Goal: Transaction & Acquisition: Purchase product/service

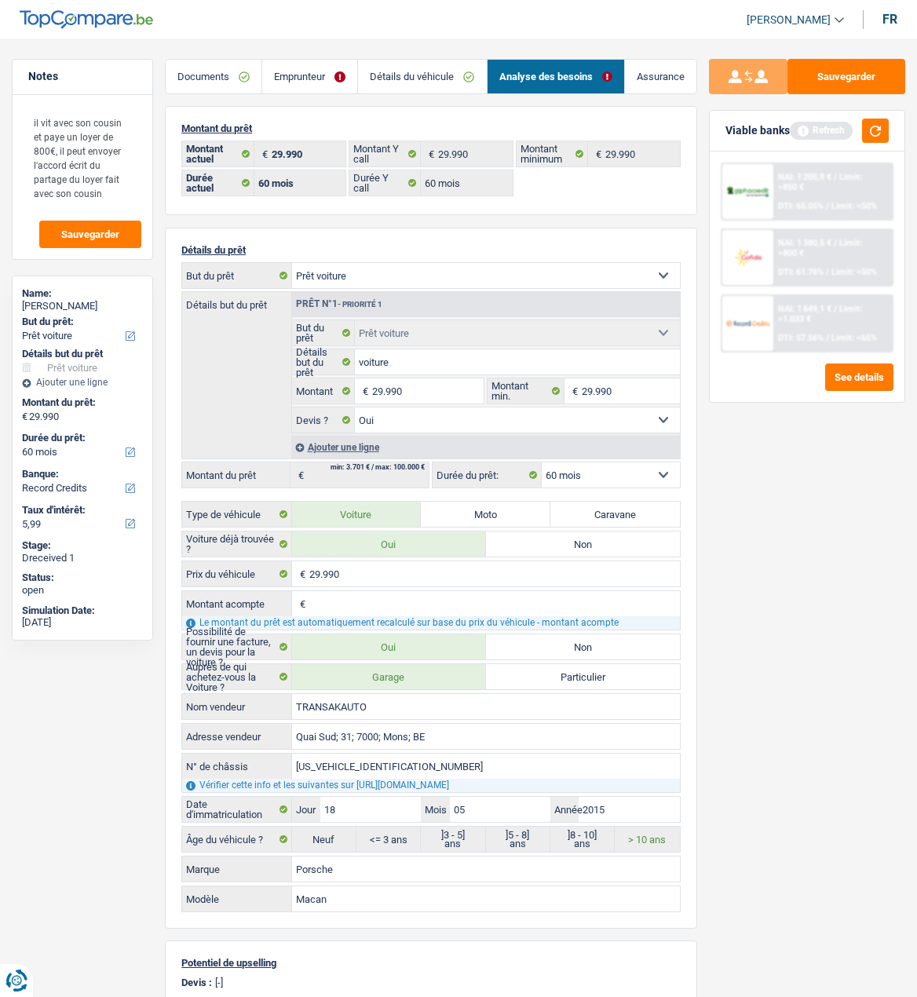
select select "car"
select select "60"
select select "record credits"
select select "60"
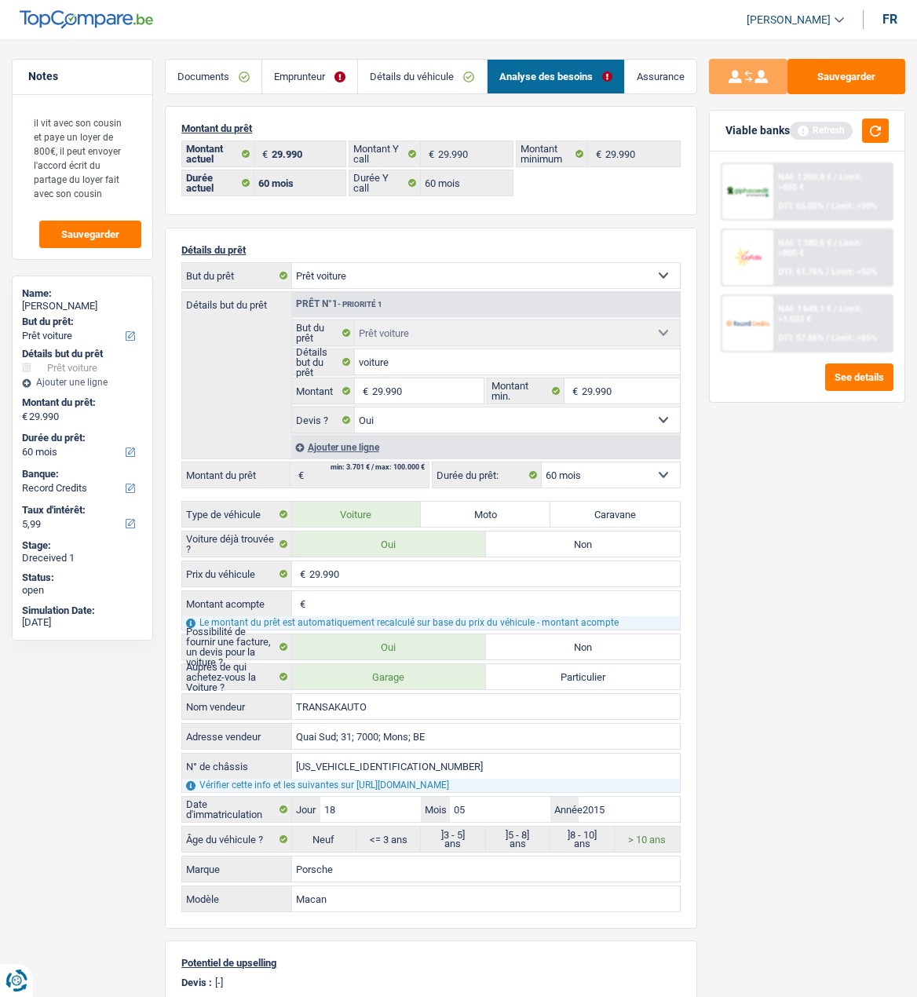
select select "60"
select select "car"
select select "yes"
select select "60"
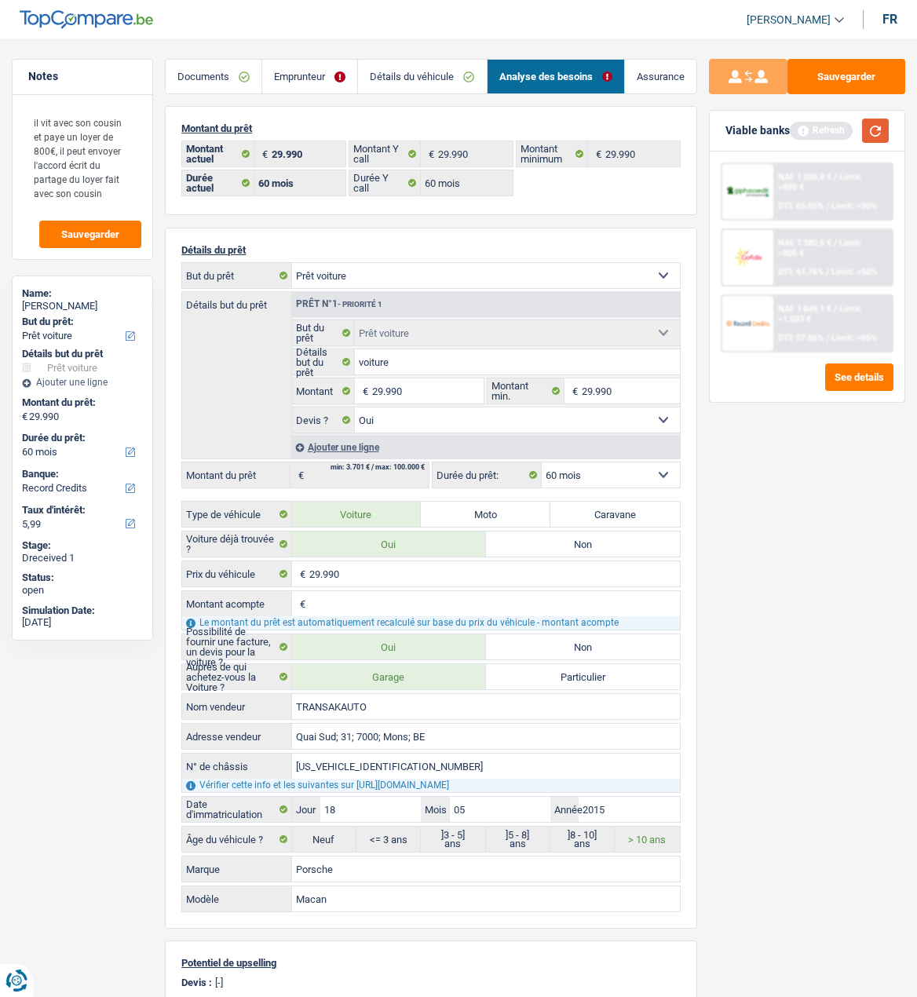
click at [873, 126] on button "button" at bounding box center [875, 131] width 27 height 24
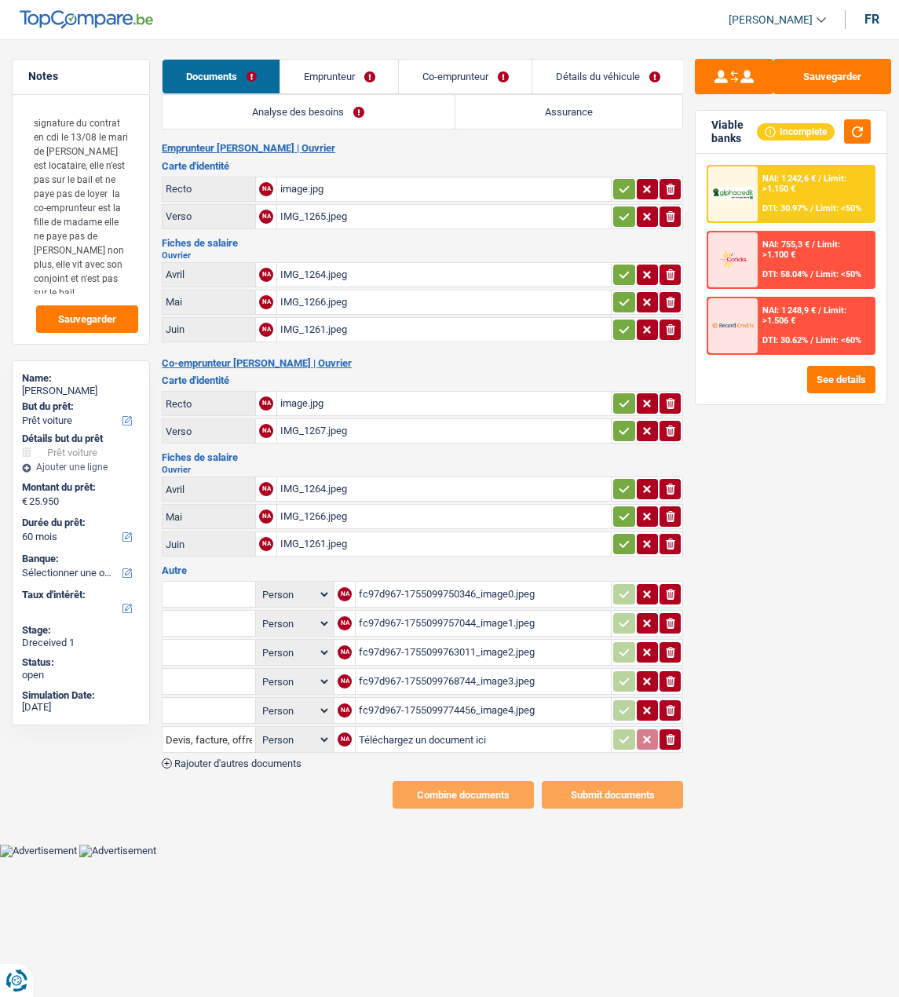
select select "car"
select select "60"
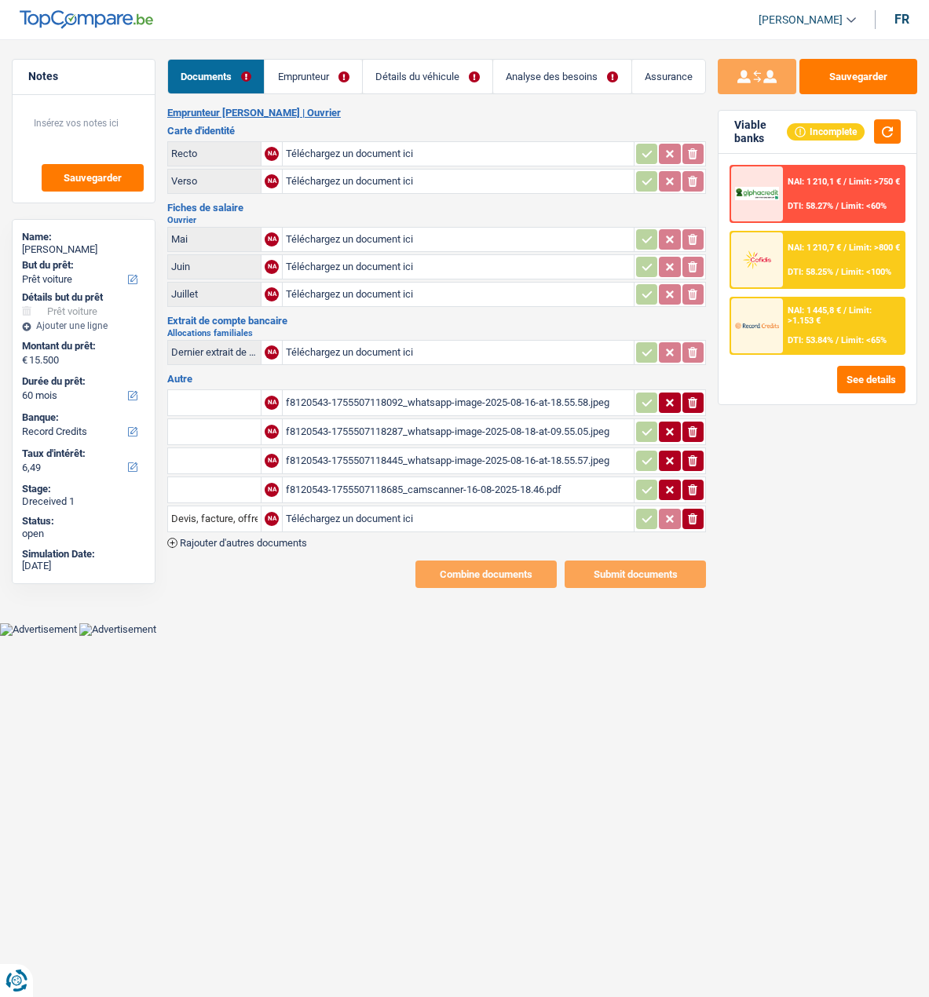
select select "car"
select select "60"
select select "record credits"
click at [387, 150] on input "Téléchargez un document ici" at bounding box center [458, 154] width 345 height 24
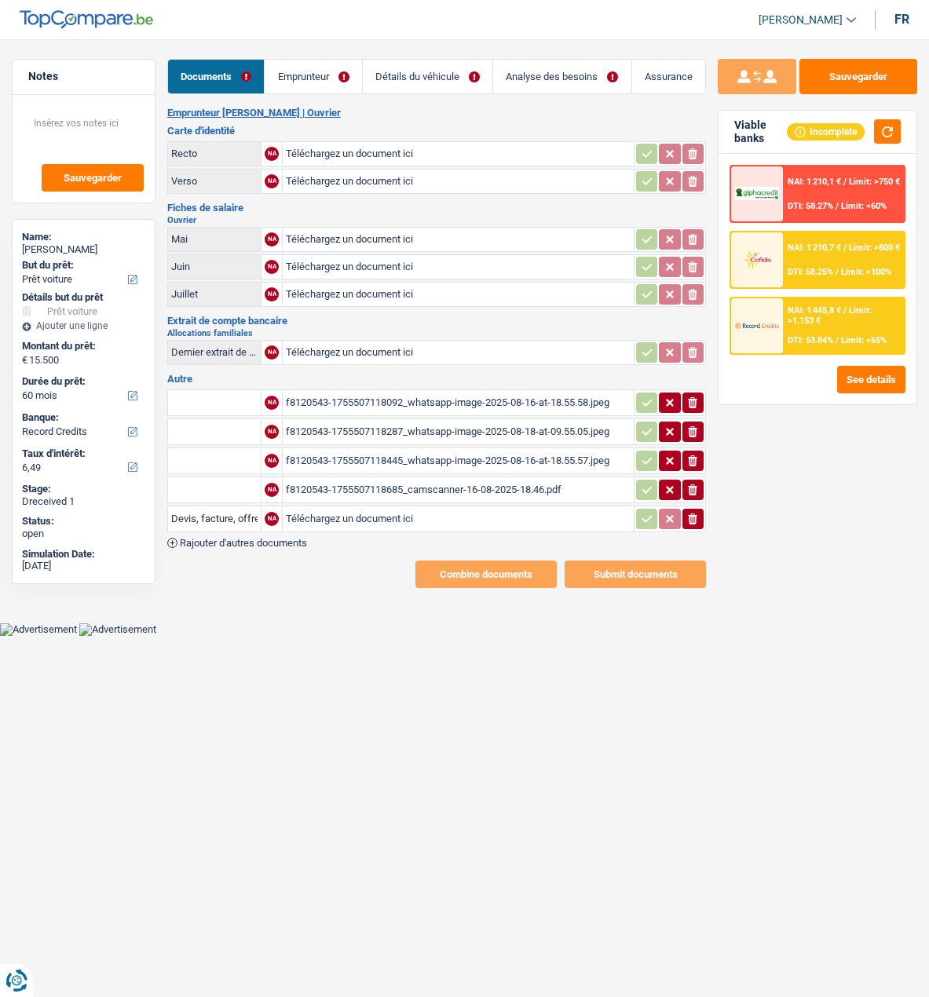
type input "C:\fakepath\ID Rec Arnaldo.jpeg"
click at [437, 393] on div "f8120543-1755507118092_whatsapp-image-2025-08-16-at-18.55.58.jpeg" at bounding box center [458, 403] width 345 height 24
click at [674, 395] on icon "button" at bounding box center [670, 403] width 13 height 16
click at [696, 395] on icon "ionicons-v5-e" at bounding box center [692, 403] width 13 height 16
click at [442, 420] on div "f8120543-1755507118287_whatsapp-image-2025-08-18-at-09.55.05.jpeg" at bounding box center [458, 432] width 345 height 24
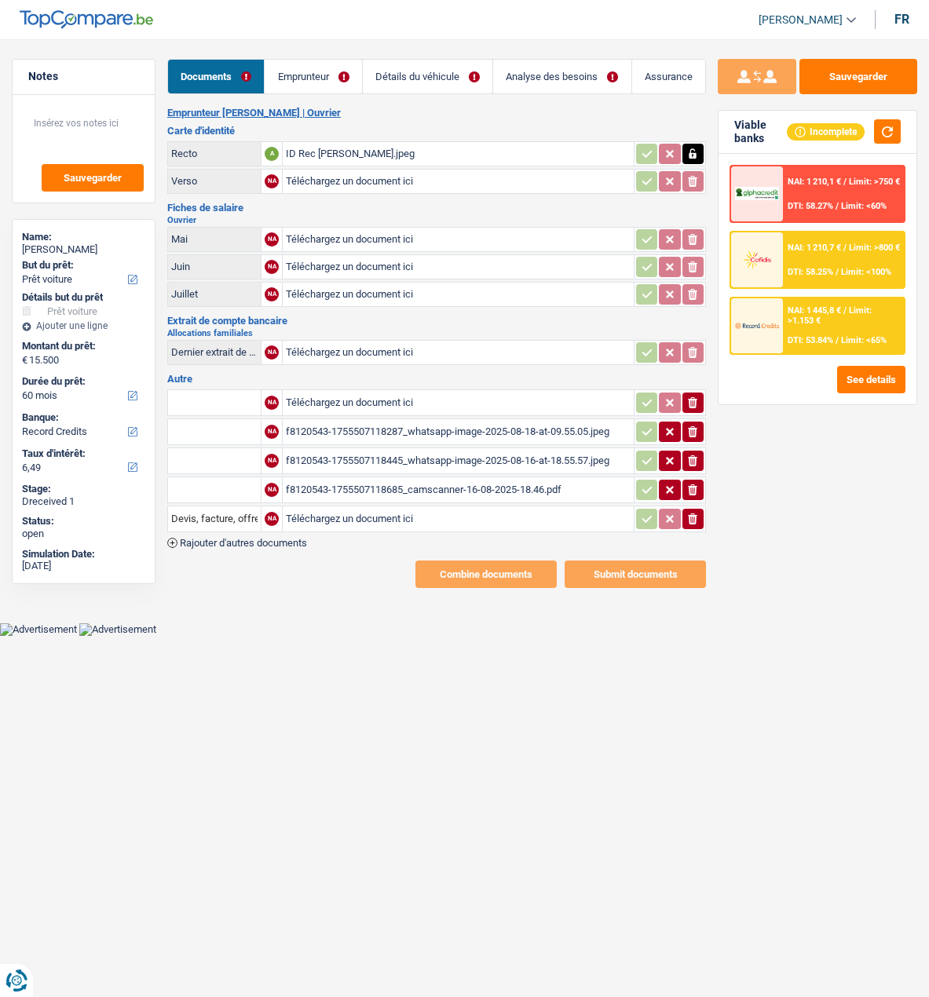
click at [335, 449] on div "f8120543-1755507118445_whatsapp-image-2025-08-16-at-18.55.57.jpeg" at bounding box center [458, 461] width 345 height 24
click at [342, 181] on input "Téléchargez un document ici" at bounding box center [458, 182] width 345 height 24
type input "C:\fakepath\ID Ver Neto.jpeg"
click at [448, 423] on div "f8120543-1755507118287_whatsapp-image-2025-08-18-at-09.55.05.jpeg" at bounding box center [458, 432] width 345 height 24
click at [328, 512] on input "Téléchargez un document ici" at bounding box center [458, 519] width 345 height 24
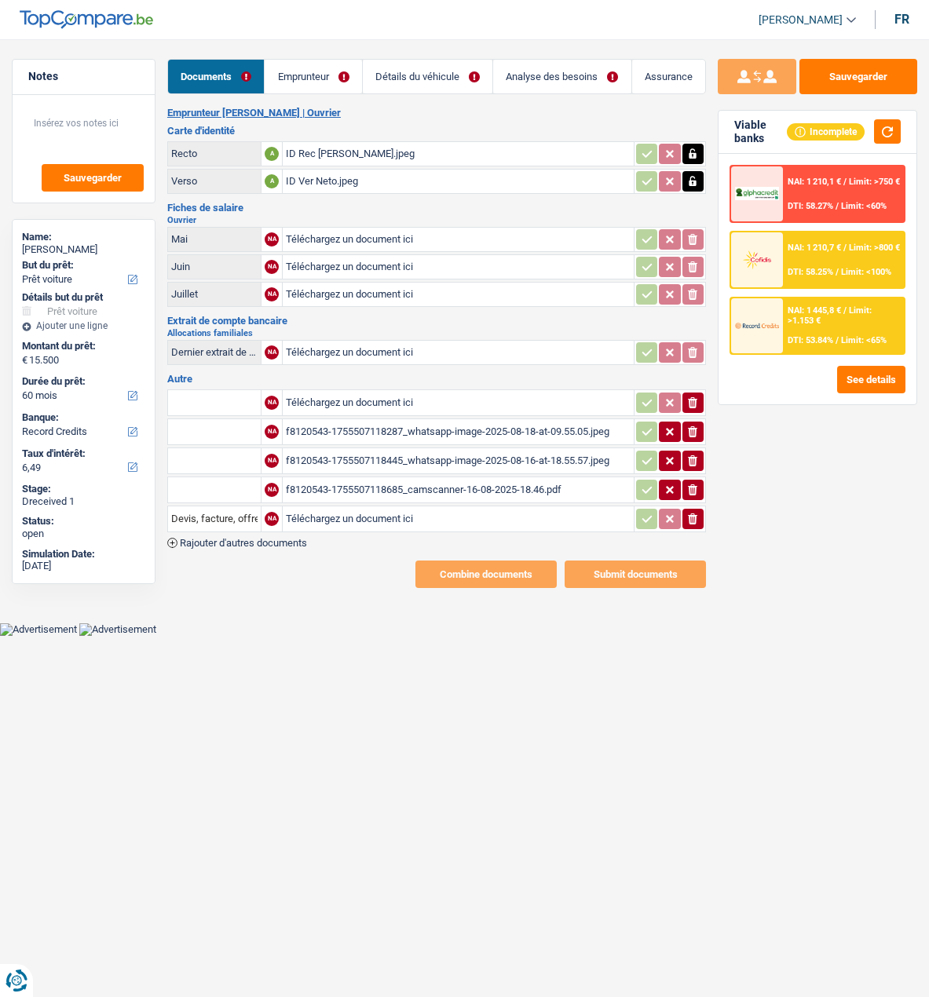
type input "C:\fakepath\Devis Arnaldo.jpeg"
click at [371, 478] on div "f8120543-1755507118685_camscanner-16-08-2025-18.46.pdf" at bounding box center [458, 490] width 345 height 24
click at [415, 478] on div "f8120543-1755507118685_camscanner-16-08-2025-18.46.pdf" at bounding box center [458, 490] width 345 height 24
click at [321, 230] on input "Téléchargez un document ici" at bounding box center [458, 240] width 345 height 24
type input "C:\fakepath\FP Neto.pdf"
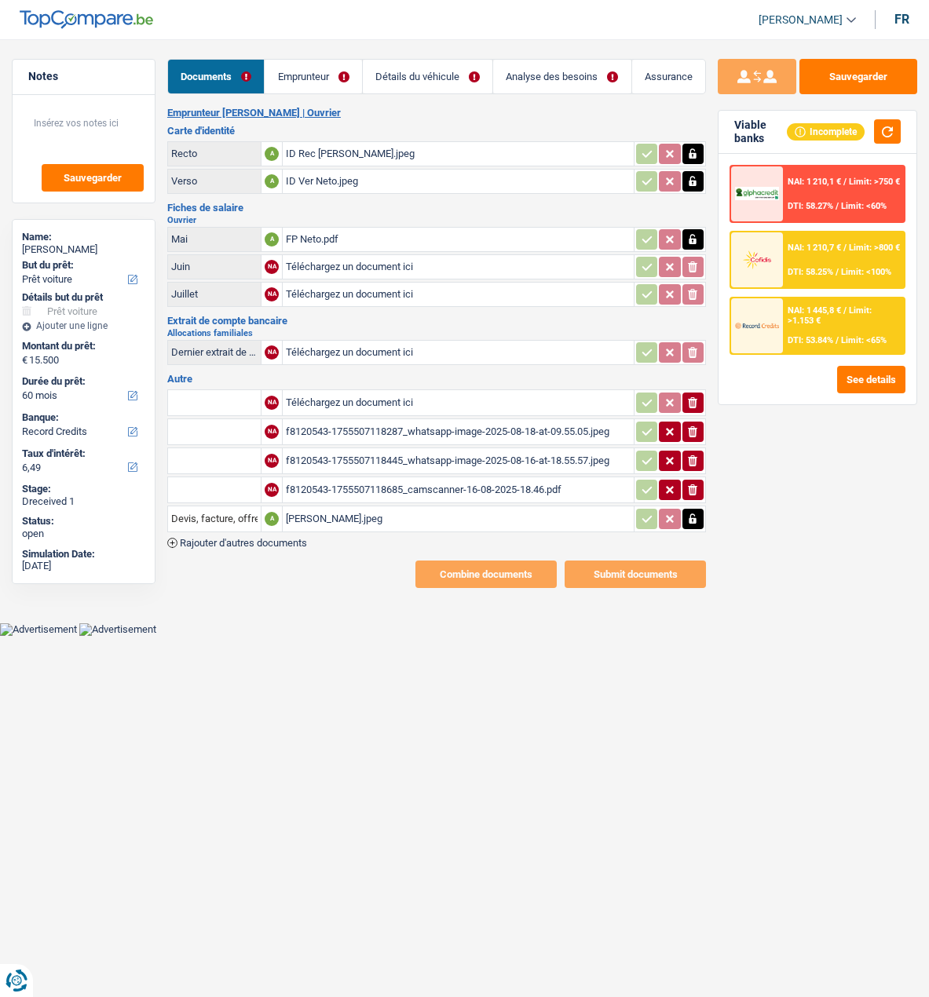
click at [307, 260] on input "Téléchargez un document ici" at bounding box center [458, 267] width 345 height 24
type input "C:\fakepath\FP Neto.pdf"
click at [693, 397] on icon "button" at bounding box center [692, 402] width 9 height 11
click at [437, 423] on div "f8120543-1755507118287_whatsapp-image-2025-08-18-at-09.55.05.jpeg" at bounding box center [458, 432] width 345 height 24
click at [496, 451] on div "f8120543-1755507118445_whatsapp-image-2025-08-16-at-18.55.57.jpeg" at bounding box center [458, 461] width 345 height 24
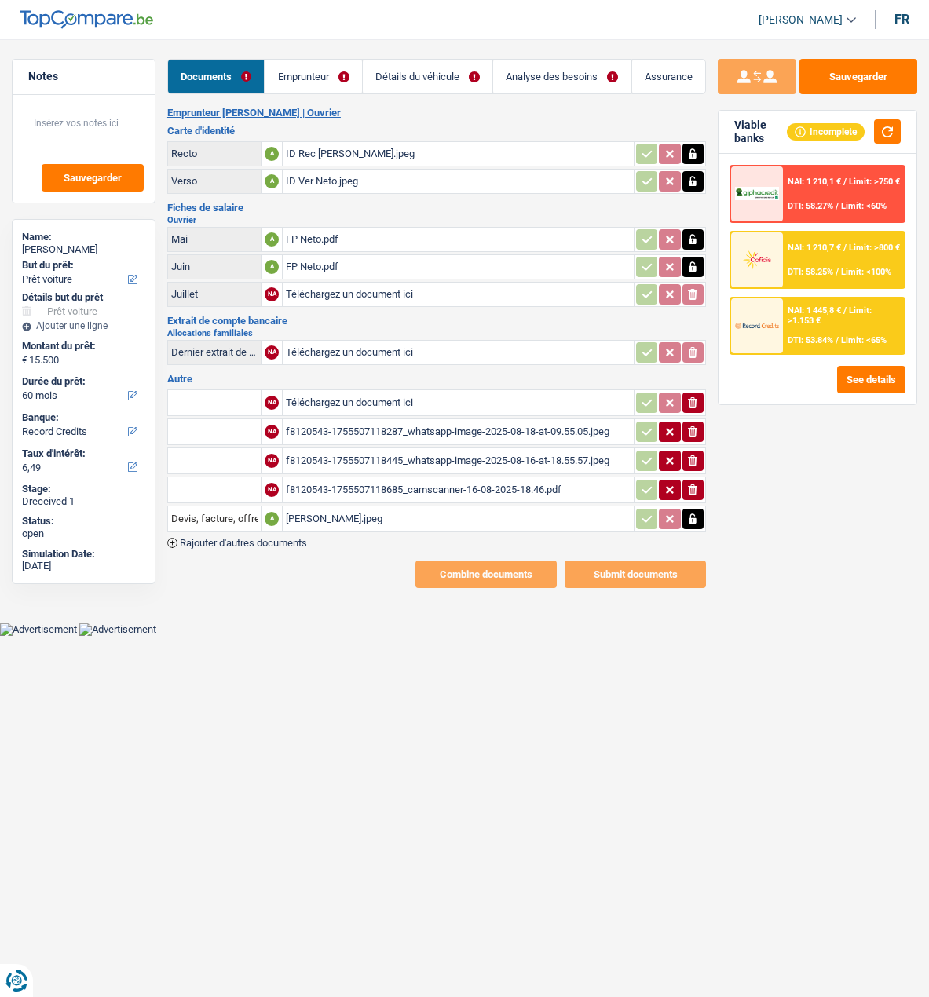
click at [700, 451] on button "ionicons-v5-e" at bounding box center [692, 461] width 21 height 20
click at [693, 424] on icon "ionicons-v5-e" at bounding box center [692, 432] width 13 height 16
click at [696, 485] on icon "button" at bounding box center [692, 490] width 9 height 11
click at [694, 482] on icon "ionicons-v5-e" at bounding box center [692, 490] width 13 height 16
click at [692, 480] on button "ionicons-v5-e" at bounding box center [692, 490] width 21 height 20
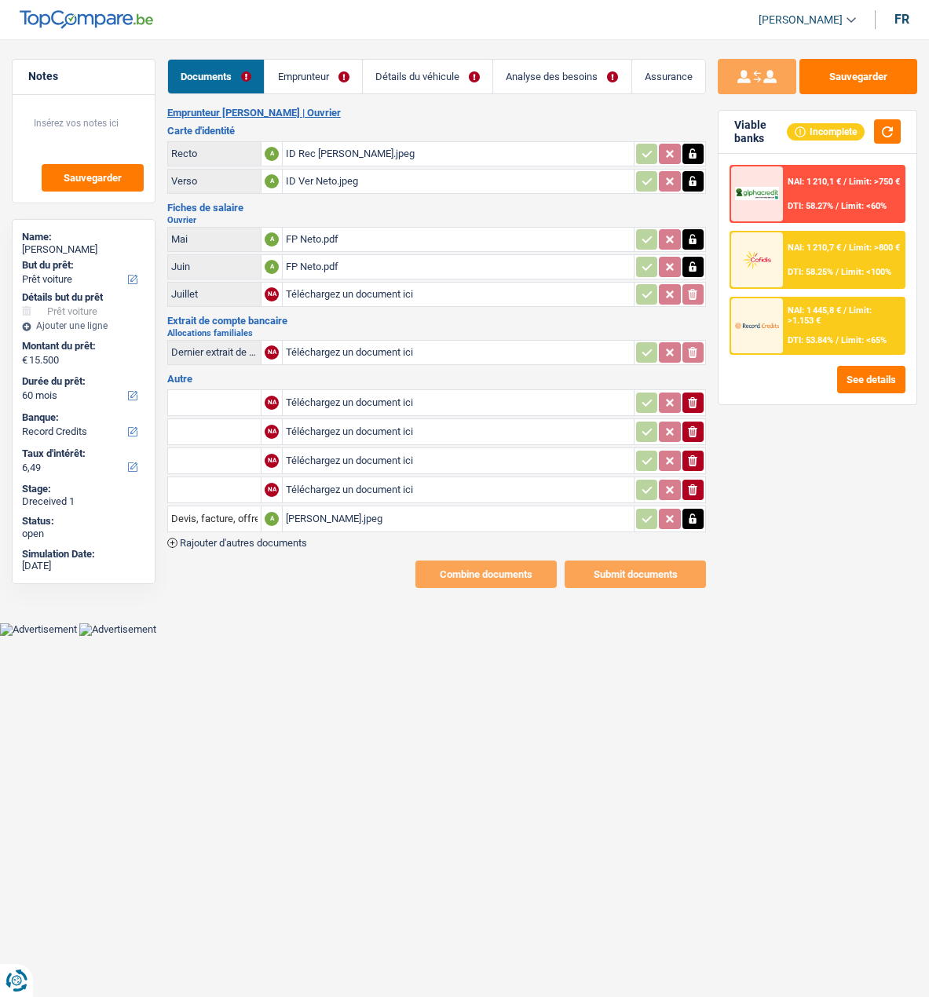
click at [691, 395] on icon "ionicons-v5-e" at bounding box center [692, 403] width 13 height 16
click at [690, 395] on icon "ionicons-v5-e" at bounding box center [692, 403] width 13 height 16
click at [865, 78] on button "Sauvegarder" at bounding box center [858, 76] width 118 height 35
click at [301, 79] on link "Emprunteur" at bounding box center [313, 77] width 97 height 34
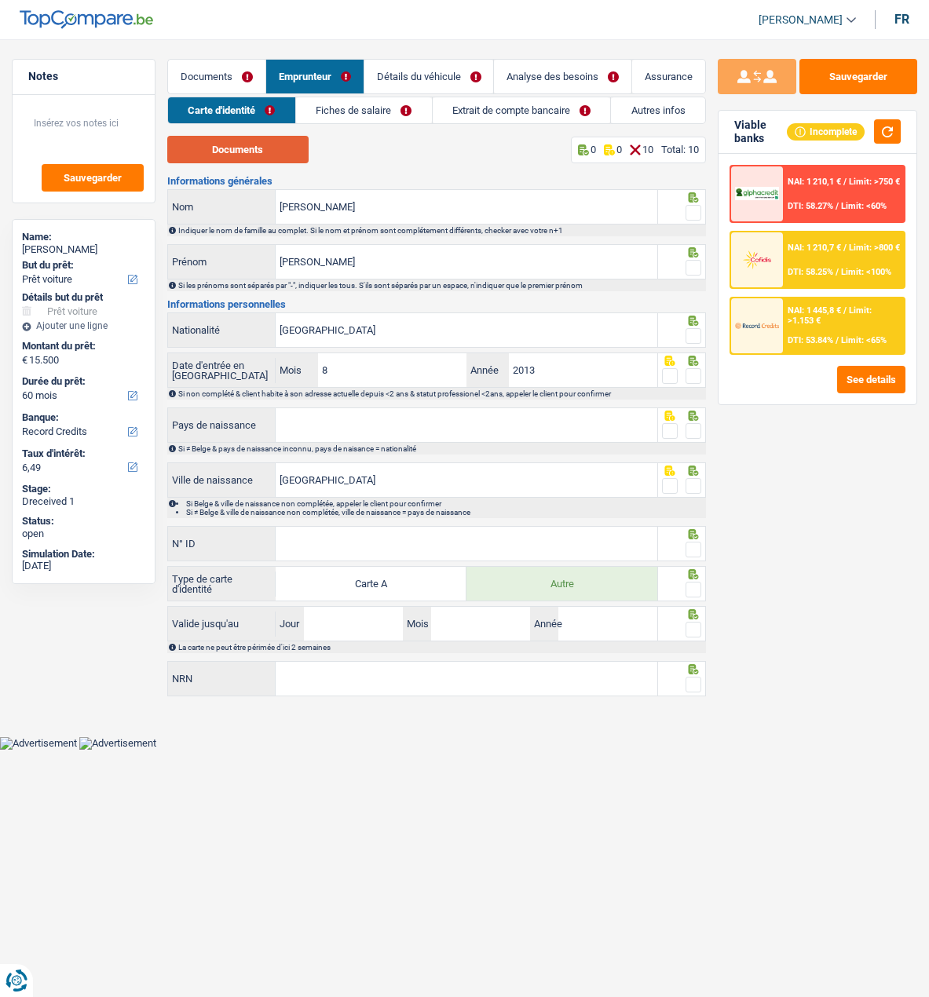
click at [277, 153] on button "Documents" at bounding box center [237, 149] width 141 height 27
drag, startPoint x: 691, startPoint y: 209, endPoint x: 690, endPoint y: 218, distance: 8.7
click at [691, 209] on span at bounding box center [694, 213] width 16 height 16
click at [0, 0] on input "radio" at bounding box center [0, 0] width 0 height 0
click at [692, 260] on span at bounding box center [694, 268] width 16 height 16
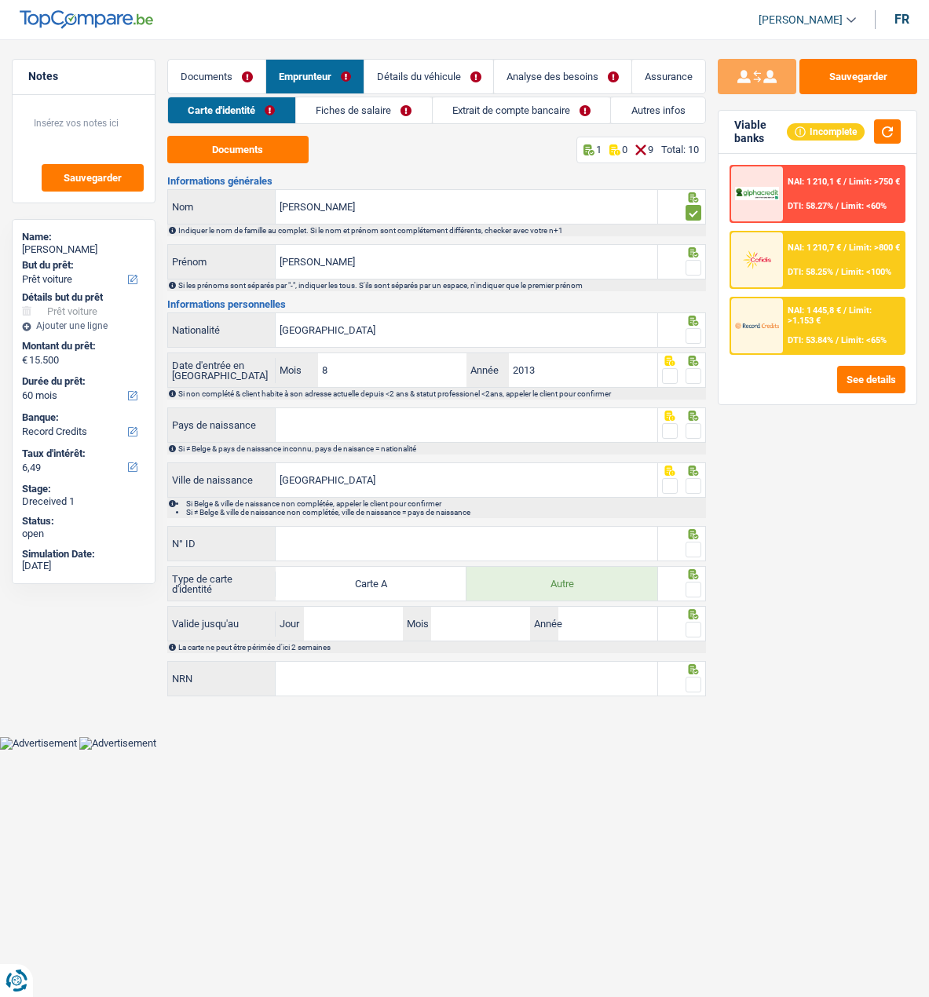
click at [0, 0] on input "radio" at bounding box center [0, 0] width 0 height 0
click at [686, 331] on span at bounding box center [694, 336] width 16 height 16
click at [0, 0] on input "radio" at bounding box center [0, 0] width 0 height 0
click at [694, 369] on span at bounding box center [694, 376] width 16 height 16
click at [0, 0] on input "radio" at bounding box center [0, 0] width 0 height 0
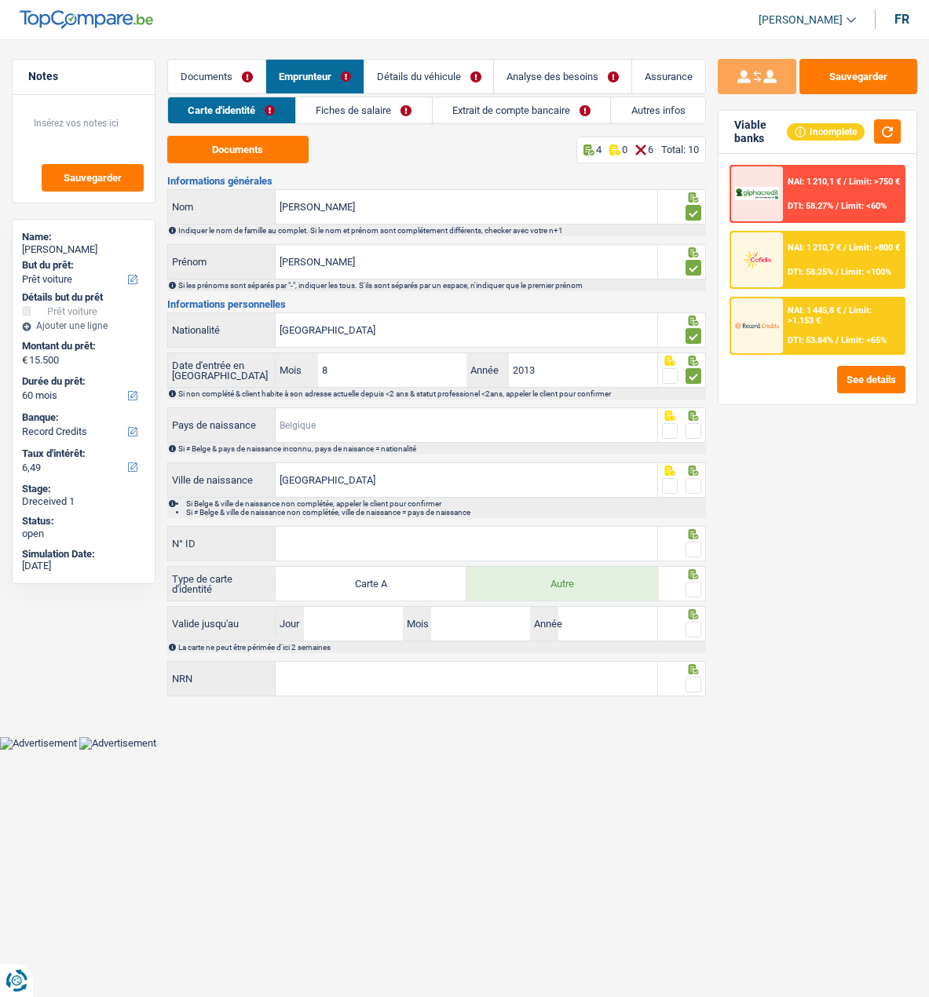
click at [473, 411] on input "Pays de naissance" at bounding box center [467, 425] width 382 height 34
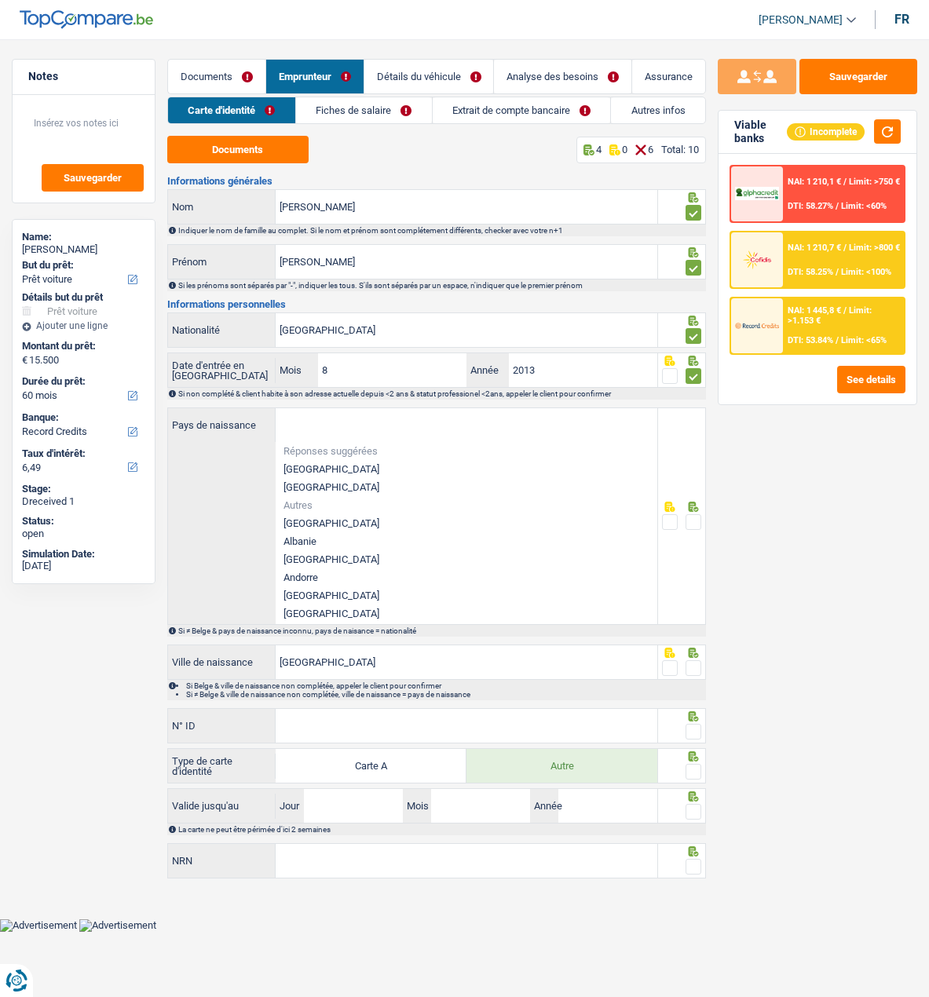
click at [393, 346] on div "Portugal Nationalité" at bounding box center [412, 332] width 491 height 38
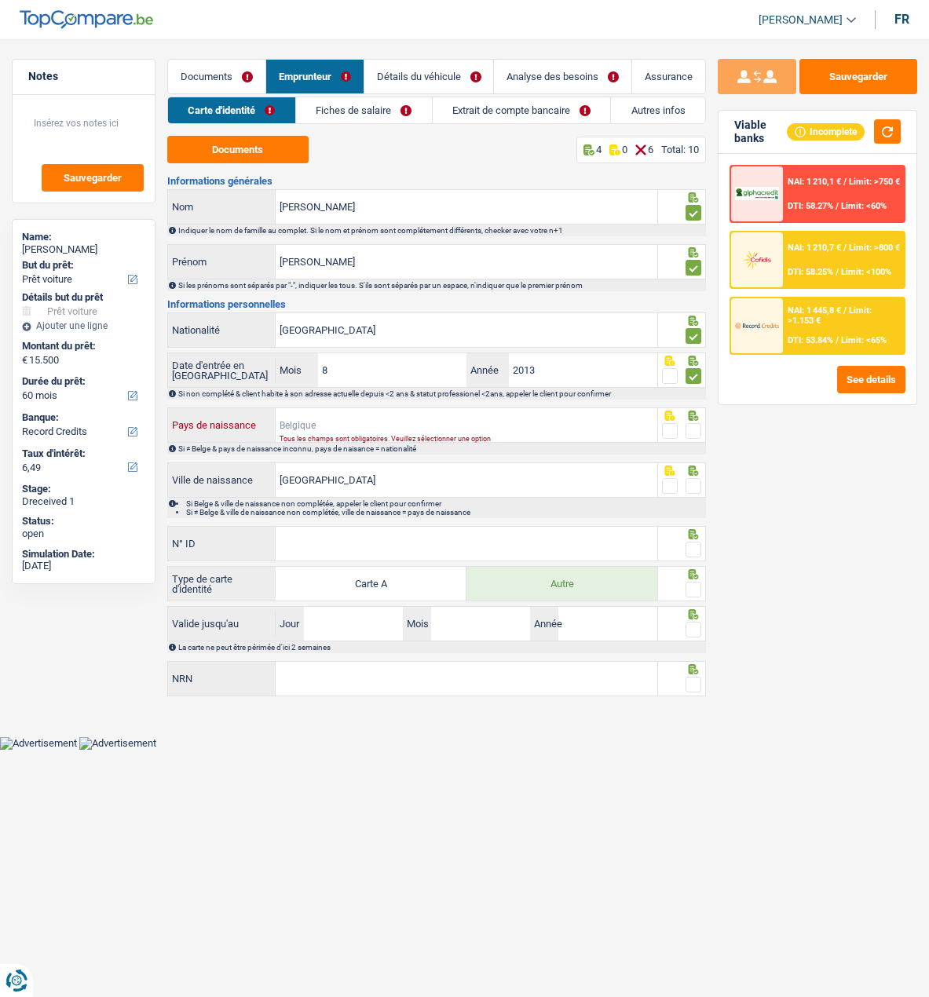
click at [397, 428] on input "Pays de naissance" at bounding box center [467, 425] width 382 height 34
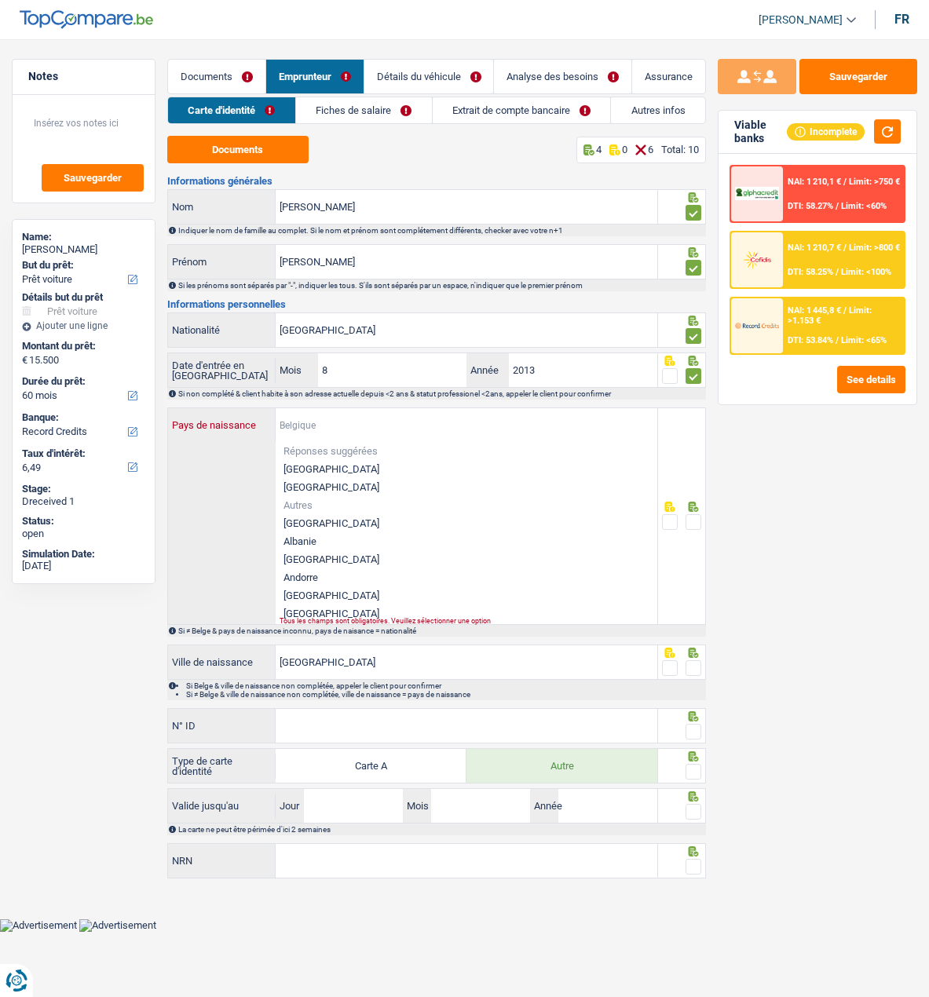
click at [401, 427] on input "Pays de naissance" at bounding box center [467, 425] width 382 height 34
drag, startPoint x: 926, startPoint y: 499, endPoint x: 887, endPoint y: 486, distance: 41.2
click at [915, 495] on div "Sauvegarder Viable banks Incomplete NAI: 1 210,1 € / Limit: >750 € DTI: 58.27% …" at bounding box center [817, 513] width 223 height 909
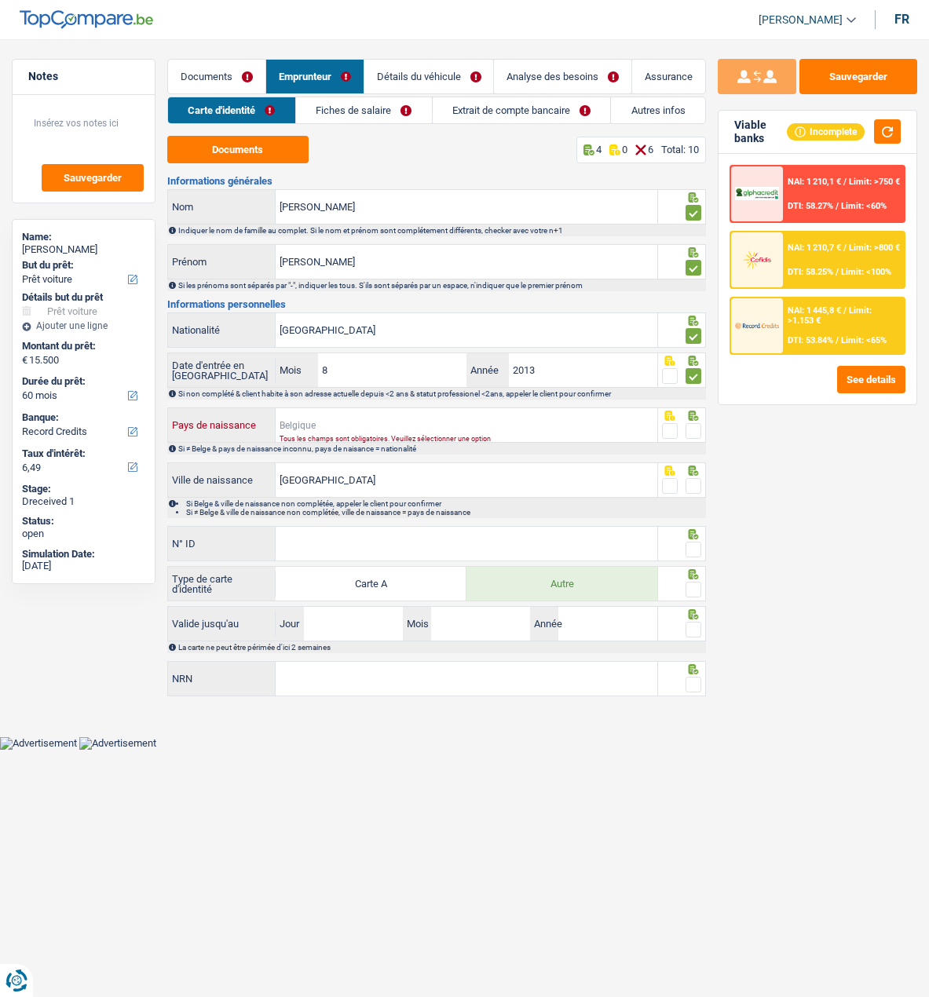
click at [364, 425] on input "Pays de naissance" at bounding box center [467, 425] width 382 height 34
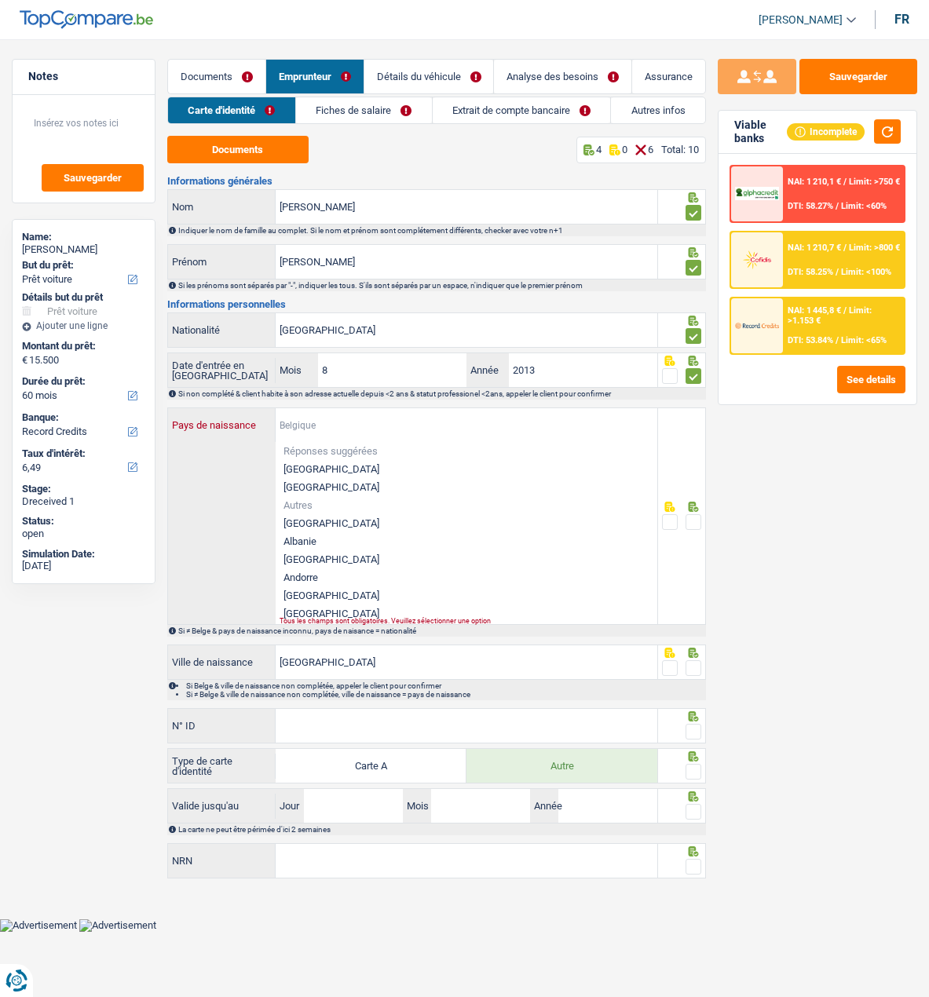
type input "S"
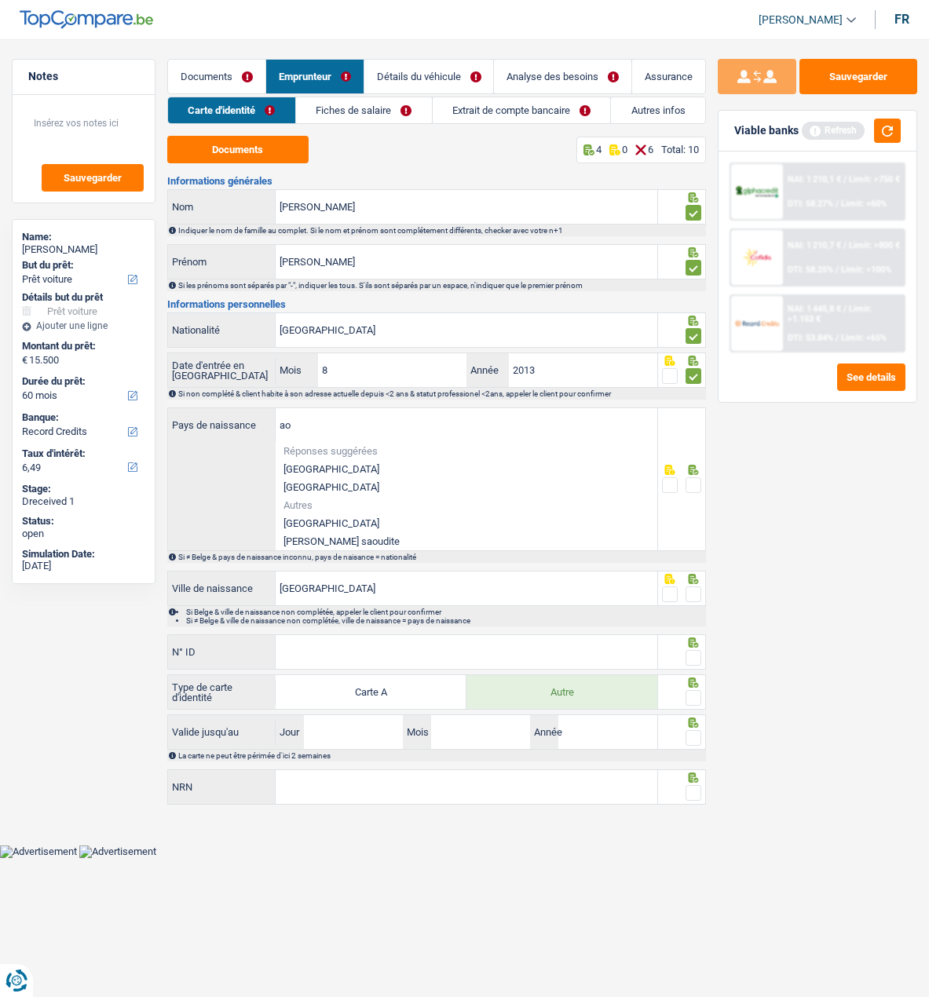
type input "a"
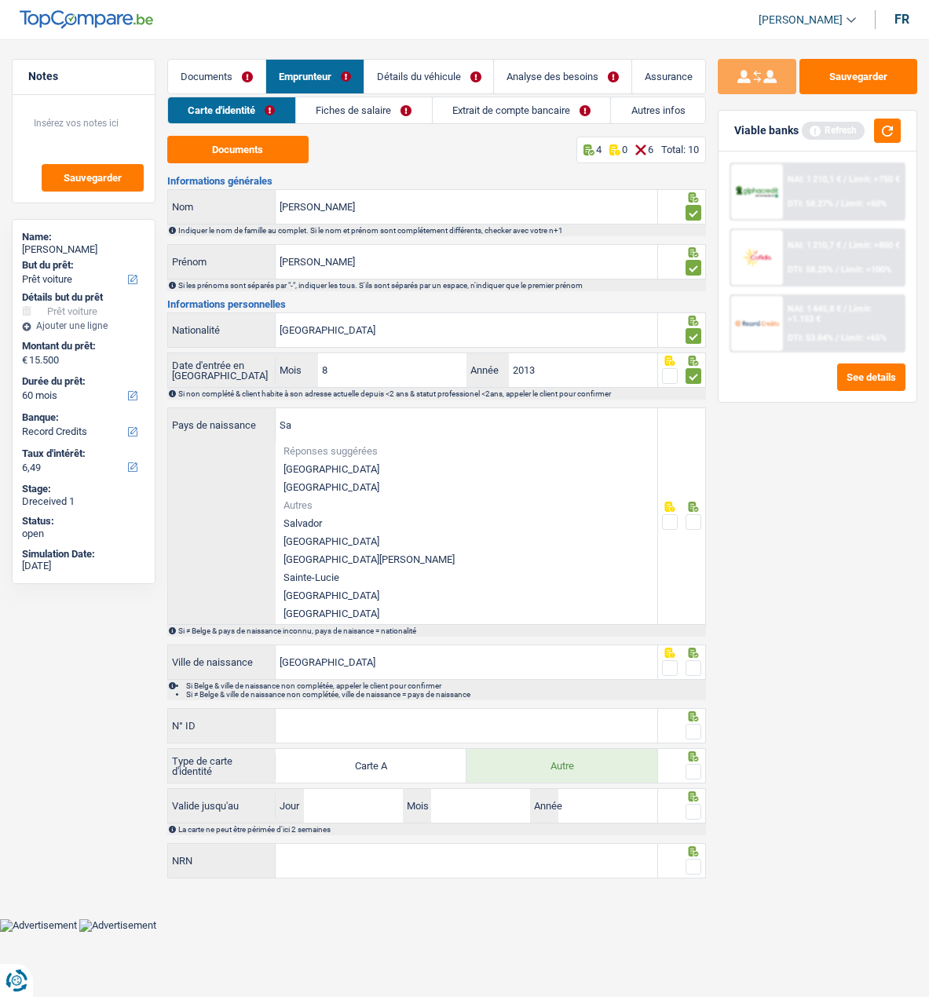
click at [802, 507] on div "Sauvegarder Viable banks Refresh NAI: 1 210,1 € / Limit: >750 € DTI: 58.27% / L…" at bounding box center [817, 513] width 223 height 909
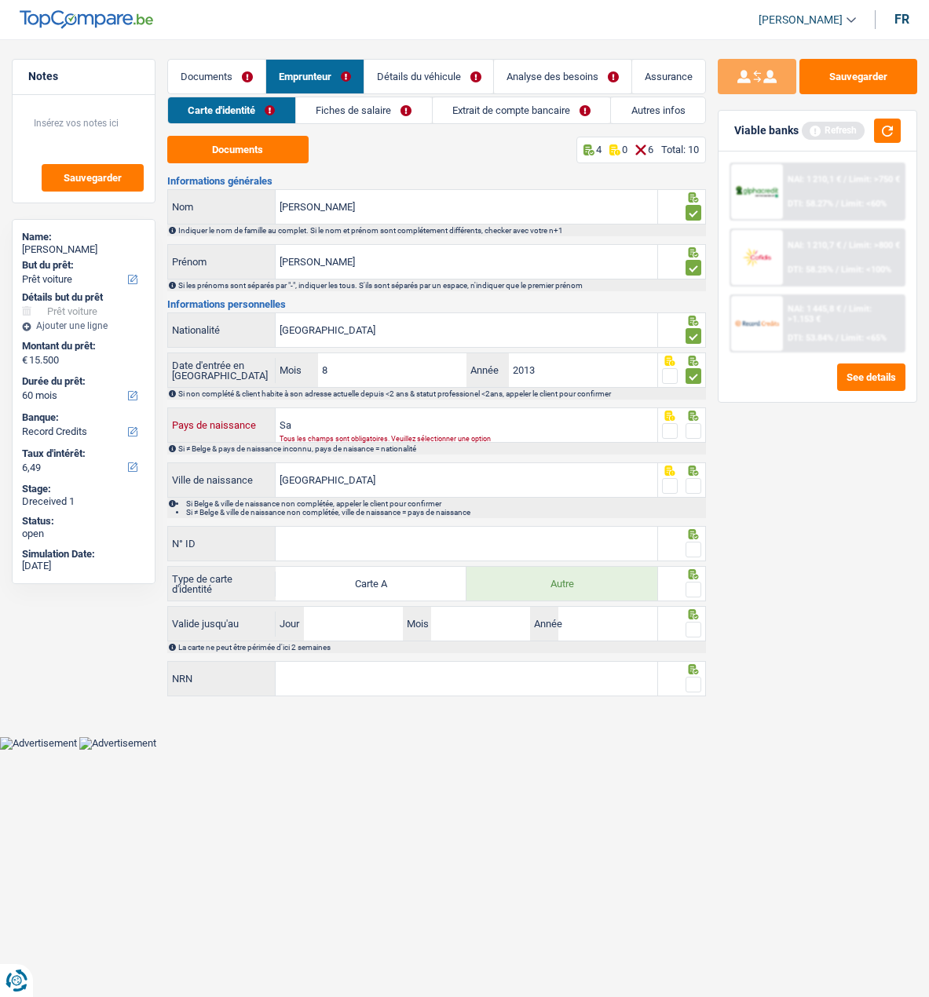
click at [392, 428] on input "Sa" at bounding box center [467, 425] width 382 height 34
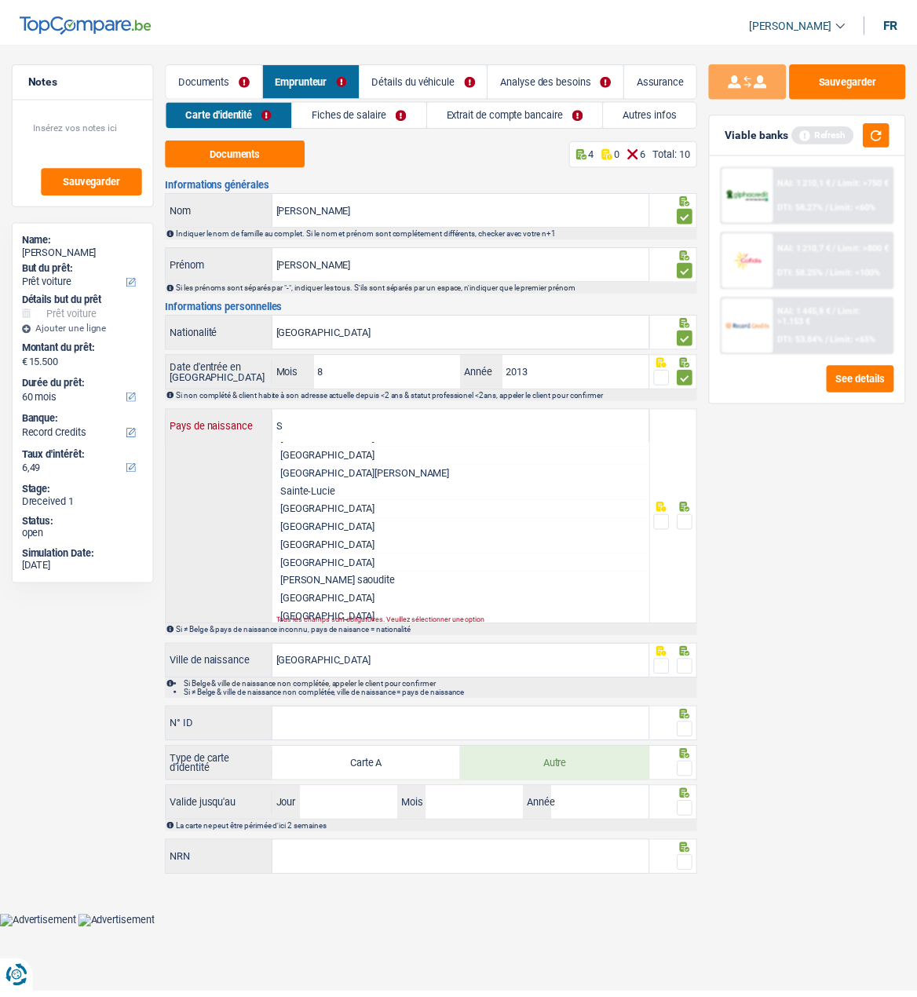
scroll to position [707, 0]
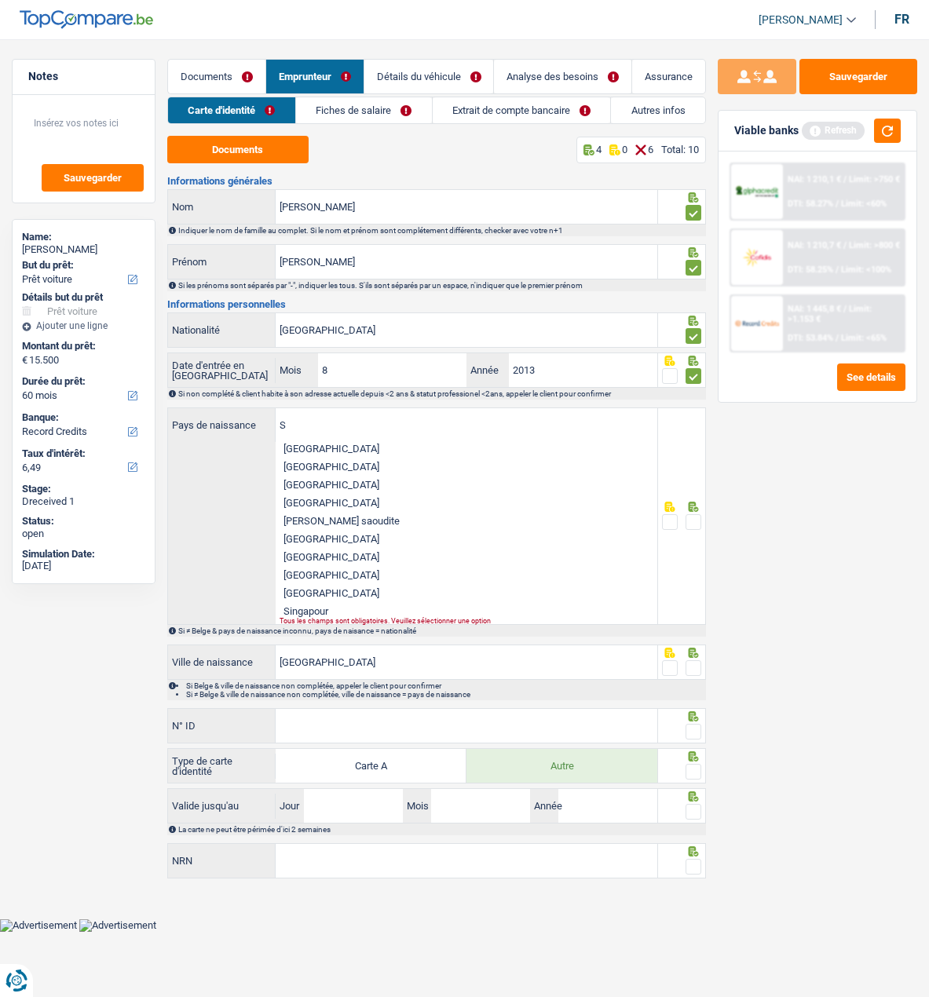
click at [370, 500] on li "São Tomé-et-Principe" at bounding box center [467, 503] width 382 height 18
type input "São Tomé-et-Principe"
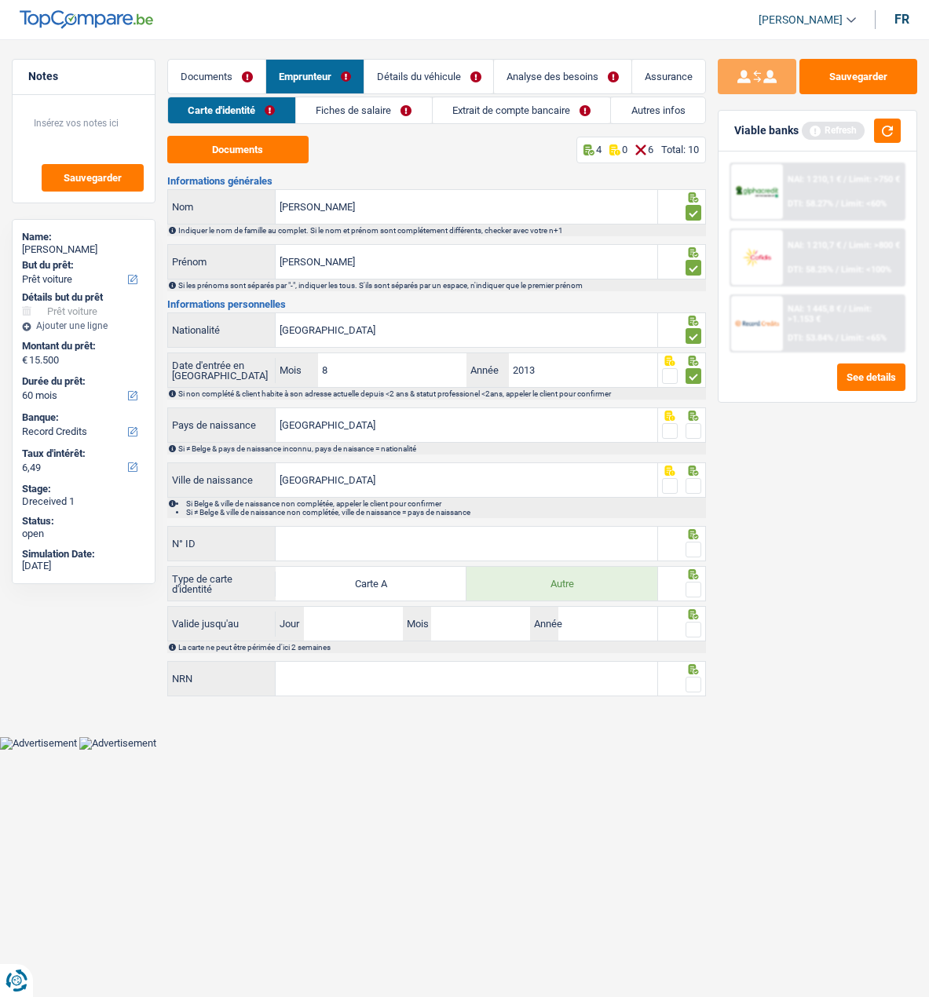
click at [690, 425] on span at bounding box center [694, 431] width 16 height 16
click at [0, 0] on input "radio" at bounding box center [0, 0] width 0 height 0
click at [700, 487] on span at bounding box center [694, 486] width 16 height 16
click at [0, 0] on input "radio" at bounding box center [0, 0] width 0 height 0
click at [559, 543] on input "N° ID" at bounding box center [467, 544] width 382 height 34
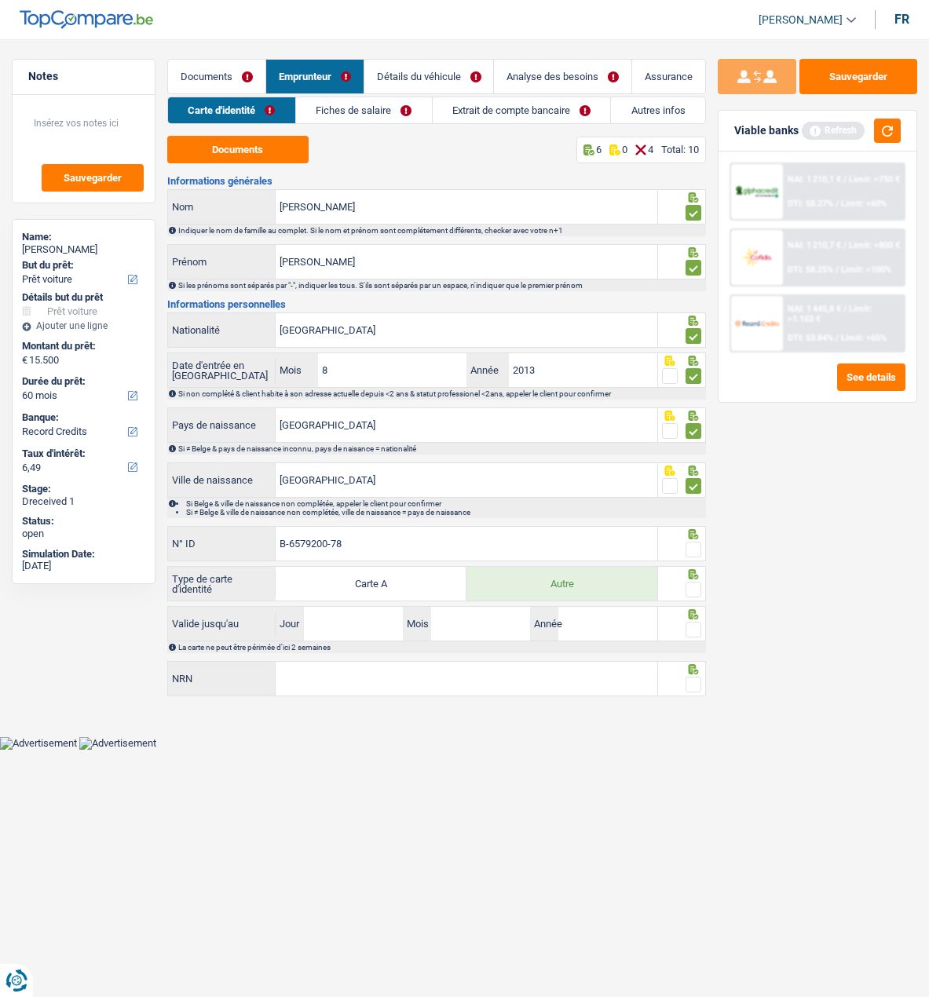
type input "B-6579200-78"
click at [691, 547] on span at bounding box center [694, 550] width 16 height 16
click at [0, 0] on input "radio" at bounding box center [0, 0] width 0 height 0
click at [694, 582] on span at bounding box center [694, 590] width 16 height 16
click at [0, 0] on input "radio" at bounding box center [0, 0] width 0 height 0
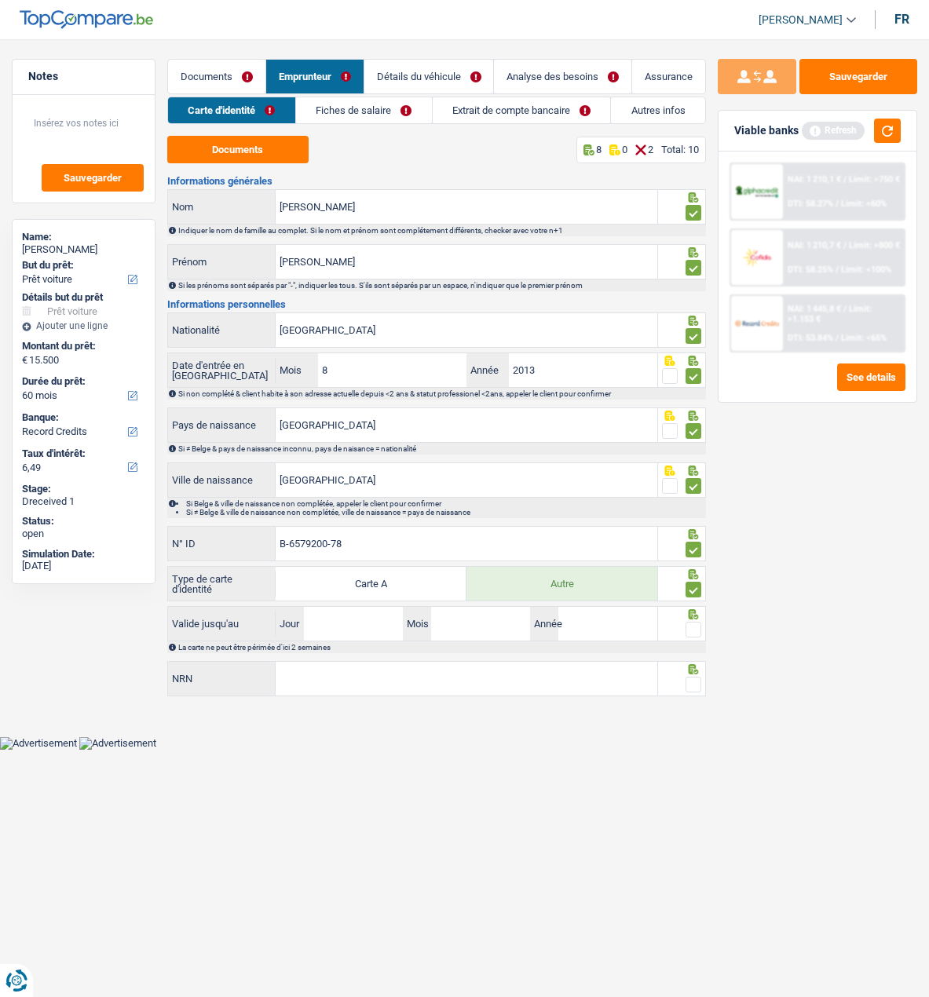
click at [330, 643] on div "La carte ne peut être périmée d'ici 2 semaines" at bounding box center [441, 647] width 526 height 9
click at [393, 643] on div "La carte ne peut être périmée d'ici 2 semaines" at bounding box center [441, 647] width 526 height 9
click at [383, 624] on input "Jour" at bounding box center [353, 624] width 99 height 34
type input "26"
type input "04"
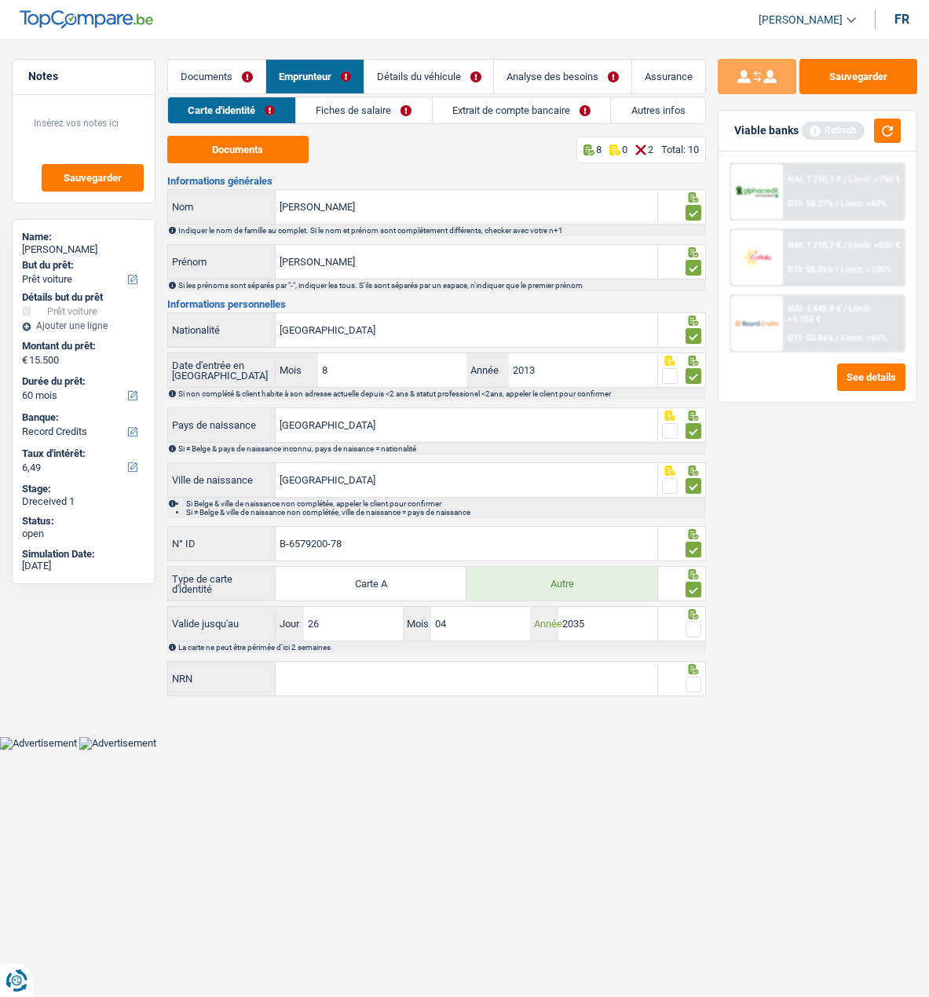
type input "2035"
click at [694, 625] on span at bounding box center [694, 630] width 16 height 16
click at [0, 0] on input "radio" at bounding box center [0, 0] width 0 height 0
drag, startPoint x: 568, startPoint y: 676, endPoint x: 583, endPoint y: 669, distance: 16.5
click at [568, 676] on input "NRN" at bounding box center [467, 679] width 382 height 34
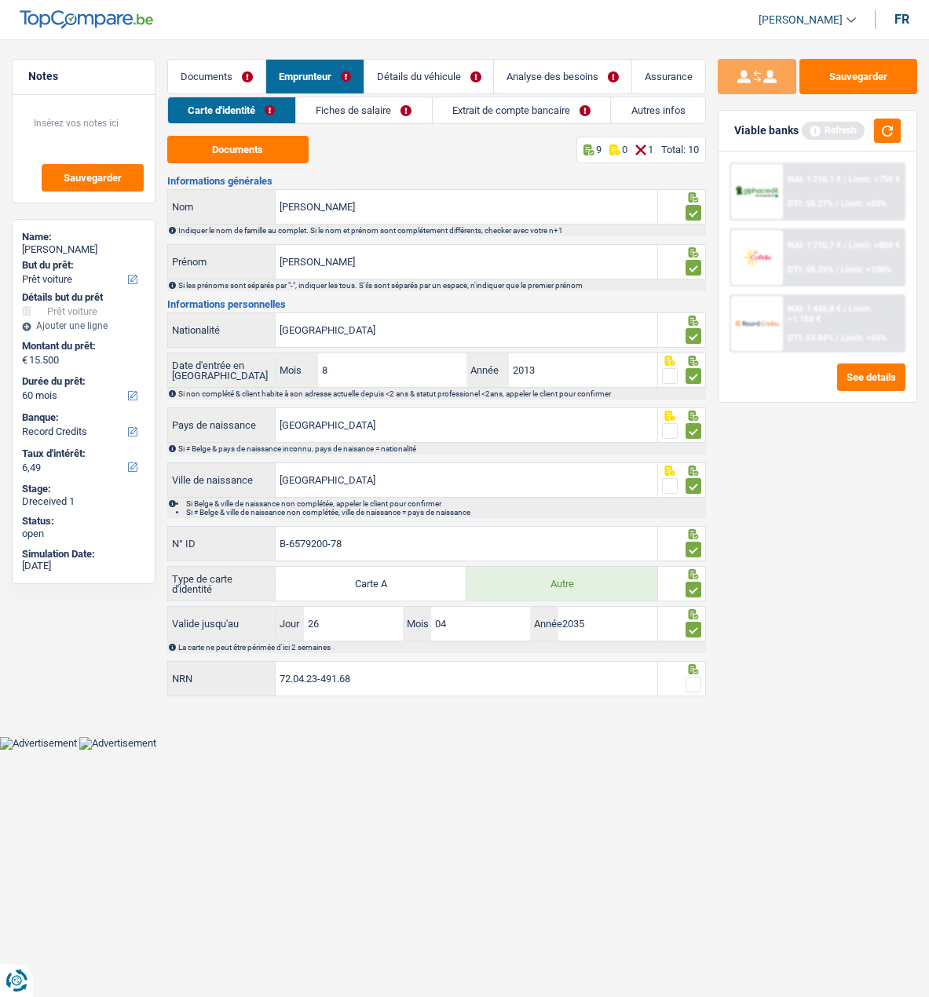
type input "72.04.23-491.68"
click at [690, 681] on span at bounding box center [694, 685] width 16 height 16
click at [0, 0] on input "radio" at bounding box center [0, 0] width 0 height 0
click at [851, 76] on button "Sauvegarder" at bounding box center [858, 76] width 118 height 35
click at [396, 104] on link "Fiches de salaire" at bounding box center [364, 110] width 136 height 26
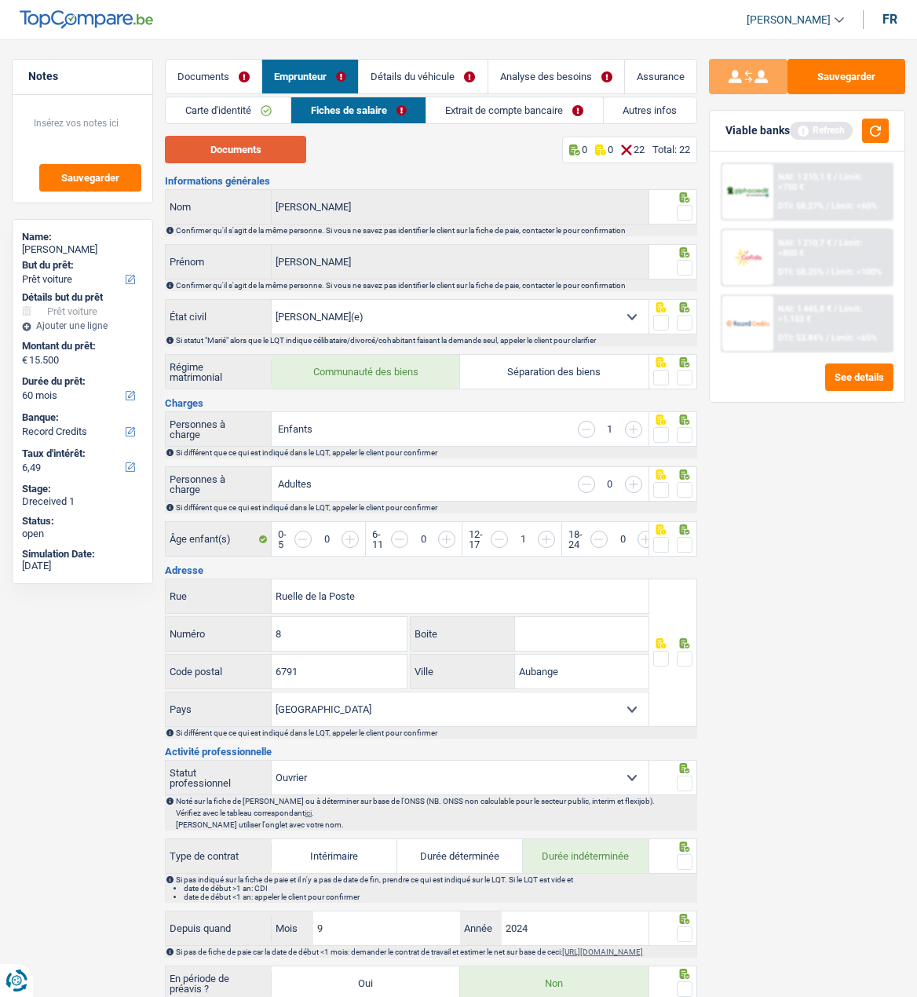
drag, startPoint x: 294, startPoint y: 145, endPoint x: 301, endPoint y: 141, distance: 8.1
click at [295, 143] on button "Documents" at bounding box center [235, 149] width 141 height 27
click at [687, 206] on div at bounding box center [685, 213] width 16 height 20
drag, startPoint x: 679, startPoint y: 202, endPoint x: 680, endPoint y: 223, distance: 21.3
click at [680, 207] on span at bounding box center [685, 213] width 16 height 16
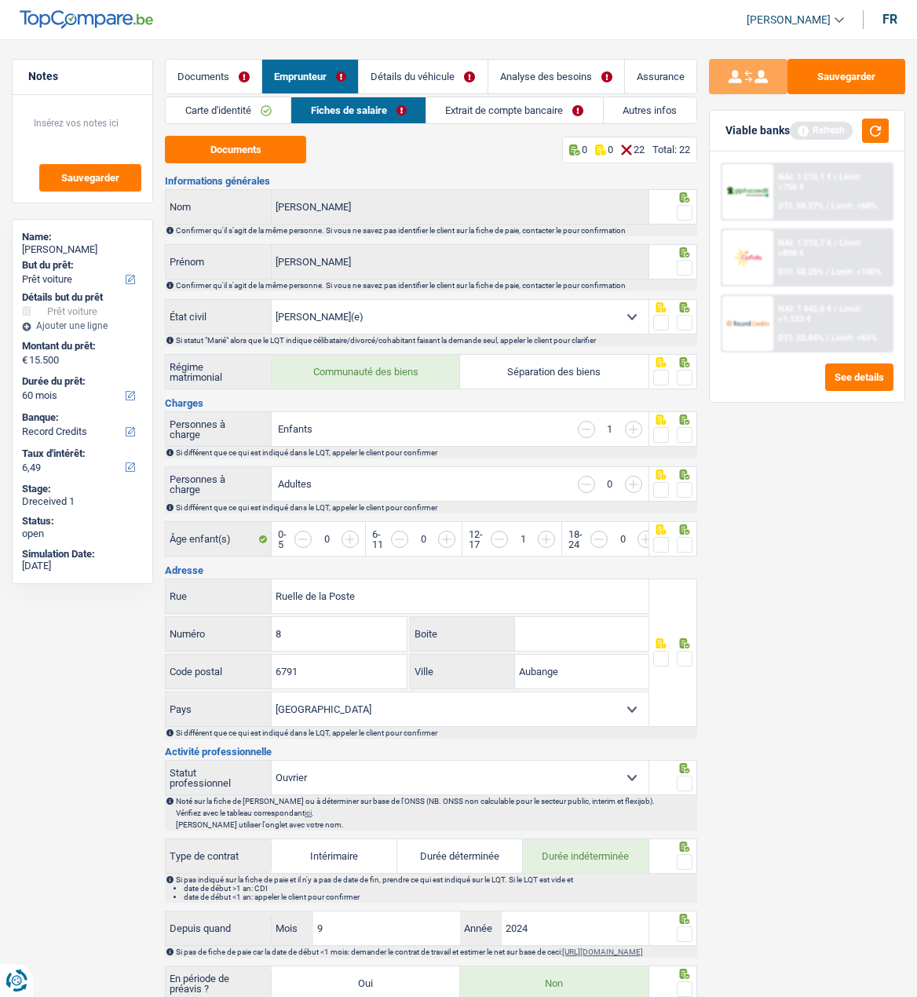
click at [0, 0] on input "radio" at bounding box center [0, 0] width 0 height 0
click at [683, 262] on span at bounding box center [685, 268] width 16 height 16
click at [0, 0] on input "radio" at bounding box center [0, 0] width 0 height 0
click at [684, 320] on span at bounding box center [685, 323] width 16 height 16
click at [0, 0] on input "radio" at bounding box center [0, 0] width 0 height 0
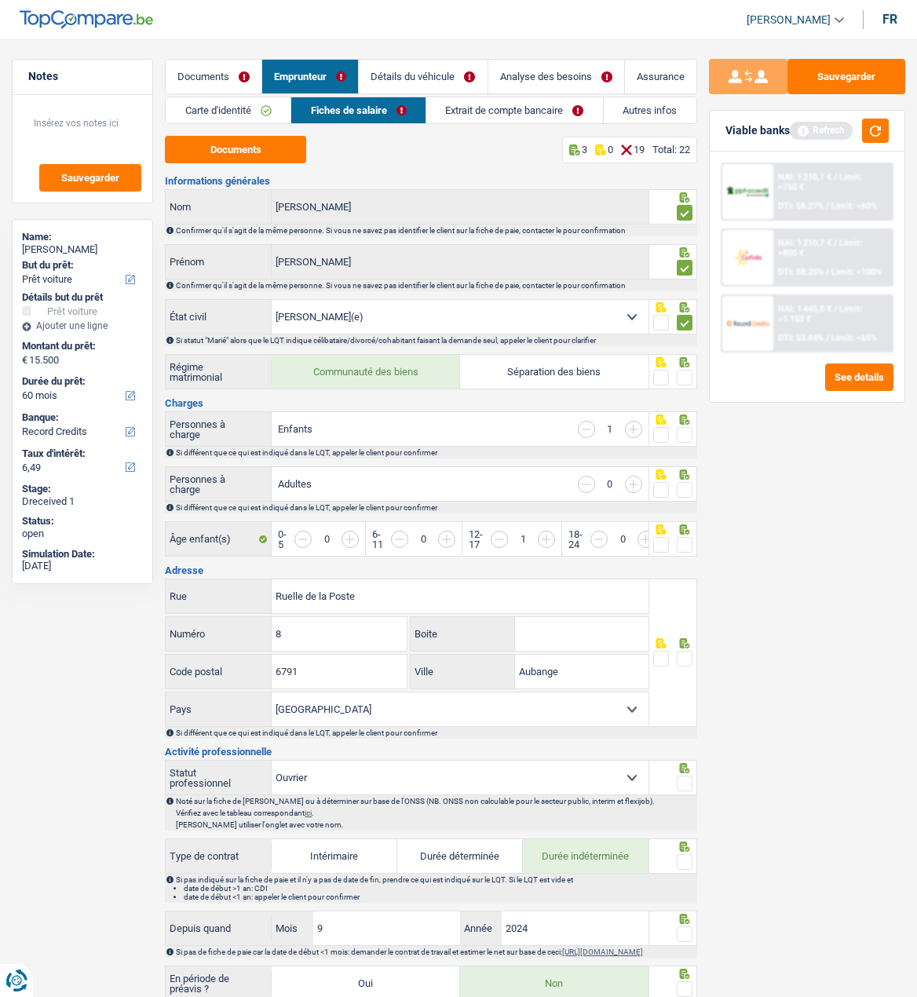
click at [681, 371] on span at bounding box center [685, 378] width 16 height 16
click at [0, 0] on input "radio" at bounding box center [0, 0] width 0 height 0
drag, startPoint x: 682, startPoint y: 426, endPoint x: 693, endPoint y: 437, distance: 15.6
click at [683, 427] on span at bounding box center [685, 435] width 16 height 16
click at [0, 0] on input "radio" at bounding box center [0, 0] width 0 height 0
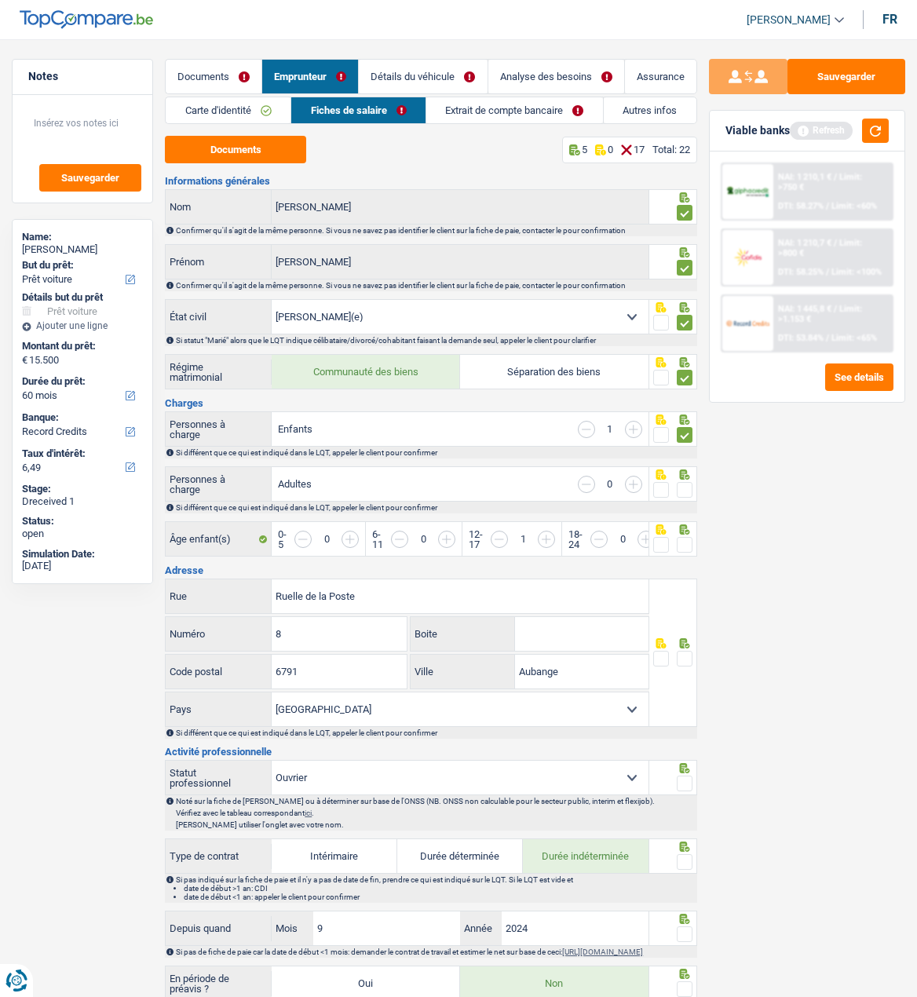
click at [683, 488] on span at bounding box center [685, 490] width 16 height 16
click at [0, 0] on input "radio" at bounding box center [0, 0] width 0 height 0
click at [682, 537] on span at bounding box center [685, 545] width 16 height 16
click at [0, 0] on input "radio" at bounding box center [0, 0] width 0 height 0
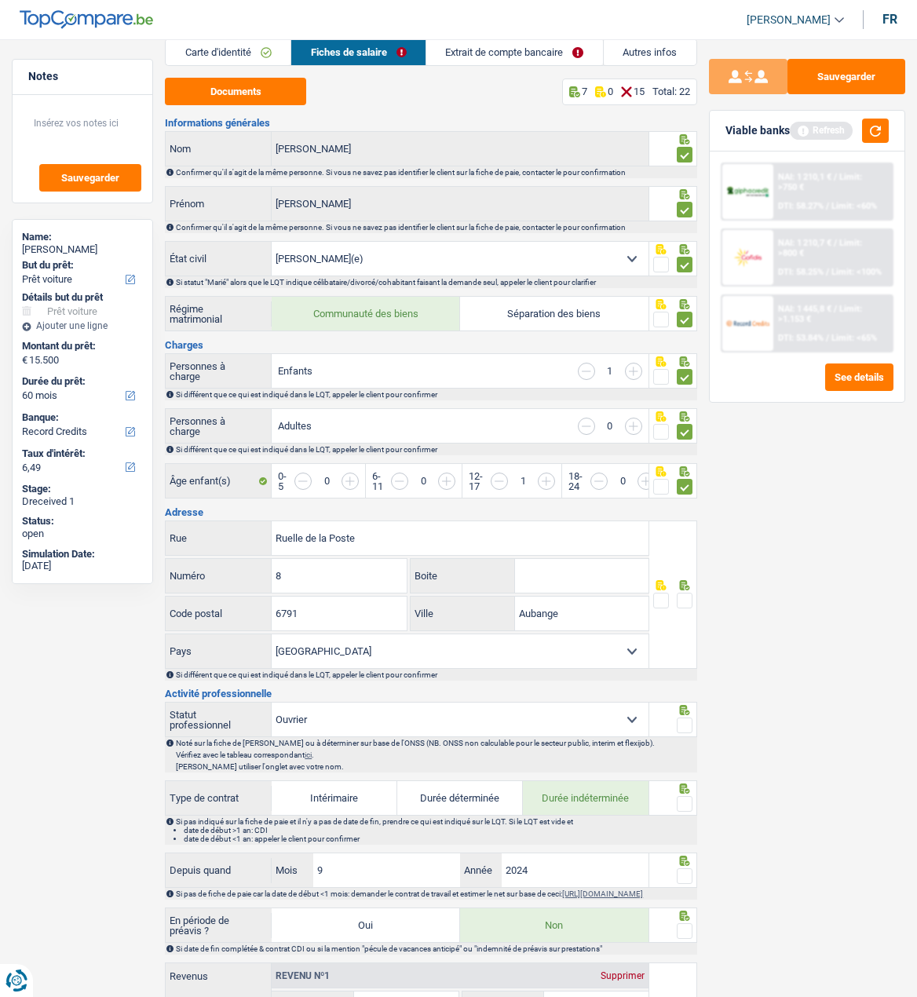
scroll to position [157, 0]
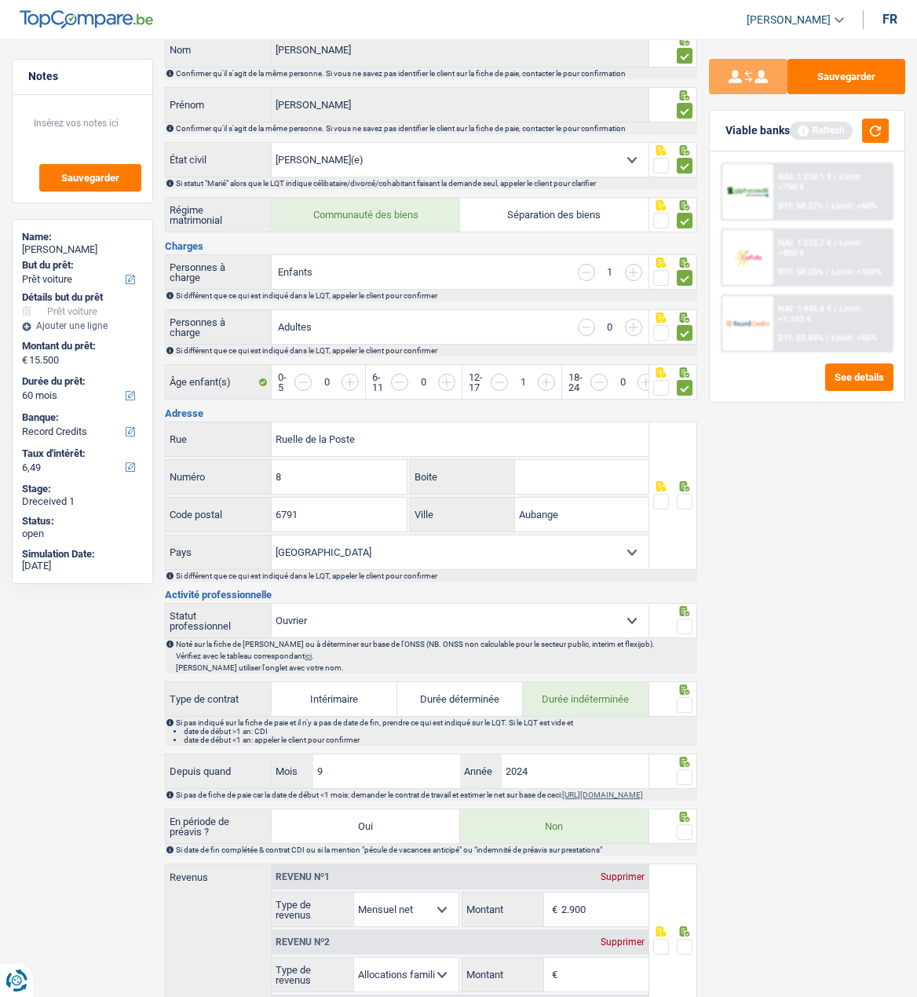
click at [692, 494] on span at bounding box center [685, 502] width 16 height 16
click at [0, 0] on input "radio" at bounding box center [0, 0] width 0 height 0
click at [683, 619] on span at bounding box center [685, 627] width 16 height 16
click at [0, 0] on input "radio" at bounding box center [0, 0] width 0 height 0
click at [682, 699] on span at bounding box center [685, 705] width 16 height 16
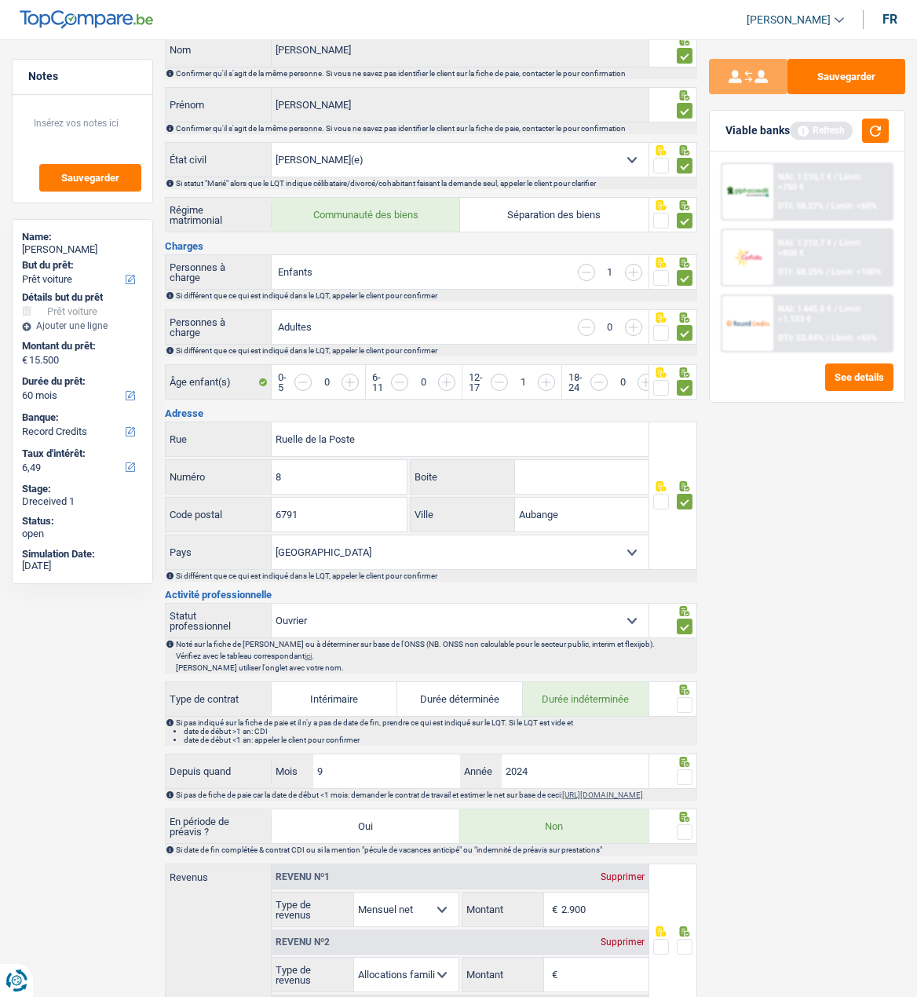
click at [0, 0] on input "radio" at bounding box center [0, 0] width 0 height 0
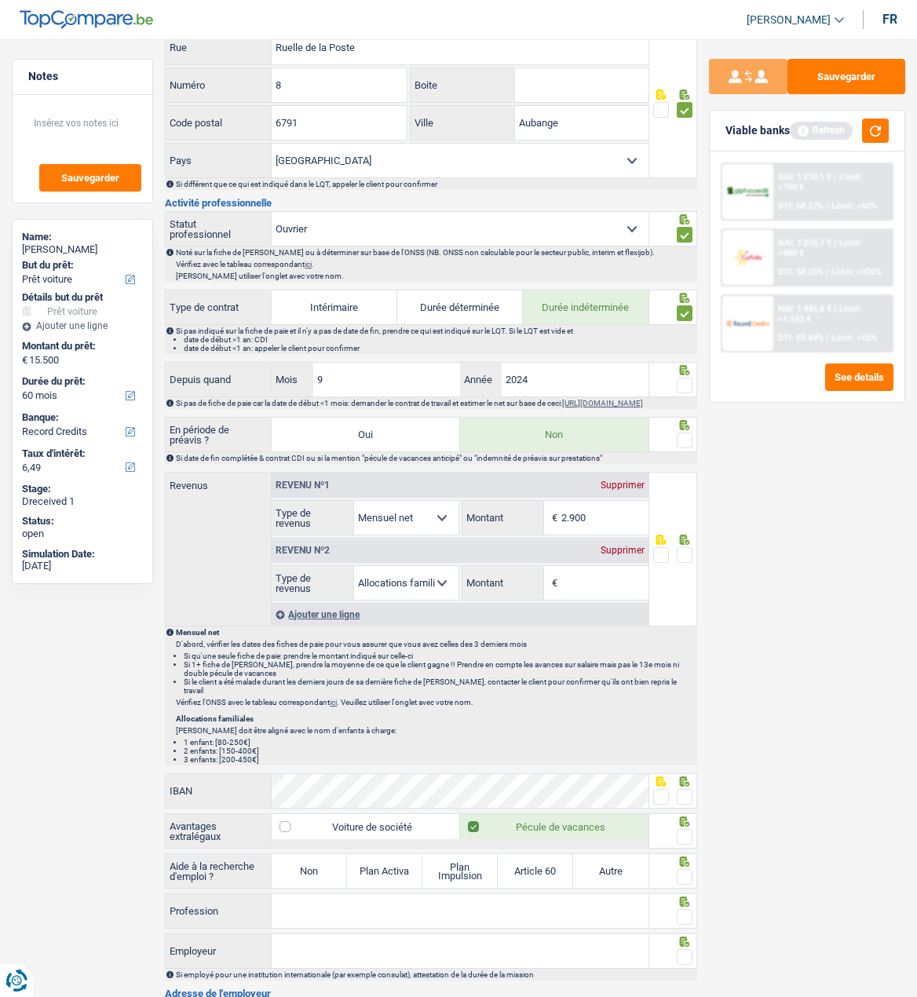
scroll to position [550, 0]
click at [684, 377] on span at bounding box center [685, 385] width 16 height 16
click at [0, 0] on input "radio" at bounding box center [0, 0] width 0 height 0
click at [371, 371] on input "9" at bounding box center [386, 379] width 147 height 34
type input "4"
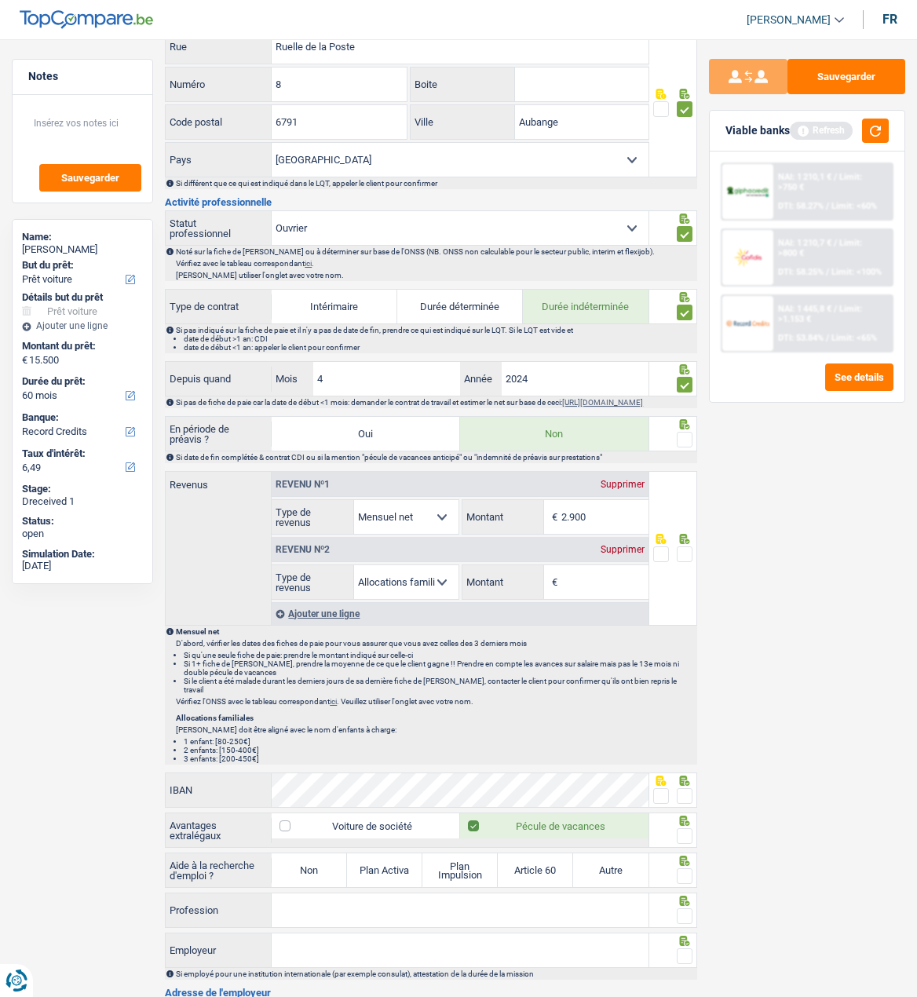
click at [682, 434] on div at bounding box center [685, 440] width 16 height 20
click at [688, 437] on span at bounding box center [685, 440] width 16 height 16
click at [0, 0] on input "radio" at bounding box center [0, 0] width 0 height 0
drag, startPoint x: 598, startPoint y: 523, endPoint x: 485, endPoint y: 518, distance: 112.4
click at [484, 524] on div "2.900 € Montant" at bounding box center [556, 517] width 186 height 34
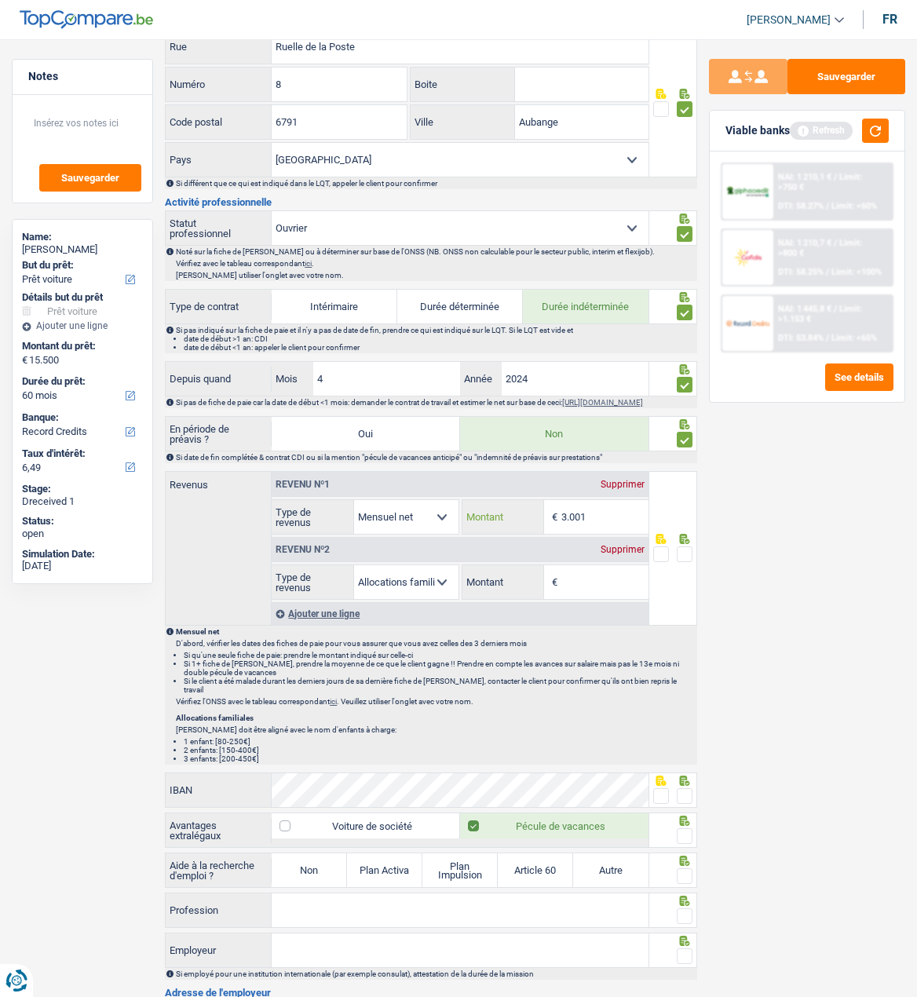
type input "3.001"
click at [681, 556] on span at bounding box center [685, 555] width 16 height 16
click at [0, 0] on input "radio" at bounding box center [0, 0] width 0 height 0
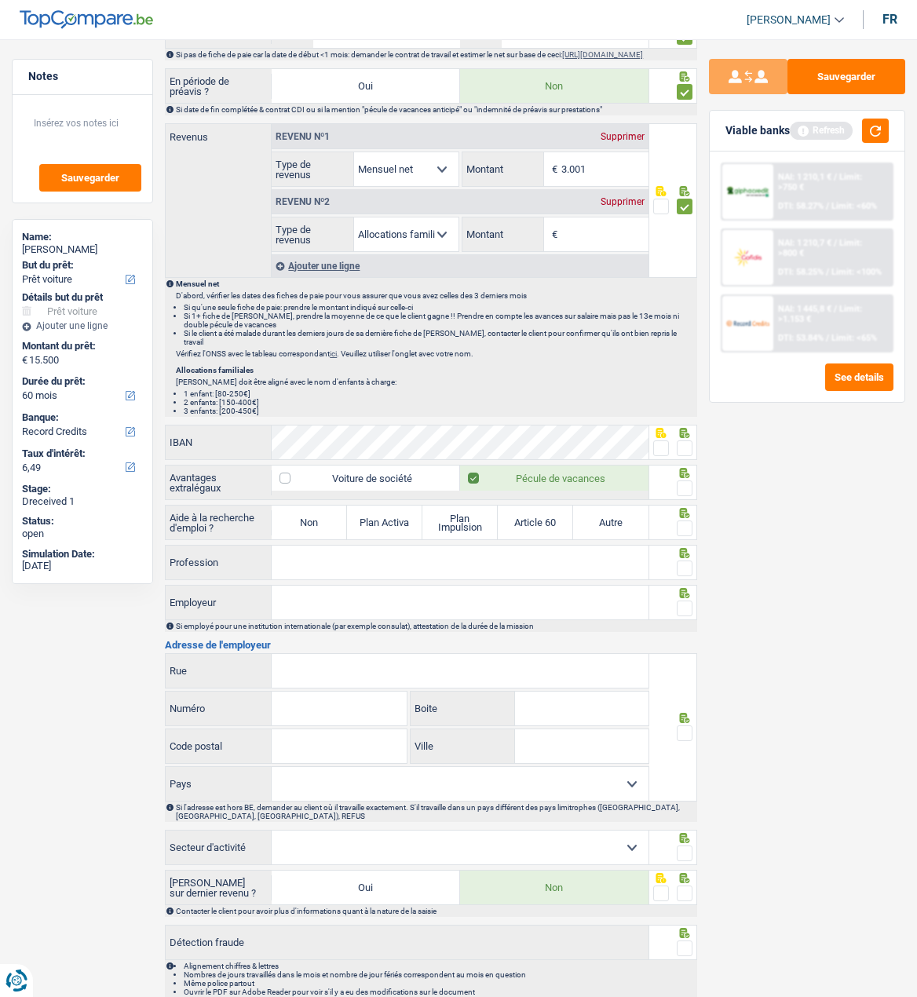
scroll to position [942, 0]
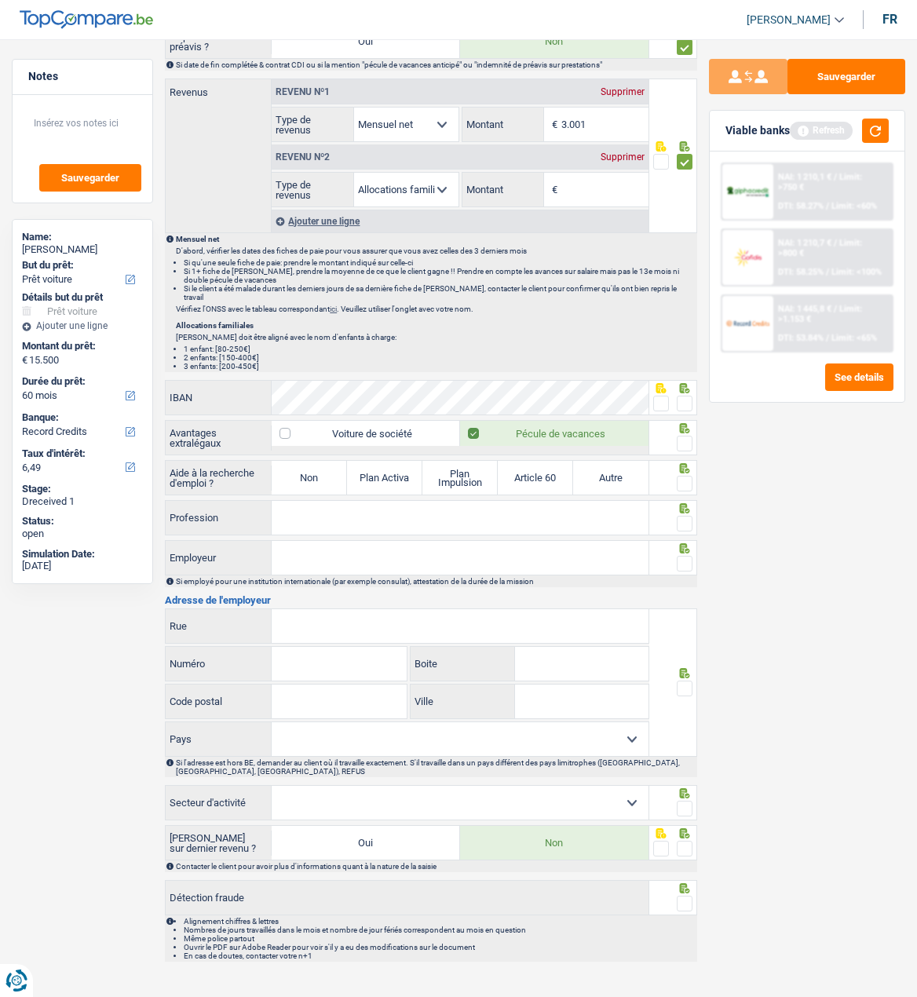
click at [656, 399] on span at bounding box center [661, 404] width 16 height 16
click at [0, 0] on input "radio" at bounding box center [0, 0] width 0 height 0
click at [688, 436] on span at bounding box center [685, 444] width 16 height 16
click at [0, 0] on input "radio" at bounding box center [0, 0] width 0 height 0
drag, startPoint x: 295, startPoint y: 464, endPoint x: 426, endPoint y: 518, distance: 142.3
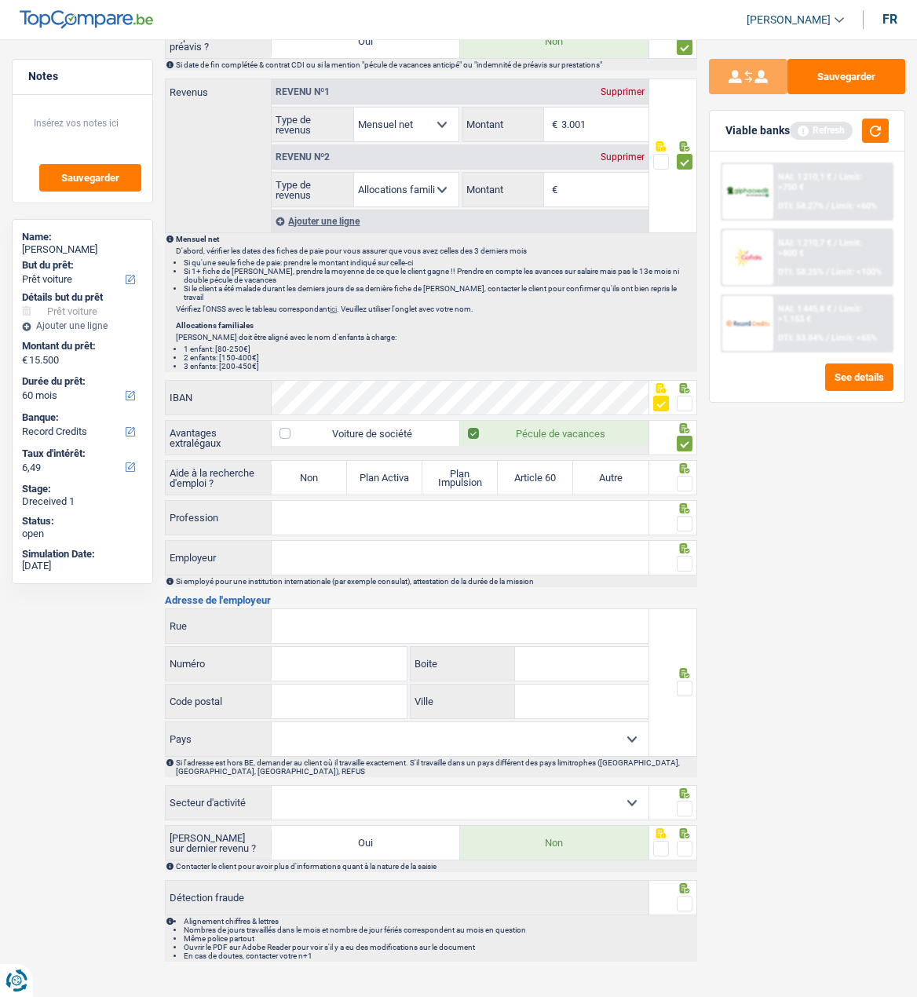
click at [295, 464] on label "Non" at bounding box center [309, 478] width 75 height 34
click at [295, 464] on input "Non" at bounding box center [309, 478] width 75 height 34
radio input "true"
click at [499, 520] on input "Profession" at bounding box center [460, 518] width 376 height 34
type input "Ouvrier"
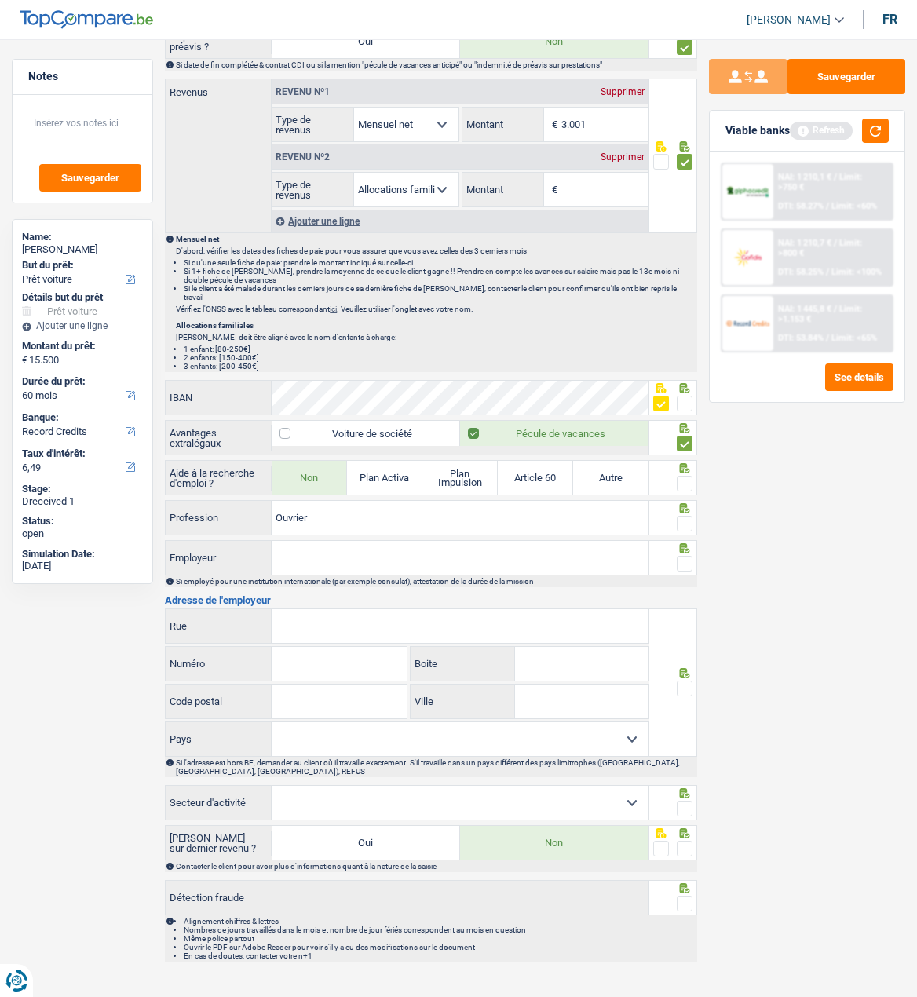
click at [355, 616] on input "Rue" at bounding box center [460, 626] width 376 height 34
click at [334, 557] on input "Employeur" at bounding box center [460, 558] width 376 height 34
type input "FRESILCO AMENAGEMENTS"
click at [689, 476] on span at bounding box center [685, 484] width 16 height 16
click at [0, 0] on input "radio" at bounding box center [0, 0] width 0 height 0
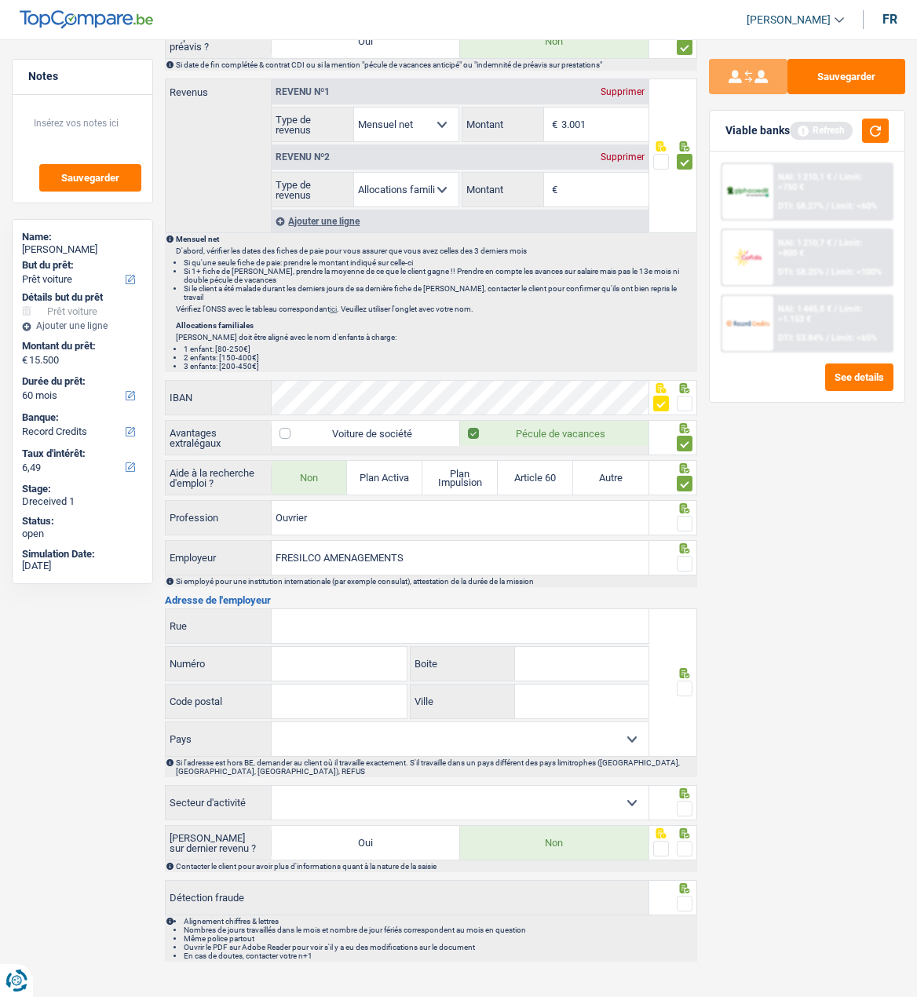
click at [682, 516] on span at bounding box center [685, 524] width 16 height 16
click at [0, 0] on input "radio" at bounding box center [0, 0] width 0 height 0
click at [687, 554] on div at bounding box center [685, 564] width 16 height 20
click at [679, 560] on span at bounding box center [685, 564] width 16 height 16
click at [0, 0] on input "radio" at bounding box center [0, 0] width 0 height 0
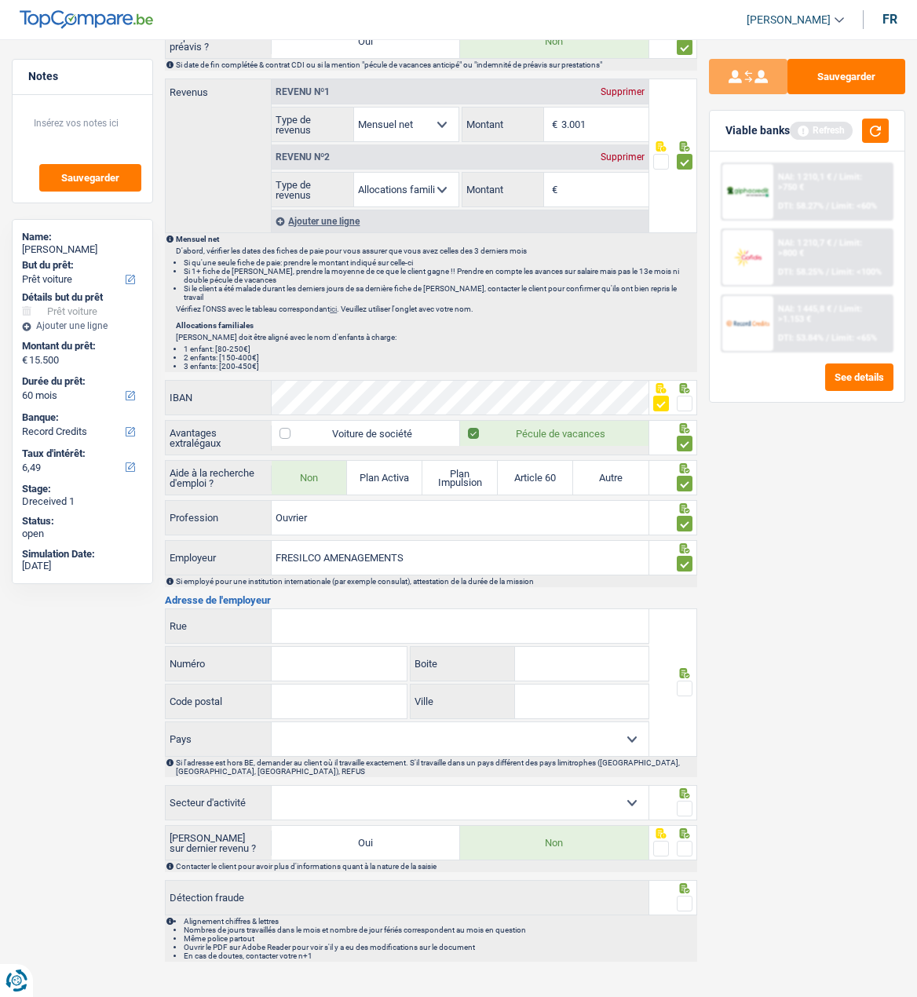
click at [487, 627] on input "Rue" at bounding box center [460, 626] width 376 height 34
type input "RUE DES ARTISANS"
type input "8a"
click at [366, 689] on input "Code postal" at bounding box center [339, 702] width 135 height 34
type input "3895"
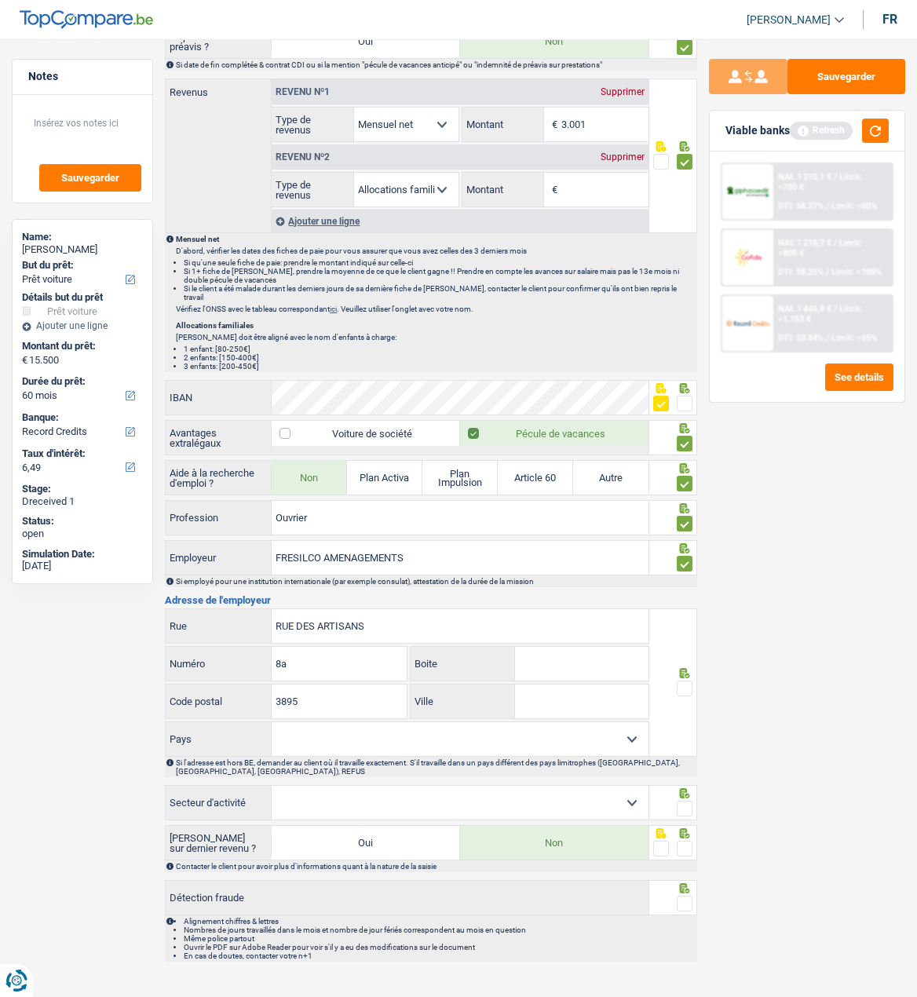
click at [553, 696] on input "Ville" at bounding box center [582, 702] width 134 height 34
type input "f"
type input "Foetz"
click at [432, 736] on select "Belgique France Allemagne Italie Luxembourg Pays-Bas Espagne Suisse Sélectionne…" at bounding box center [460, 740] width 376 height 34
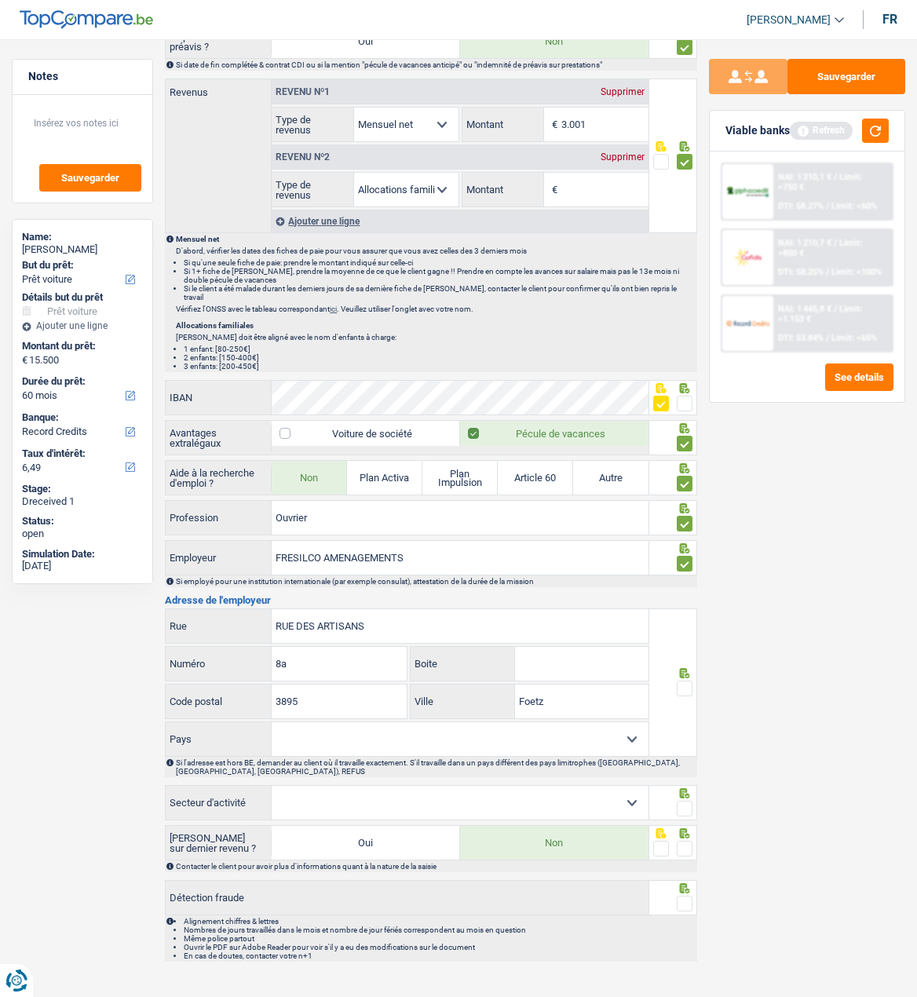
select select "LU"
click at [272, 723] on select "Belgique France Allemagne Italie Luxembourg Pays-Bas Espagne Suisse Sélectionne…" at bounding box center [460, 740] width 376 height 34
click at [685, 679] on div at bounding box center [685, 689] width 16 height 20
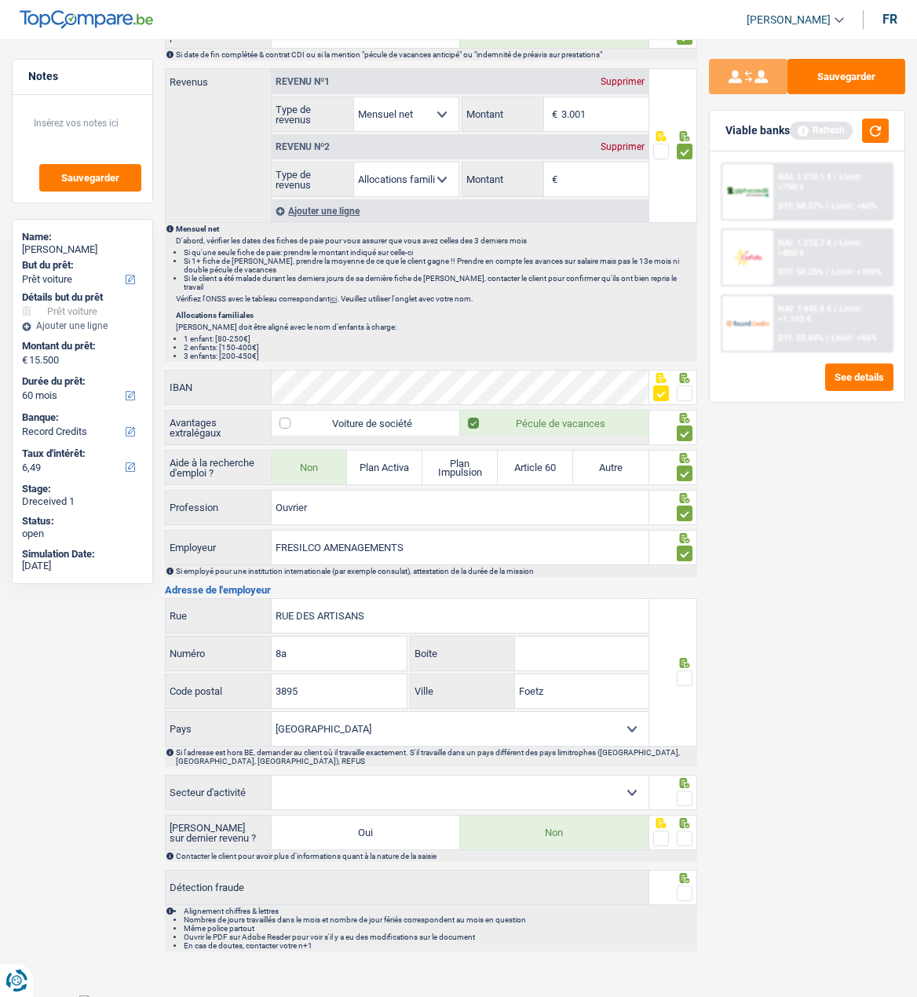
scroll to position [956, 0]
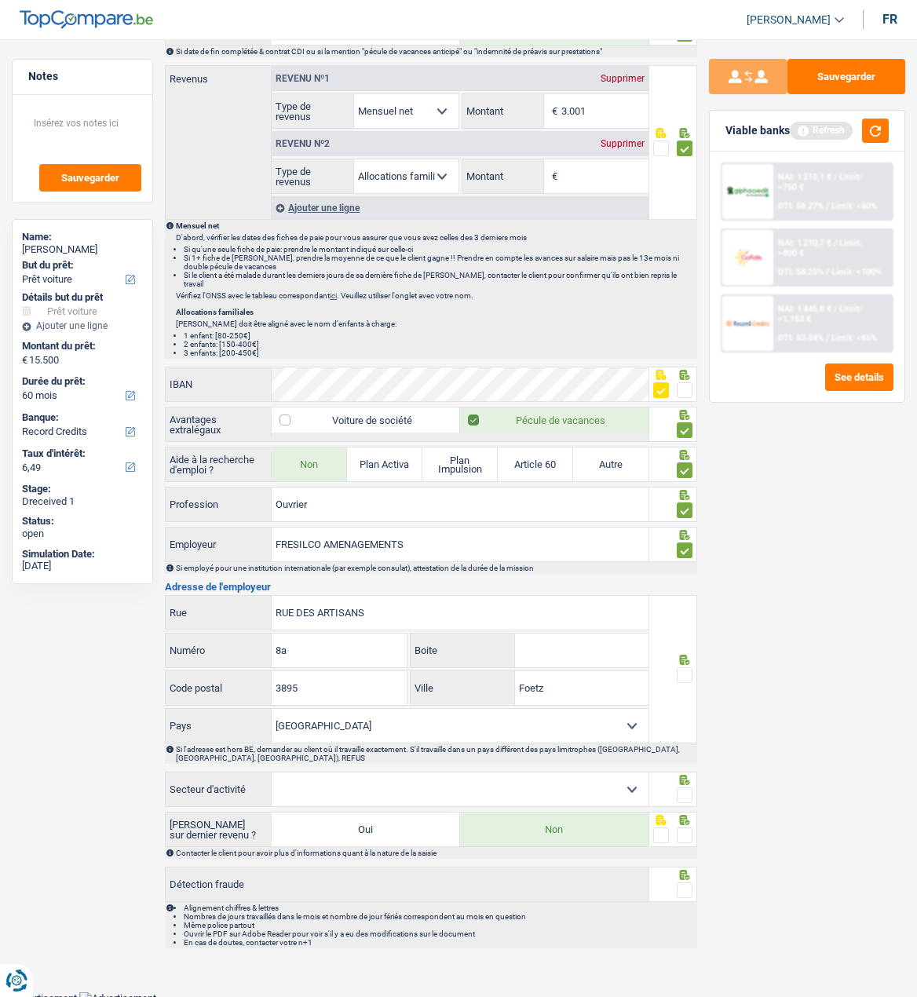
click at [686, 668] on span at bounding box center [685, 676] width 16 height 16
click at [0, 0] on input "radio" at bounding box center [0, 0] width 0 height 0
click at [363, 789] on select "Agriculture/Pêche Industrie Horeca Courier/Fitness/Taxi Construction Banques/As…" at bounding box center [460, 790] width 376 height 34
select select "smallCompanies"
click at [272, 773] on select "Agriculture/Pêche Industrie Horeca Courier/Fitness/Taxi Construction Banques/As…" at bounding box center [460, 790] width 376 height 34
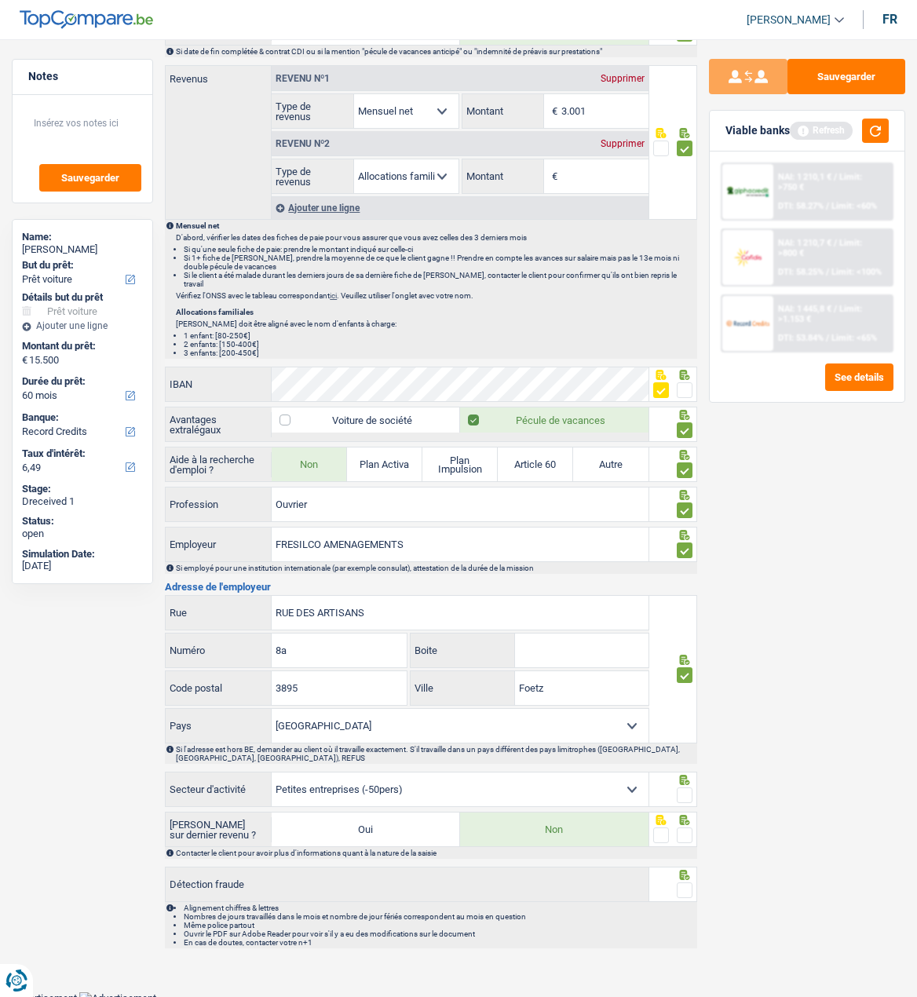
drag, startPoint x: 689, startPoint y: 788, endPoint x: 688, endPoint y: 802, distance: 14.2
click at [689, 789] on span at bounding box center [685, 796] width 16 height 16
click at [0, 0] on input "radio" at bounding box center [0, 0] width 0 height 0
click at [684, 829] on span at bounding box center [685, 836] width 16 height 16
click at [0, 0] on input "radio" at bounding box center [0, 0] width 0 height 0
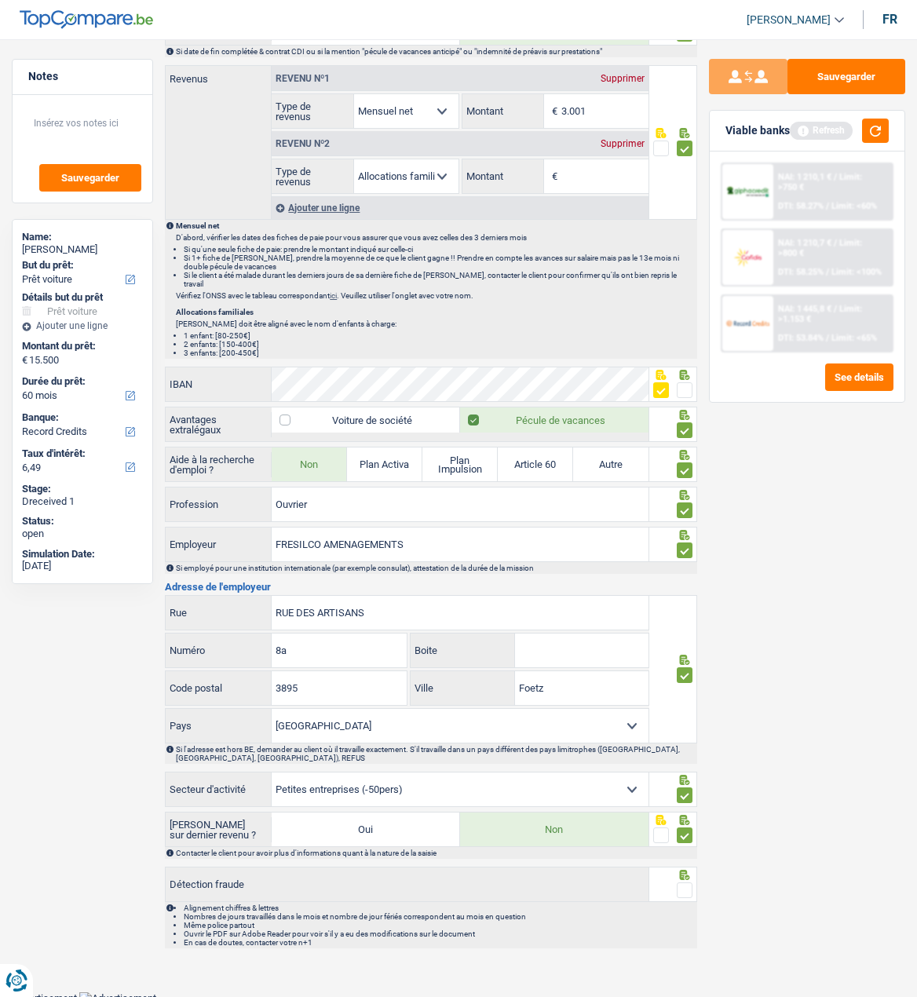
click at [688, 890] on span at bounding box center [685, 891] width 16 height 16
click at [0, 0] on input "radio" at bounding box center [0, 0] width 0 height 0
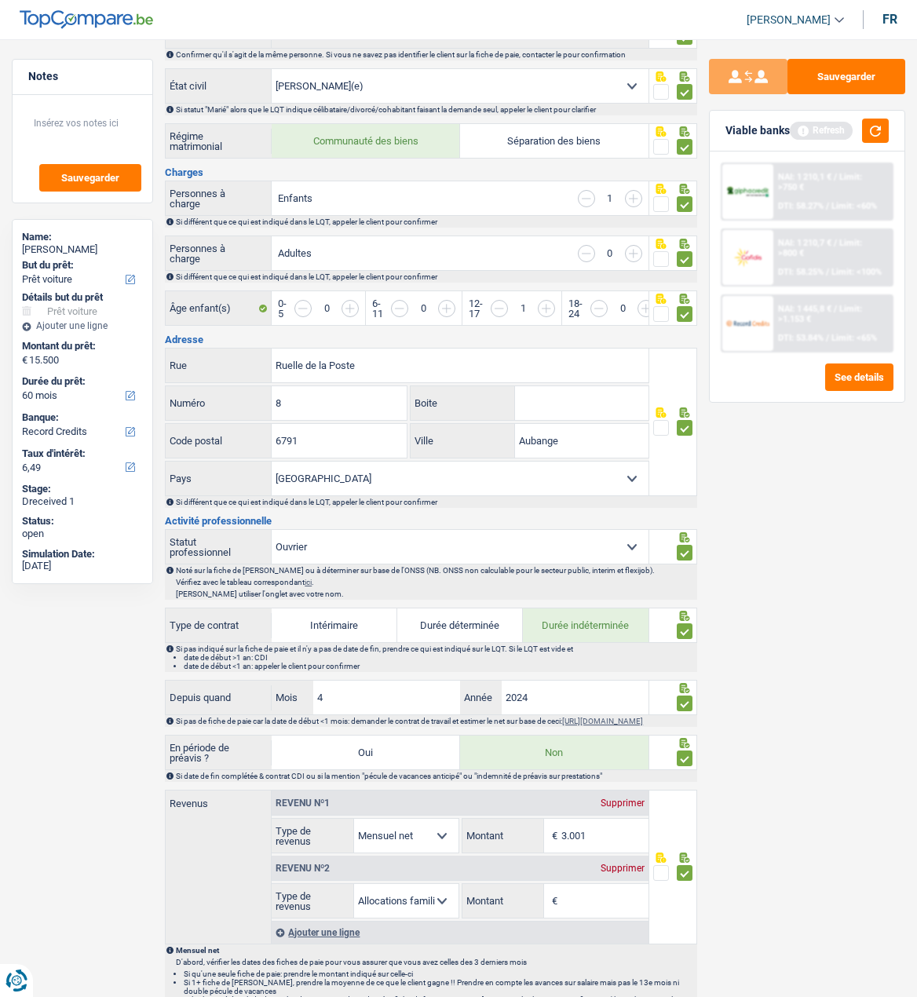
scroll to position [0, 0]
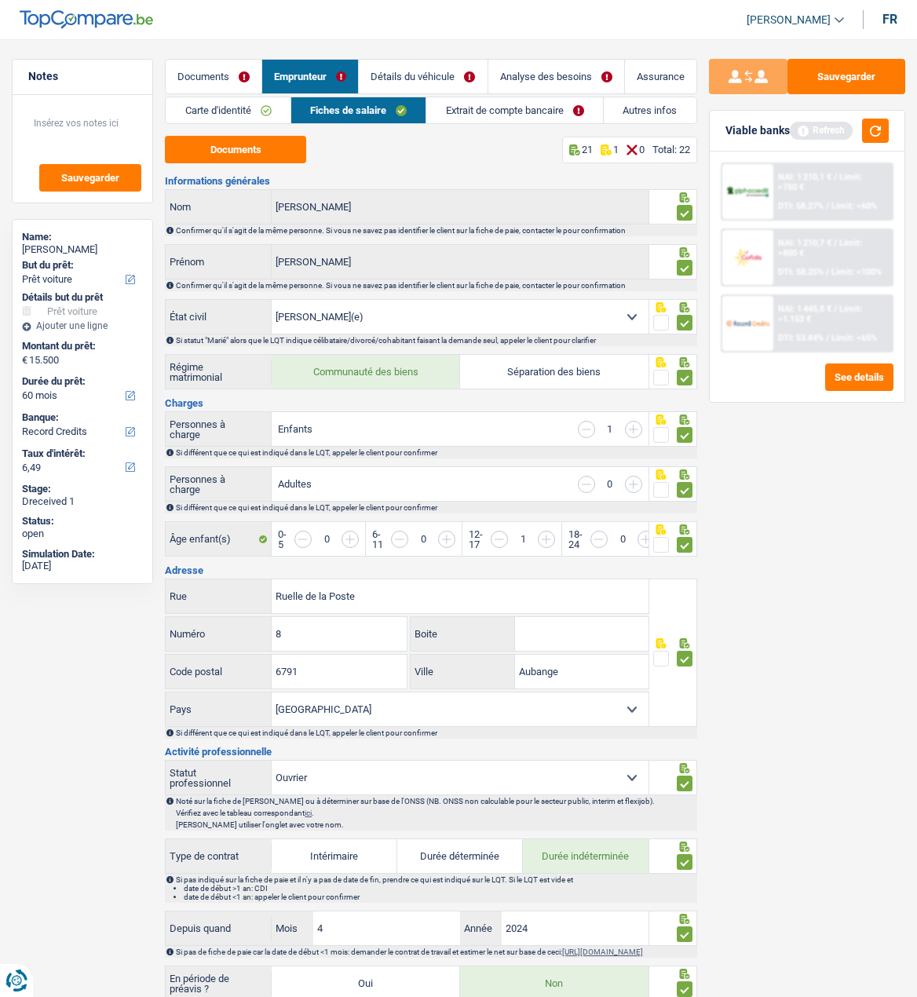
click at [536, 112] on link "Extrait de compte bancaire" at bounding box center [514, 110] width 177 height 26
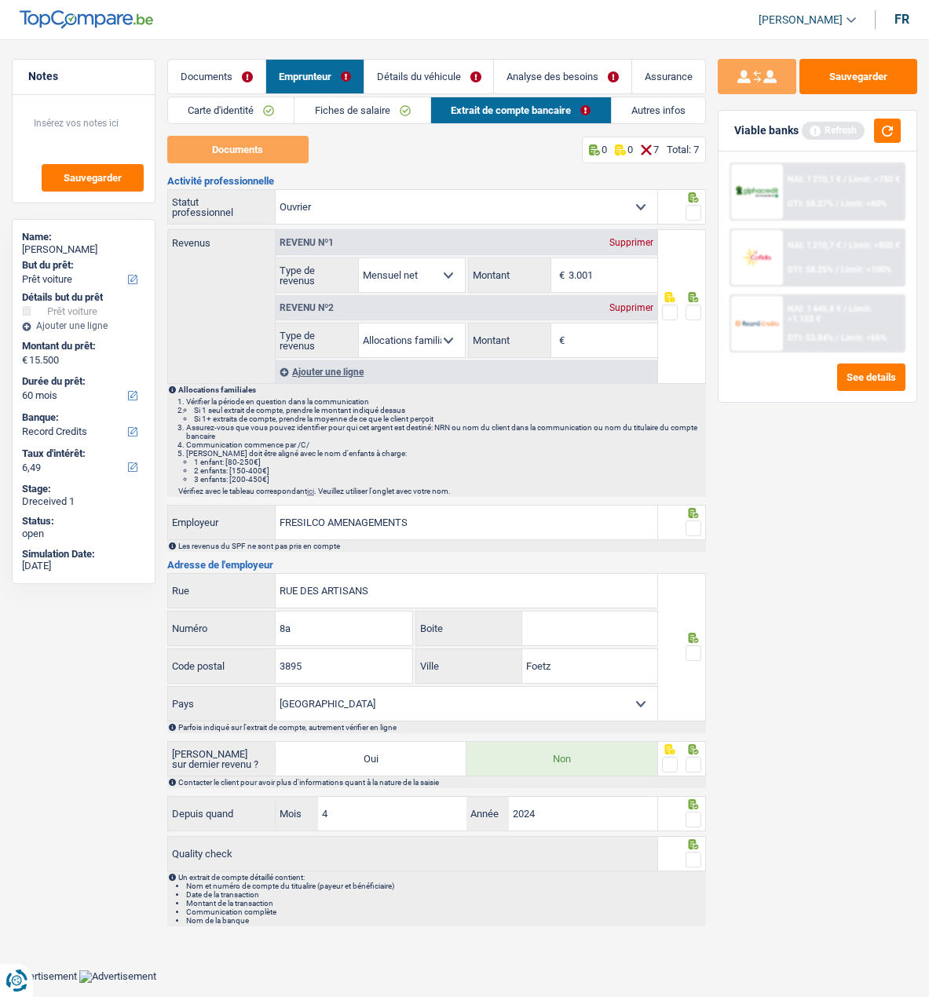
click at [372, 104] on link "Fiches de salaire" at bounding box center [363, 110] width 136 height 26
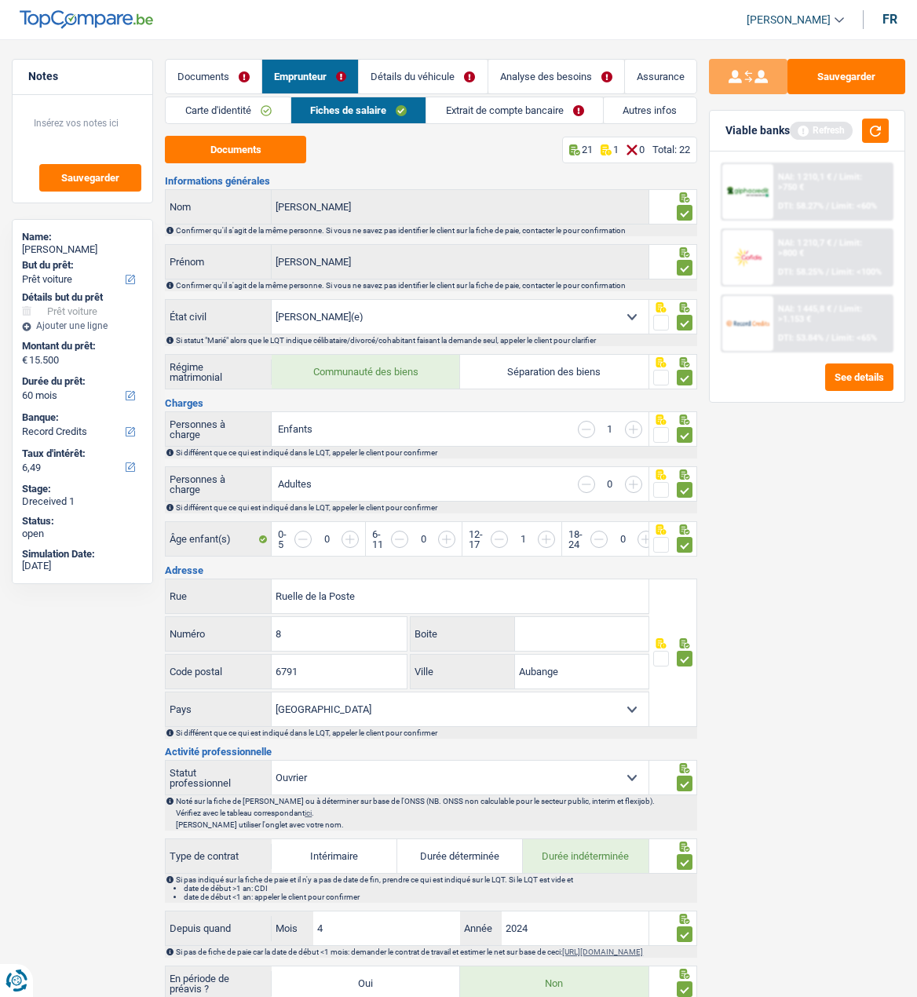
click at [517, 111] on link "Extrait de compte bancaire" at bounding box center [514, 110] width 177 height 26
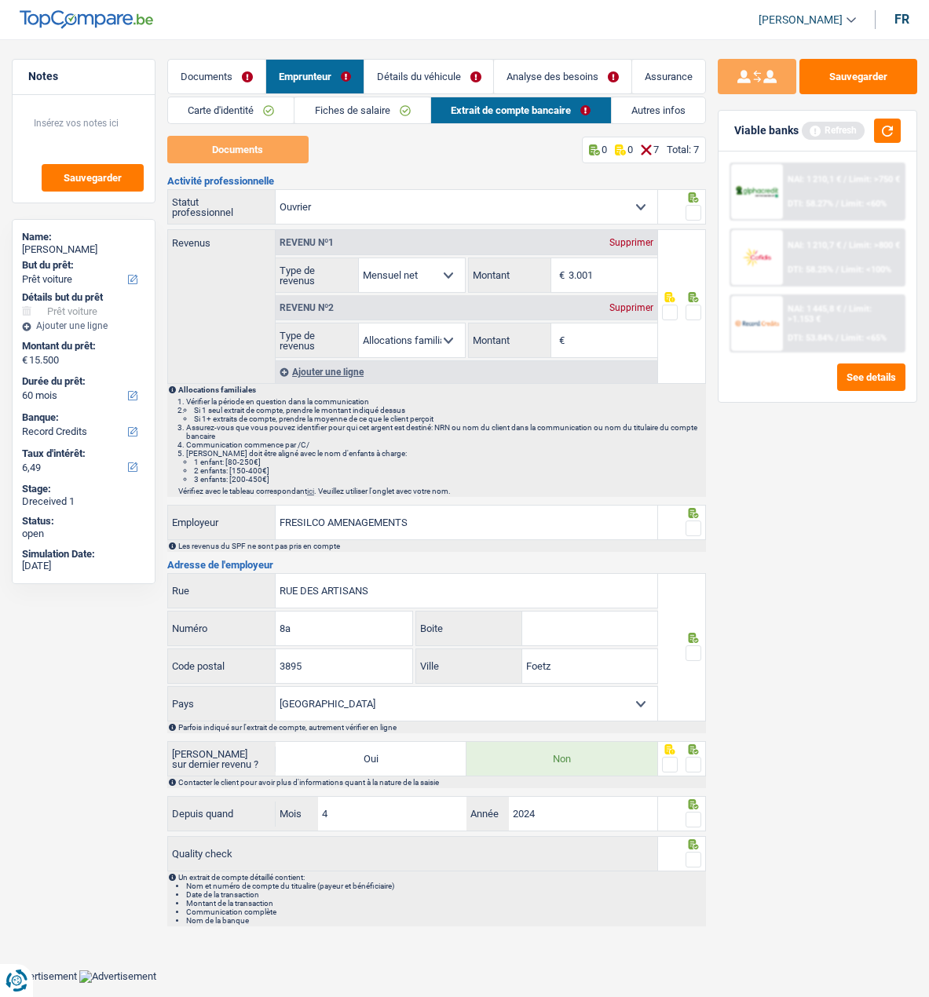
click at [400, 108] on link "Fiches de salaire" at bounding box center [363, 110] width 136 height 26
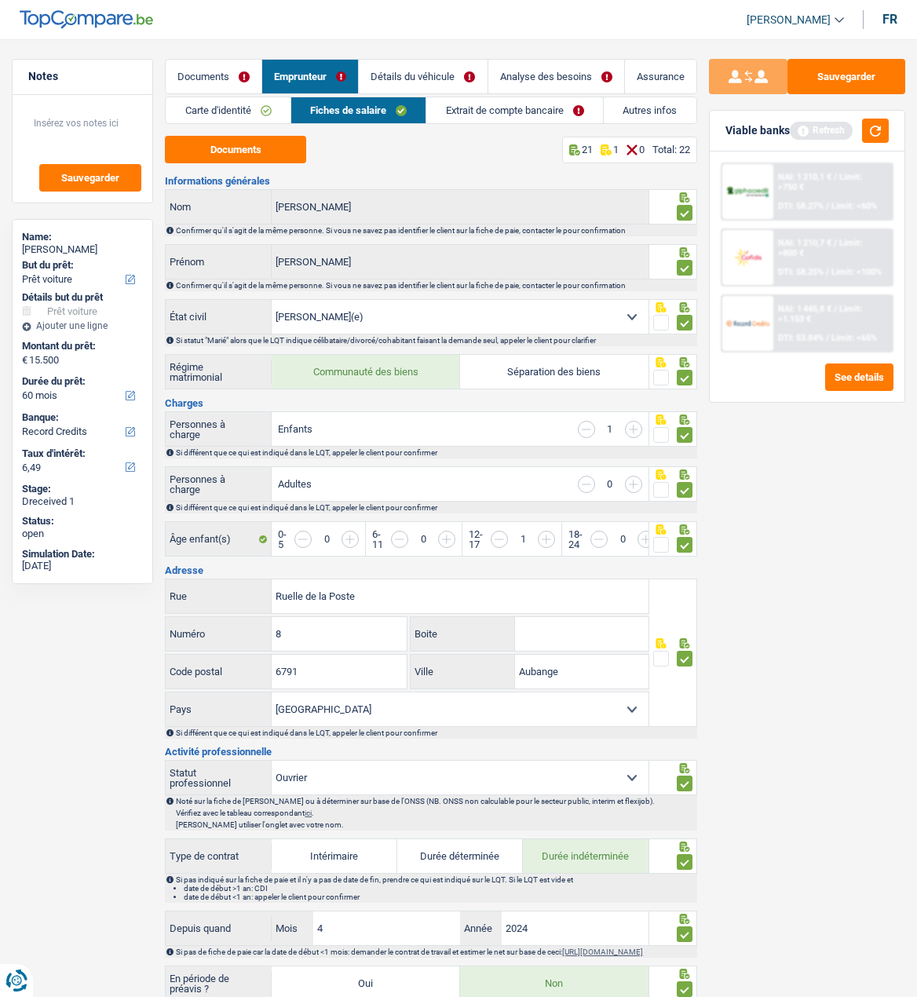
click at [510, 106] on link "Extrait de compte bancaire" at bounding box center [514, 110] width 177 height 26
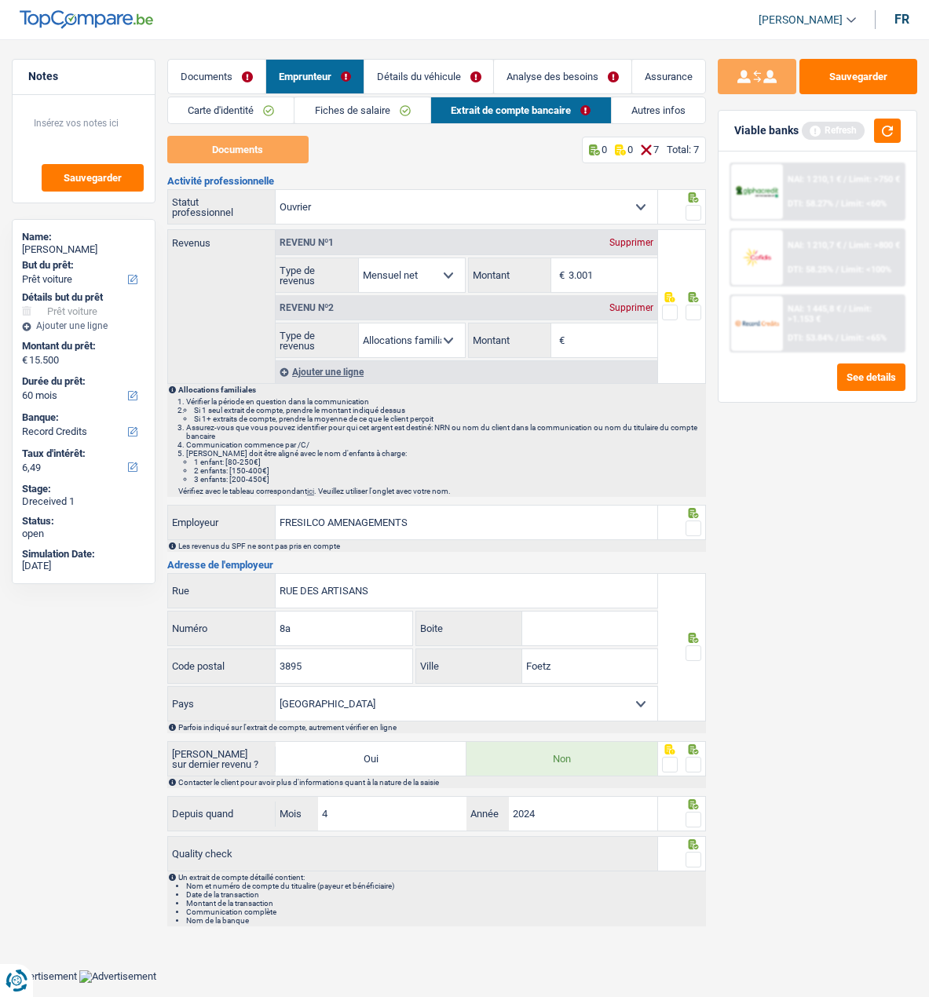
click at [623, 303] on div "Supprimer" at bounding box center [631, 307] width 52 height 9
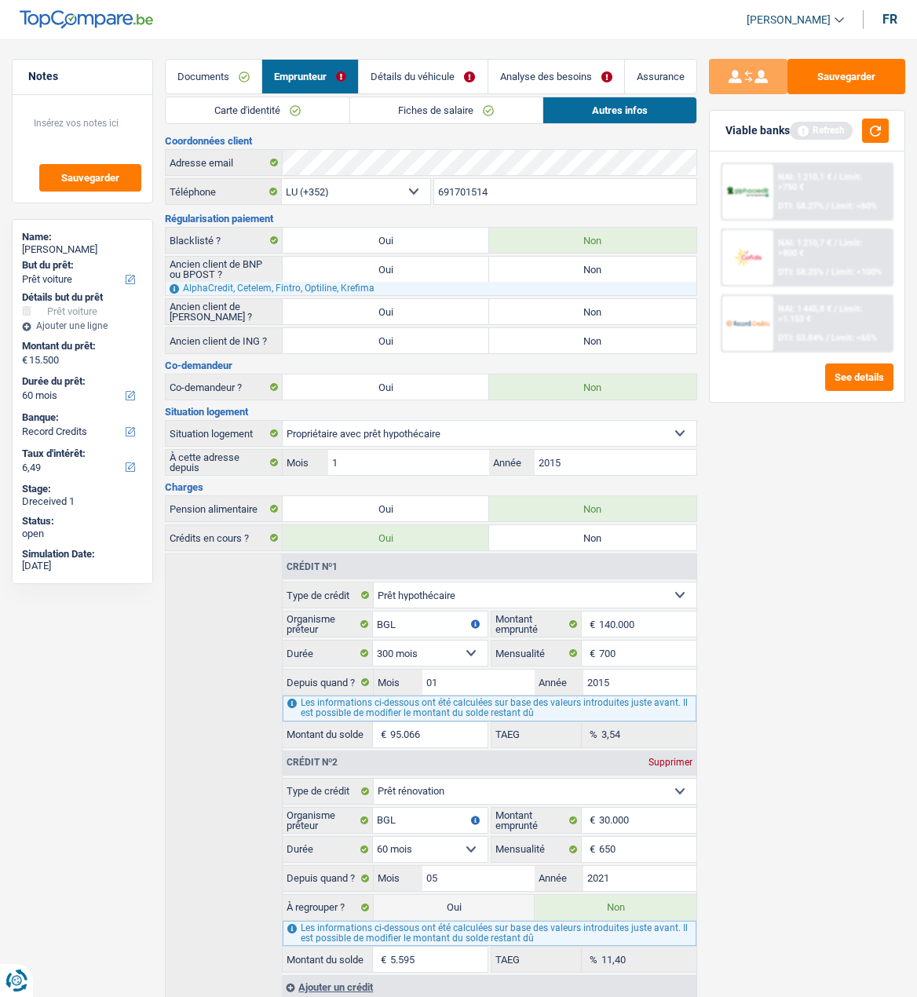
click at [435, 77] on link "Détails du véhicule" at bounding box center [423, 77] width 128 height 34
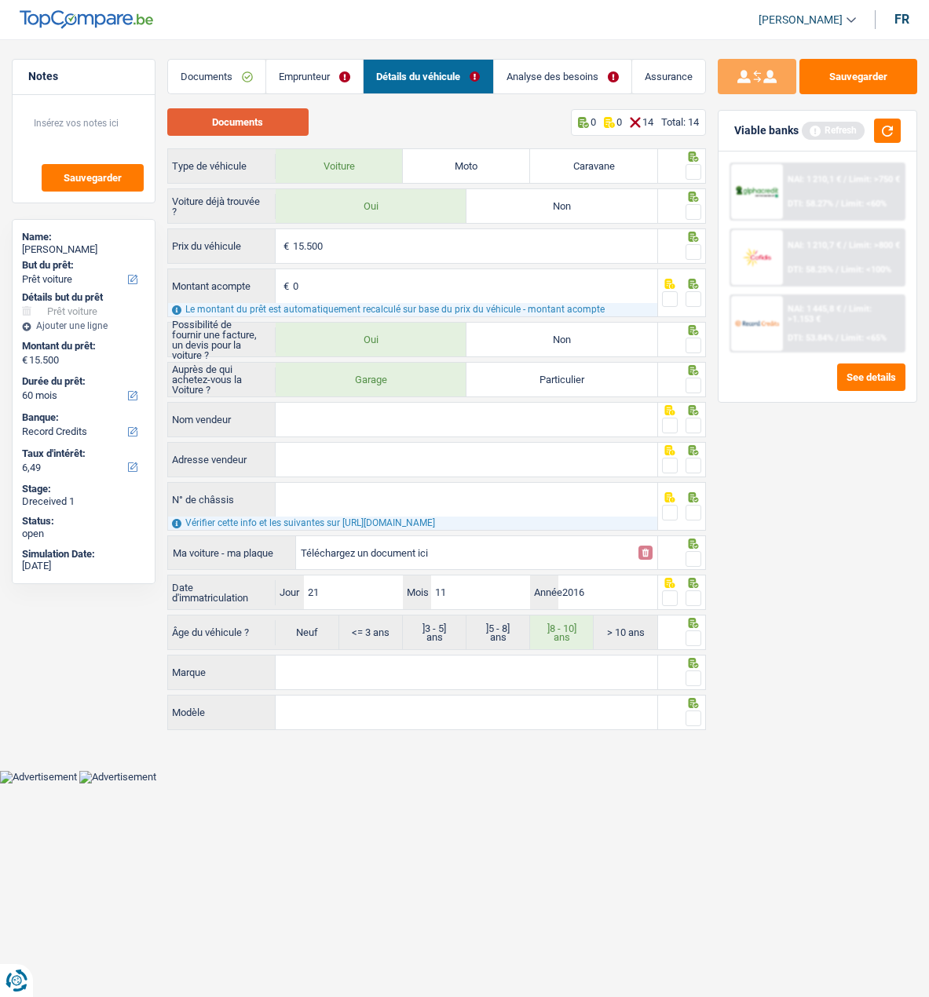
click at [262, 122] on button "Documents" at bounding box center [237, 121] width 141 height 27
click at [368, 412] on input "Nom vendeur" at bounding box center [467, 420] width 382 height 34
type input "Bex Auto"
click at [316, 455] on input "Adresse vendeur" at bounding box center [467, 460] width 382 height 34
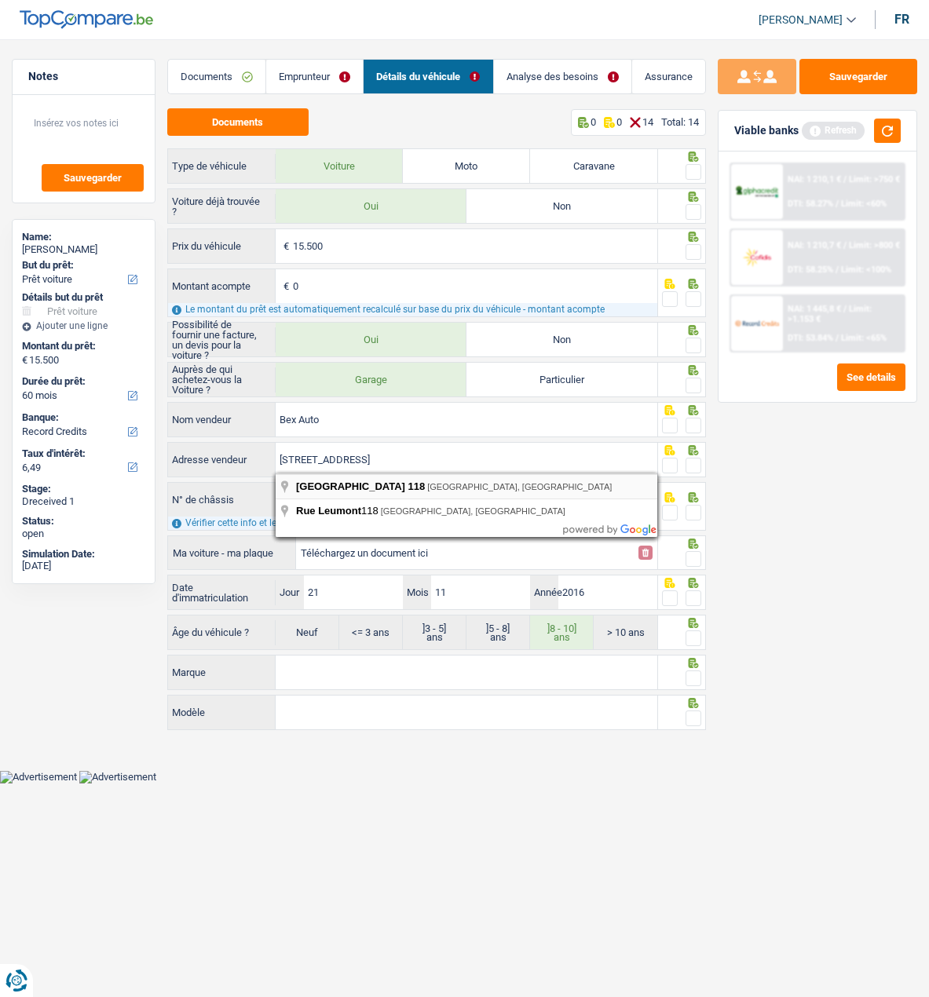
type input "Rue de Leumont; 118; 4520; Wanze; BE"
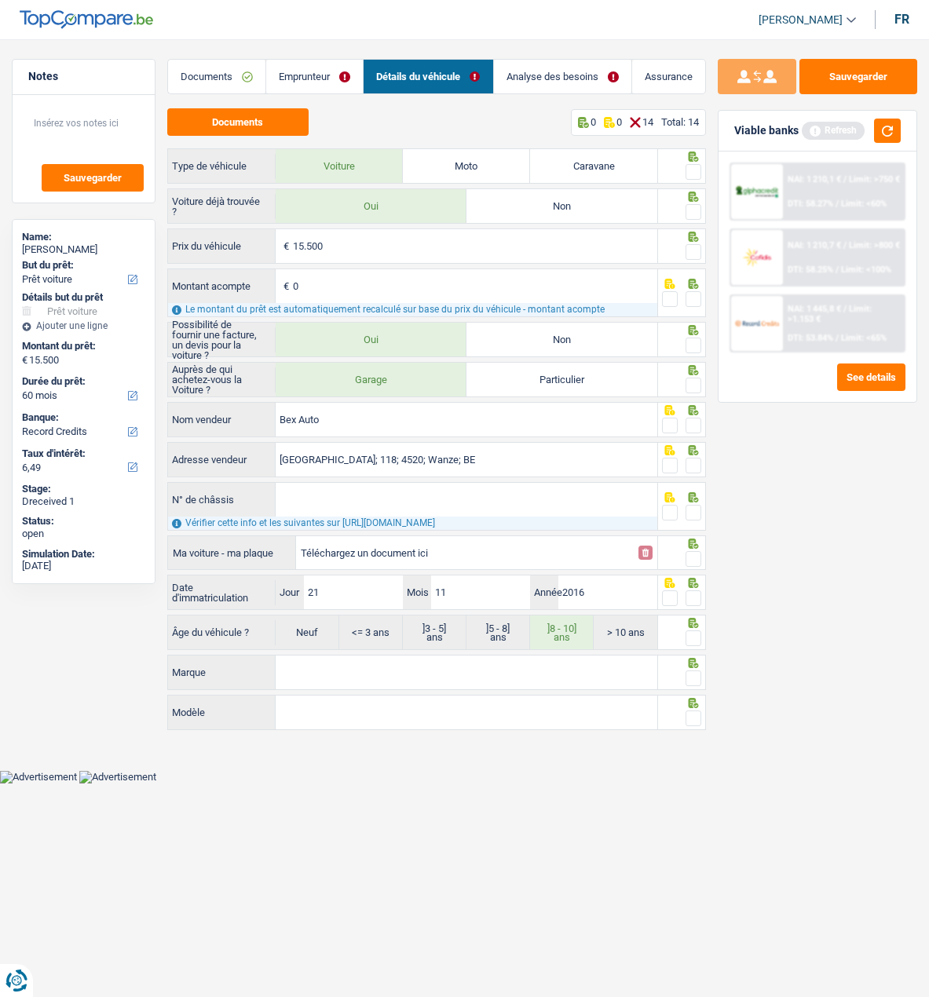
click at [697, 166] on span at bounding box center [694, 172] width 16 height 16
click at [0, 0] on input "radio" at bounding box center [0, 0] width 0 height 0
click at [694, 205] on span at bounding box center [694, 212] width 16 height 16
click at [0, 0] on input "radio" at bounding box center [0, 0] width 0 height 0
click at [696, 246] on span at bounding box center [694, 252] width 16 height 16
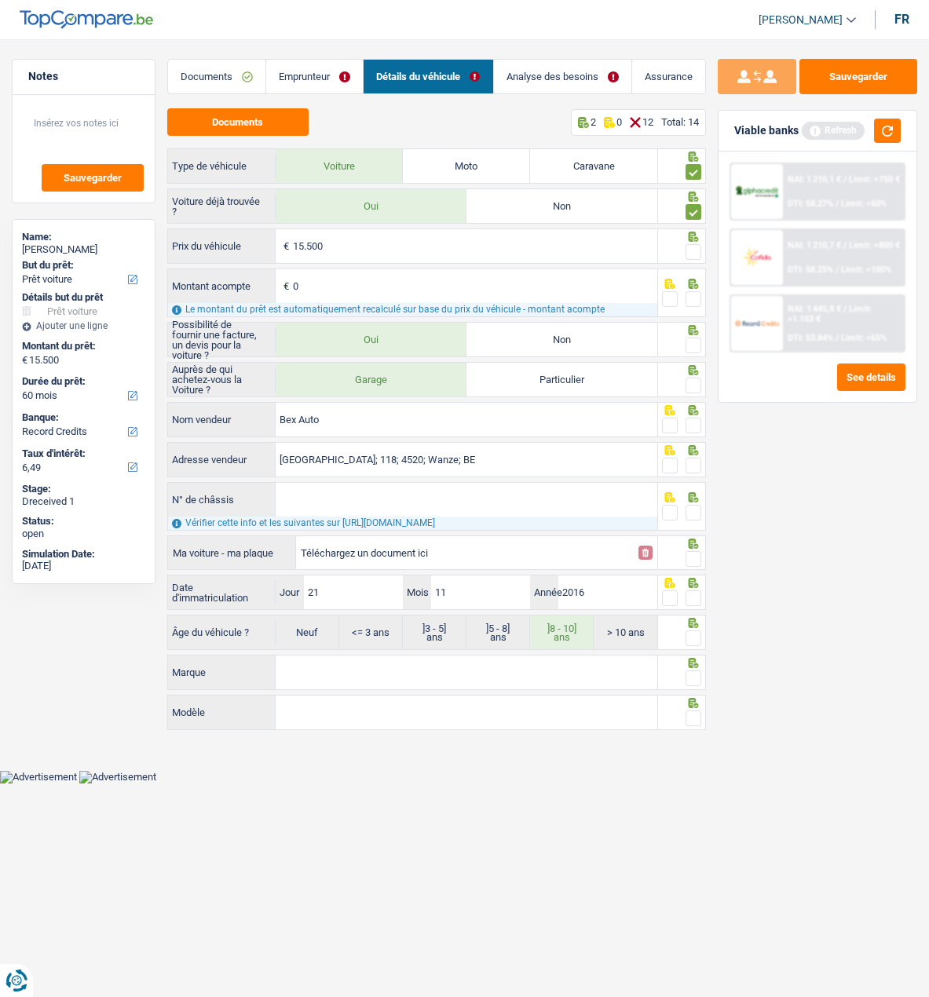
click at [0, 0] on input "radio" at bounding box center [0, 0] width 0 height 0
click at [691, 291] on span at bounding box center [694, 299] width 16 height 16
click at [0, 0] on input "radio" at bounding box center [0, 0] width 0 height 0
click at [697, 341] on span at bounding box center [694, 346] width 16 height 16
click at [0, 0] on input "radio" at bounding box center [0, 0] width 0 height 0
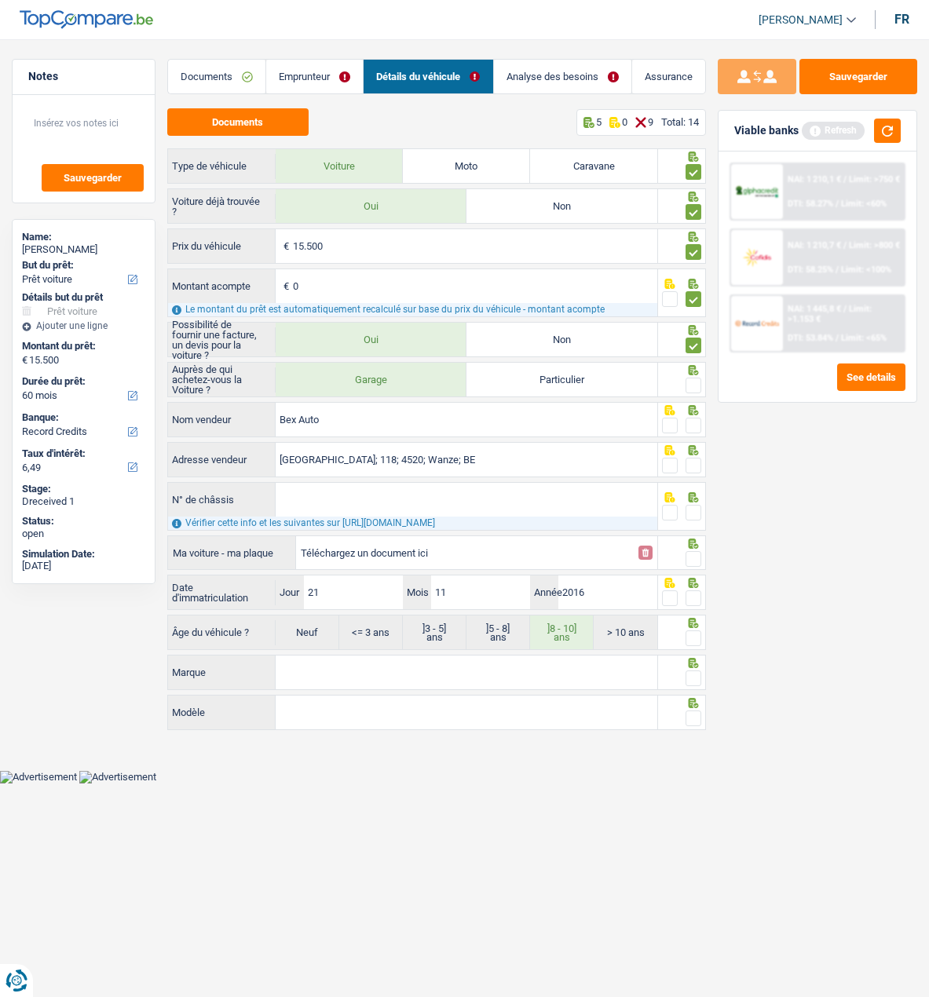
click at [701, 395] on div "Auprès de qui achetez-vous la Voiture ? Garage Particulier" at bounding box center [436, 381] width 539 height 38
drag, startPoint x: 695, startPoint y: 378, endPoint x: 699, endPoint y: 415, distance: 37.9
click at [695, 382] on span at bounding box center [694, 386] width 16 height 16
click at [0, 0] on input "radio" at bounding box center [0, 0] width 0 height 0
click at [697, 422] on span at bounding box center [694, 426] width 16 height 16
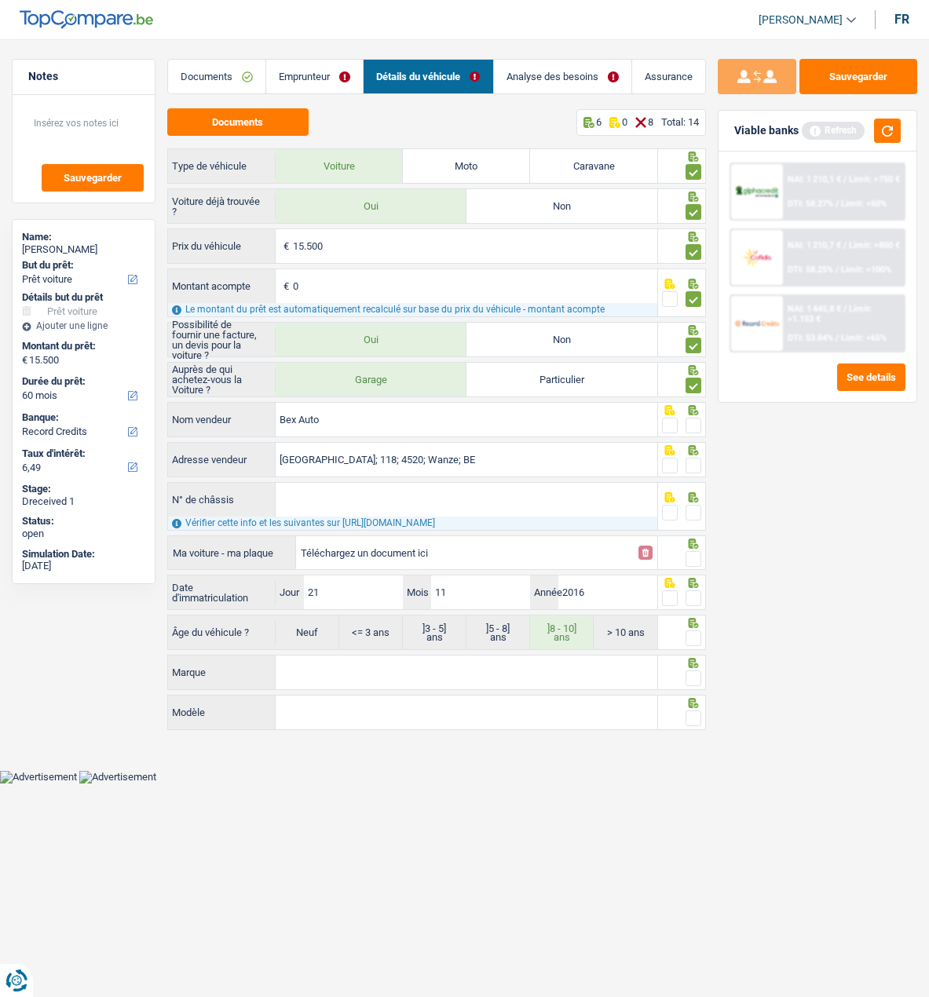
click at [0, 0] on input "radio" at bounding box center [0, 0] width 0 height 0
click at [696, 458] on span at bounding box center [694, 466] width 16 height 16
click at [0, 0] on input "radio" at bounding box center [0, 0] width 0 height 0
click at [489, 500] on input "N° de châssis" at bounding box center [467, 500] width 382 height 34
click at [314, 503] on input "N° de châssis" at bounding box center [467, 500] width 382 height 34
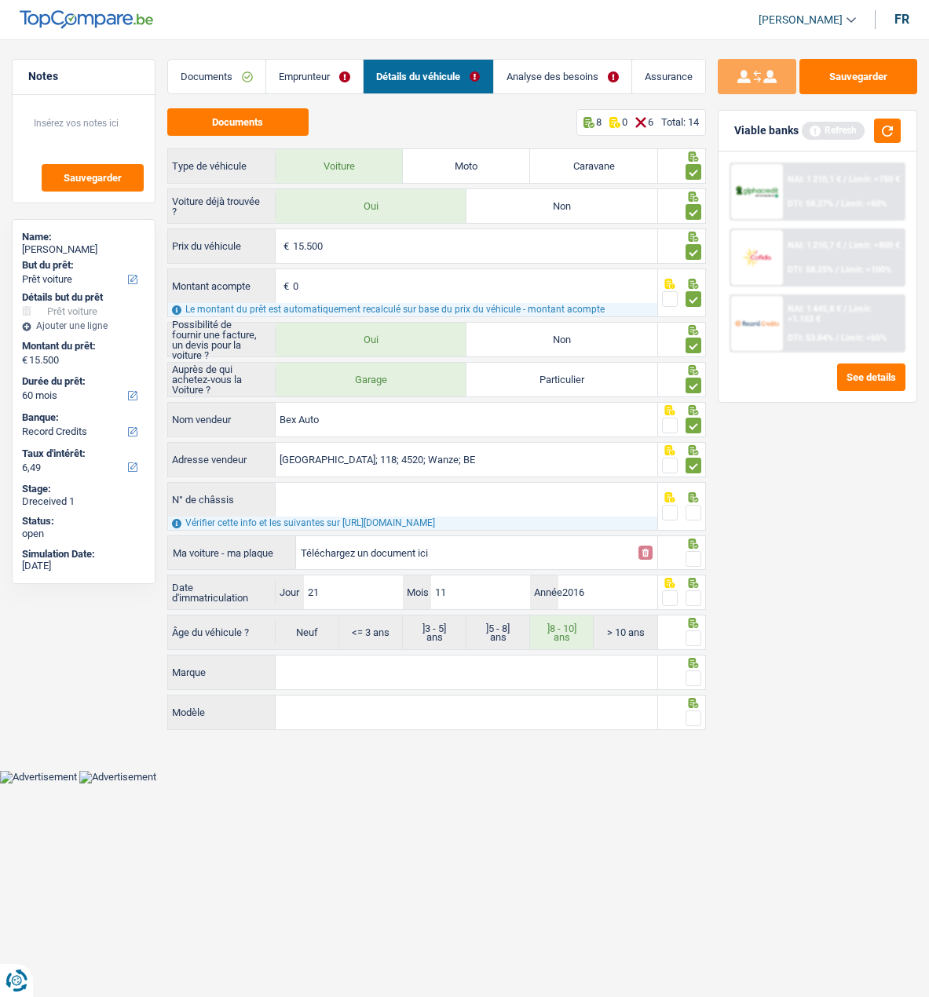
paste input "WVGZZZ1TZHW040354"
type input "WVGZZZ1TZHW040354"
click at [593, 560] on input "Téléchargez un document ici" at bounding box center [465, 553] width 328 height 24
type input "C:\fakepath\Volks Neto.png"
click at [698, 551] on span at bounding box center [694, 559] width 16 height 16
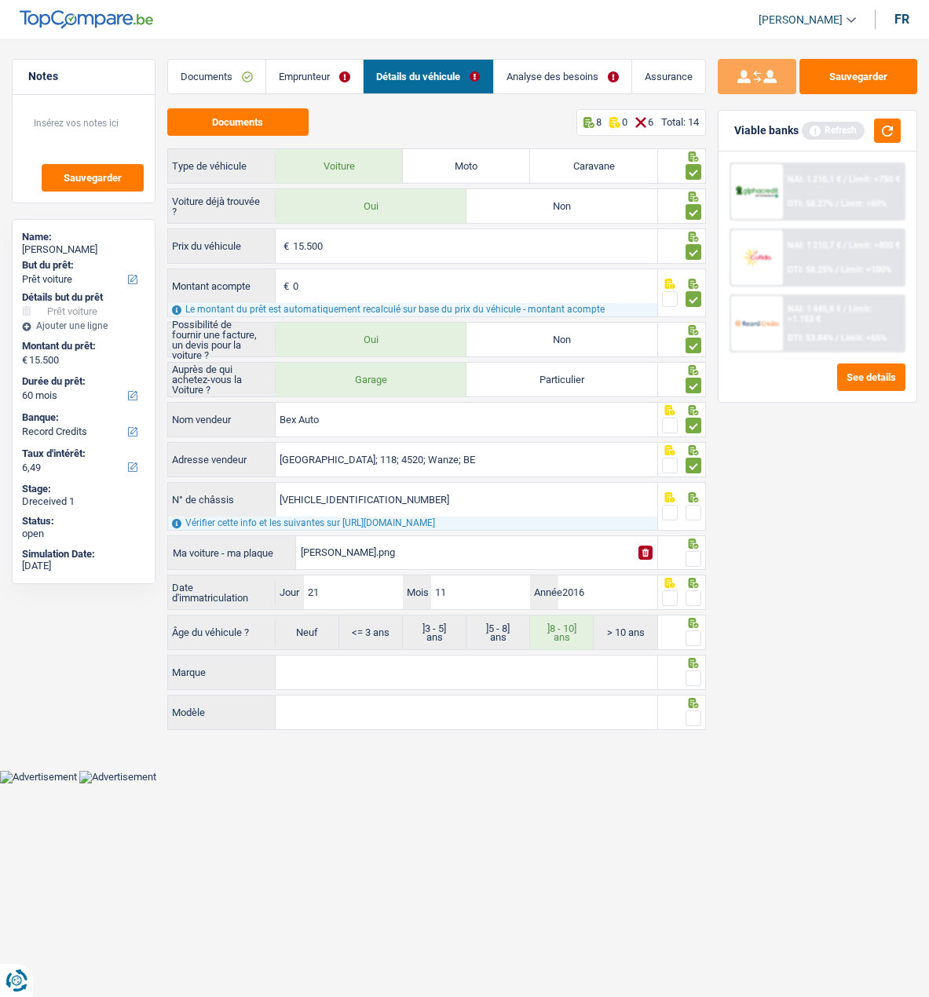
click at [0, 0] on input "radio" at bounding box center [0, 0] width 0 height 0
click at [690, 505] on span at bounding box center [694, 513] width 16 height 16
click at [0, 0] on input "radio" at bounding box center [0, 0] width 0 height 0
click at [693, 595] on span at bounding box center [694, 599] width 16 height 16
click at [0, 0] on input "radio" at bounding box center [0, 0] width 0 height 0
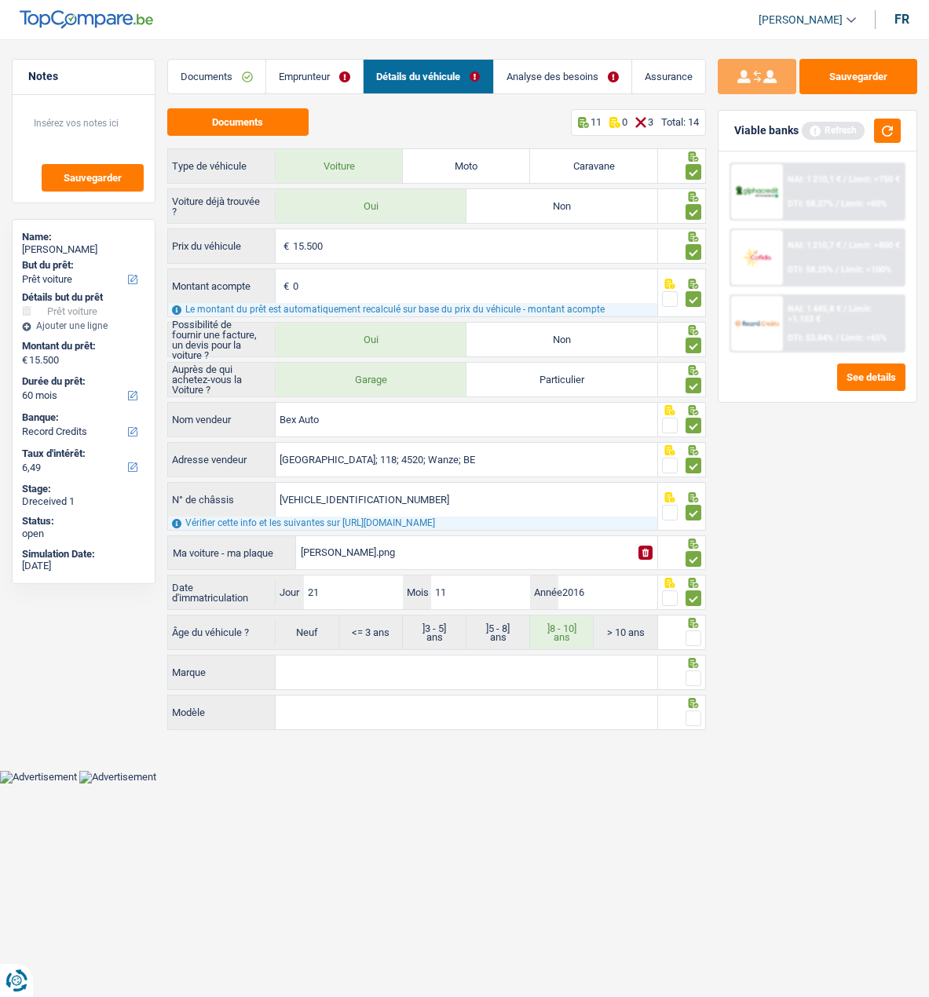
click at [697, 636] on span at bounding box center [694, 639] width 16 height 16
click at [0, 0] on input "radio" at bounding box center [0, 0] width 0 height 0
click at [493, 675] on input "Marque" at bounding box center [467, 673] width 382 height 34
type input "Volkswagen"
click at [359, 715] on input "Modèle" at bounding box center [467, 713] width 382 height 34
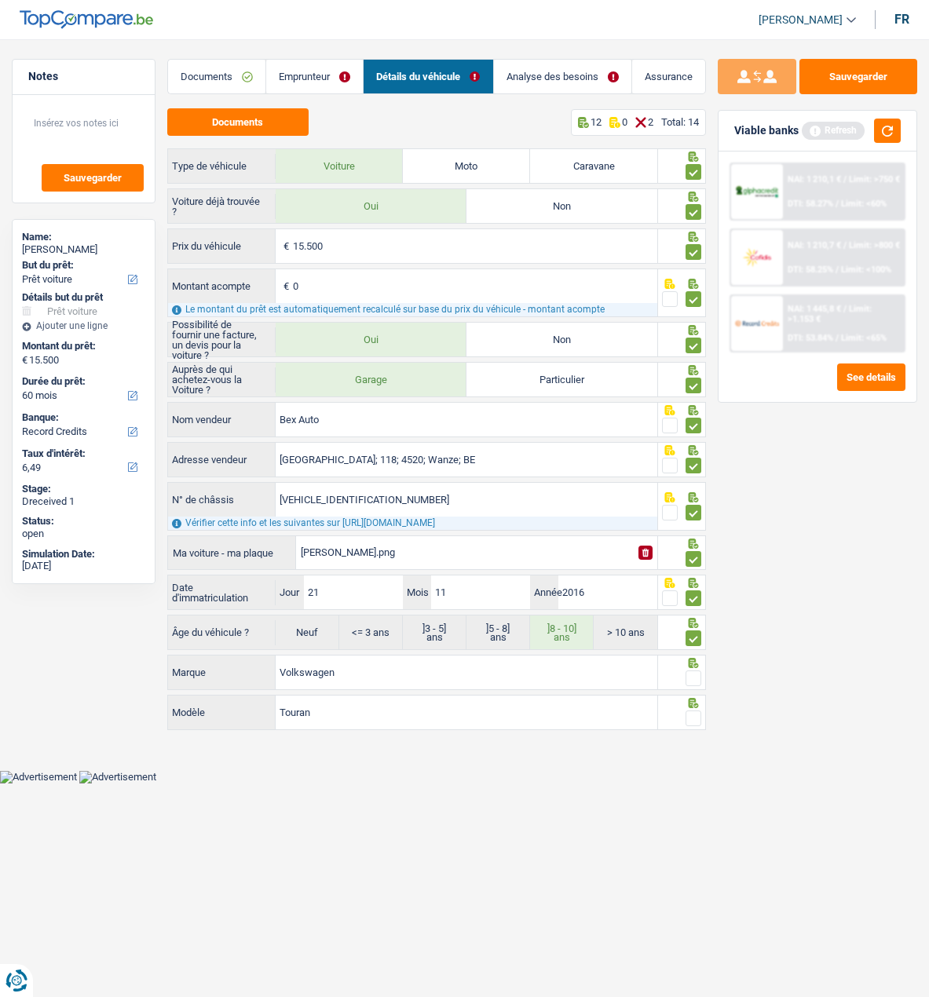
type input "Touran"
click at [701, 680] on span at bounding box center [694, 679] width 16 height 16
click at [0, 0] on input "radio" at bounding box center [0, 0] width 0 height 0
click at [692, 722] on span at bounding box center [694, 719] width 16 height 16
click at [0, 0] on input "radio" at bounding box center [0, 0] width 0 height 0
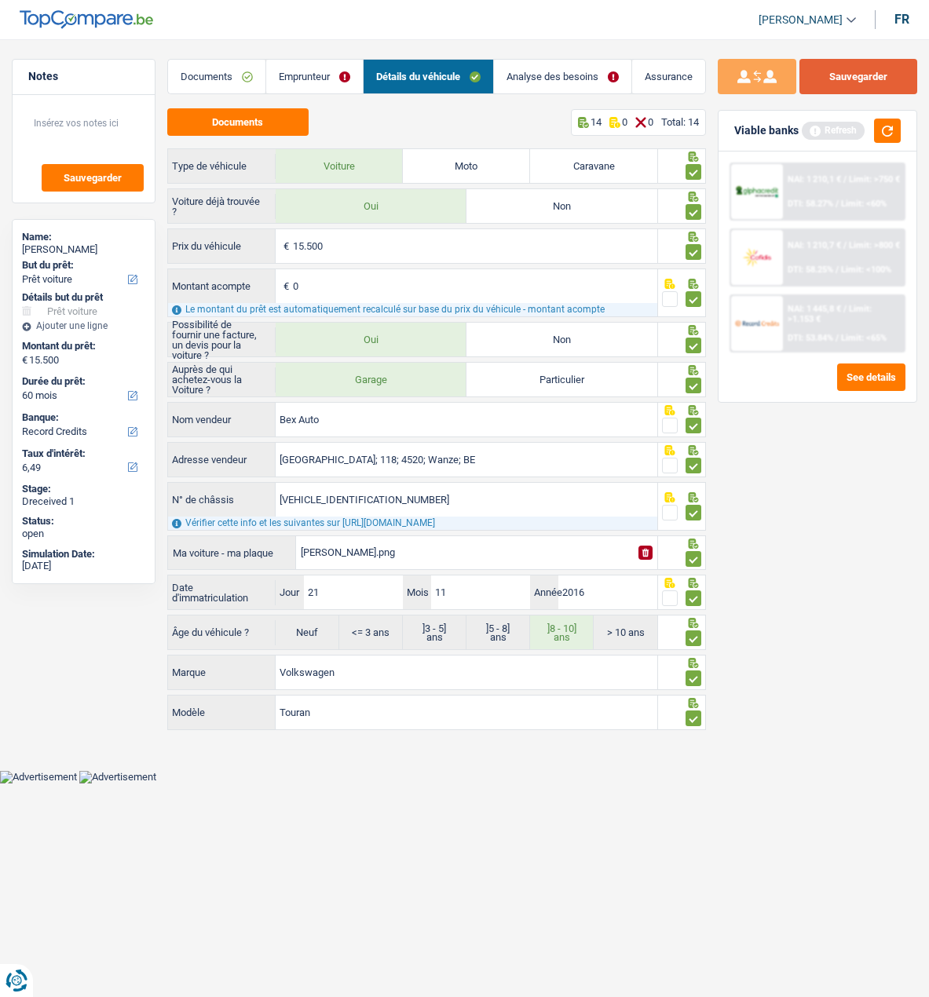
click at [843, 73] on button "Sauvegarder" at bounding box center [858, 76] width 118 height 35
click at [570, 79] on link "Analyse des besoins" at bounding box center [562, 77] width 137 height 34
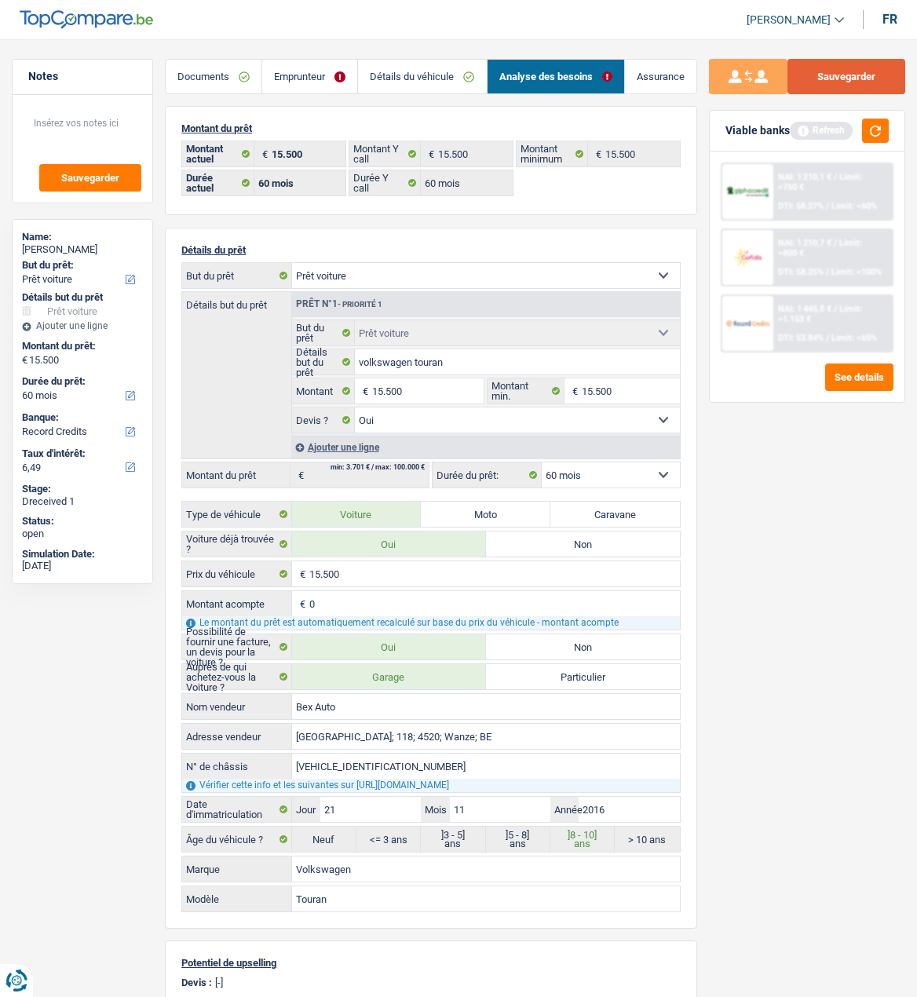
click at [841, 82] on button "Sauvegarder" at bounding box center [847, 76] width 118 height 35
click at [886, 130] on button "button" at bounding box center [875, 131] width 27 height 24
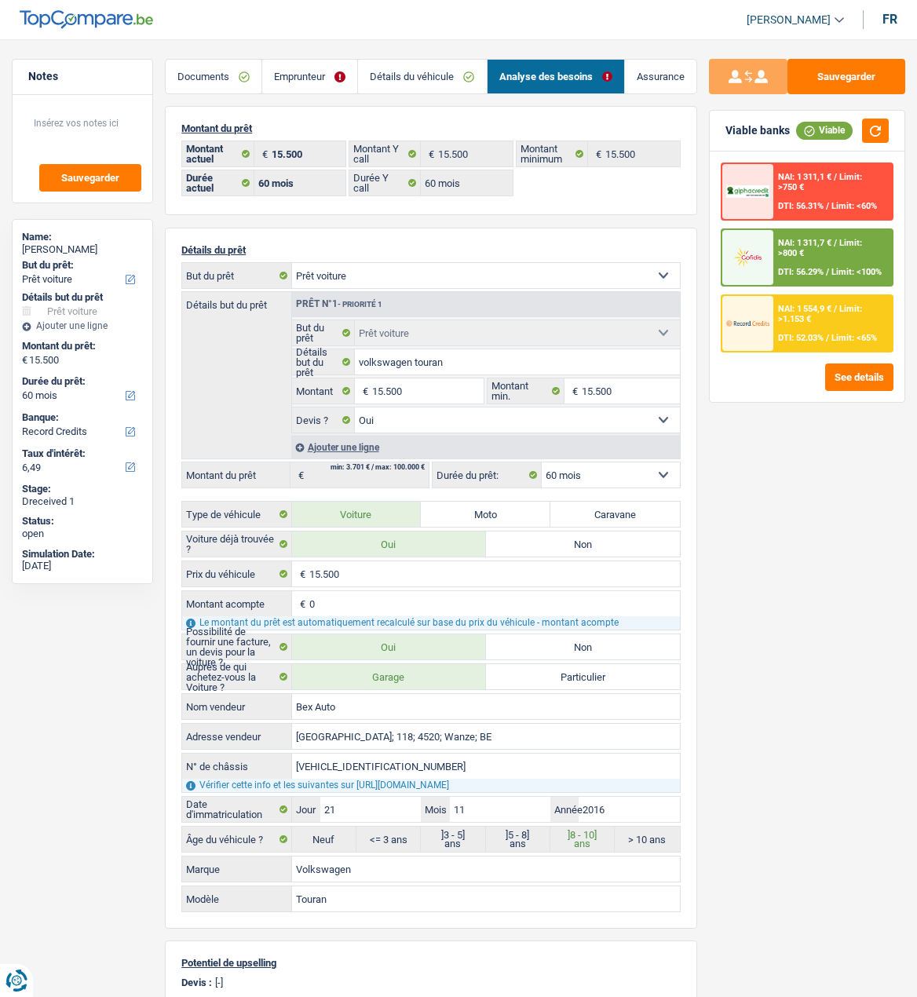
click at [335, 81] on link "Emprunteur" at bounding box center [309, 77] width 95 height 34
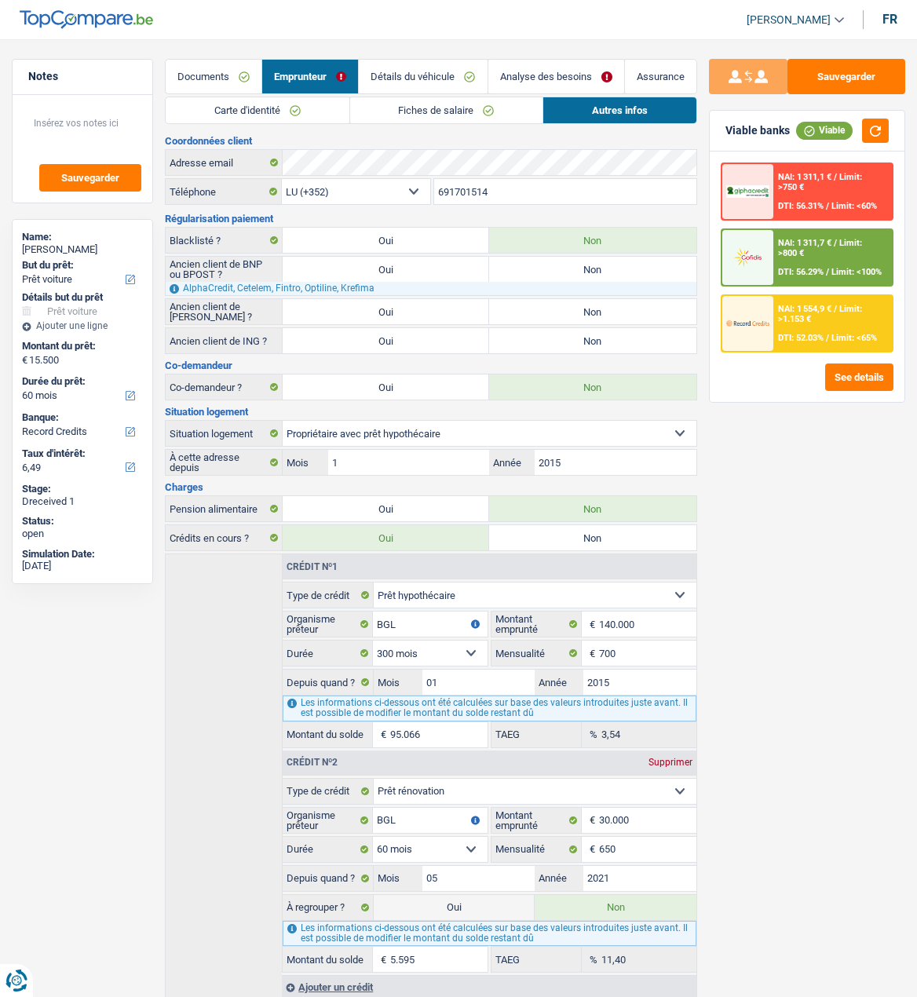
click at [396, 109] on link "Fiches de salaire" at bounding box center [446, 110] width 192 height 26
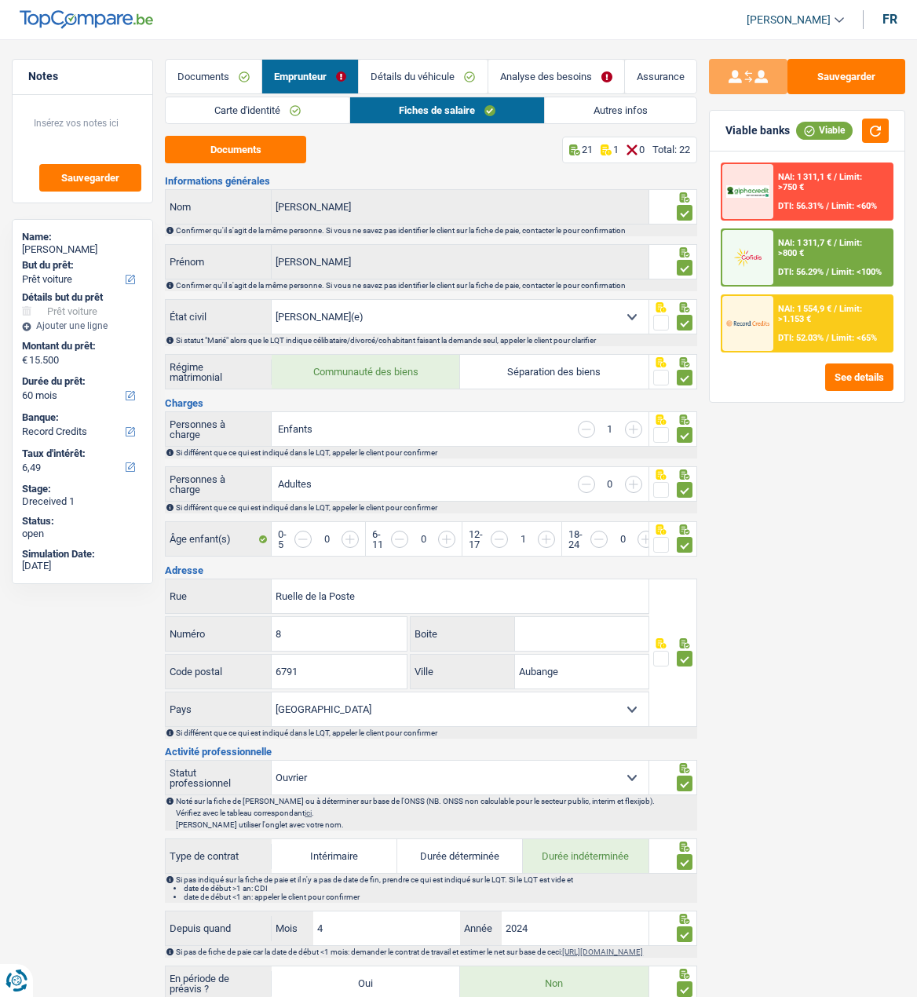
click at [832, 271] on span "Limit: <100%" at bounding box center [857, 272] width 50 height 10
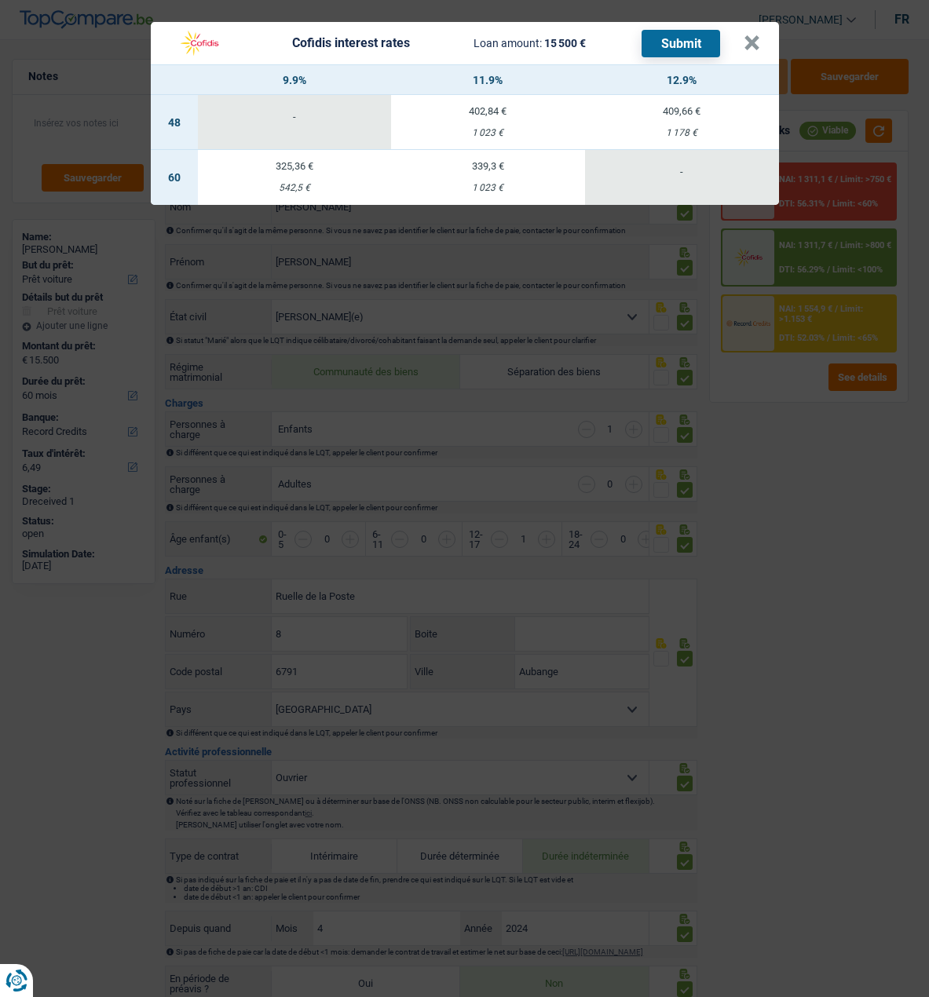
click at [302, 168] on td "325,36 € 542,5 €" at bounding box center [295, 177] width 194 height 55
select select "cofidis"
type input "9,90"
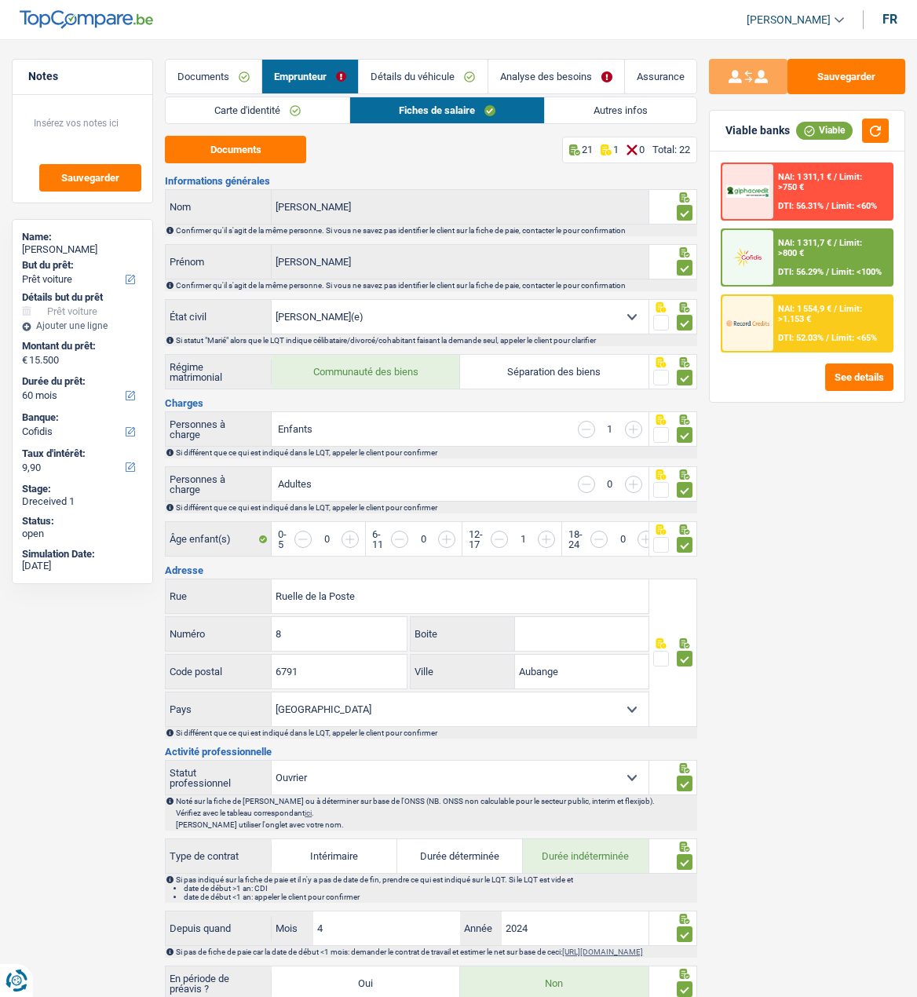
click at [592, 85] on link "Analyse des besoins" at bounding box center [556, 77] width 136 height 34
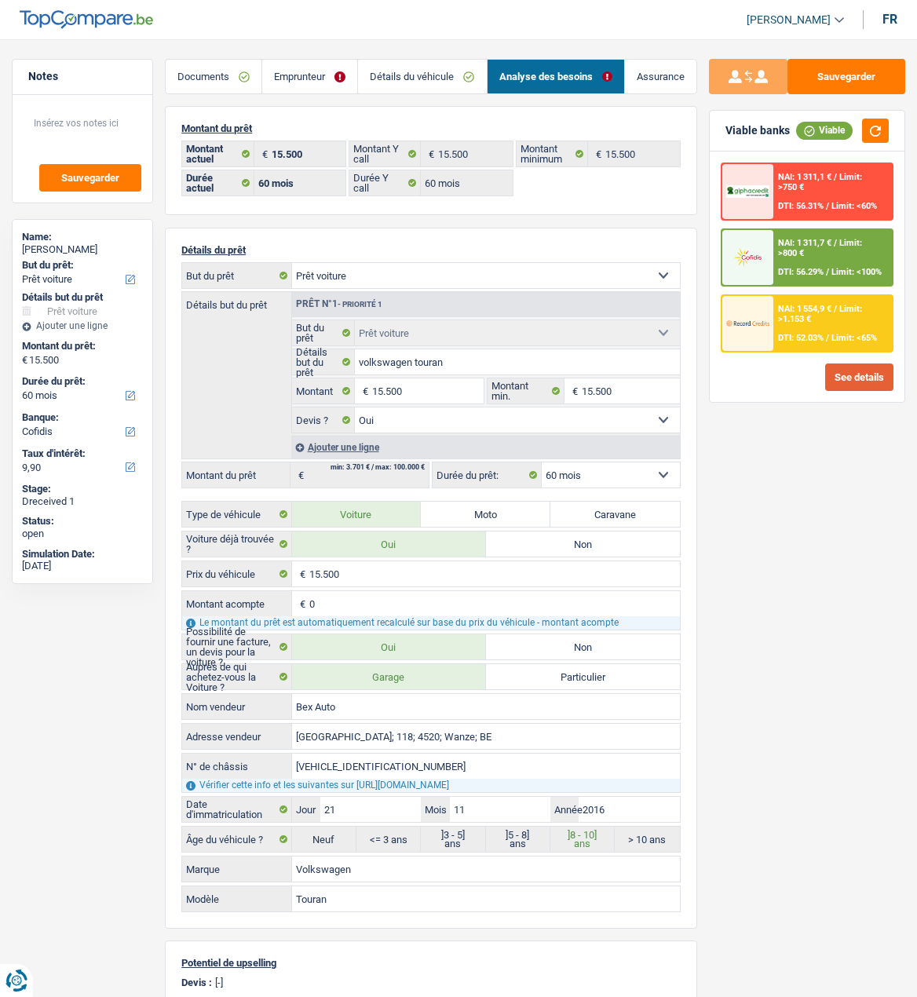
click at [873, 379] on button "See details" at bounding box center [859, 377] width 68 height 27
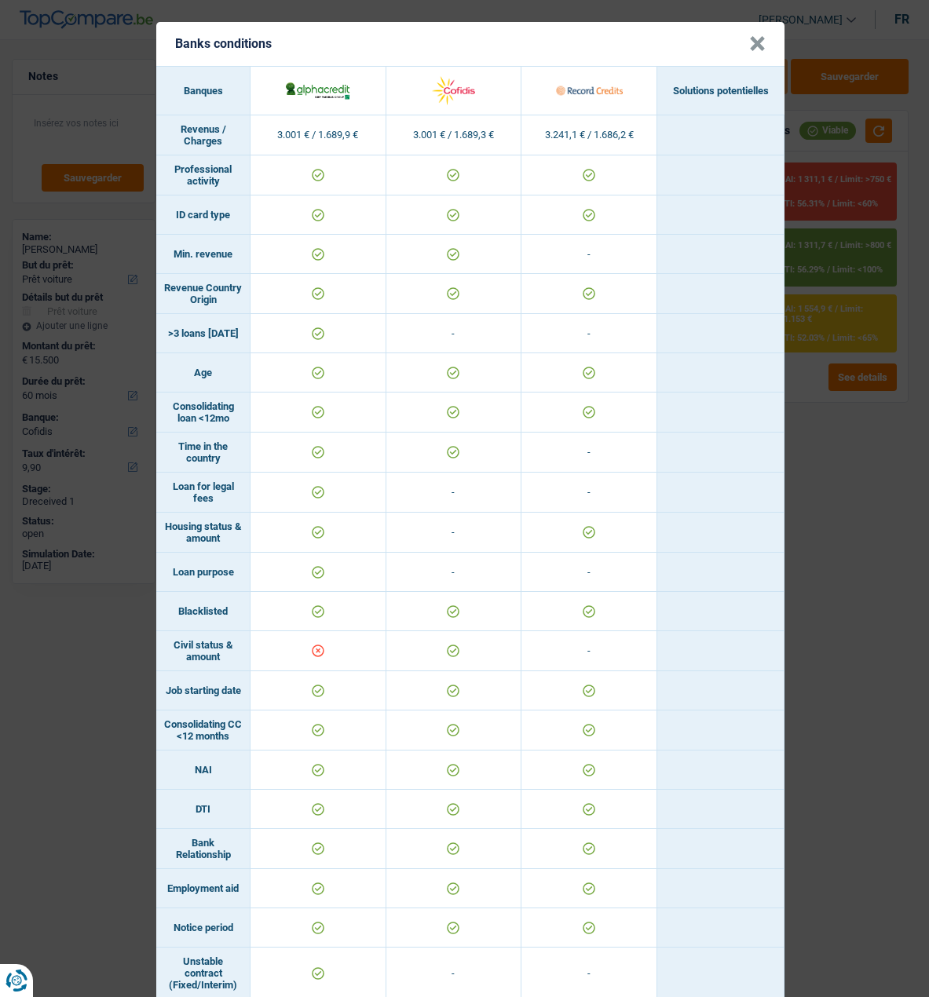
click at [752, 36] on button "×" at bounding box center [757, 44] width 16 height 16
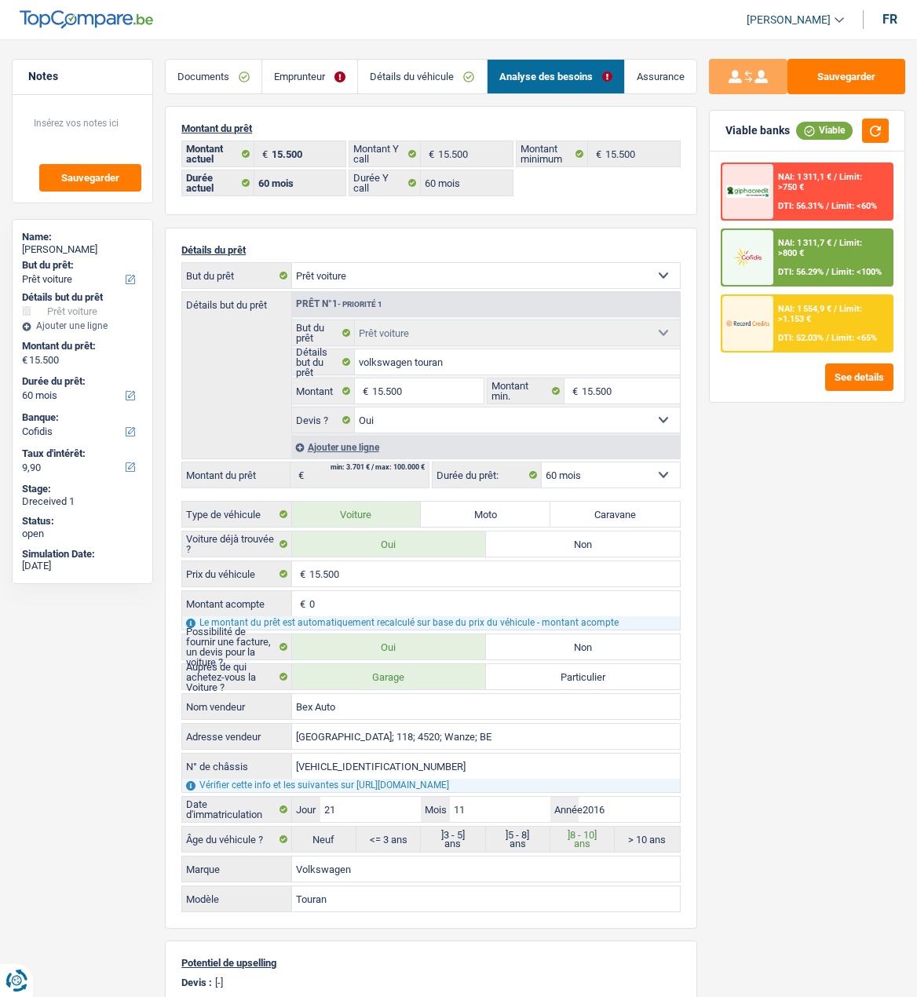
click at [832, 272] on span "Limit: <100%" at bounding box center [857, 272] width 50 height 10
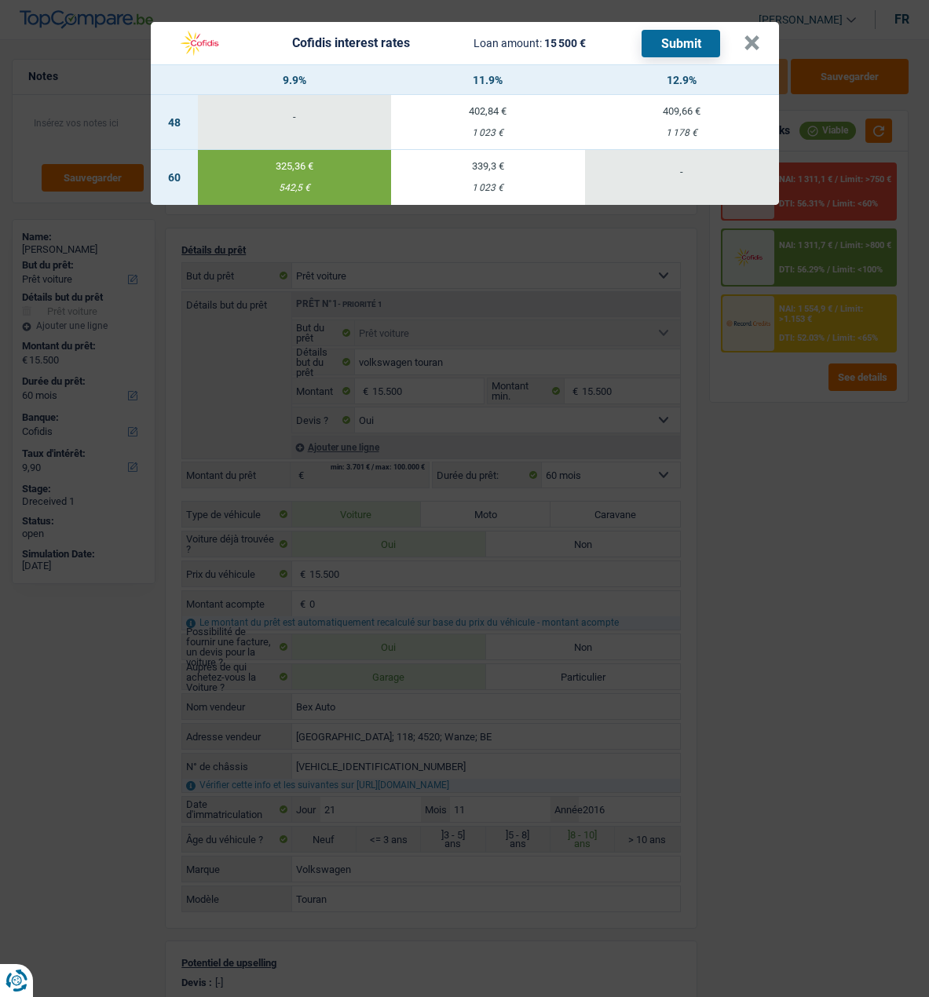
click at [335, 163] on div "325,36 €" at bounding box center [295, 166] width 194 height 10
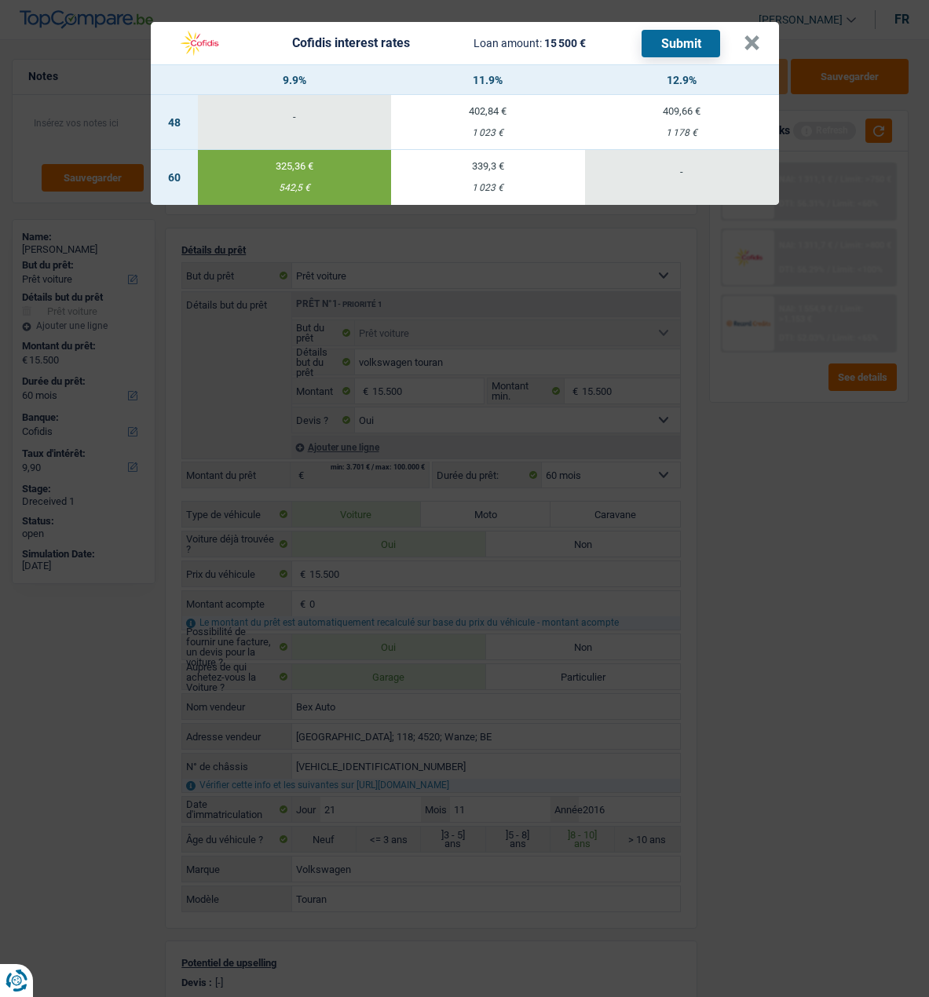
click at [693, 50] on div "Cofidis interest rates Loan amount: 15 500 € Submit" at bounding box center [445, 43] width 551 height 30
click at [693, 39] on button "Submit" at bounding box center [681, 43] width 79 height 27
click at [760, 36] on button "×" at bounding box center [752, 43] width 16 height 16
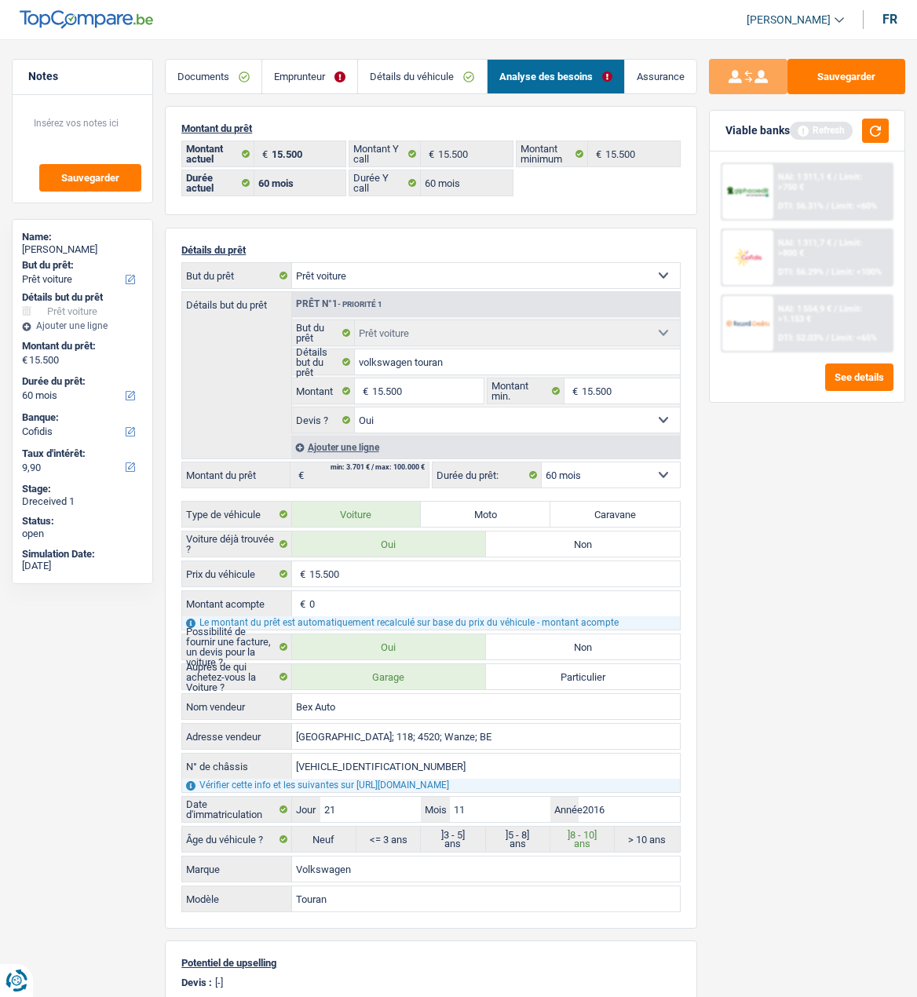
click at [224, 75] on link "Documents" at bounding box center [214, 77] width 96 height 34
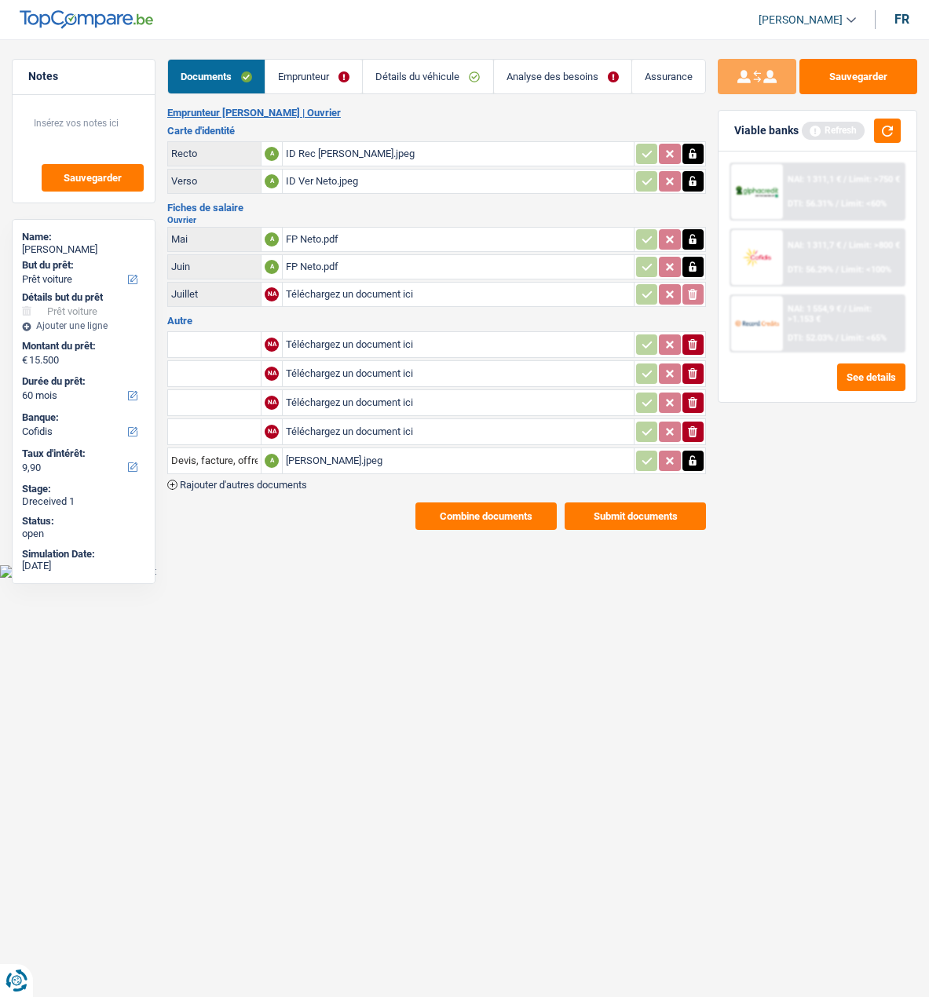
click at [624, 503] on button "Submit documents" at bounding box center [635, 516] width 141 height 27
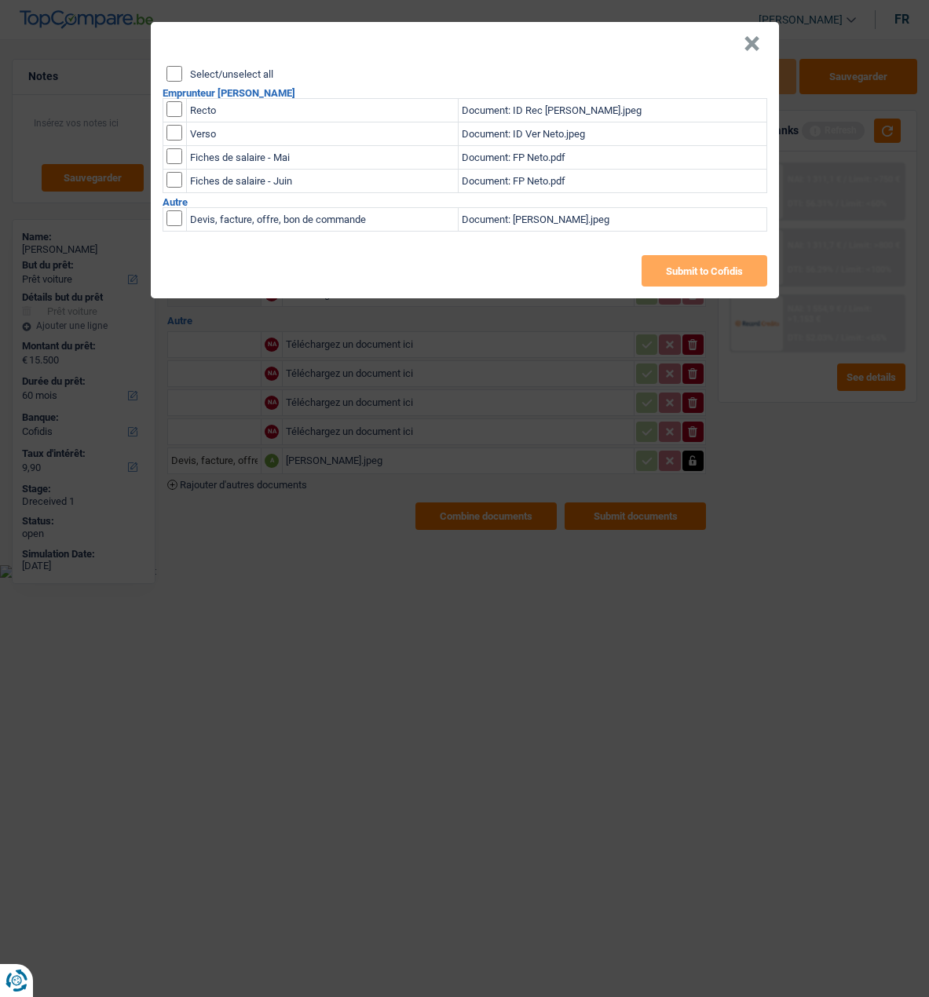
click at [174, 66] on input "Select/unselect all" at bounding box center [174, 74] width 16 height 16
checkbox input "true"
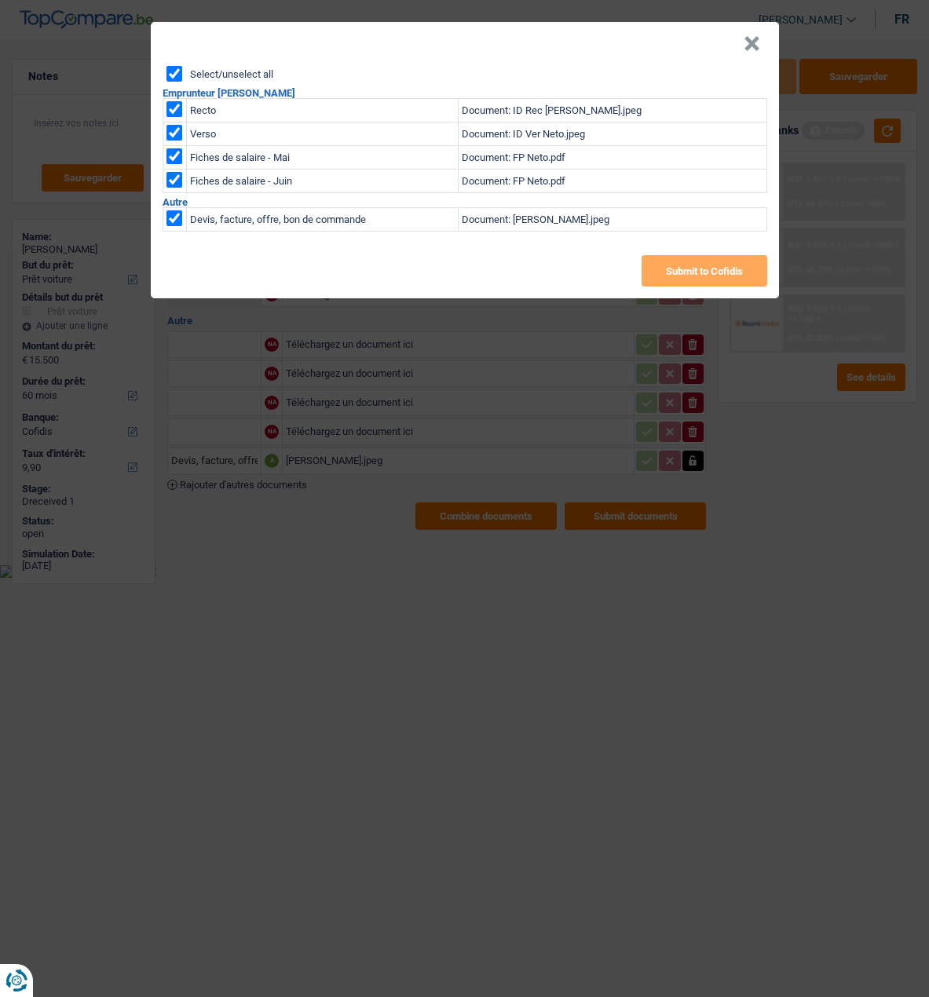
checkbox input "true"
click at [715, 256] on button "Submit to Cofidis" at bounding box center [705, 270] width 126 height 31
click at [755, 36] on button "×" at bounding box center [752, 44] width 16 height 16
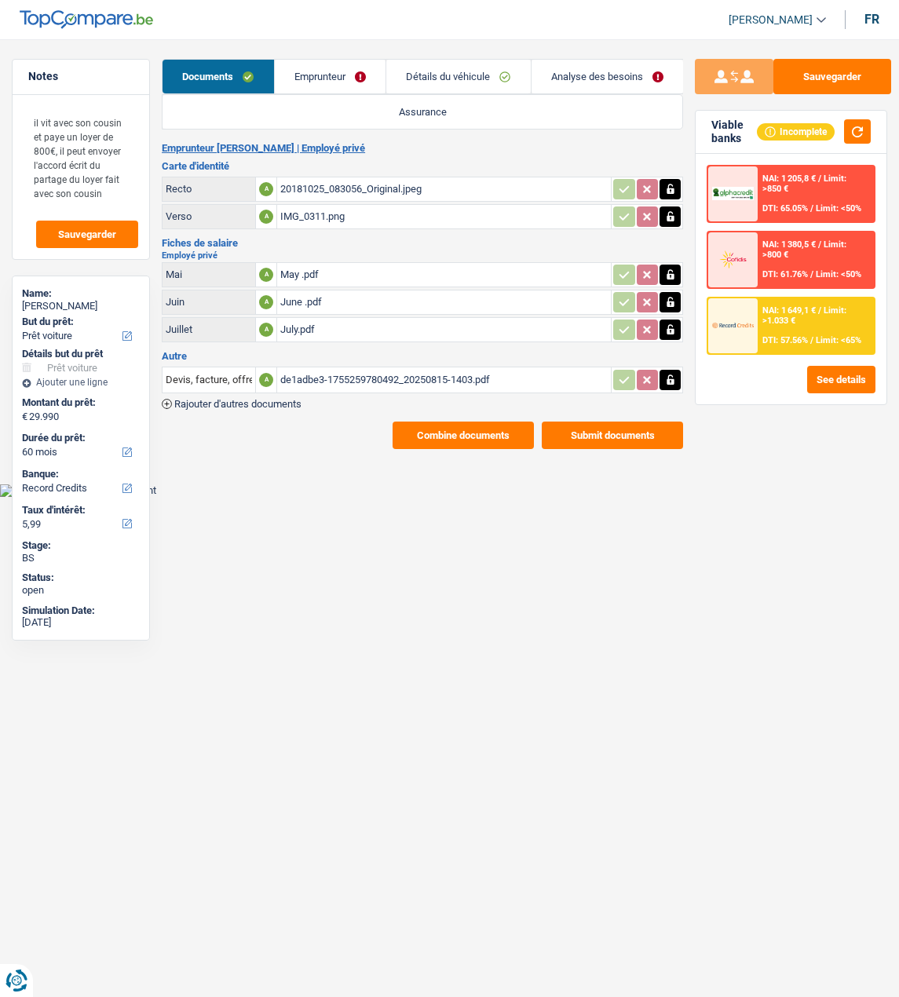
select select "car"
select select "60"
select select "record credits"
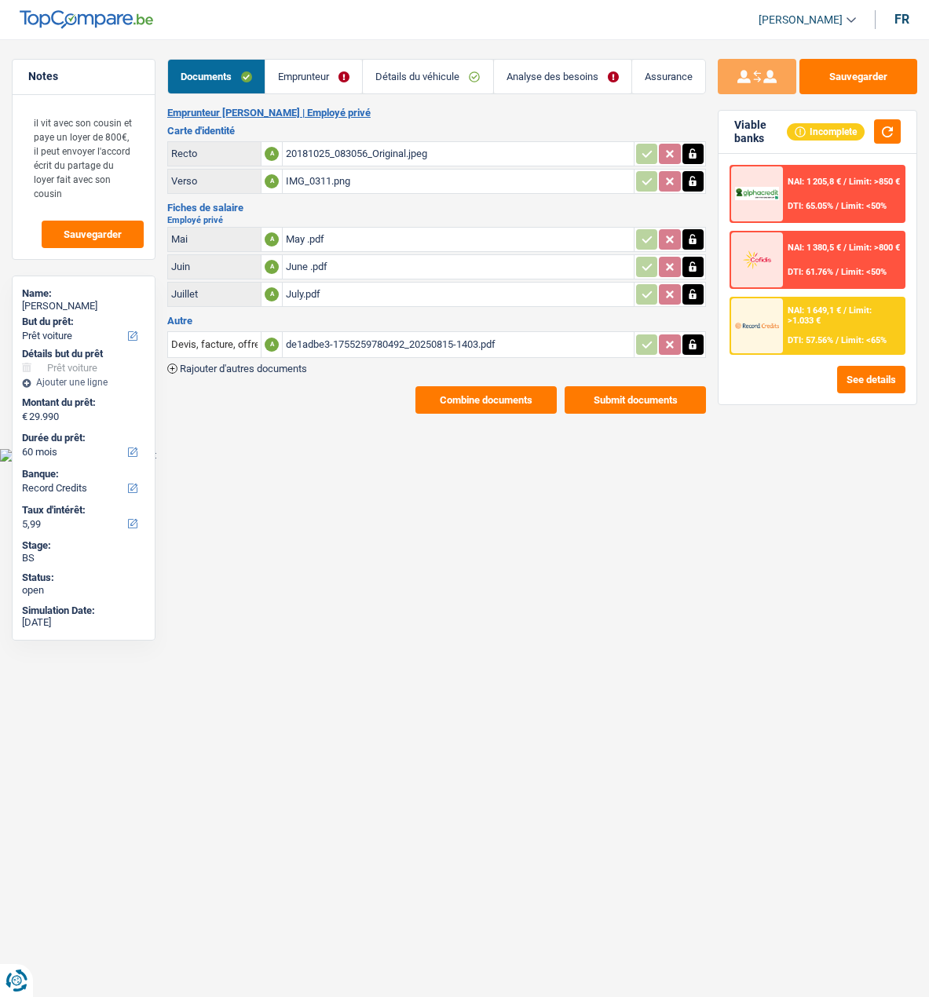
click at [816, 330] on div "NAI: 1 649,1 € / Limit: >1.033 € DTI: 57.56% / Limit: <65%" at bounding box center [843, 325] width 121 height 55
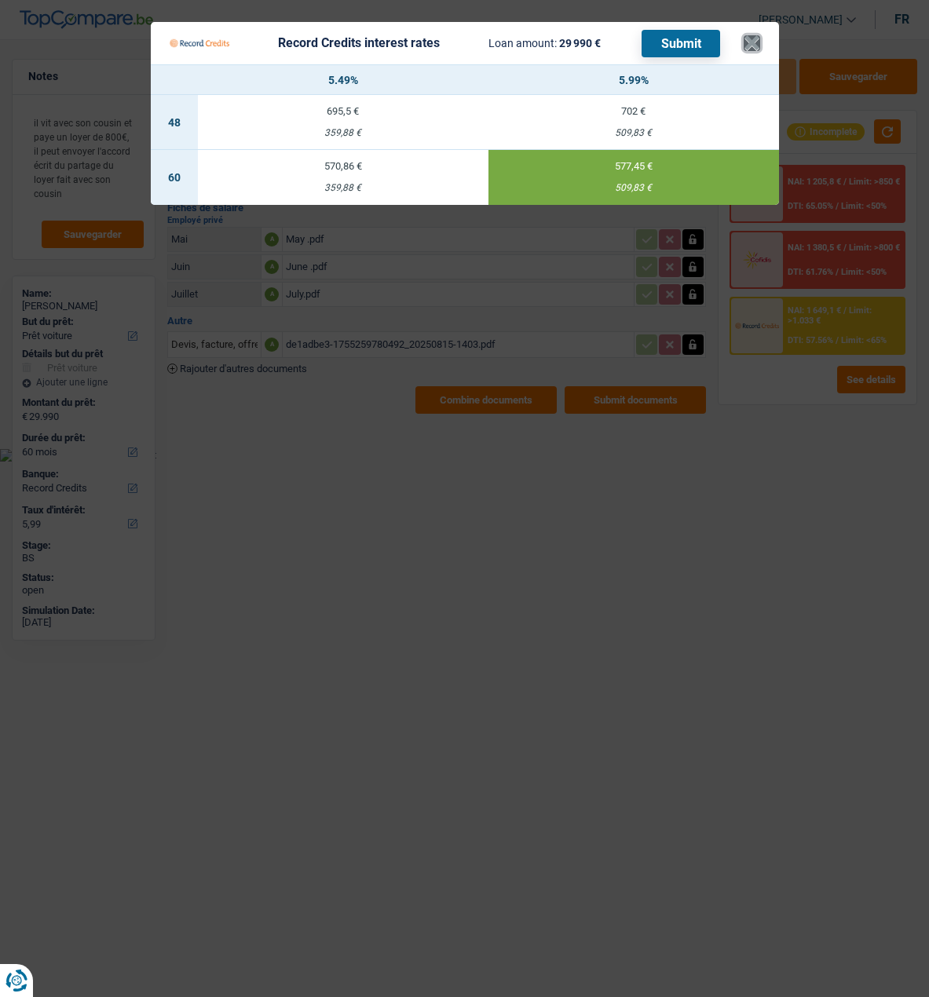
click at [752, 35] on button "×" at bounding box center [752, 43] width 16 height 16
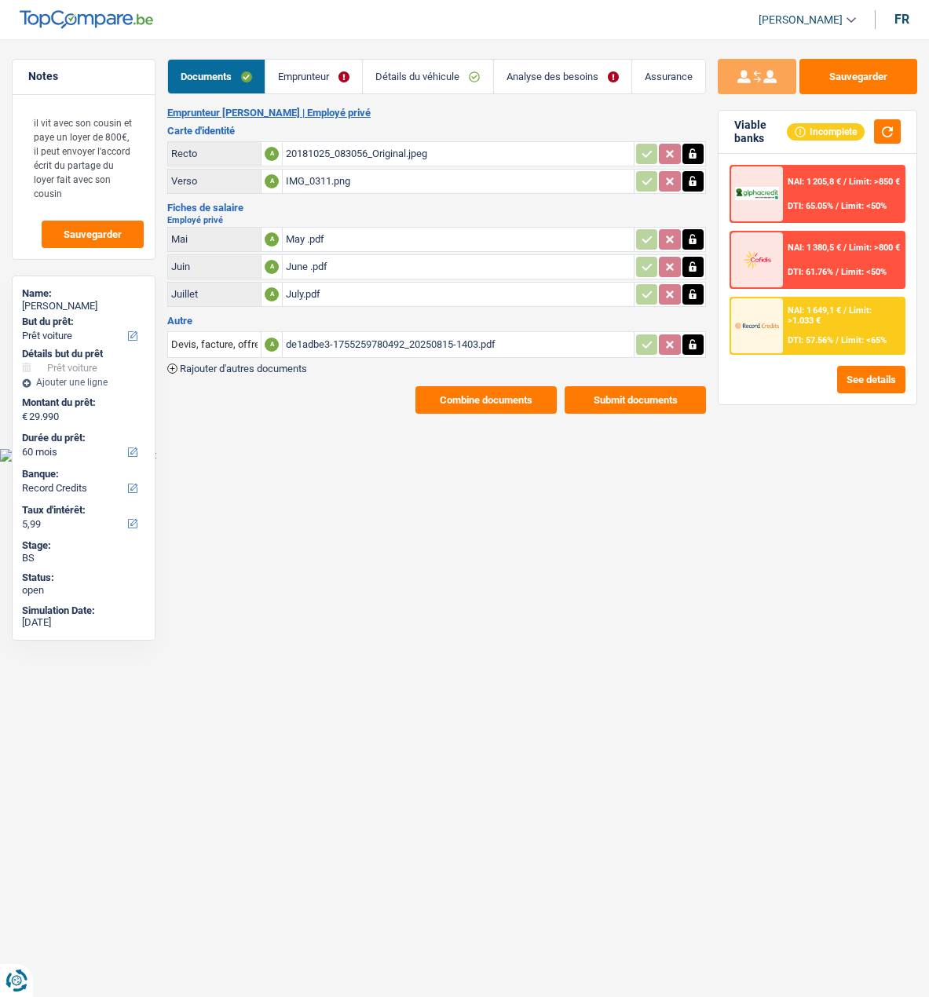
click at [329, 150] on div "20181025_083056_Original.jpeg" at bounding box center [458, 154] width 345 height 24
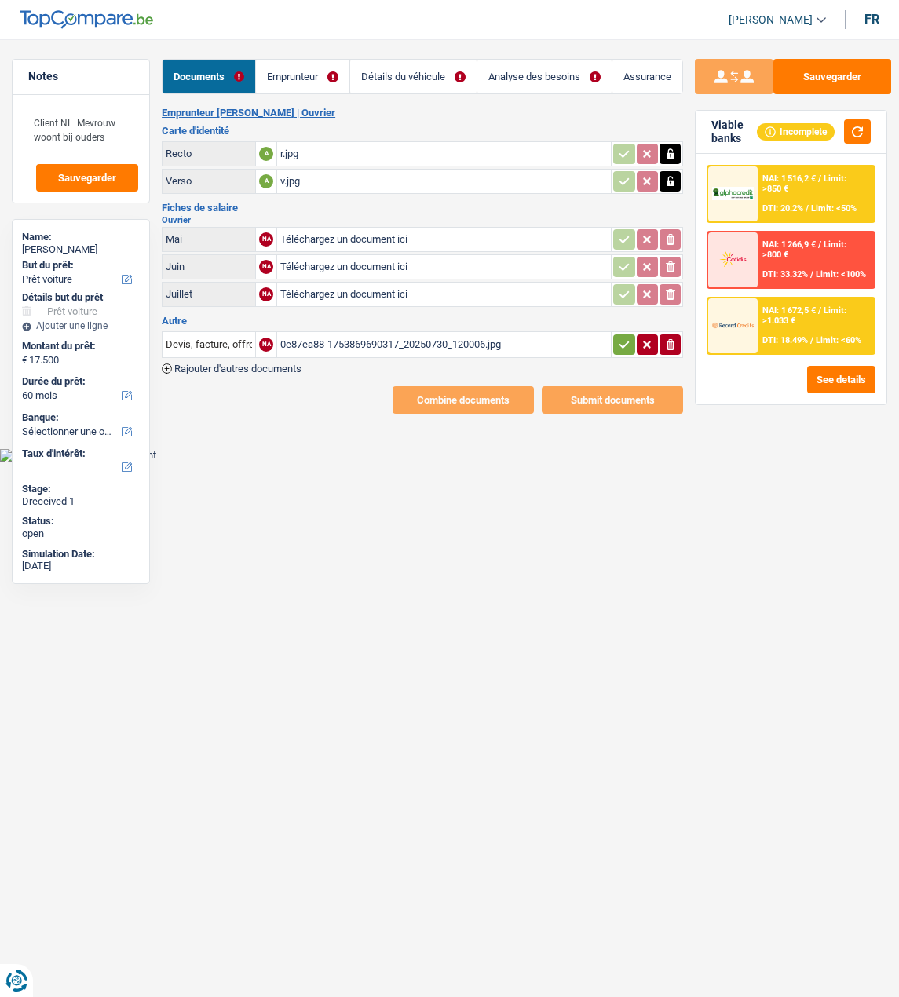
select select "car"
select select "60"
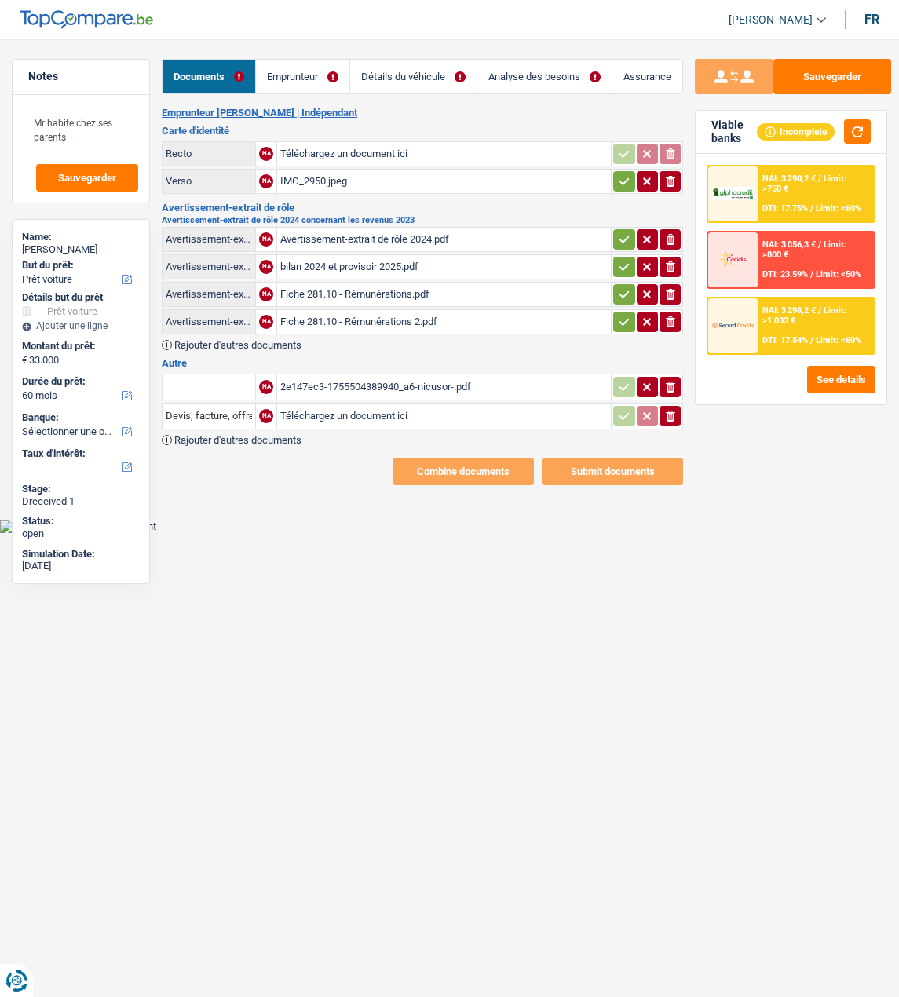
select select "car"
select select "60"
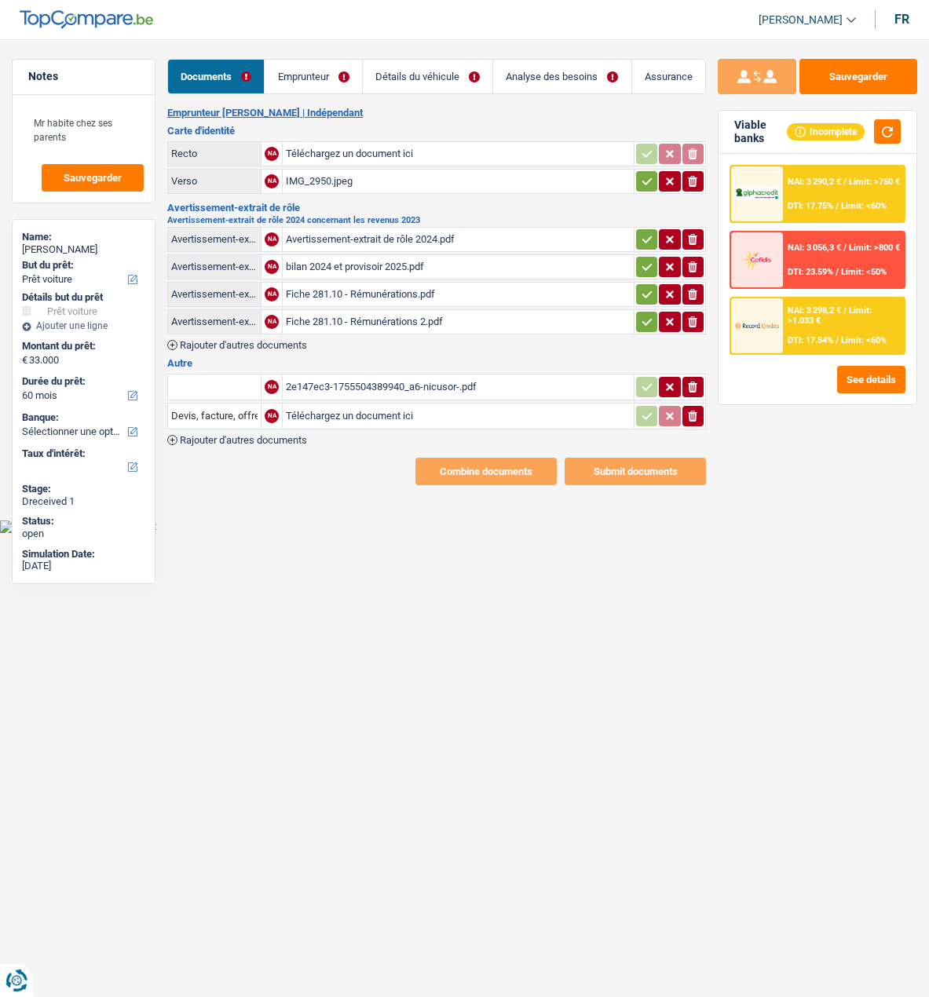
click at [360, 378] on div "2e147ec3-1755504389940_a6-nicusor-.pdf" at bounding box center [458, 387] width 345 height 24
click at [251, 382] on input "text" at bounding box center [214, 387] width 86 height 25
click at [327, 408] on li "Devis, facture, offre, bon de commande" at bounding box center [272, 418] width 192 height 20
type input "Devis, facture, offre, bon de commande"
click at [652, 379] on icon "button" at bounding box center [647, 387] width 13 height 16
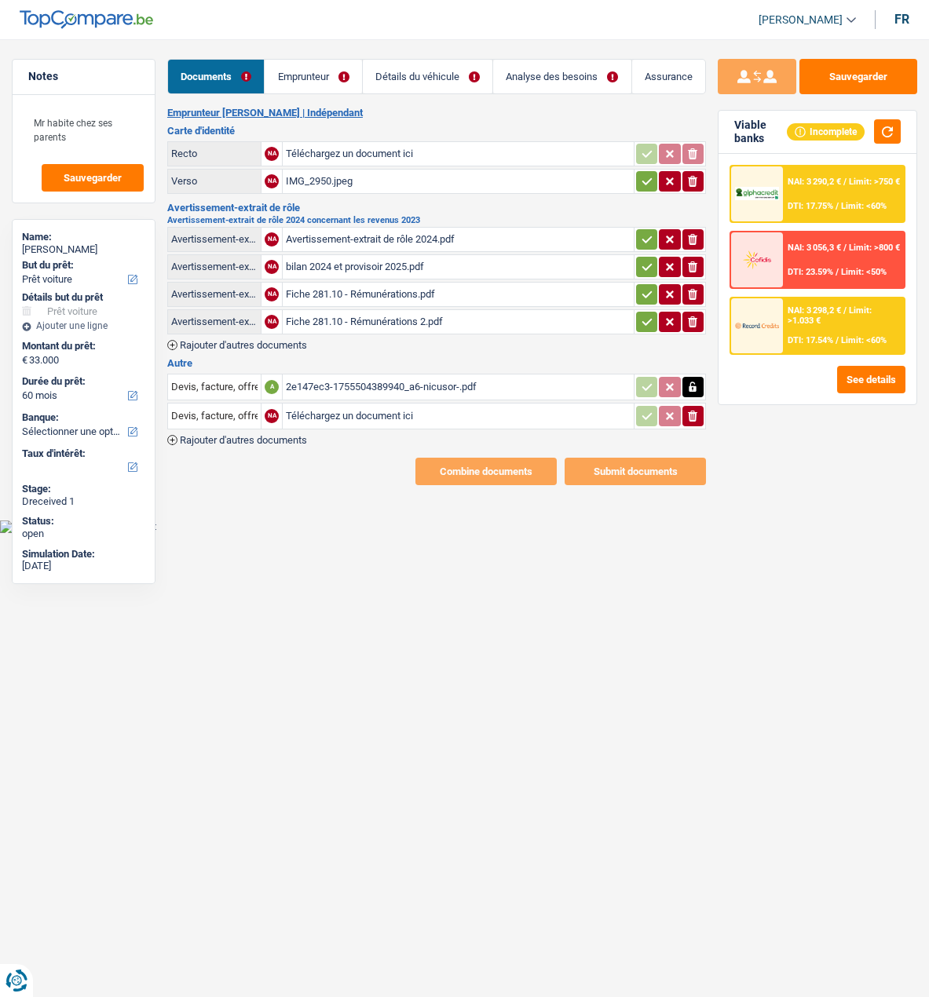
click at [694, 409] on icon "ionicons-v5-e" at bounding box center [692, 416] width 13 height 16
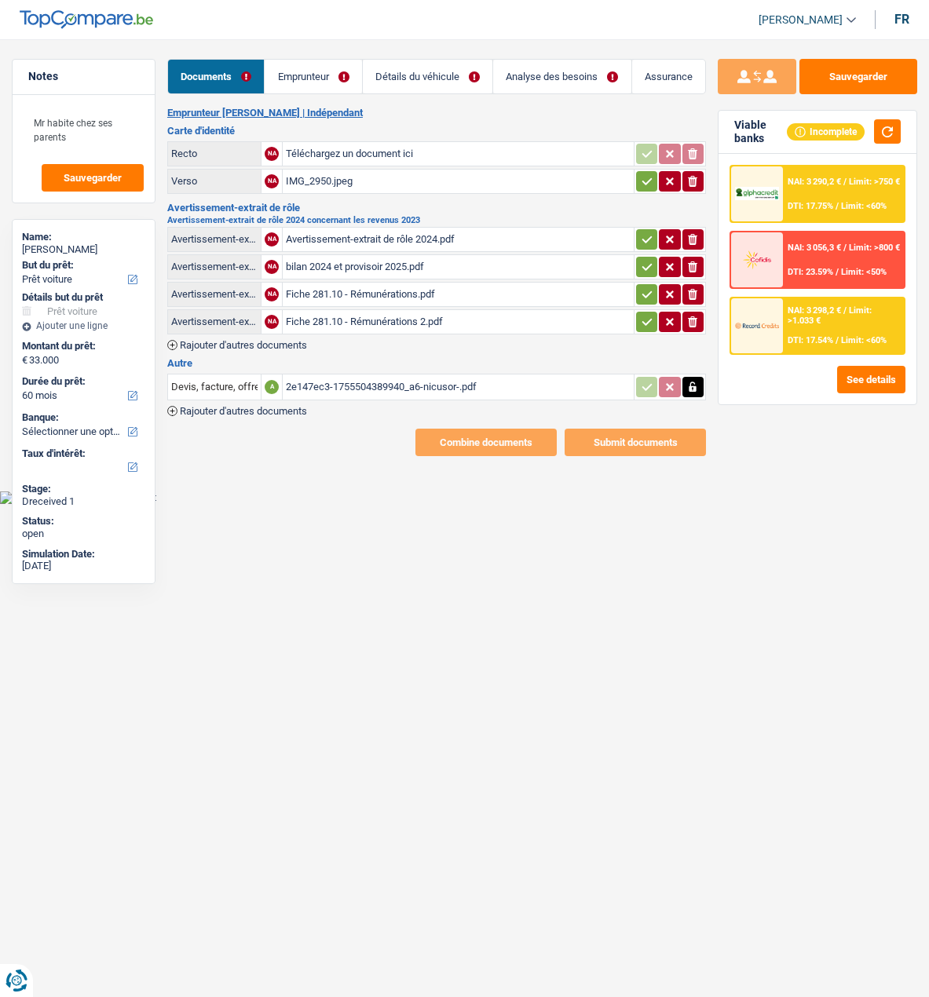
click at [371, 316] on div "Fiche 281.10 - Rémunérations 2.pdf" at bounding box center [458, 322] width 345 height 24
click at [419, 232] on div "Avertissement-extrait de rôle 2024.pdf" at bounding box center [458, 240] width 345 height 24
click at [330, 66] on link "Emprunteur" at bounding box center [313, 77] width 97 height 34
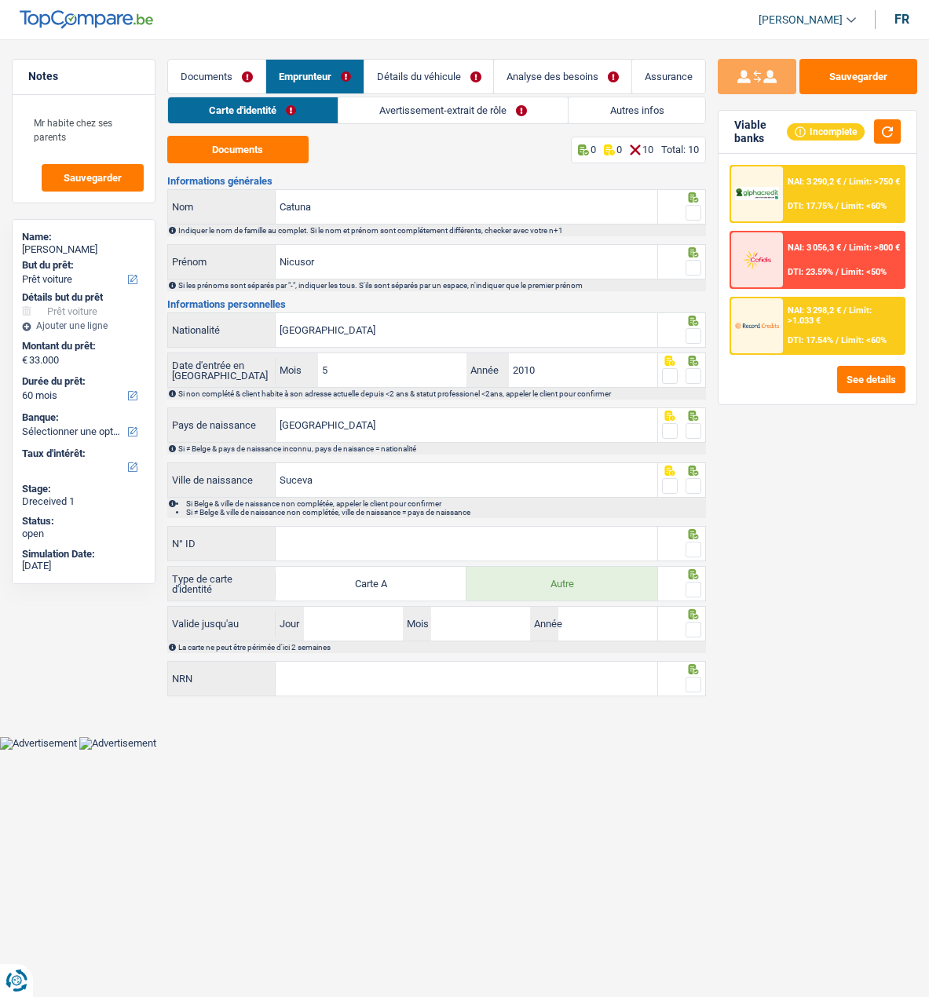
click at [405, 112] on link "Avertissement-extrait de rôle" at bounding box center [453, 110] width 230 height 26
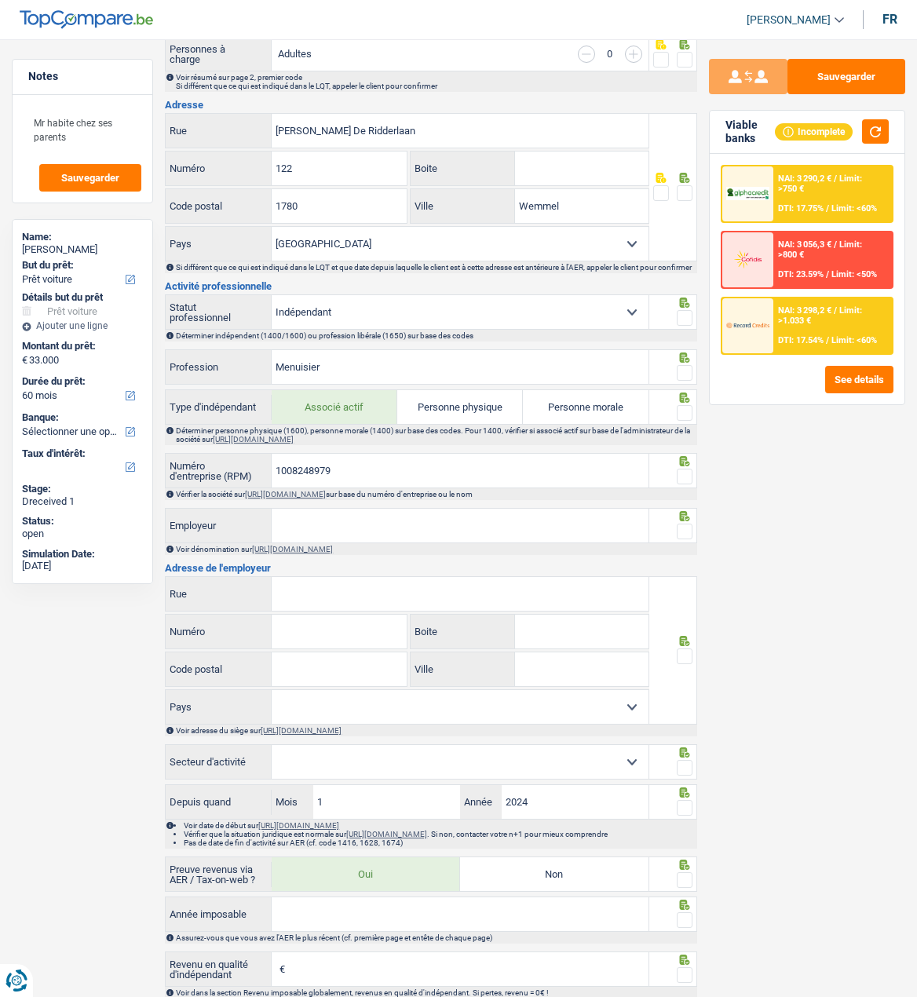
scroll to position [393, 0]
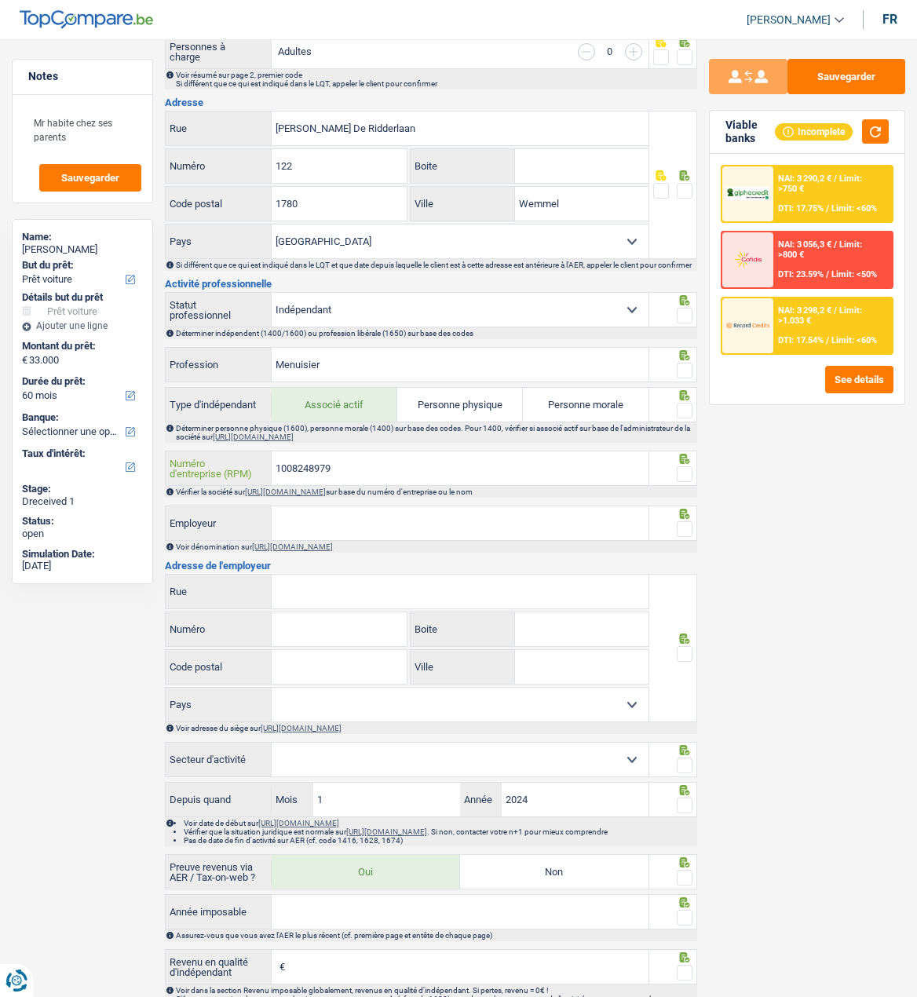
click at [366, 463] on input "1008248979" at bounding box center [460, 469] width 376 height 34
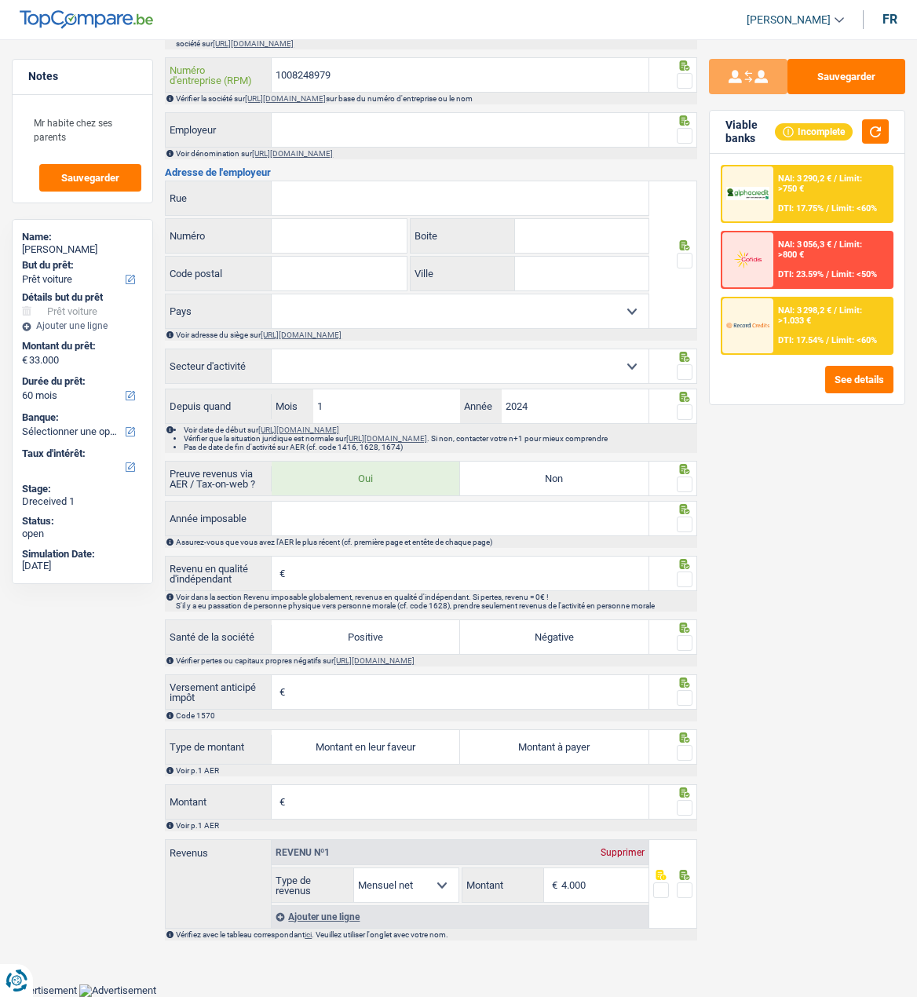
scroll to position [799, 0]
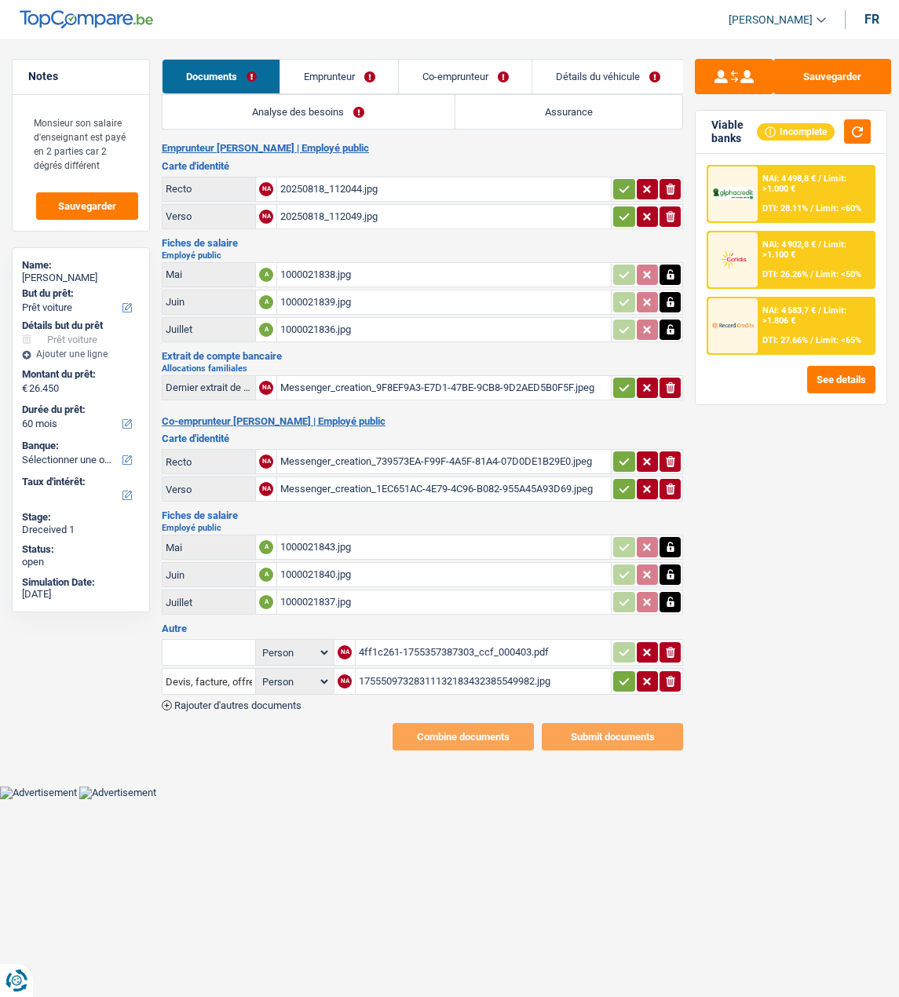
select select "car"
select select "60"
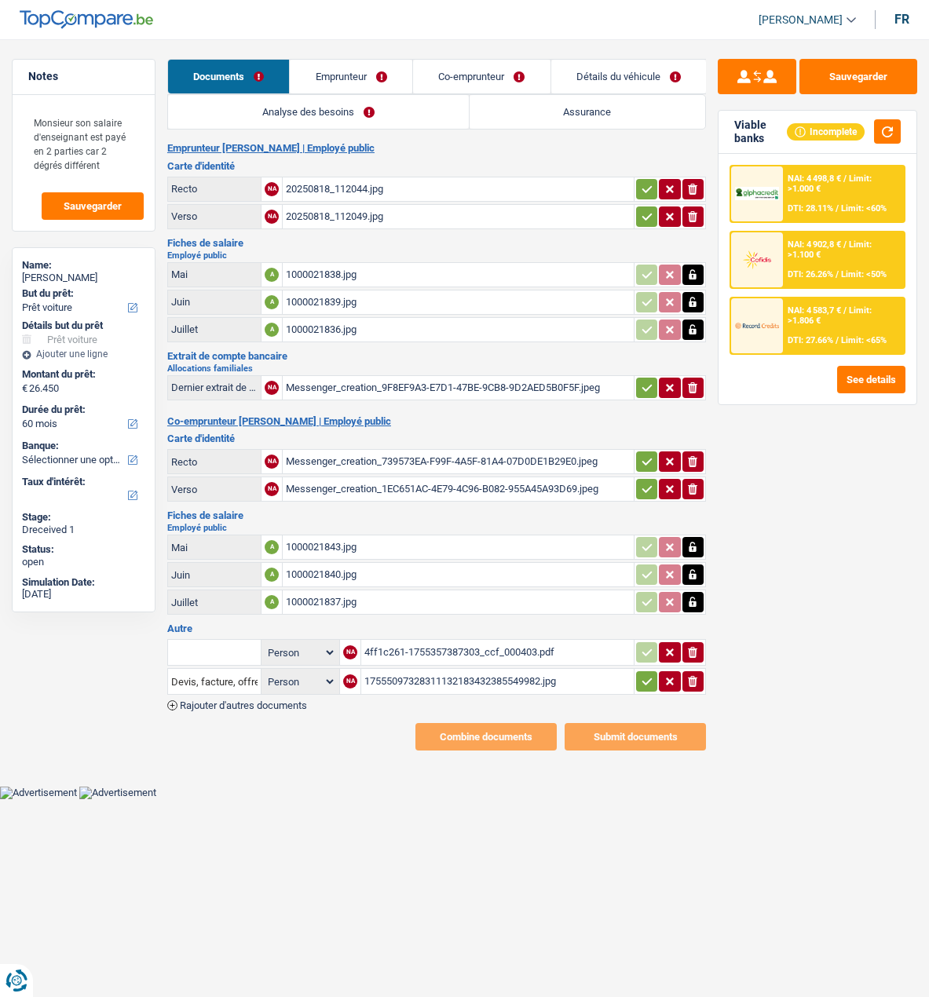
click at [350, 68] on link "Emprunteur" at bounding box center [351, 77] width 123 height 34
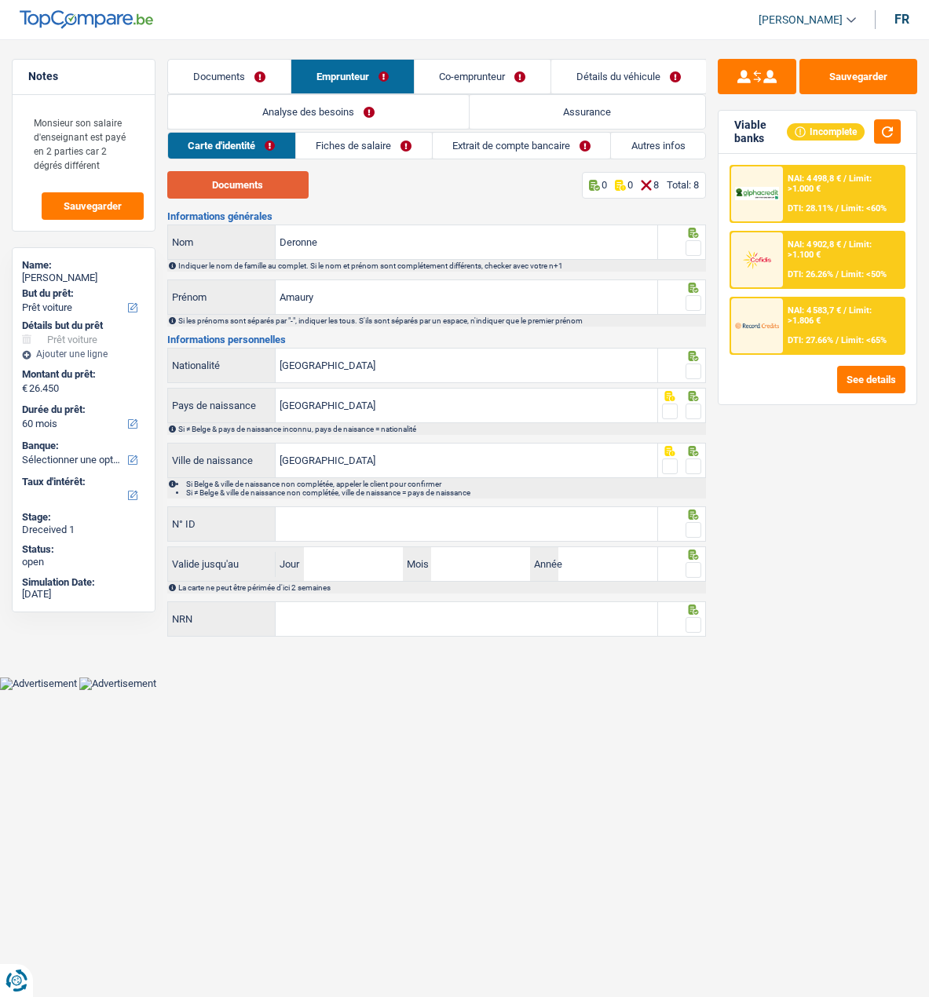
click at [250, 183] on button "Documents" at bounding box center [237, 184] width 141 height 27
click at [691, 247] on span at bounding box center [694, 248] width 16 height 16
click at [0, 0] on input "radio" at bounding box center [0, 0] width 0 height 0
click at [692, 295] on span at bounding box center [694, 303] width 16 height 16
click at [0, 0] on input "radio" at bounding box center [0, 0] width 0 height 0
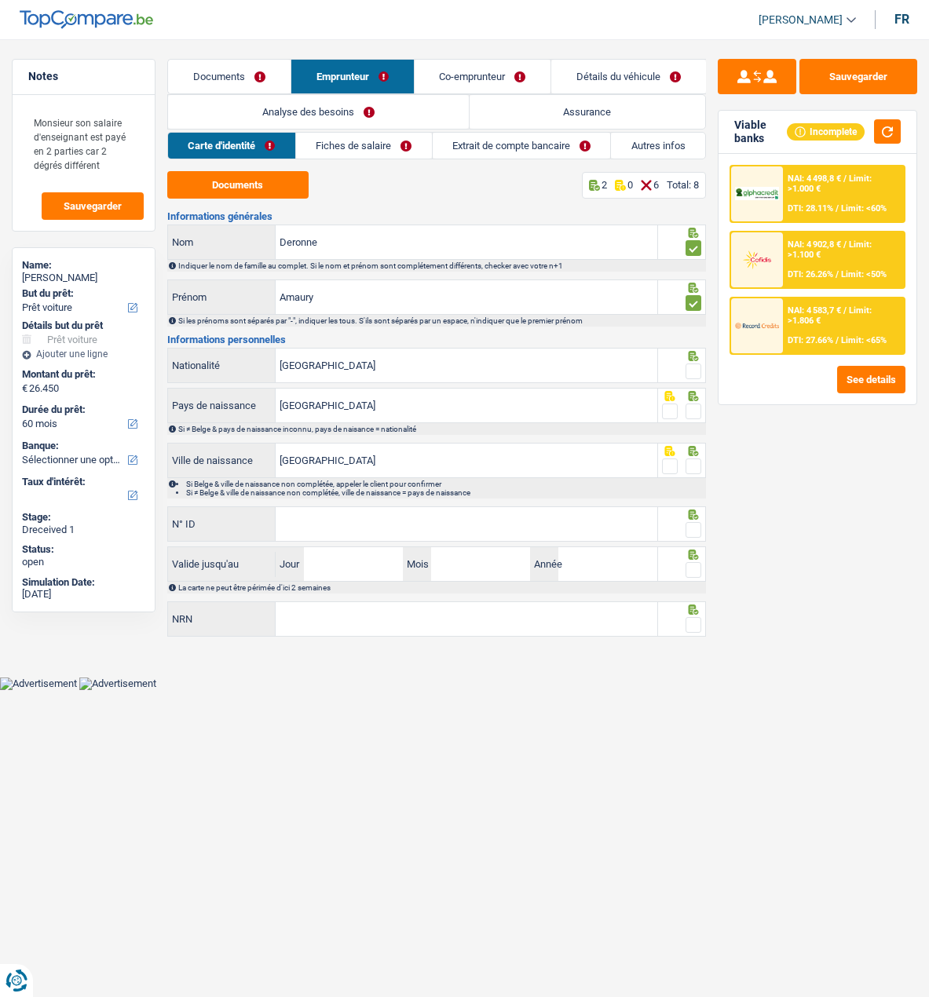
click at [698, 368] on span at bounding box center [694, 372] width 16 height 16
click at [0, 0] on input "radio" at bounding box center [0, 0] width 0 height 0
click at [697, 404] on span at bounding box center [694, 412] width 16 height 16
click at [0, 0] on input "radio" at bounding box center [0, 0] width 0 height 0
click at [688, 462] on span at bounding box center [694, 467] width 16 height 16
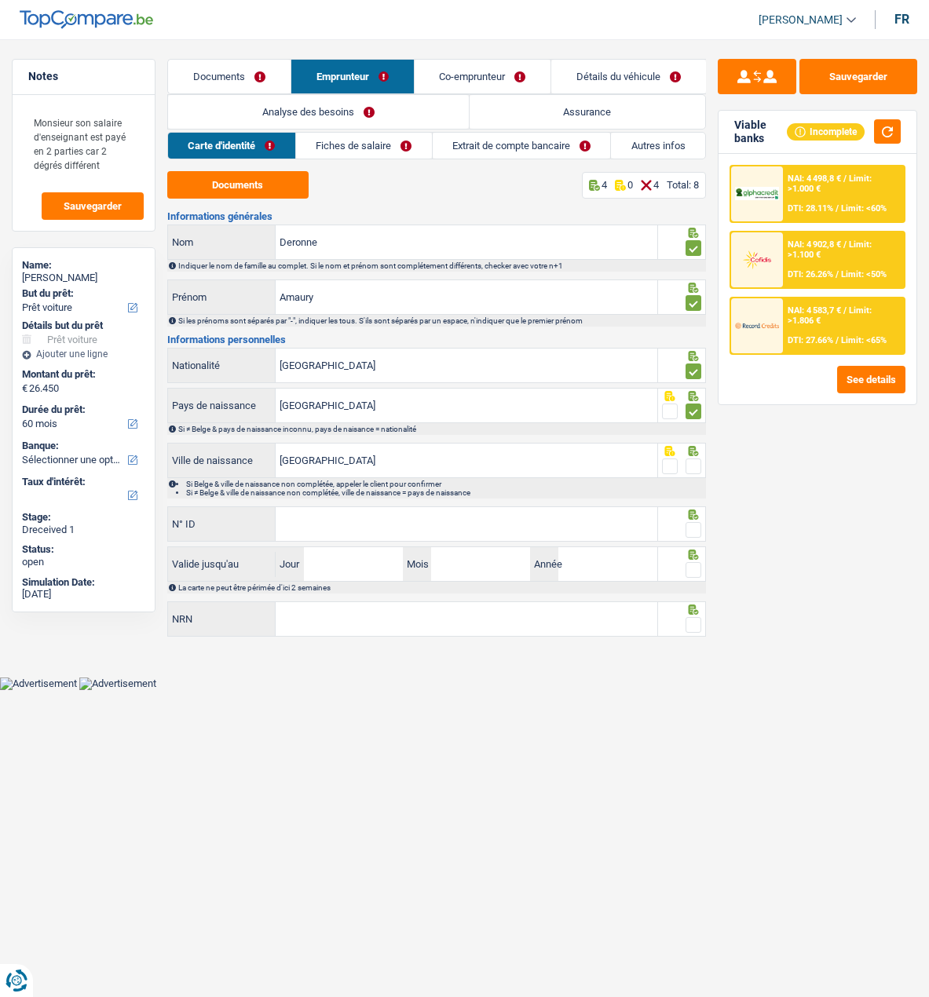
click at [0, 0] on input "radio" at bounding box center [0, 0] width 0 height 0
click at [397, 518] on input "N° ID" at bounding box center [467, 524] width 382 height 34
click at [477, 516] on input "N° ID" at bounding box center [467, 524] width 382 height 34
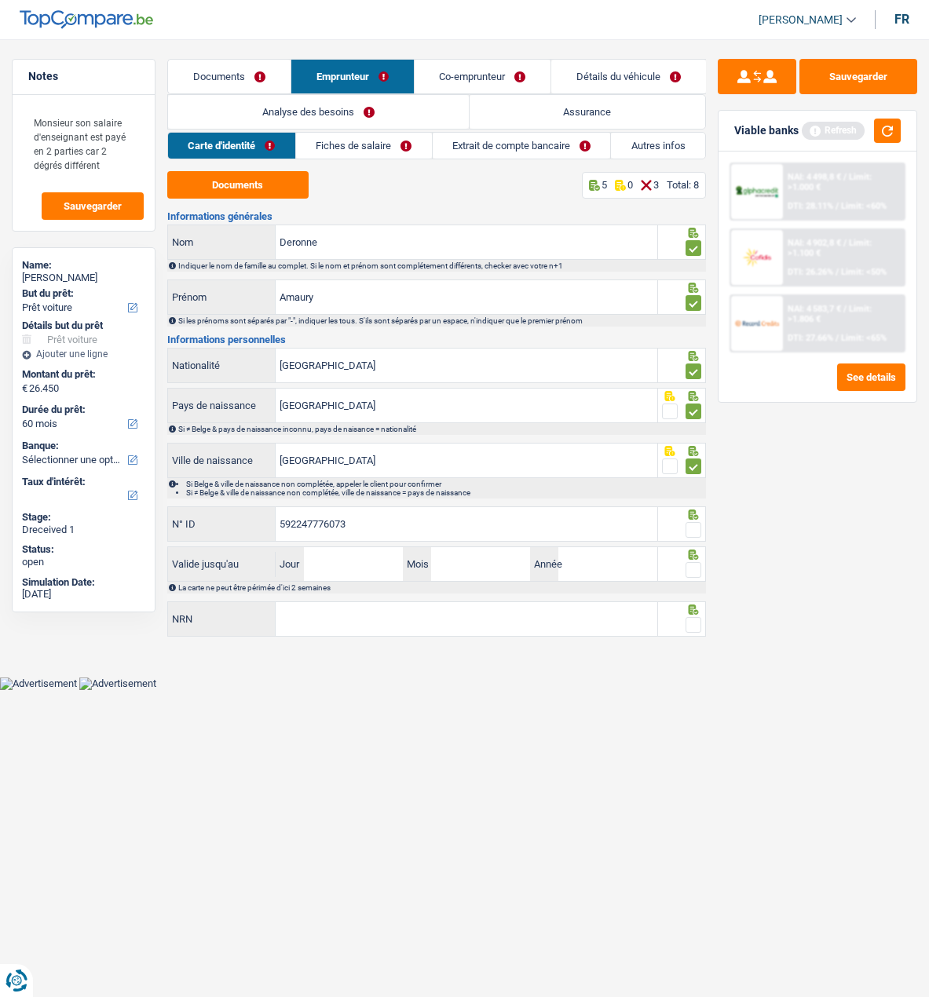
type input "592247776073"
click at [370, 573] on input "Jour" at bounding box center [353, 564] width 99 height 34
type input "24"
type input "11"
type input "2025"
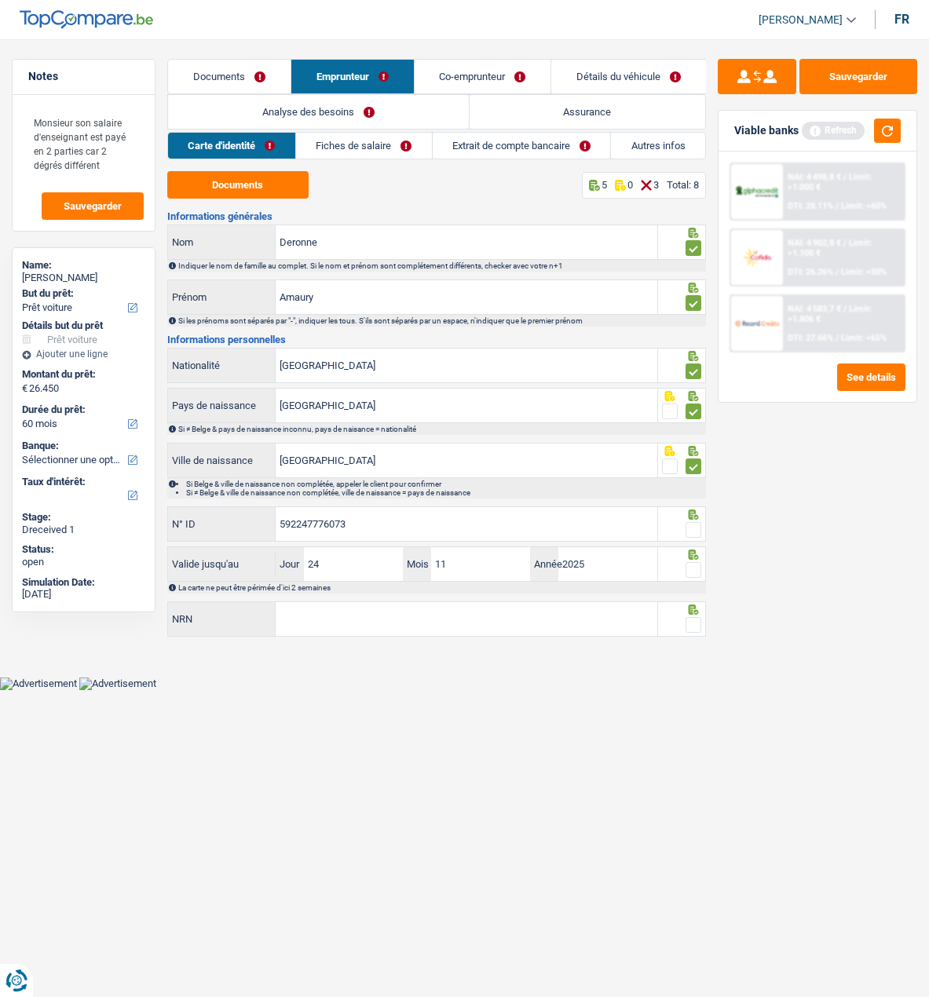
drag, startPoint x: 691, startPoint y: 526, endPoint x: 691, endPoint y: 568, distance: 41.6
click at [691, 528] on span at bounding box center [694, 530] width 16 height 16
click at [0, 0] on input "radio" at bounding box center [0, 0] width 0 height 0
click at [691, 576] on div at bounding box center [694, 571] width 16 height 20
click at [697, 238] on icon at bounding box center [694, 233] width 10 height 10
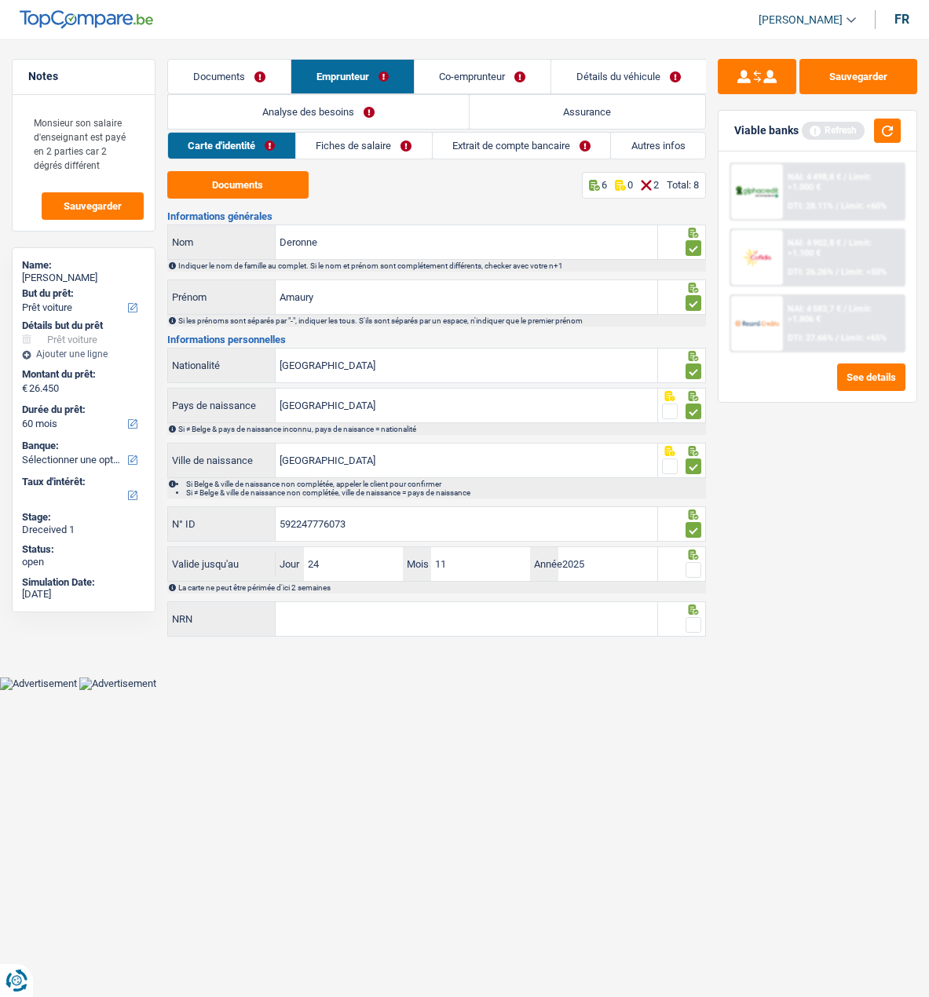
click at [697, 565] on span at bounding box center [694, 570] width 16 height 16
click at [0, 0] on input "radio" at bounding box center [0, 0] width 0 height 0
click at [576, 606] on input "NRN" at bounding box center [467, 619] width 382 height 34
click at [397, 620] on input "NRN" at bounding box center [467, 619] width 382 height 34
type input "85.10.20-235.50"
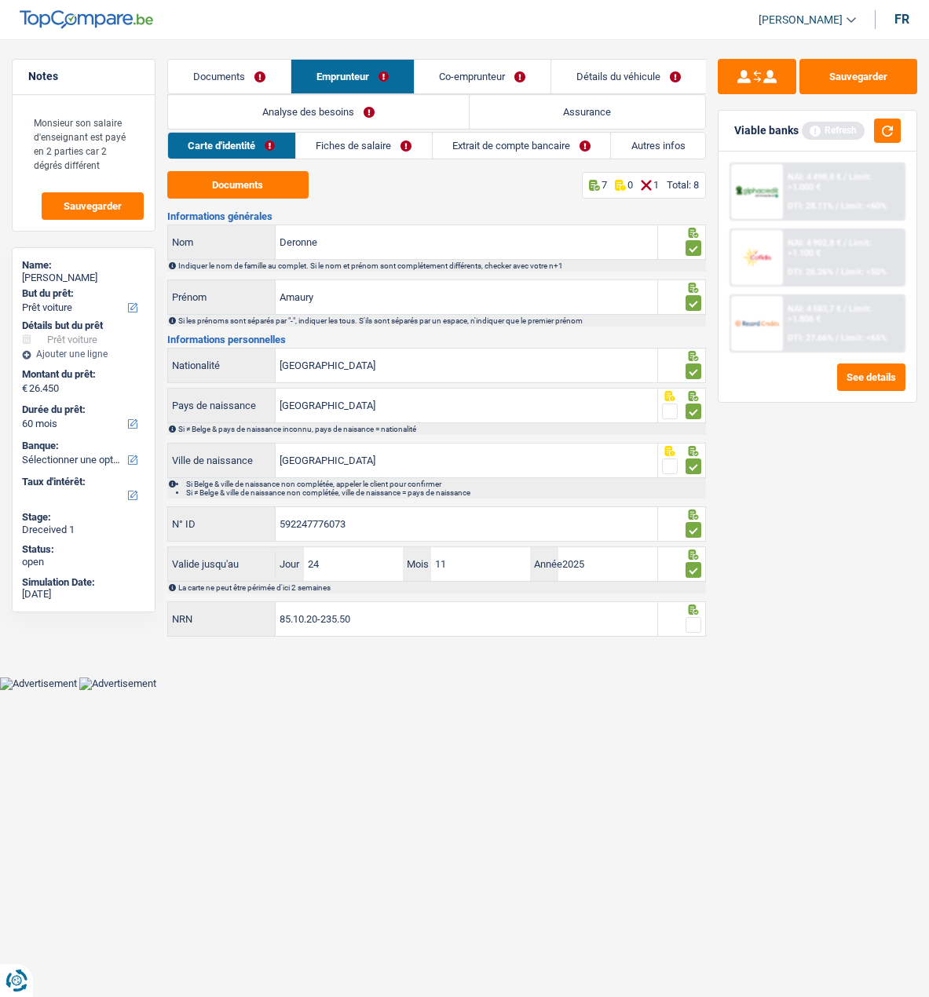
click at [693, 619] on span at bounding box center [694, 625] width 16 height 16
click at [0, 0] on input "radio" at bounding box center [0, 0] width 0 height 0
click at [460, 76] on link "Co-emprunteur" at bounding box center [483, 77] width 137 height 34
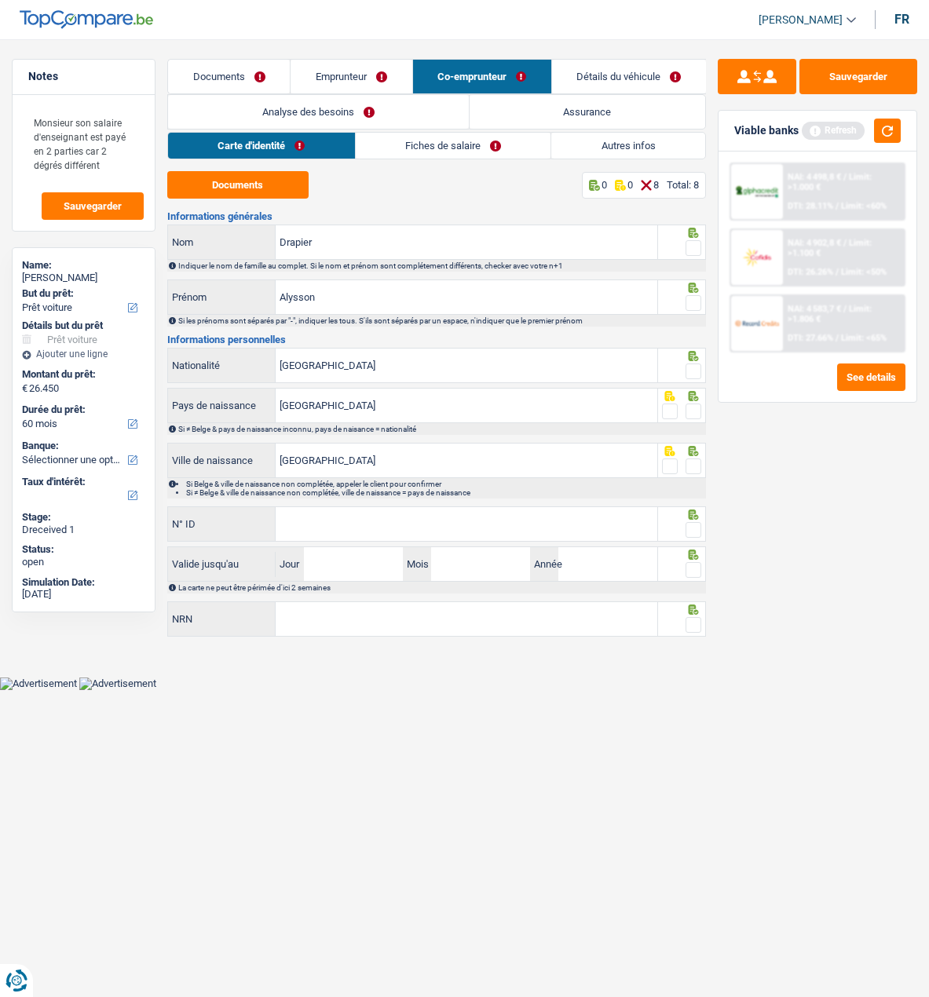
click at [327, 75] on link "Emprunteur" at bounding box center [351, 77] width 121 height 34
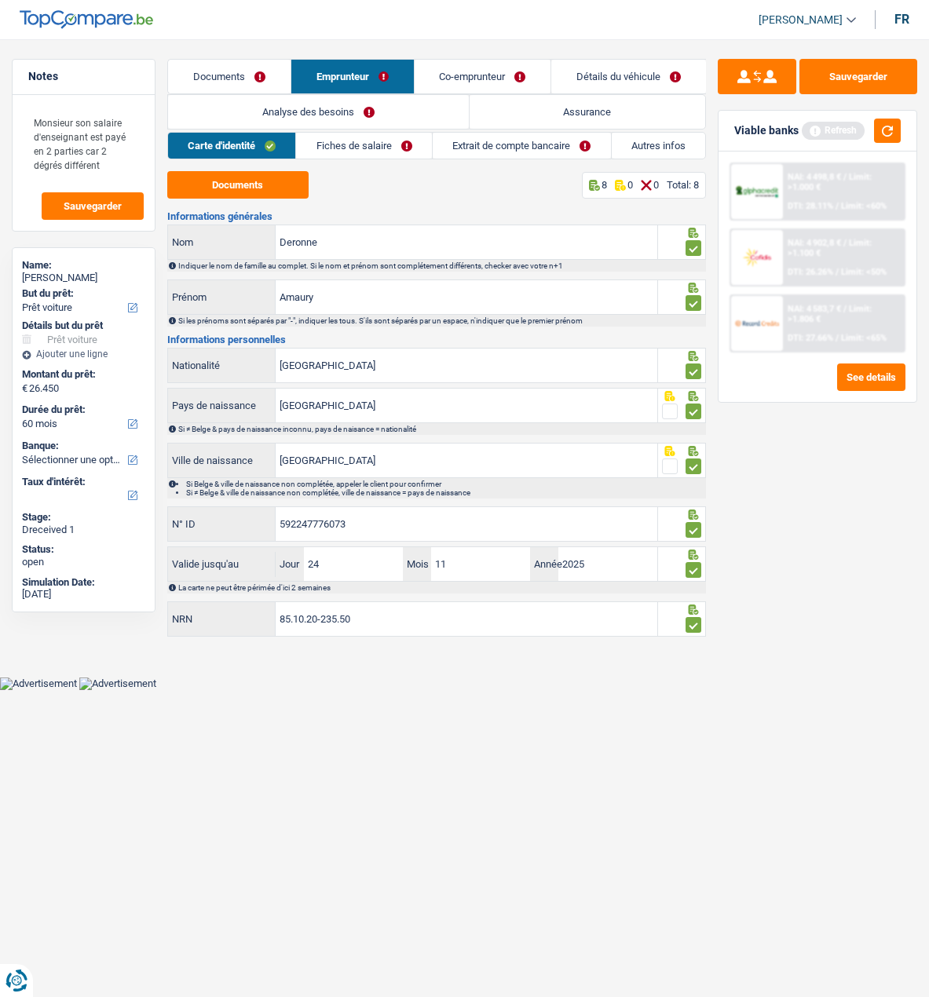
click at [375, 147] on link "Fiches de salaire" at bounding box center [364, 146] width 136 height 26
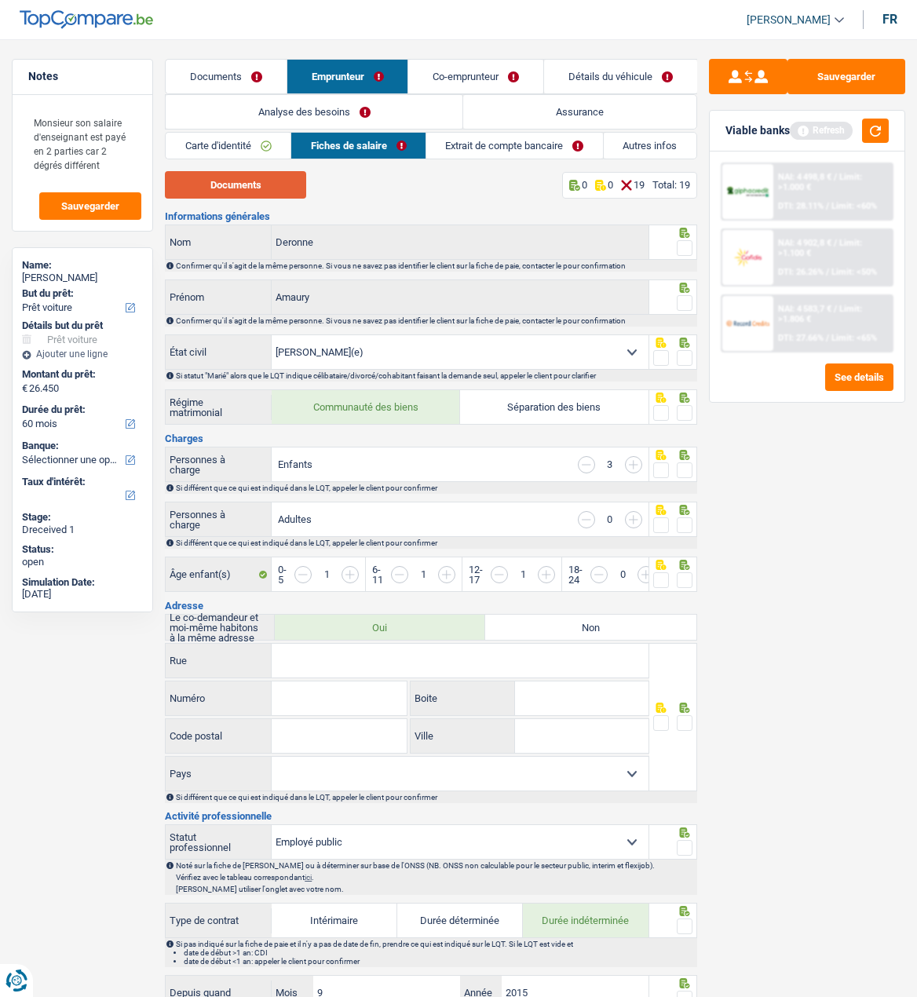
click at [236, 183] on button "Documents" at bounding box center [235, 184] width 141 height 27
click at [686, 246] on span at bounding box center [685, 248] width 16 height 16
click at [0, 0] on input "radio" at bounding box center [0, 0] width 0 height 0
click at [687, 295] on span at bounding box center [685, 303] width 16 height 16
click at [0, 0] on input "radio" at bounding box center [0, 0] width 0 height 0
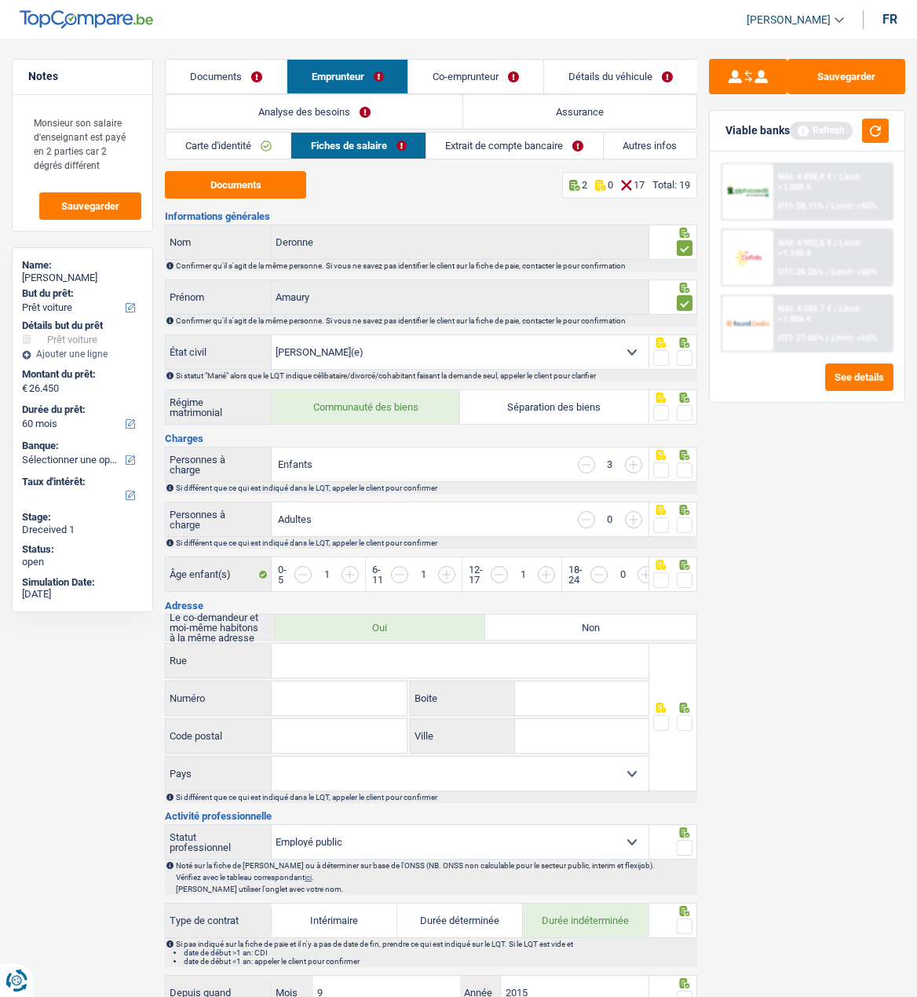
click at [677, 352] on span at bounding box center [685, 358] width 16 height 16
click at [0, 0] on input "radio" at bounding box center [0, 0] width 0 height 0
click at [677, 407] on span at bounding box center [685, 413] width 16 height 16
click at [0, 0] on input "radio" at bounding box center [0, 0] width 0 height 0
click at [686, 468] on span at bounding box center [685, 471] width 16 height 16
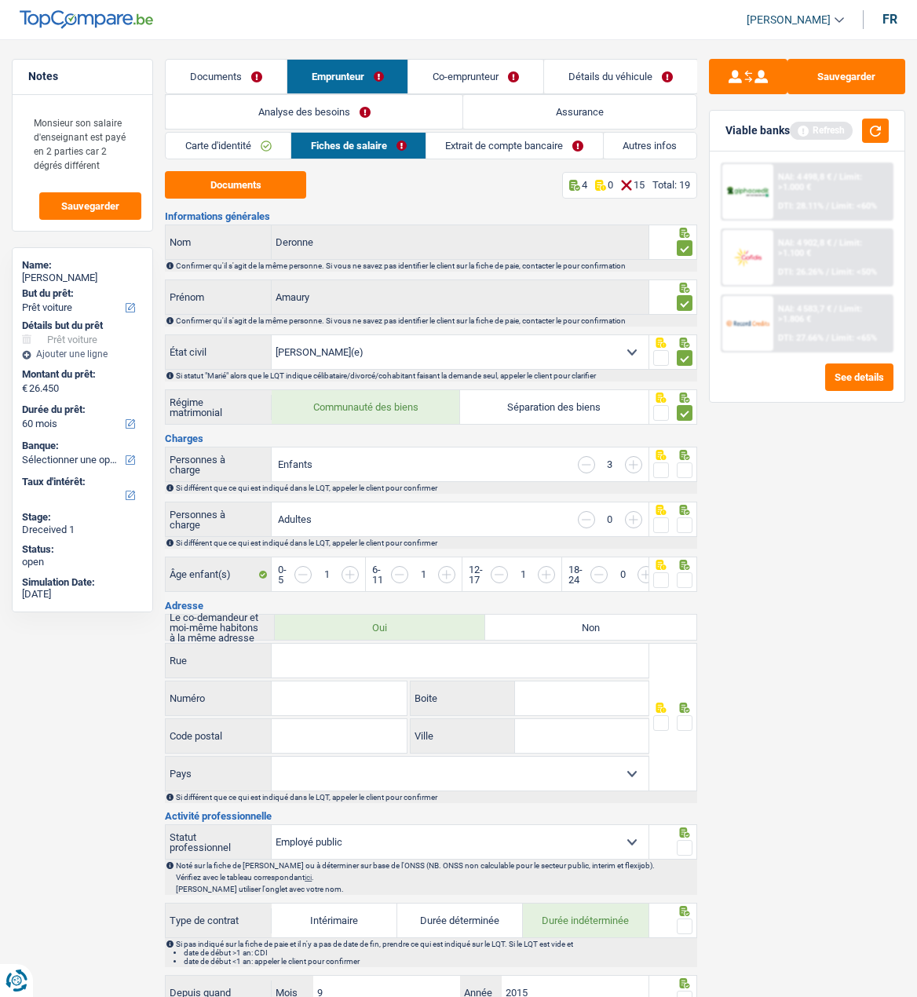
click at [0, 0] on input "radio" at bounding box center [0, 0] width 0 height 0
click at [680, 521] on span at bounding box center [685, 526] width 16 height 16
click at [0, 0] on input "radio" at bounding box center [0, 0] width 0 height 0
click at [686, 573] on span at bounding box center [685, 581] width 16 height 16
click at [0, 0] on input "radio" at bounding box center [0, 0] width 0 height 0
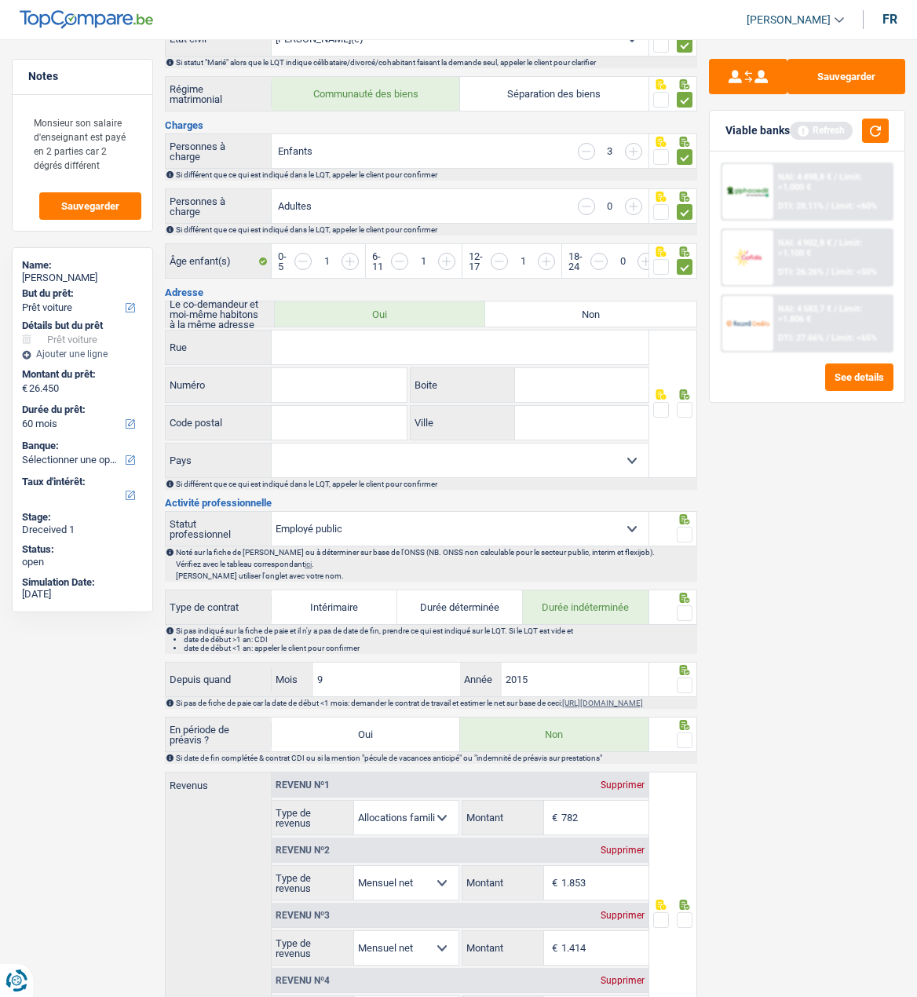
scroll to position [314, 0]
click at [307, 340] on input "Rue" at bounding box center [460, 347] width 376 height 34
type input "Boulevard leopold lll"
click at [313, 384] on input "Numéro" at bounding box center [339, 385] width 135 height 34
type input "55"
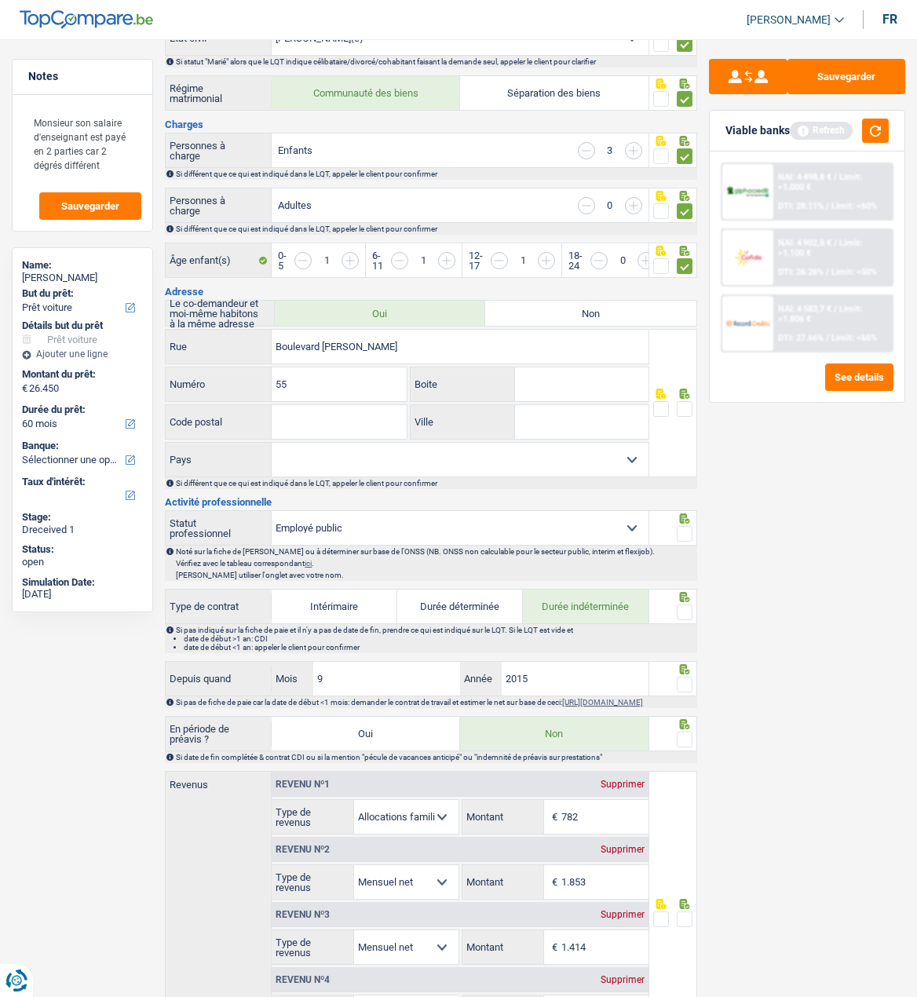
click at [349, 420] on input "Code postal" at bounding box center [339, 422] width 135 height 34
type input "7600"
click at [573, 426] on input "Ville" at bounding box center [582, 422] width 134 height 34
type input "Péruwelz"
drag, startPoint x: 691, startPoint y: 404, endPoint x: 670, endPoint y: 427, distance: 31.7
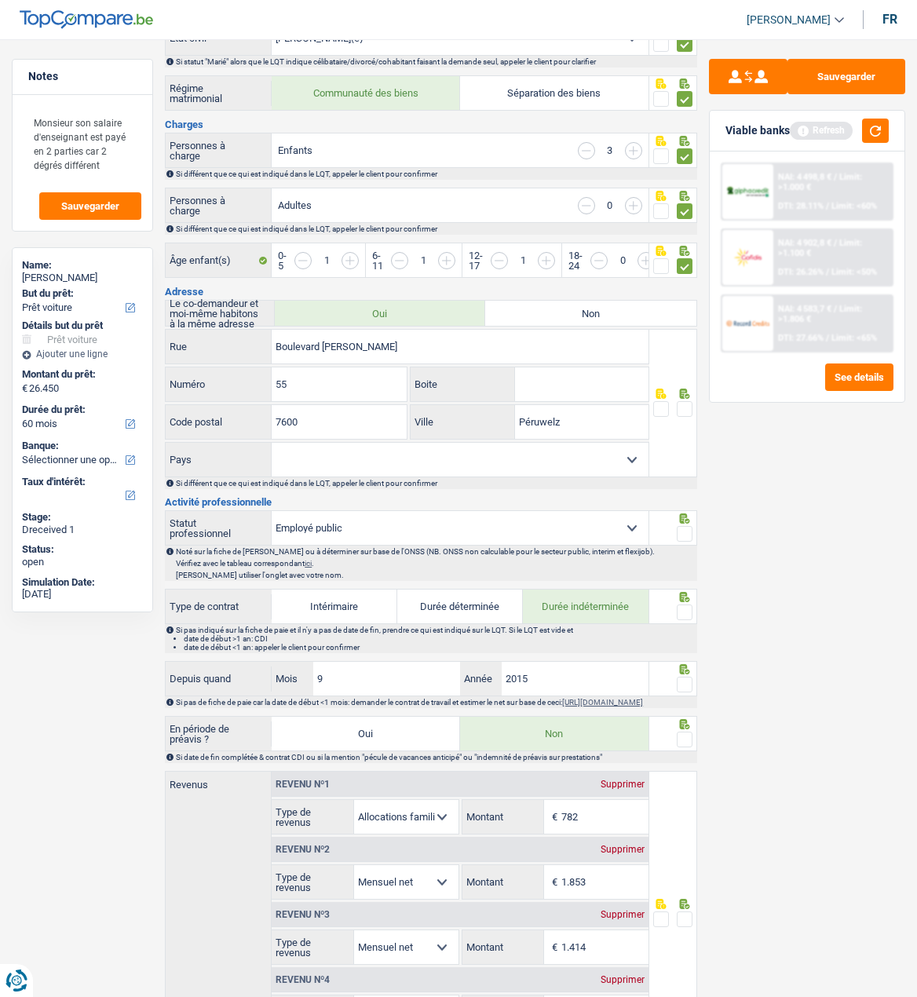
click at [690, 404] on span at bounding box center [685, 409] width 16 height 16
click at [0, 0] on input "radio" at bounding box center [0, 0] width 0 height 0
click at [604, 463] on select "Belgique Luxembourg Sélectionner une option" at bounding box center [460, 460] width 376 height 34
select select "BE"
click at [272, 443] on select "Belgique Luxembourg Sélectionner une option" at bounding box center [460, 460] width 376 height 34
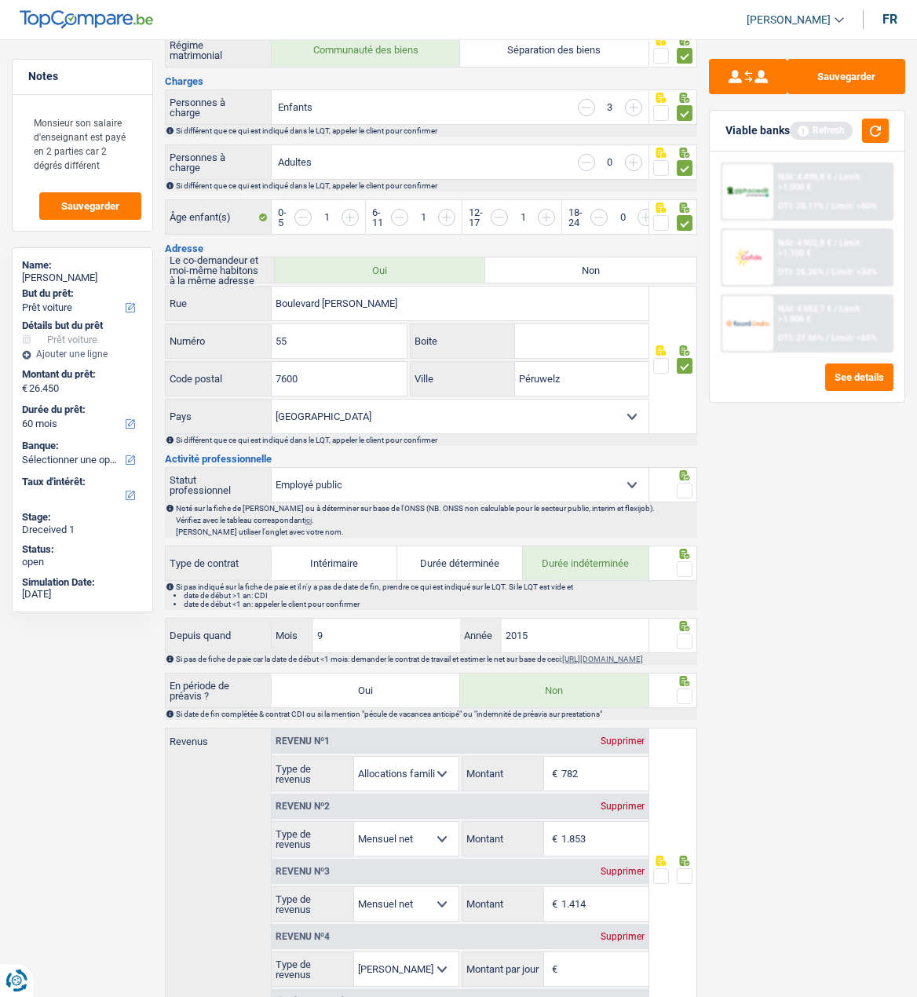
scroll to position [471, 0]
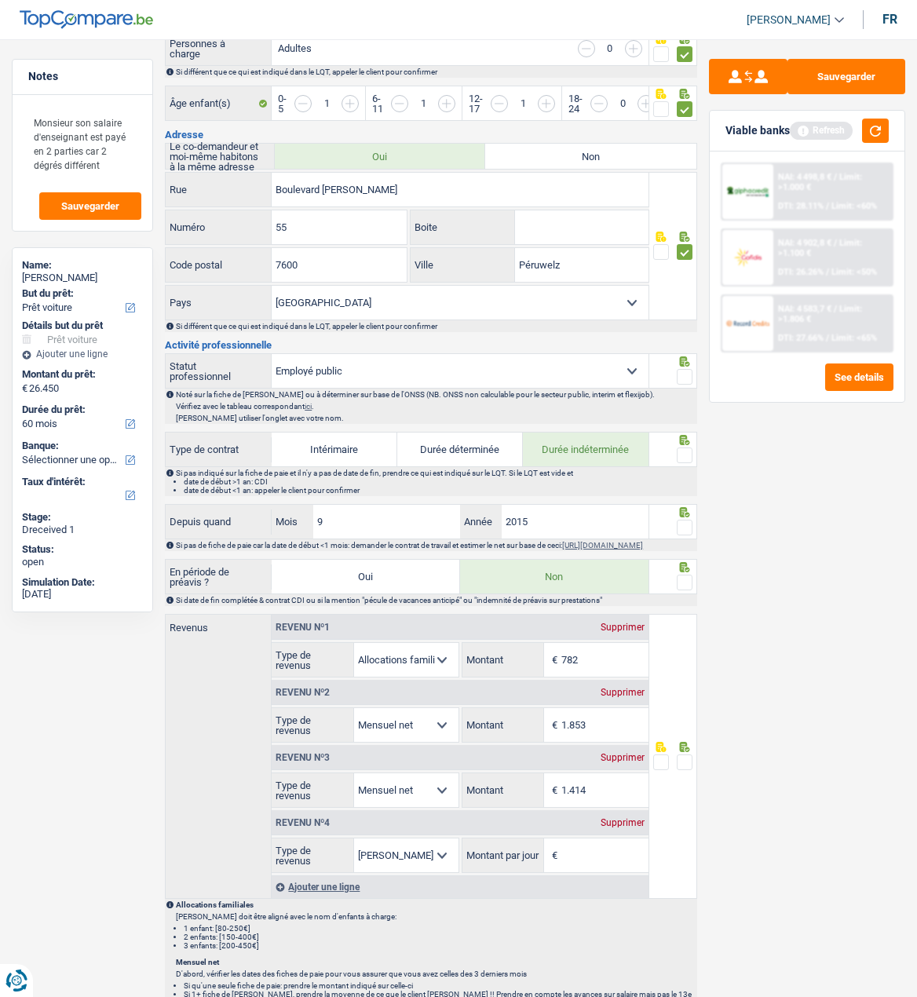
click at [688, 369] on span at bounding box center [685, 377] width 16 height 16
click at [0, 0] on input "radio" at bounding box center [0, 0] width 0 height 0
drag, startPoint x: 686, startPoint y: 448, endPoint x: 679, endPoint y: 475, distance: 27.4
click at [684, 448] on span at bounding box center [685, 456] width 16 height 16
click at [0, 0] on input "radio" at bounding box center [0, 0] width 0 height 0
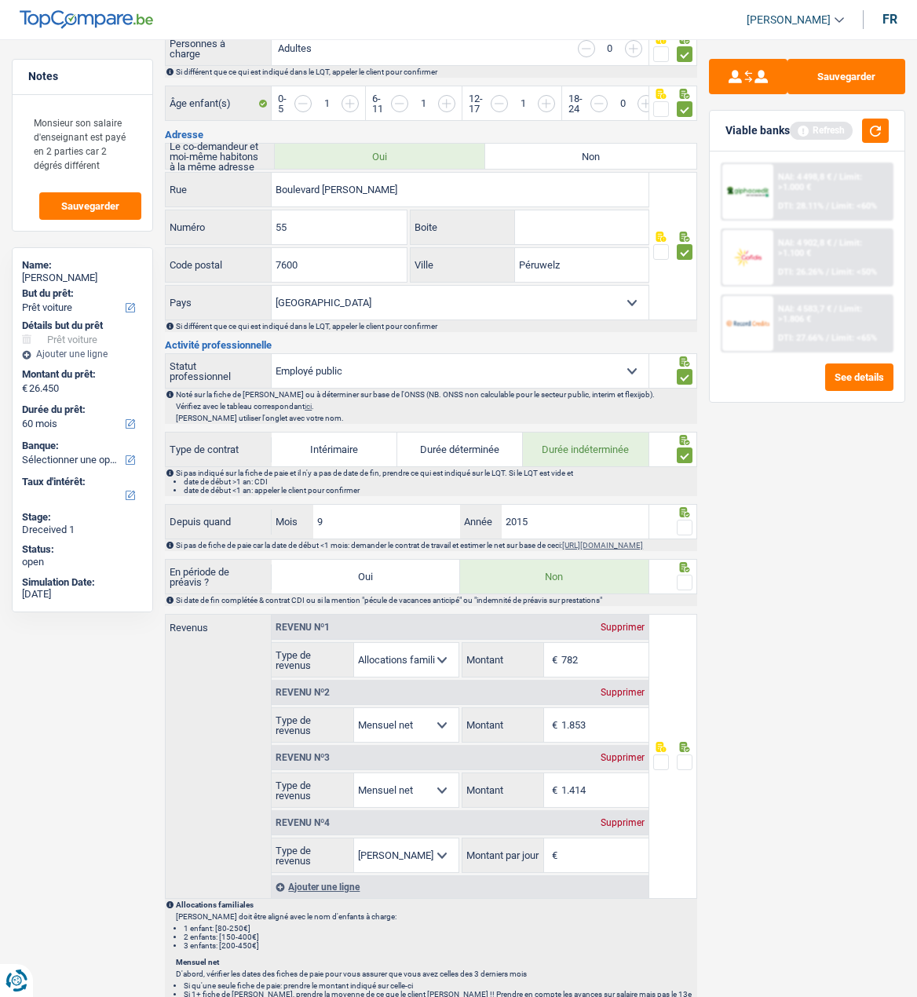
click at [682, 520] on span at bounding box center [685, 528] width 16 height 16
click at [0, 0] on input "radio" at bounding box center [0, 0] width 0 height 0
click at [692, 582] on span at bounding box center [685, 583] width 16 height 16
click at [0, 0] on input "radio" at bounding box center [0, 0] width 0 height 0
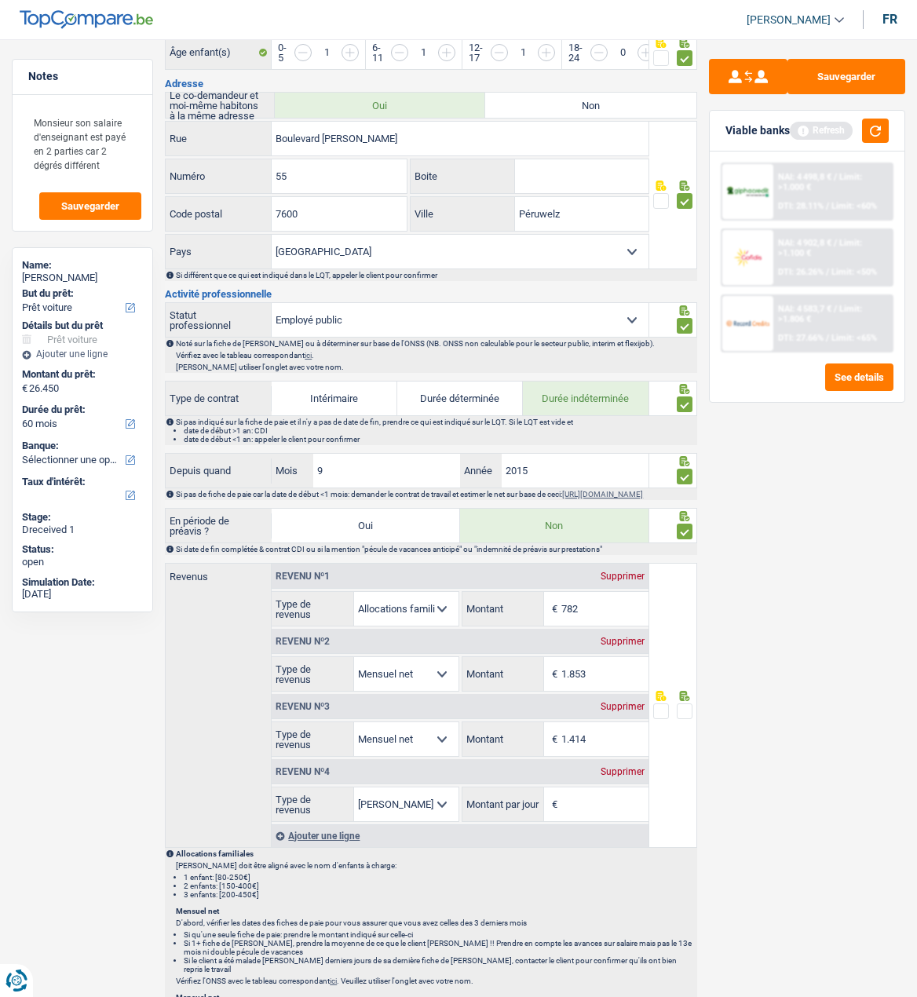
scroll to position [550, 0]
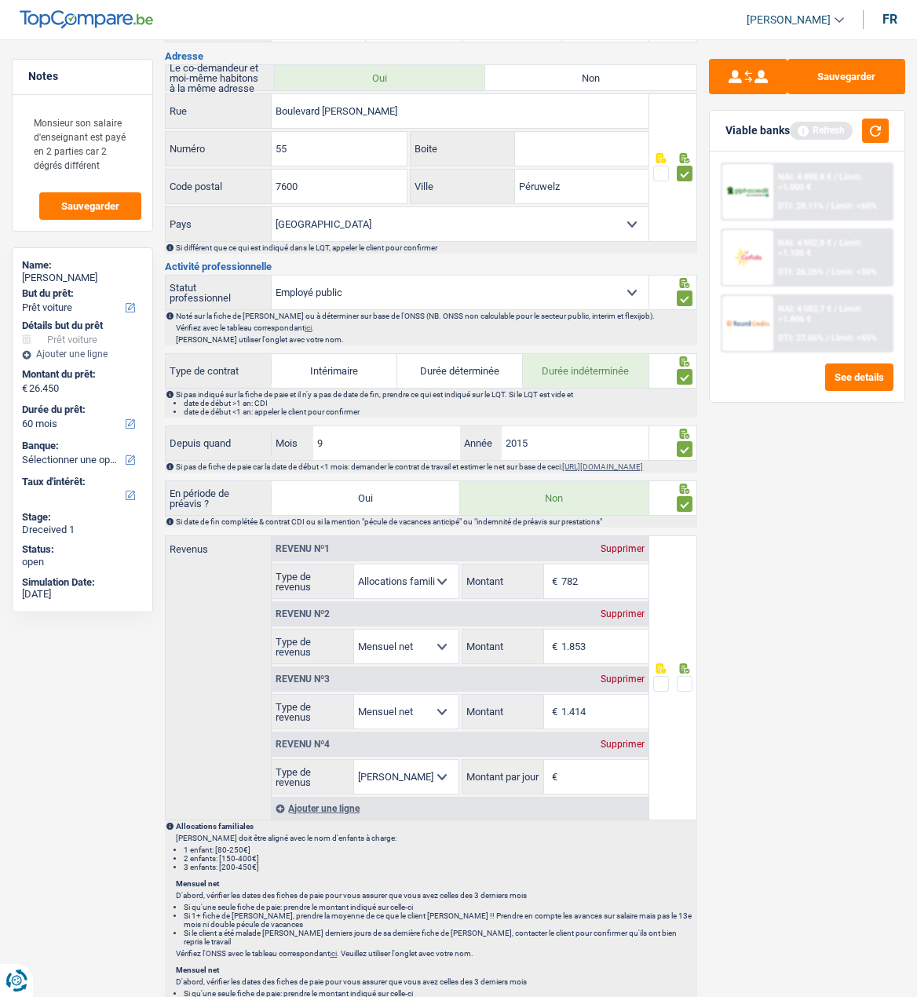
click at [630, 681] on div "Supprimer" at bounding box center [623, 679] width 52 height 9
select select "mealVouchers"
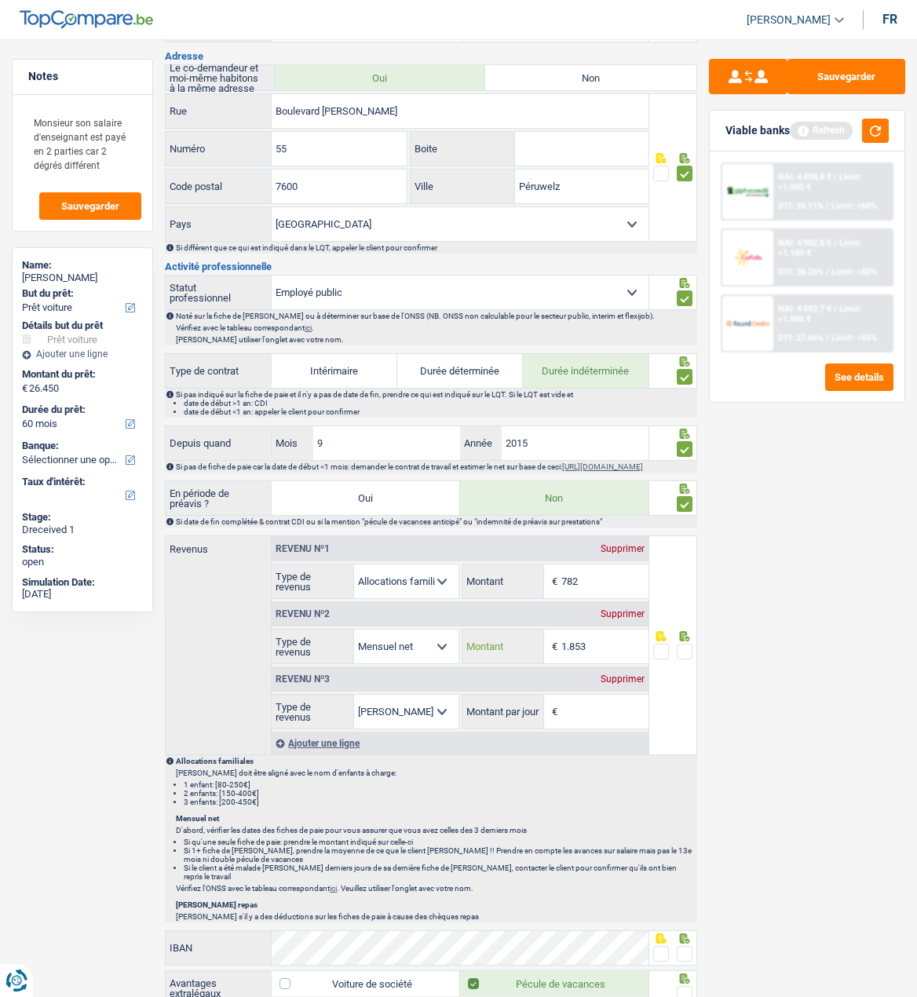
drag, startPoint x: 612, startPoint y: 643, endPoint x: 464, endPoint y: 633, distance: 148.0
click at [464, 633] on div "1.853 € Montant" at bounding box center [556, 647] width 186 height 34
type input "3.267"
click at [640, 684] on div "Supprimer" at bounding box center [623, 679] width 52 height 9
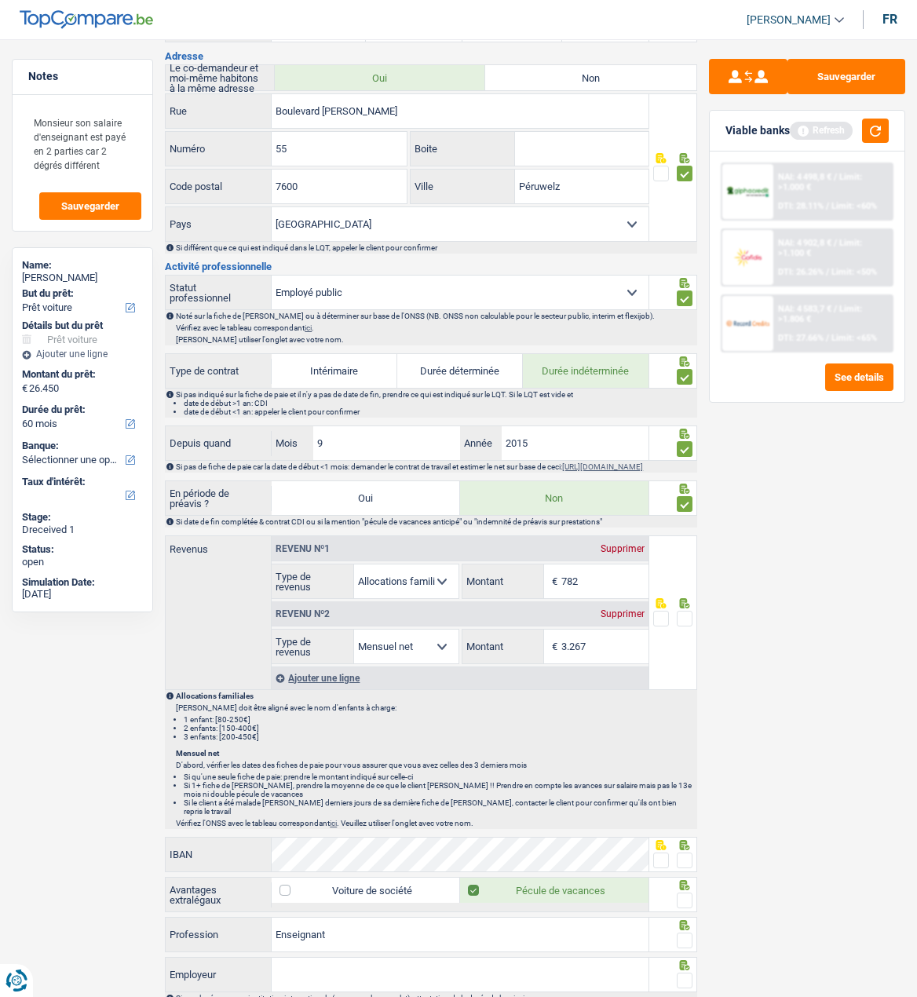
click at [682, 621] on span at bounding box center [685, 619] width 16 height 16
click at [0, 0] on input "radio" at bounding box center [0, 0] width 0 height 0
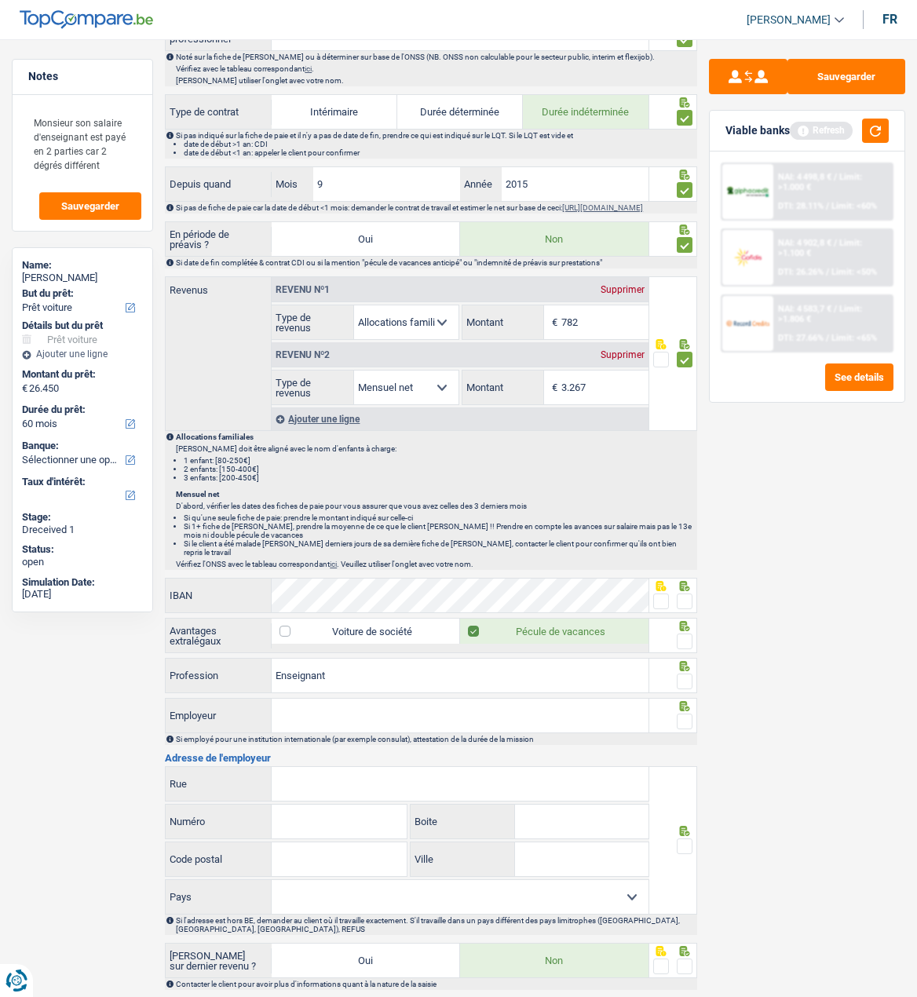
scroll to position [940, 0]
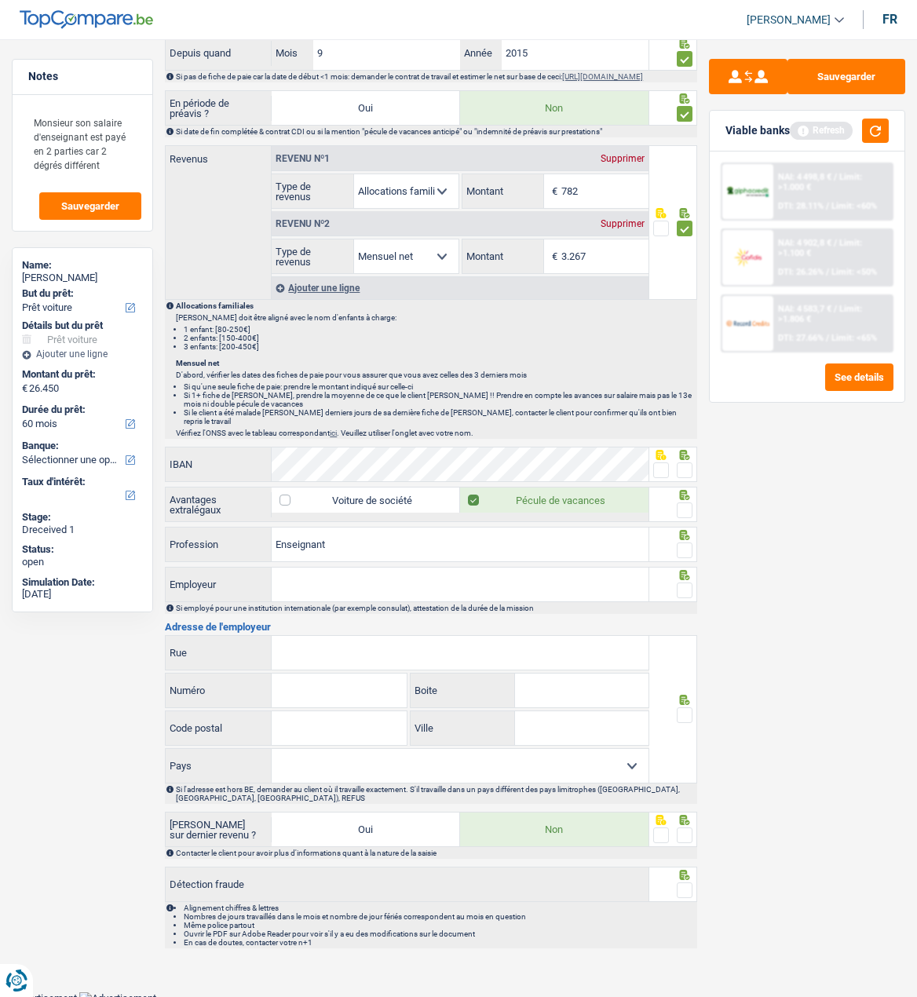
drag, startPoint x: 689, startPoint y: 459, endPoint x: 682, endPoint y: 474, distance: 15.5
click at [689, 463] on span at bounding box center [685, 471] width 16 height 16
click at [0, 0] on input "radio" at bounding box center [0, 0] width 0 height 0
click at [688, 503] on span at bounding box center [685, 511] width 16 height 16
click at [0, 0] on input "radio" at bounding box center [0, 0] width 0 height 0
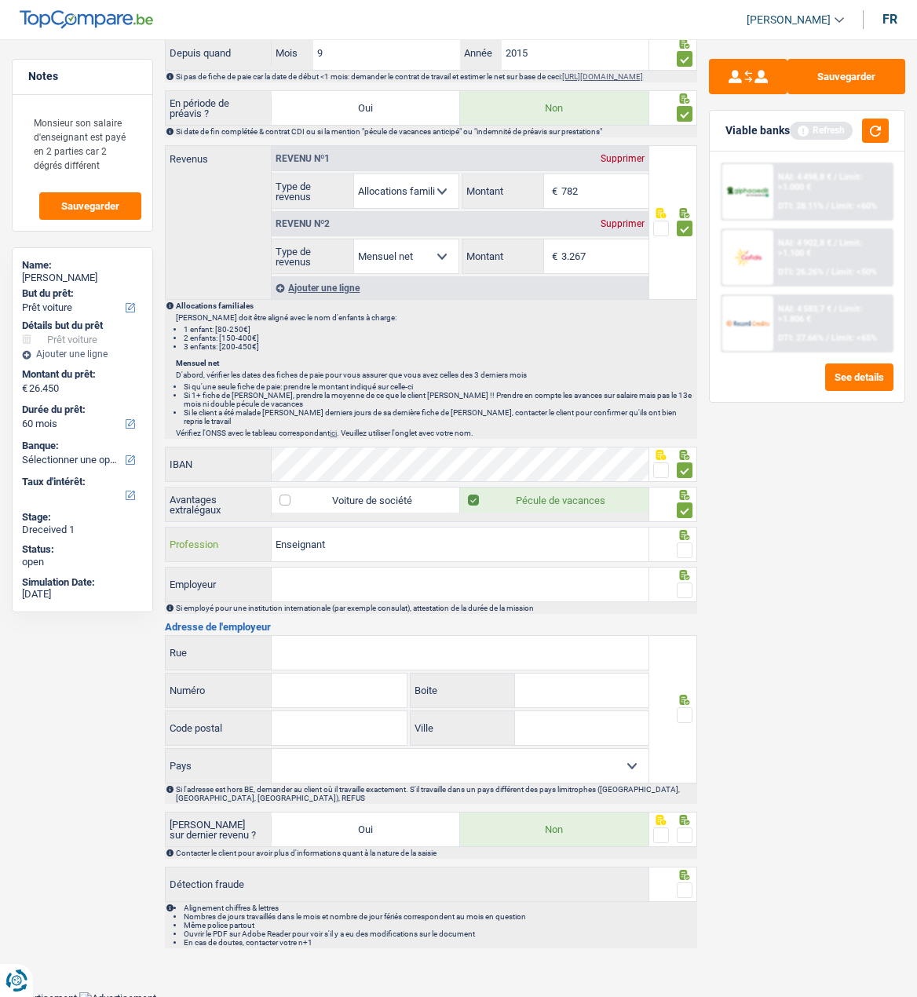
click at [465, 541] on input "Enseignant" at bounding box center [460, 545] width 376 height 34
click at [688, 543] on span at bounding box center [685, 551] width 16 height 16
click at [0, 0] on input "radio" at bounding box center [0, 0] width 0 height 0
click at [576, 584] on input "Employeur" at bounding box center [460, 585] width 376 height 34
click at [396, 569] on input "Employeur" at bounding box center [460, 585] width 376 height 34
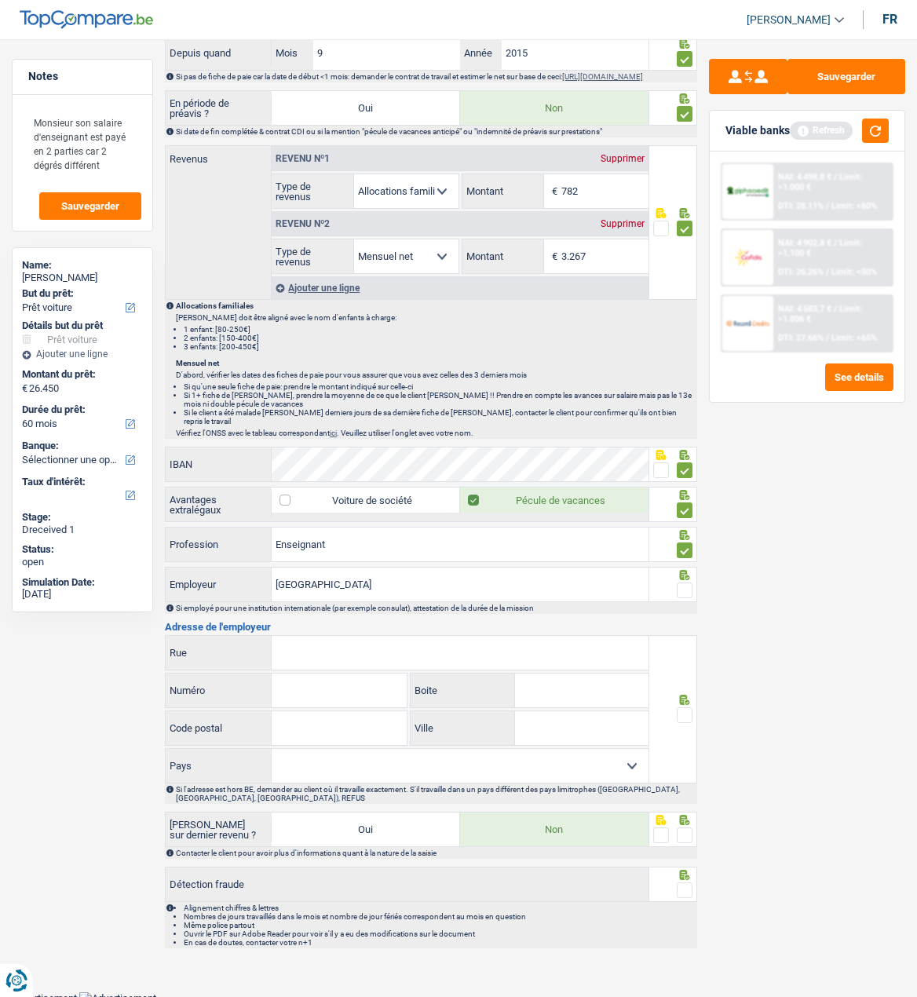
type input "Institut Saint-Eloi"
click at [687, 583] on span at bounding box center [685, 591] width 16 height 16
click at [0, 0] on input "radio" at bounding box center [0, 0] width 0 height 0
click at [364, 642] on input "Rue" at bounding box center [460, 653] width 376 height 34
type input "Tour saint-pierre"
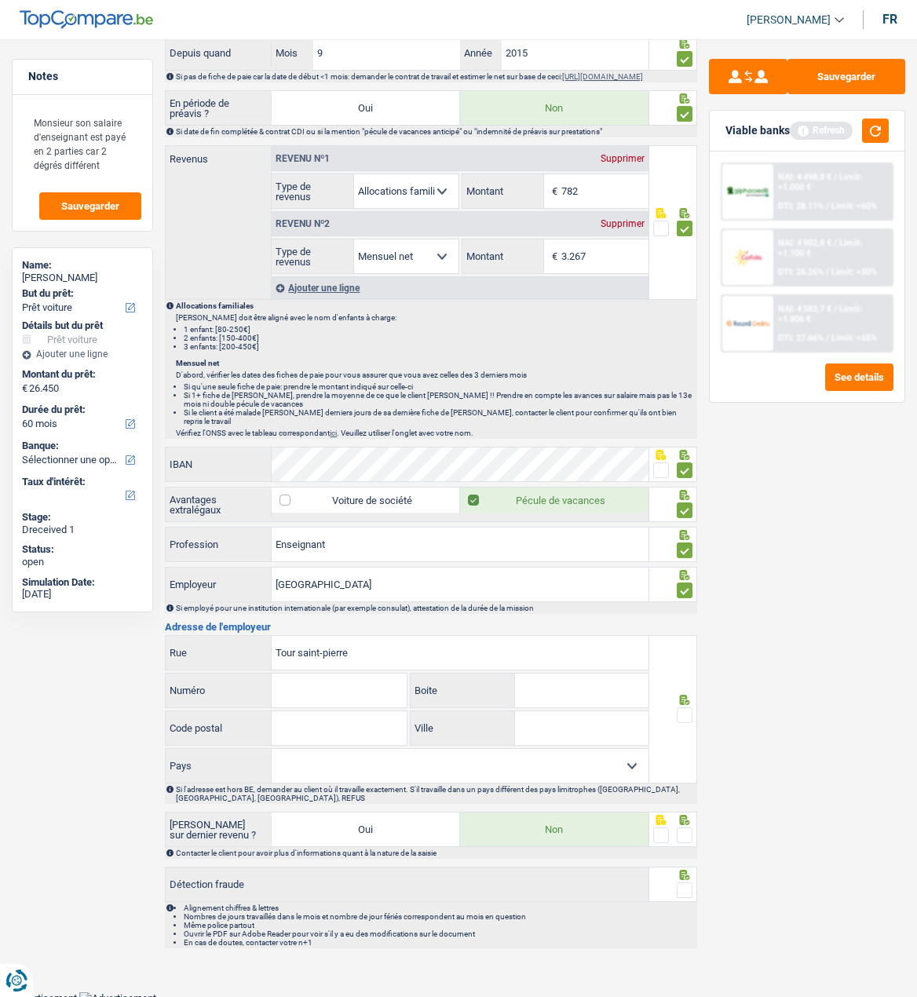
click at [347, 698] on input "Numéro" at bounding box center [339, 691] width 135 height 34
type input "11"
click at [348, 728] on input "Code postal" at bounding box center [339, 729] width 135 height 34
type input "7900"
click at [541, 723] on input "Ville" at bounding box center [582, 729] width 134 height 34
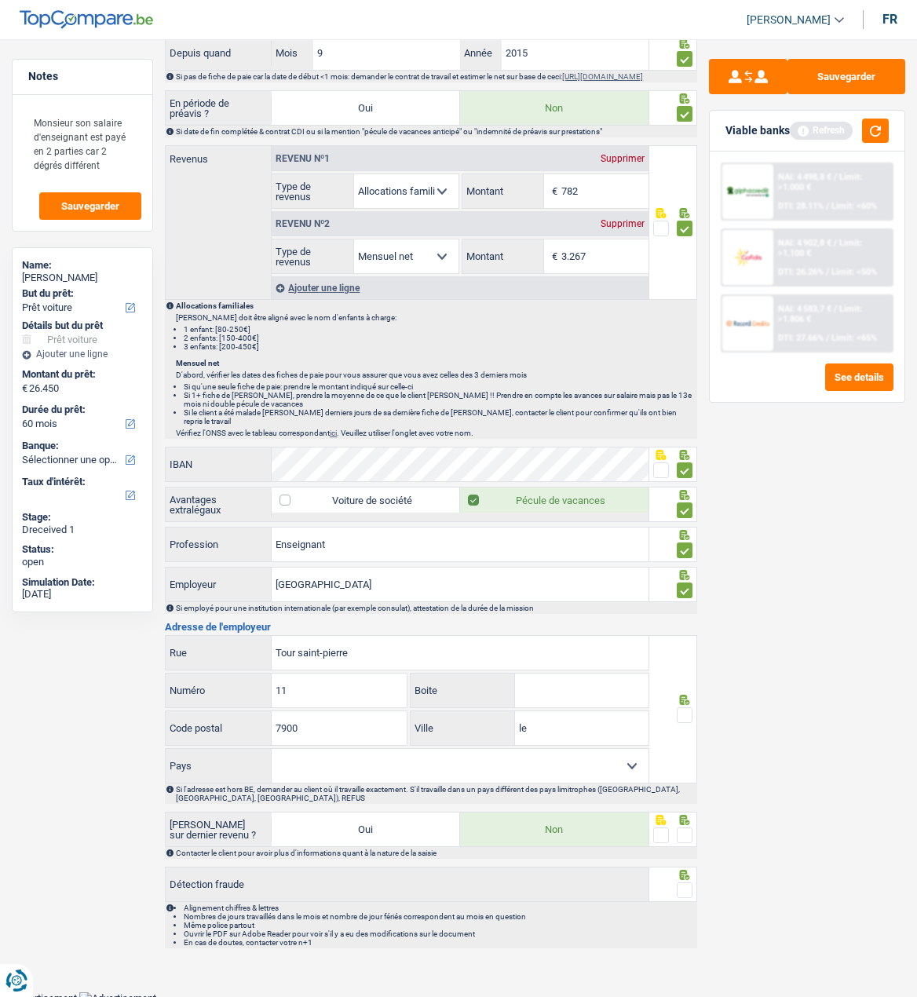
type input "l"
type input "Leuze-en-Hainaut"
click at [685, 708] on span at bounding box center [685, 716] width 16 height 16
click at [0, 0] on input "radio" at bounding box center [0, 0] width 0 height 0
click at [443, 766] on select "Belgique France Allemagne Italie Luxembourg Pays-Bas Espagne Suisse Sélectionne…" at bounding box center [460, 766] width 376 height 34
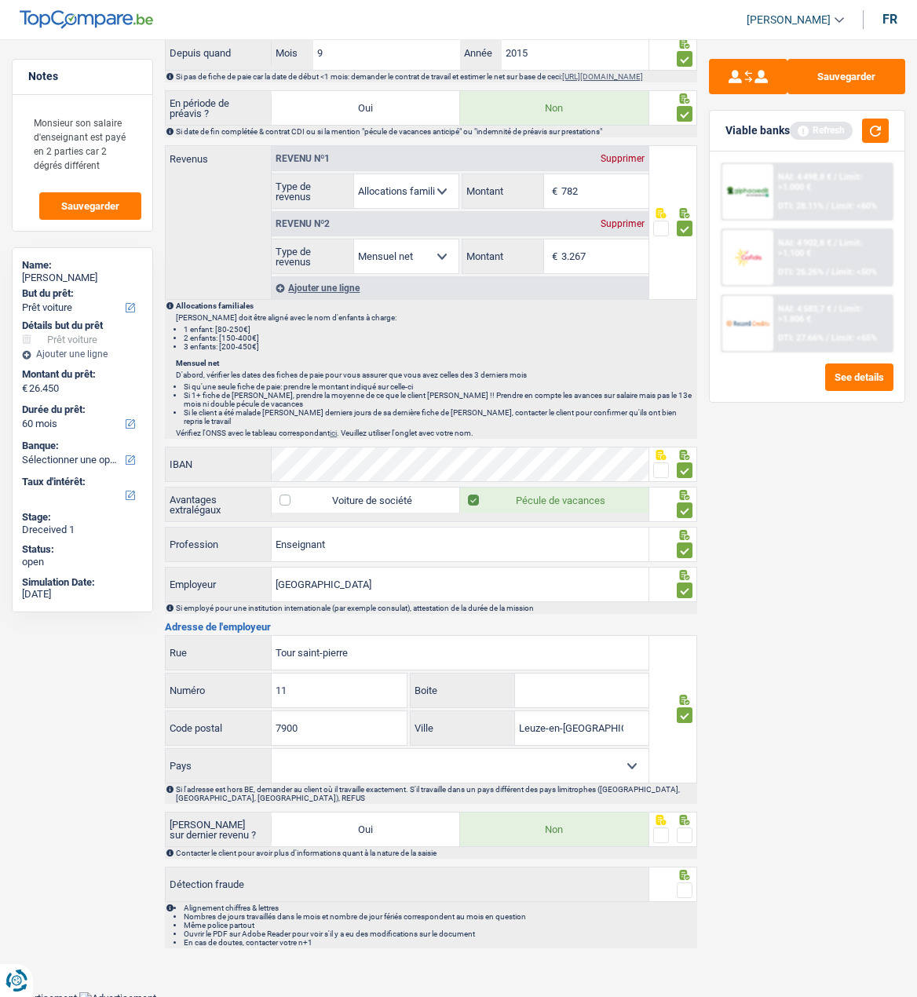
select select "BE"
click at [272, 749] on select "Belgique France Allemagne Italie Luxembourg Pays-Bas Espagne Suisse Sélectionne…" at bounding box center [460, 766] width 376 height 34
drag, startPoint x: 680, startPoint y: 828, endPoint x: 687, endPoint y: 843, distance: 17.2
click at [683, 832] on span at bounding box center [685, 836] width 16 height 16
click at [0, 0] on input "radio" at bounding box center [0, 0] width 0 height 0
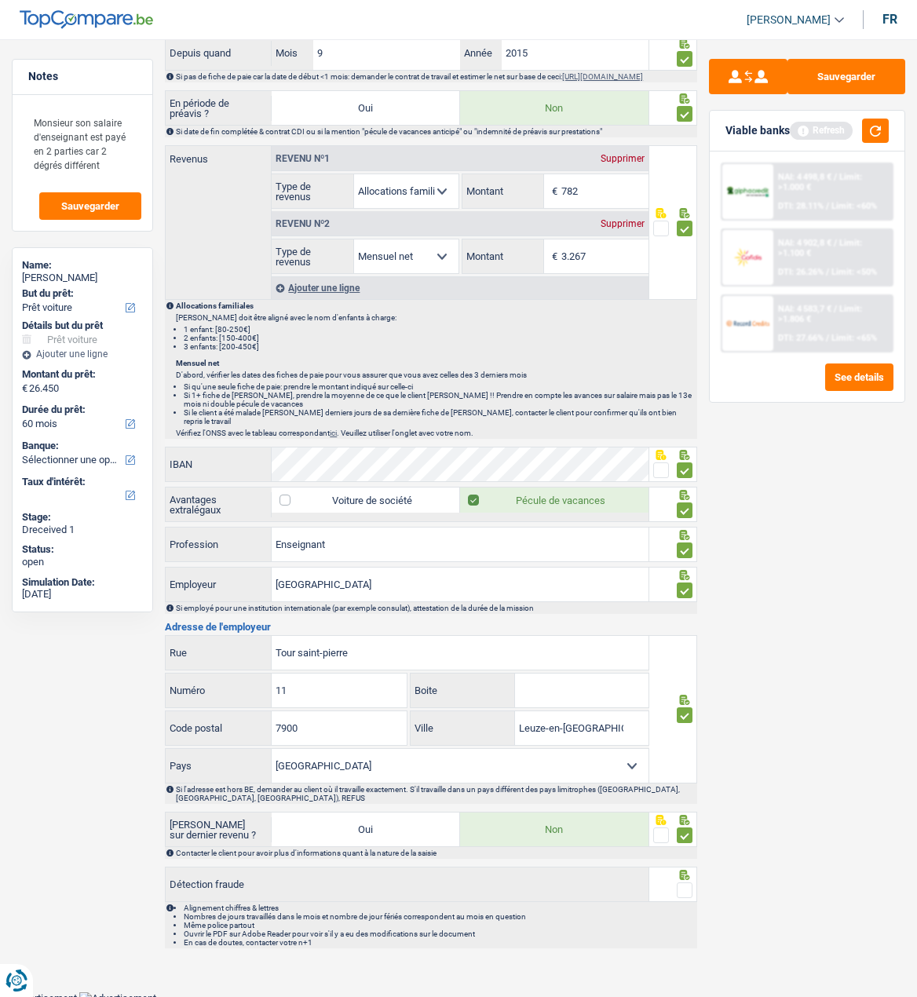
click at [688, 889] on span at bounding box center [685, 891] width 16 height 16
click at [0, 0] on input "radio" at bounding box center [0, 0] width 0 height 0
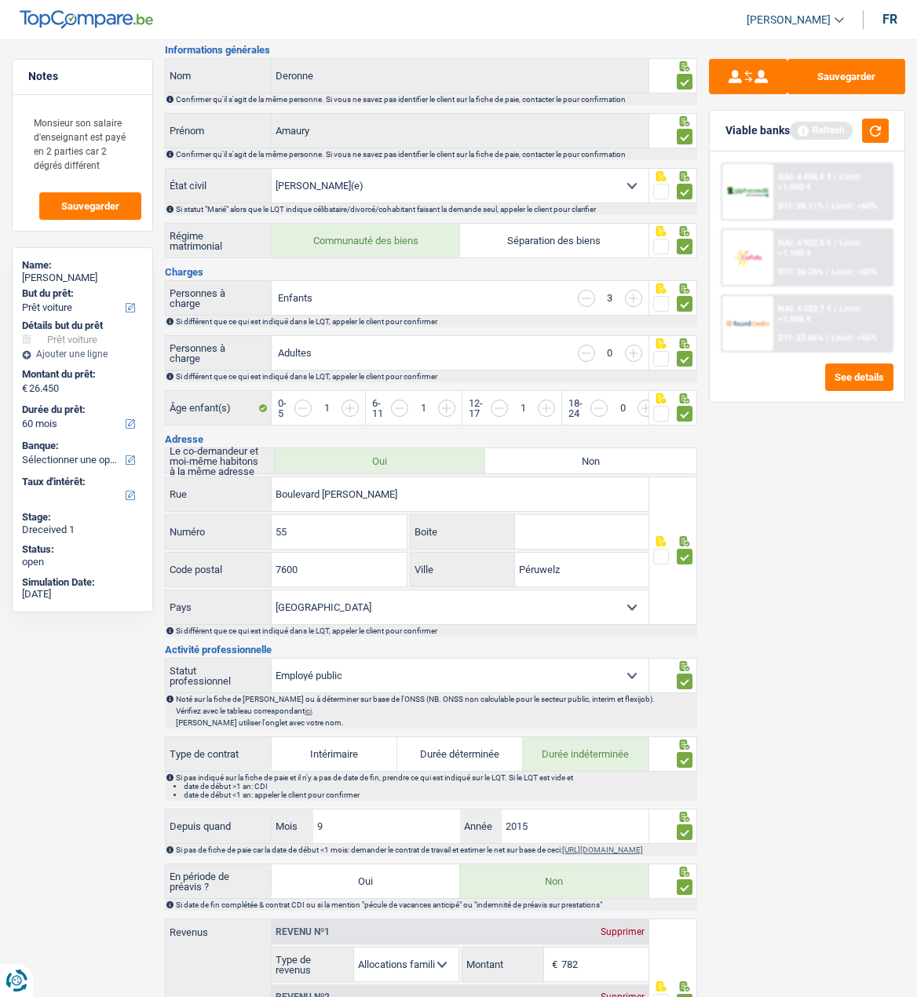
scroll to position [0, 0]
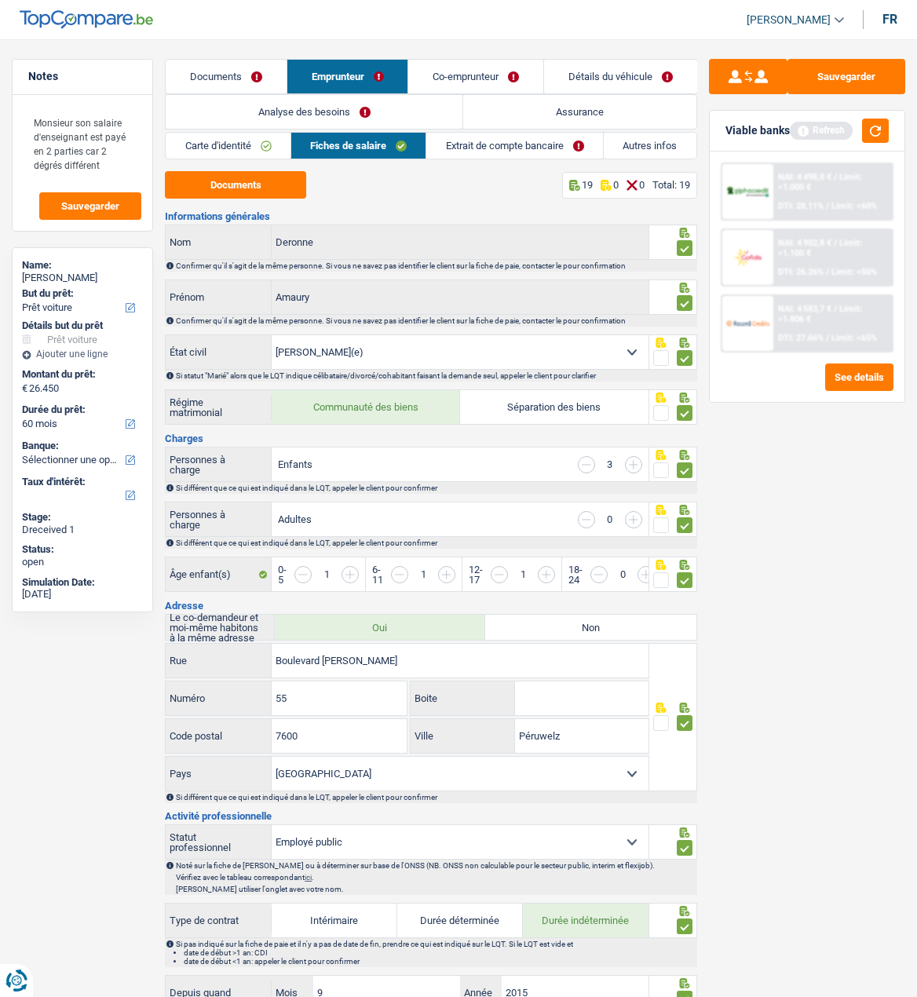
click at [501, 141] on link "Extrait de compte bancaire" at bounding box center [514, 146] width 177 height 26
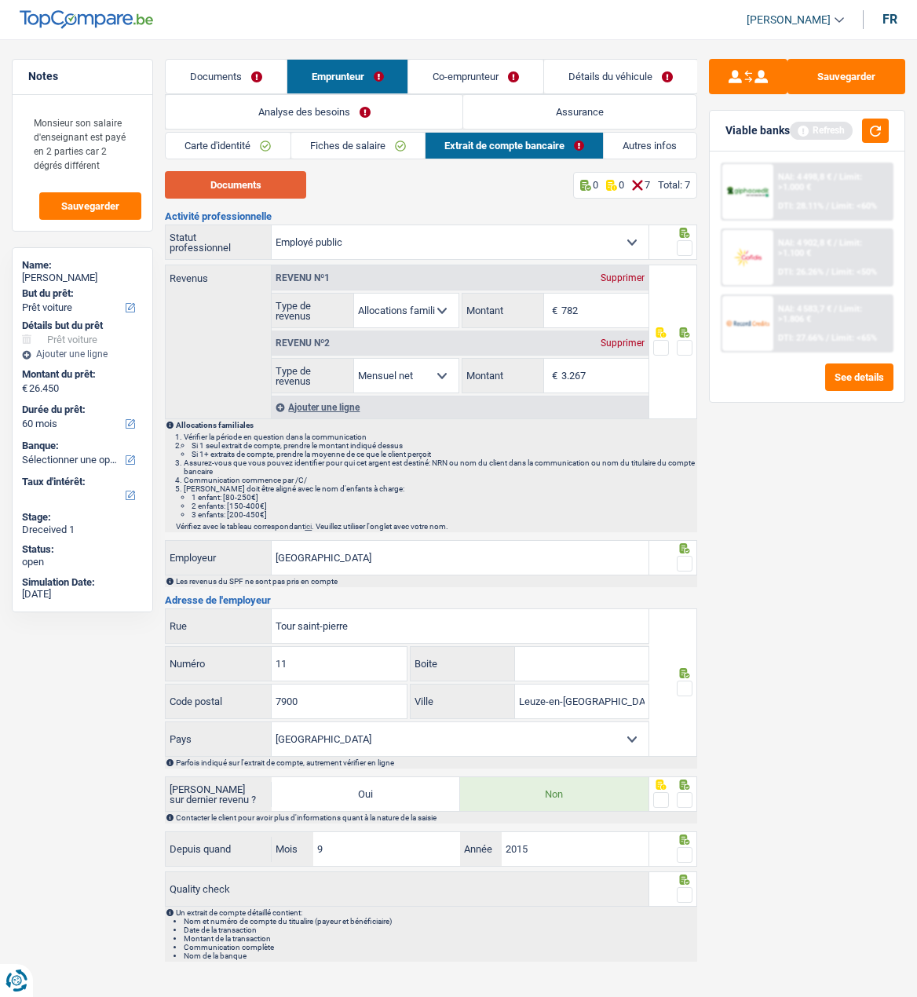
click at [261, 185] on button "Documents" at bounding box center [235, 184] width 141 height 27
click at [475, 78] on link "Co-emprunteur" at bounding box center [475, 77] width 135 height 34
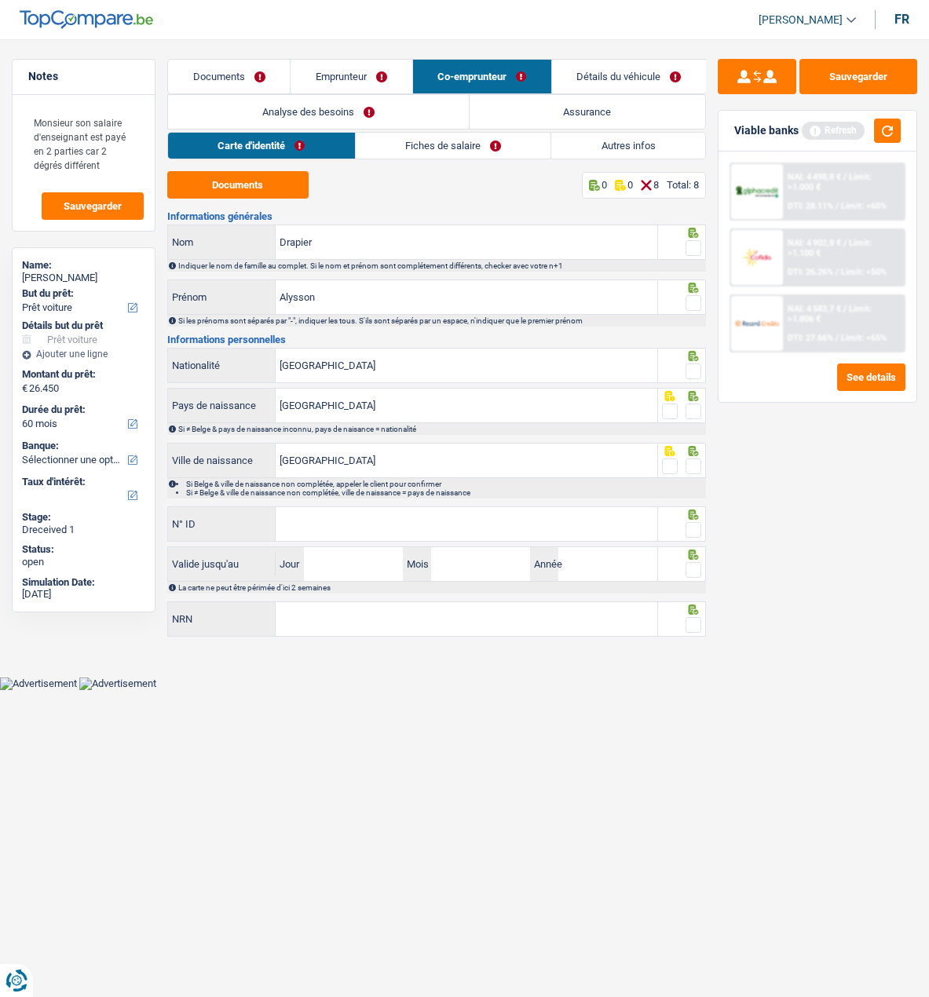
click at [484, 142] on link "Fiches de salaire" at bounding box center [454, 146] width 196 height 26
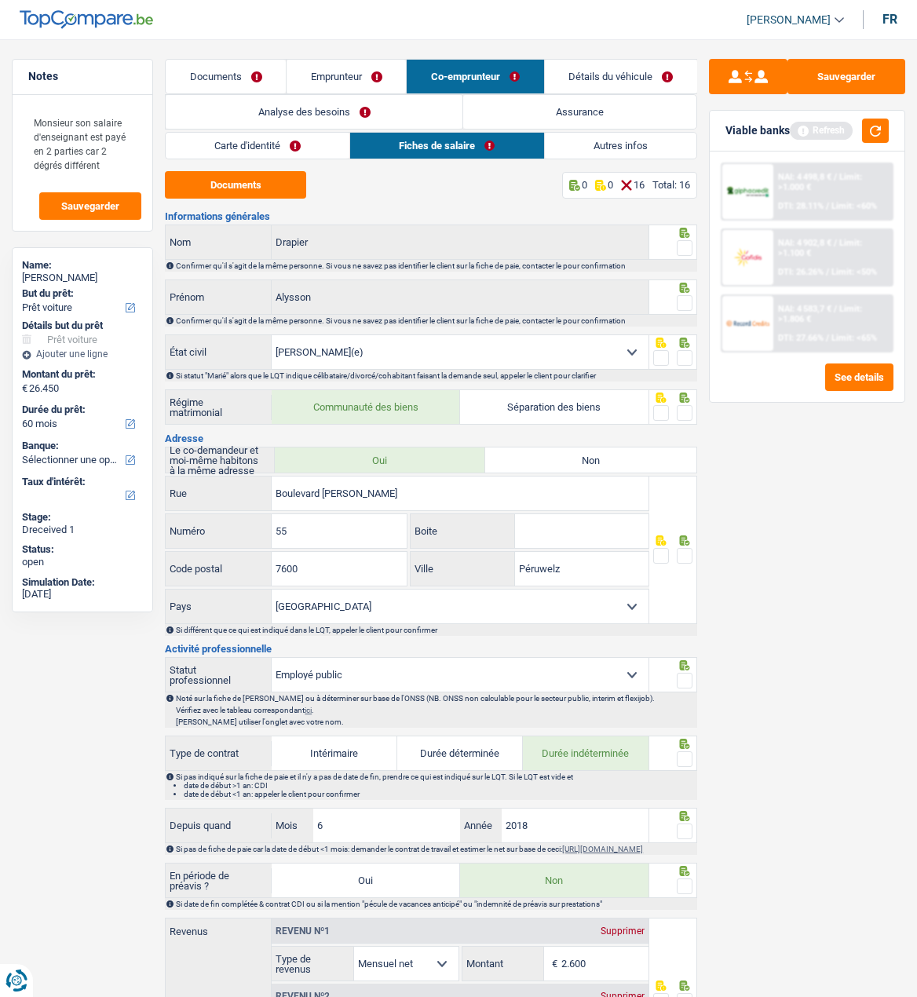
click at [381, 66] on link "Emprunteur" at bounding box center [346, 77] width 119 height 34
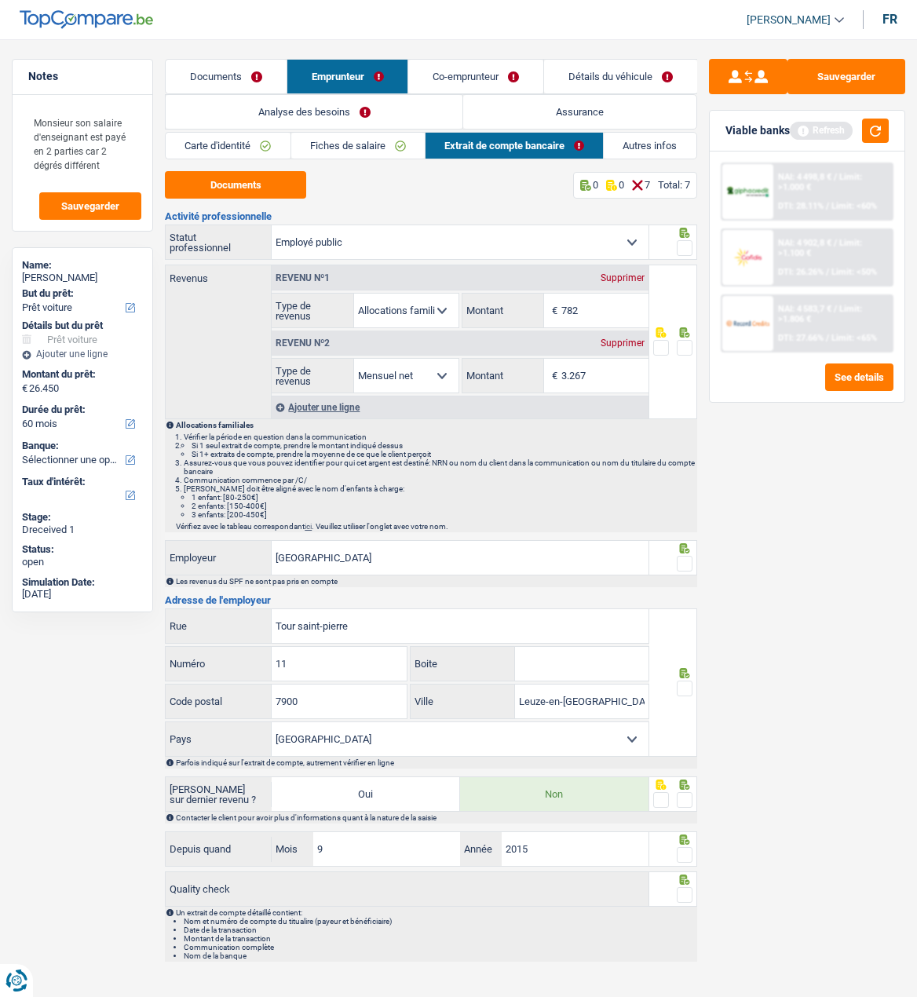
click at [679, 243] on span at bounding box center [685, 248] width 16 height 16
click at [0, 0] on input "radio" at bounding box center [0, 0] width 0 height 0
click at [682, 346] on span at bounding box center [685, 348] width 16 height 16
click at [0, 0] on input "radio" at bounding box center [0, 0] width 0 height 0
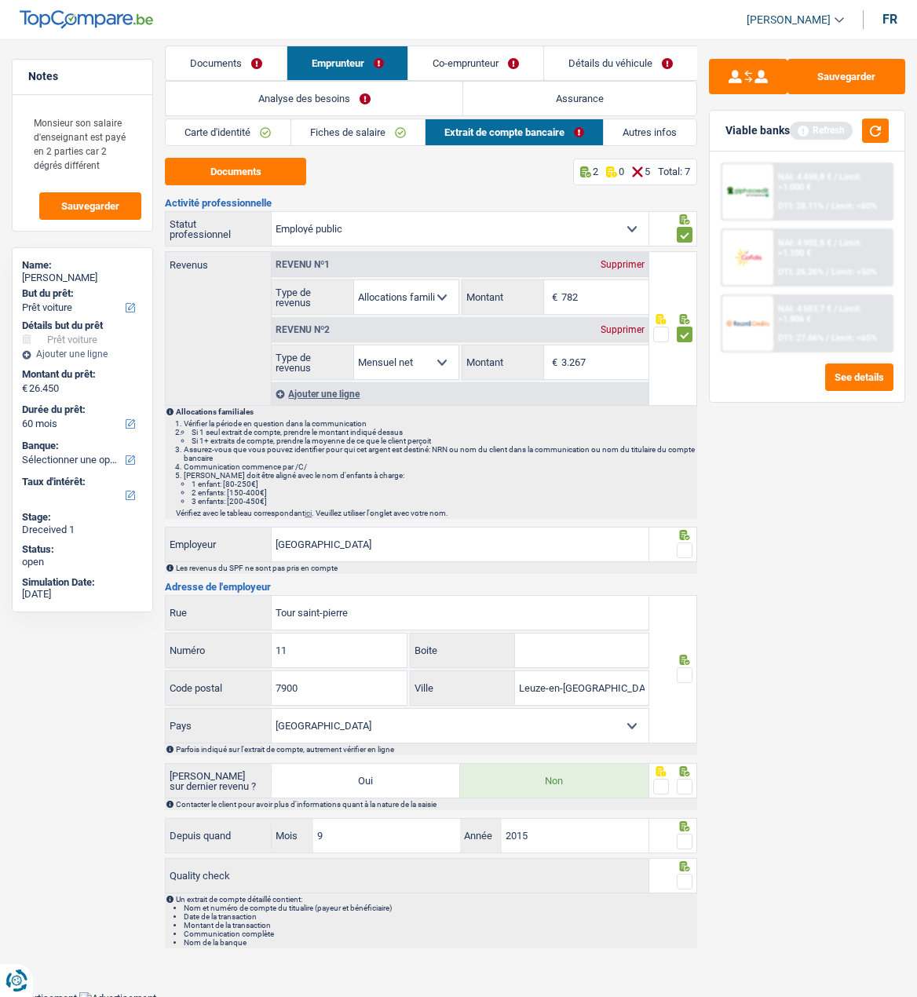
scroll to position [16, 0]
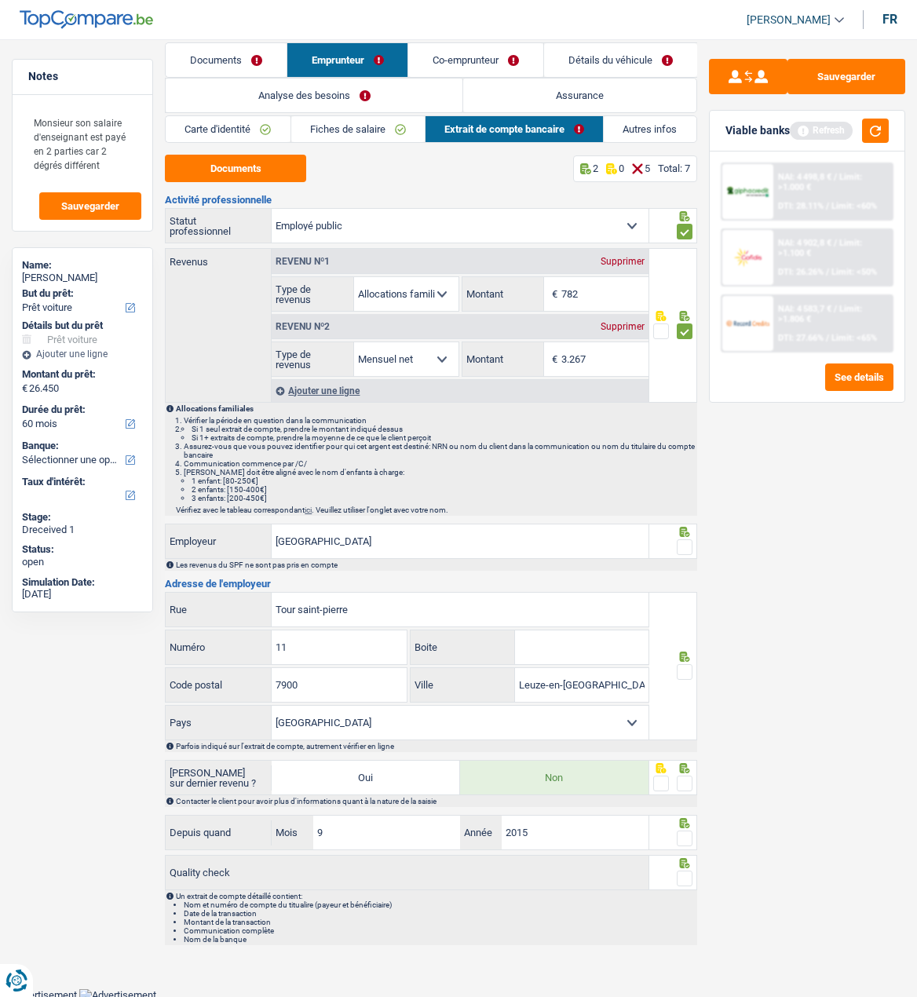
drag, startPoint x: 682, startPoint y: 543, endPoint x: 687, endPoint y: 598, distance: 55.2
click at [682, 553] on div at bounding box center [685, 548] width 16 height 20
click at [680, 668] on span at bounding box center [685, 672] width 16 height 16
click at [0, 0] on input "radio" at bounding box center [0, 0] width 0 height 0
drag, startPoint x: 675, startPoint y: 541, endPoint x: 672, endPoint y: 557, distance: 16.0
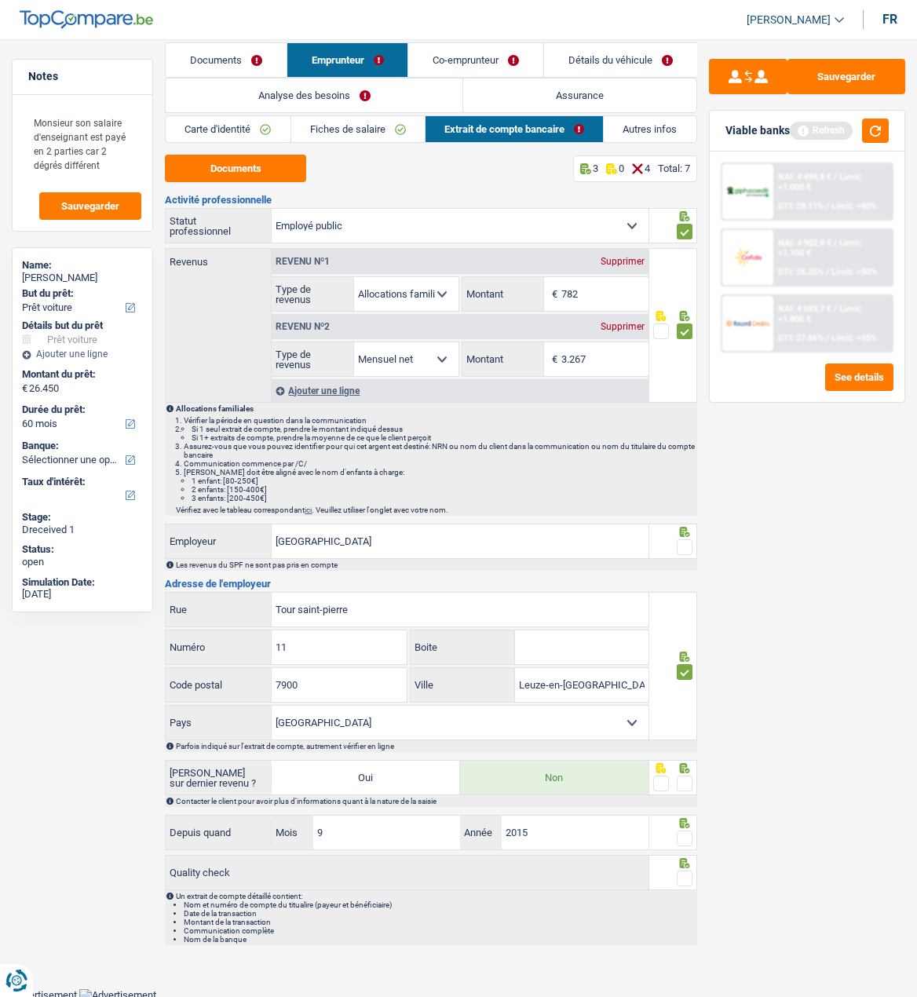
click at [675, 545] on fieldset at bounding box center [672, 548] width 39 height 20
click at [678, 545] on span at bounding box center [685, 548] width 16 height 16
click at [0, 0] on input "radio" at bounding box center [0, 0] width 0 height 0
drag, startPoint x: 686, startPoint y: 774, endPoint x: 682, endPoint y: 799, distance: 25.6
click at [687, 777] on span at bounding box center [685, 784] width 16 height 16
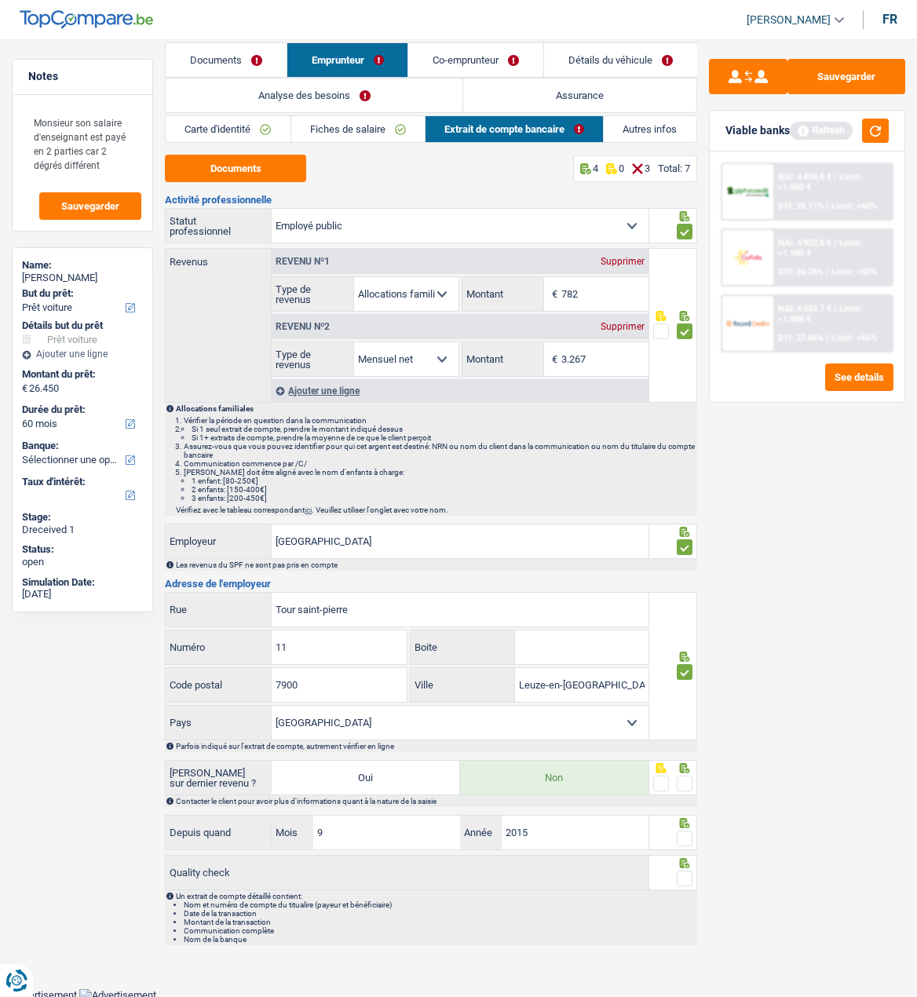
click at [0, 0] on input "radio" at bounding box center [0, 0] width 0 height 0
click at [680, 837] on span at bounding box center [685, 839] width 16 height 16
click at [0, 0] on input "radio" at bounding box center [0, 0] width 0 height 0
click at [685, 872] on span at bounding box center [685, 879] width 16 height 16
click at [0, 0] on input "radio" at bounding box center [0, 0] width 0 height 0
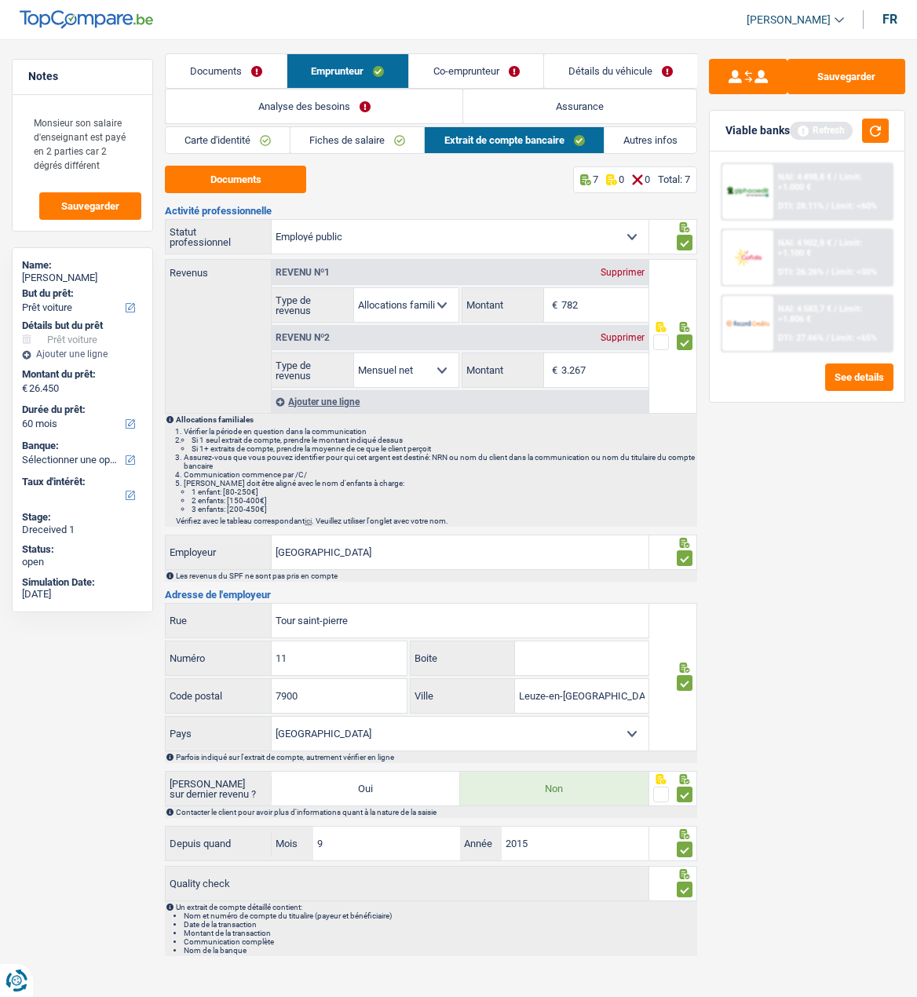
scroll to position [0, 0]
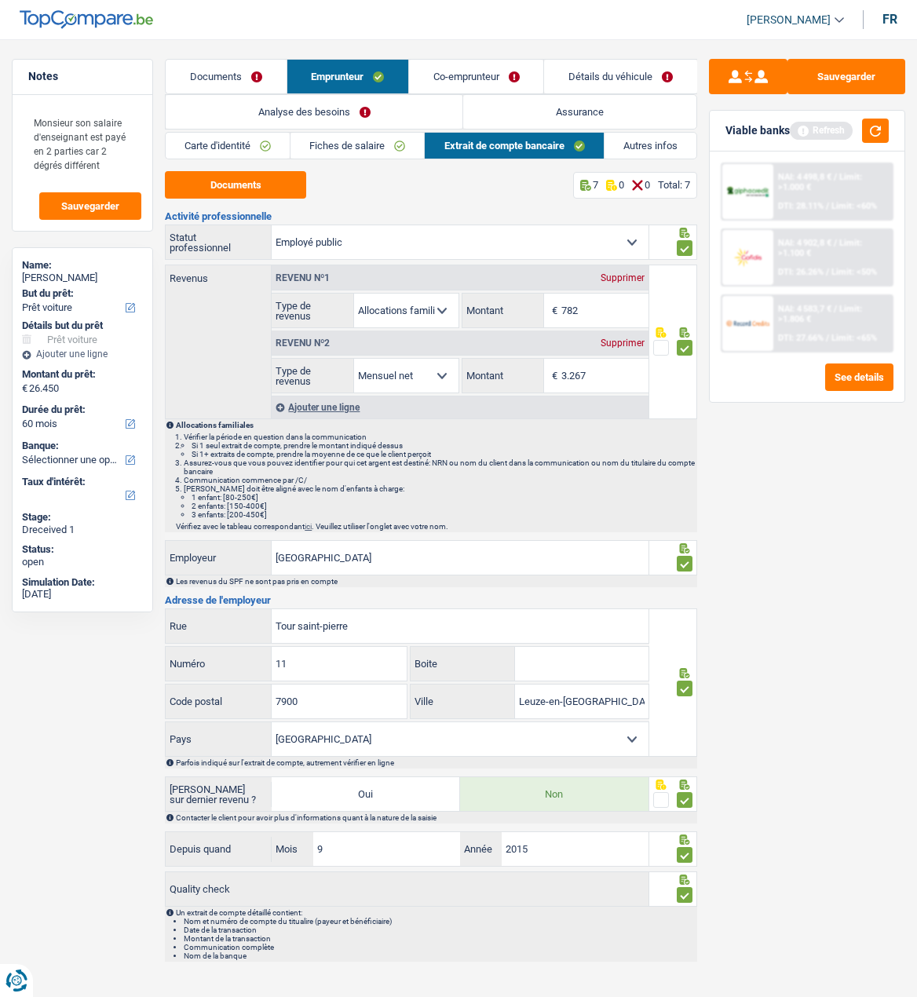
click at [657, 149] on link "Autres infos" at bounding box center [651, 146] width 92 height 26
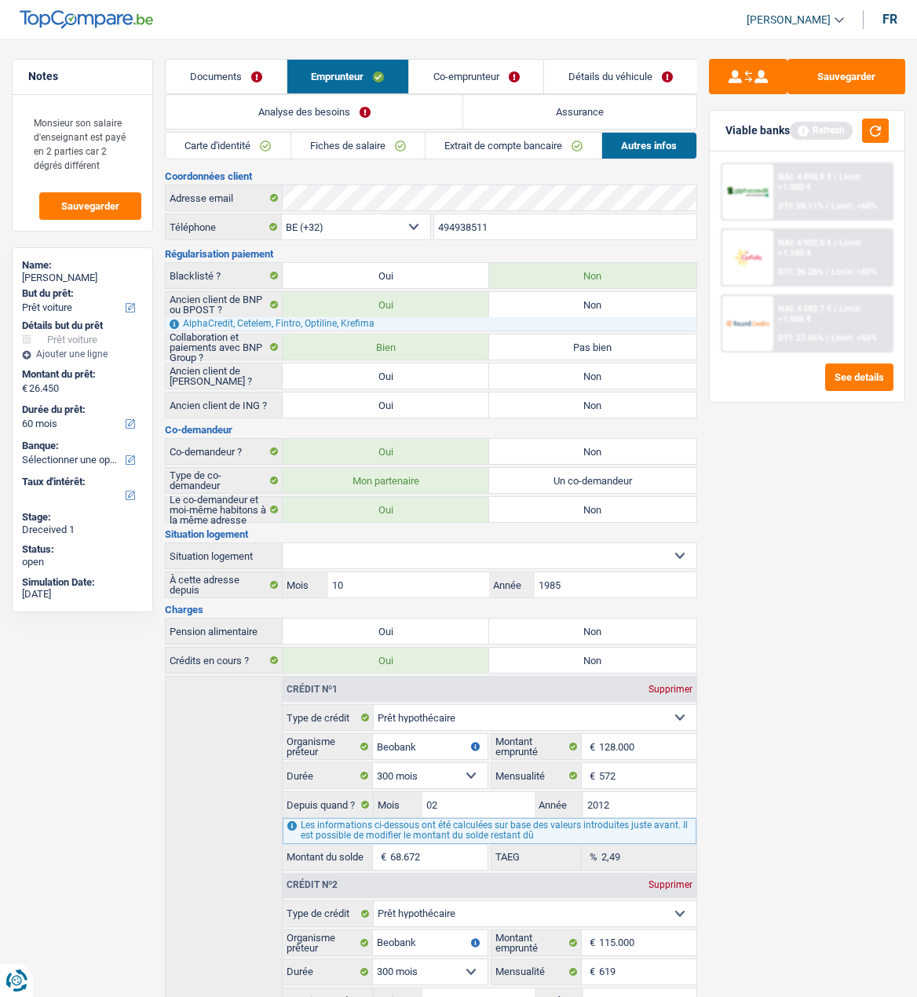
click at [458, 84] on link "Co-emprunteur" at bounding box center [476, 77] width 134 height 34
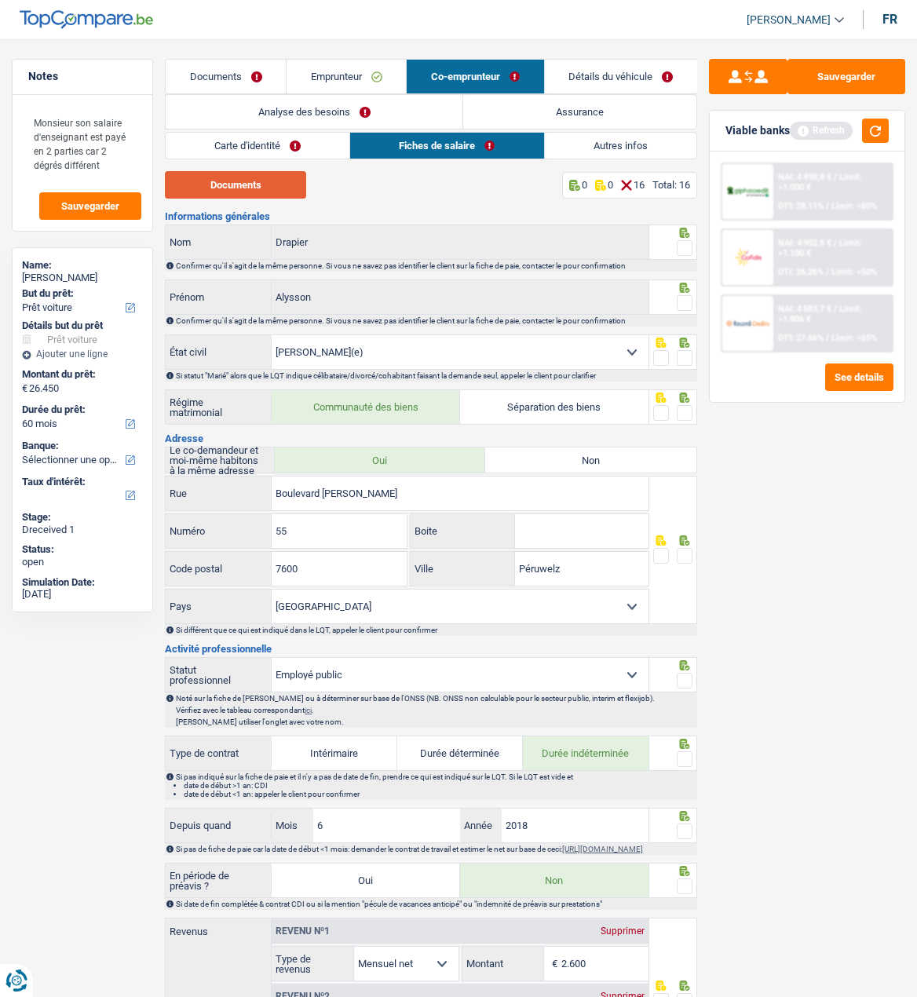
click at [286, 181] on button "Documents" at bounding box center [235, 184] width 141 height 27
click at [275, 147] on link "Carte d'identité" at bounding box center [258, 146] width 184 height 26
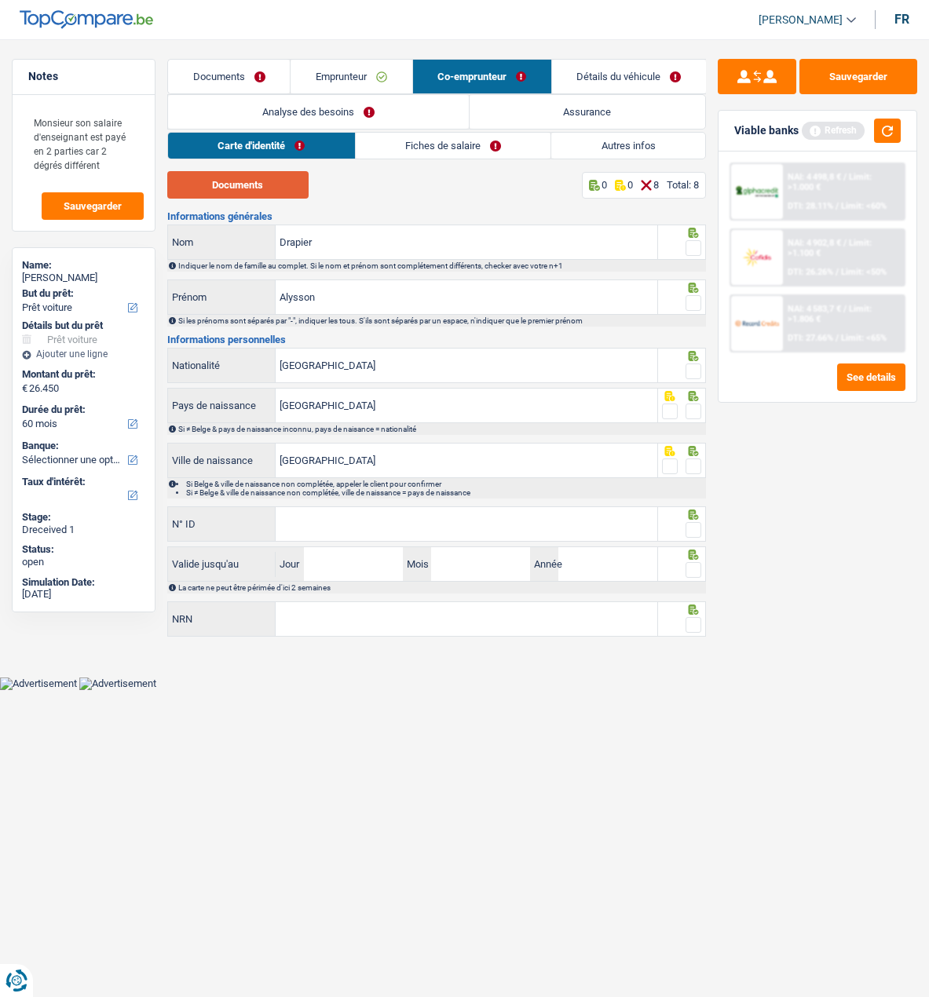
click at [271, 188] on button "Documents" at bounding box center [237, 184] width 141 height 27
drag, startPoint x: 688, startPoint y: 242, endPoint x: 692, endPoint y: 262, distance: 20.0
click at [690, 250] on span at bounding box center [694, 248] width 16 height 16
click at [0, 0] on input "radio" at bounding box center [0, 0] width 0 height 0
drag, startPoint x: 697, startPoint y: 298, endPoint x: 693, endPoint y: 337, distance: 39.5
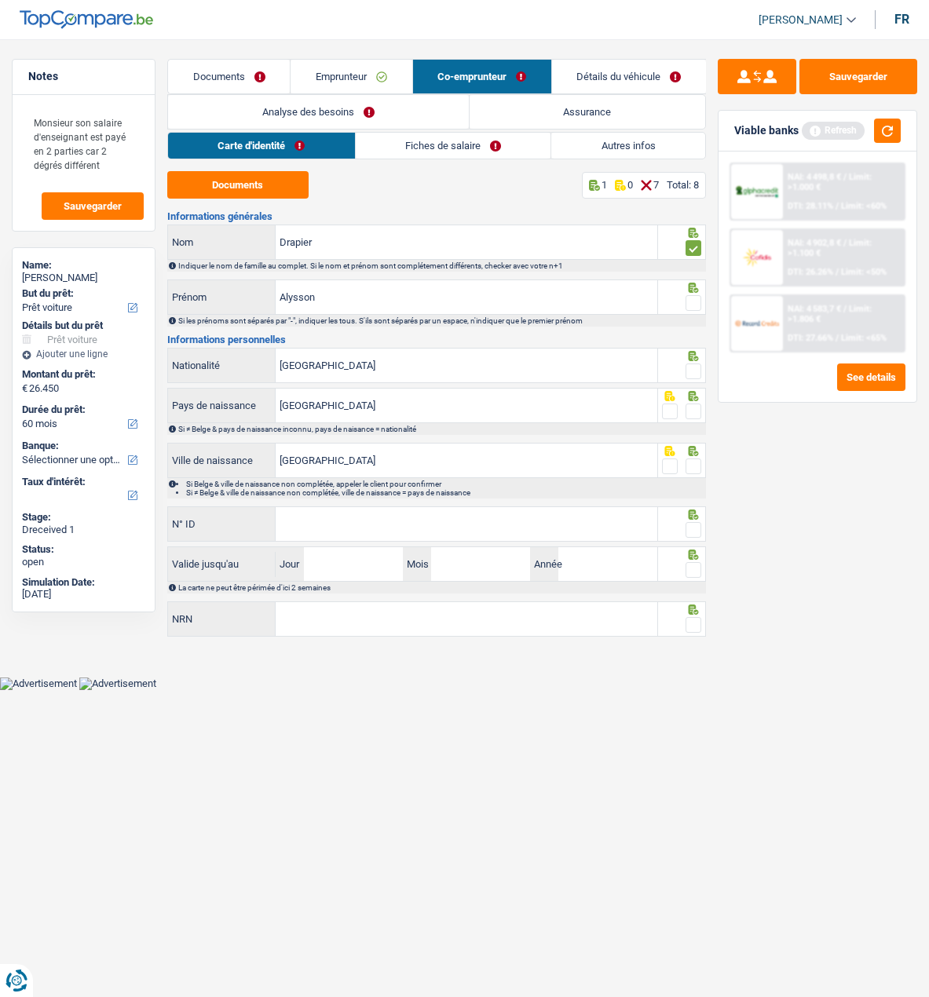
click at [697, 301] on span at bounding box center [694, 303] width 16 height 16
click at [0, 0] on input "radio" at bounding box center [0, 0] width 0 height 0
drag, startPoint x: 697, startPoint y: 368, endPoint x: 697, endPoint y: 401, distance: 32.2
click at [697, 371] on span at bounding box center [694, 372] width 16 height 16
click at [0, 0] on input "radio" at bounding box center [0, 0] width 0 height 0
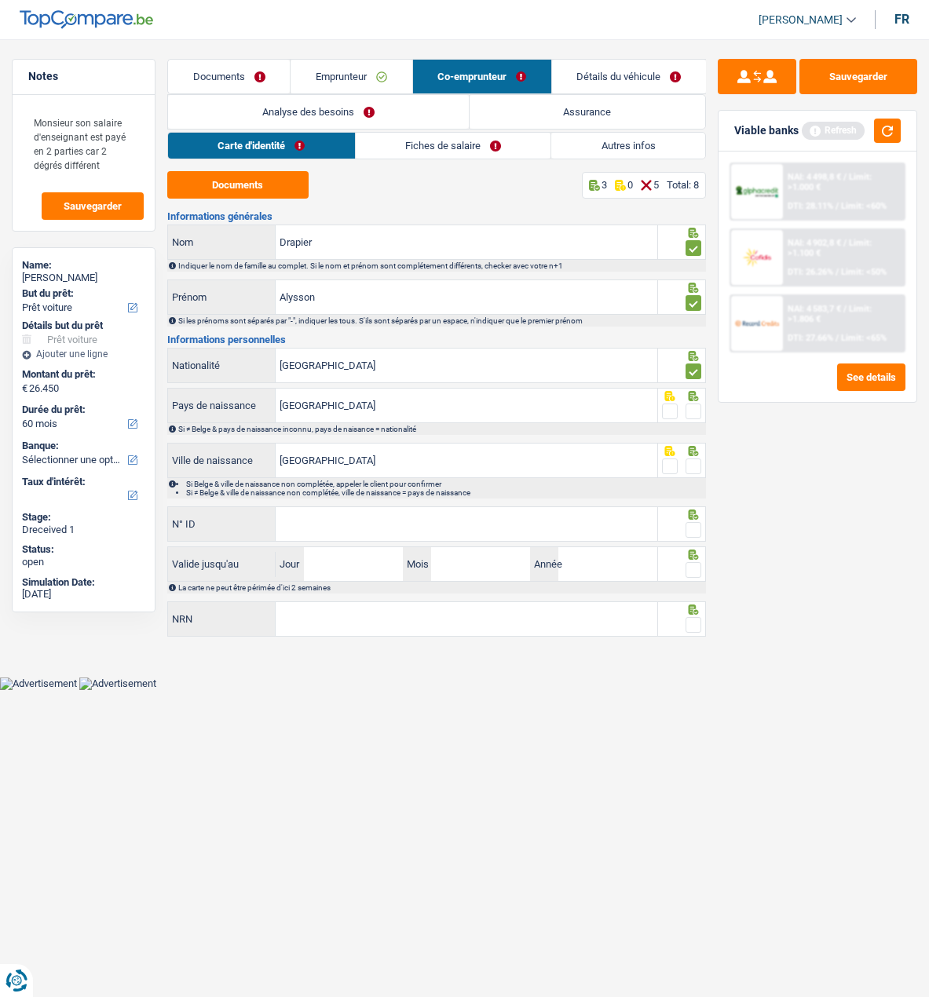
click at [697, 412] on span at bounding box center [694, 412] width 16 height 16
click at [0, 0] on input "radio" at bounding box center [0, 0] width 0 height 0
drag, startPoint x: 693, startPoint y: 461, endPoint x: 649, endPoint y: 496, distance: 56.4
click at [693, 464] on span at bounding box center [694, 467] width 16 height 16
click at [0, 0] on input "radio" at bounding box center [0, 0] width 0 height 0
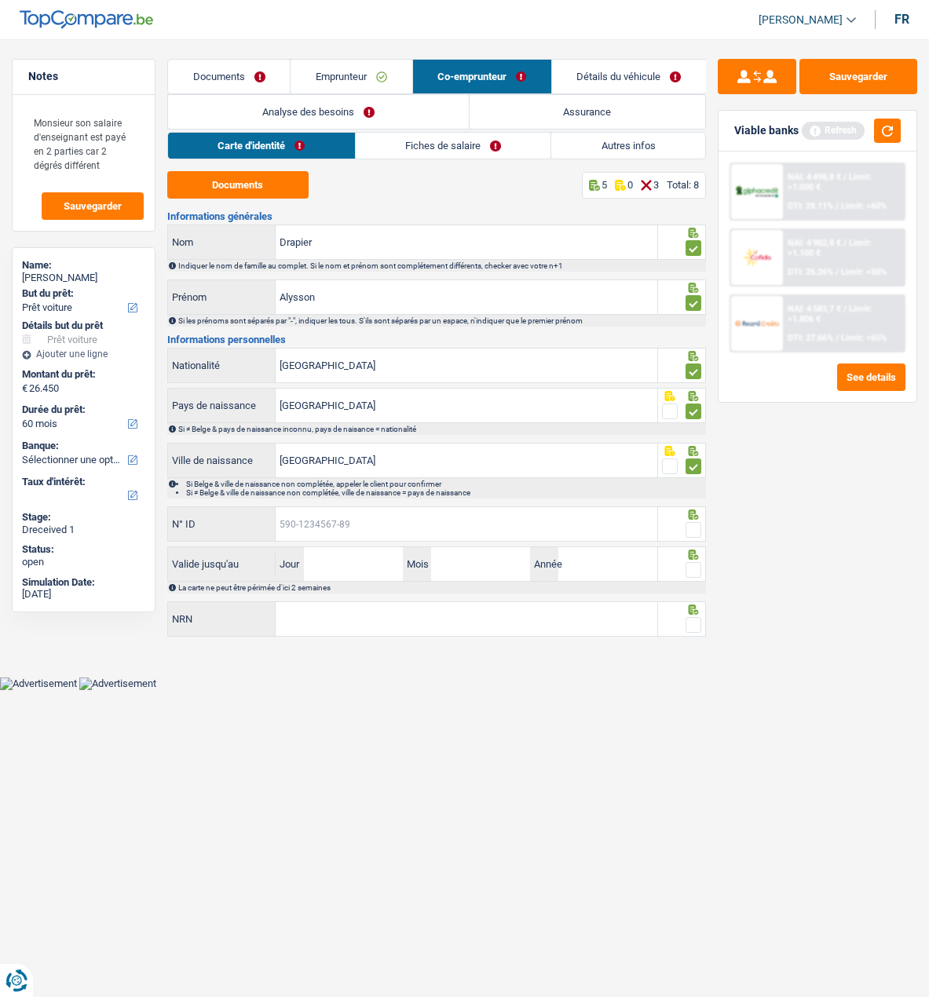
click at [449, 515] on input "N° ID" at bounding box center [467, 524] width 382 height 34
type input "592-4450015-27"
drag, startPoint x: 694, startPoint y: 521, endPoint x: 660, endPoint y: 526, distance: 34.1
click at [693, 522] on span at bounding box center [694, 530] width 16 height 16
click at [0, 0] on input "radio" at bounding box center [0, 0] width 0 height 0
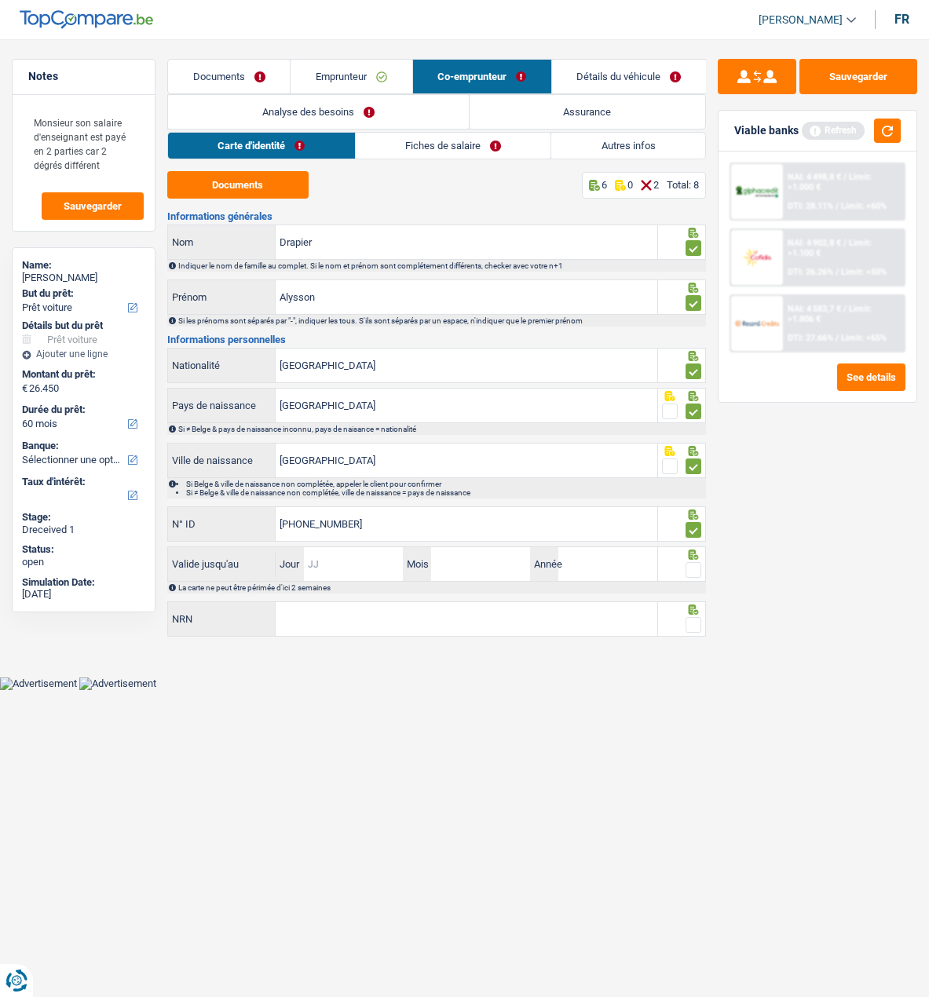
click at [347, 571] on input "Jour" at bounding box center [353, 564] width 99 height 34
type input "07"
type input "09"
type input "2026"
click at [701, 566] on span at bounding box center [694, 570] width 16 height 16
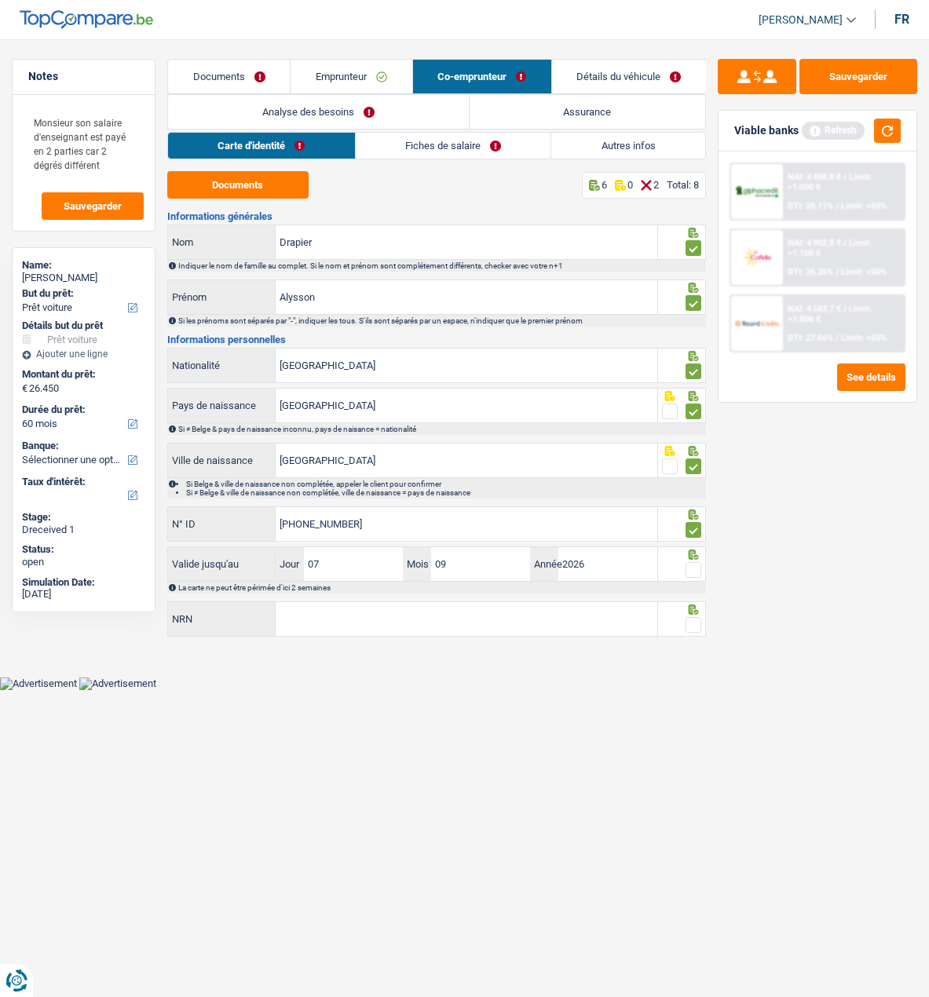
click at [0, 0] on input "radio" at bounding box center [0, 0] width 0 height 0
drag, startPoint x: 506, startPoint y: 630, endPoint x: 518, endPoint y: 630, distance: 12.6
click at [508, 630] on input "NRN" at bounding box center [467, 619] width 382 height 34
click at [363, 631] on input "NRN" at bounding box center [467, 619] width 382 height 34
type input "87.09.12-328.38"
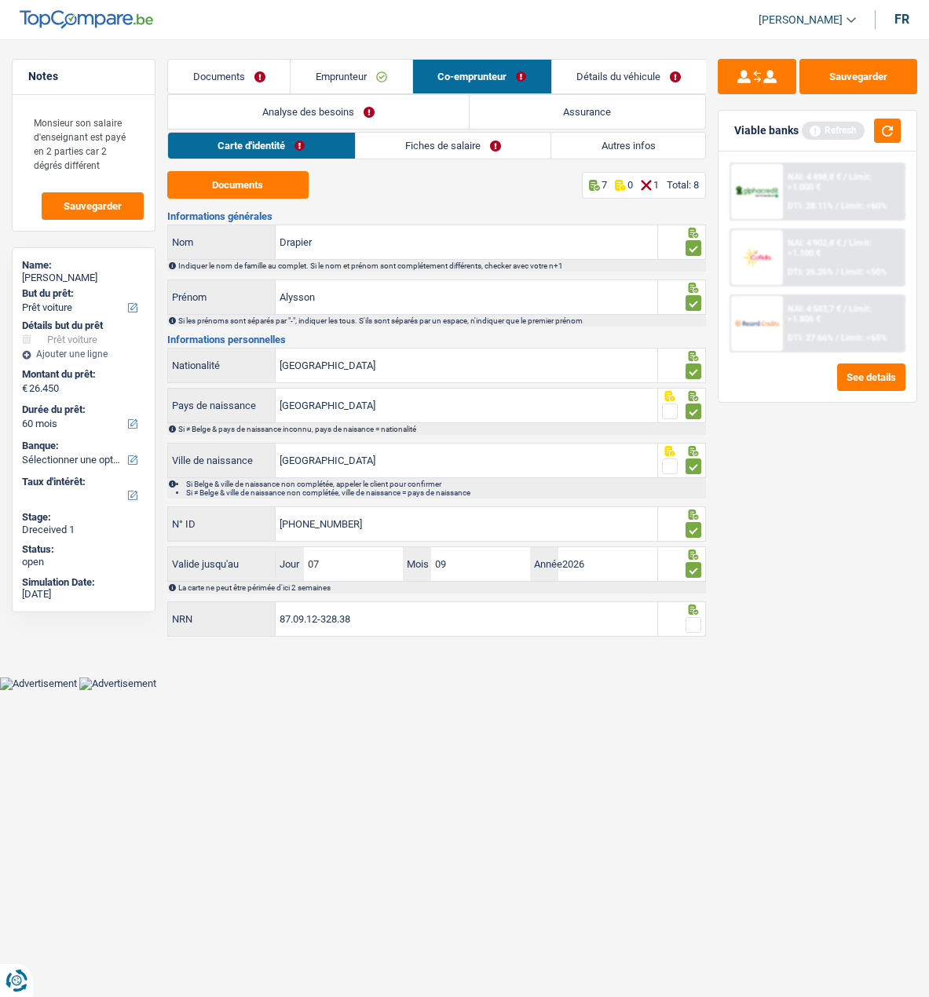
click at [690, 619] on span at bounding box center [694, 625] width 16 height 16
click at [0, 0] on input "radio" at bounding box center [0, 0] width 0 height 0
drag, startPoint x: 883, startPoint y: 75, endPoint x: 848, endPoint y: 77, distance: 34.6
click at [878, 75] on button "Sauvegarder" at bounding box center [858, 76] width 118 height 35
click at [448, 141] on link "Fiches de salaire" at bounding box center [453, 146] width 195 height 26
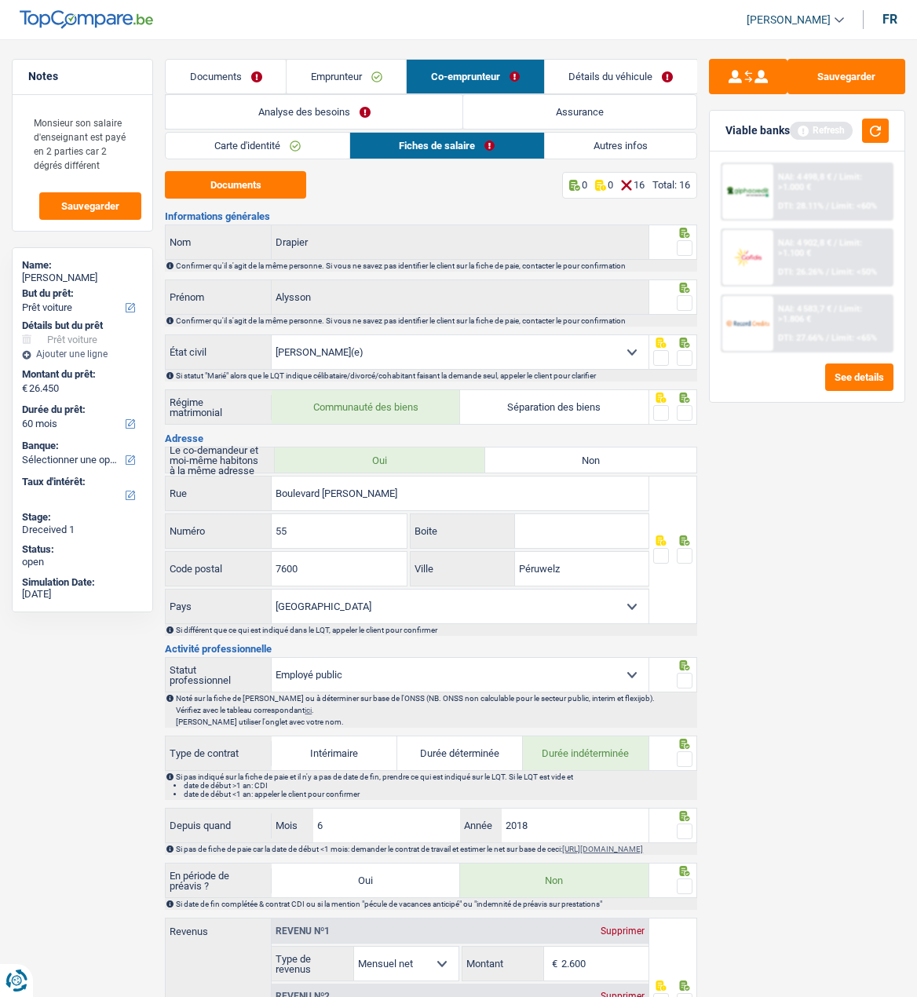
drag, startPoint x: 679, startPoint y: 244, endPoint x: 679, endPoint y: 260, distance: 15.7
click at [679, 245] on span at bounding box center [685, 248] width 16 height 16
click at [0, 0] on input "radio" at bounding box center [0, 0] width 0 height 0
click at [680, 299] on span at bounding box center [685, 303] width 16 height 16
click at [0, 0] on input "radio" at bounding box center [0, 0] width 0 height 0
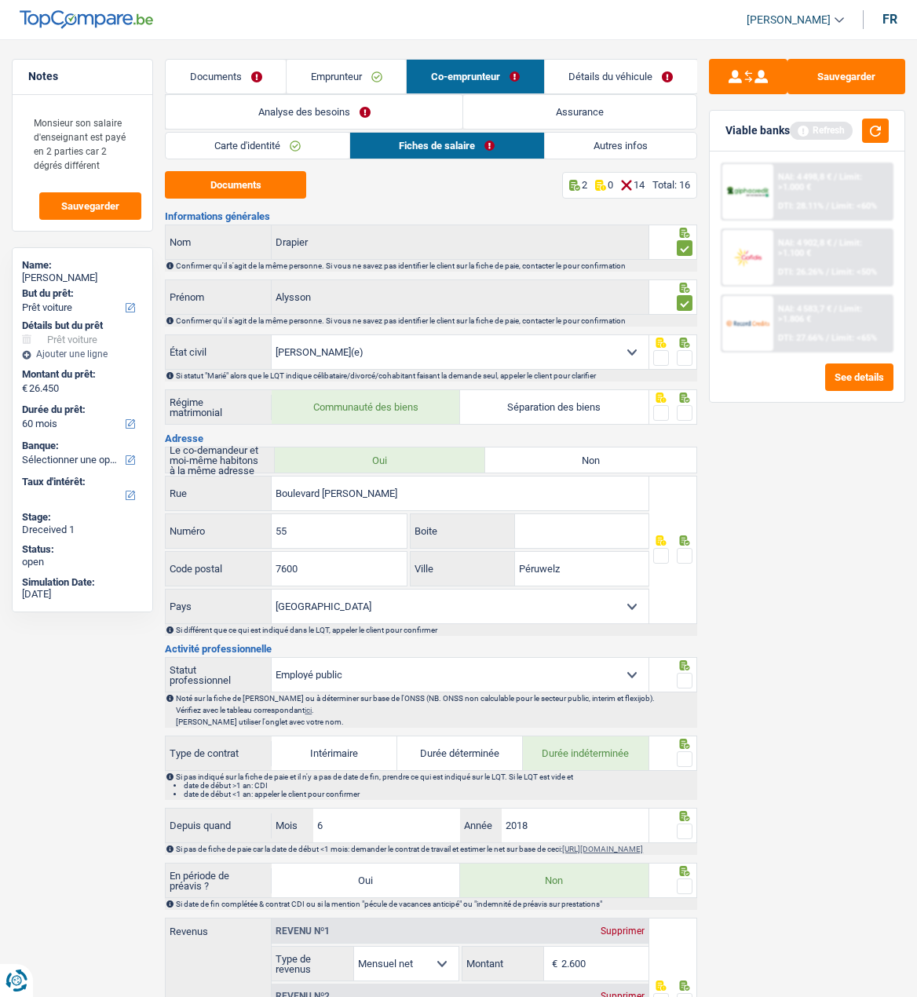
click at [681, 357] on span at bounding box center [685, 358] width 16 height 16
click at [0, 0] on input "radio" at bounding box center [0, 0] width 0 height 0
click at [680, 412] on span at bounding box center [685, 413] width 16 height 16
click at [0, 0] on input "radio" at bounding box center [0, 0] width 0 height 0
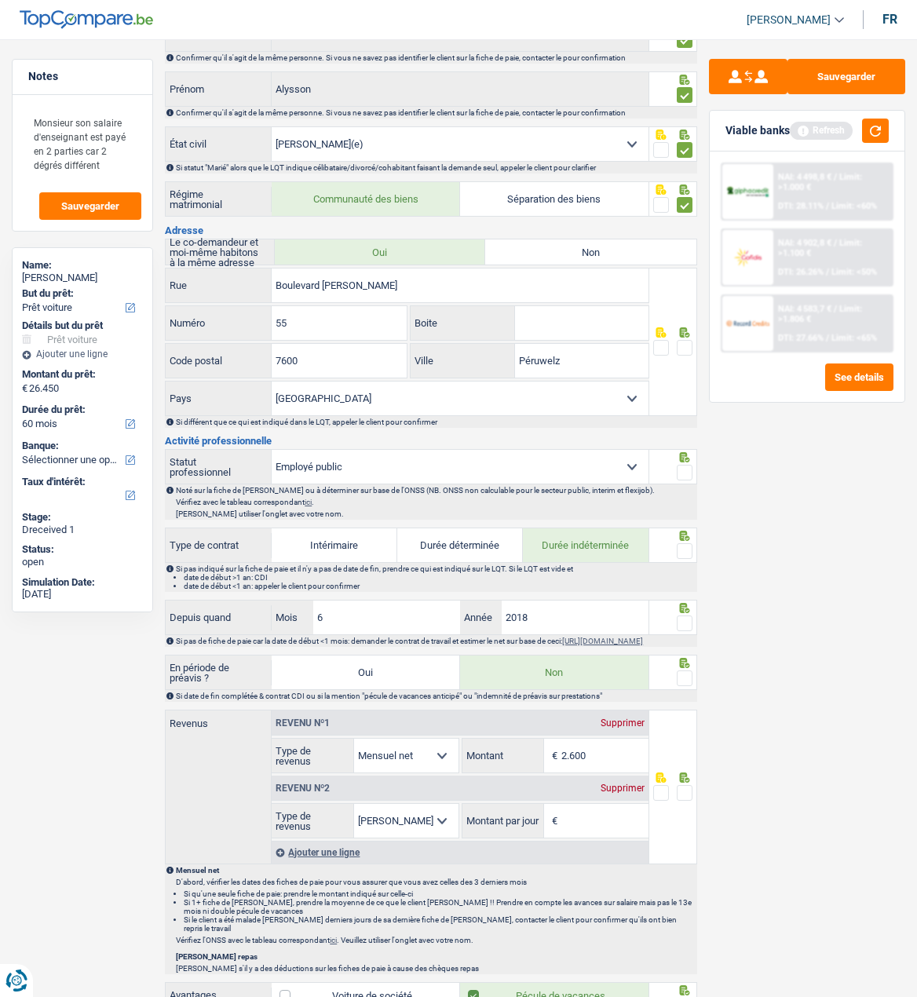
scroll to position [236, 0]
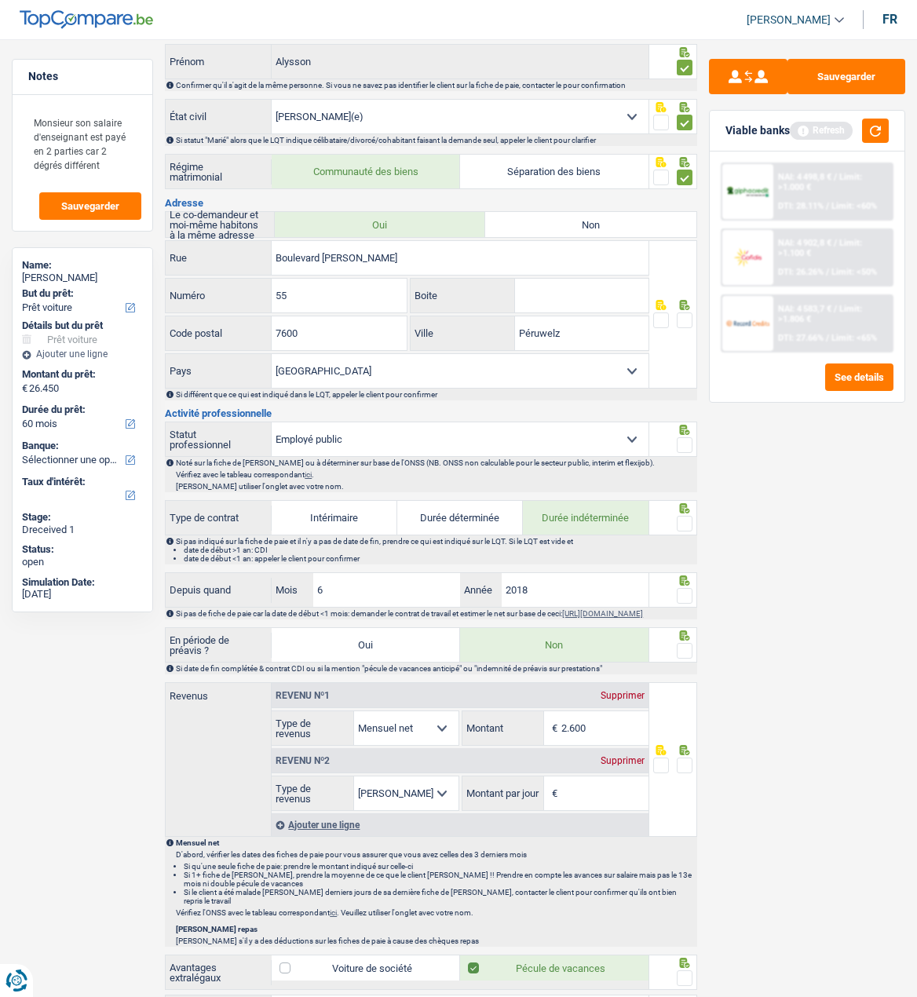
click at [679, 313] on span at bounding box center [685, 321] width 16 height 16
click at [0, 0] on input "radio" at bounding box center [0, 0] width 0 height 0
drag, startPoint x: 685, startPoint y: 447, endPoint x: 676, endPoint y: 452, distance: 10.2
click at [685, 447] on span at bounding box center [685, 445] width 16 height 16
click at [0, 0] on input "radio" at bounding box center [0, 0] width 0 height 0
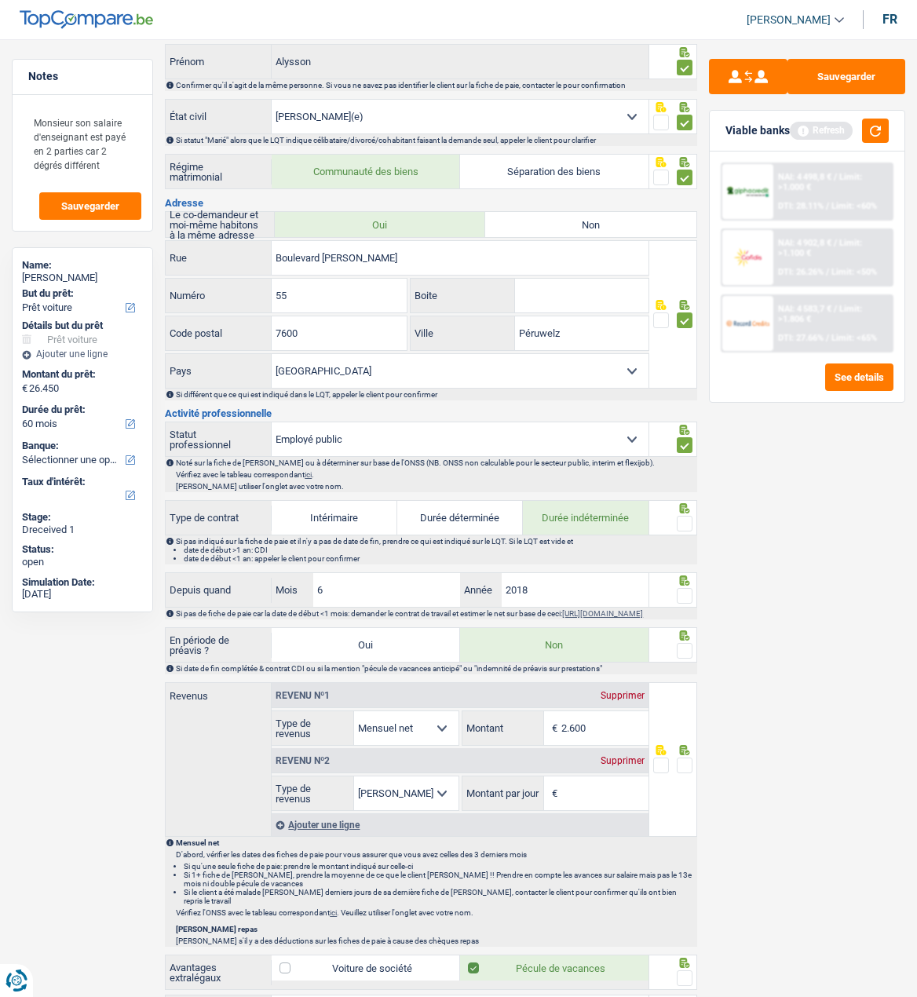
click at [691, 521] on span at bounding box center [685, 524] width 16 height 16
click at [0, 0] on input "radio" at bounding box center [0, 0] width 0 height 0
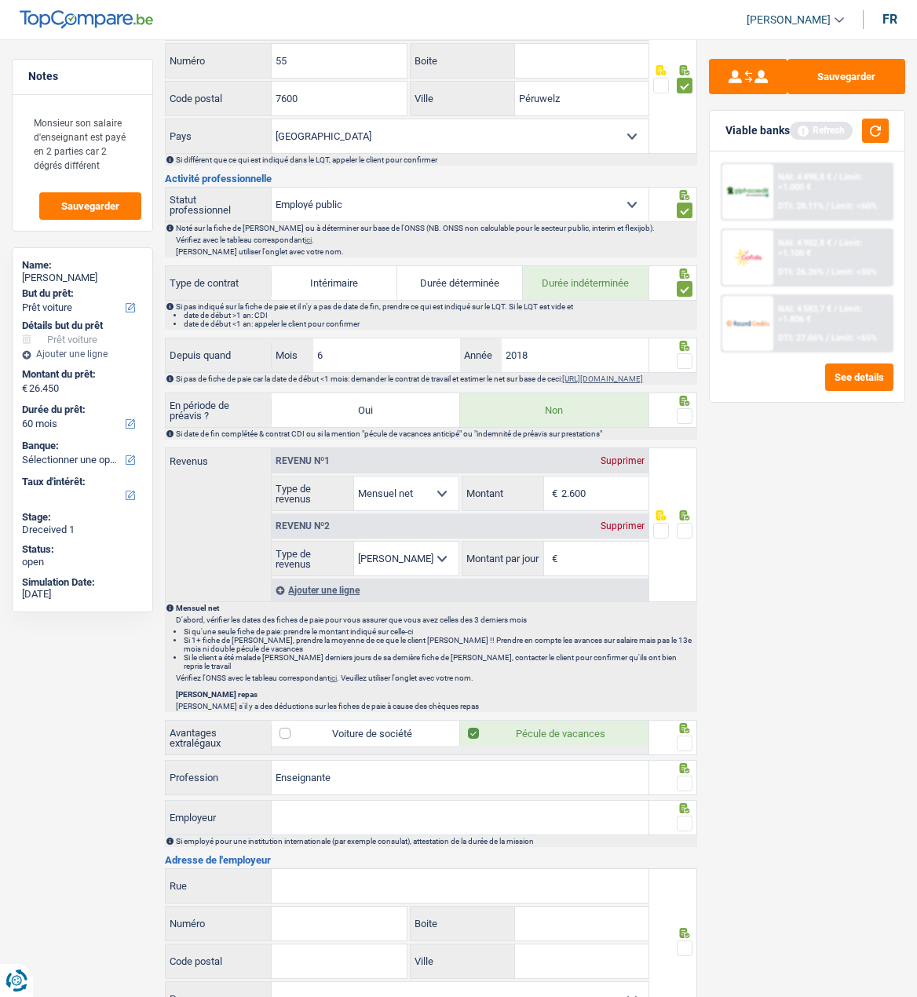
scroll to position [471, 0]
click at [680, 353] on span at bounding box center [685, 361] width 16 height 16
click at [0, 0] on input "radio" at bounding box center [0, 0] width 0 height 0
drag, startPoint x: 680, startPoint y: 412, endPoint x: 685, endPoint y: 420, distance: 9.2
click at [683, 417] on span at bounding box center [685, 416] width 16 height 16
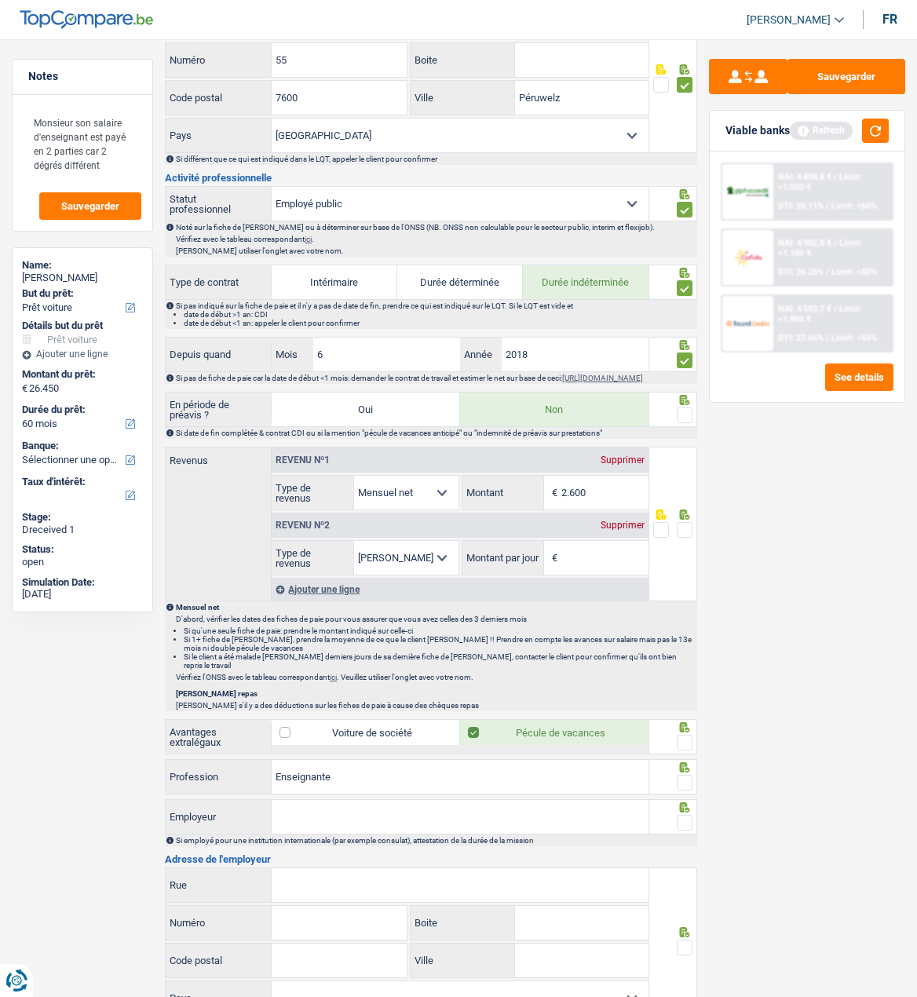
click at [0, 0] on input "radio" at bounding box center [0, 0] width 0 height 0
click at [605, 569] on input "Montant par jour" at bounding box center [605, 558] width 87 height 34
click at [613, 496] on input "2.600" at bounding box center [605, 493] width 87 height 34
type input "2.617"
click at [594, 559] on input "Montant par jour" at bounding box center [605, 558] width 87 height 34
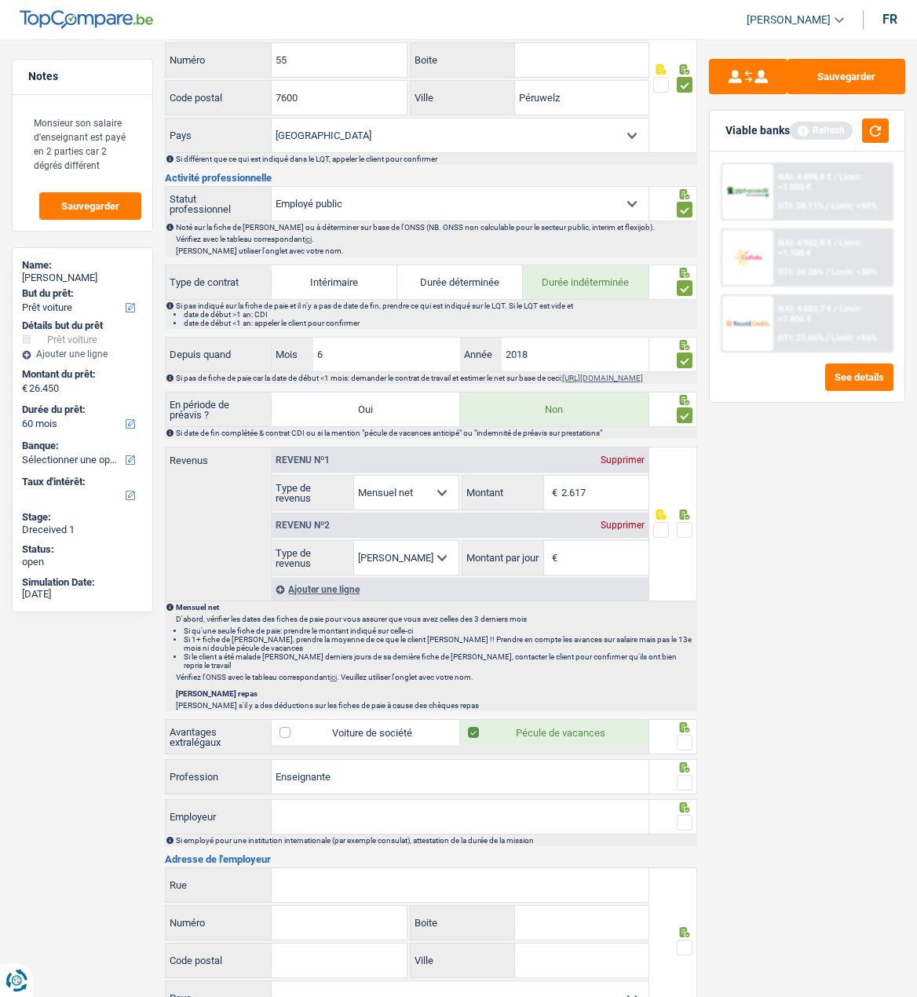
click at [630, 526] on div "Supprimer" at bounding box center [623, 525] width 52 height 9
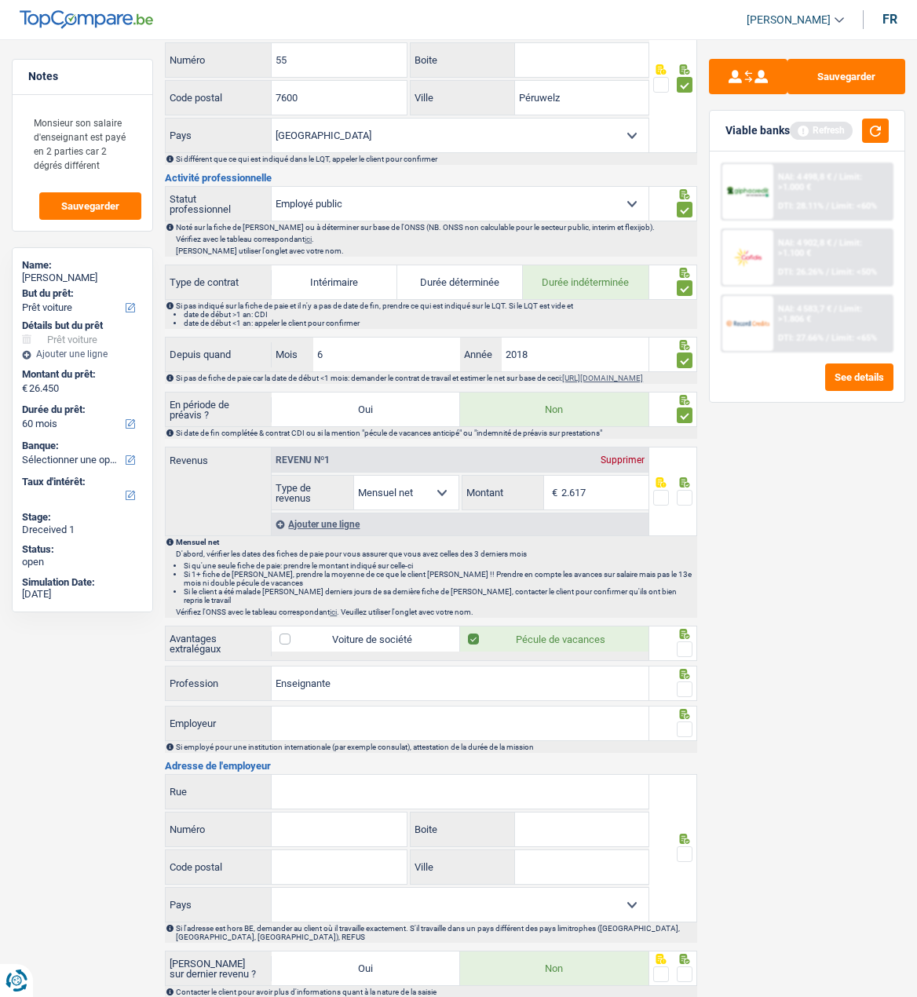
drag, startPoint x: 687, startPoint y: 498, endPoint x: 626, endPoint y: 541, distance: 75.0
click at [686, 500] on span at bounding box center [685, 498] width 16 height 16
click at [0, 0] on input "radio" at bounding box center [0, 0] width 0 height 0
click at [682, 642] on span at bounding box center [685, 650] width 16 height 16
click at [0, 0] on input "radio" at bounding box center [0, 0] width 0 height 0
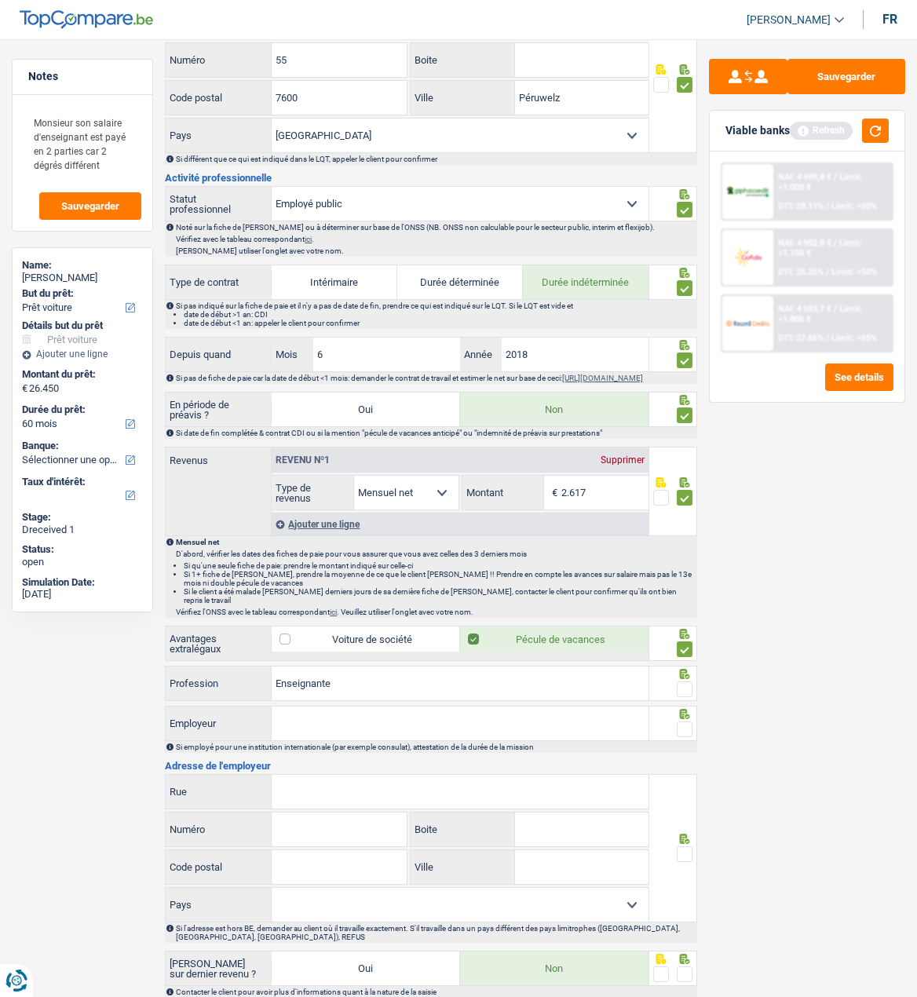
click at [401, 720] on input "Employeur" at bounding box center [460, 724] width 376 height 34
type input "Ecole prof sec Inf d'ens special Fidèle Mengale"
drag, startPoint x: 687, startPoint y: 677, endPoint x: 677, endPoint y: 699, distance: 24.2
click at [686, 682] on span at bounding box center [685, 690] width 16 height 16
click at [0, 0] on input "radio" at bounding box center [0, 0] width 0 height 0
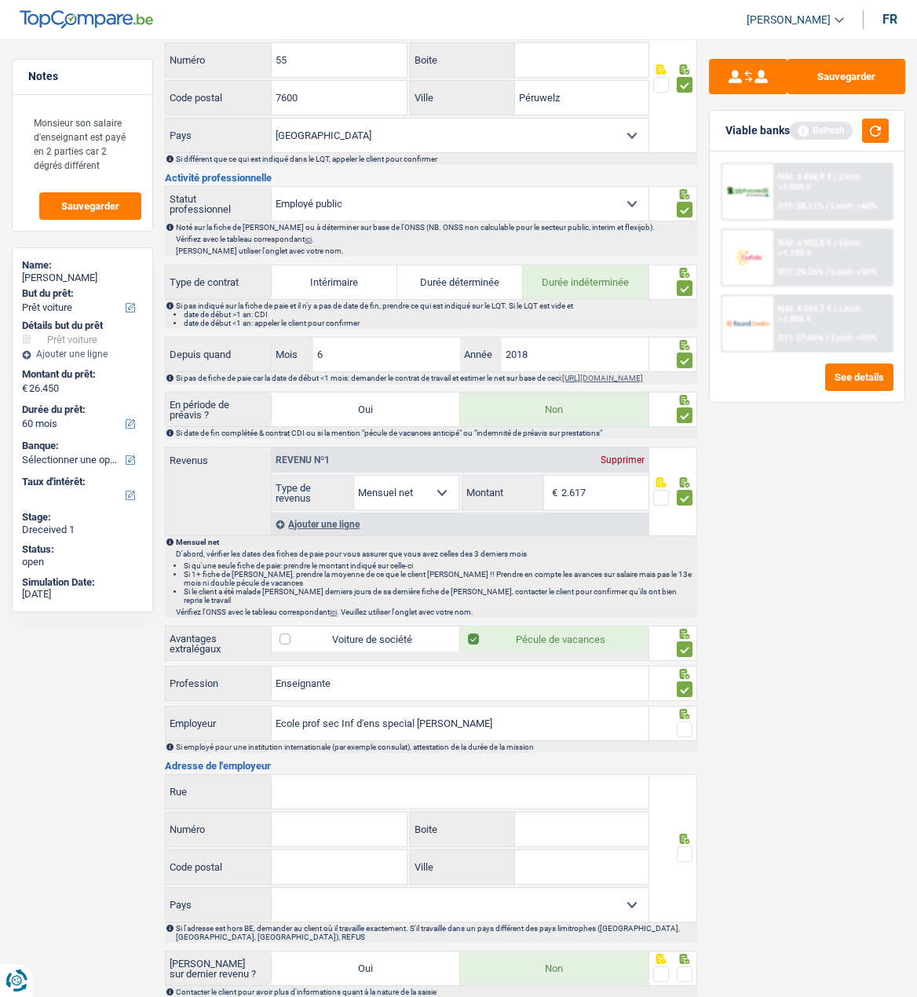
click at [682, 722] on span at bounding box center [685, 730] width 16 height 16
click at [0, 0] on input "radio" at bounding box center [0, 0] width 0 height 0
click at [442, 784] on input "Rue" at bounding box center [460, 792] width 376 height 34
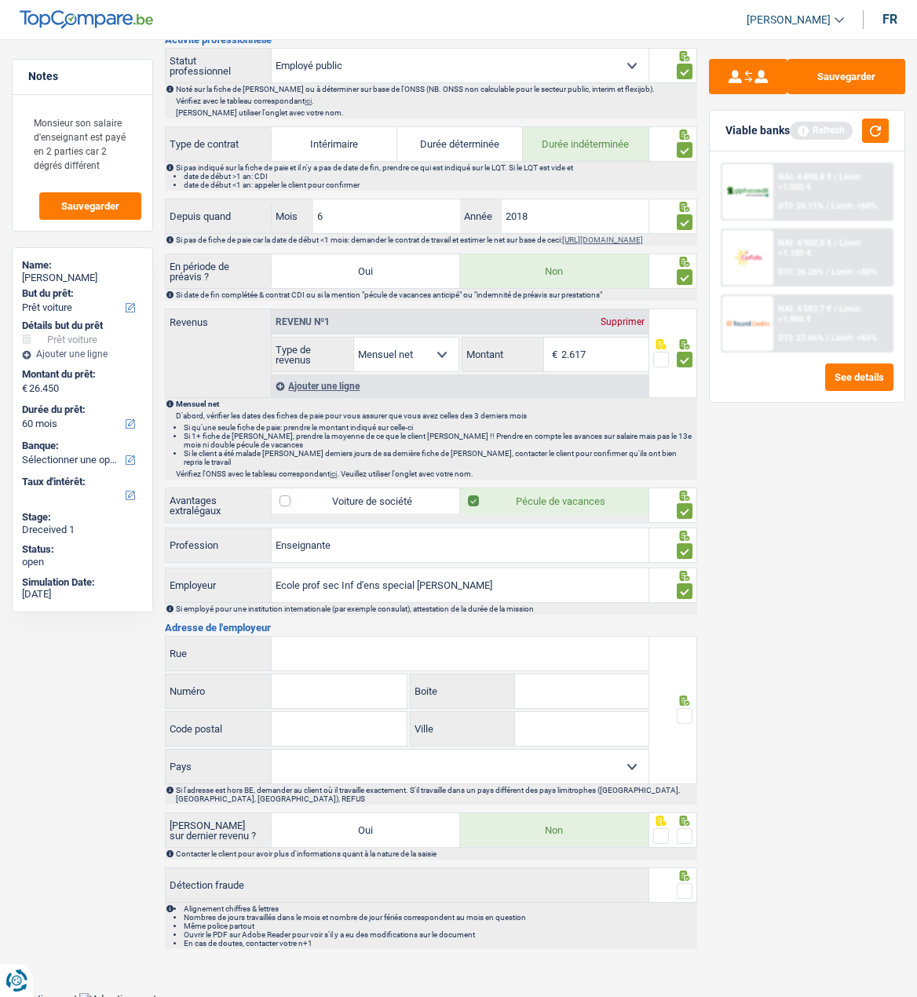
scroll to position [612, 0]
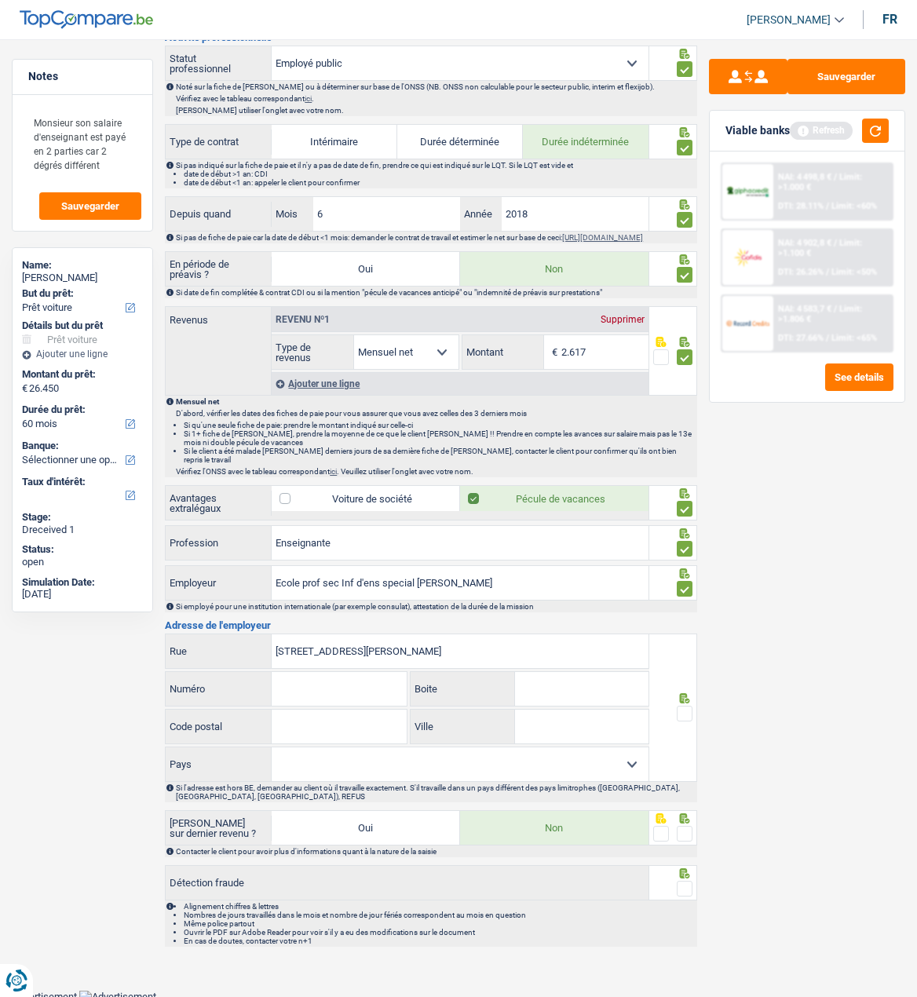
type input "Rue de Bouvy 127"
click at [591, 696] on input "Boite" at bounding box center [582, 689] width 134 height 34
type input "B"
click at [324, 689] on input "Numéro" at bounding box center [339, 689] width 135 height 34
type input "127"
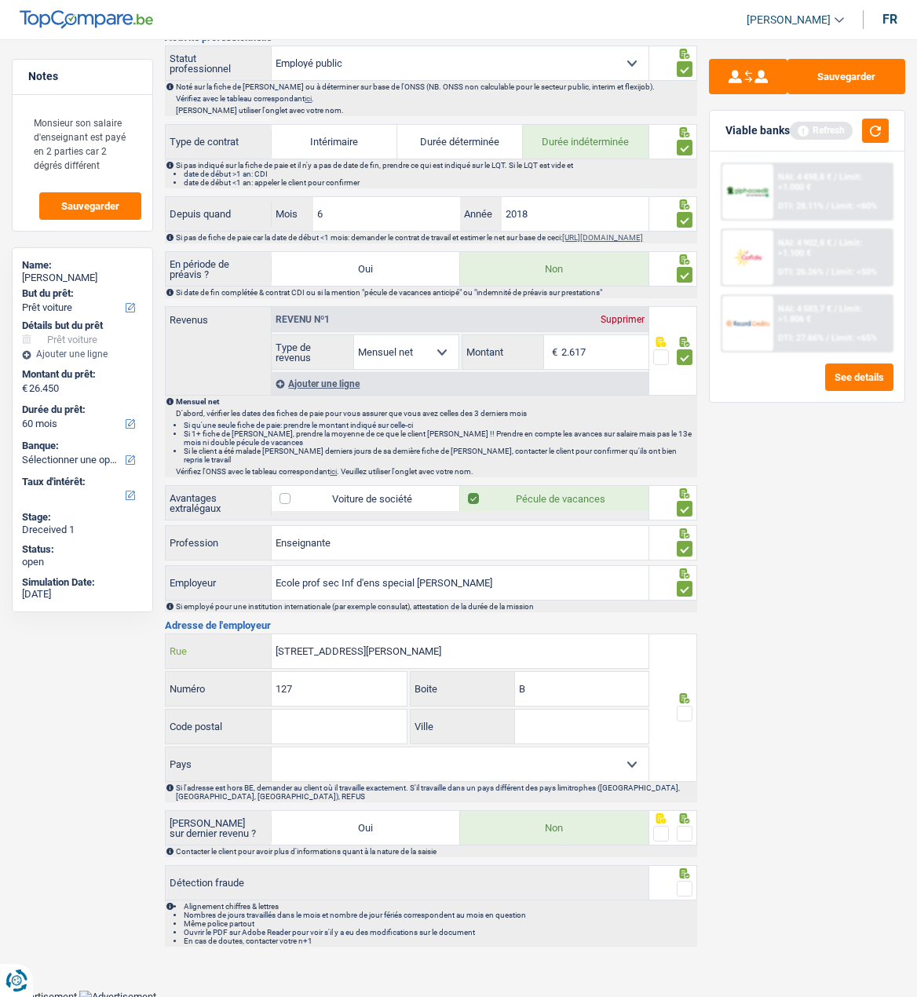
click at [412, 636] on input "Rue de Bouvy 127" at bounding box center [460, 652] width 376 height 34
type input "Rue de Bouvy"
click at [362, 734] on input "Code postal" at bounding box center [339, 727] width 135 height 34
type input "7100"
click at [692, 708] on span at bounding box center [685, 714] width 16 height 16
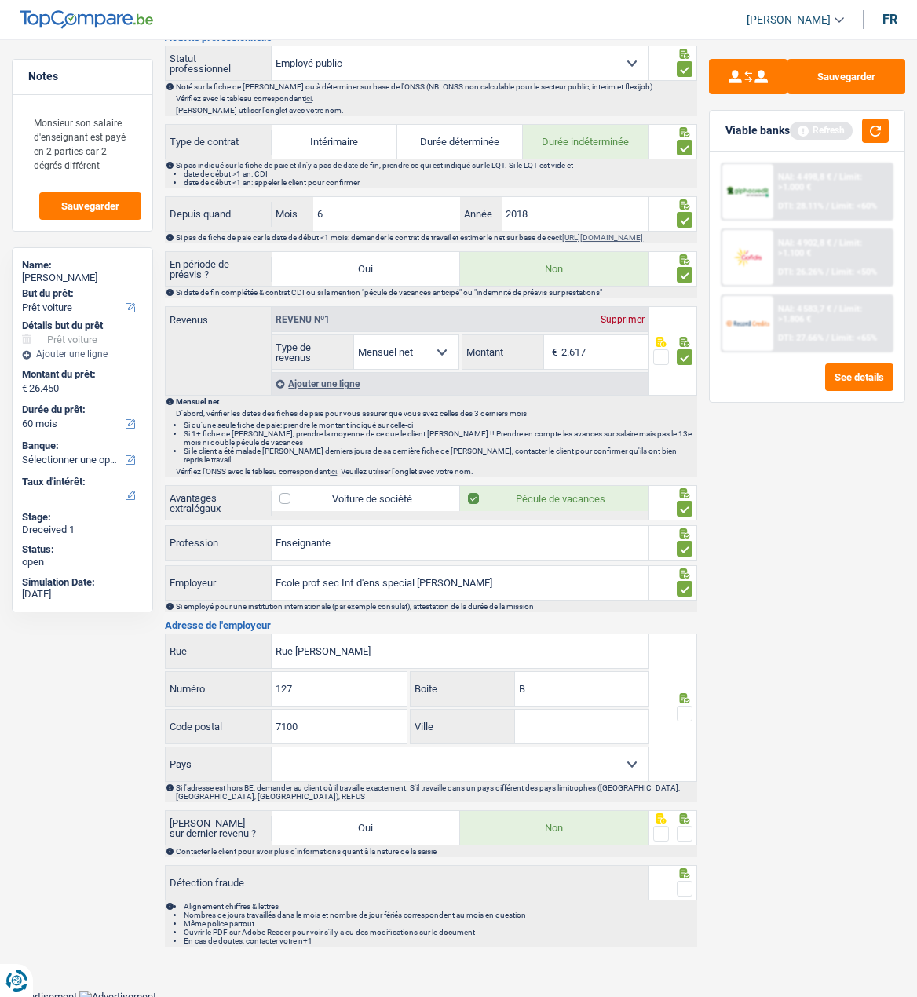
click at [0, 0] on input "radio" at bounding box center [0, 0] width 0 height 0
click at [614, 752] on select "Belgique France Allemagne Italie Luxembourg Pays-Bas Espagne Suisse Sélectionne…" at bounding box center [460, 765] width 376 height 34
select select "BE"
click at [272, 748] on select "Belgique France Allemagne Italie Luxembourg Pays-Bas Espagne Suisse Sélectionne…" at bounding box center [460, 765] width 376 height 34
click at [679, 826] on span at bounding box center [685, 834] width 16 height 16
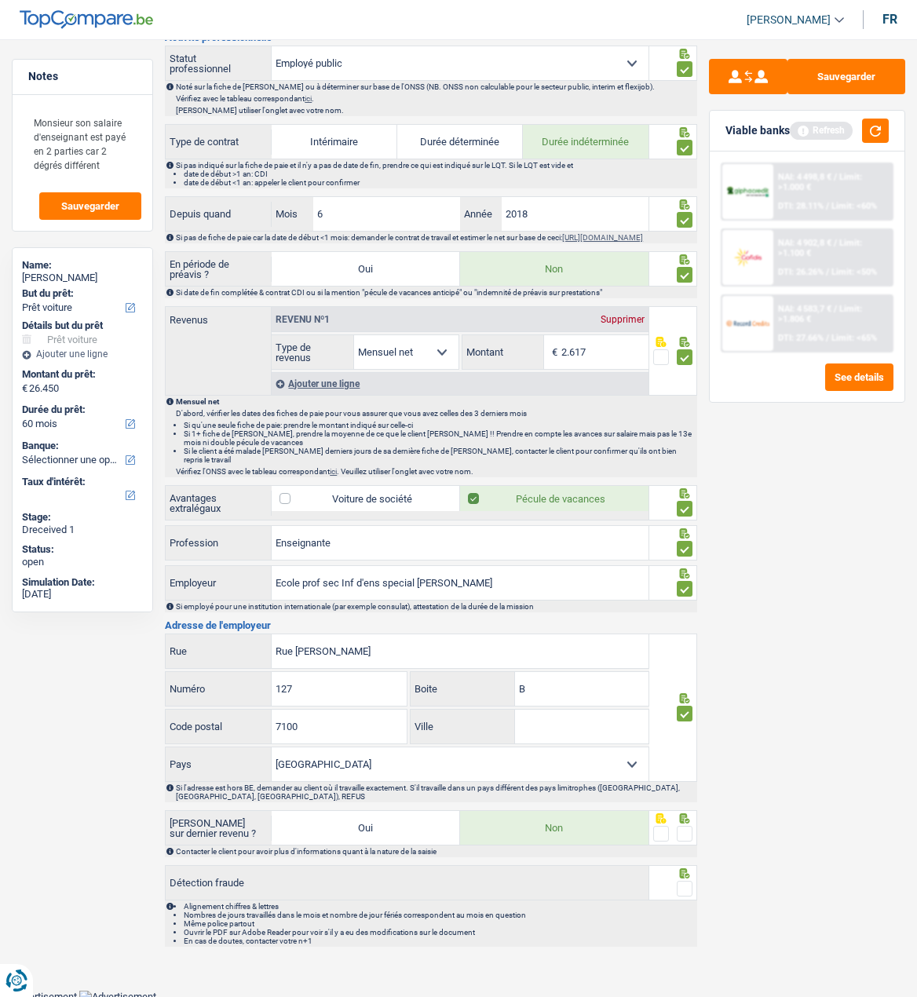
click at [0, 0] on input "radio" at bounding box center [0, 0] width 0 height 0
click at [687, 884] on span at bounding box center [685, 889] width 16 height 16
click at [0, 0] on input "radio" at bounding box center [0, 0] width 0 height 0
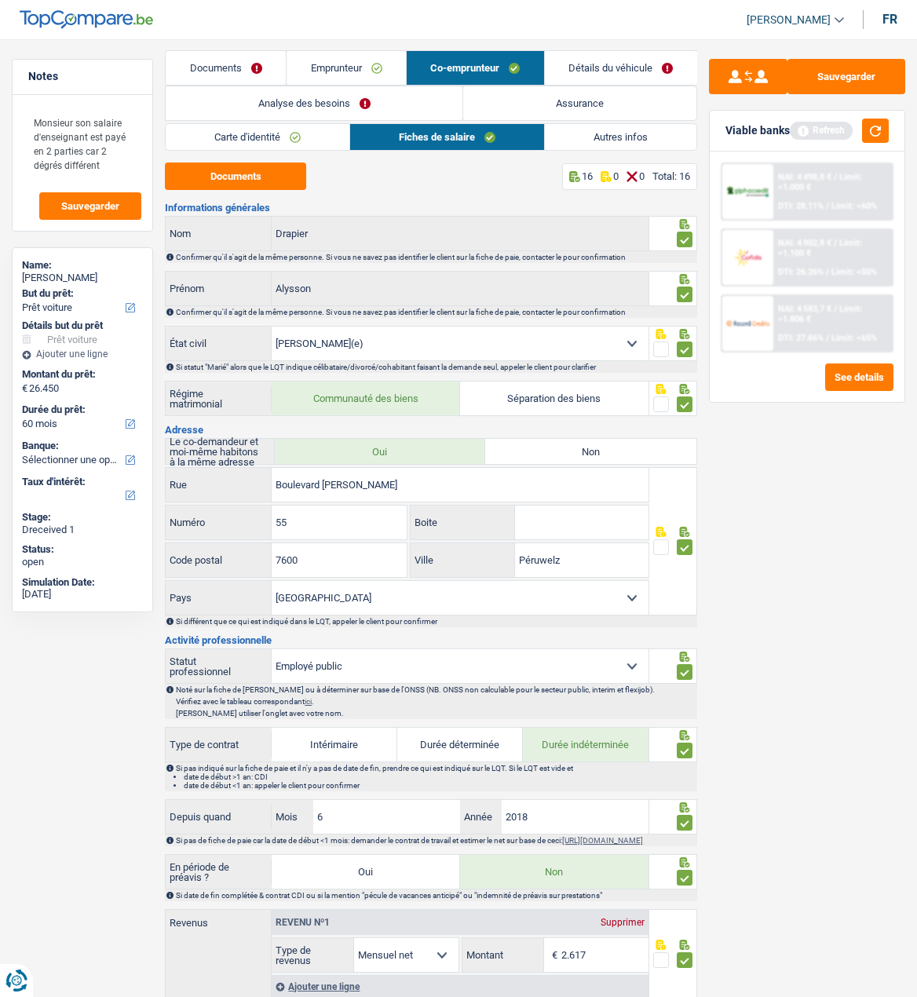
scroll to position [0, 0]
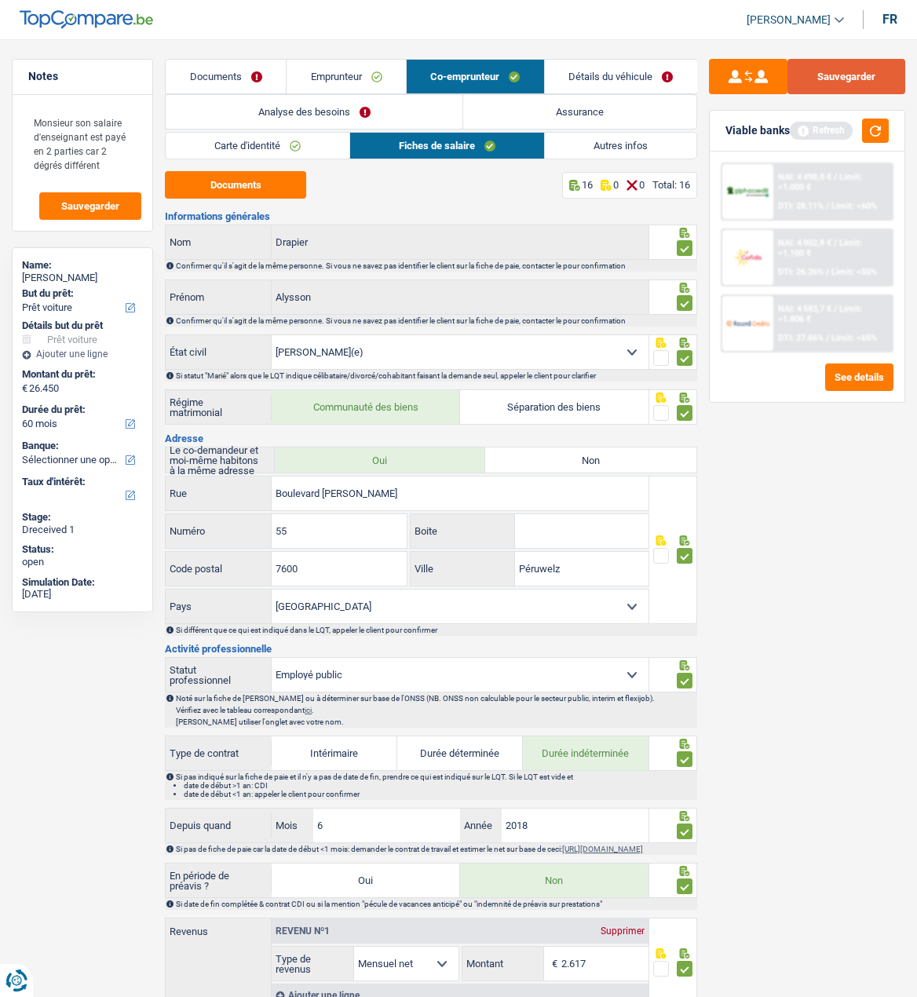
click at [856, 80] on button "Sauvegarder" at bounding box center [847, 76] width 118 height 35
click at [649, 67] on link "Détails du véhicule" at bounding box center [621, 77] width 152 height 34
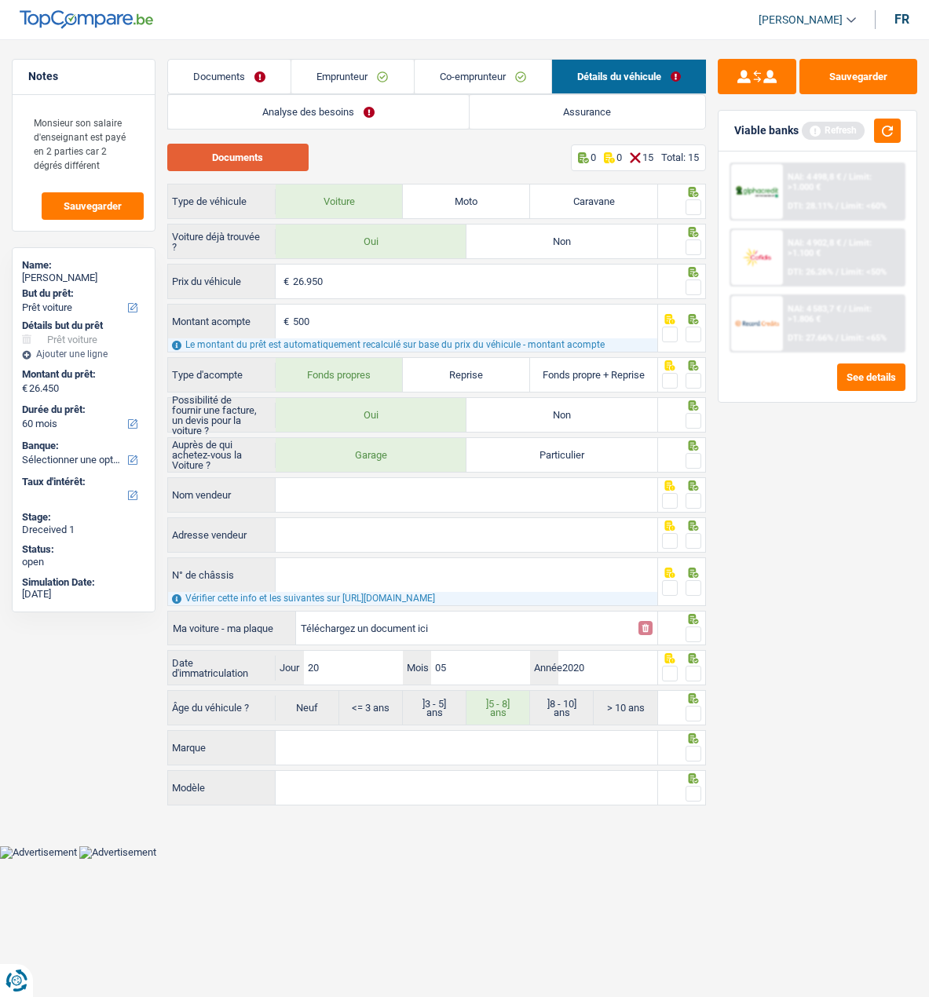
click at [225, 159] on button "Documents" at bounding box center [237, 157] width 141 height 27
click at [695, 204] on span at bounding box center [694, 207] width 16 height 16
click at [0, 0] on input "radio" at bounding box center [0, 0] width 0 height 0
click at [693, 243] on span at bounding box center [694, 248] width 16 height 16
click at [0, 0] on input "radio" at bounding box center [0, 0] width 0 height 0
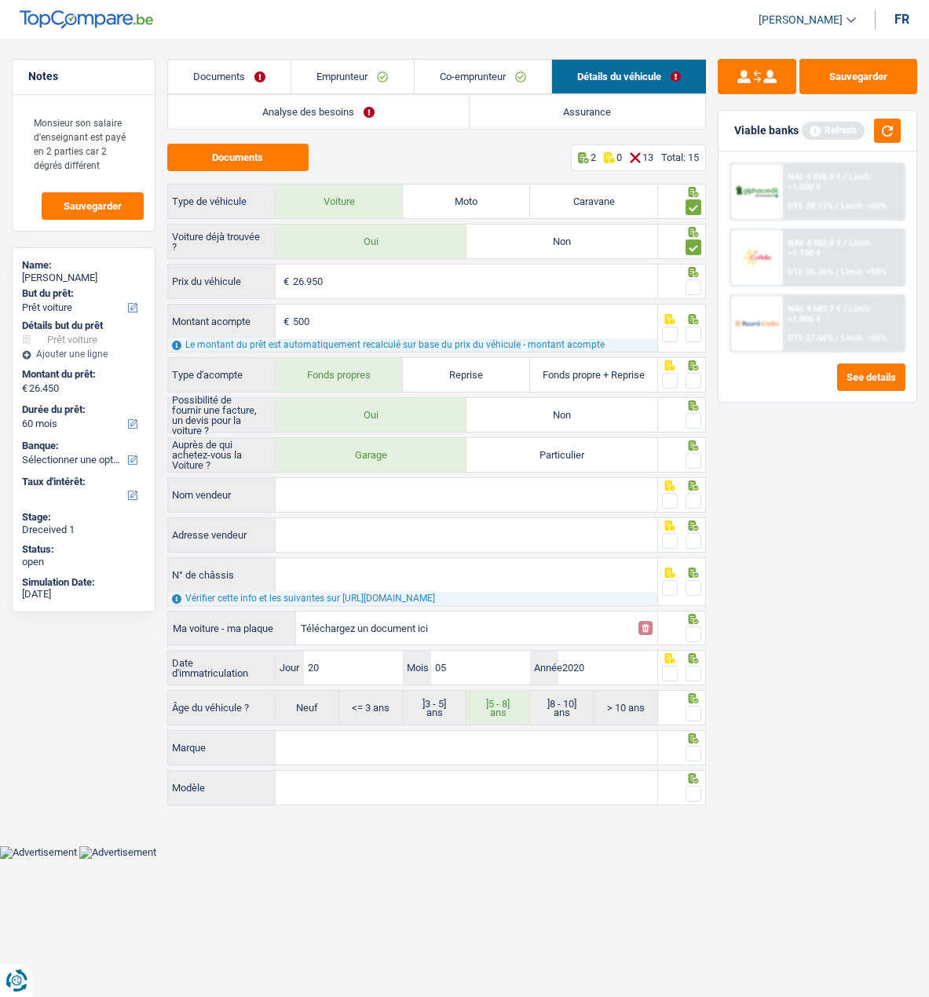
click at [692, 280] on span at bounding box center [694, 288] width 16 height 16
click at [0, 0] on input "radio" at bounding box center [0, 0] width 0 height 0
click at [692, 331] on span at bounding box center [694, 335] width 16 height 16
click at [0, 0] on input "radio" at bounding box center [0, 0] width 0 height 0
click at [700, 379] on span at bounding box center [694, 381] width 16 height 16
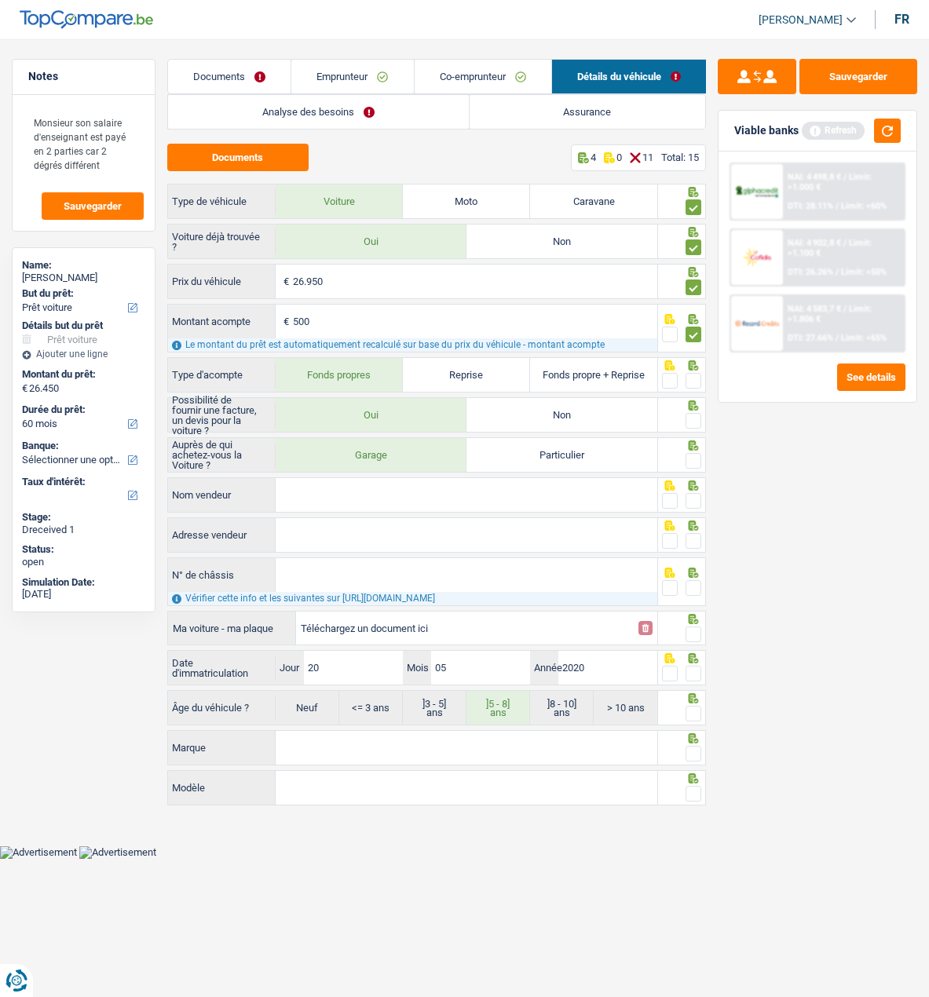
click at [0, 0] on input "radio" at bounding box center [0, 0] width 0 height 0
drag, startPoint x: 690, startPoint y: 419, endPoint x: 704, endPoint y: 451, distance: 34.4
click at [691, 425] on span at bounding box center [694, 421] width 16 height 16
click at [0, 0] on input "radio" at bounding box center [0, 0] width 0 height 0
click at [696, 453] on span at bounding box center [694, 461] width 16 height 16
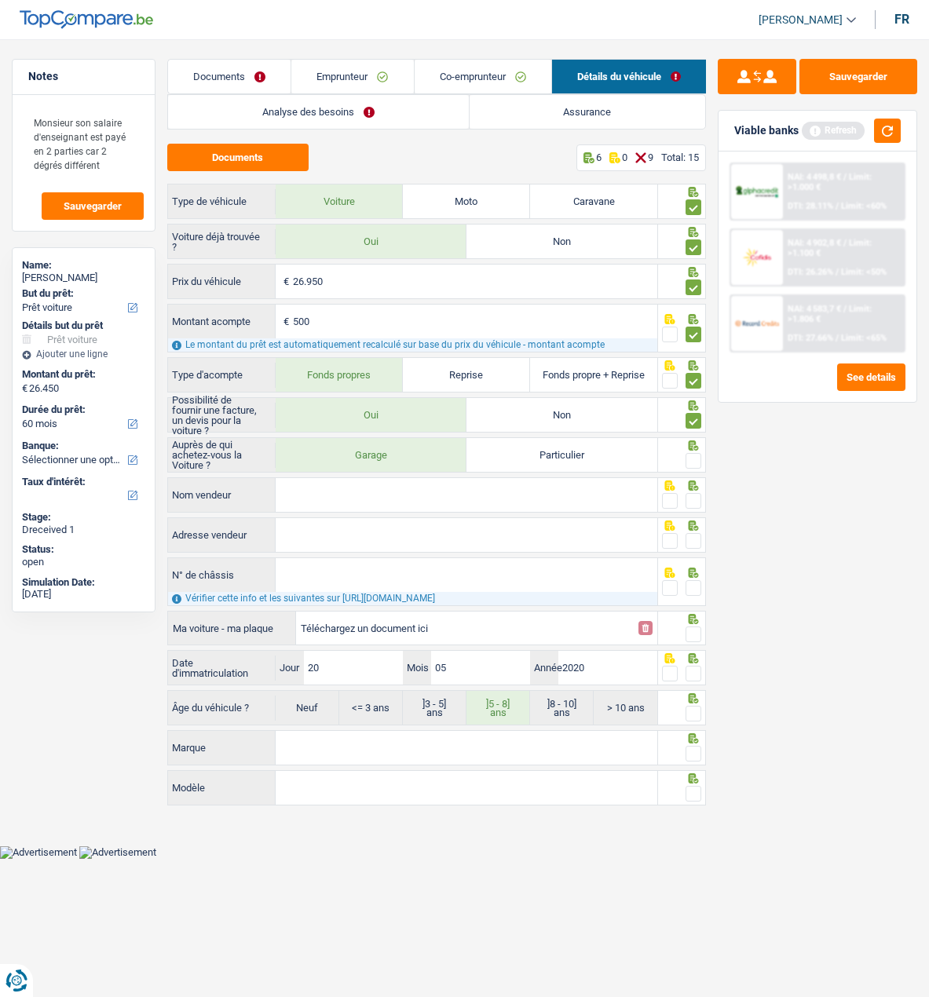
click at [0, 0] on input "radio" at bounding box center [0, 0] width 0 height 0
click at [321, 500] on input "Nom vendeur" at bounding box center [467, 495] width 382 height 34
type input "Karabelen Car"
click at [699, 495] on span at bounding box center [694, 501] width 16 height 16
click at [0, 0] on input "radio" at bounding box center [0, 0] width 0 height 0
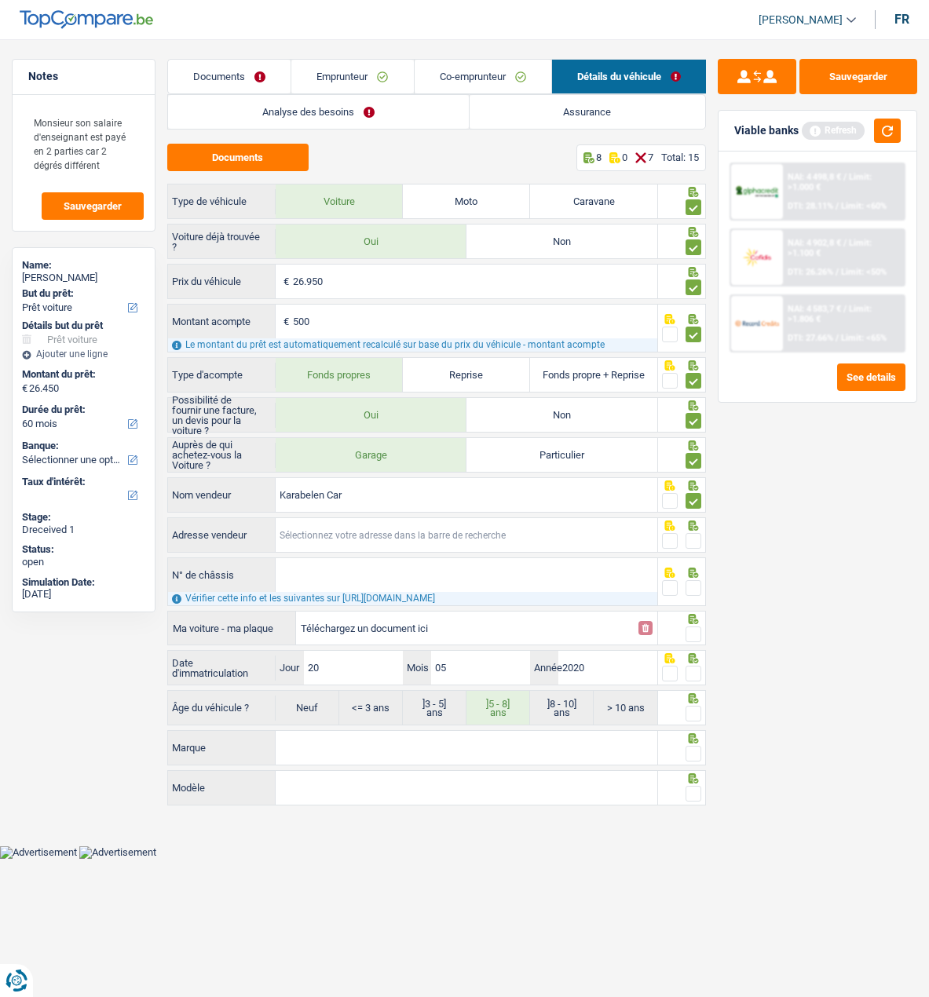
click at [431, 547] on input "Adresse vendeur" at bounding box center [467, 535] width 382 height 34
click at [343, 536] on input "Adresse vendeur" at bounding box center [467, 535] width 382 height 34
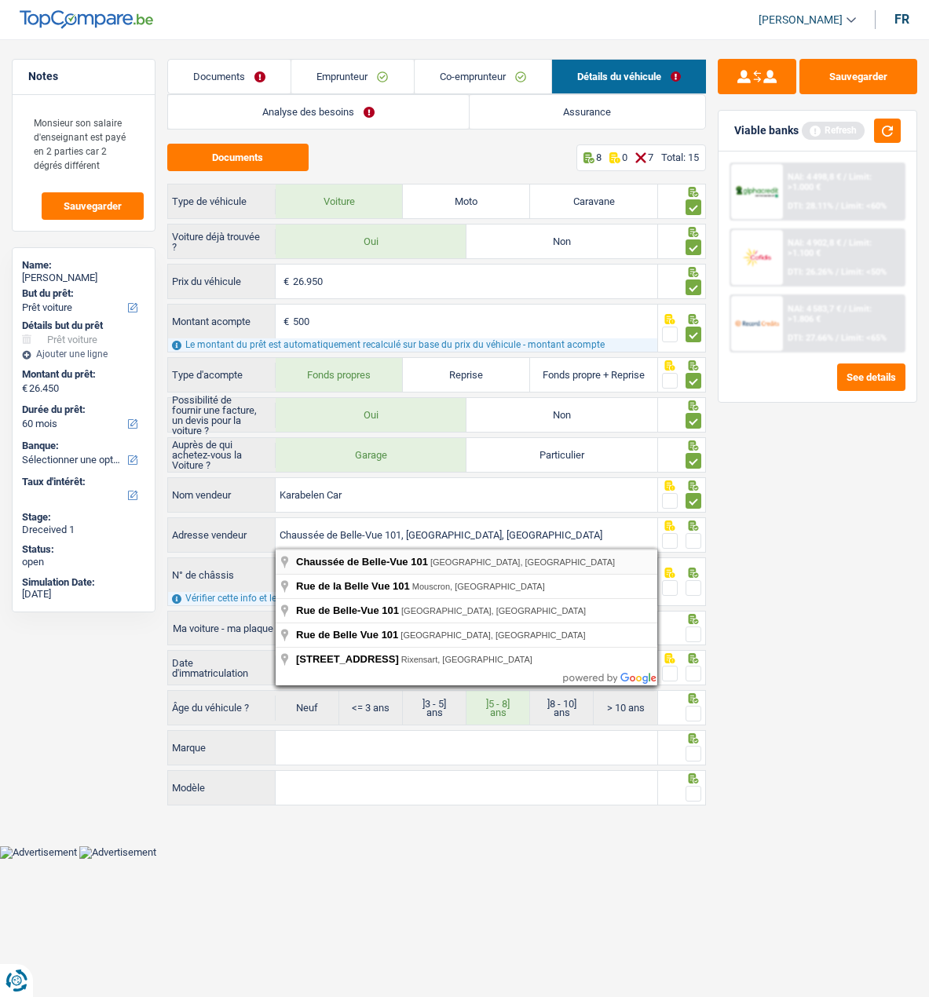
type input "Chaussée de Belle-Vue; 101; 7322; Bernissart; BE"
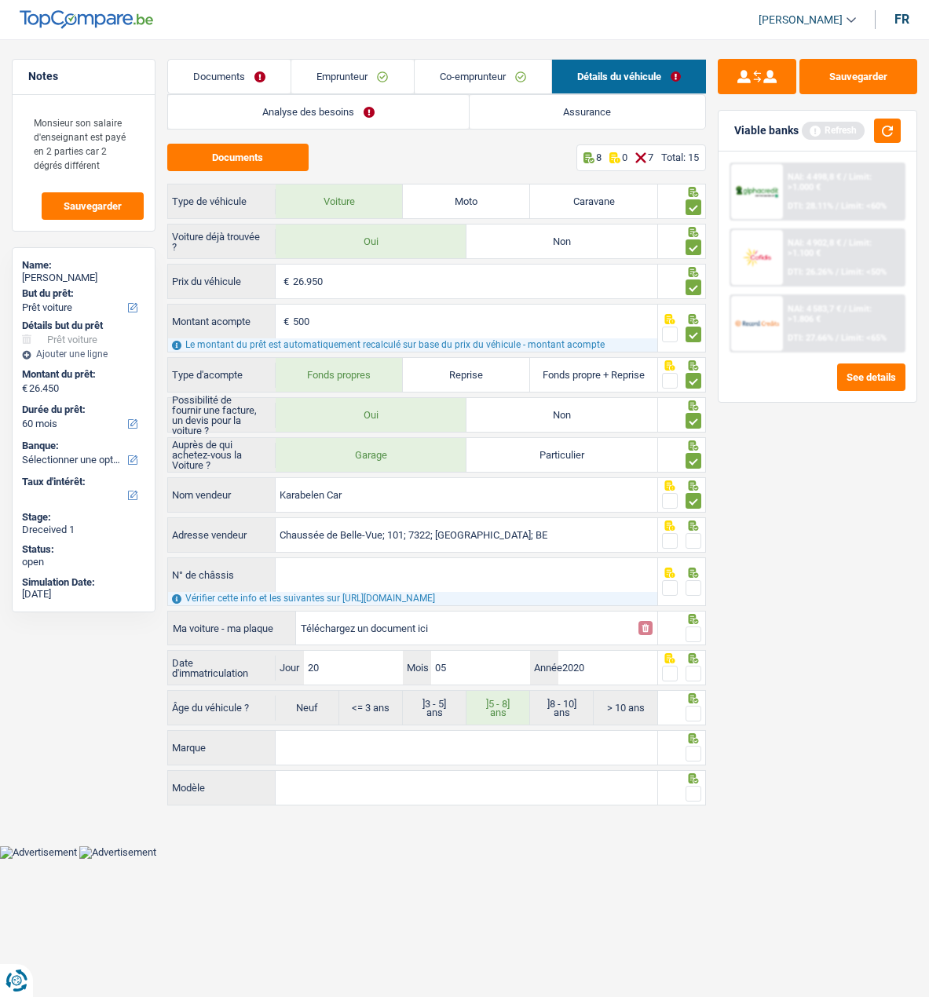
click at [690, 540] on span at bounding box center [694, 541] width 16 height 16
click at [0, 0] on input "radio" at bounding box center [0, 0] width 0 height 0
click at [448, 579] on input "N° de châssis" at bounding box center [467, 575] width 382 height 34
click at [327, 576] on input "N° de châssis" at bounding box center [467, 575] width 382 height 34
click at [405, 579] on input "VF" at bounding box center [467, 575] width 382 height 34
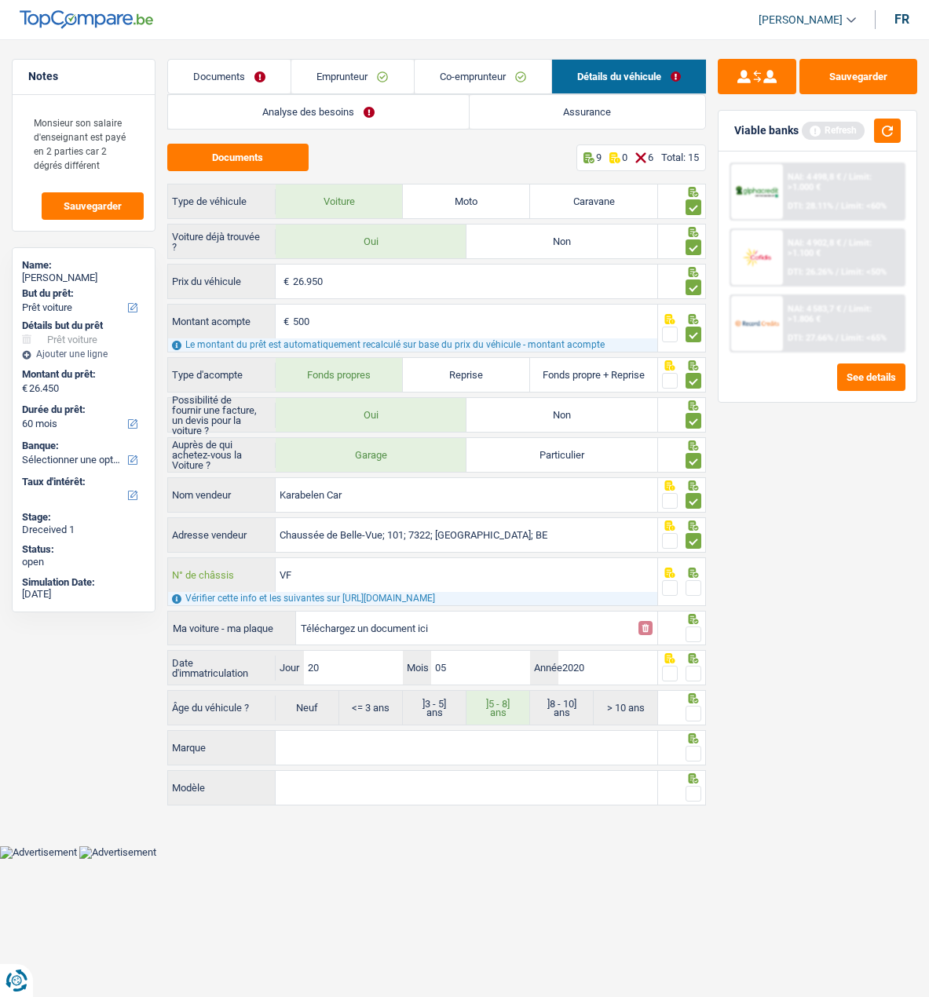
click at [405, 579] on input "VF" at bounding box center [467, 575] width 382 height 34
type input "V"
click at [341, 574] on input "N° de châssis" at bounding box center [467, 575] width 382 height 34
paste input "vf7vfahkkl7026025"
type input "vf7vfahkkl7026025"
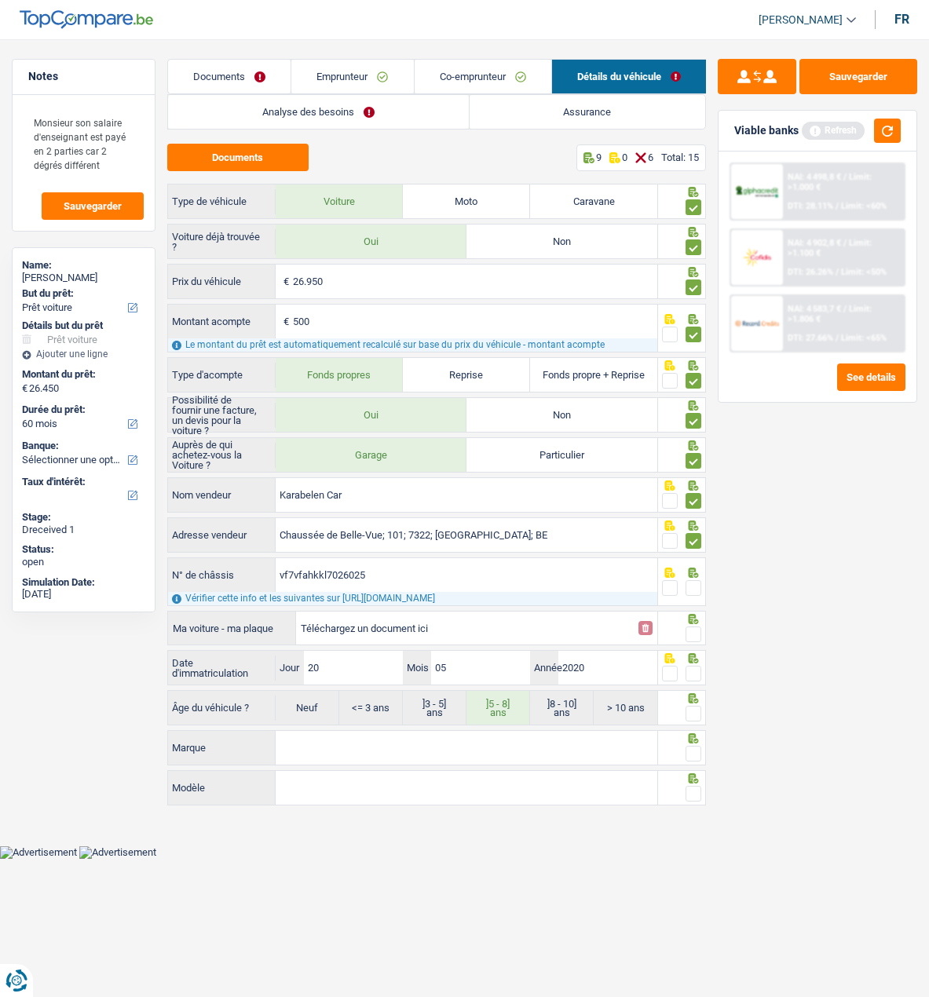
click at [694, 581] on span at bounding box center [694, 588] width 16 height 16
click at [0, 0] on input "radio" at bounding box center [0, 0] width 0 height 0
click at [401, 631] on input "Téléchargez un document ici" at bounding box center [465, 628] width 328 height 24
type input "C:\fakepath\Citroen Jumpy Deronne.png"
click at [691, 627] on span at bounding box center [694, 635] width 16 height 16
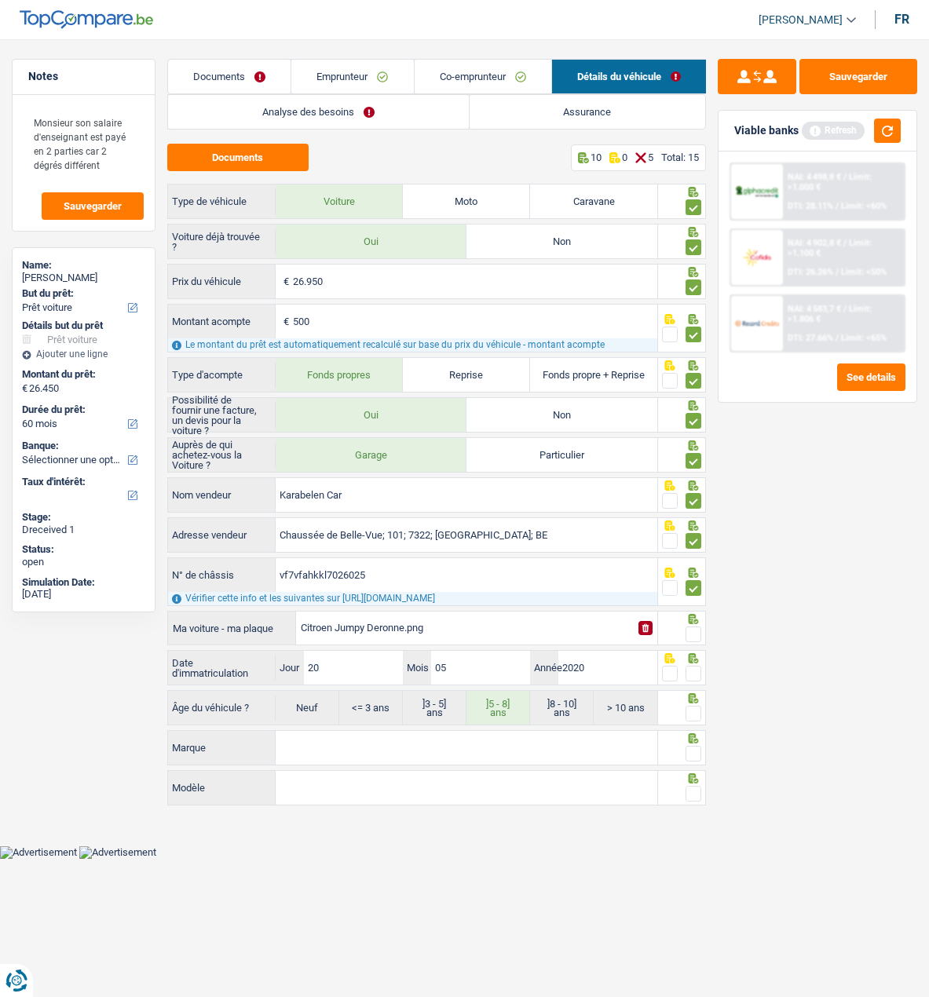
click at [0, 0] on input "radio" at bounding box center [0, 0] width 0 height 0
click at [693, 666] on span at bounding box center [694, 674] width 16 height 16
click at [0, 0] on input "radio" at bounding box center [0, 0] width 0 height 0
click at [693, 709] on span at bounding box center [694, 714] width 16 height 16
click at [0, 0] on input "radio" at bounding box center [0, 0] width 0 height 0
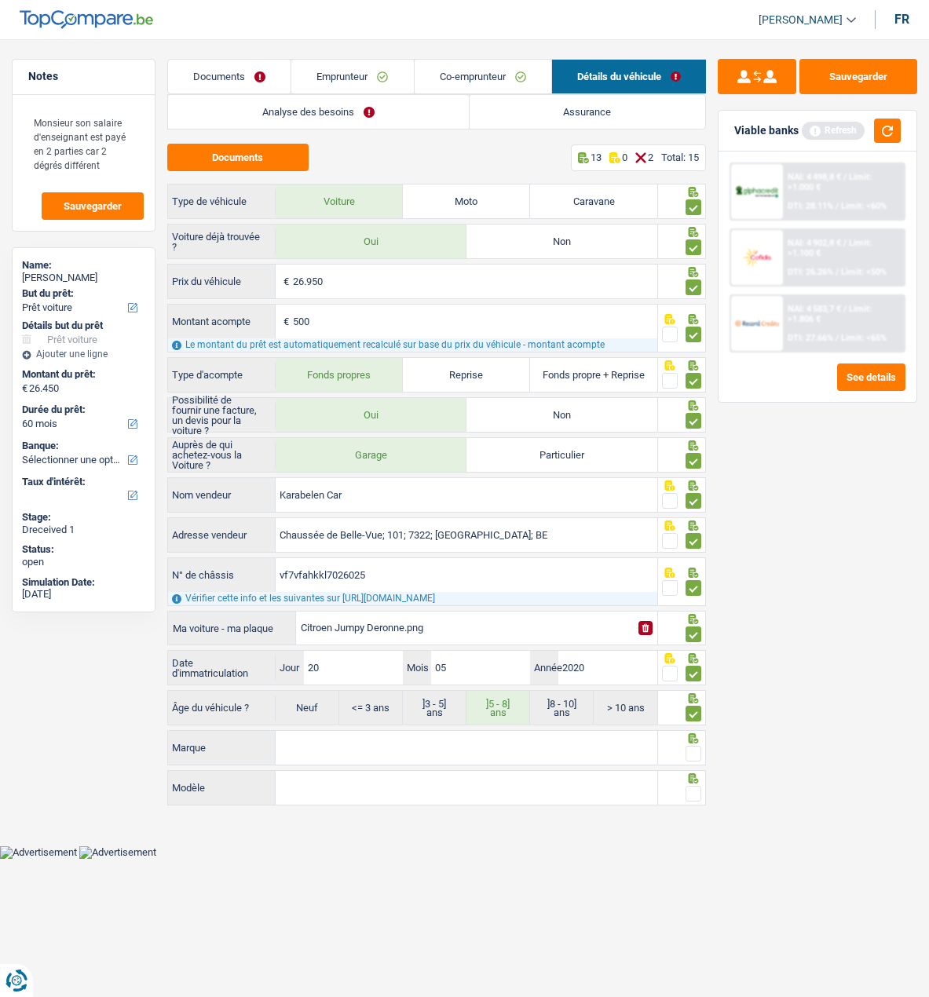
click at [489, 754] on input "Marque" at bounding box center [467, 748] width 382 height 34
type input "Citroen"
click at [331, 795] on input "Modèle" at bounding box center [467, 788] width 382 height 34
type input "Jumpy"
click at [688, 746] on span at bounding box center [694, 754] width 16 height 16
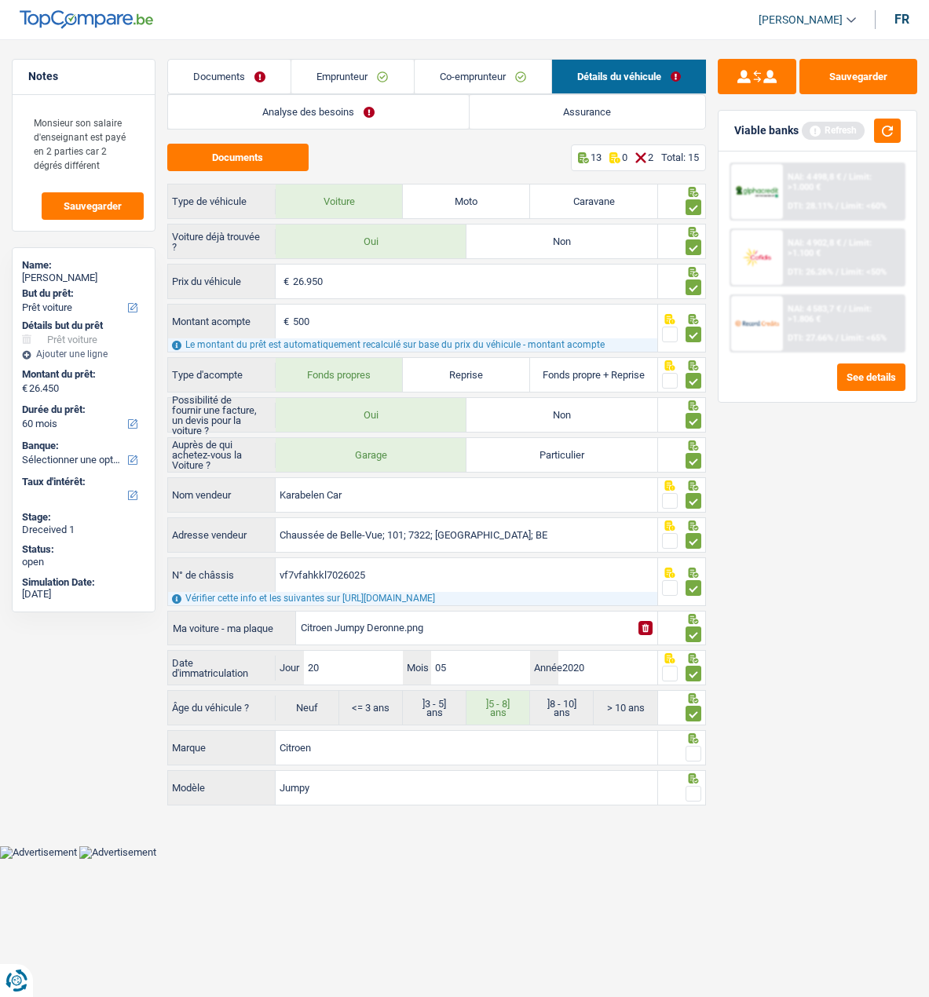
click at [0, 0] on input "radio" at bounding box center [0, 0] width 0 height 0
click at [691, 787] on span at bounding box center [694, 794] width 16 height 16
click at [0, 0] on input "radio" at bounding box center [0, 0] width 0 height 0
click at [851, 78] on button "Sauvegarder" at bounding box center [858, 76] width 118 height 35
click at [390, 109] on link "Analyse des besoins" at bounding box center [318, 112] width 301 height 34
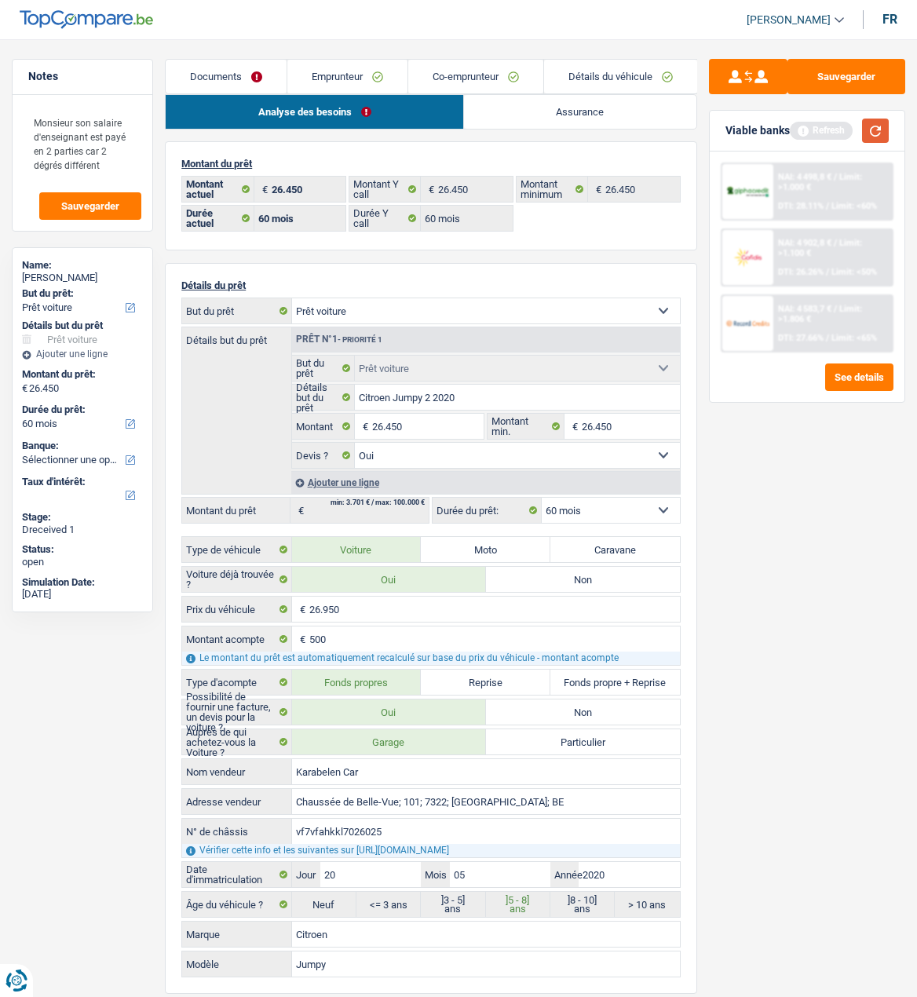
click at [872, 126] on button "button" at bounding box center [875, 131] width 27 height 24
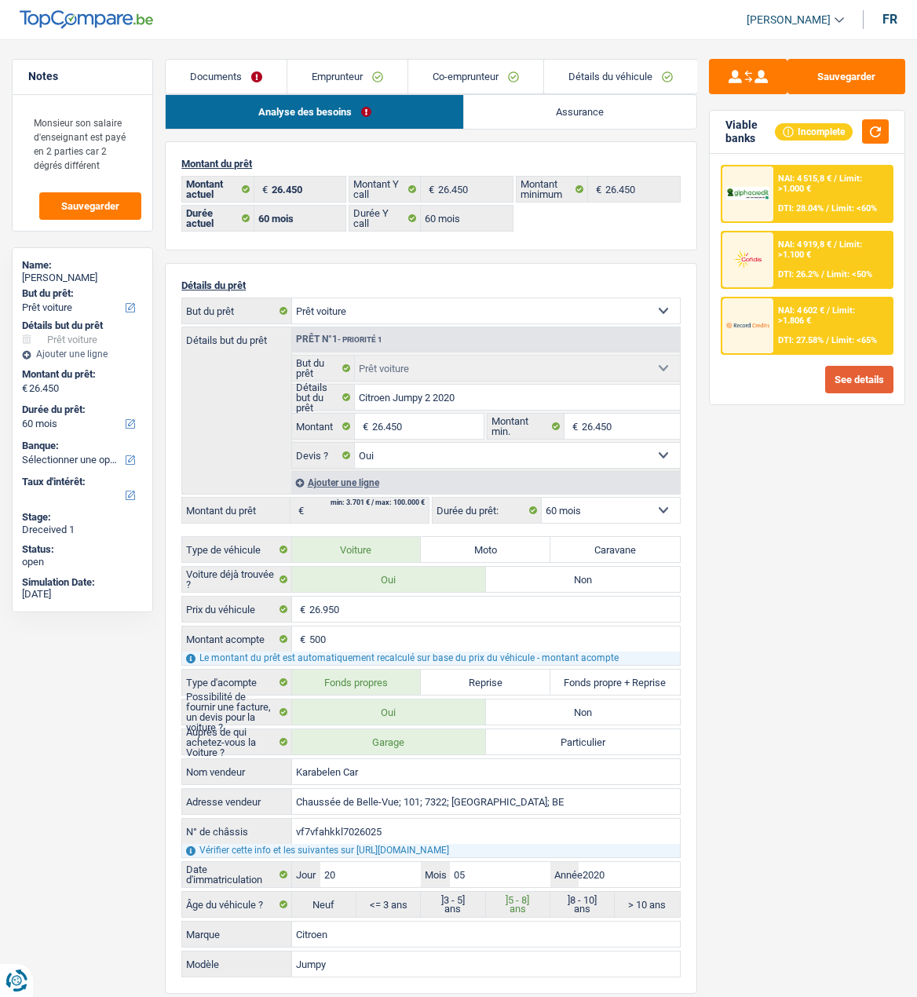
click at [866, 375] on button "See details" at bounding box center [859, 379] width 68 height 27
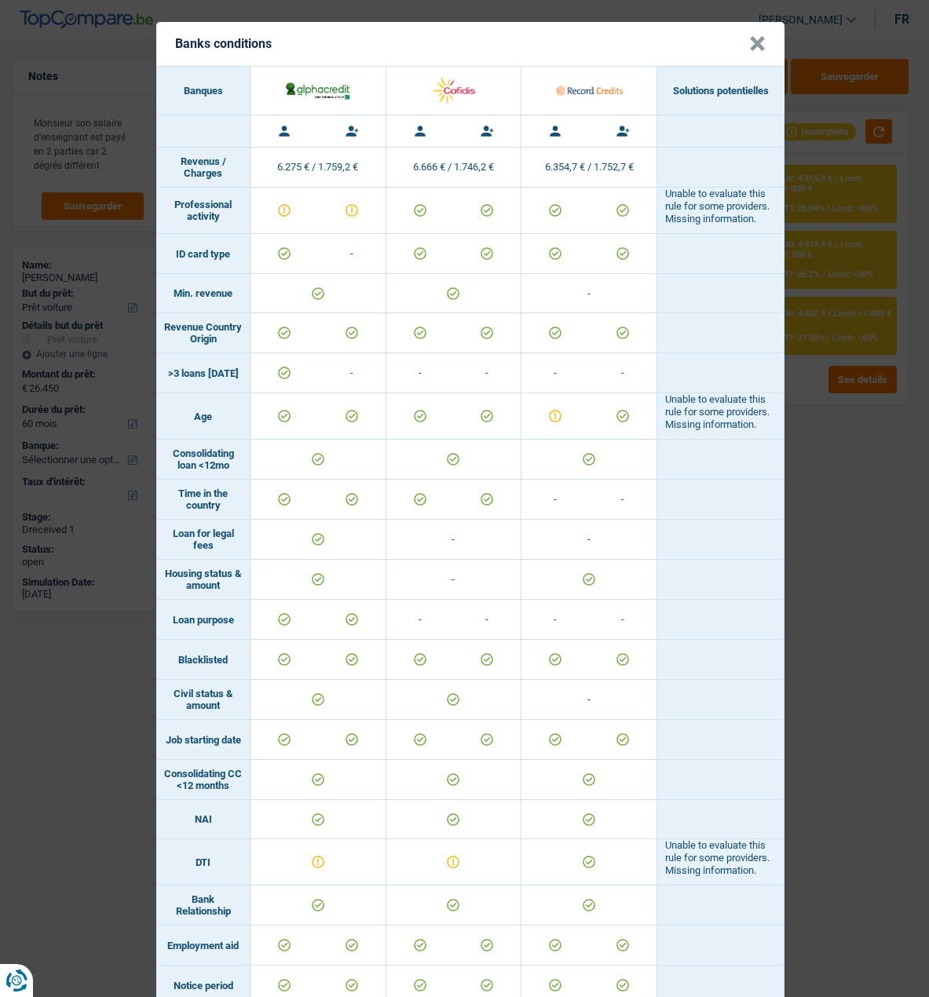
click at [309, 208] on td at bounding box center [285, 211] width 68 height 46
click at [279, 211] on td at bounding box center [285, 211] width 68 height 46
click at [345, 210] on td at bounding box center [352, 211] width 68 height 46
click at [752, 43] on button "×" at bounding box center [757, 44] width 16 height 16
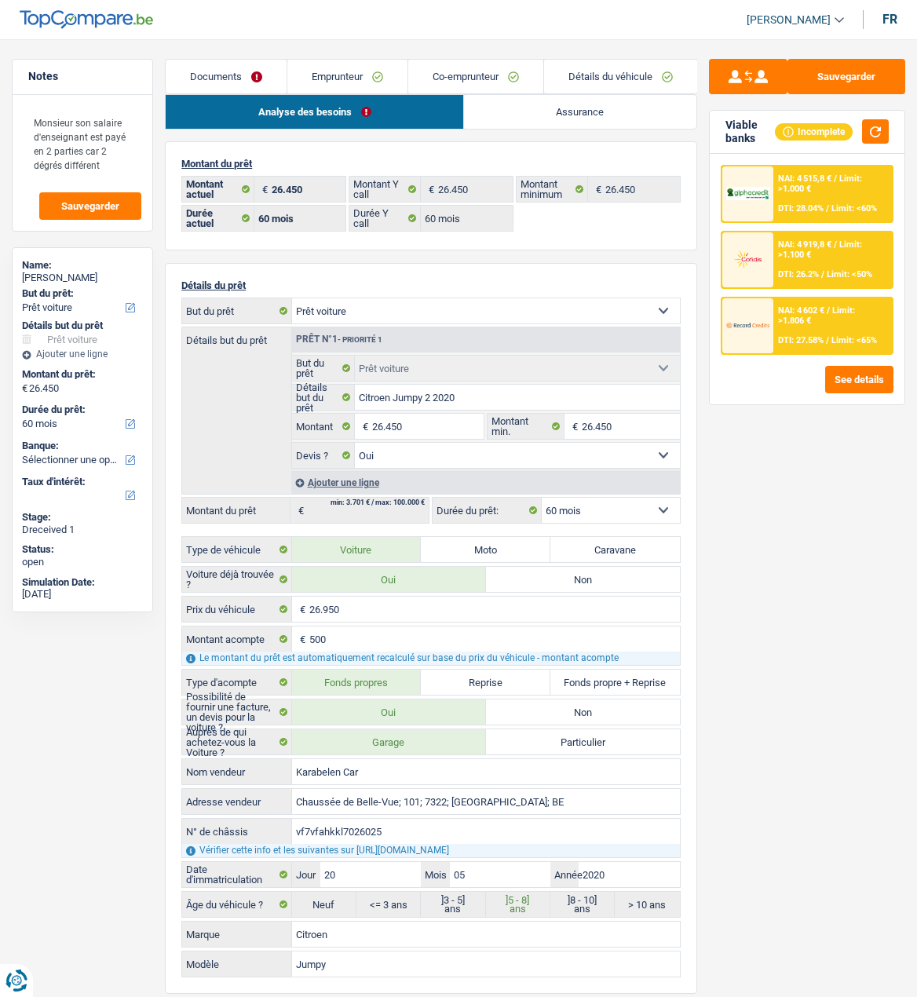
click at [329, 74] on link "Emprunteur" at bounding box center [347, 77] width 120 height 34
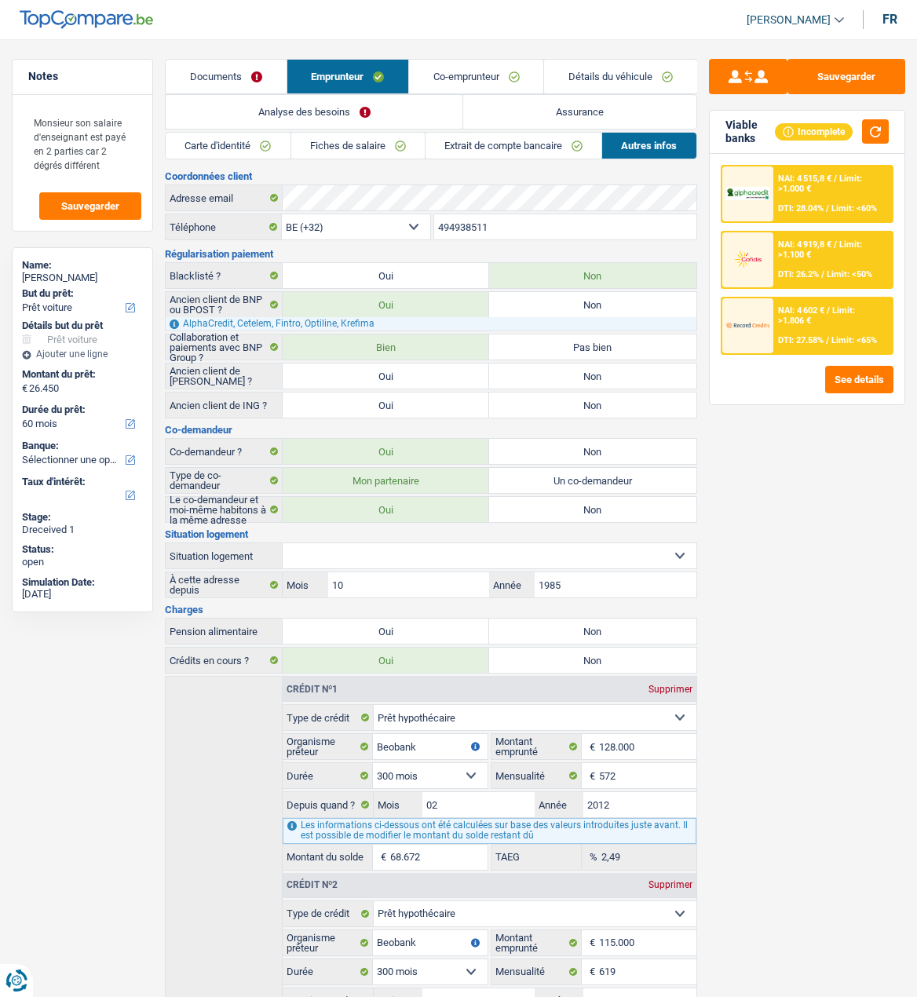
click at [360, 151] on link "Fiches de salaire" at bounding box center [358, 146] width 134 height 26
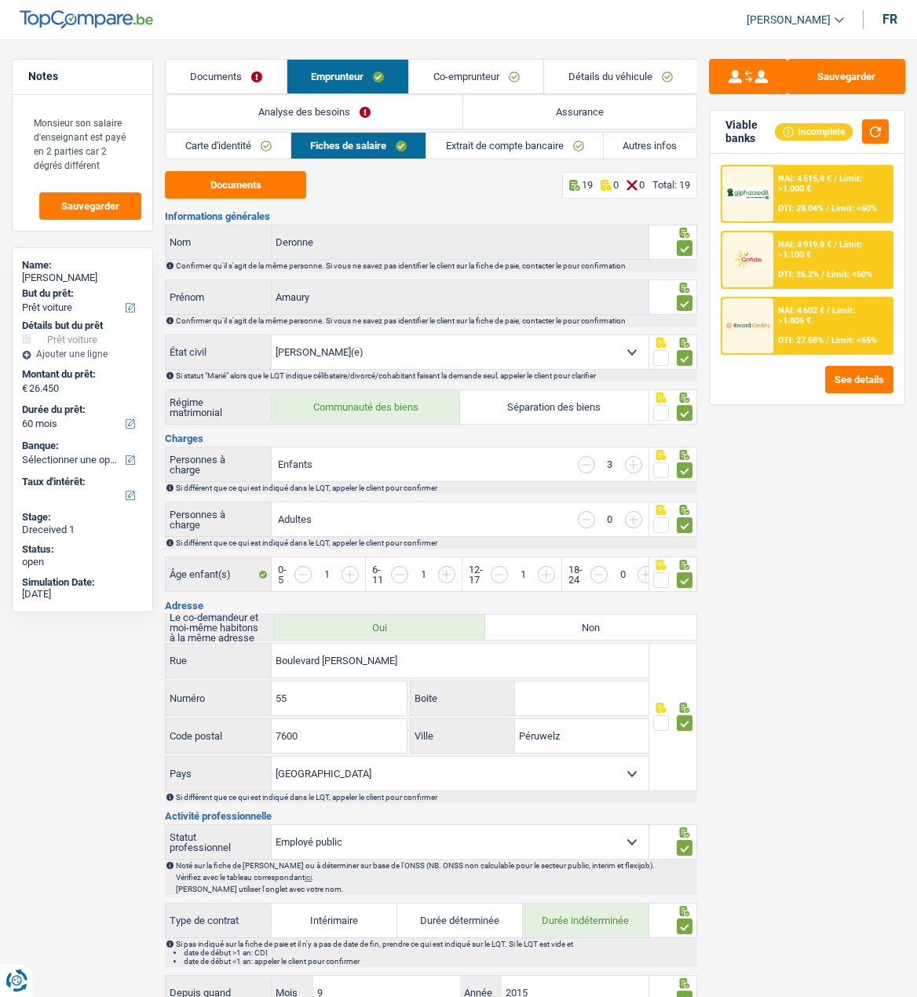
click at [396, 107] on link "Analyse des besoins" at bounding box center [314, 112] width 297 height 34
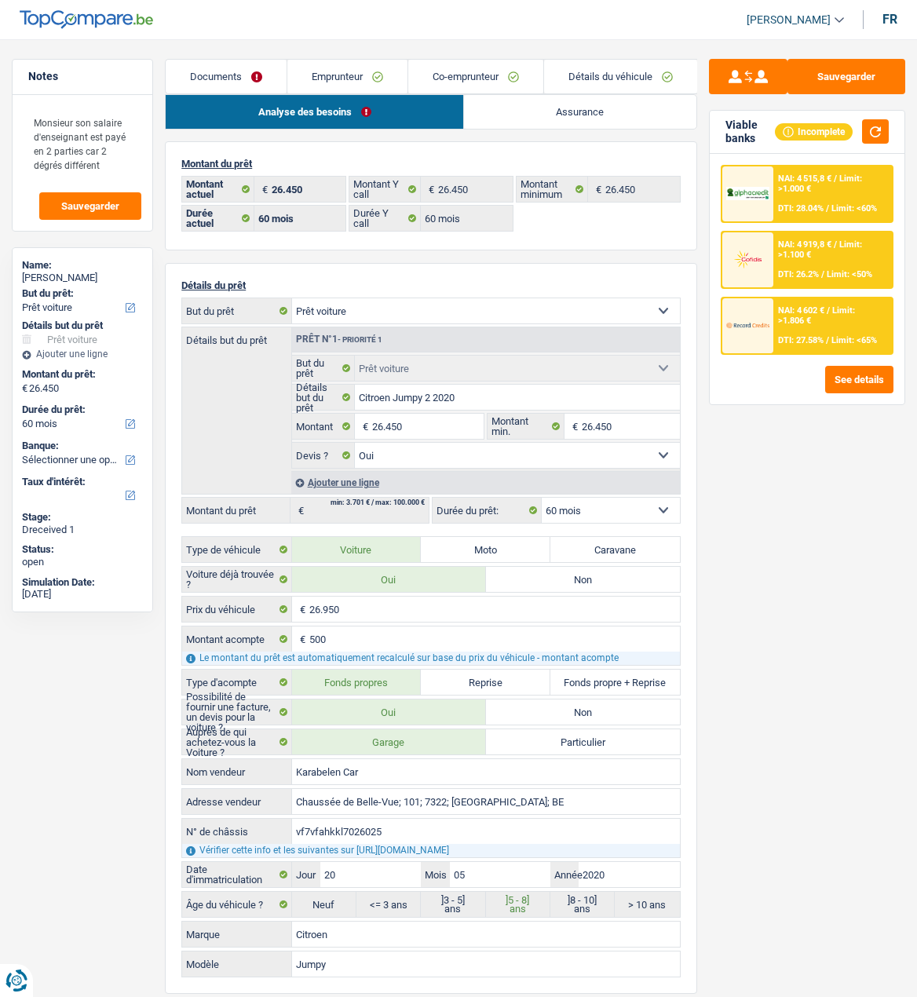
click at [827, 269] on span "Limit: <50%" at bounding box center [850, 274] width 46 height 10
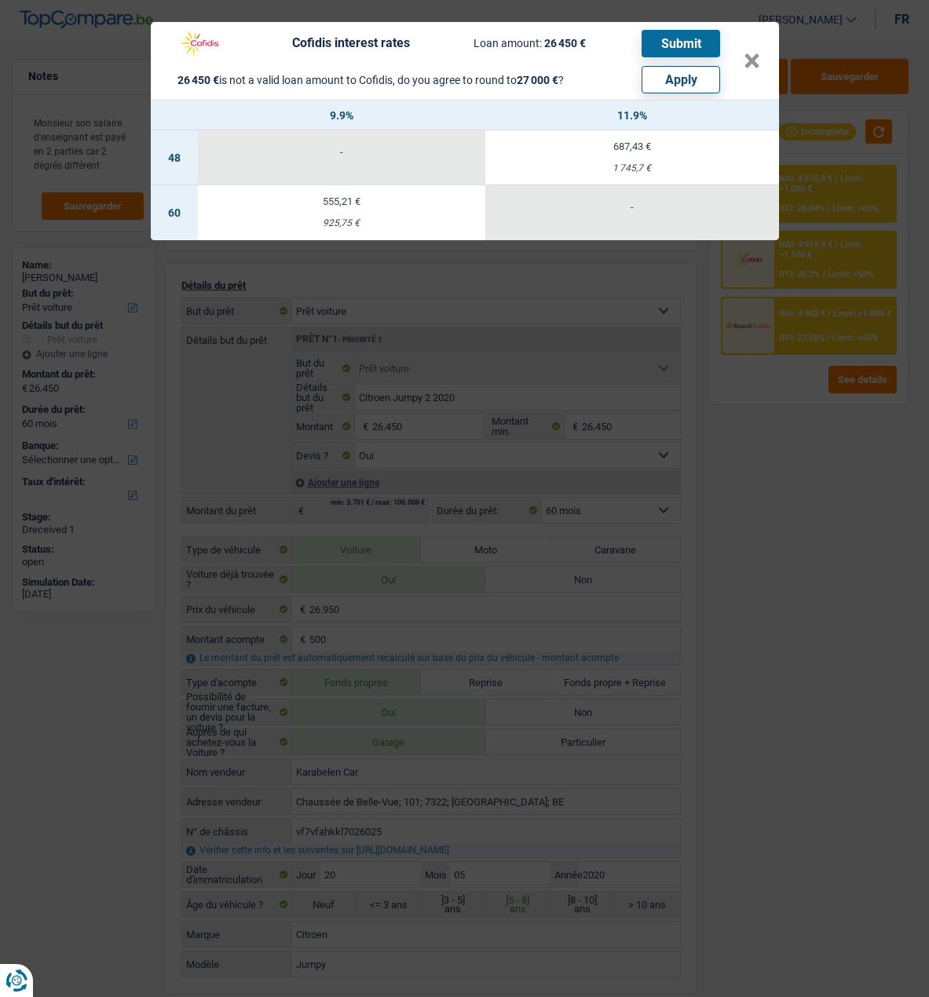
click at [694, 70] on button "Apply" at bounding box center [681, 79] width 79 height 27
type input "27.000"
select select "other"
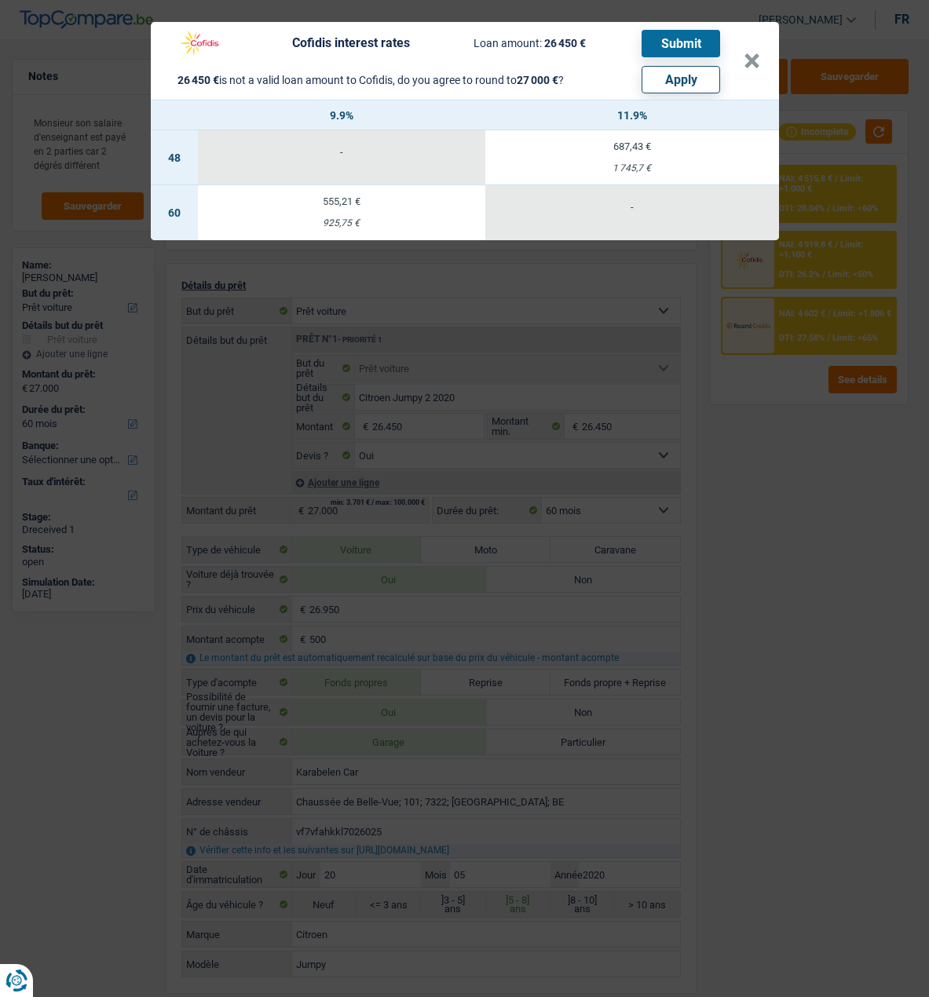
select select "other"
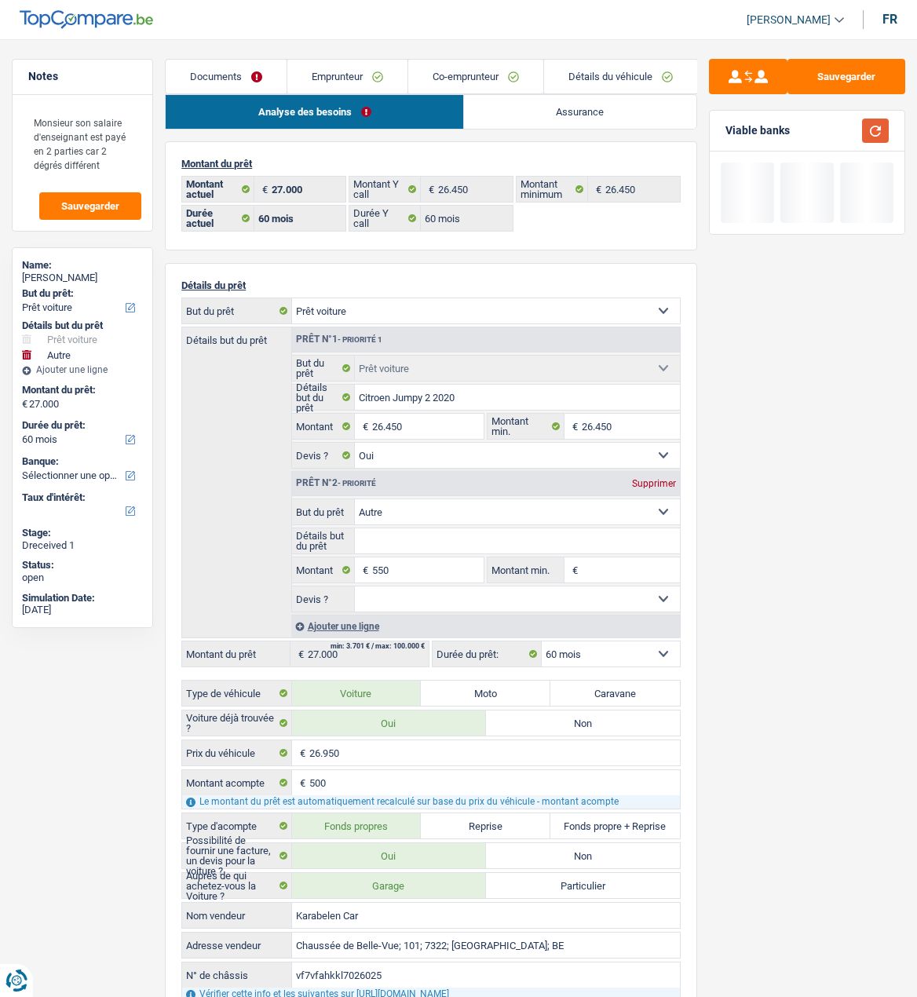
click at [874, 122] on button "button" at bounding box center [875, 131] width 27 height 24
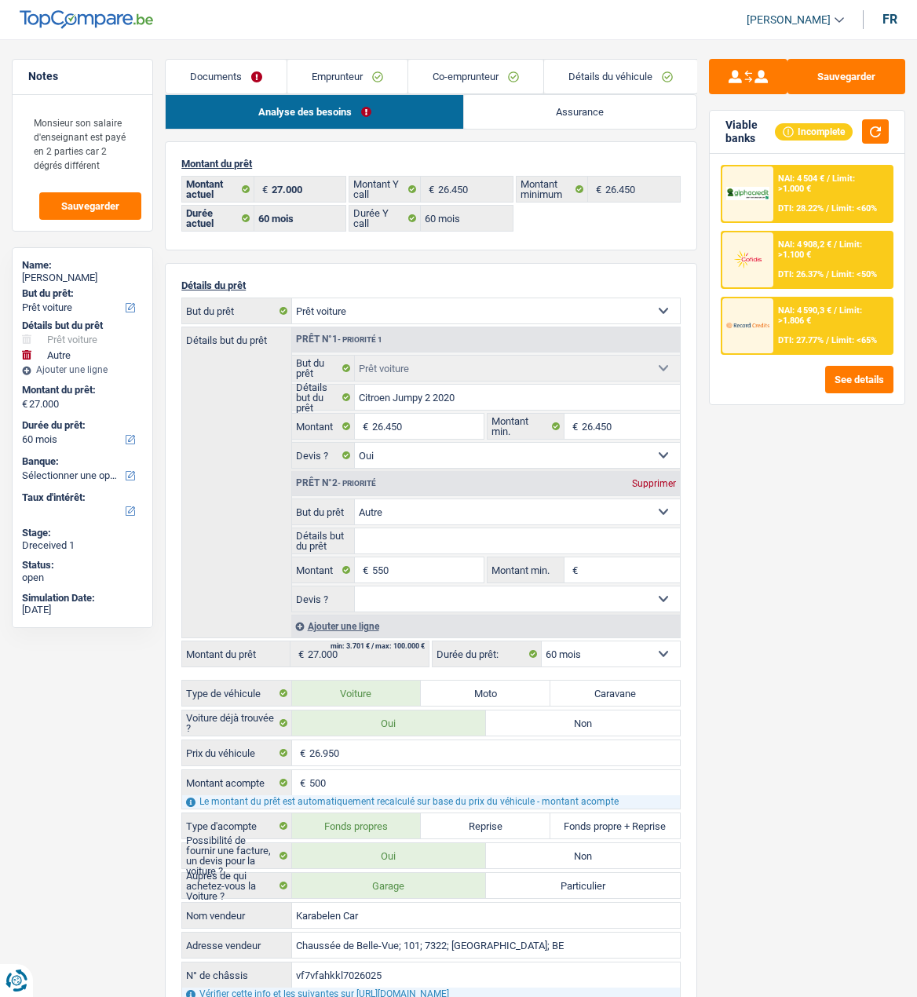
click at [809, 265] on div "NAI: 4 908,2 € / Limit: >1.100 € DTI: 26.37% / Limit: <50%" at bounding box center [833, 259] width 119 height 55
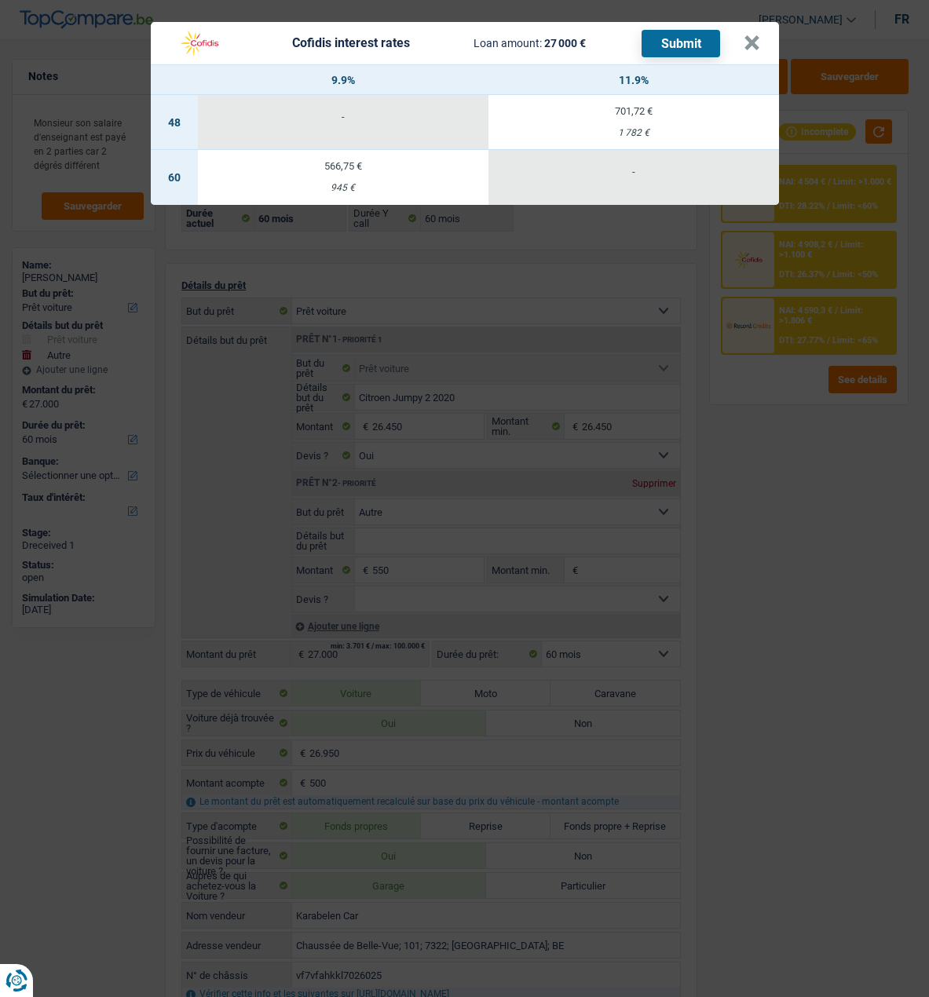
click at [329, 170] on td "566,75 € 945 €" at bounding box center [343, 177] width 291 height 55
select select "cofidis"
type input "9,90"
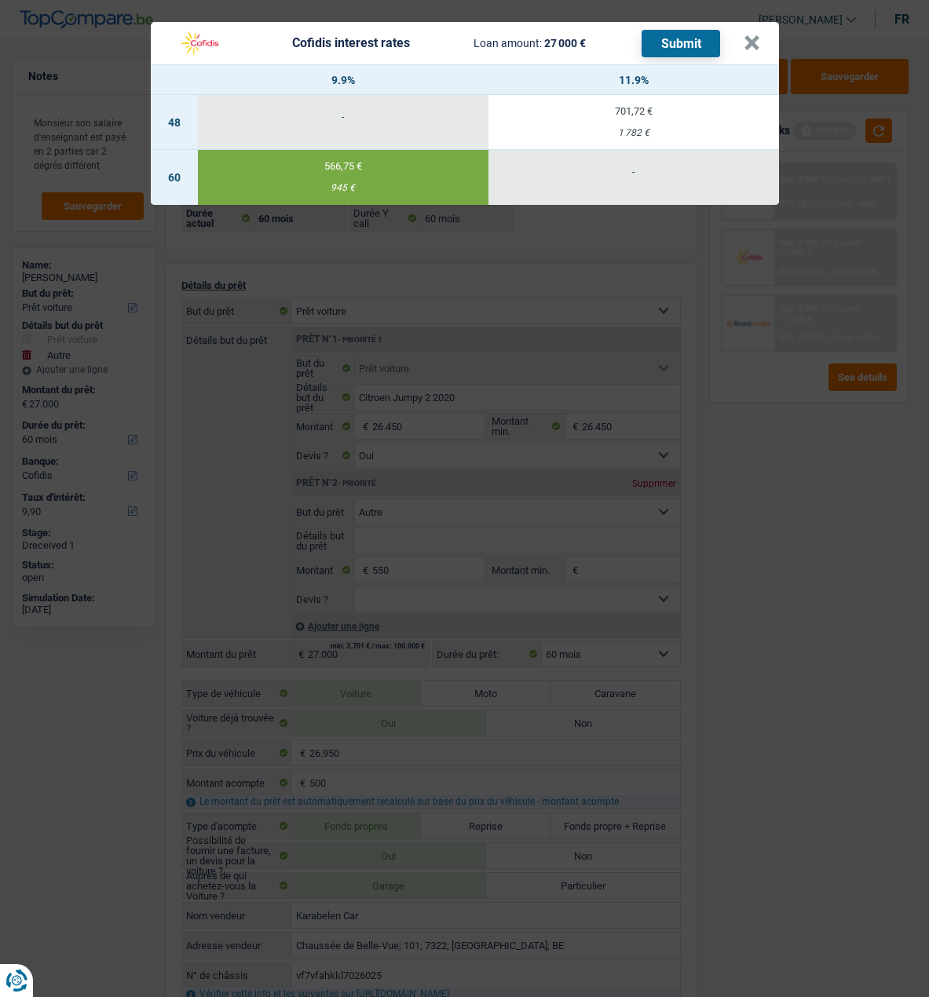
click at [679, 41] on button "Submit" at bounding box center [681, 43] width 79 height 27
click at [342, 171] on td "566,75 € 945 €" at bounding box center [343, 177] width 291 height 55
click at [342, 170] on td "566,75 € 945 €" at bounding box center [343, 177] width 291 height 55
click at [342, 168] on td "566,75 € 945 €" at bounding box center [343, 177] width 291 height 55
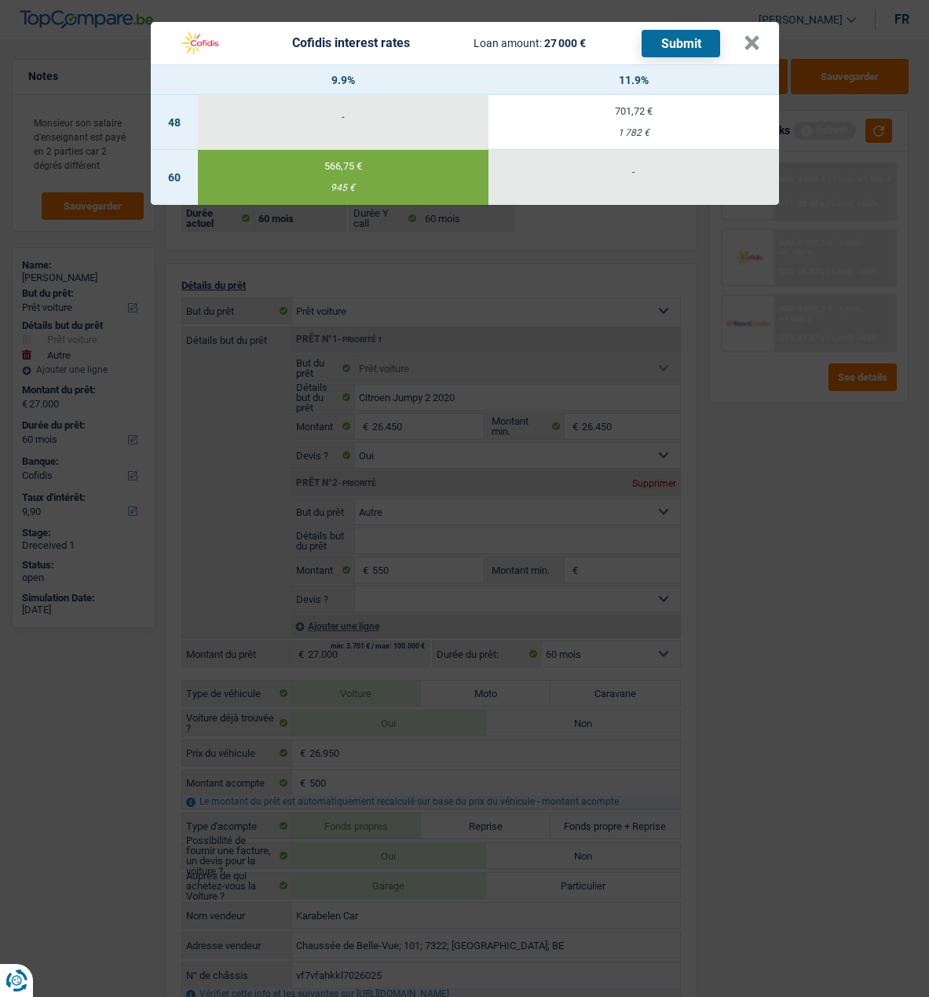
click at [332, 152] on div at bounding box center [332, 152] width 0 height 0
click at [342, 166] on td "566,75 € 945 €" at bounding box center [343, 177] width 291 height 55
click at [439, 166] on td "566,75 € 945 €" at bounding box center [343, 177] width 291 height 55
click at [429, 152] on div at bounding box center [429, 152] width 0 height 0
click at [414, 164] on td "566,75 € 945 €" at bounding box center [343, 177] width 291 height 55
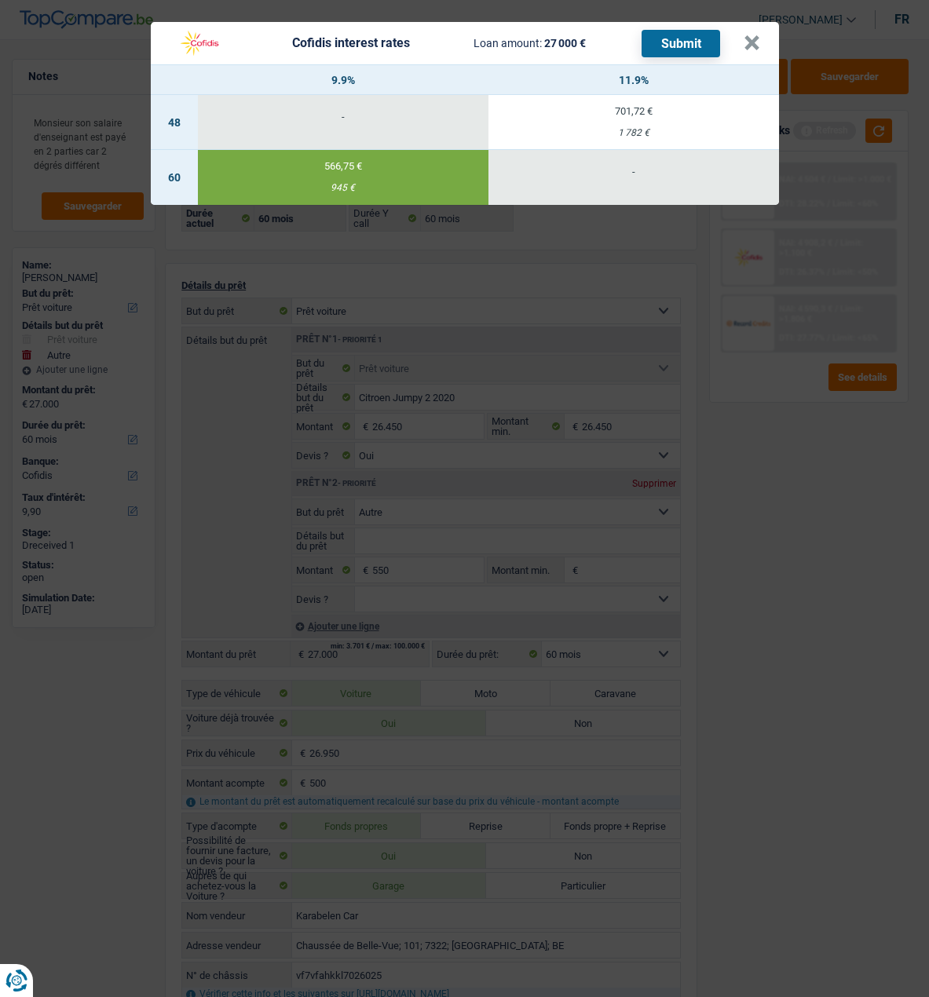
click at [413, 162] on div "566,75 €" at bounding box center [343, 166] width 291 height 10
click at [693, 34] on button "Submit" at bounding box center [681, 43] width 79 height 27
click at [612, 128] on div "1 782 €" at bounding box center [633, 133] width 291 height 10
select select "48"
type input "11,90"
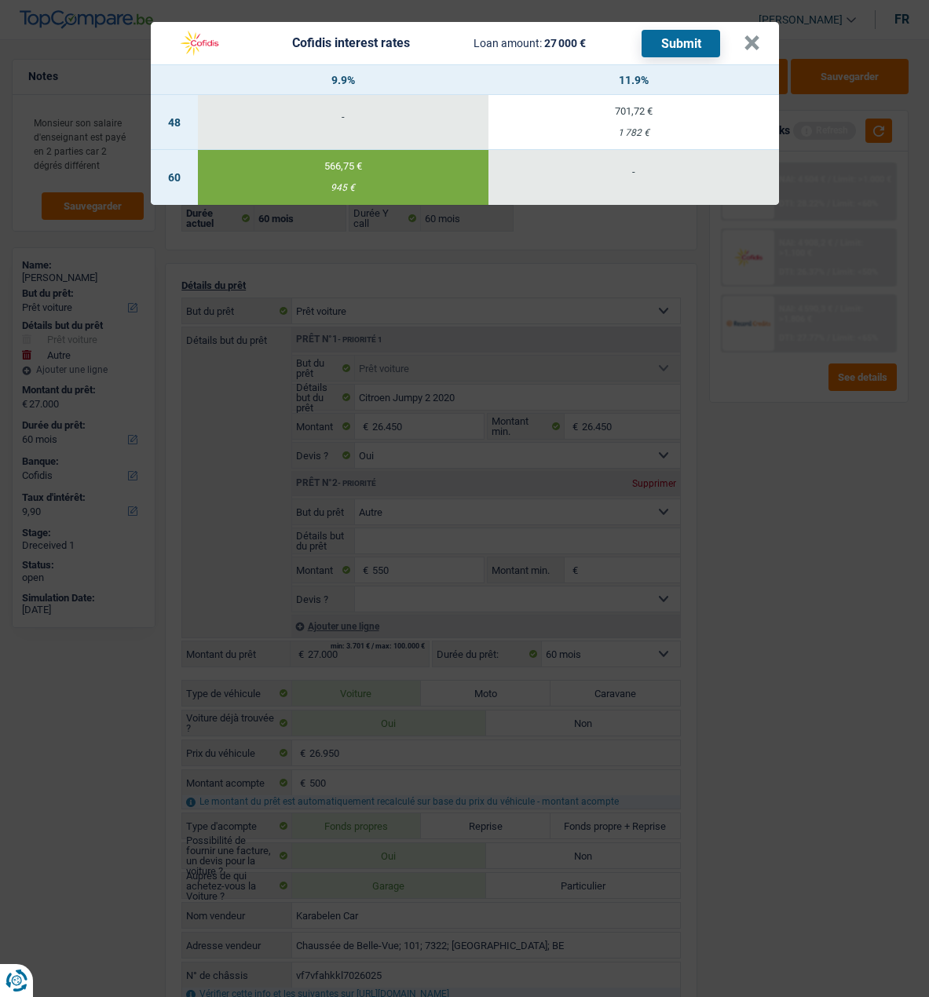
select select "48"
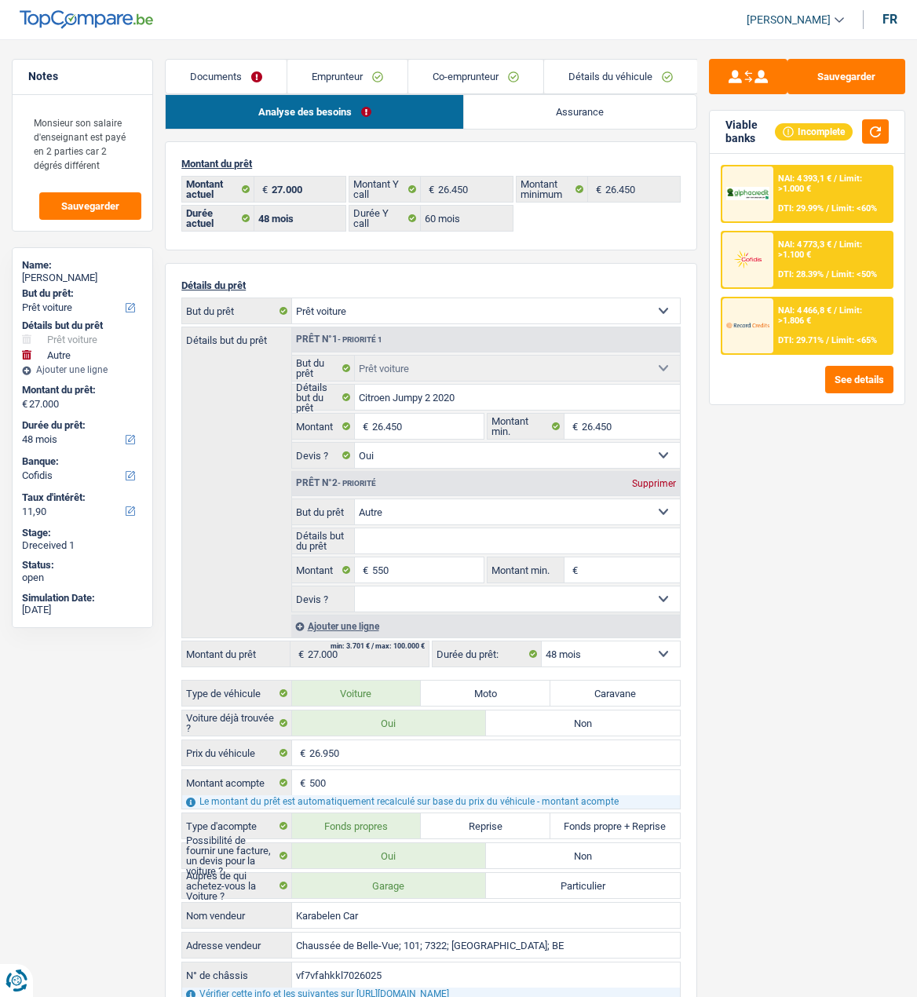
click at [781, 313] on span "NAI: 4 466,8 €" at bounding box center [804, 310] width 53 height 10
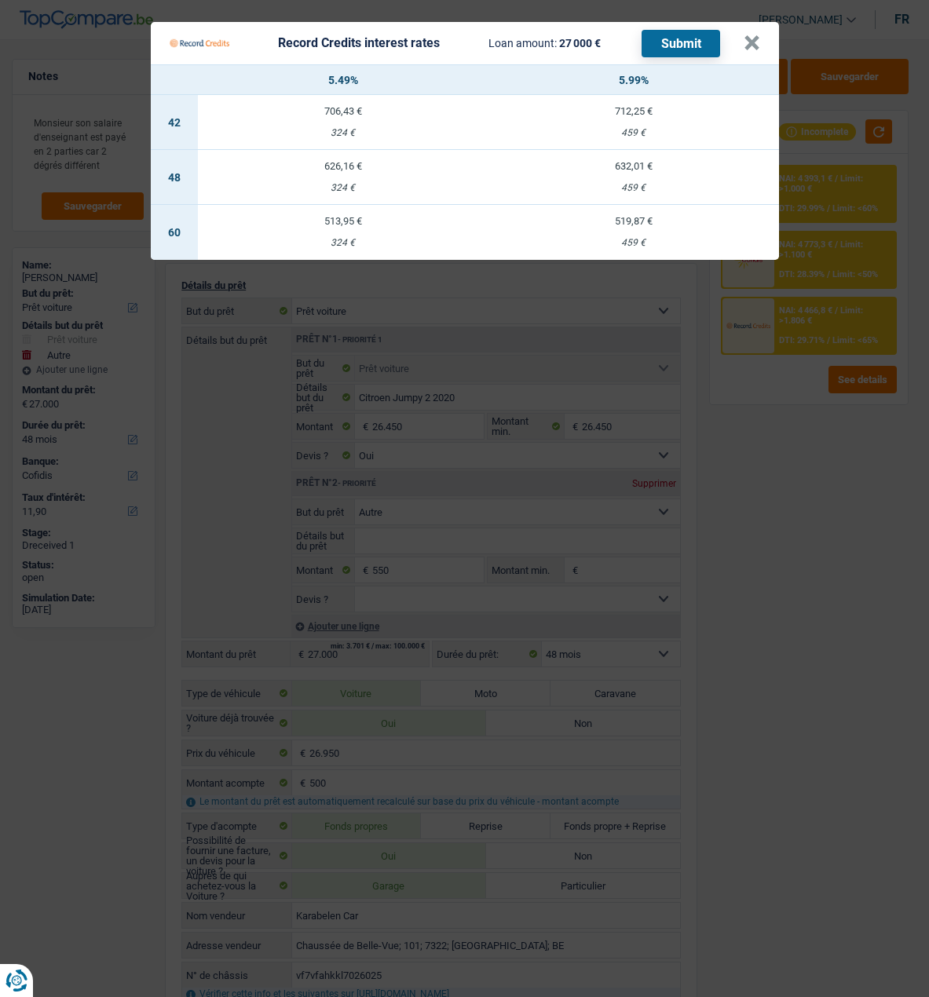
click at [351, 220] on td "513,95 € 324 €" at bounding box center [343, 232] width 291 height 55
select select "60"
select select "record credits"
type input "5,49"
select select "60"
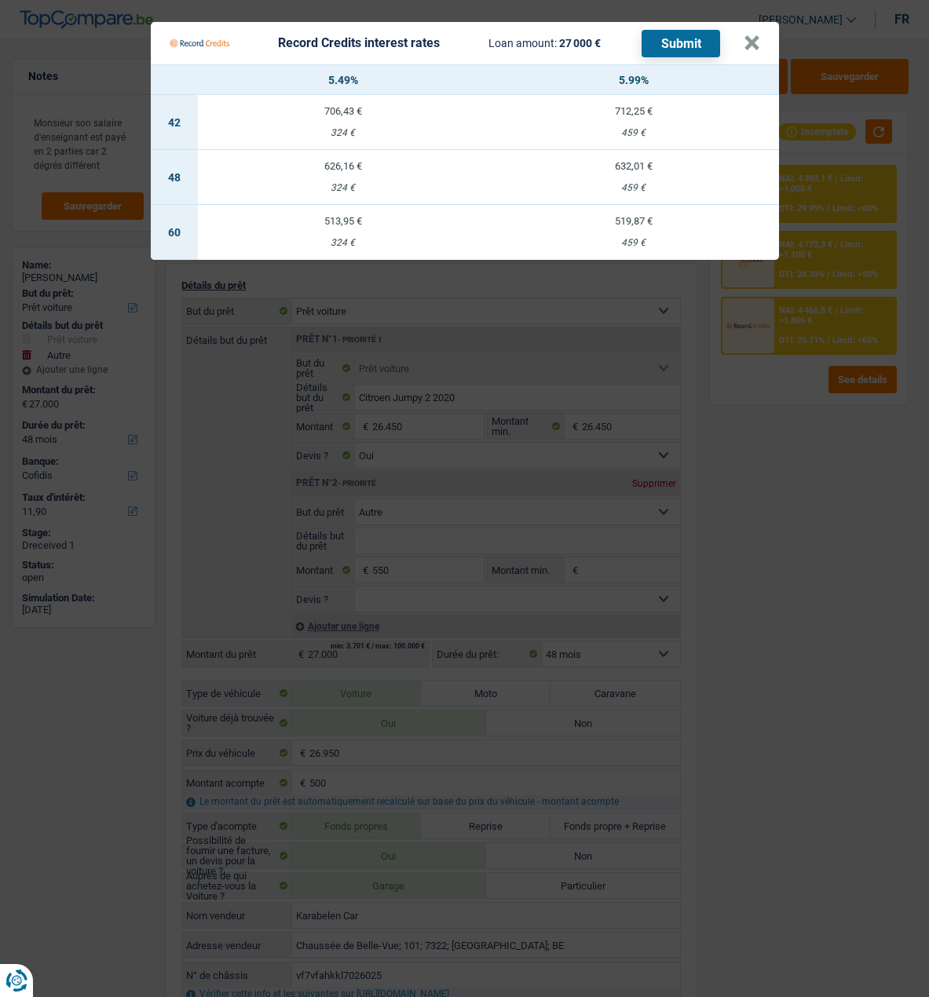
select select "60"
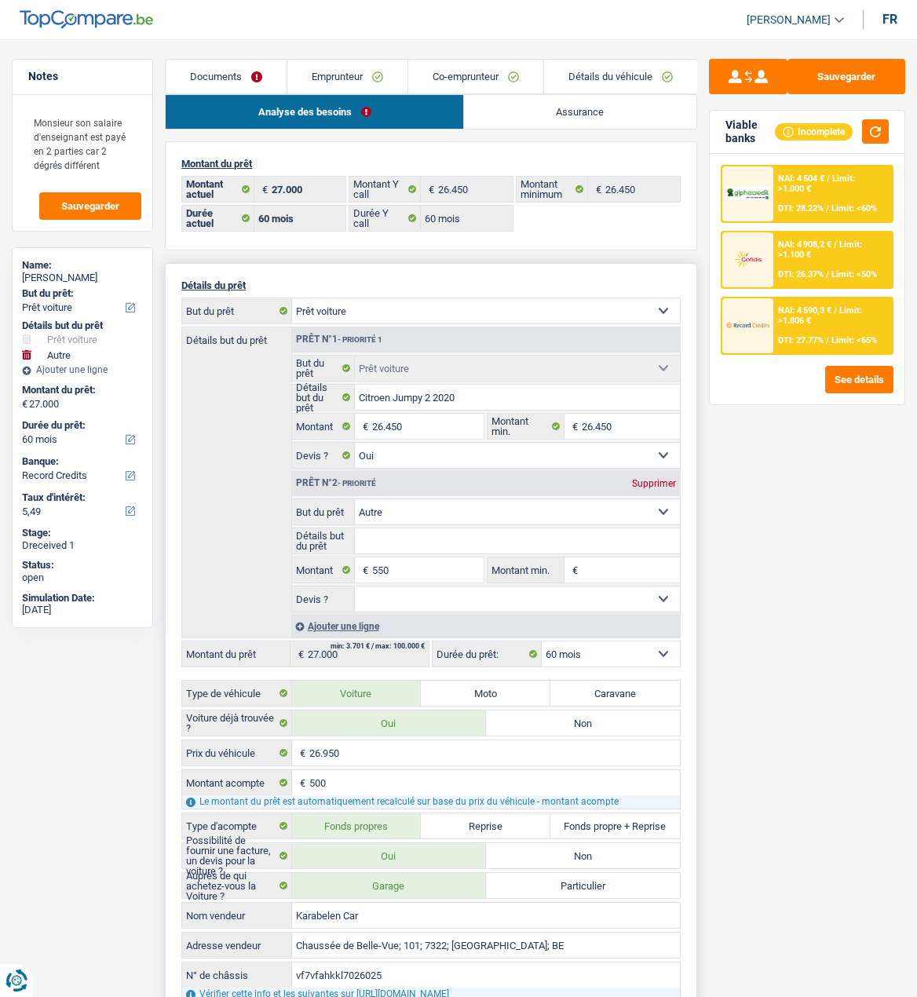
click at [647, 481] on div "Supprimer" at bounding box center [654, 483] width 52 height 9
type input "26.450"
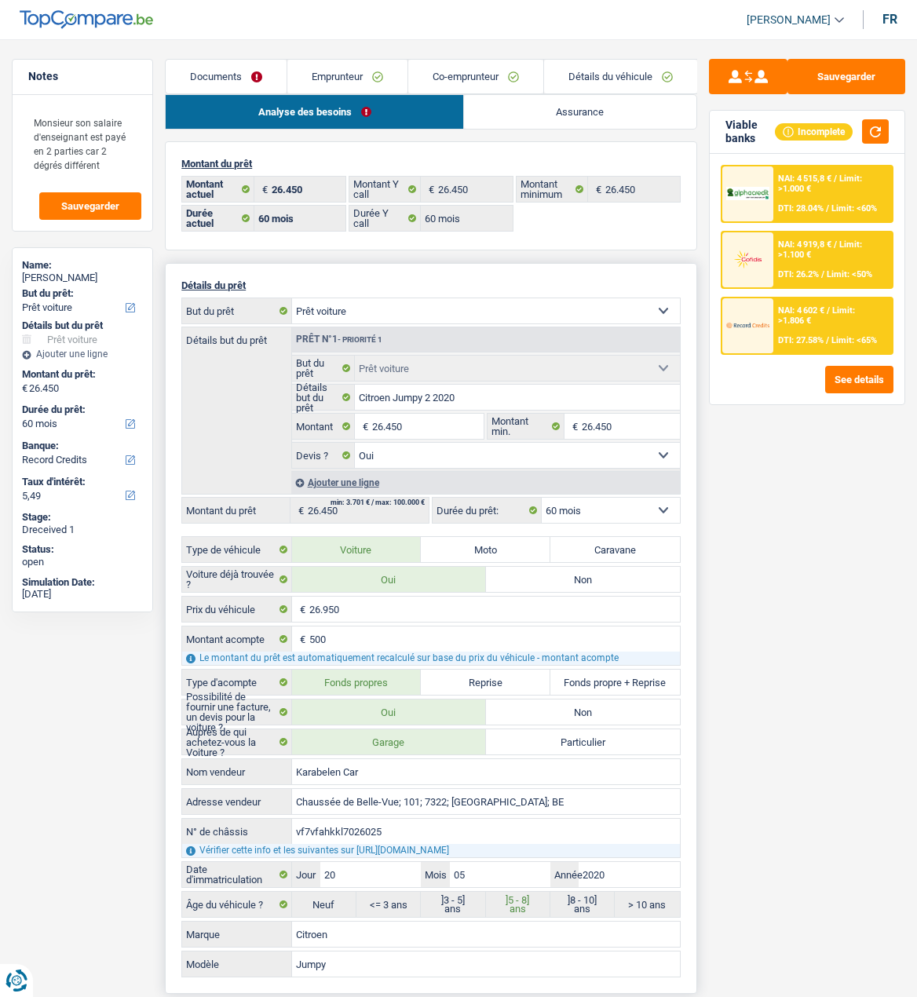
click at [839, 314] on span "Limit: >1.806 €" at bounding box center [816, 315] width 77 height 20
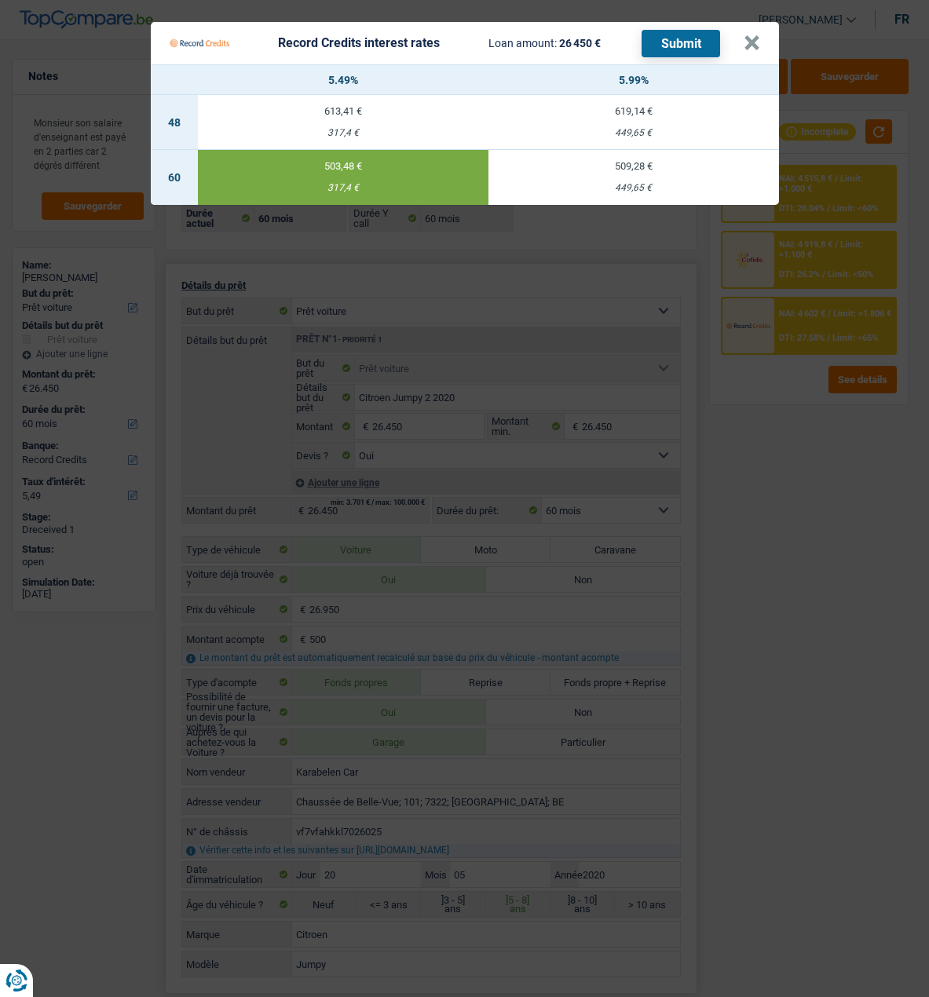
click at [694, 33] on button "Submit" at bounding box center [681, 43] width 79 height 27
click at [748, 35] on button "×" at bounding box center [752, 43] width 16 height 16
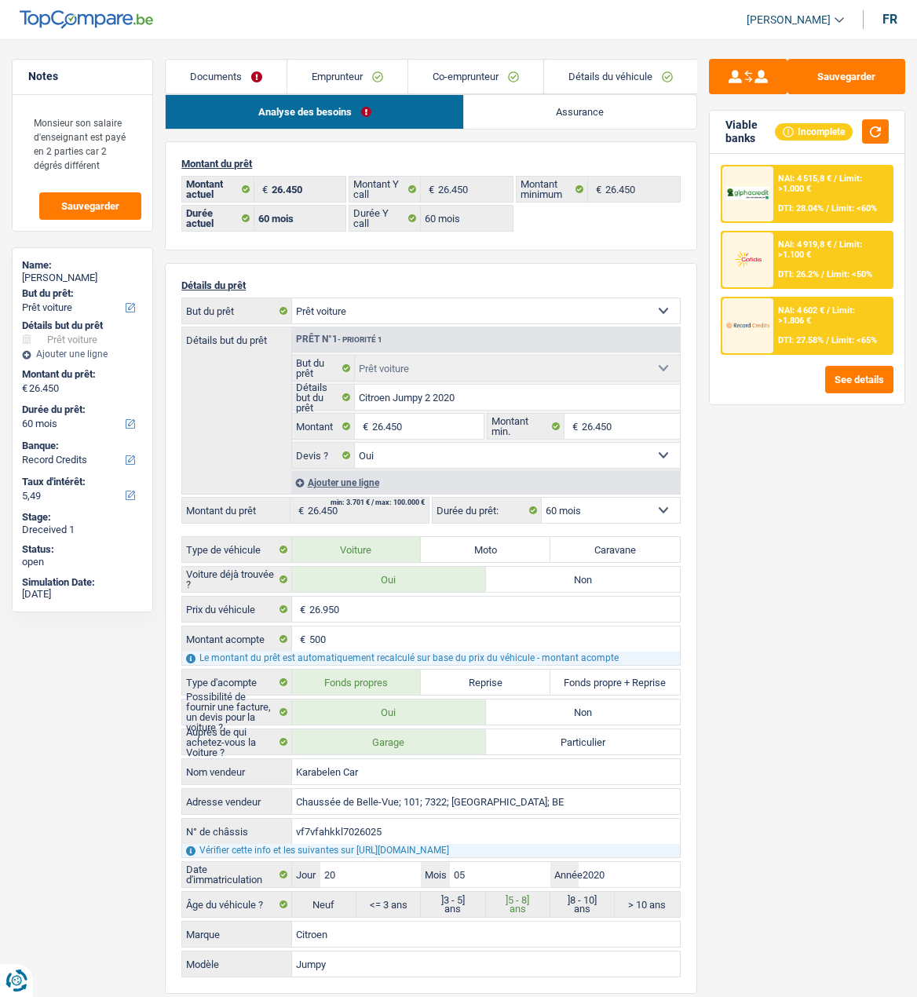
click at [236, 78] on link "Documents" at bounding box center [226, 77] width 121 height 34
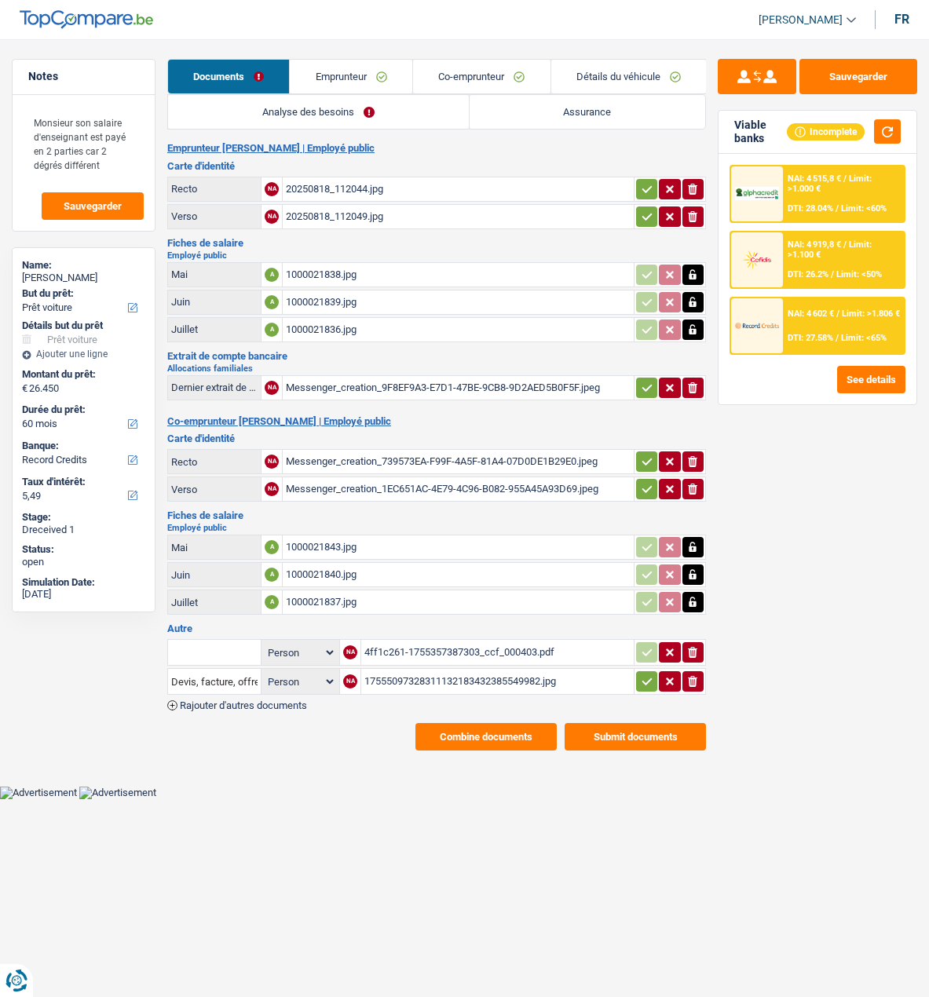
click at [638, 185] on button "button" at bounding box center [646, 189] width 21 height 20
drag, startPoint x: 635, startPoint y: 208, endPoint x: 645, endPoint y: 305, distance: 97.8
click at [636, 210] on button "button" at bounding box center [646, 217] width 21 height 20
drag, startPoint x: 649, startPoint y: 369, endPoint x: 635, endPoint y: 382, distance: 18.9
click at [641, 378] on button "button" at bounding box center [646, 388] width 21 height 20
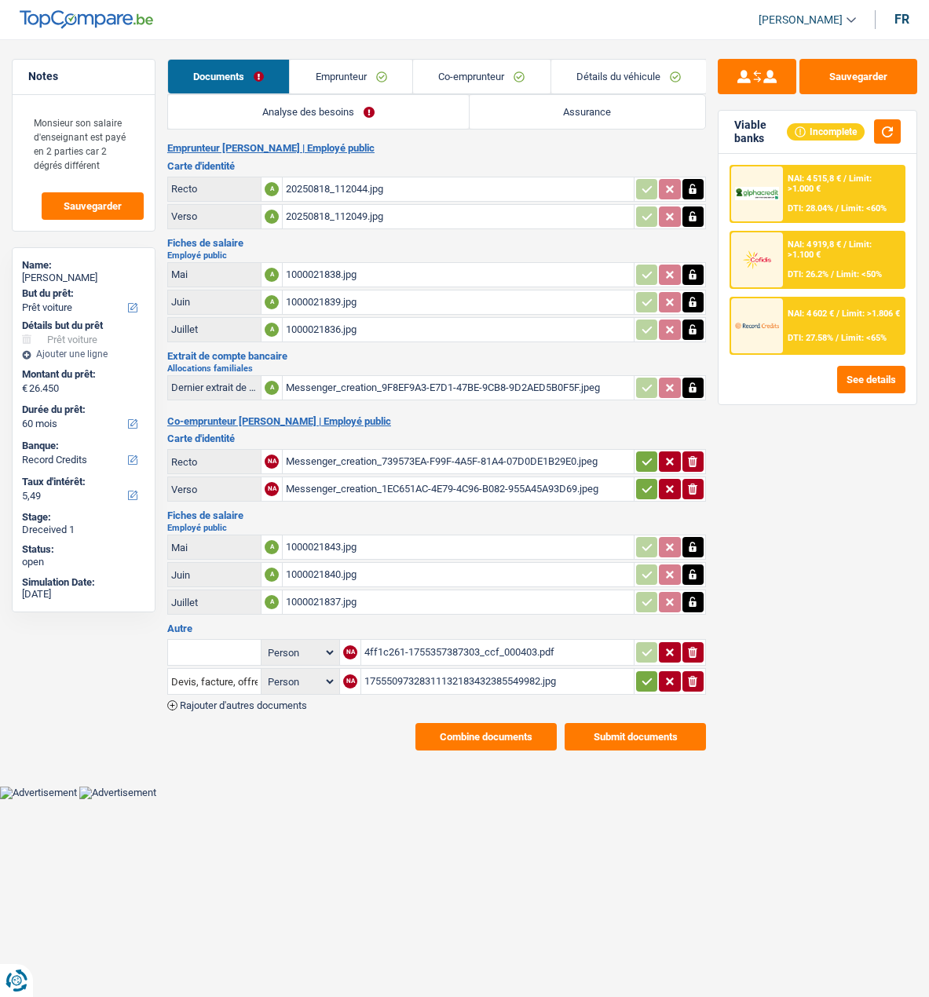
click at [638, 452] on button "button" at bounding box center [646, 462] width 21 height 20
click at [638, 479] on button "button" at bounding box center [646, 489] width 21 height 20
click at [401, 670] on div "17555097328311132183432385549982.jpg" at bounding box center [497, 682] width 266 height 24
click at [451, 641] on div "4ff1c261-1755357387303_ccf_000403.pdf" at bounding box center [497, 653] width 266 height 24
click at [307, 643] on select "Person Emprunteur Co-emprunteur" at bounding box center [300, 653] width 71 height 20
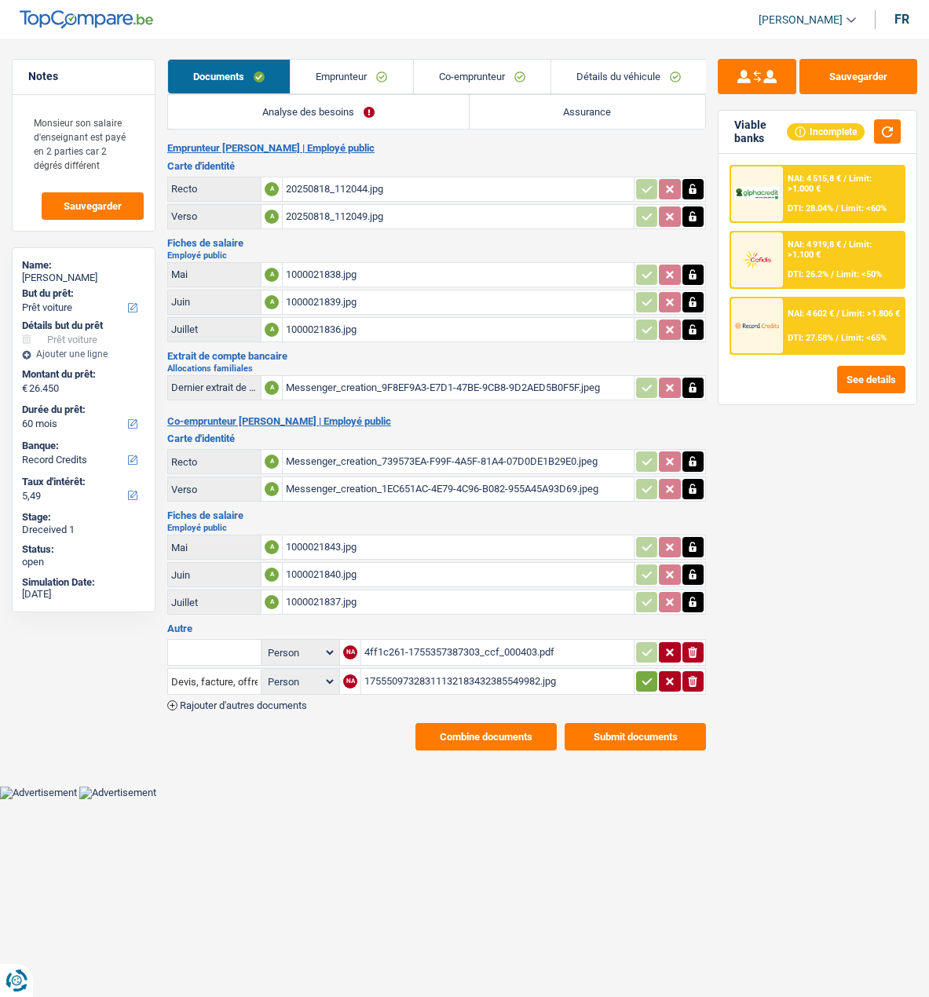
click at [417, 597] on div "1000021837.jpg" at bounding box center [458, 603] width 345 height 24
click at [224, 650] on td at bounding box center [213, 652] width 93 height 27
click at [223, 641] on input "text" at bounding box center [214, 652] width 86 height 25
click at [290, 679] on ul "Devis, facture, offre, bon de commande" at bounding box center [271, 683] width 209 height 37
click at [290, 674] on li "Devis, facture, offre, bon de commande" at bounding box center [272, 684] width 192 height 20
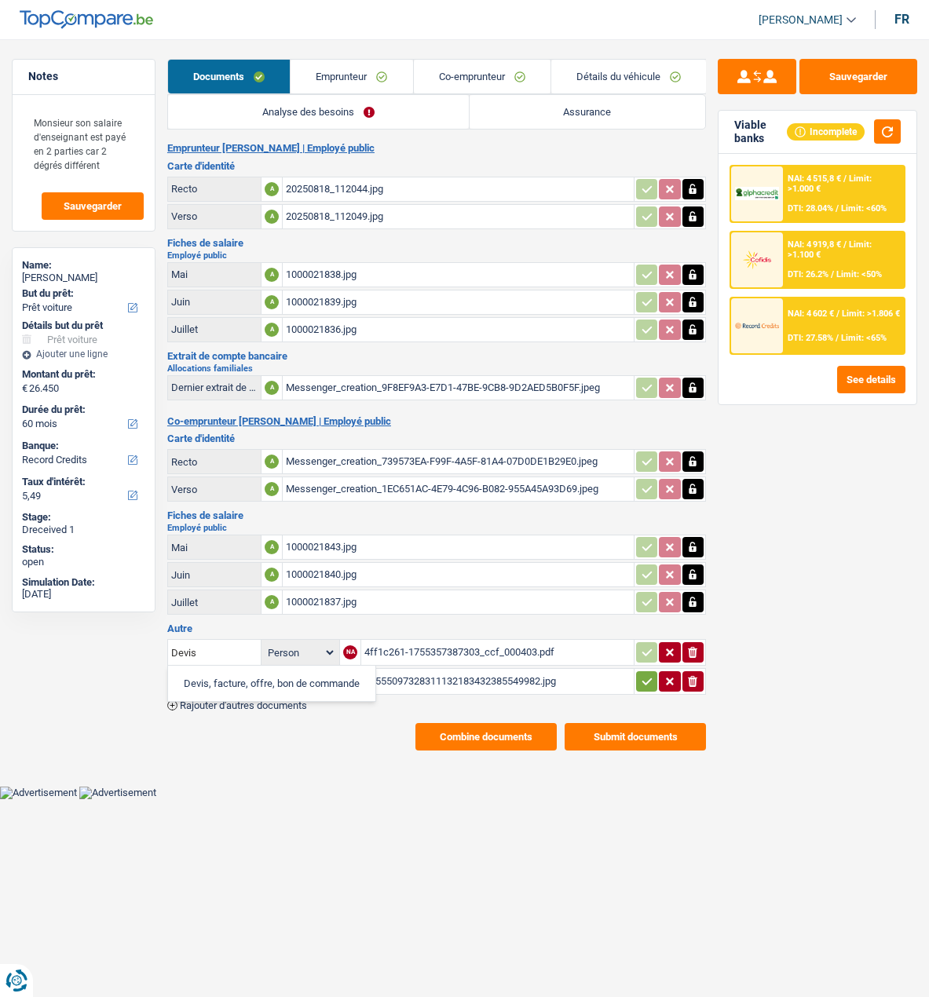
type input "Devis, facture, offre, bon de commande"
click at [638, 642] on button "button" at bounding box center [646, 652] width 21 height 20
click at [646, 674] on icon "button" at bounding box center [647, 682] width 13 height 16
click at [380, 101] on link "Analyse des besoins" at bounding box center [318, 112] width 301 height 34
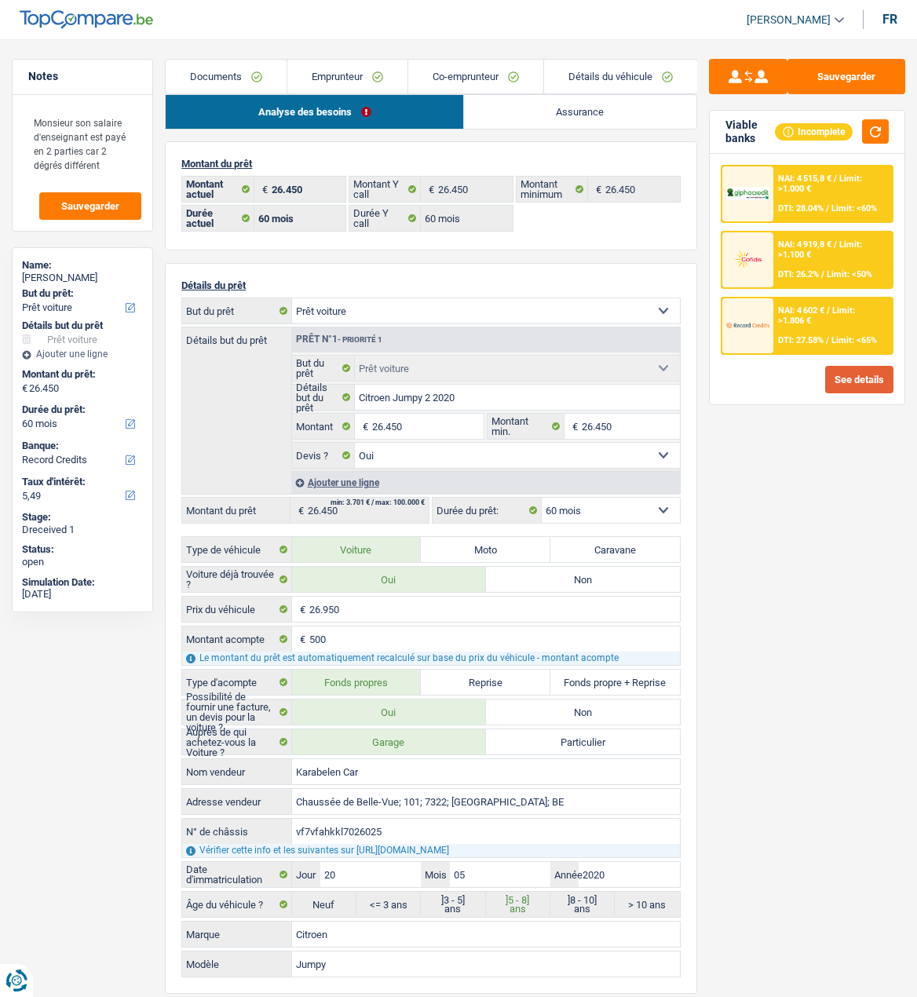
click at [856, 380] on button "See details" at bounding box center [859, 379] width 68 height 27
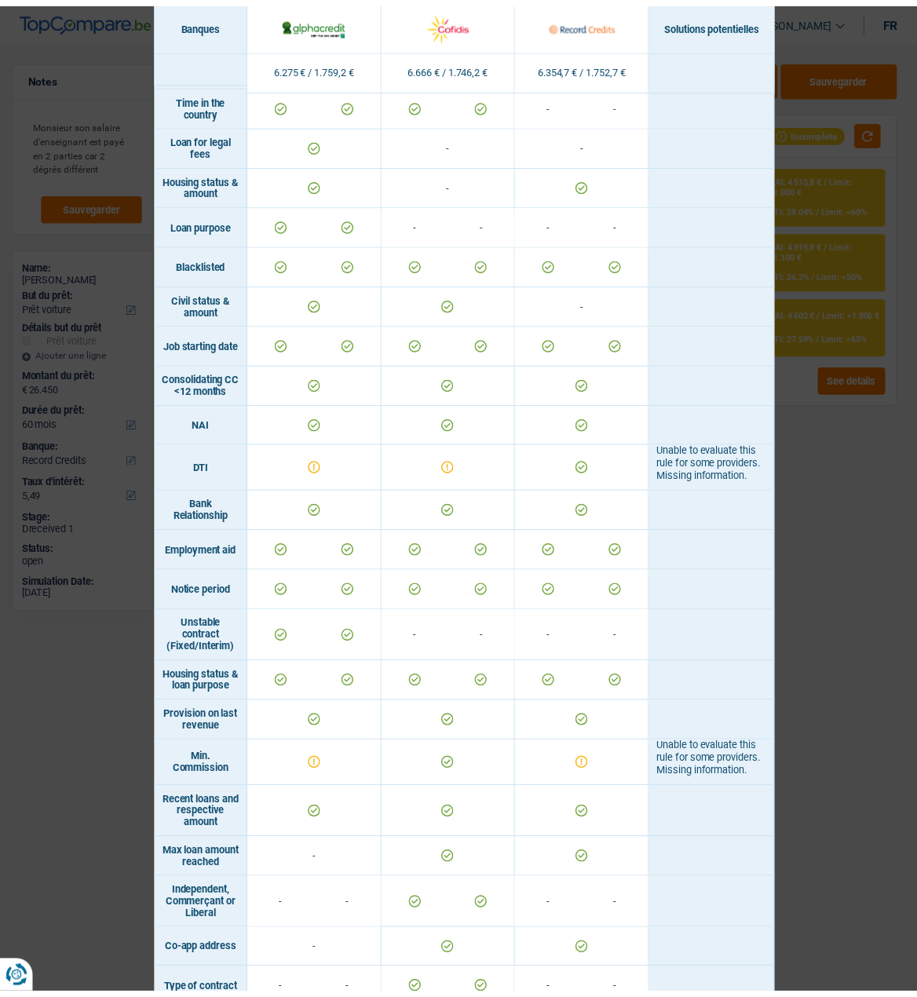
scroll to position [159, 0]
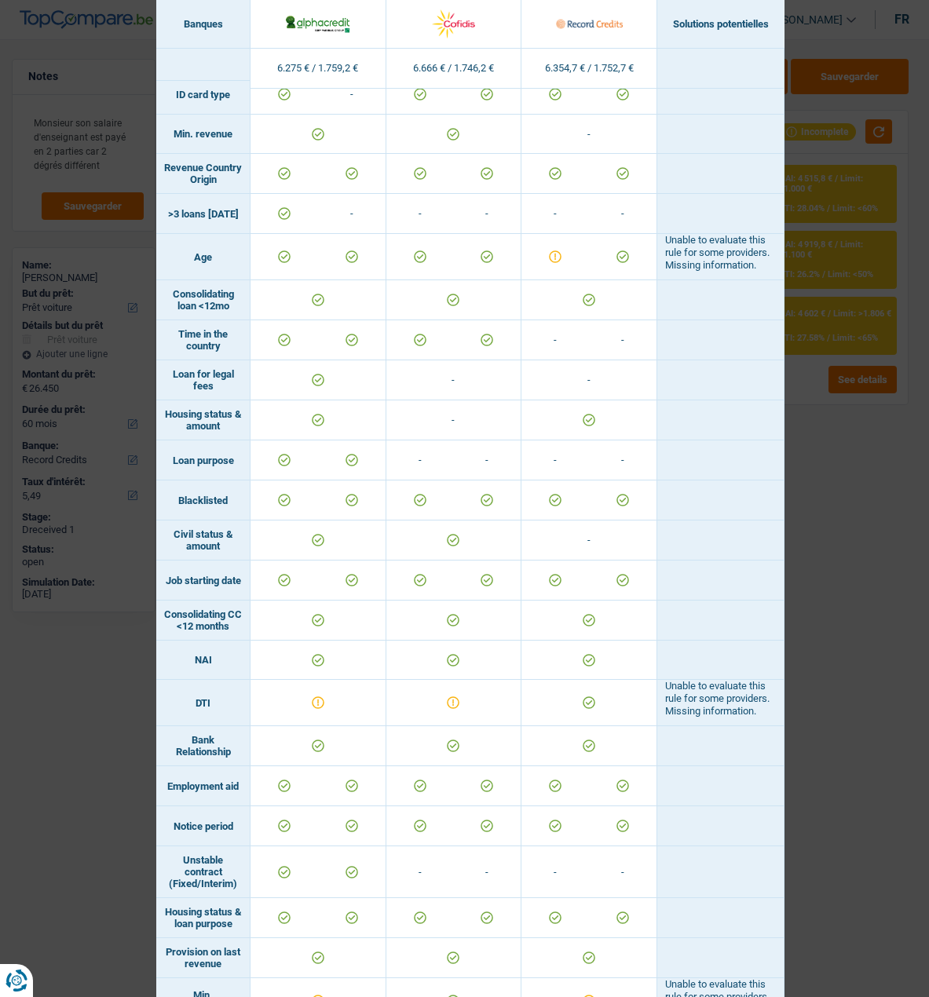
click at [808, 176] on div "Banks conditions × Banques Solutions potentielles Revenus / Charges 6.275 € / 1…" at bounding box center [464, 498] width 929 height 997
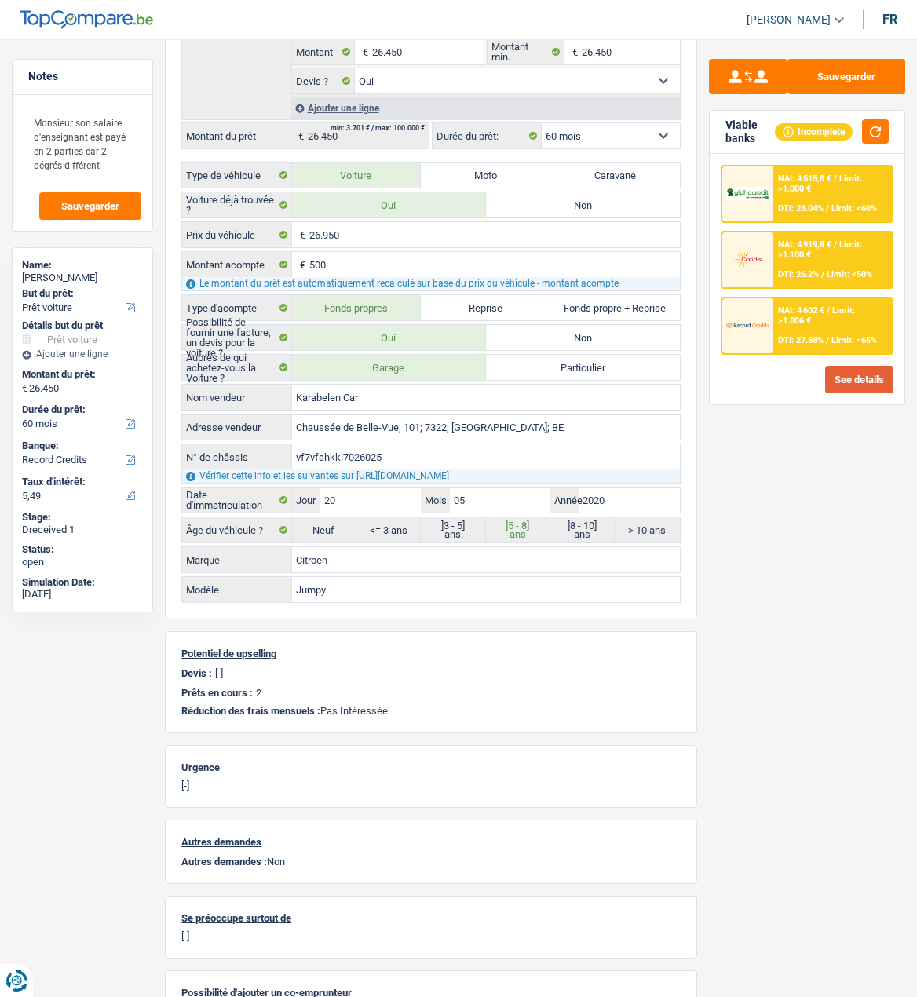
scroll to position [0, 0]
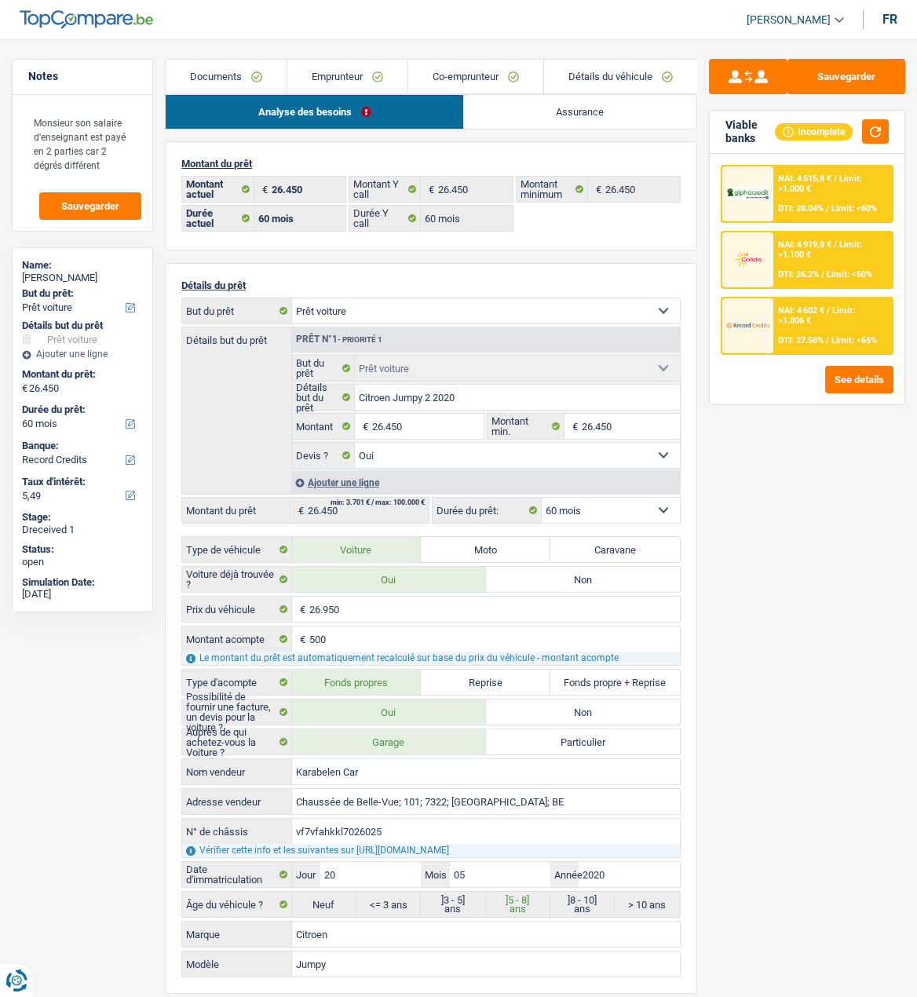
click at [827, 275] on span "Limit: <50%" at bounding box center [850, 274] width 46 height 10
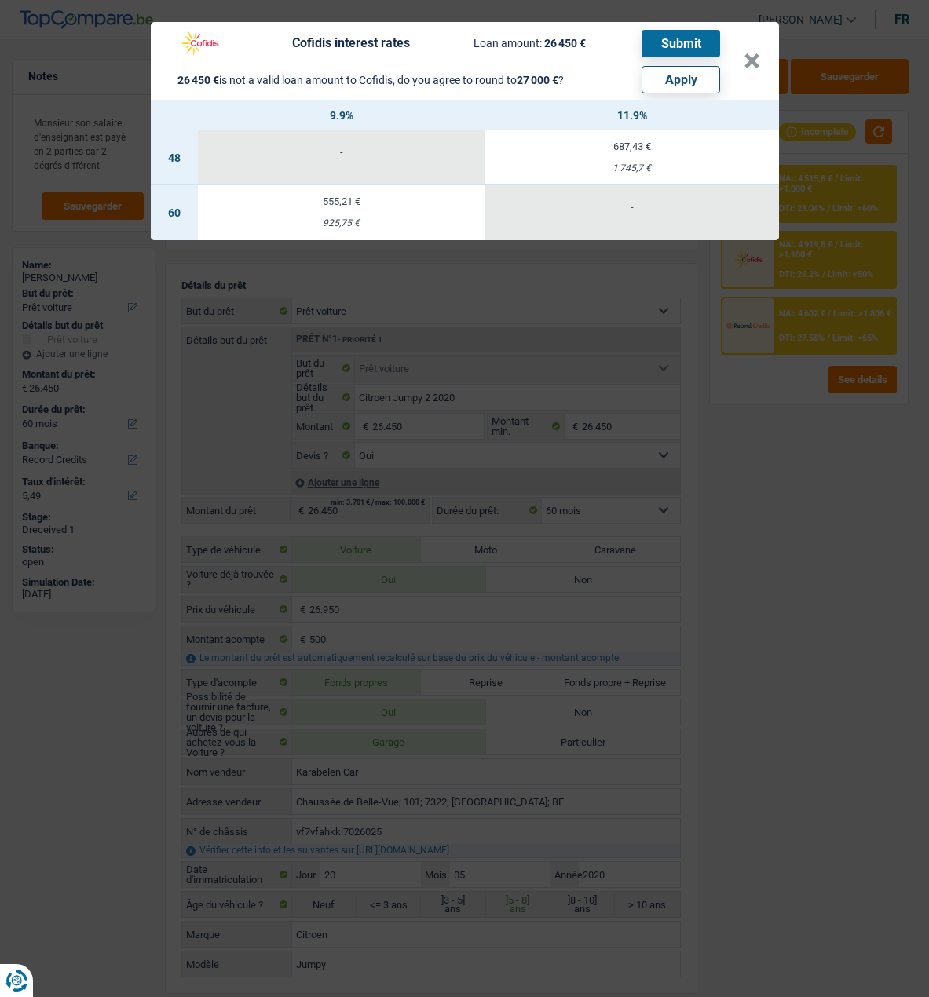
click at [355, 218] on div "925,75 €" at bounding box center [341, 223] width 287 height 10
select select "cofidis"
type input "9,90"
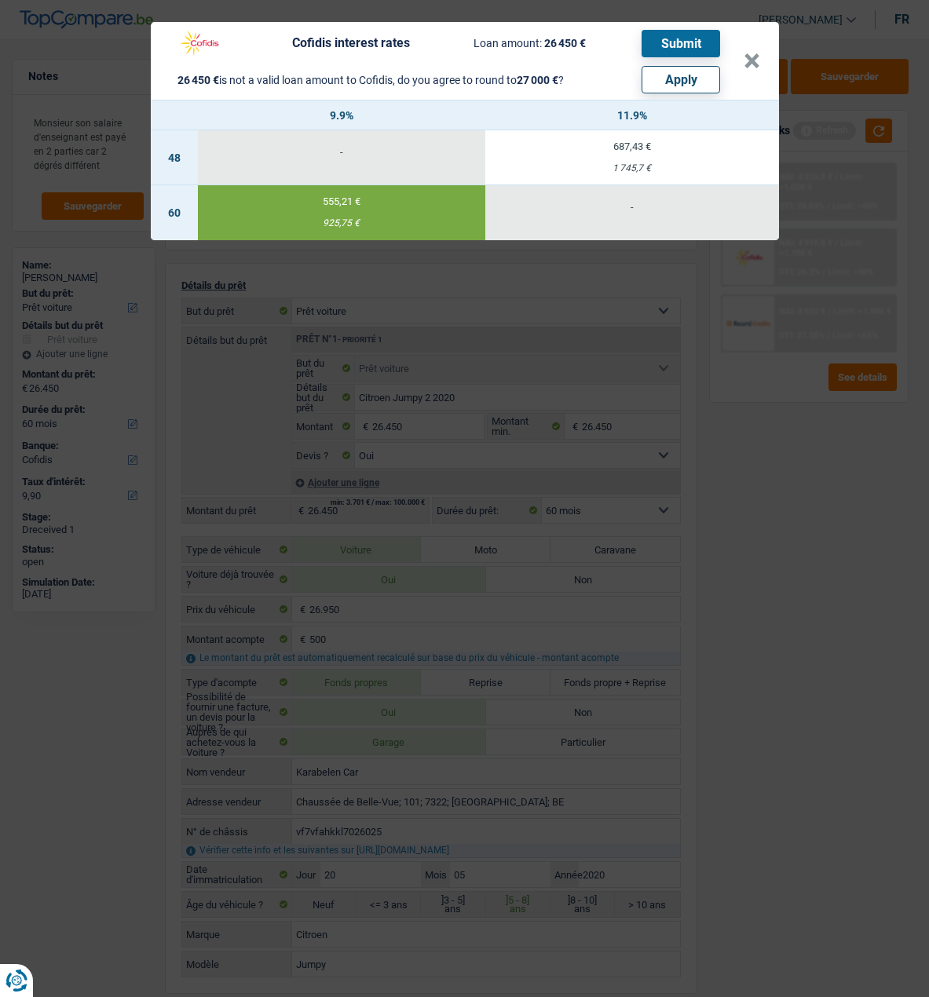
click at [693, 71] on button "Apply" at bounding box center [681, 79] width 79 height 27
type input "27.000"
select select "other"
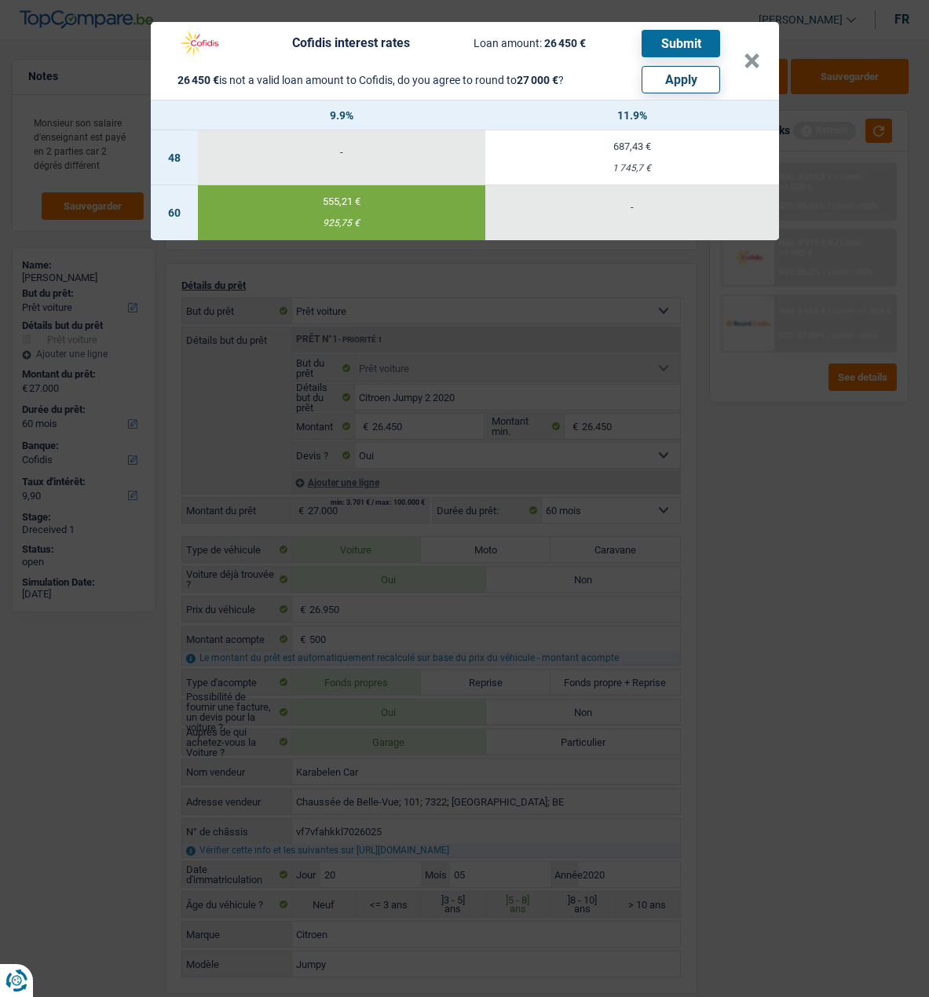
select select "other"
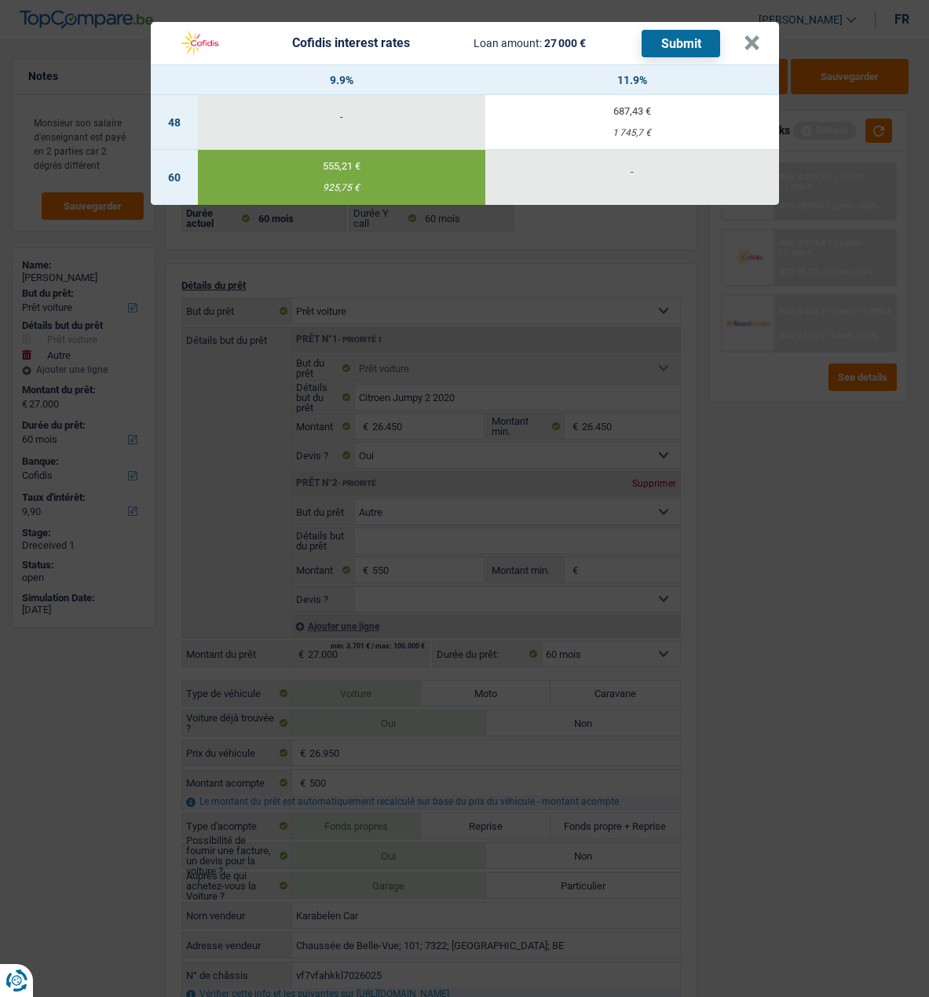
click at [759, 65] on th "11.9%" at bounding box center [632, 80] width 294 height 30
click at [347, 161] on div "555,21 €" at bounding box center [341, 166] width 287 height 10
click at [680, 35] on button "Submit" at bounding box center [681, 43] width 79 height 27
click at [752, 35] on button "×" at bounding box center [752, 43] width 16 height 16
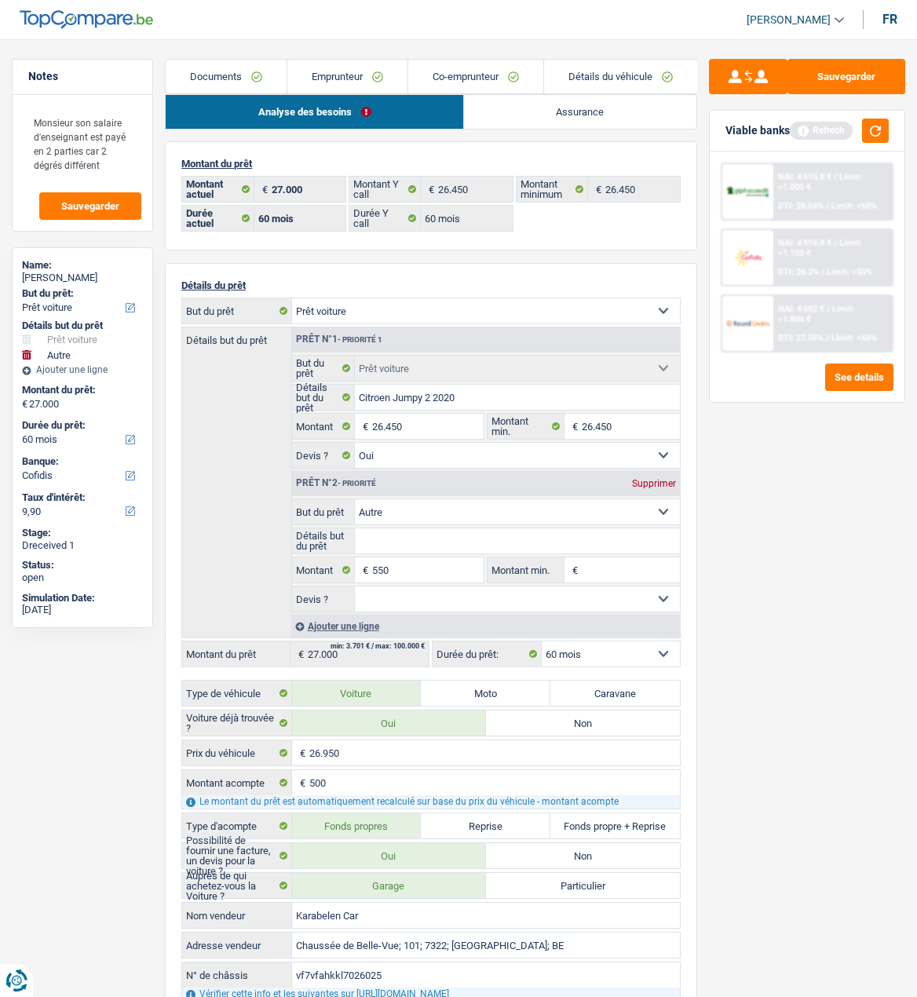
click at [833, 524] on div "Sauvegarder Viable banks Refresh NAI: 4 515,8 € / Limit: >1.000 € DTI: 28.04% /…" at bounding box center [807, 513] width 220 height 909
click at [875, 126] on button "button" at bounding box center [875, 131] width 27 height 24
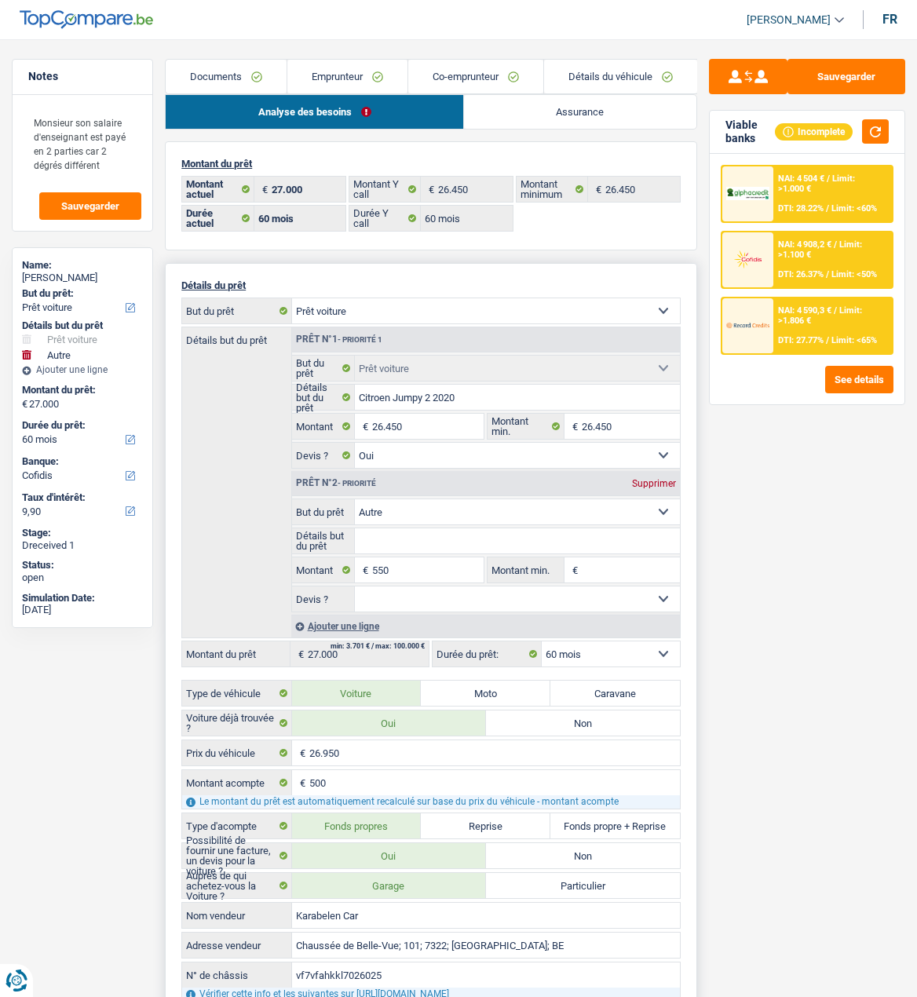
click at [666, 480] on div "Supprimer" at bounding box center [654, 483] width 52 height 9
type input "26.450"
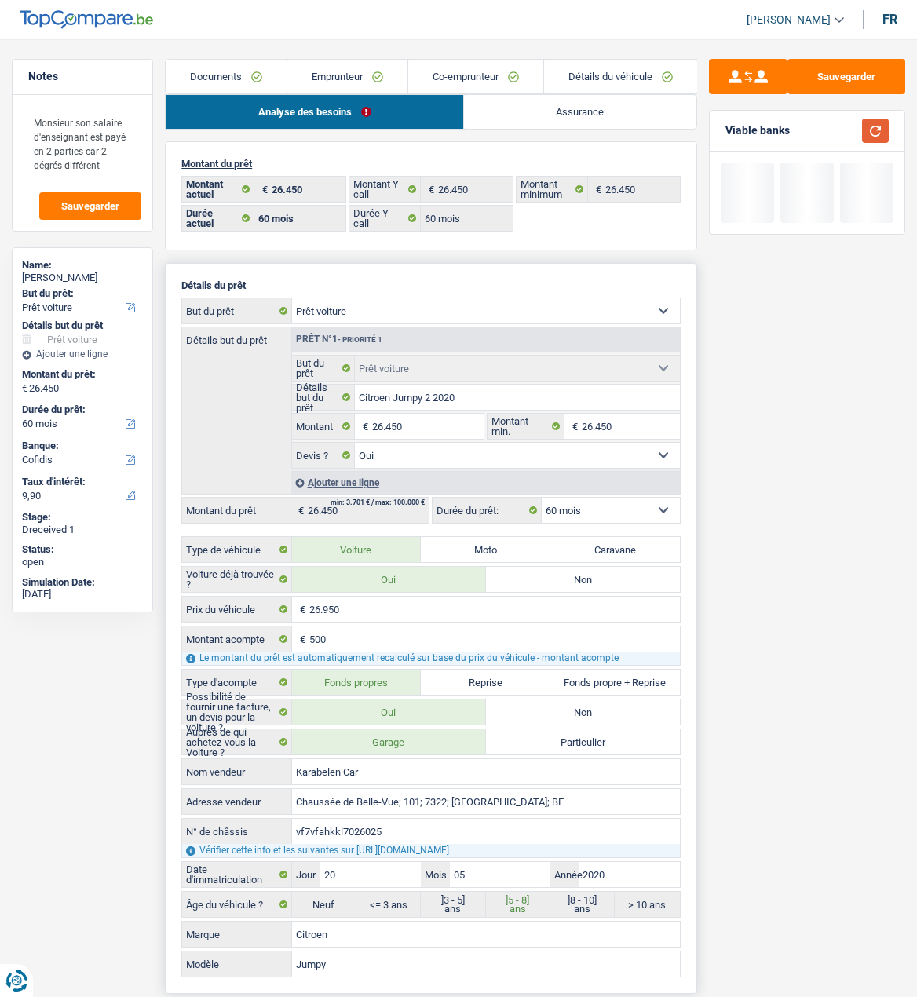
click at [865, 125] on button "button" at bounding box center [875, 131] width 27 height 24
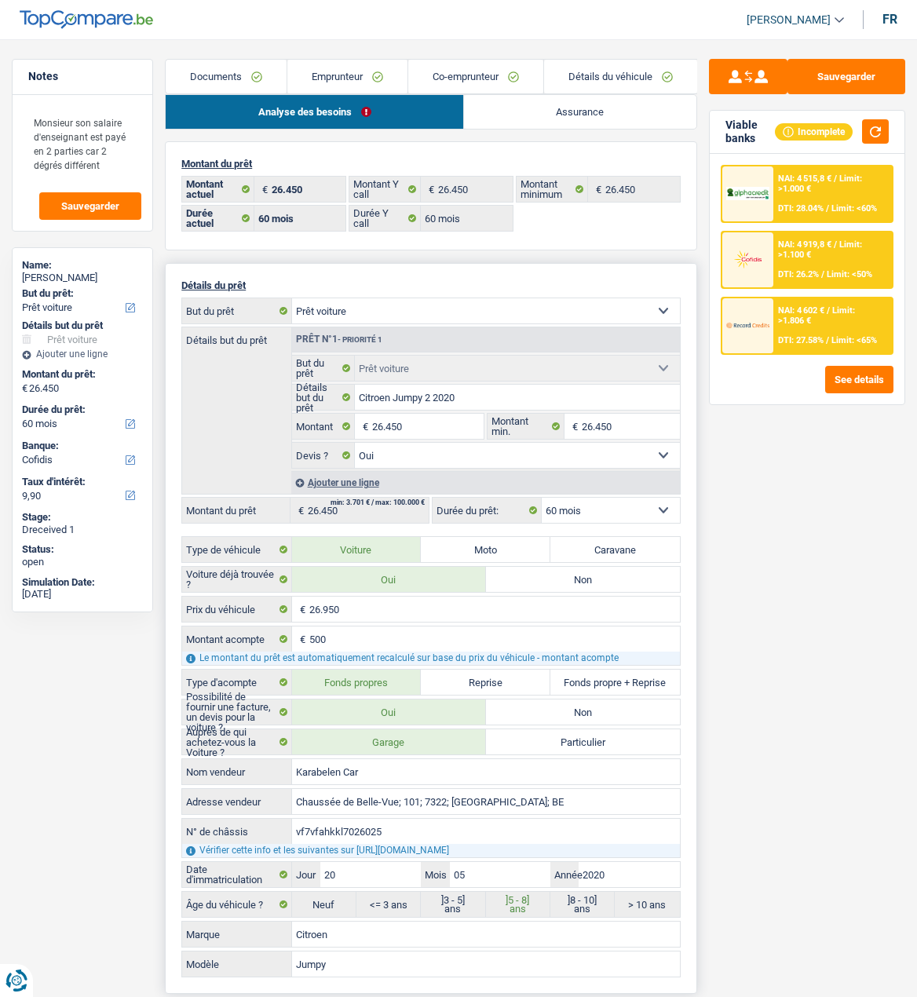
click at [422, 112] on link "Analyse des besoins" at bounding box center [315, 112] width 298 height 34
click at [641, 505] on select "12 mois 18 mois 24 mois 30 mois 36 mois 42 mois 48 mois 60 mois Sélectionner un…" at bounding box center [611, 510] width 138 height 25
select select "48"
click at [542, 498] on select "12 mois 18 mois 24 mois 30 mois 36 mois 42 mois 48 mois 60 mois Sélectionner un…" at bounding box center [611, 510] width 138 height 25
select select "48"
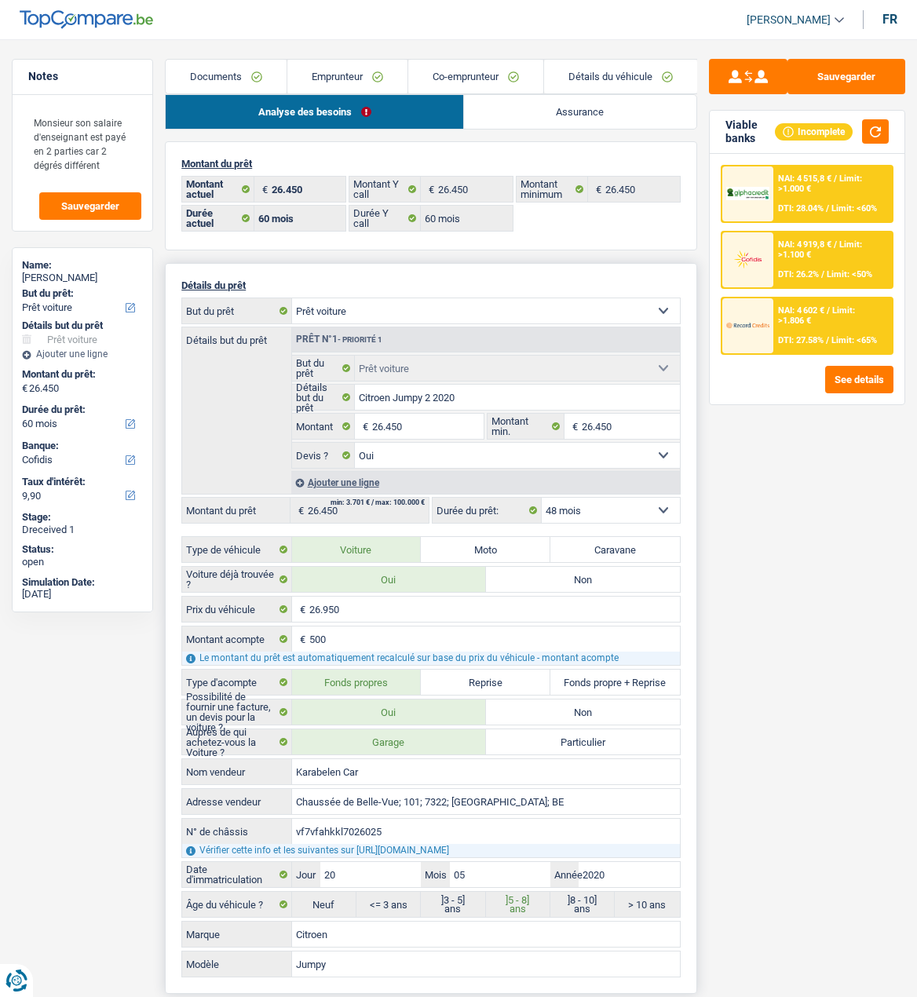
select select "48"
click at [827, 316] on span "/" at bounding box center [828, 310] width 3 height 10
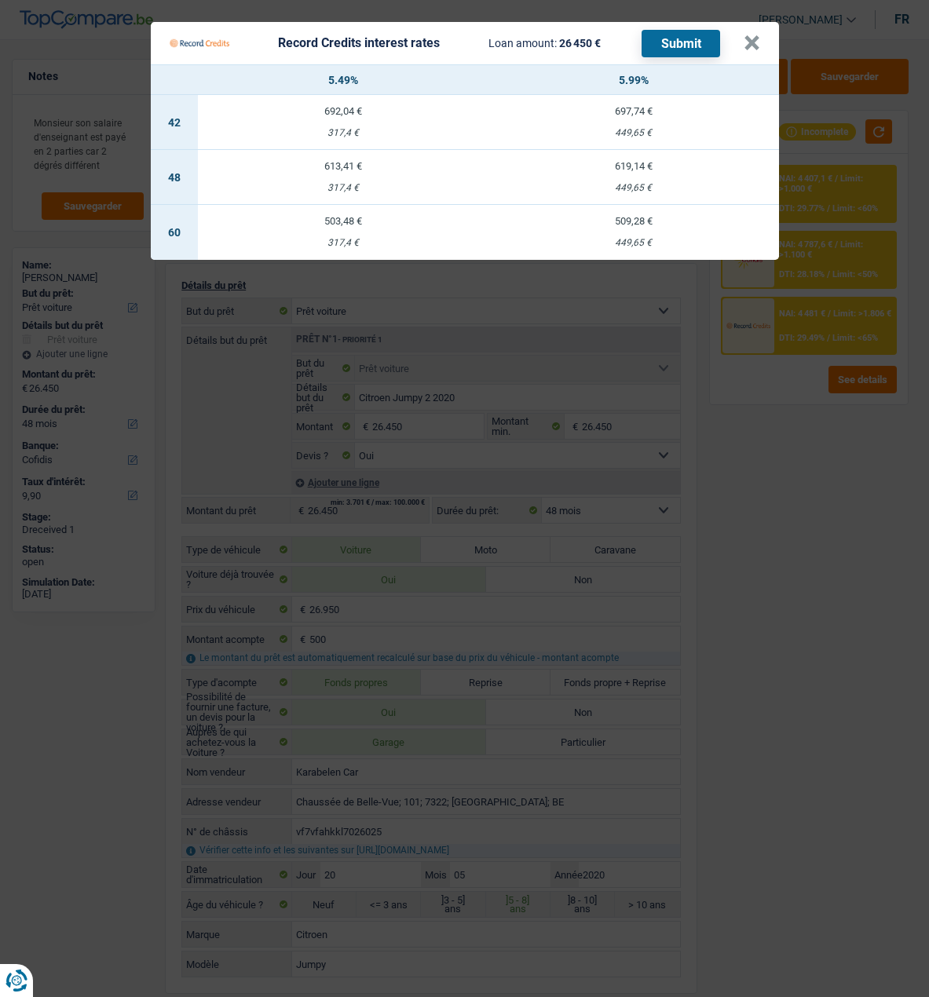
click at [352, 161] on div "613,41 €" at bounding box center [343, 166] width 291 height 10
select select "record credits"
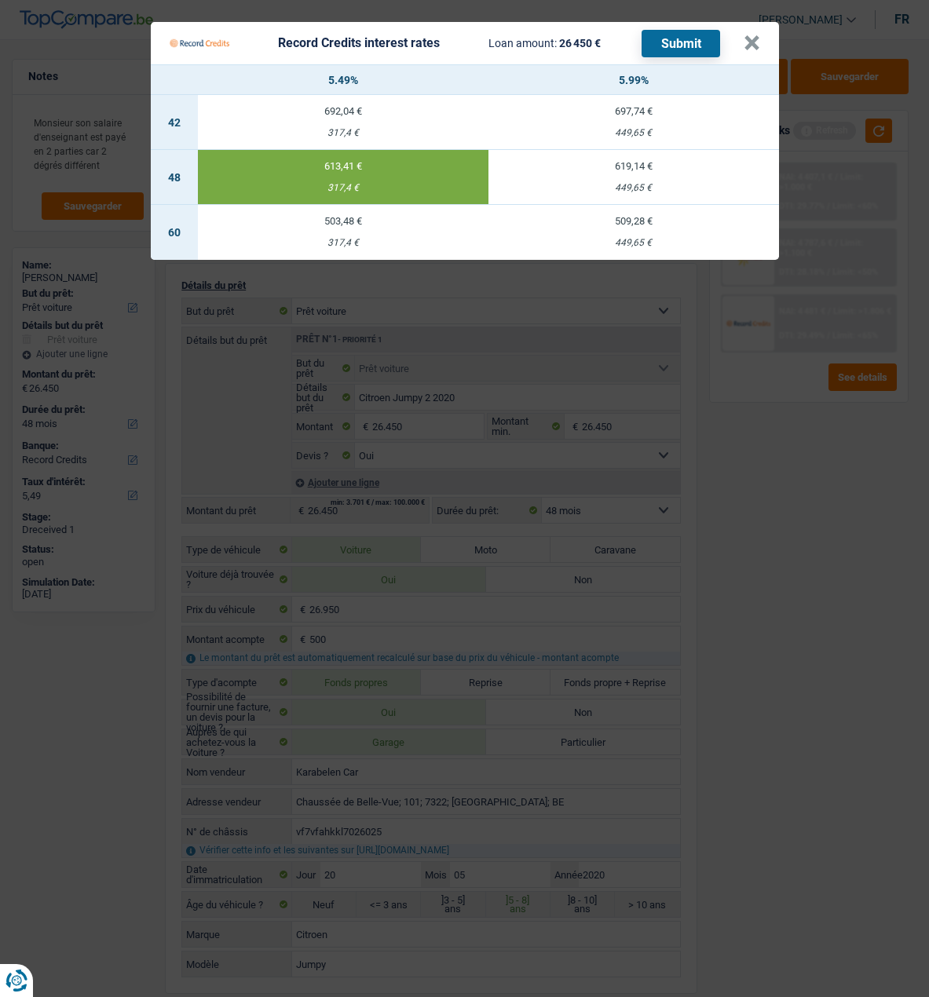
click at [701, 34] on button "Submit" at bounding box center [681, 43] width 79 height 27
click at [378, 163] on td "613,41 € 317,4 €" at bounding box center [343, 177] width 291 height 55
click at [371, 161] on div "613,41 €" at bounding box center [343, 166] width 291 height 10
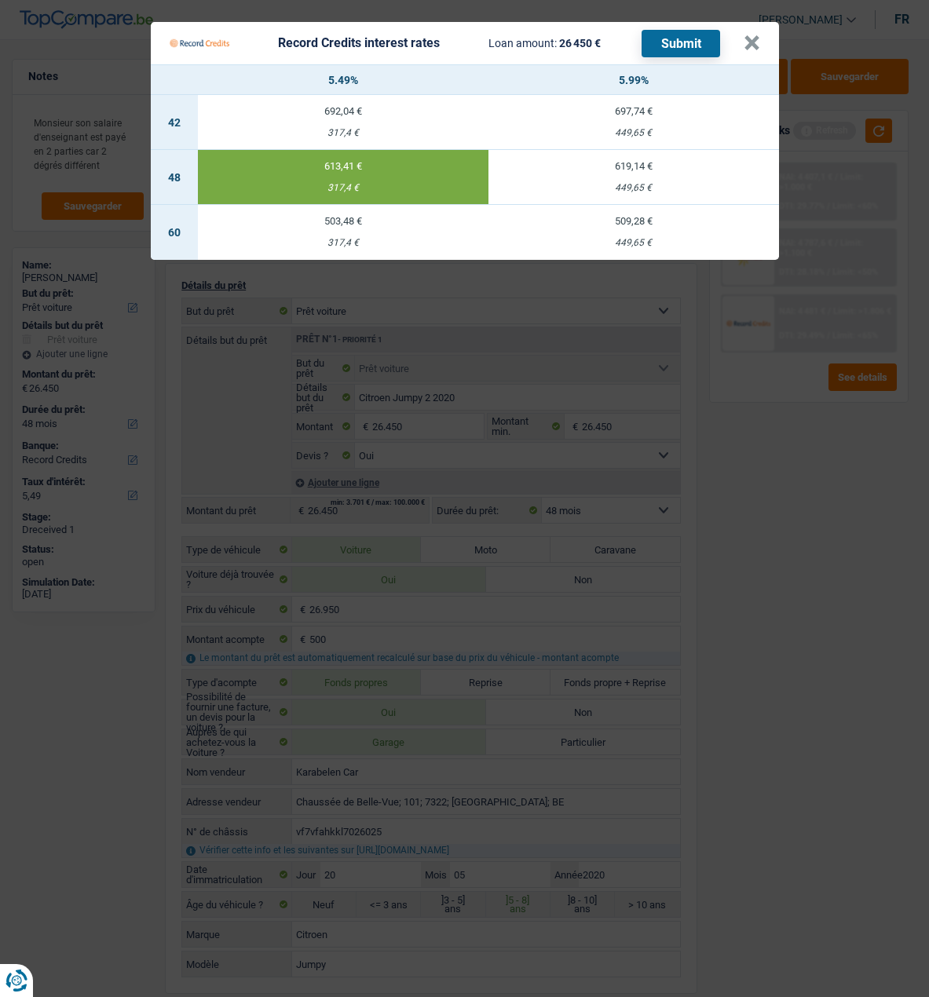
drag, startPoint x: 406, startPoint y: 166, endPoint x: 418, endPoint y: 160, distance: 13.0
click at [408, 163] on td "613,41 € 317,4 €" at bounding box center [343, 177] width 291 height 55
click at [426, 161] on div "613,41 €" at bounding box center [343, 166] width 291 height 10
click at [647, 183] on div "449,65 €" at bounding box center [633, 188] width 291 height 10
type input "5,99"
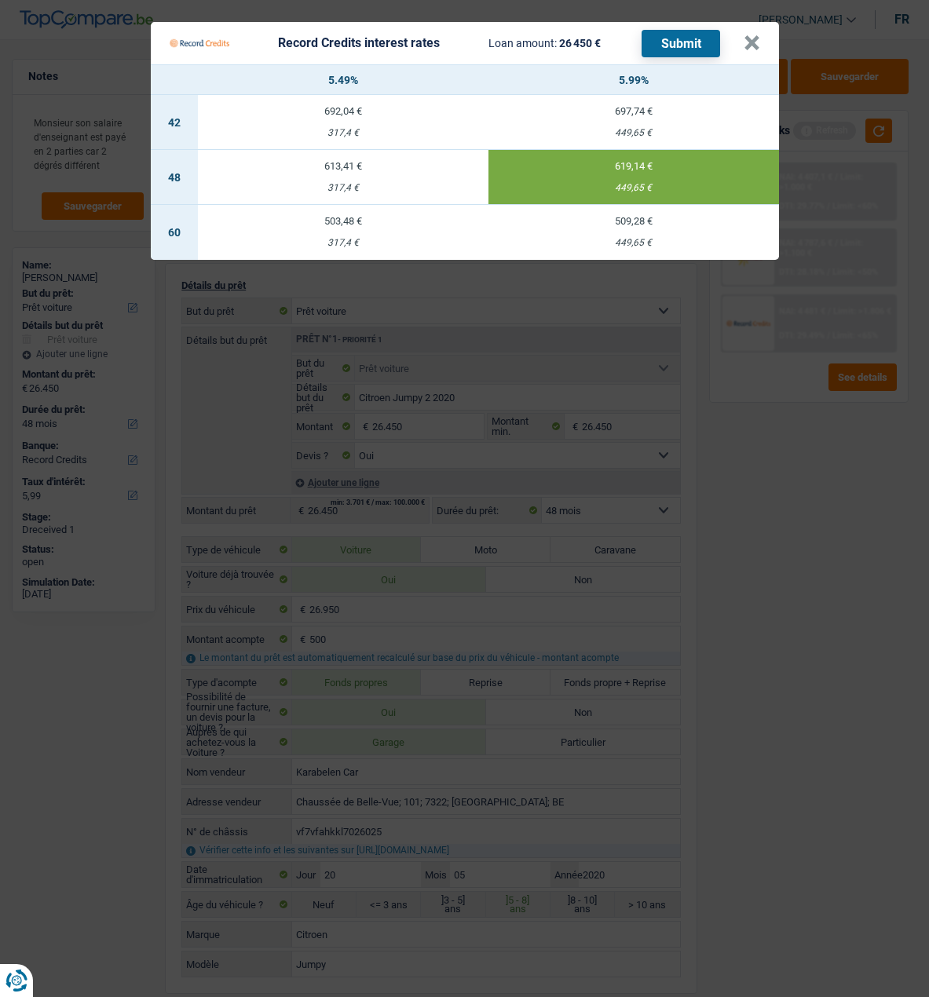
click at [703, 30] on button "Submit" at bounding box center [681, 43] width 79 height 27
click at [752, 35] on button "×" at bounding box center [752, 43] width 16 height 16
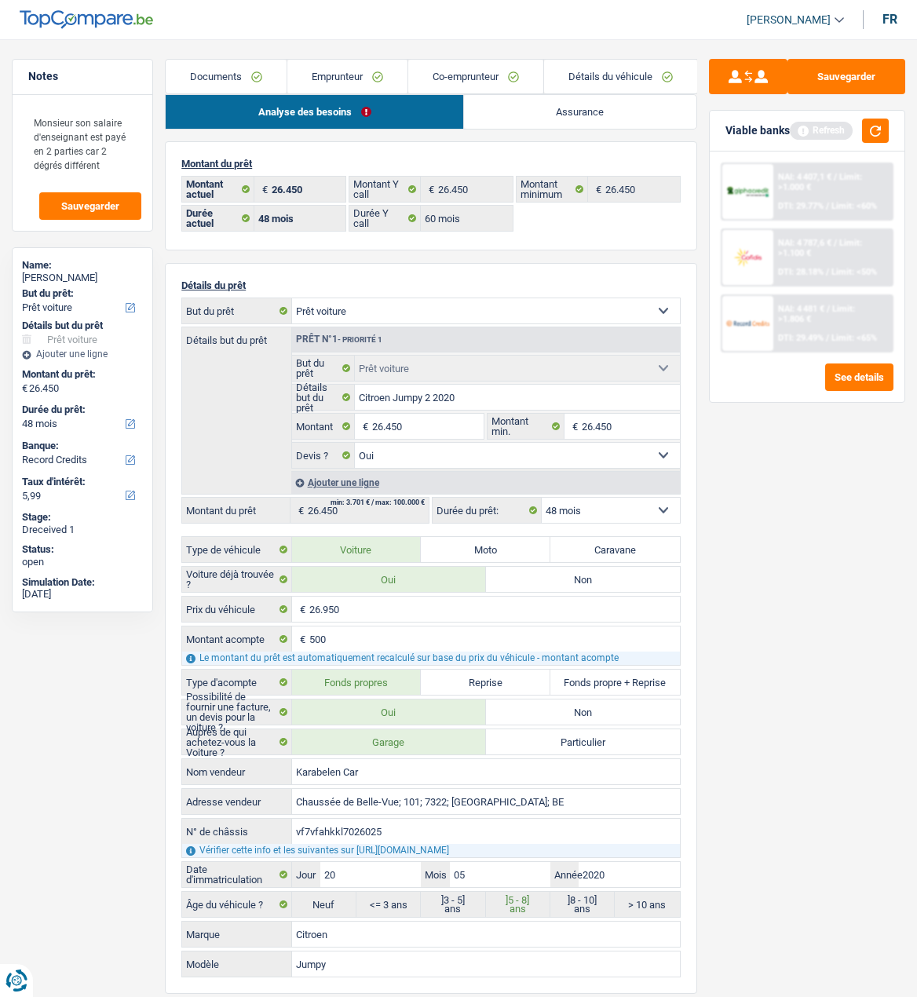
click at [474, 72] on link "Co-emprunteur" at bounding box center [475, 77] width 135 height 34
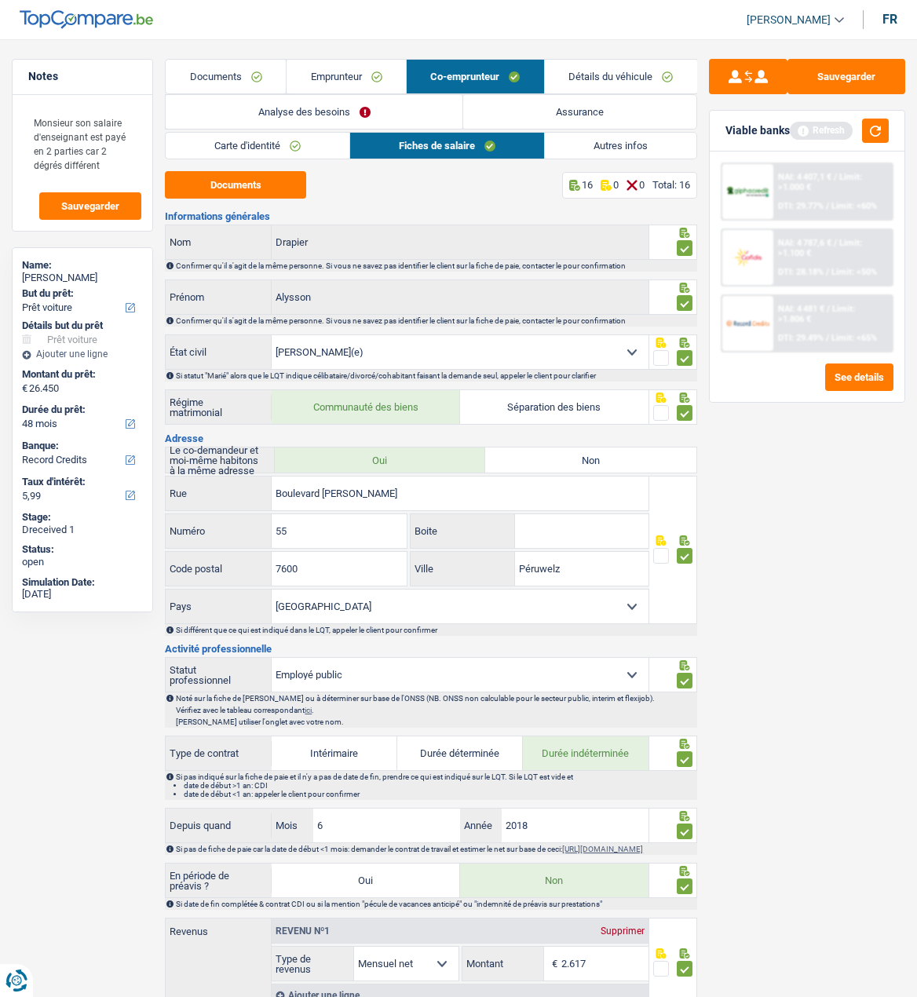
click at [353, 74] on link "Emprunteur" at bounding box center [346, 77] width 119 height 34
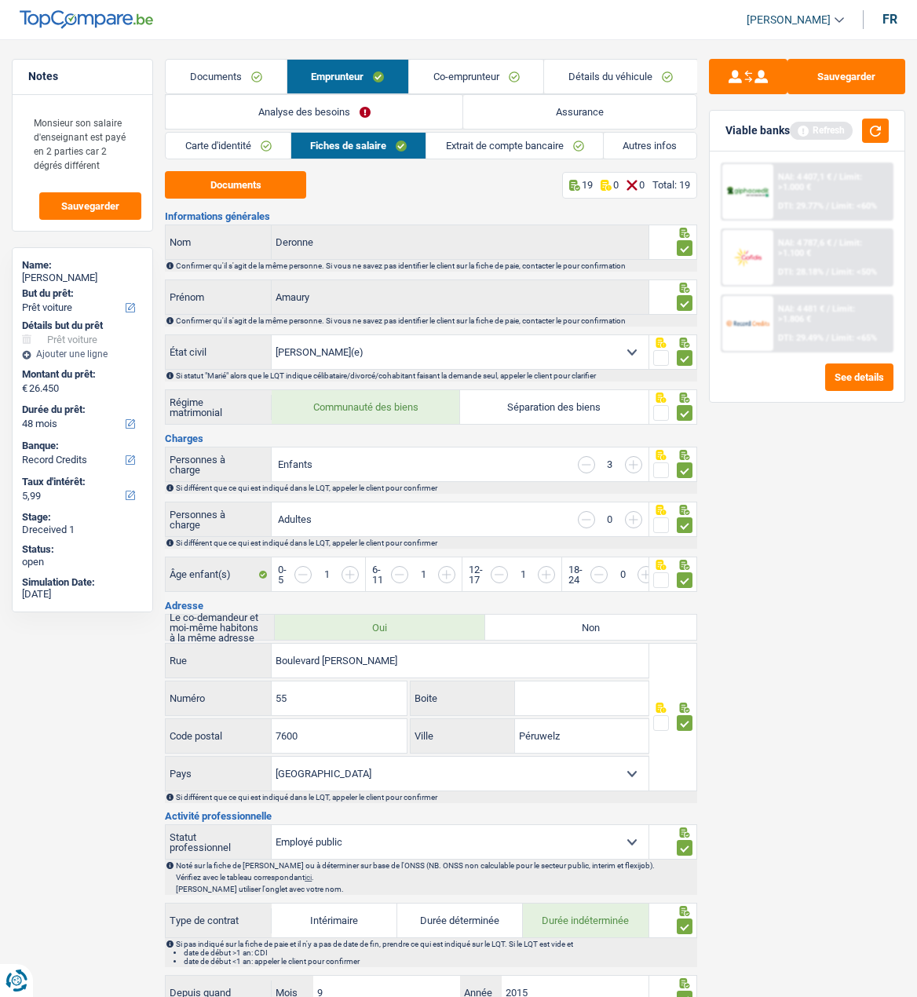
click at [492, 75] on link "Co-emprunteur" at bounding box center [476, 77] width 134 height 34
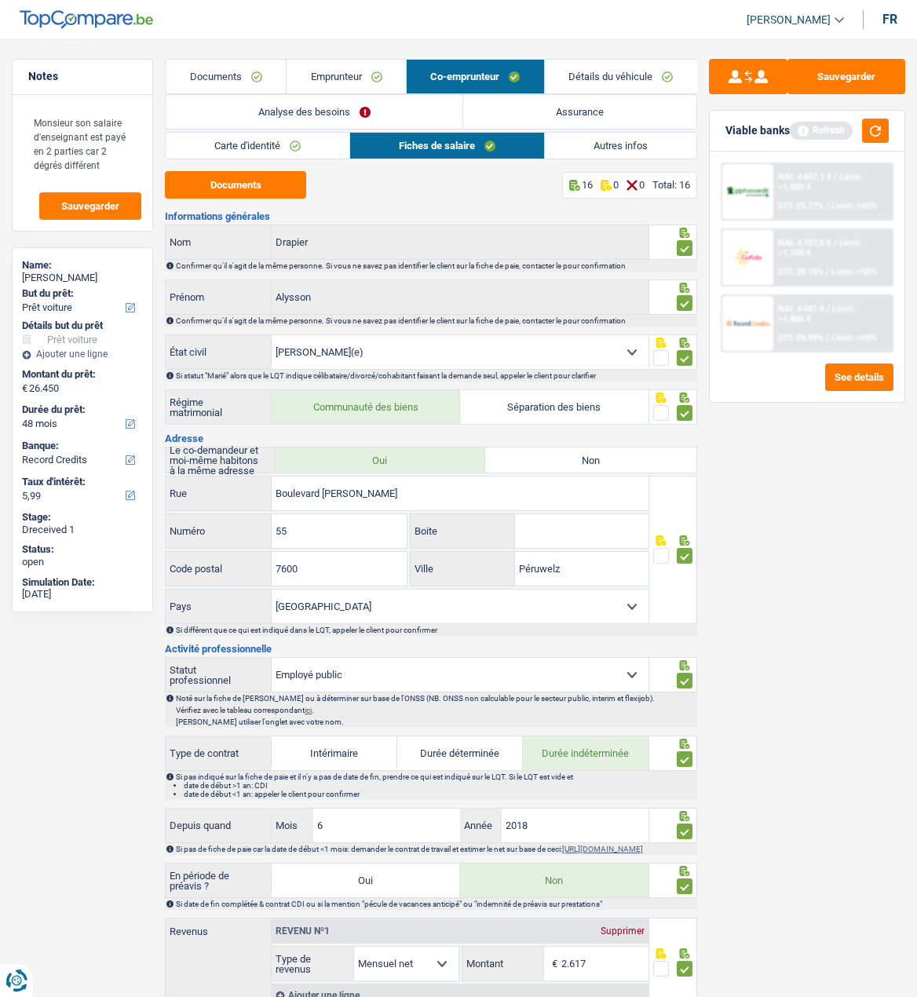
click at [355, 71] on link "Emprunteur" at bounding box center [346, 77] width 119 height 34
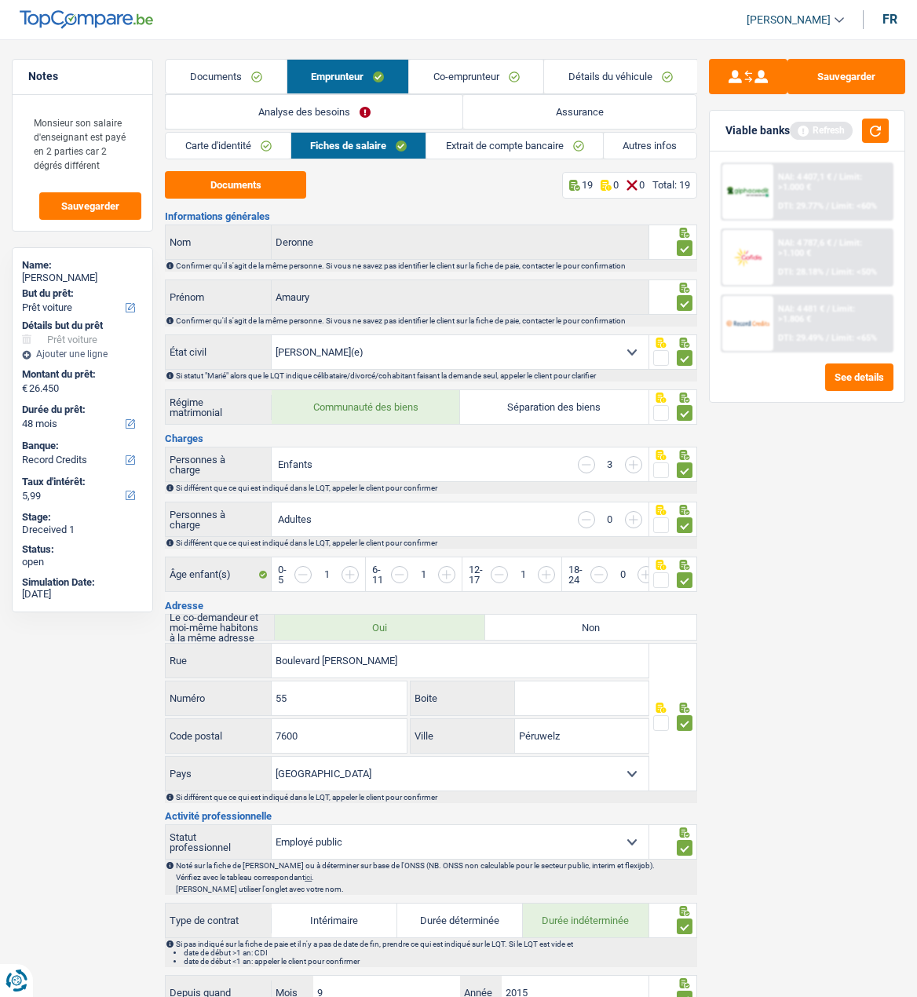
click at [474, 84] on link "Co-emprunteur" at bounding box center [476, 77] width 134 height 34
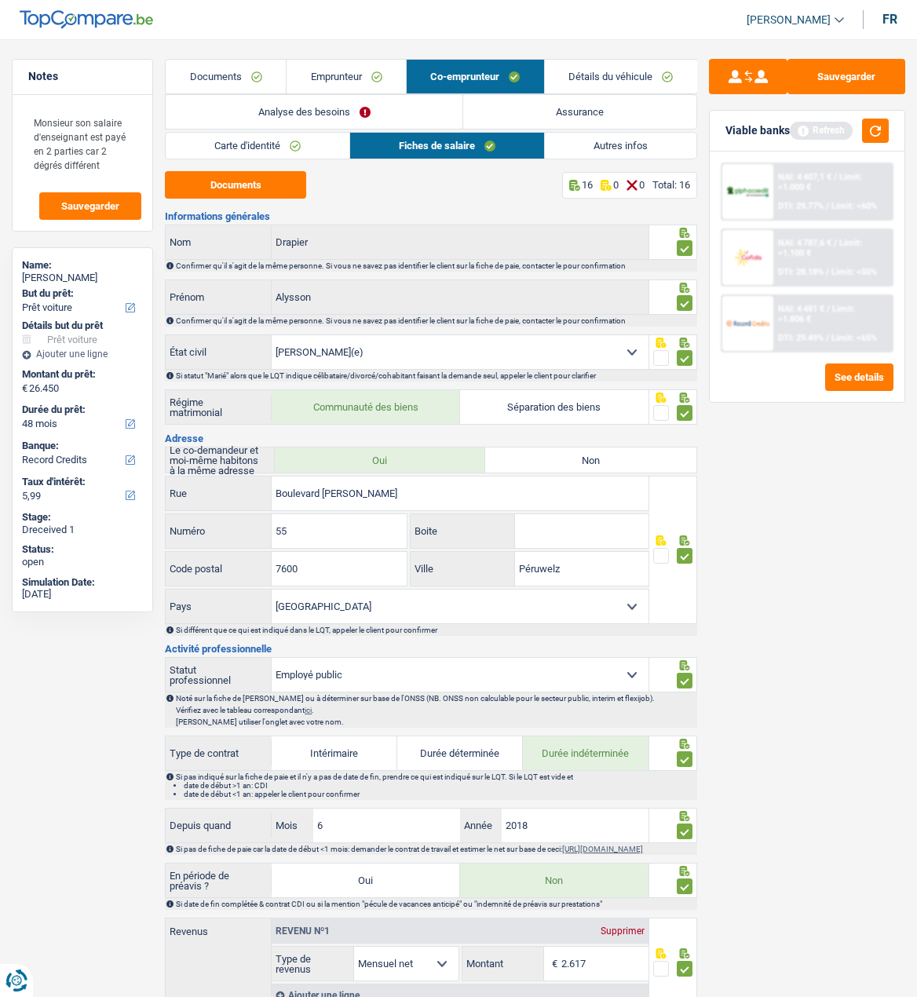
click at [629, 66] on link "Détails du véhicule" at bounding box center [621, 77] width 152 height 34
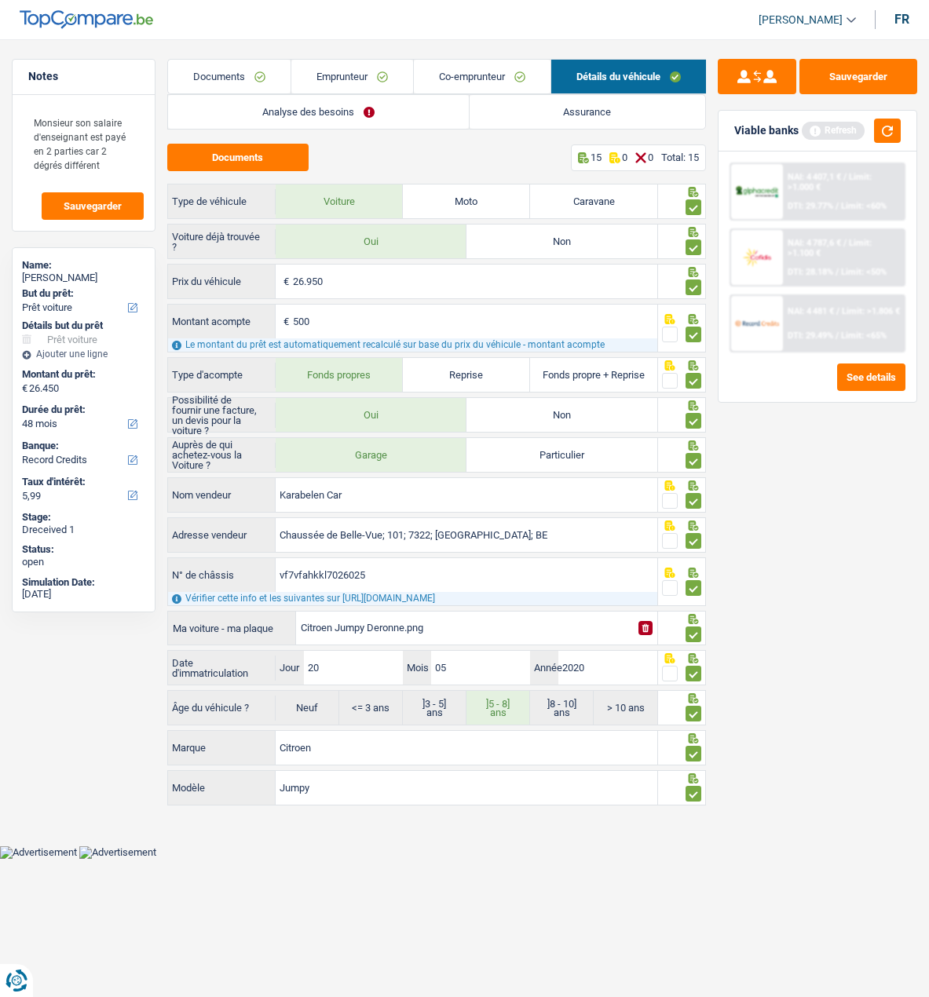
click at [283, 108] on link "Analyse des besoins" at bounding box center [318, 112] width 301 height 34
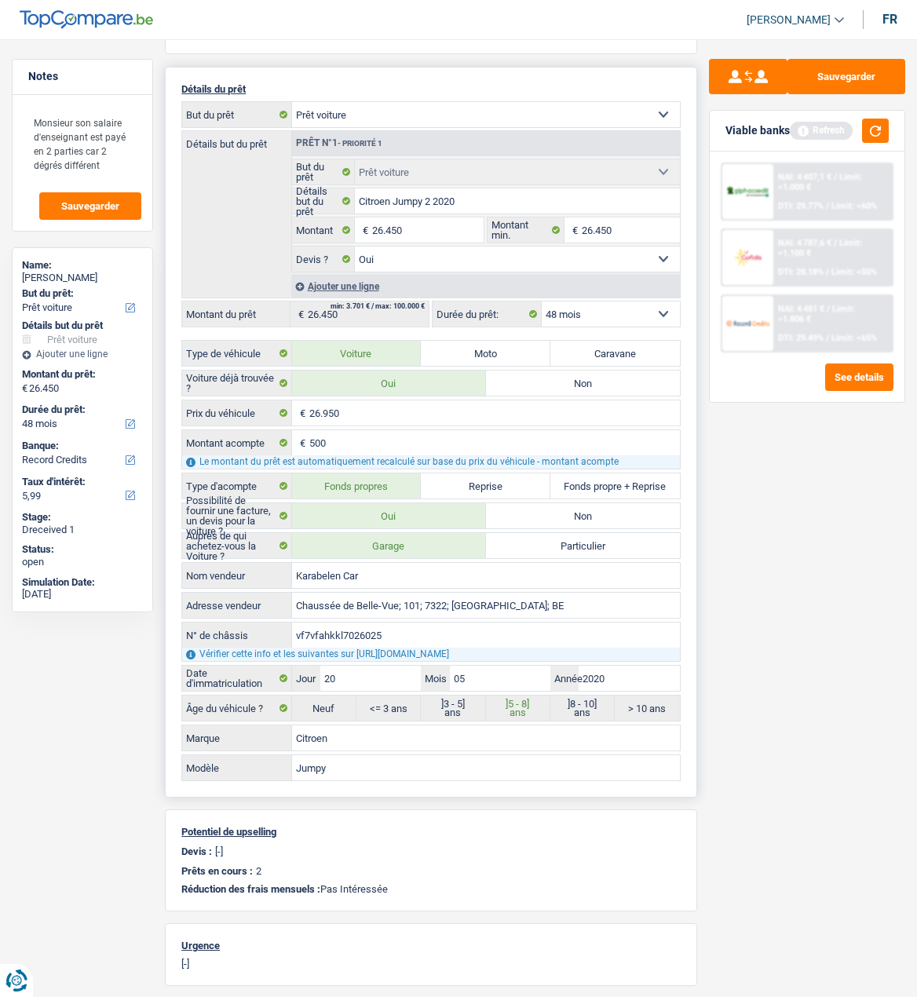
scroll to position [137, 0]
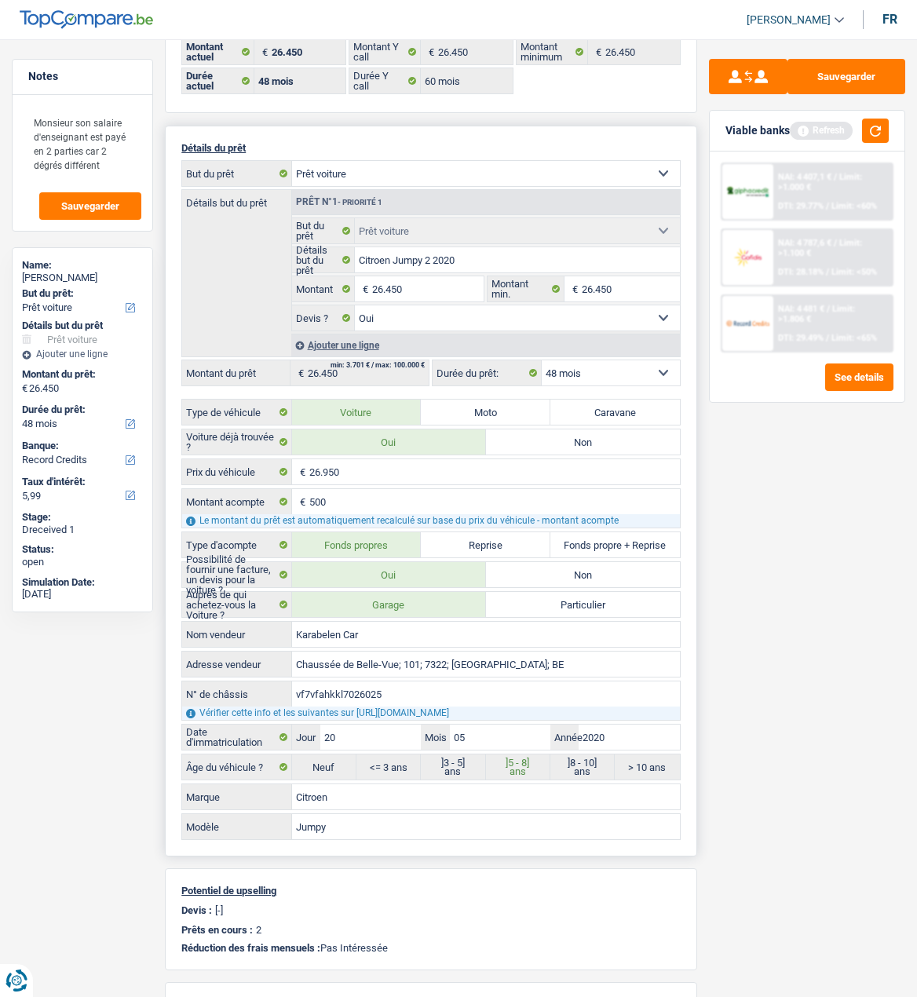
drag, startPoint x: 343, startPoint y: 680, endPoint x: 269, endPoint y: 683, distance: 74.7
click at [269, 683] on div "vf7vfahkkl7026025 N° de châssis" at bounding box center [430, 694] width 497 height 25
type input "VF7VFAHKKL7026025"
click at [852, 72] on button "Sauvegarder" at bounding box center [847, 76] width 118 height 35
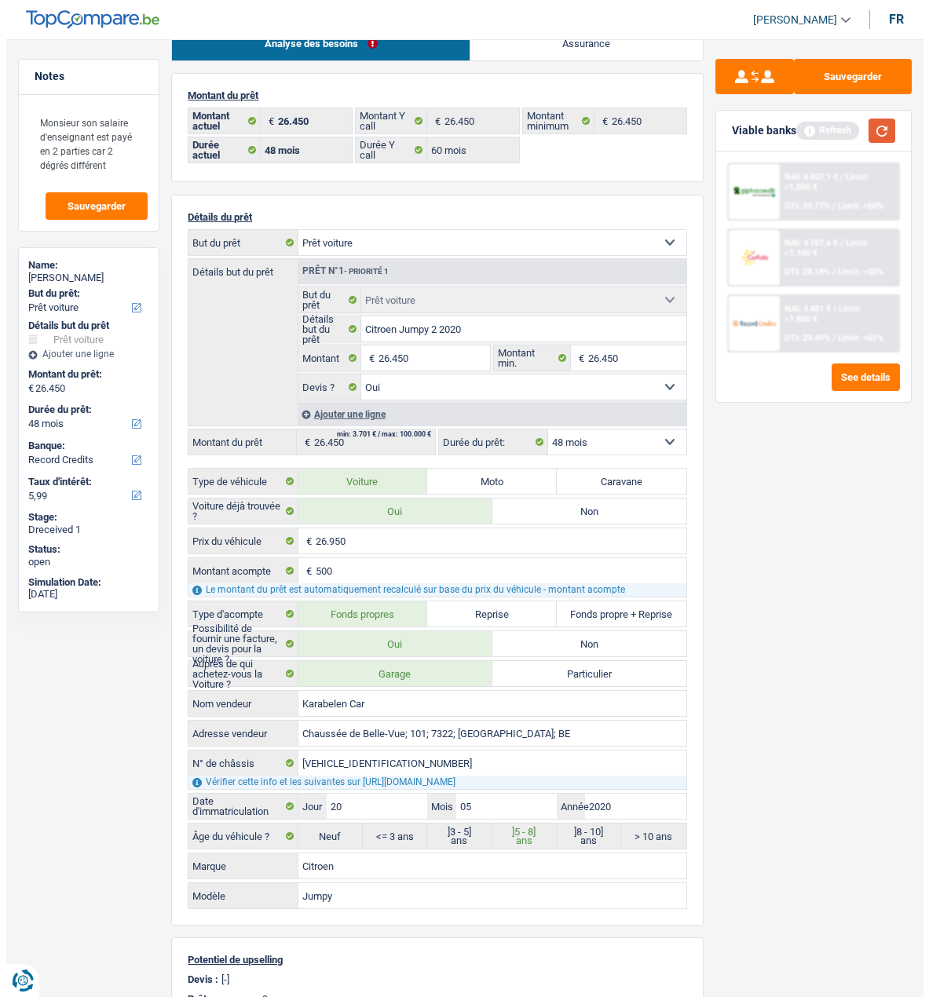
scroll to position [0, 0]
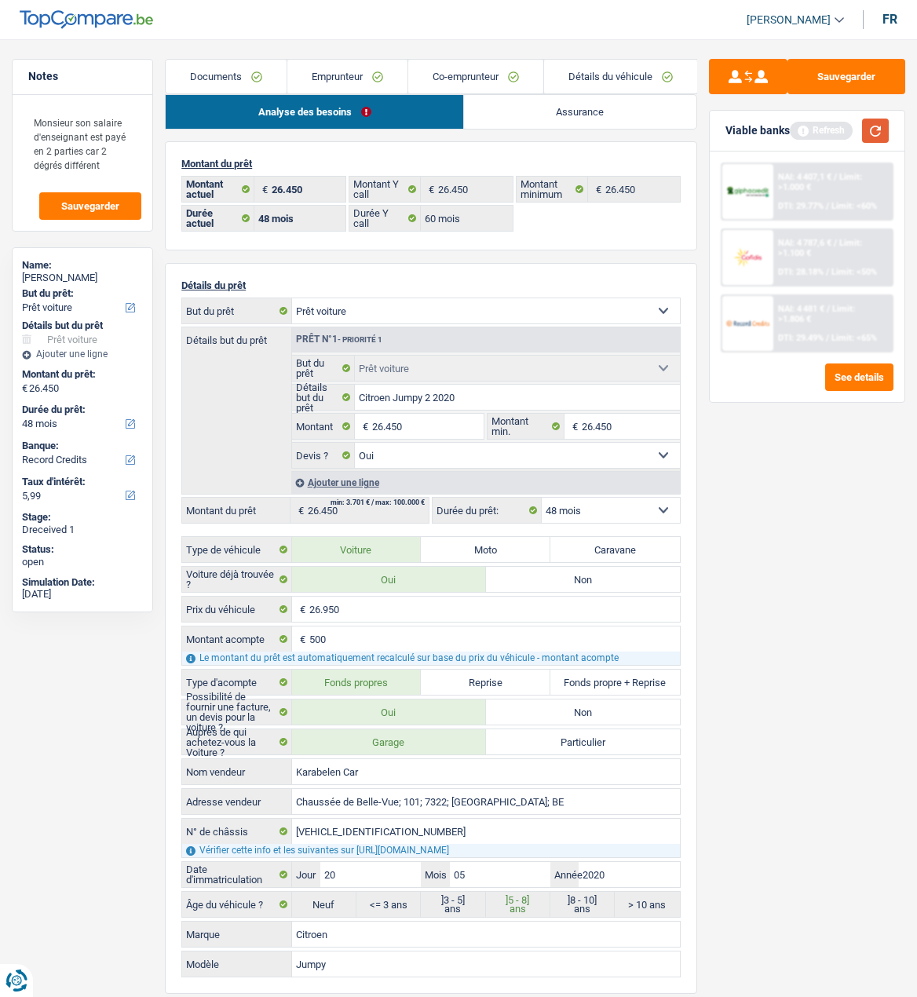
click at [883, 123] on button "button" at bounding box center [875, 131] width 27 height 24
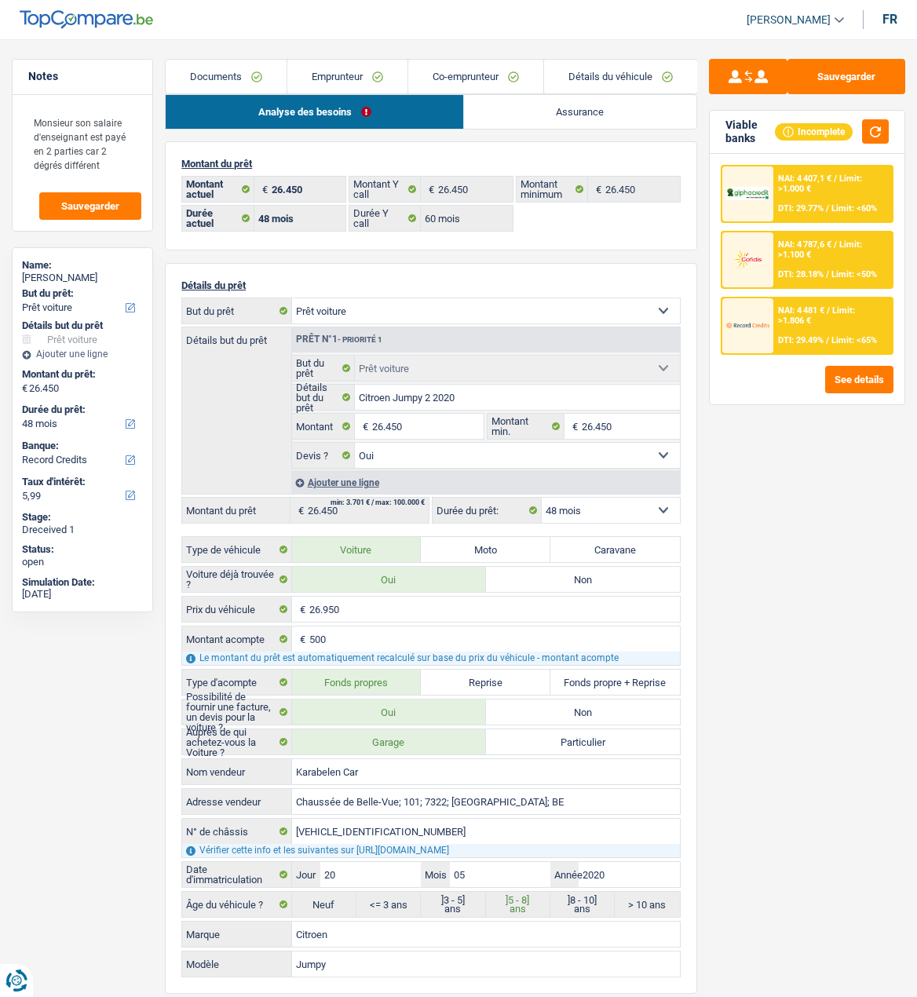
click at [817, 193] on div "NAI: 4 407,1 € / Limit: >1.000 € DTI: 29.77% / Limit: <60%" at bounding box center [833, 193] width 119 height 55
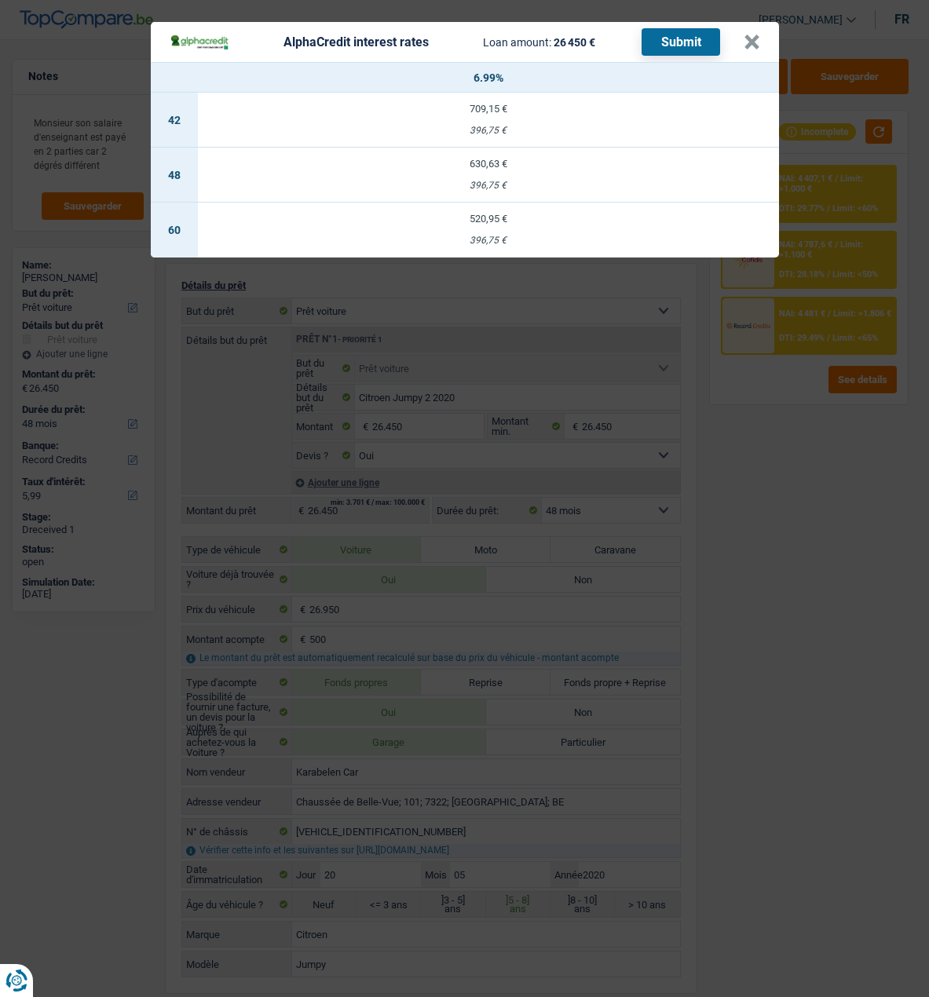
click at [461, 203] on td "520,95 € 396,75 €" at bounding box center [488, 230] width 581 height 55
select select "60"
select select "alphacredit"
type input "6,99"
select select "60"
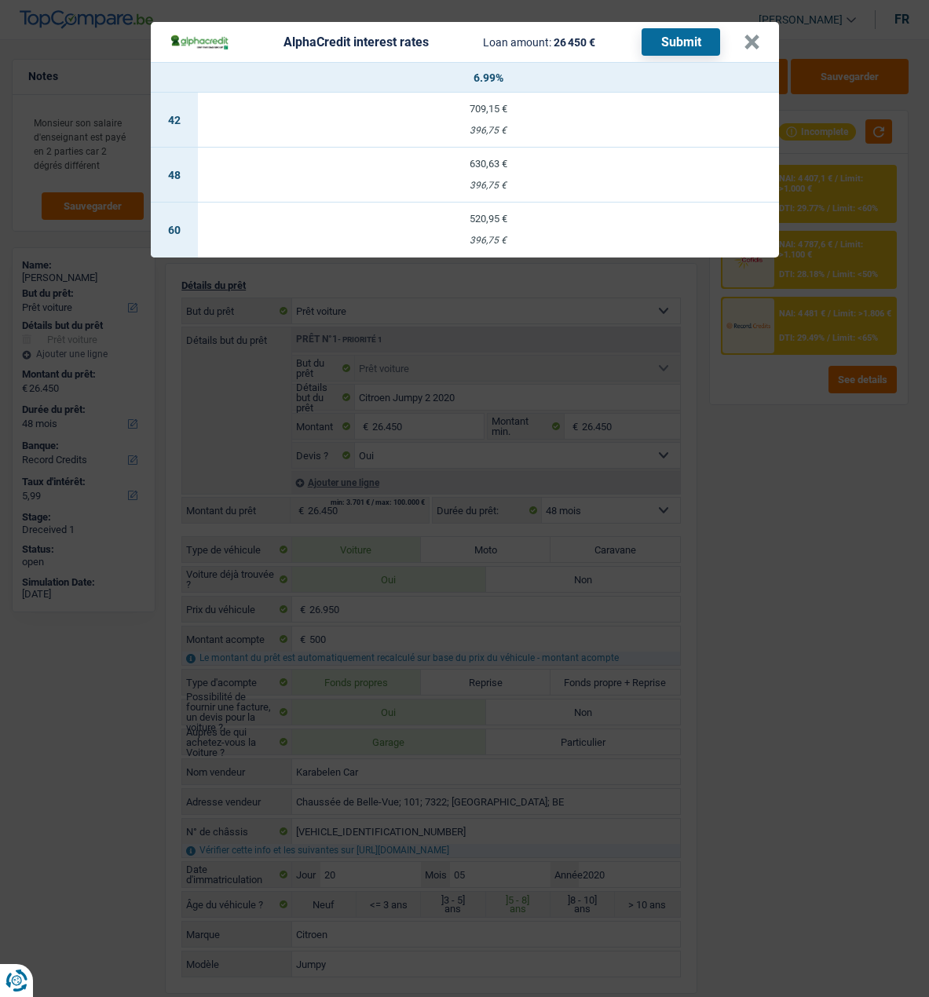
select select "60"
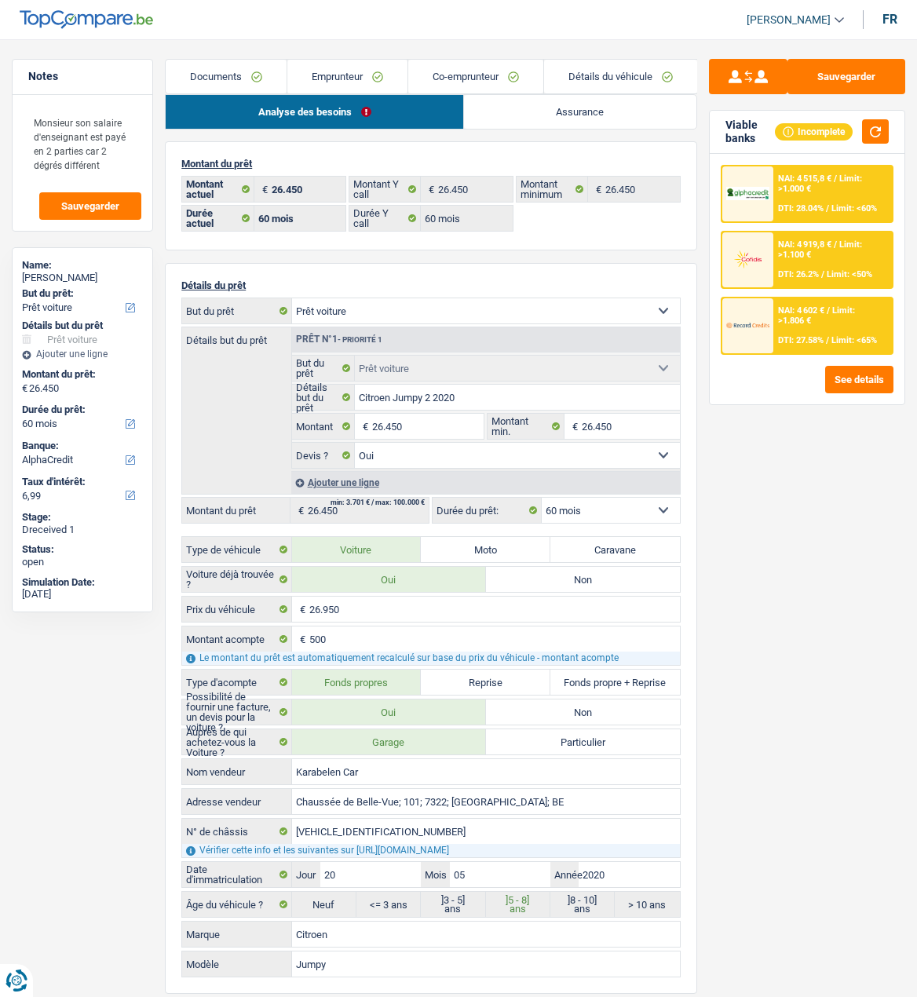
click at [816, 201] on div "NAI: 4 515,8 € / Limit: >1.000 € DTI: 28.04% / Limit: <60%" at bounding box center [833, 193] width 119 height 55
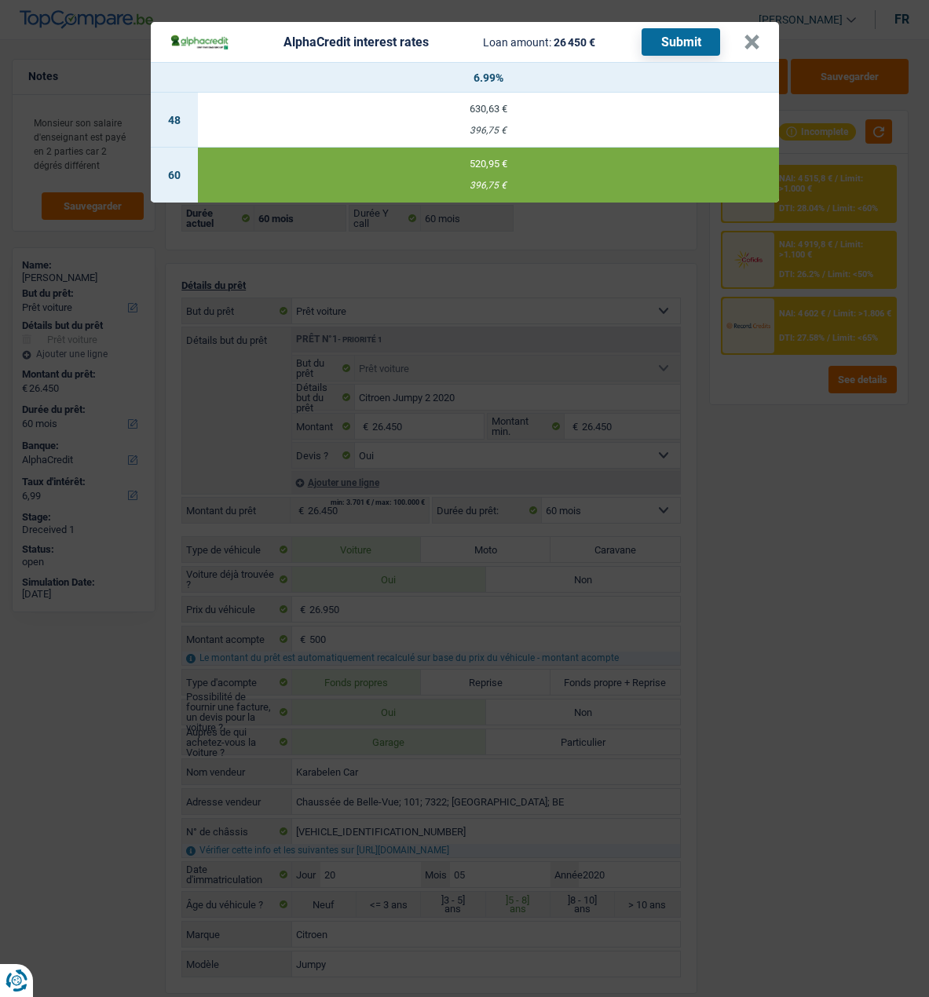
click at [681, 28] on button "Submit" at bounding box center [681, 41] width 79 height 27
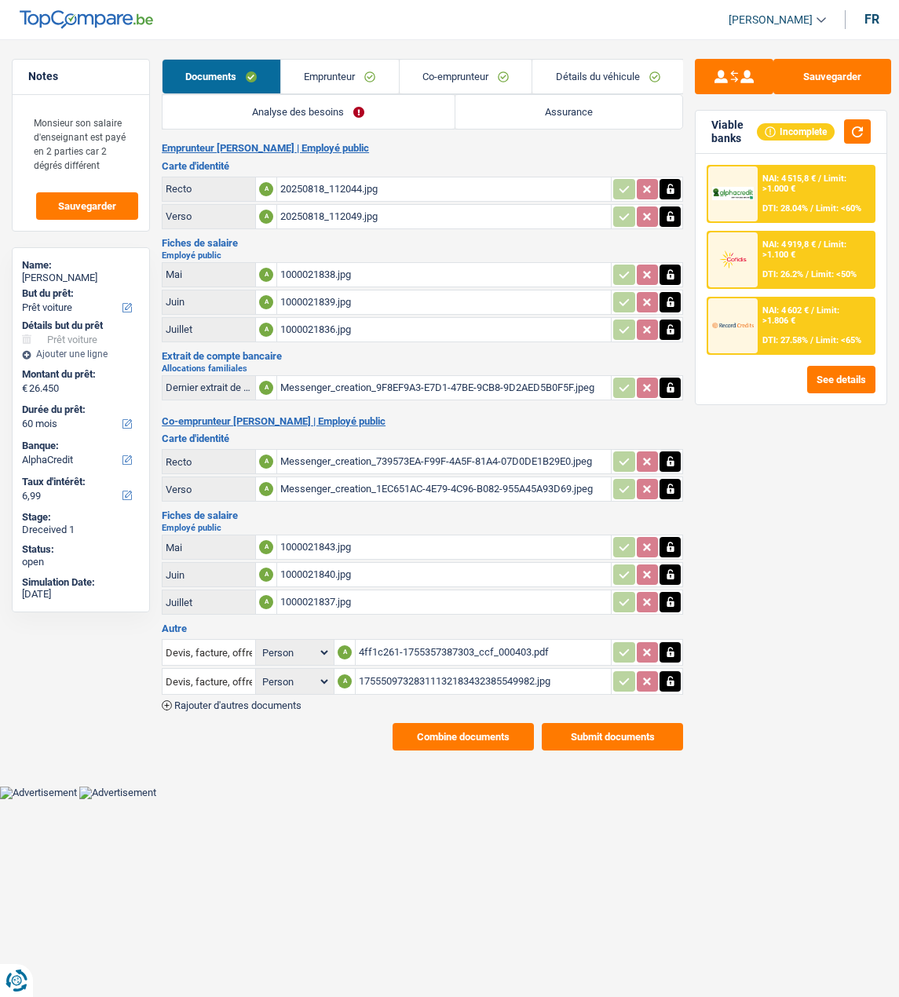
select select "car"
select select "60"
click at [836, 264] on div "NAI: 4 919,8 € / Limit: >1.100 € DTI: 26.2% / Limit: <50%" at bounding box center [816, 259] width 116 height 55
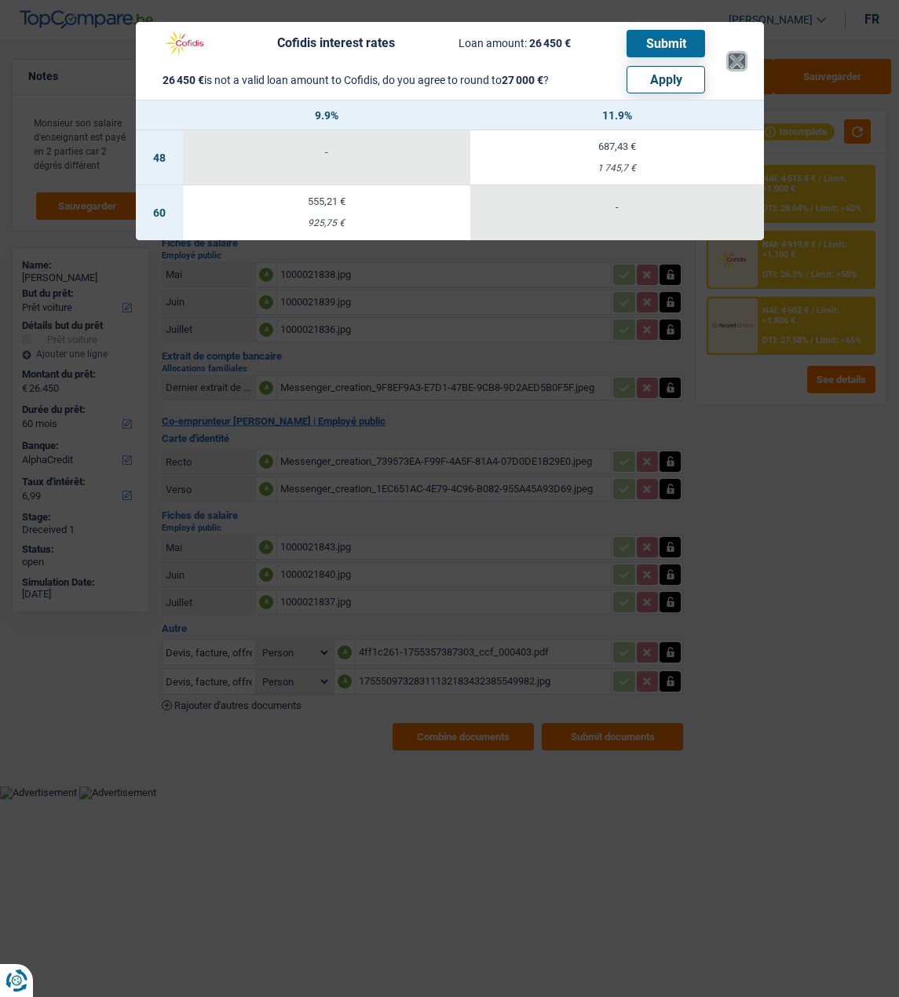
click at [736, 57] on button "×" at bounding box center [737, 61] width 16 height 16
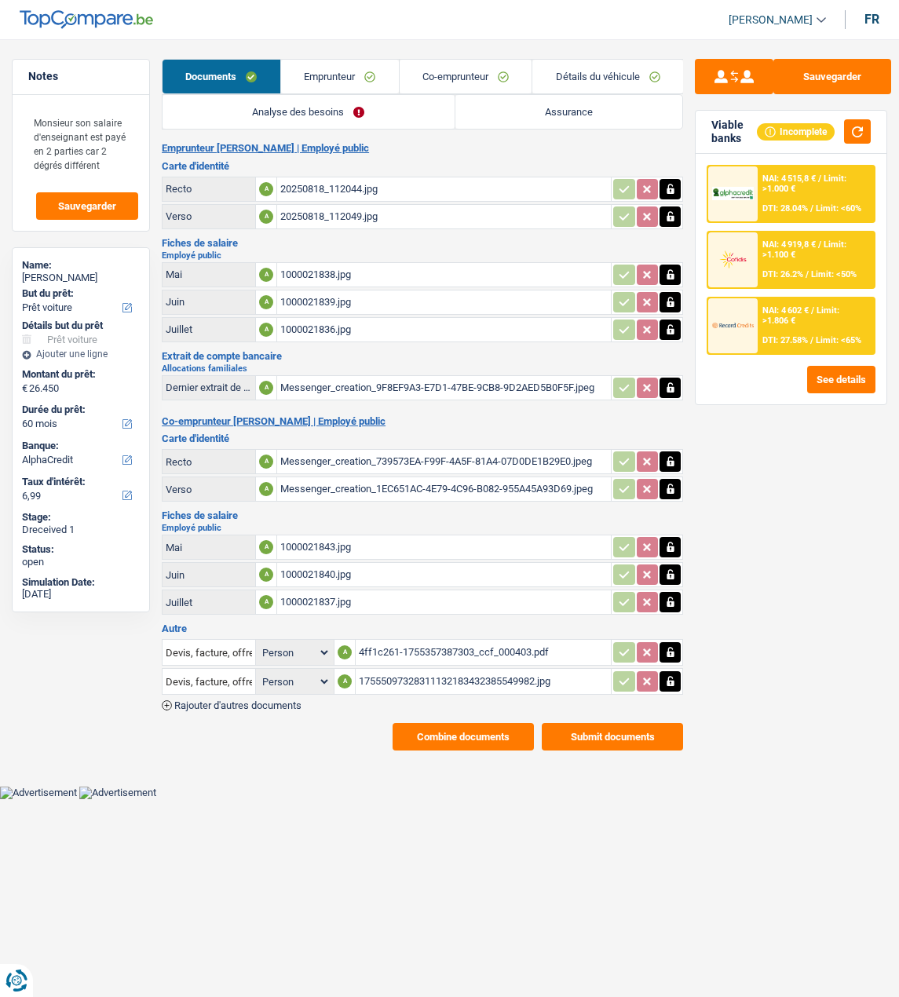
click at [815, 332] on div "NAI: 4 602 € / Limit: >1.806 € DTI: 27.58% / Limit: <65%" at bounding box center [816, 325] width 116 height 55
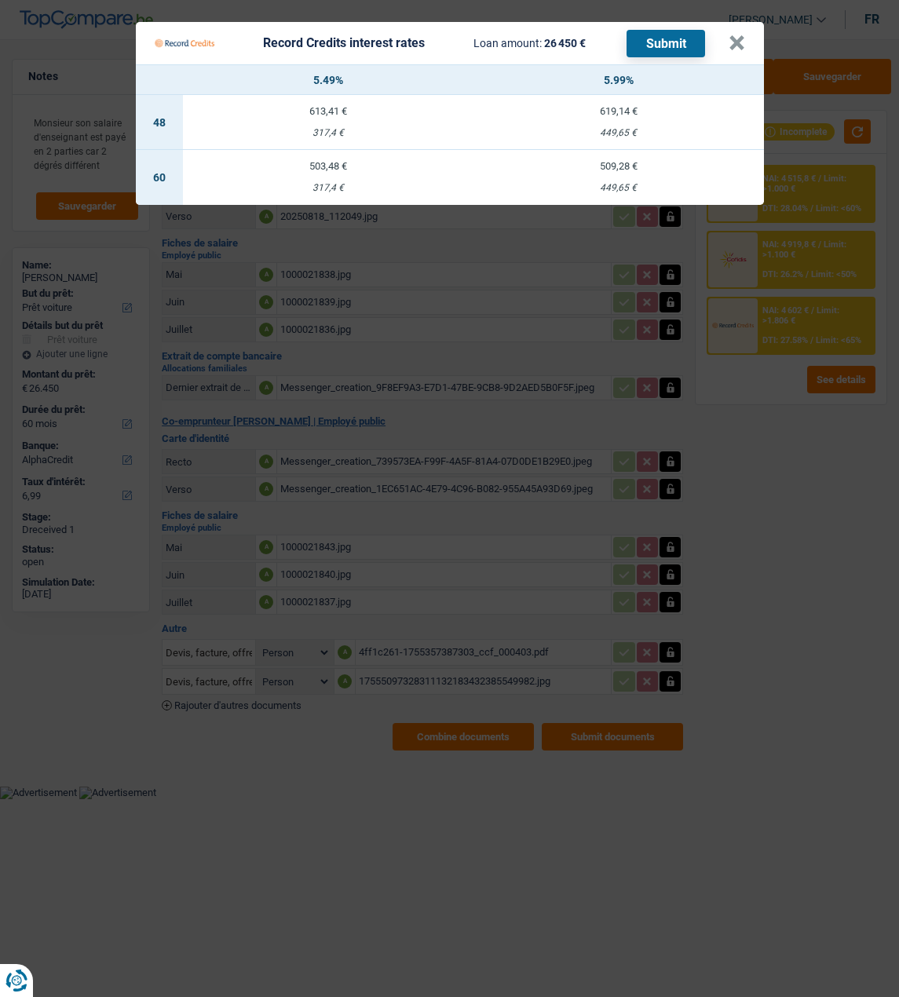
click at [656, 169] on td "509,28 € 449,65 €" at bounding box center [619, 177] width 291 height 55
select select "record credits"
type input "5,99"
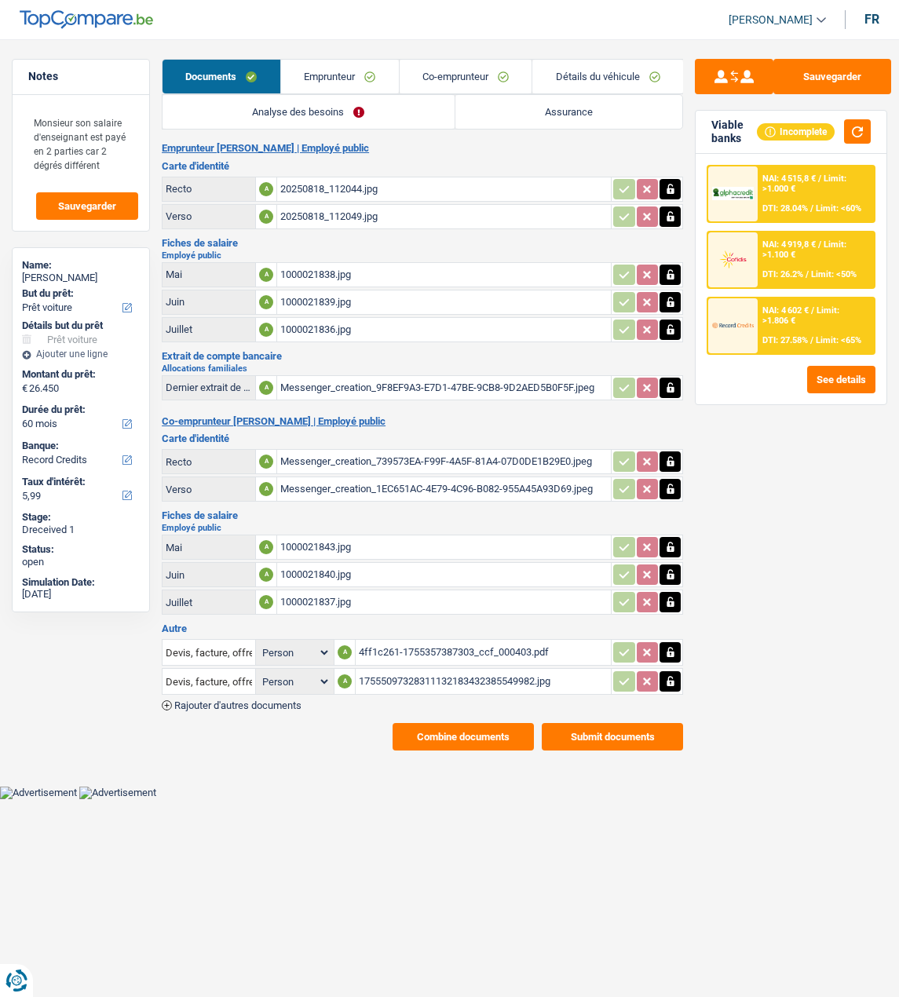
click at [836, 333] on div "NAI: 4 602 € / Limit: >1.806 € DTI: 27.58% / Limit: <65%" at bounding box center [816, 325] width 116 height 55
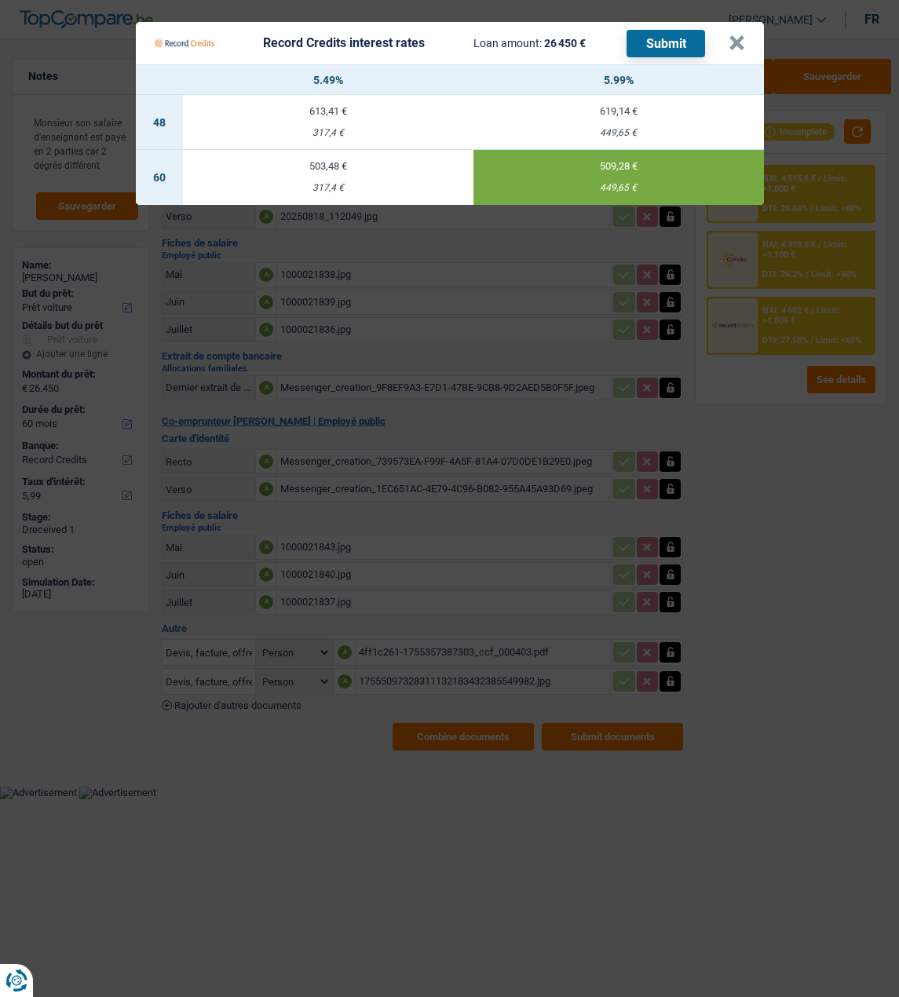
click at [668, 30] on button "Submit" at bounding box center [666, 43] width 79 height 27
click at [738, 41] on button "×" at bounding box center [737, 43] width 16 height 16
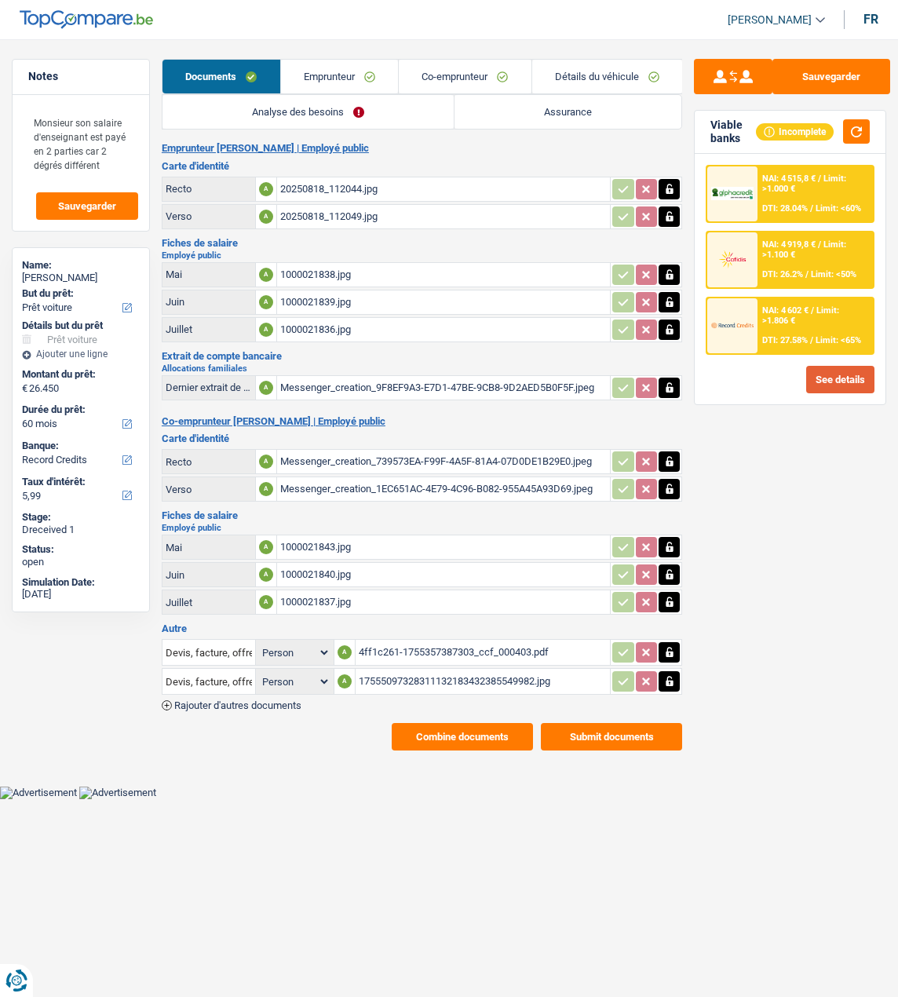
click at [848, 375] on button "See details" at bounding box center [841, 379] width 68 height 27
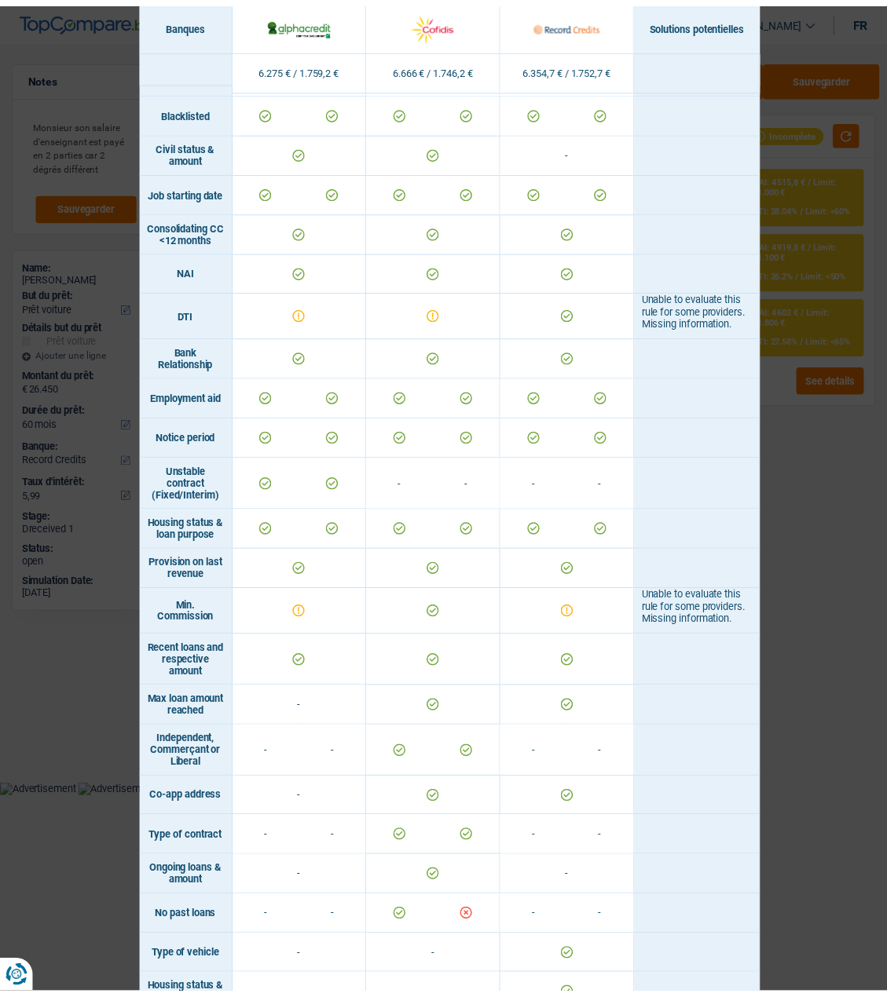
scroll to position [631, 0]
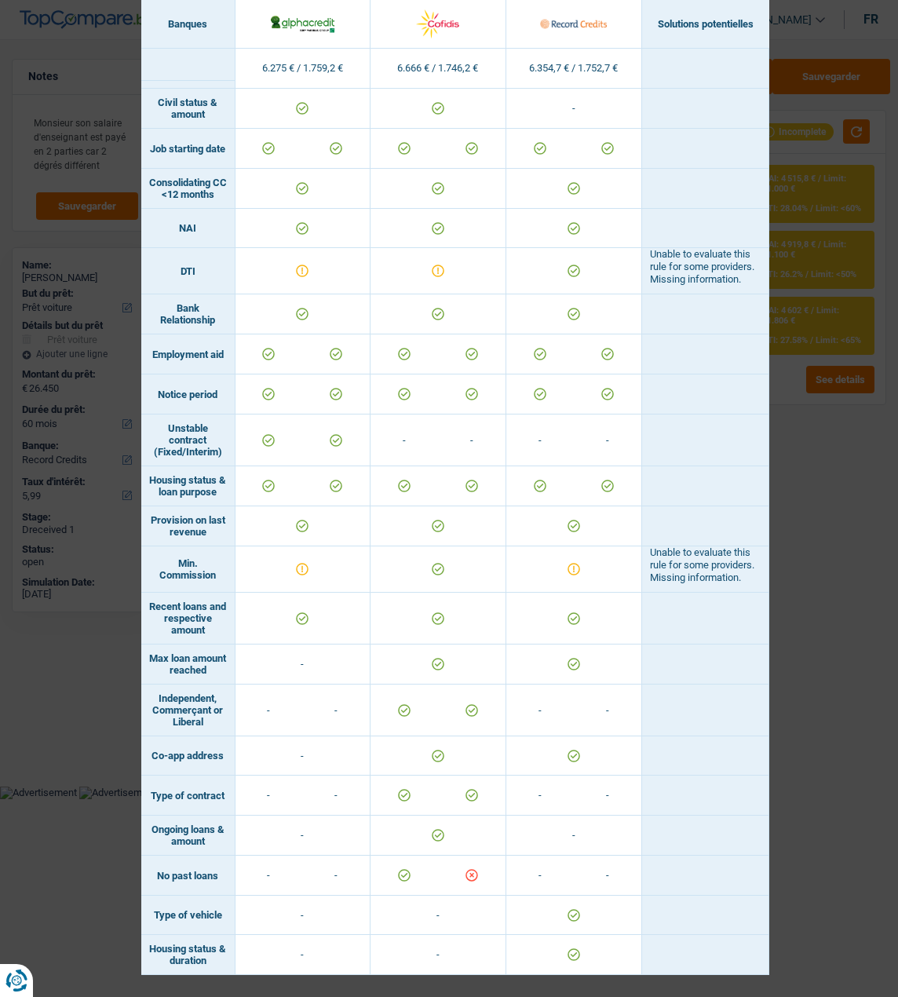
click at [836, 46] on div "Banks conditions × Banques Solutions potentielles Revenus / Charges 6.275 € / 1…" at bounding box center [449, 498] width 898 height 997
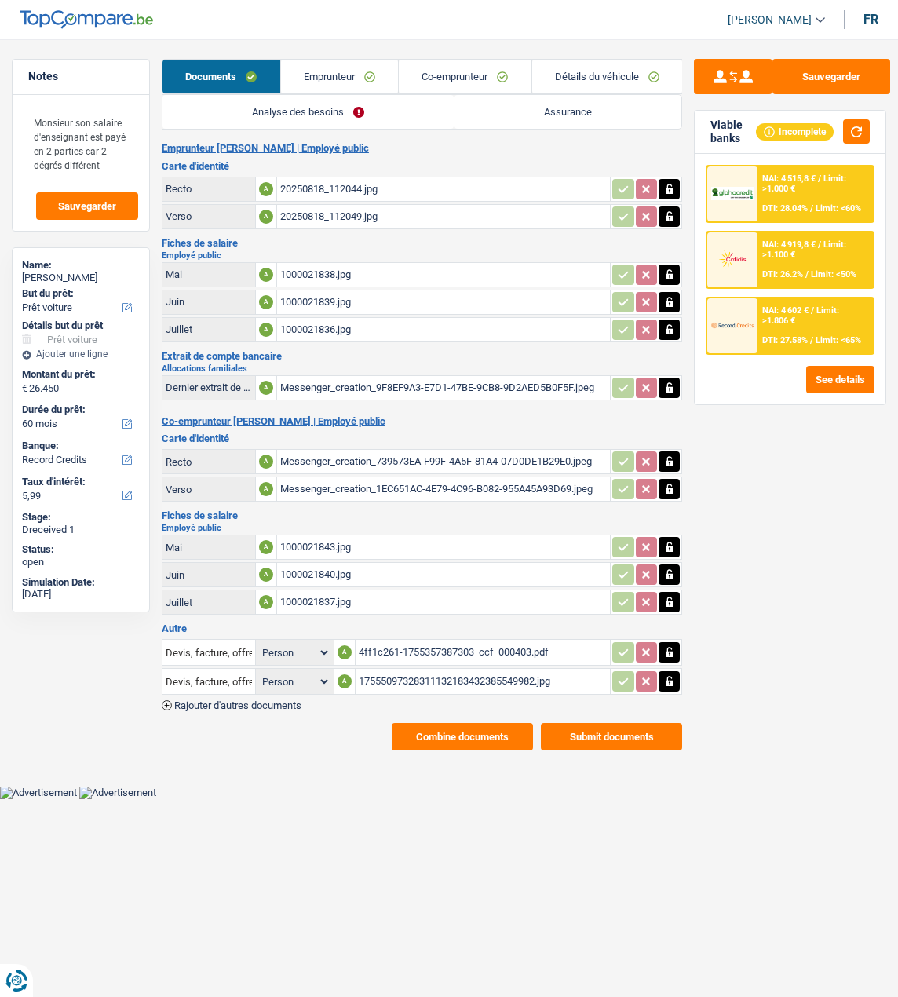
click at [342, 78] on link "Emprunteur" at bounding box center [340, 77] width 118 height 34
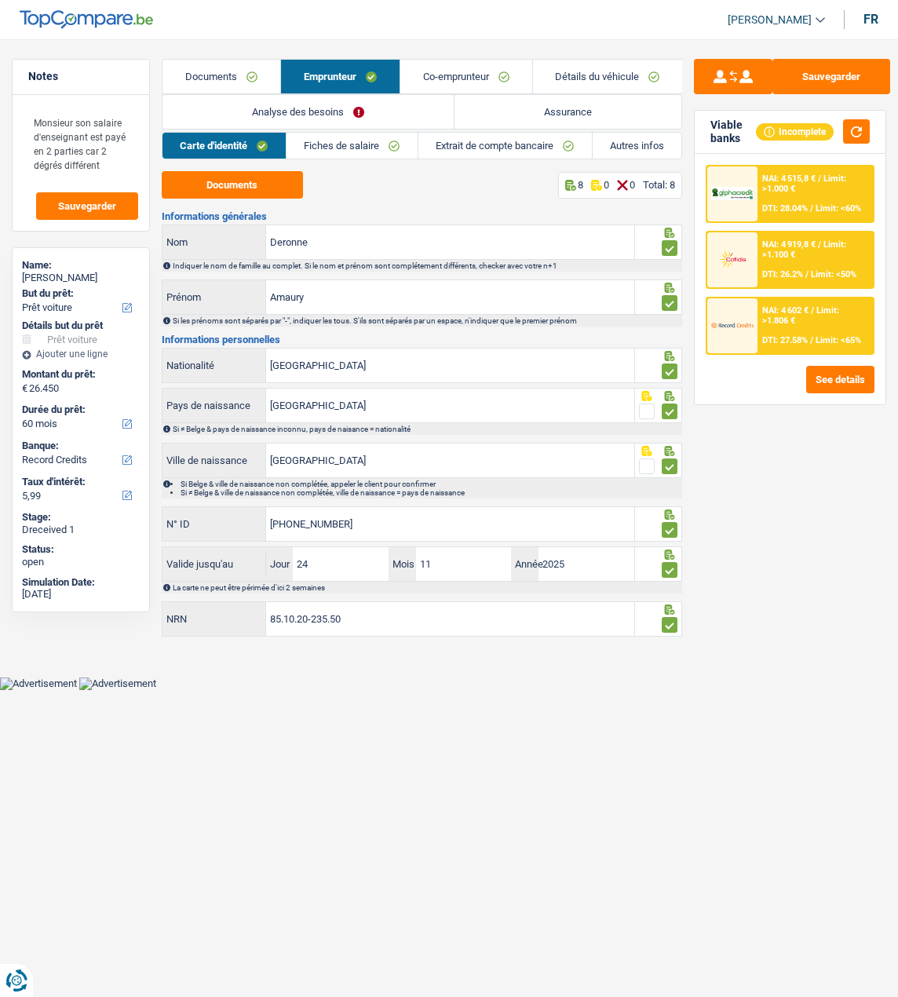
click at [345, 142] on link "Fiches de salaire" at bounding box center [352, 146] width 131 height 26
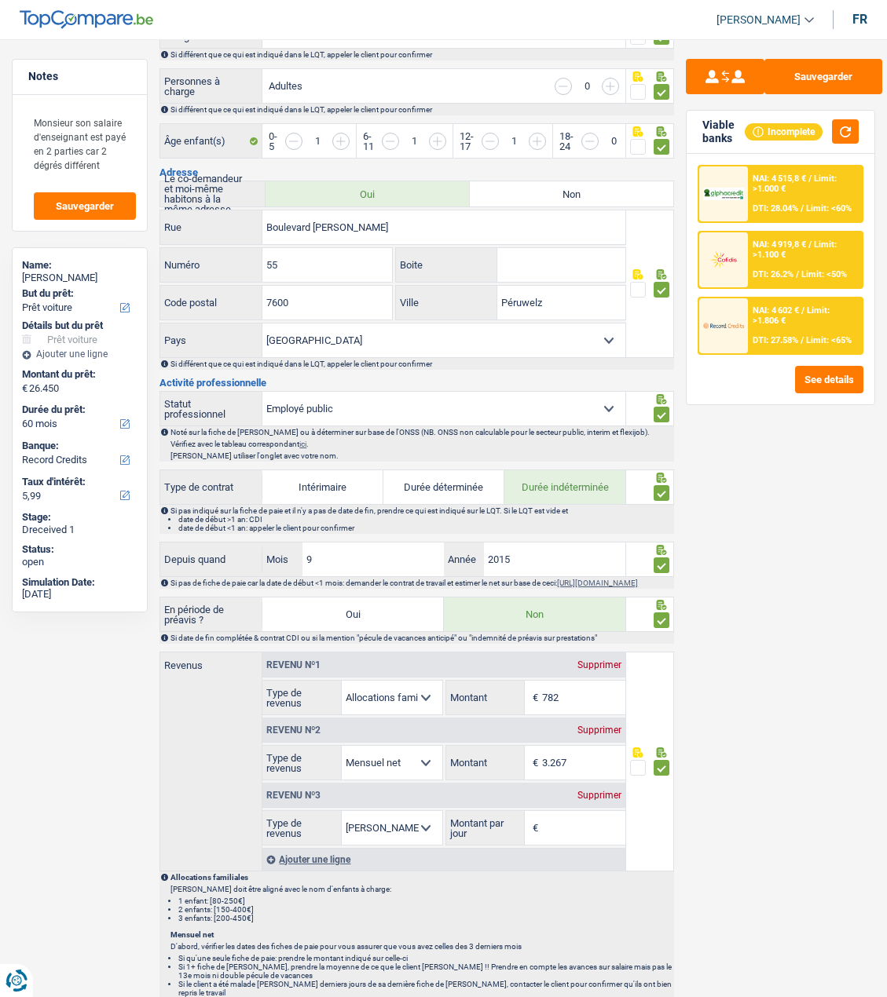
scroll to position [471, 0]
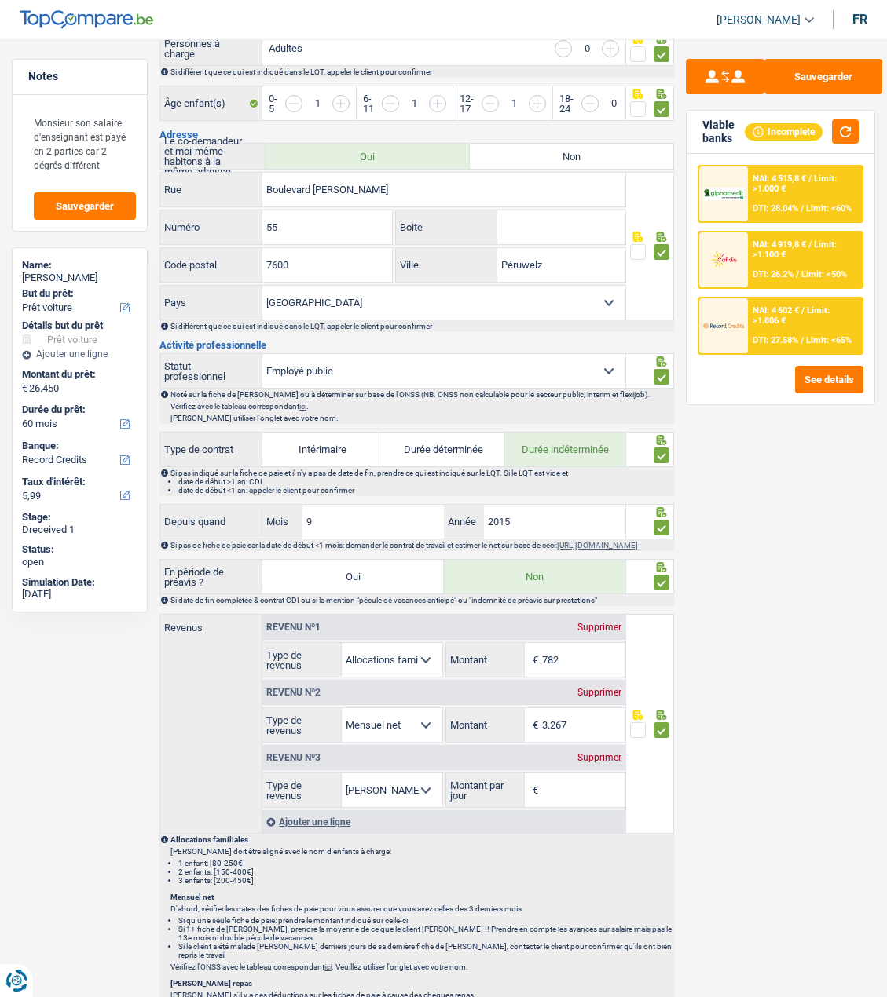
click at [598, 758] on div "Supprimer" at bounding box center [599, 757] width 52 height 9
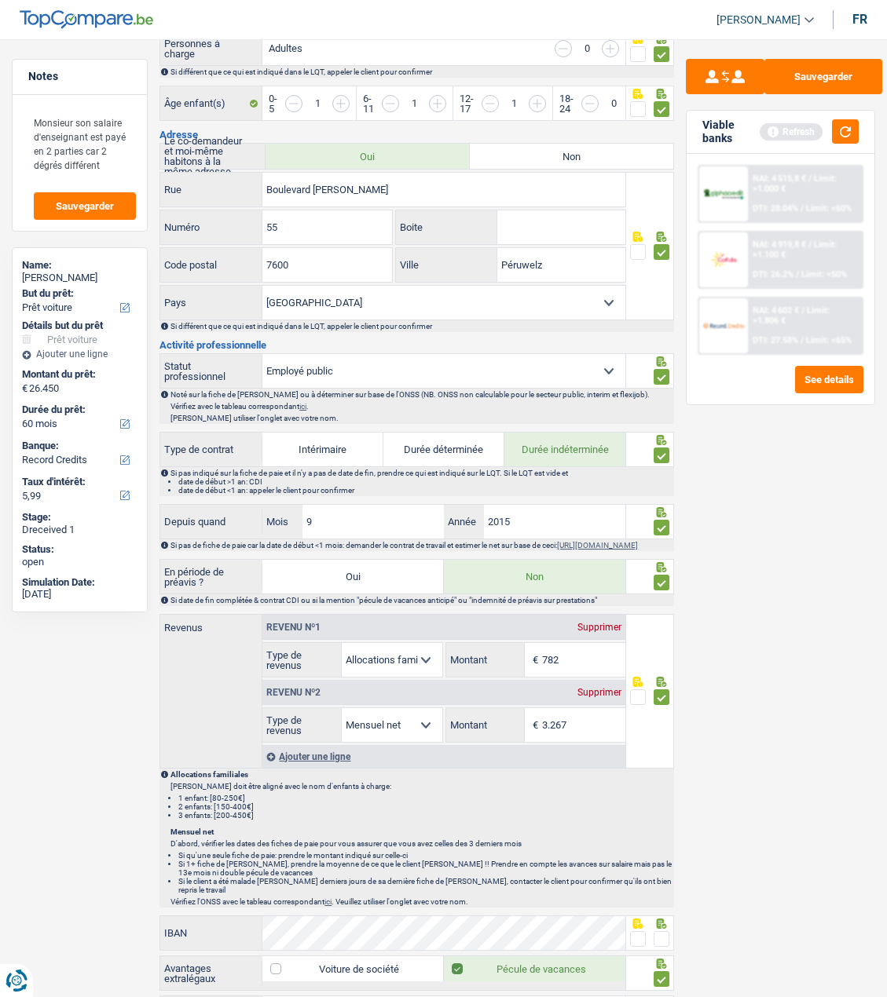
click at [492, 373] on select "Ouvrier Employé privé Employé public Invalide Indépendant Pensionné Chômeur Mut…" at bounding box center [443, 371] width 363 height 34
select select "worker"
click at [262, 354] on select "Ouvrier Employé privé Employé public Invalide Indépendant Pensionné Chômeur Mut…" at bounding box center [443, 371] width 363 height 34
checkbox input "false"
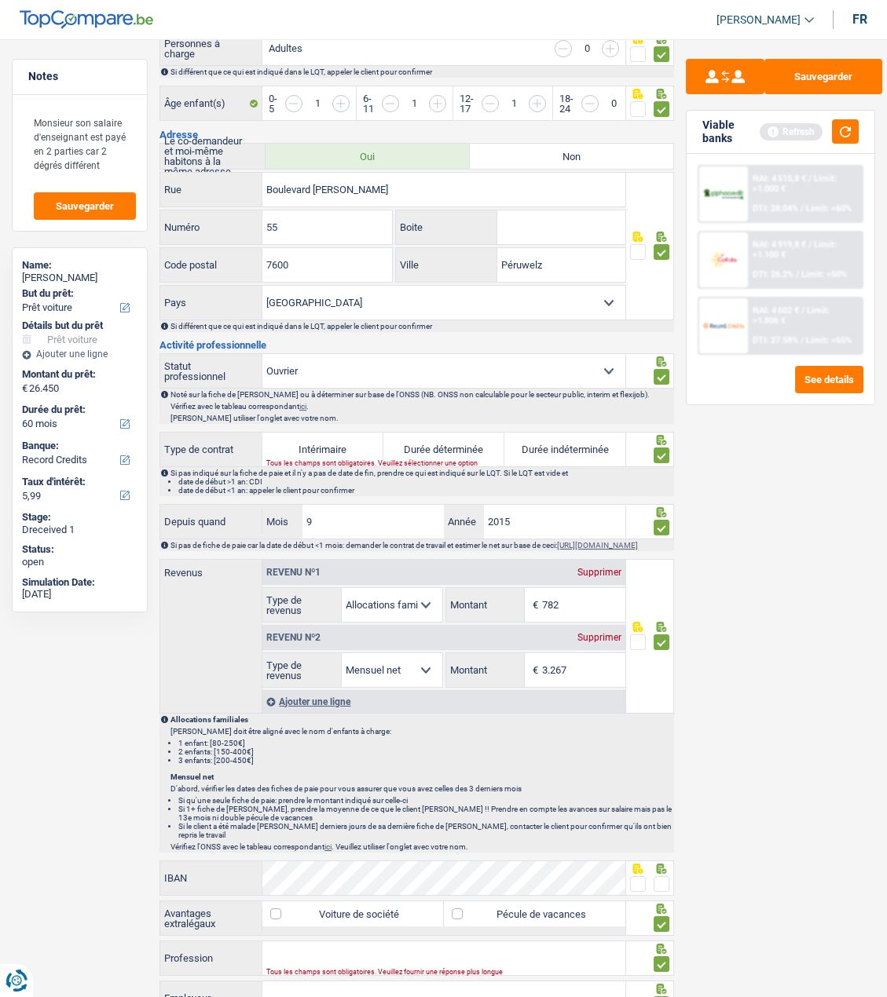
click at [413, 355] on select "Ouvrier Employé privé Employé public Invalide Indépendant Pensionné Chômeur Mut…" at bounding box center [443, 371] width 363 height 34
select select "publicEmployee"
click at [262, 354] on select "Ouvrier Employé privé Employé public Invalide Indépendant Pensionné Chômeur Mut…" at bounding box center [443, 371] width 363 height 34
select select "mealVouchers"
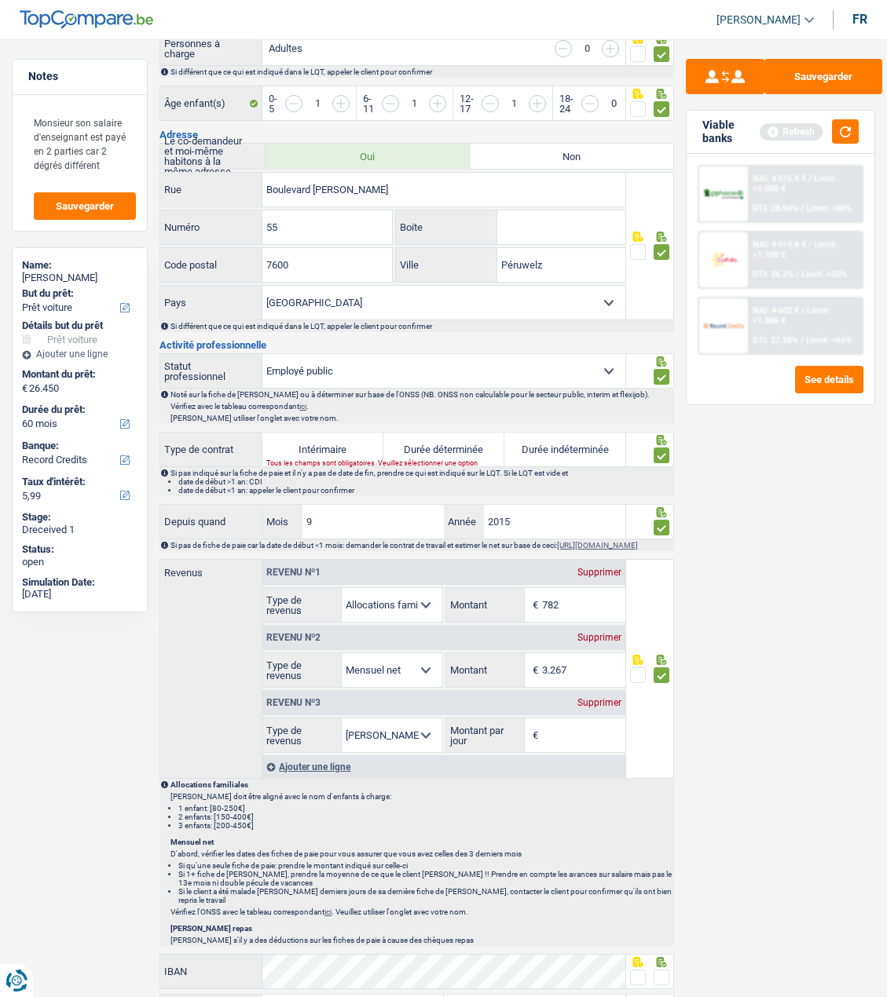
click at [573, 438] on label "Durée indéterminée" at bounding box center [564, 450] width 121 height 34
click at [573, 438] on input "Durée indéterminée" at bounding box center [564, 450] width 121 height 34
radio input "true"
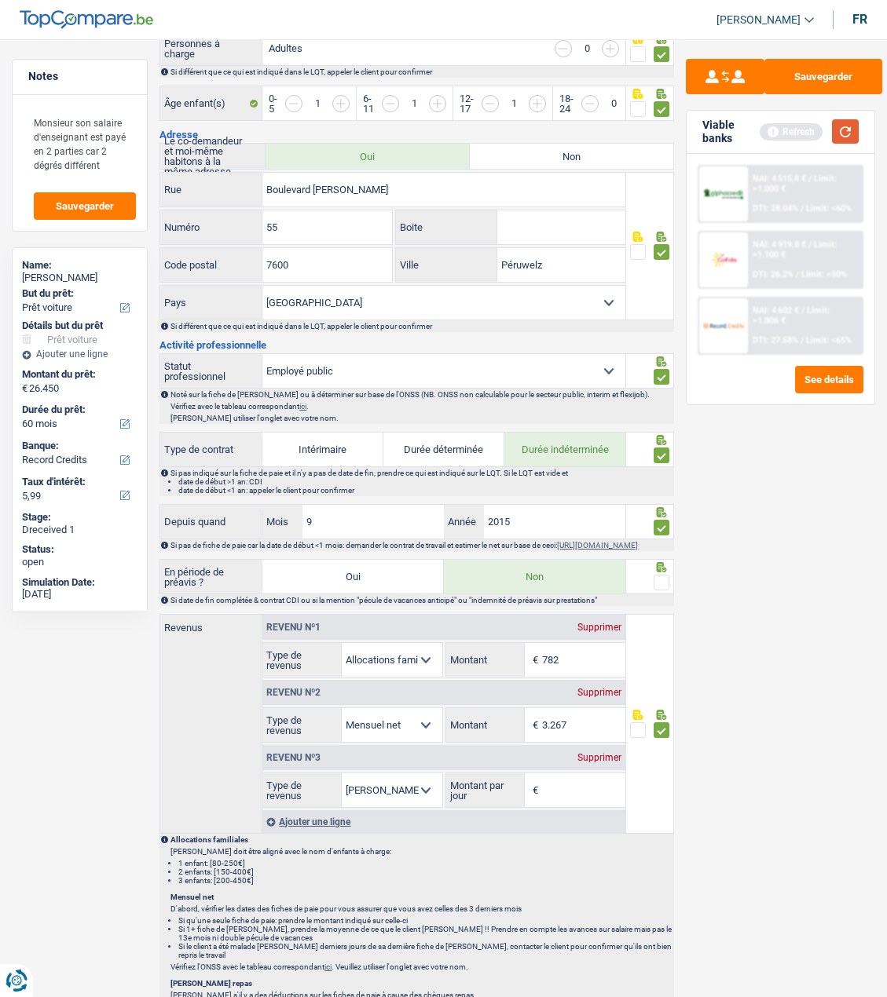
click at [847, 119] on button "button" at bounding box center [845, 131] width 27 height 24
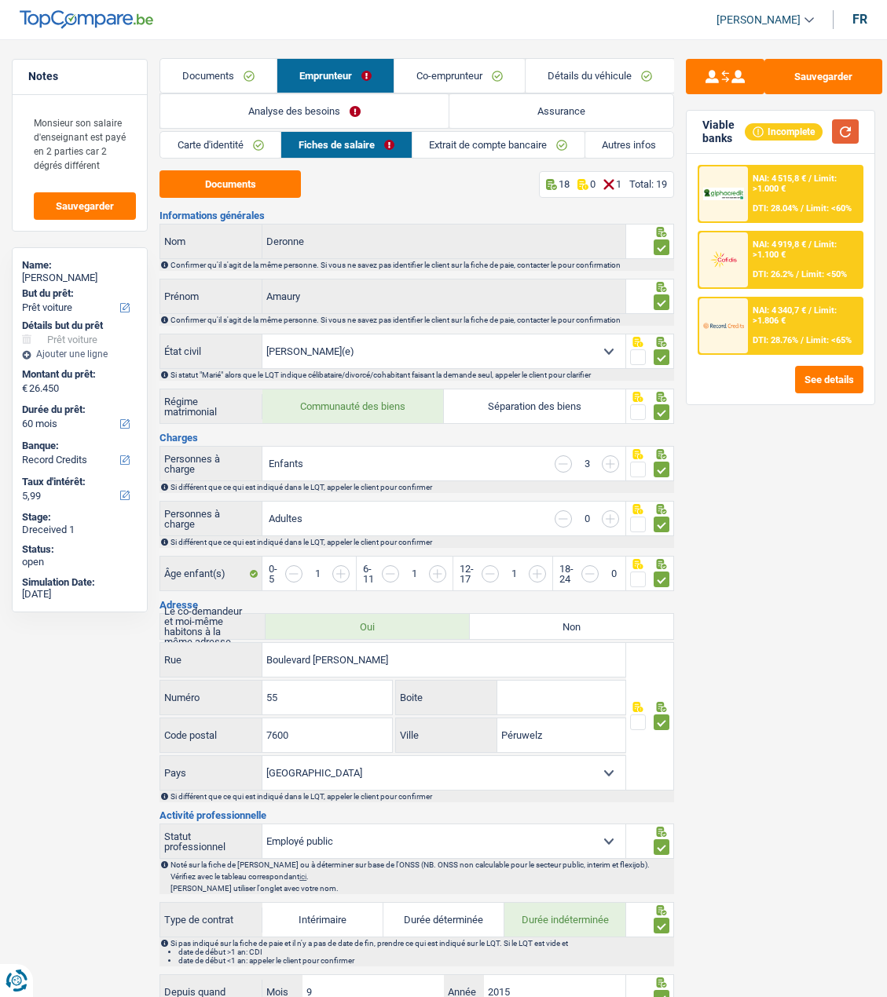
scroll to position [0, 0]
click at [455, 69] on link "Co-emprunteur" at bounding box center [459, 77] width 130 height 34
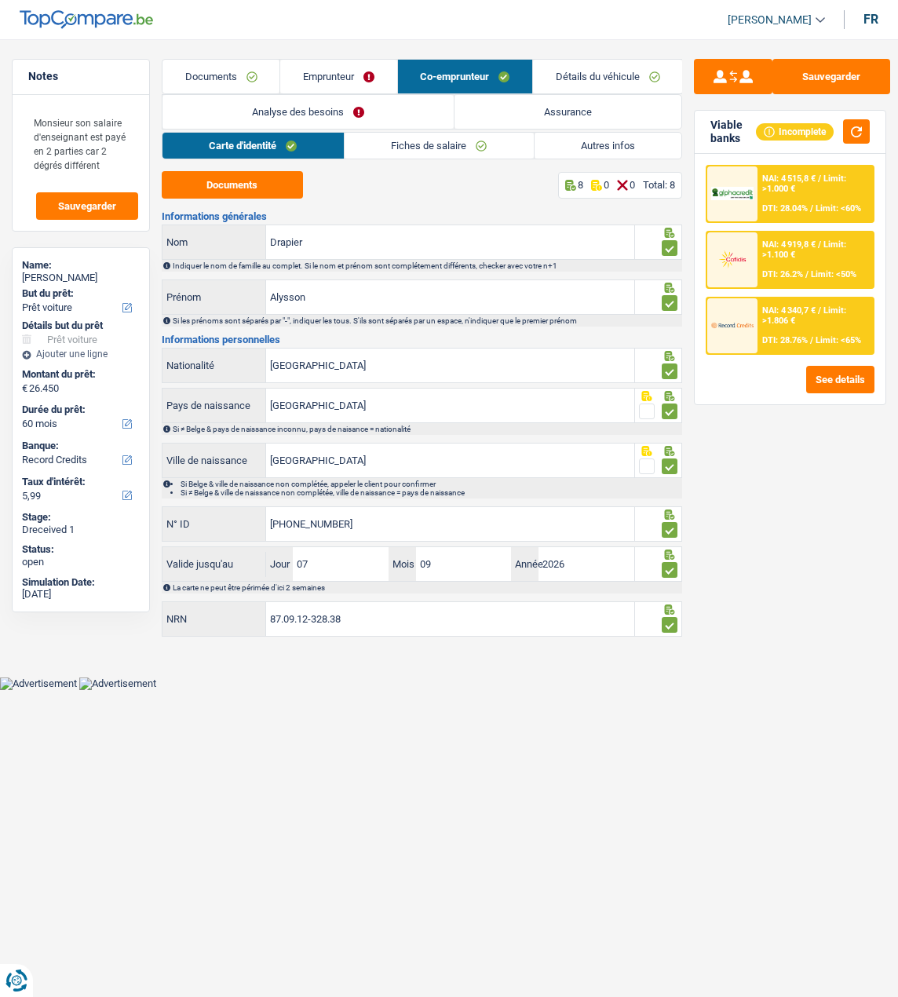
click at [335, 79] on link "Emprunteur" at bounding box center [338, 77] width 116 height 34
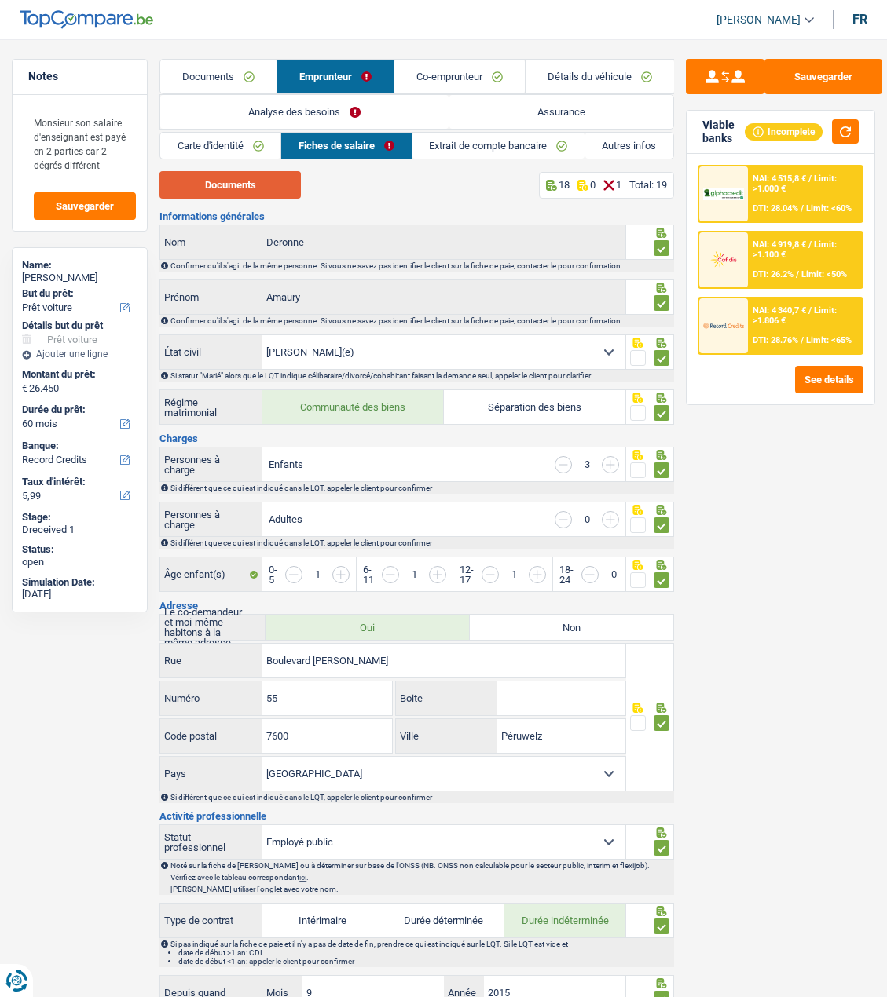
click at [262, 185] on button "Documents" at bounding box center [229, 184] width 141 height 27
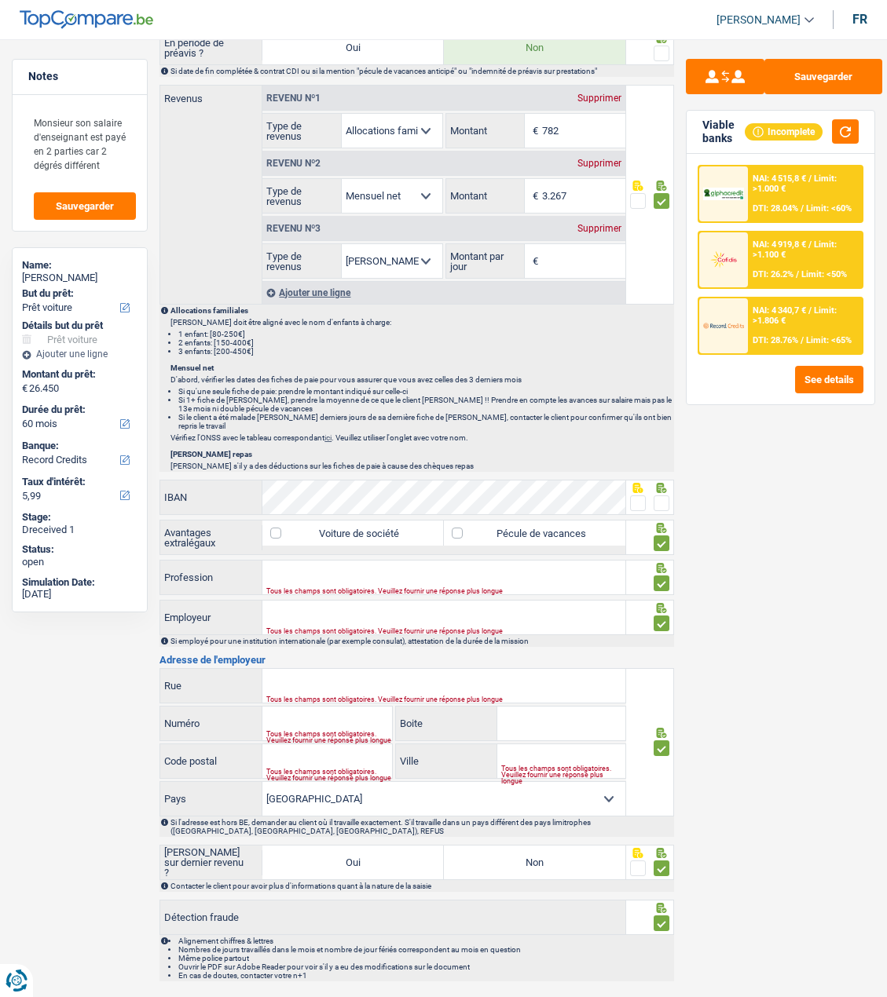
scroll to position [1021, 0]
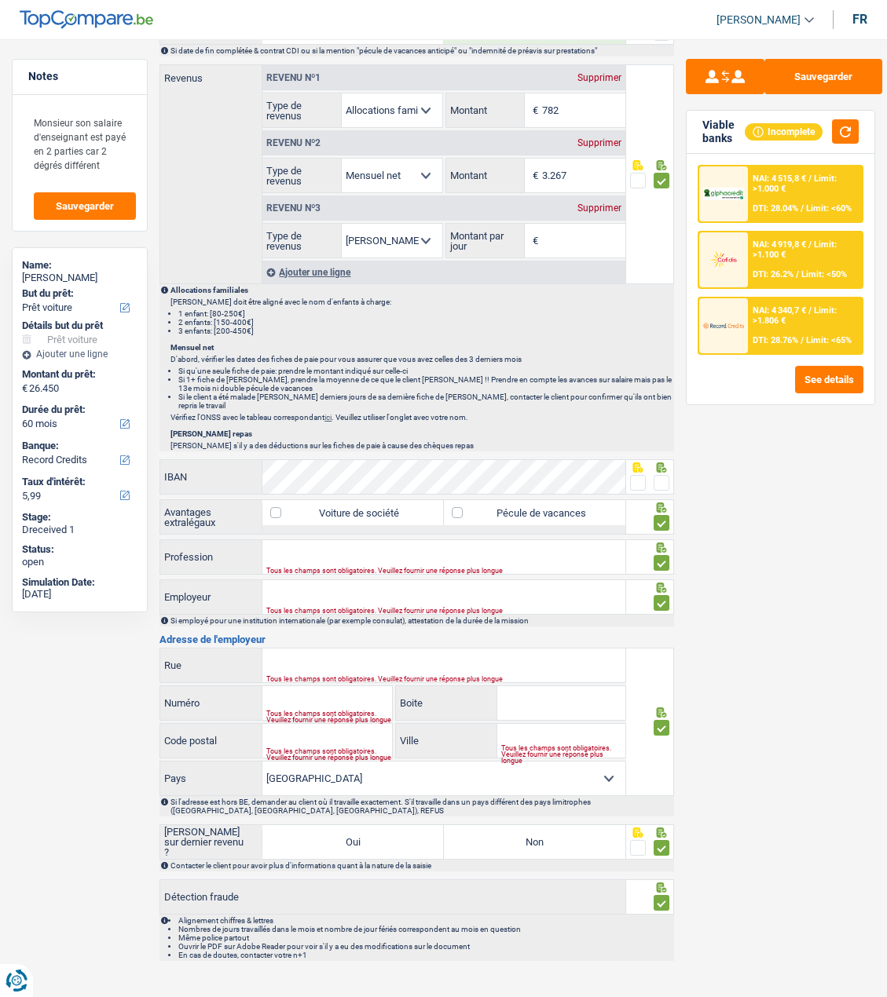
click at [590, 208] on div "Supprimer" at bounding box center [599, 207] width 52 height 9
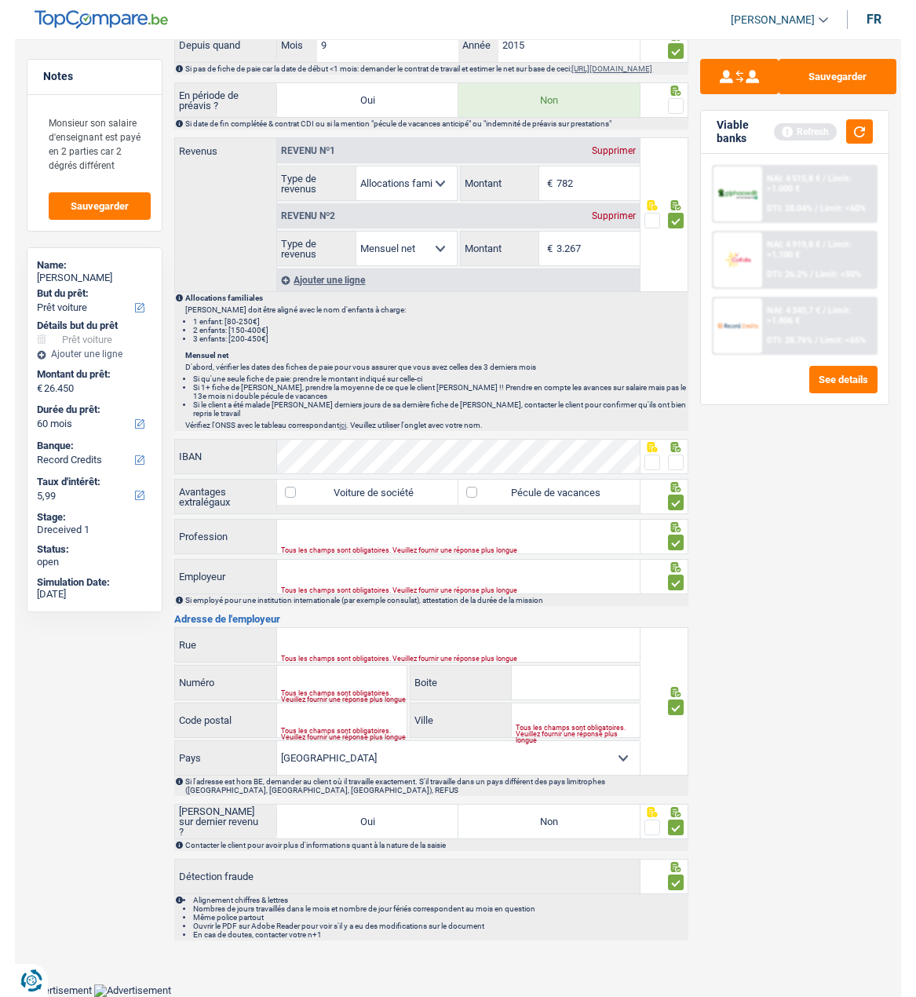
scroll to position [940, 0]
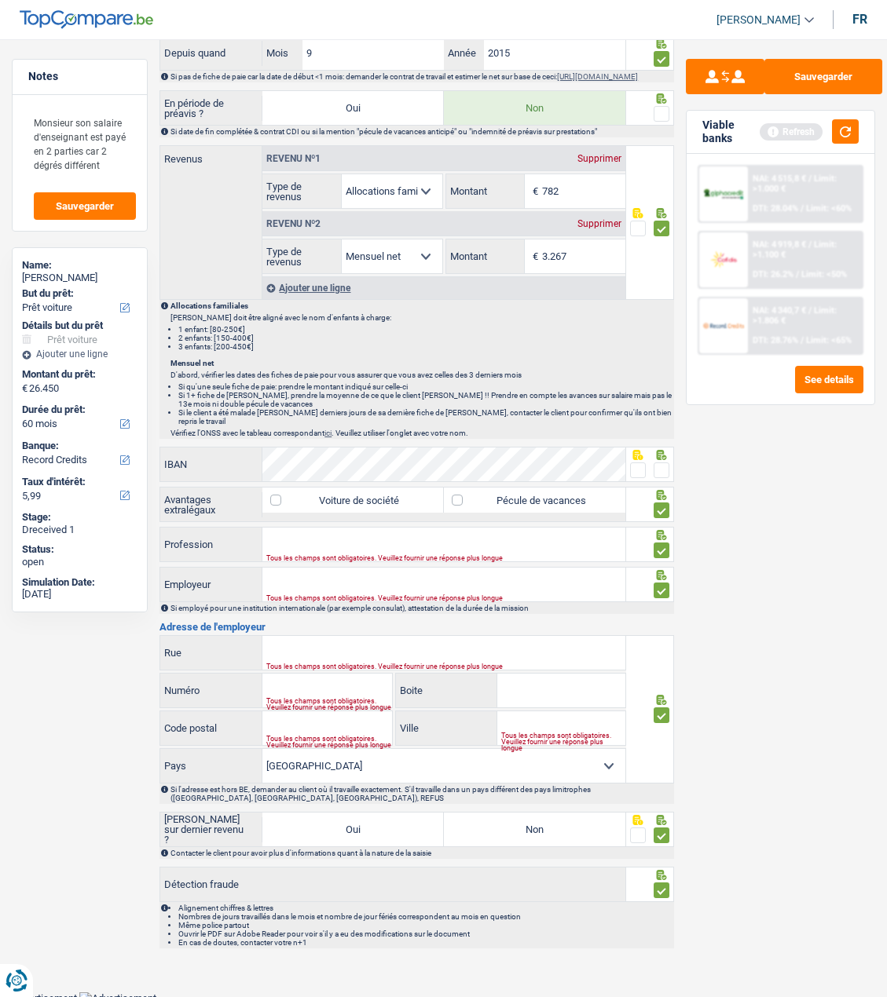
click at [664, 463] on span at bounding box center [661, 471] width 16 height 16
click at [0, 0] on input "radio" at bounding box center [0, 0] width 0 height 0
click at [509, 492] on label "Pécule de vacances" at bounding box center [534, 500] width 181 height 25
click at [509, 492] on input "Pécule de vacances" at bounding box center [534, 500] width 181 height 25
checkbox input "true"
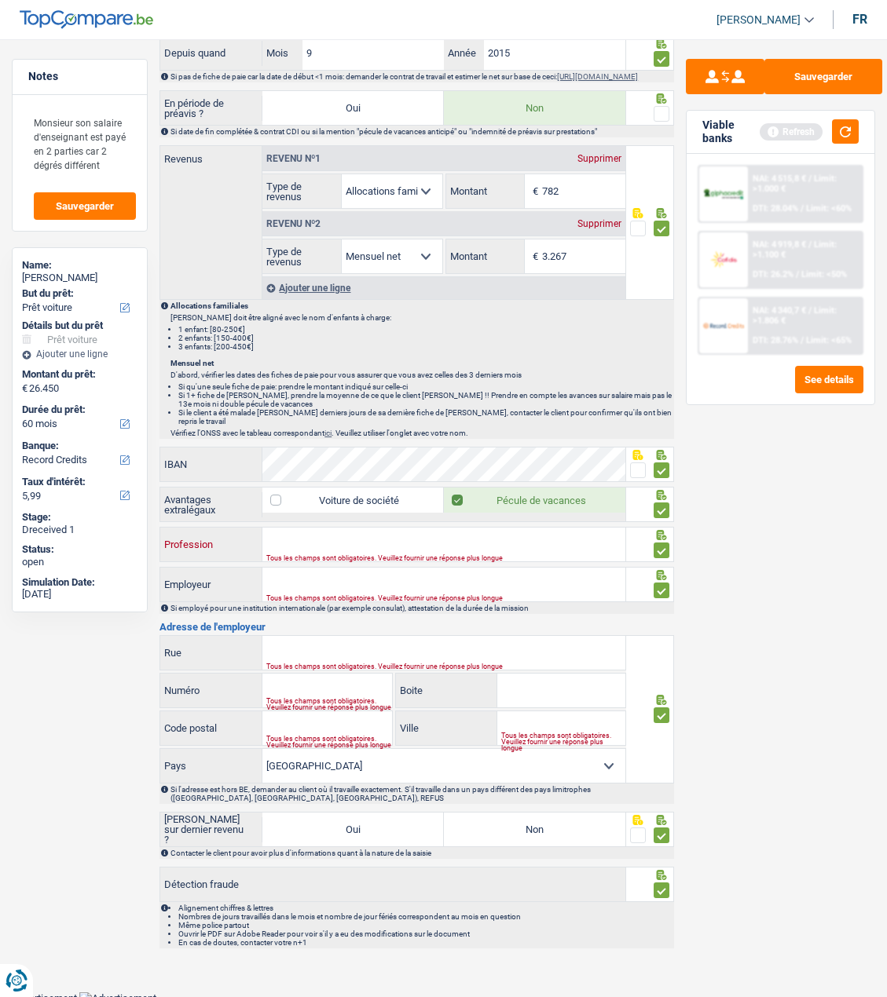
click at [439, 537] on input "Profession" at bounding box center [443, 545] width 363 height 34
type input "Enseignant"
click at [342, 585] on input "Employeur" at bounding box center [443, 585] width 363 height 34
click at [298, 579] on input "Institu Saint-Eloi" at bounding box center [443, 585] width 363 height 34
type input "Institut Saint-Eloi"
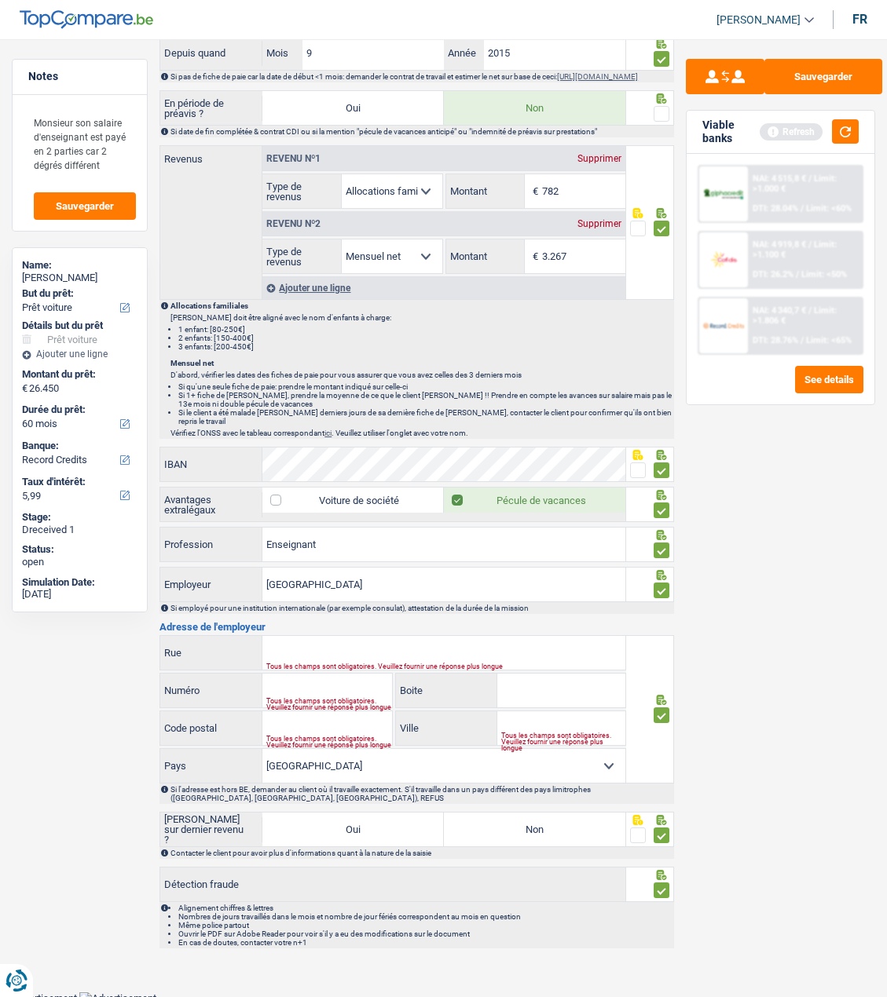
click at [368, 664] on div "Tous les champs sont obligatoires. Veuillez fournir une réponse plus longue" at bounding box center [426, 667] width 321 height 6
click at [371, 652] on input "Rue" at bounding box center [443, 653] width 363 height 34
type input "Tour Saint Pierre"
click at [311, 701] on div "Tous les champs sont obligatoires. Veuillez fournir une réponse plus longue" at bounding box center [329, 704] width 126 height 6
drag, startPoint x: 319, startPoint y: 685, endPoint x: 320, endPoint y: 676, distance: 8.8
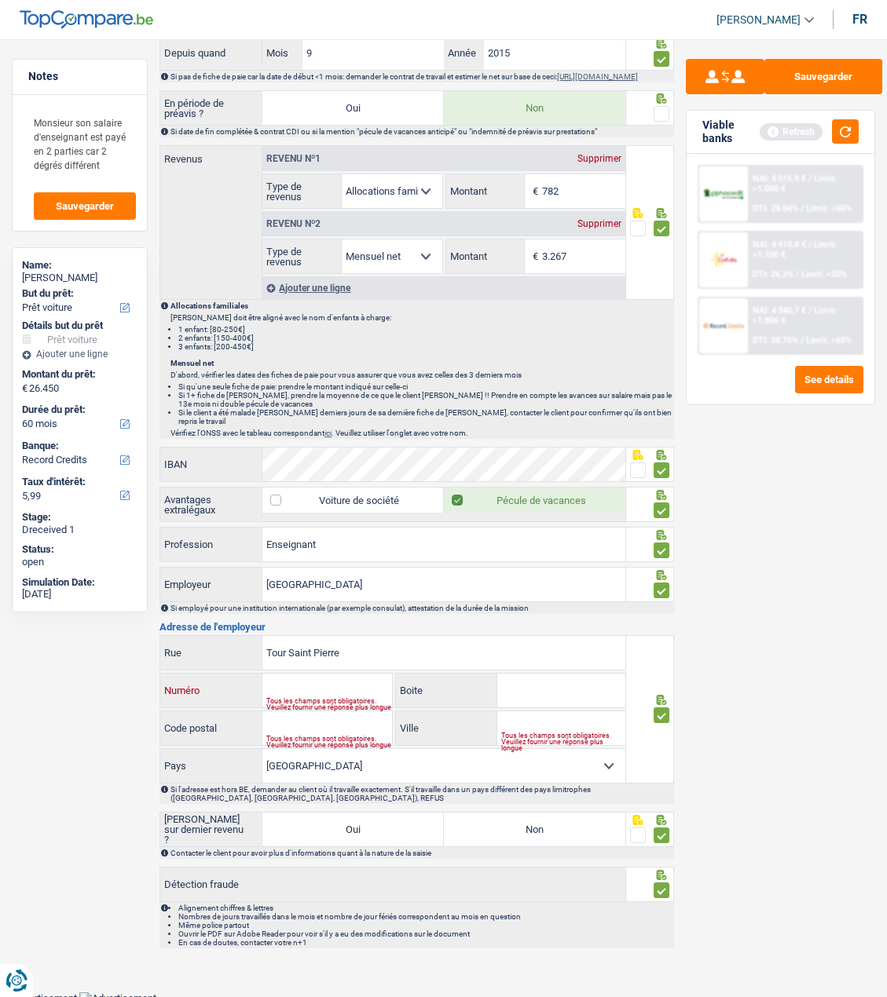
click at [321, 682] on input "Numéro" at bounding box center [327, 691] width 130 height 34
type input "11"
click at [342, 721] on input "Code postal" at bounding box center [327, 729] width 130 height 34
type input "7900"
click at [575, 712] on input "Ville" at bounding box center [561, 729] width 129 height 34
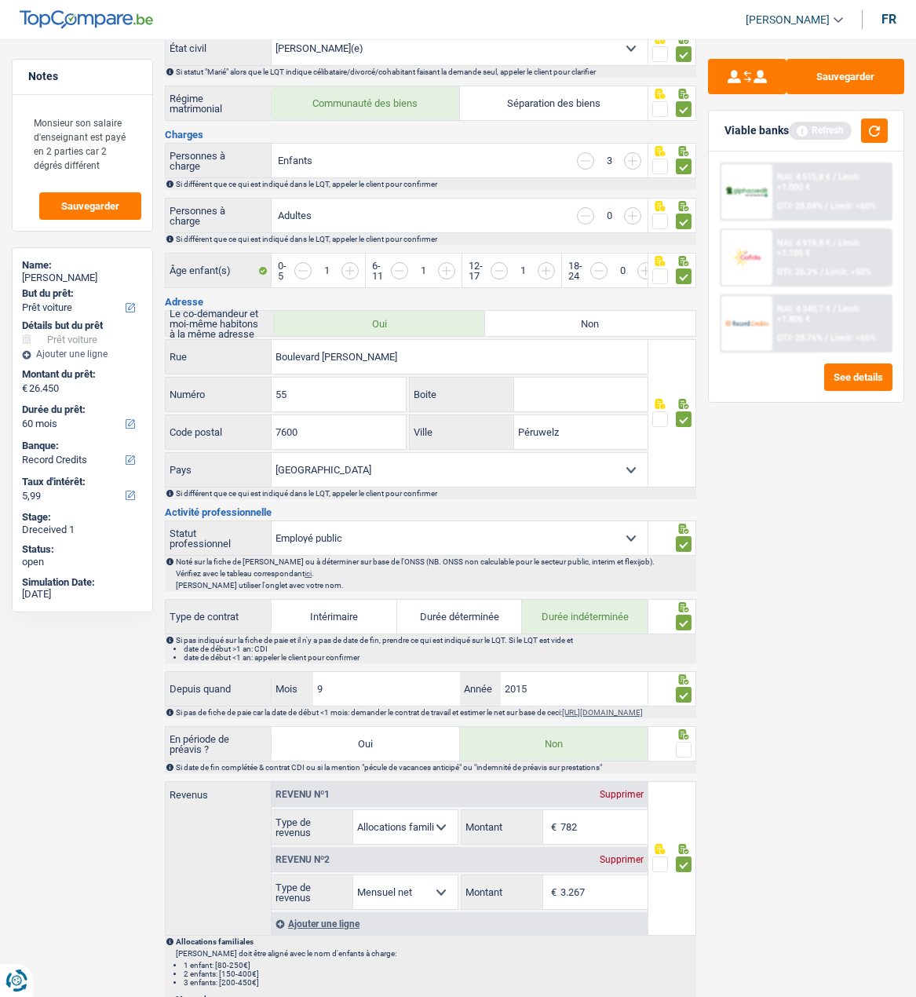
scroll to position [155, 0]
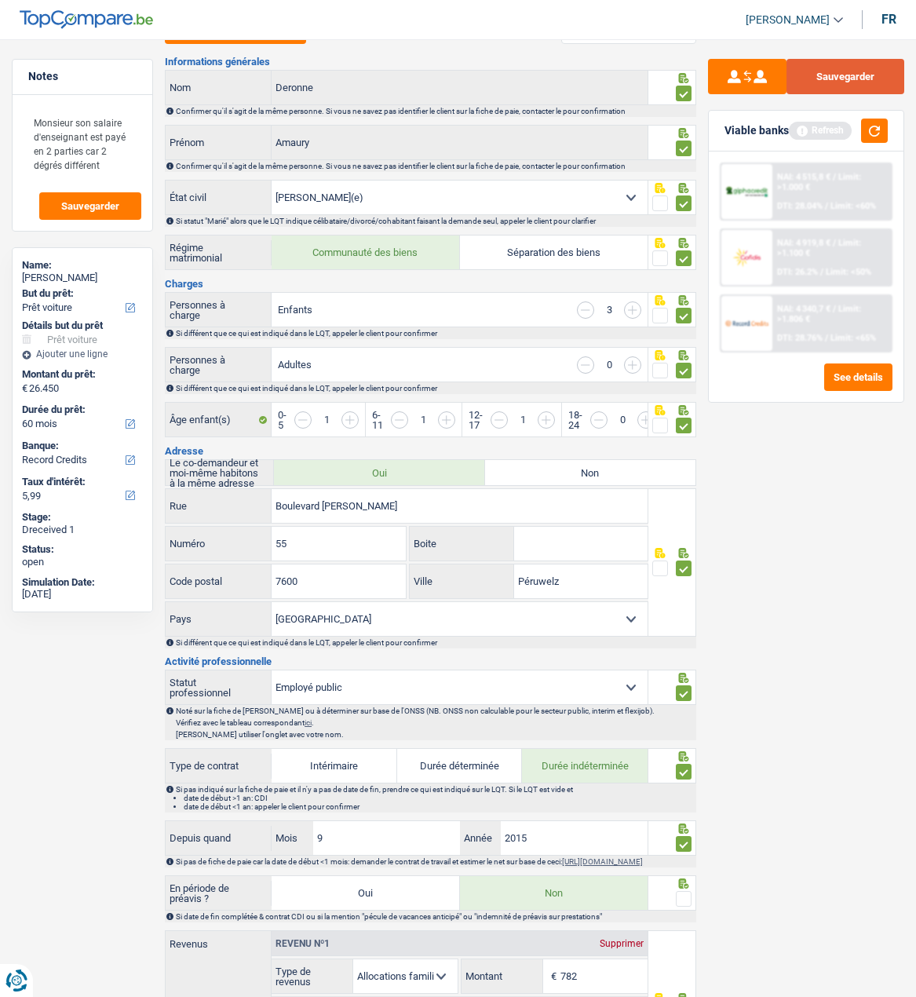
type input "Leuze-En-Hainaut"
drag, startPoint x: 844, startPoint y: 79, endPoint x: 781, endPoint y: 104, distance: 68.0
click at [844, 79] on button "Sauvegarder" at bounding box center [846, 76] width 118 height 35
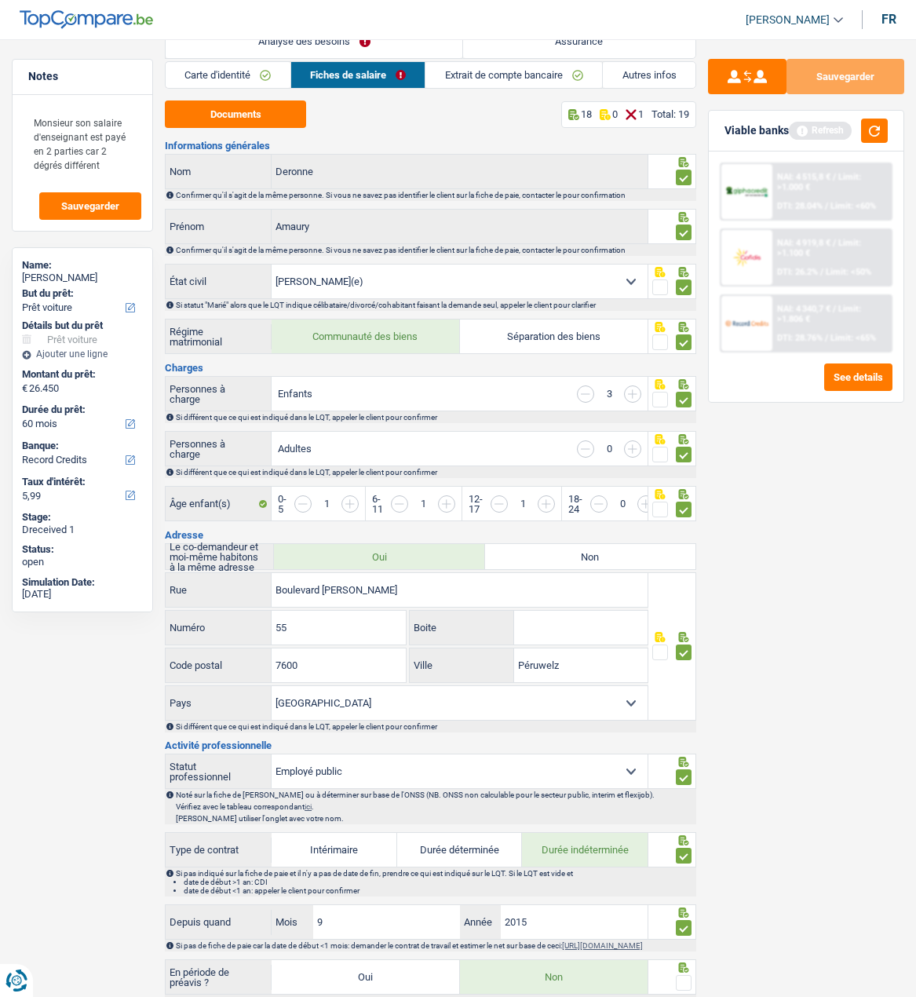
scroll to position [0, 0]
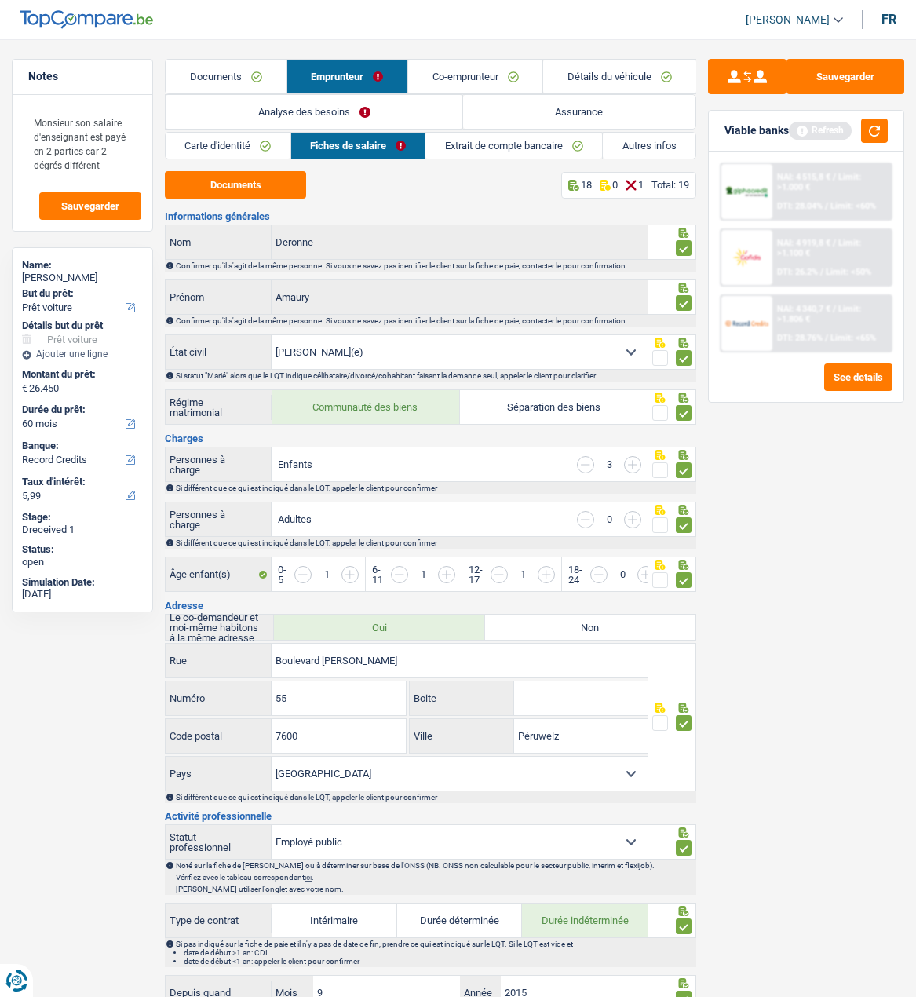
click at [376, 144] on link "Fiches de salaire" at bounding box center [358, 146] width 134 height 26
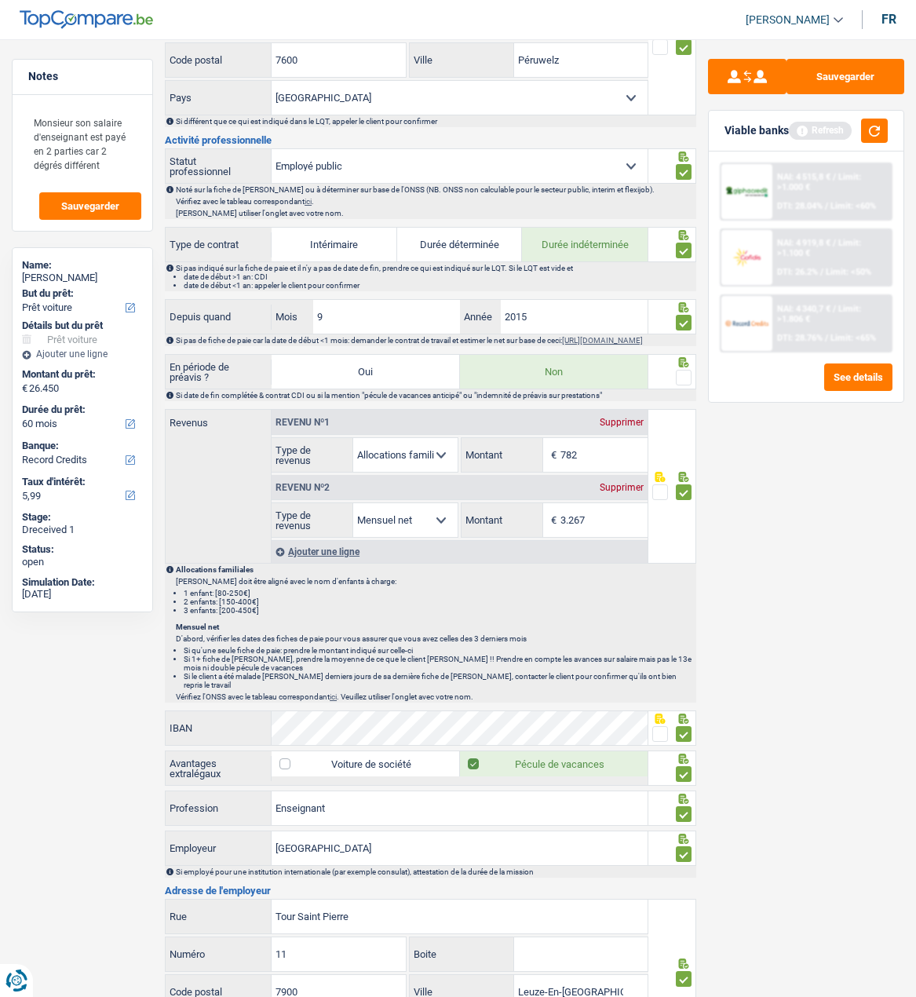
scroll to position [707, 0]
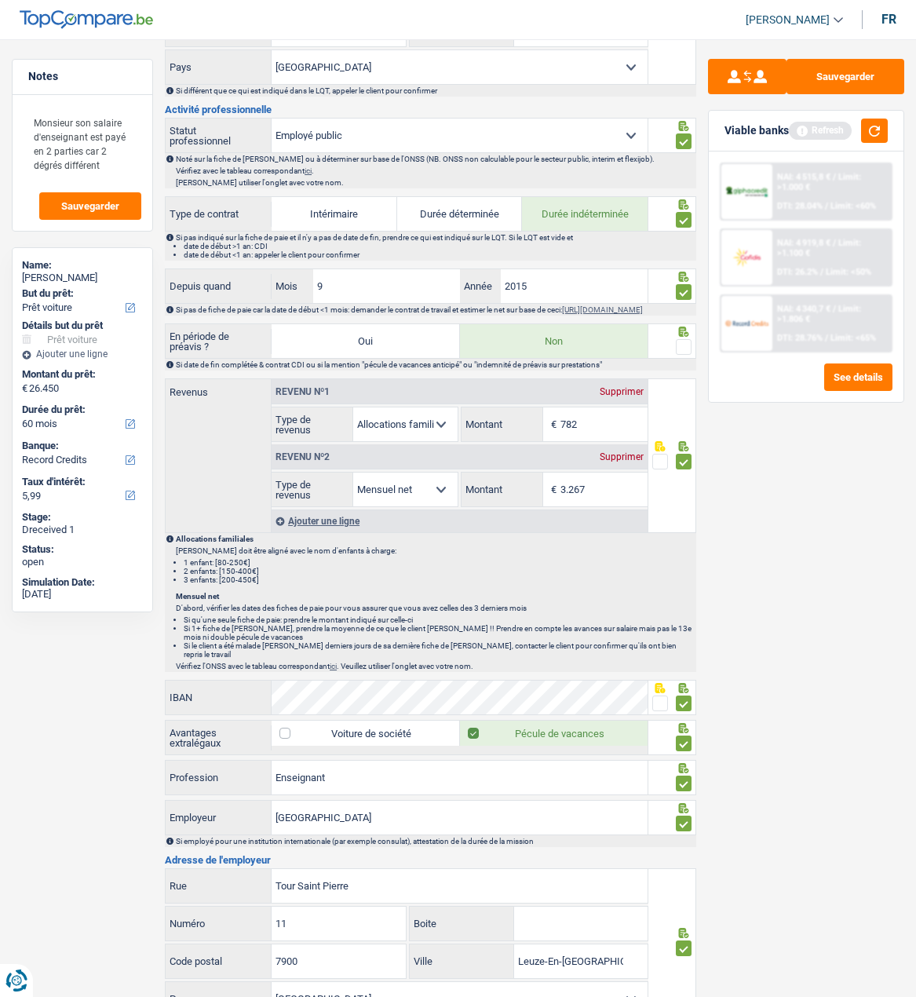
click at [674, 345] on fieldset at bounding box center [672, 348] width 39 height 20
click at [689, 349] on span at bounding box center [684, 347] width 16 height 16
click at [0, 0] on input "radio" at bounding box center [0, 0] width 0 height 0
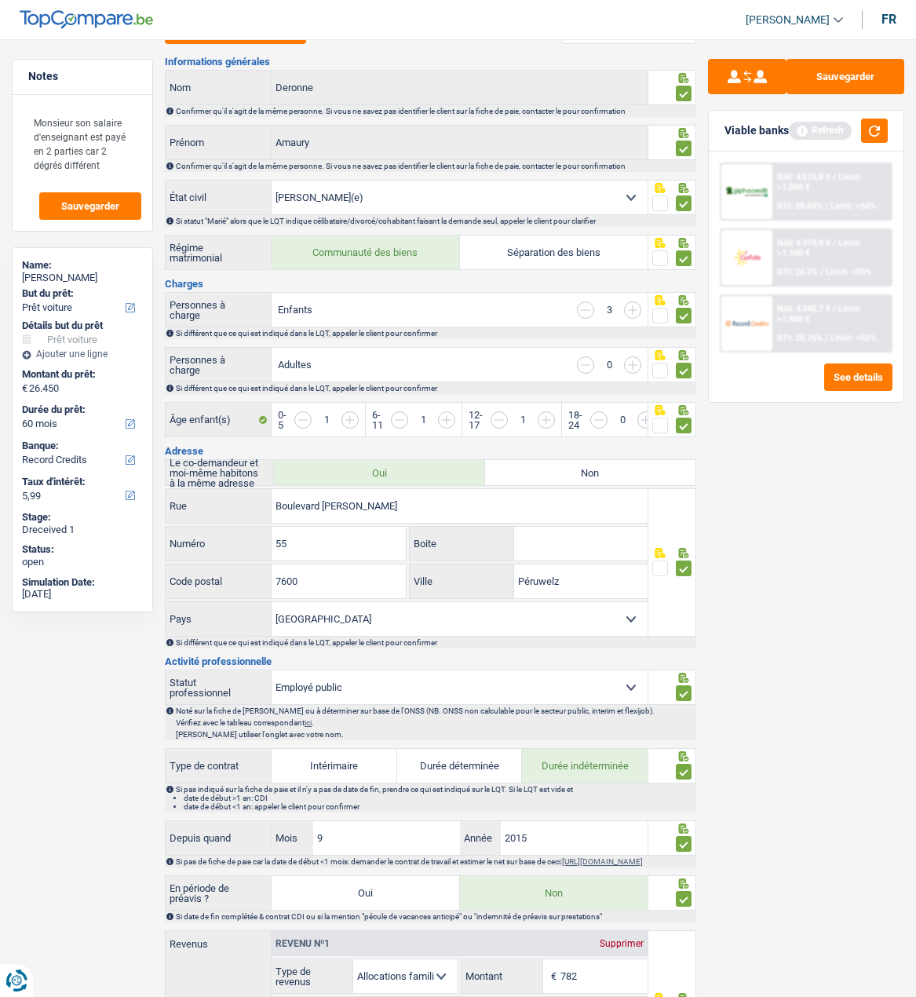
scroll to position [0, 0]
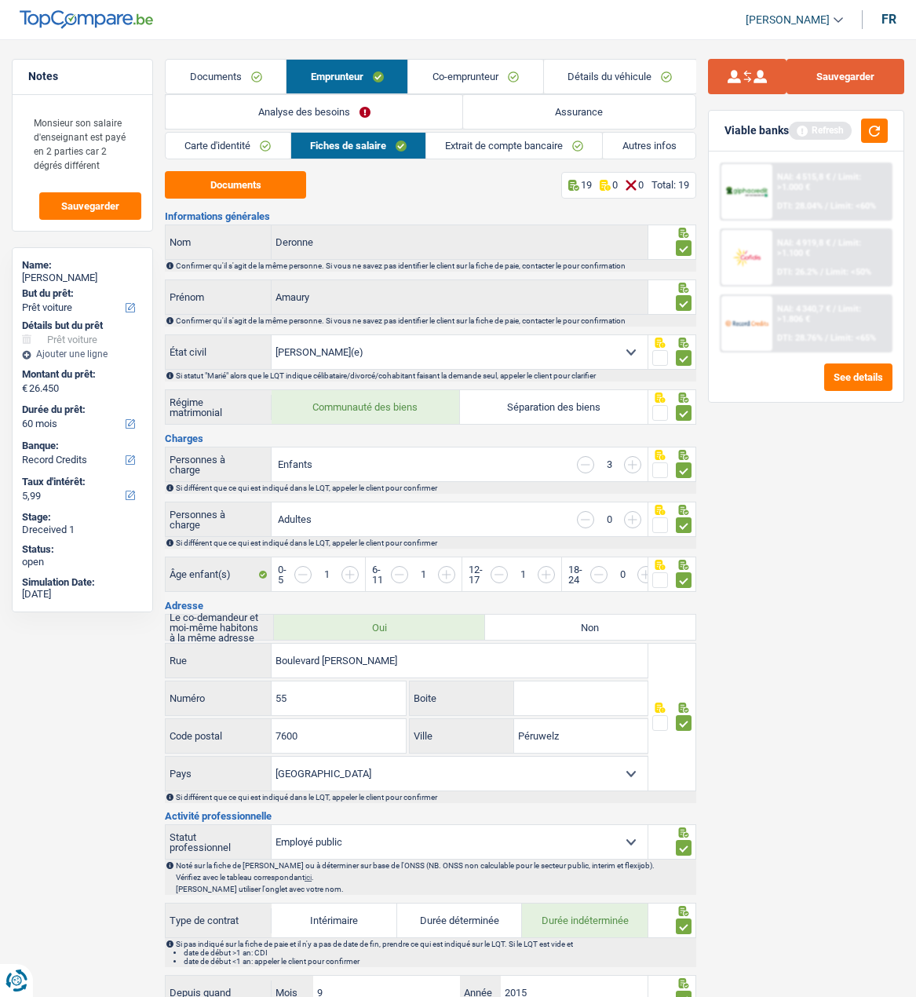
drag, startPoint x: 811, startPoint y: 83, endPoint x: 744, endPoint y: 79, distance: 67.7
click at [789, 80] on button "Sauvegarder" at bounding box center [846, 76] width 118 height 35
click at [500, 75] on link "Co-emprunteur" at bounding box center [475, 77] width 134 height 34
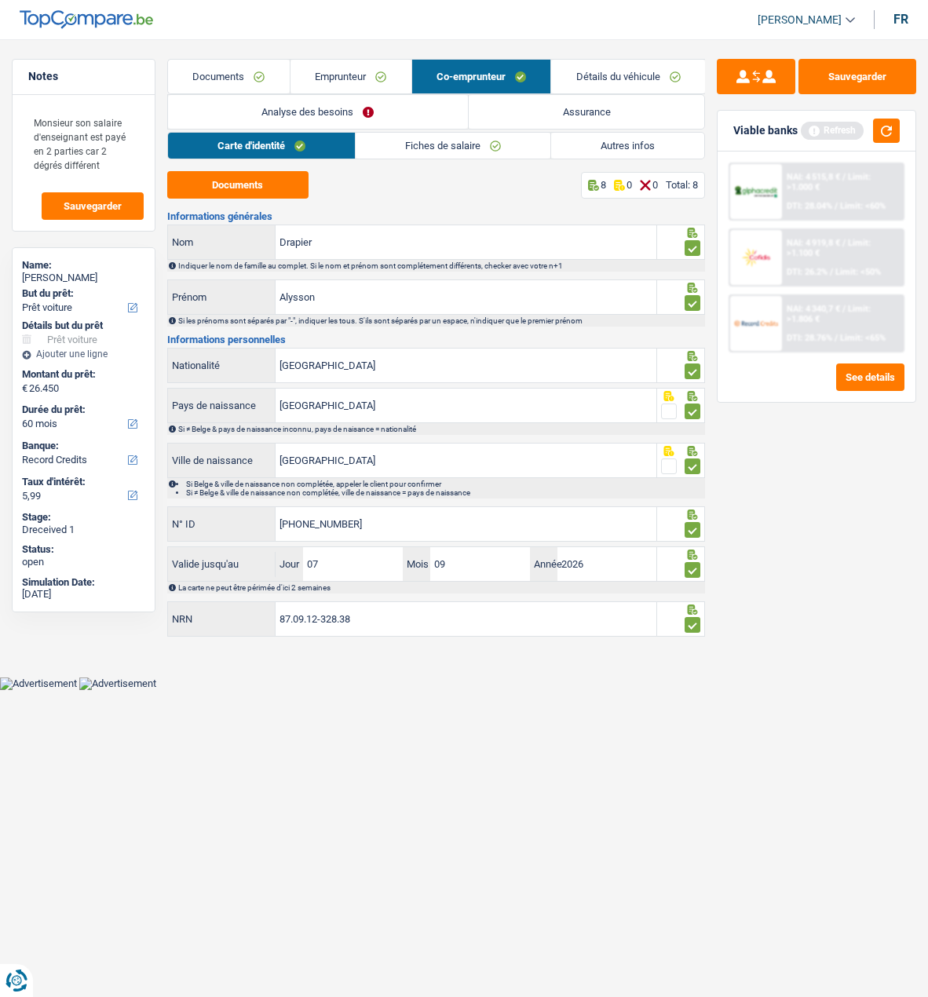
click at [448, 147] on link "Fiches de salaire" at bounding box center [453, 146] width 195 height 26
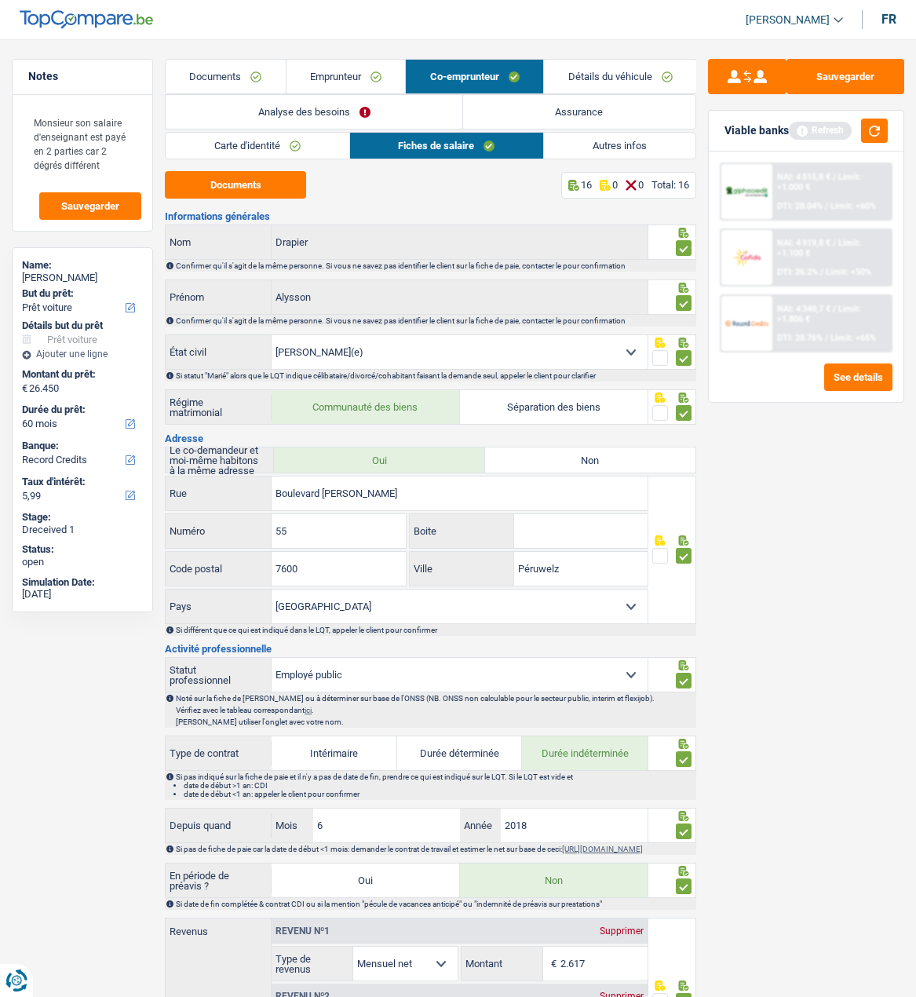
click at [622, 149] on link "Autres infos" at bounding box center [620, 146] width 152 height 26
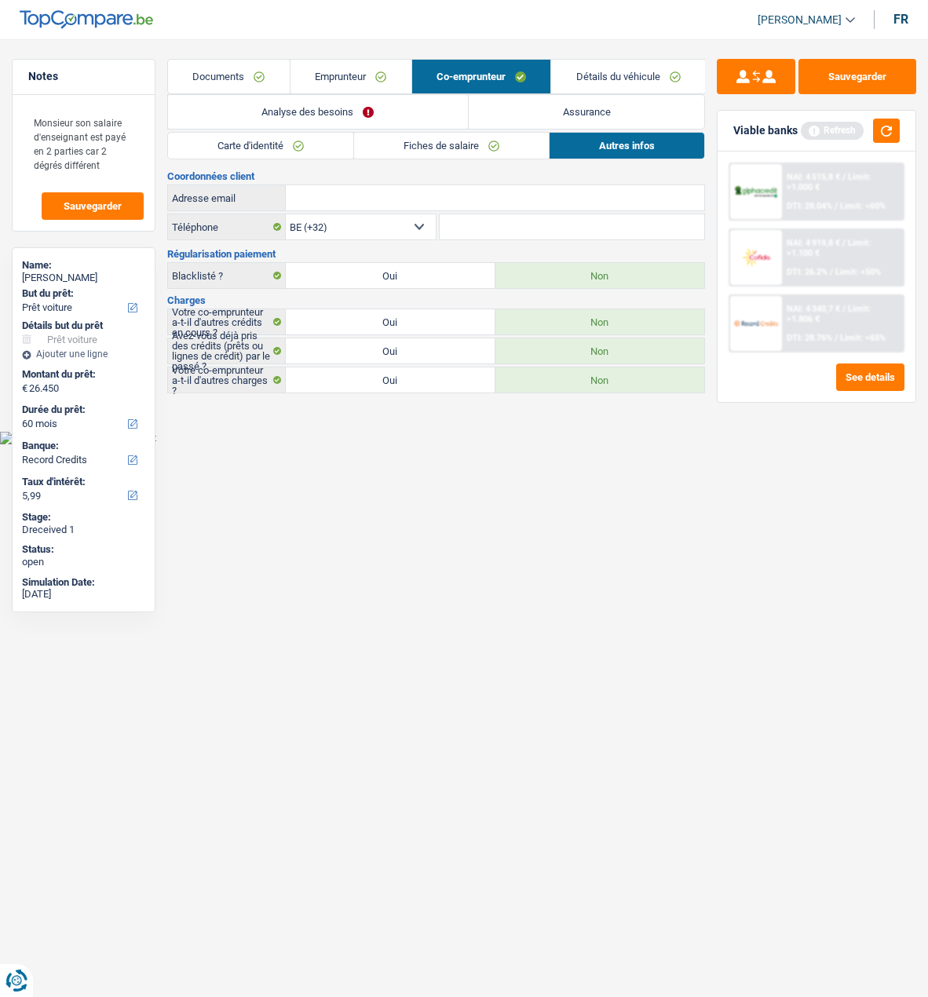
click at [419, 140] on link "Fiches de salaire" at bounding box center [451, 146] width 195 height 26
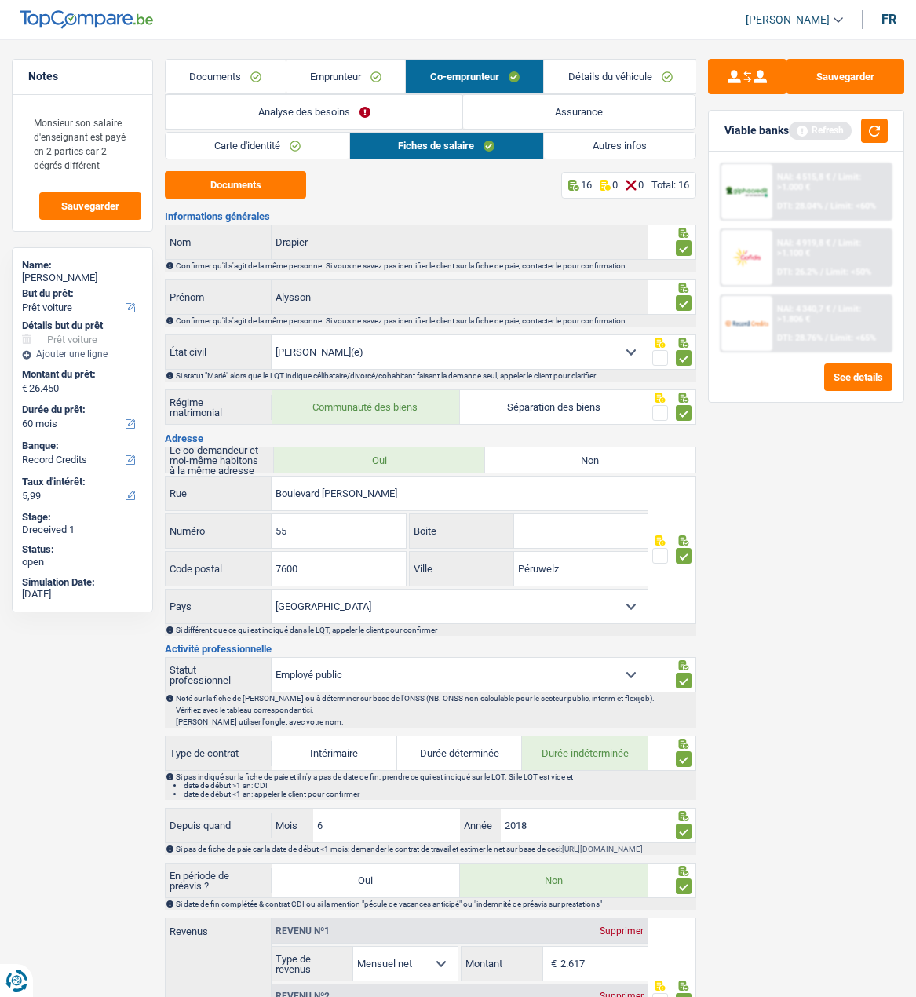
click at [360, 69] on link "Emprunteur" at bounding box center [346, 77] width 119 height 34
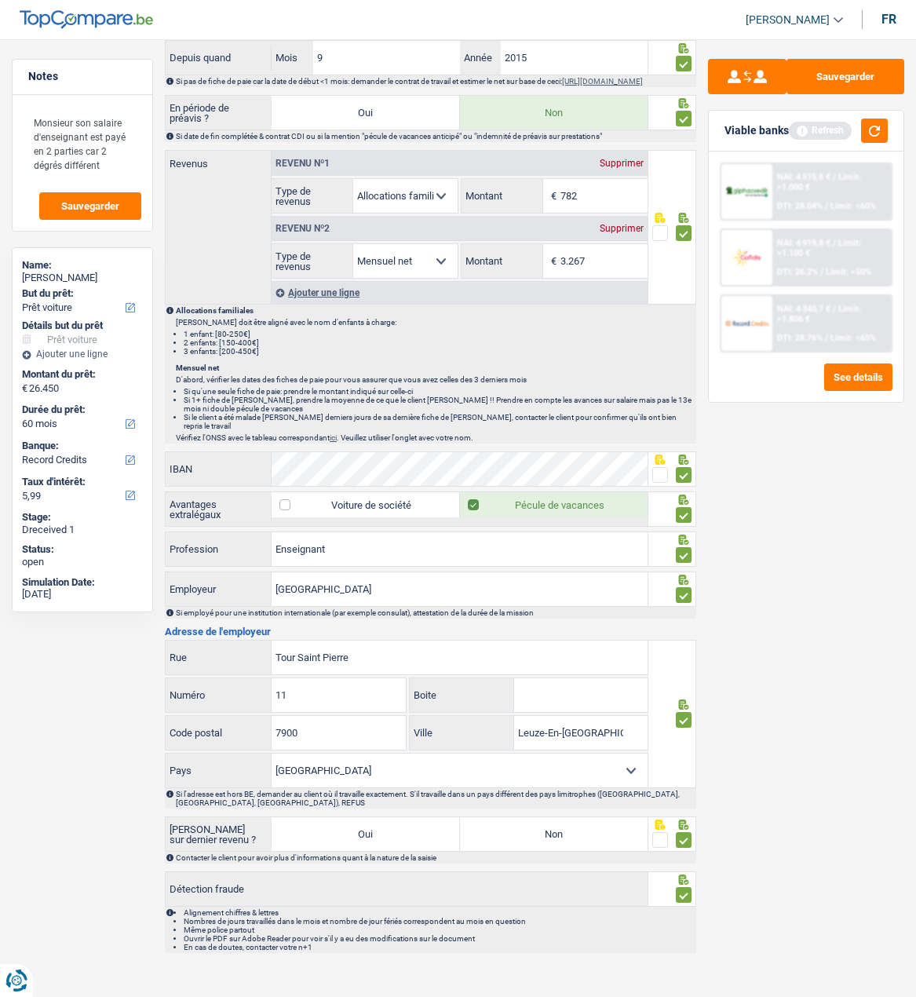
scroll to position [940, 0]
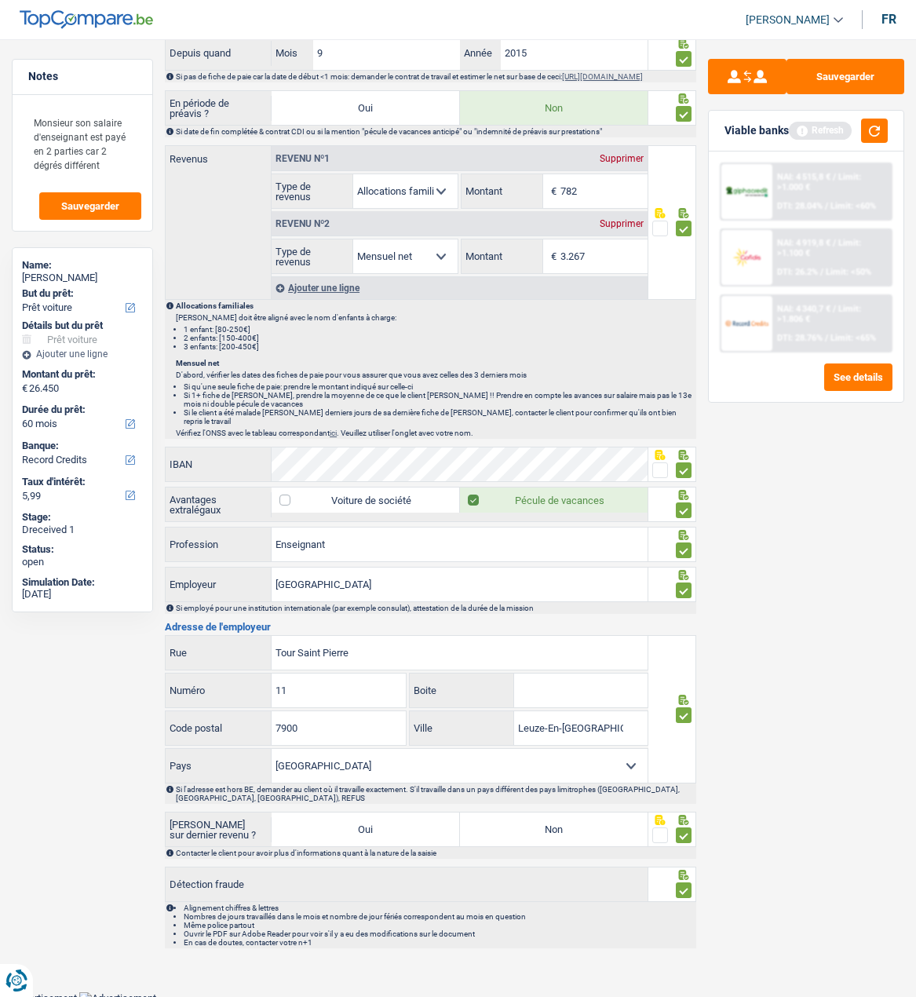
click at [597, 829] on label "Non" at bounding box center [554, 830] width 188 height 34
click at [597, 829] on input "Non" at bounding box center [554, 830] width 188 height 34
click at [561, 827] on label "Non" at bounding box center [554, 830] width 188 height 34
click at [561, 827] on input "Non" at bounding box center [554, 830] width 188 height 34
radio input "true"
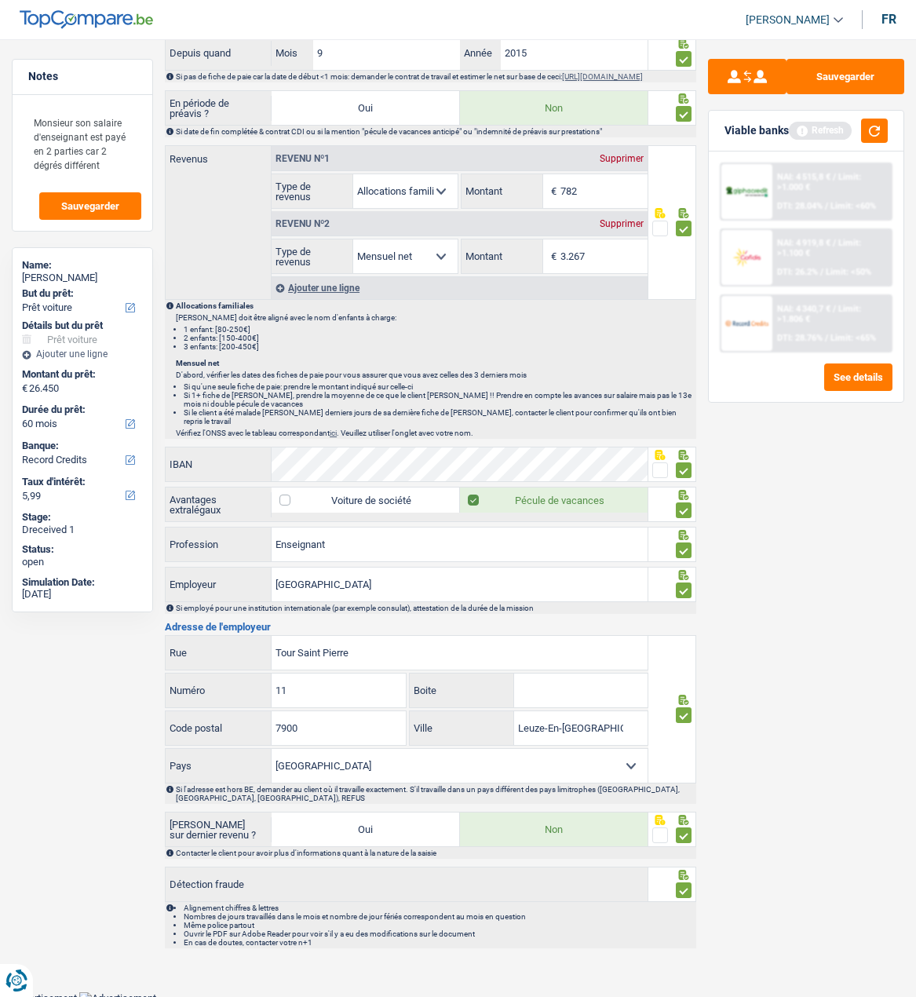
drag, startPoint x: 685, startPoint y: 829, endPoint x: 672, endPoint y: 832, distance: 12.8
click at [682, 831] on span at bounding box center [684, 836] width 16 height 16
click at [0, 0] on input "radio" at bounding box center [0, 0] width 0 height 0
click at [683, 831] on span at bounding box center [684, 836] width 16 height 16
click at [0, 0] on input "radio" at bounding box center [0, 0] width 0 height 0
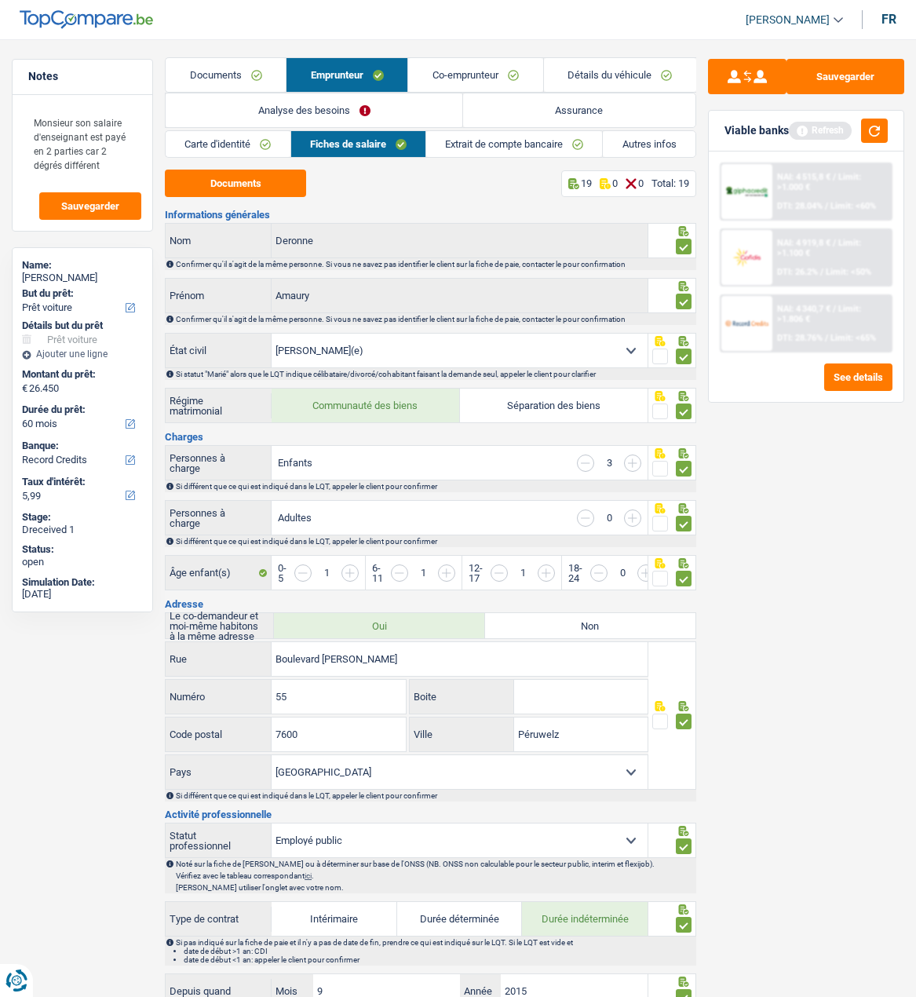
scroll to position [0, 0]
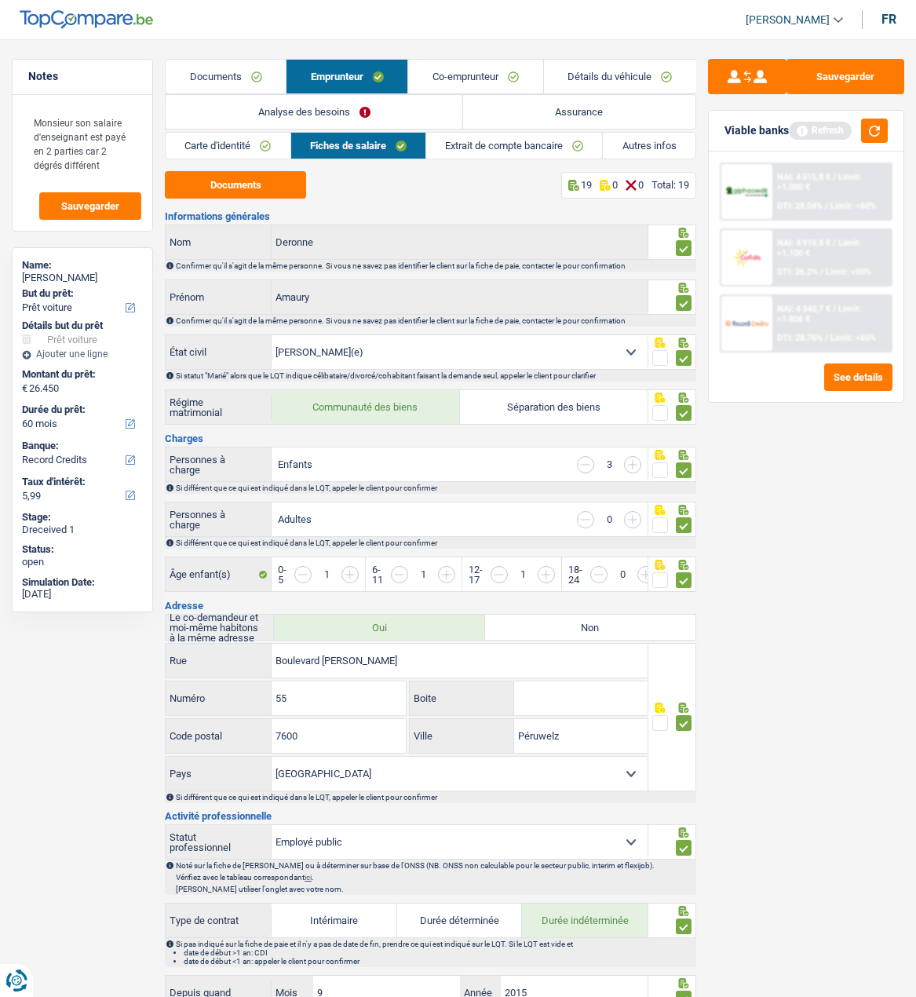
click at [637, 142] on link "Autres infos" at bounding box center [649, 146] width 92 height 26
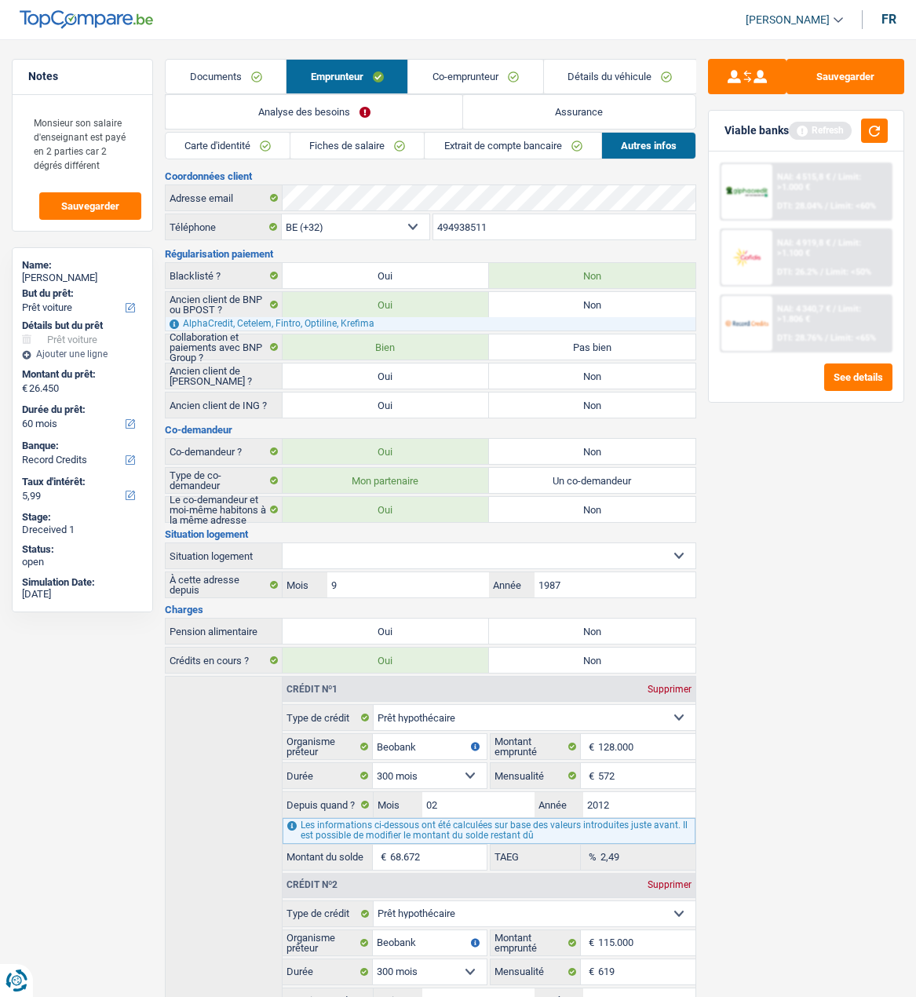
click at [470, 554] on select "Locataire Propriétaire avec prêt hypothécaire Propriétaire sans prêt hypothécai…" at bounding box center [489, 555] width 413 height 25
drag, startPoint x: 829, startPoint y: 538, endPoint x: 818, endPoint y: 535, distance: 11.4
click at [824, 535] on div "Sauvegarder Viable banks Refresh NAI: 4 515,8 € / Limit: >1.000 € DTI: 28.04% /…" at bounding box center [807, 513] width 220 height 909
click at [633, 547] on select "Locataire Propriétaire avec prêt hypothécaire Propriétaire sans prêt hypothécai…" at bounding box center [489, 555] width 413 height 25
select select "ownerWithMortgage"
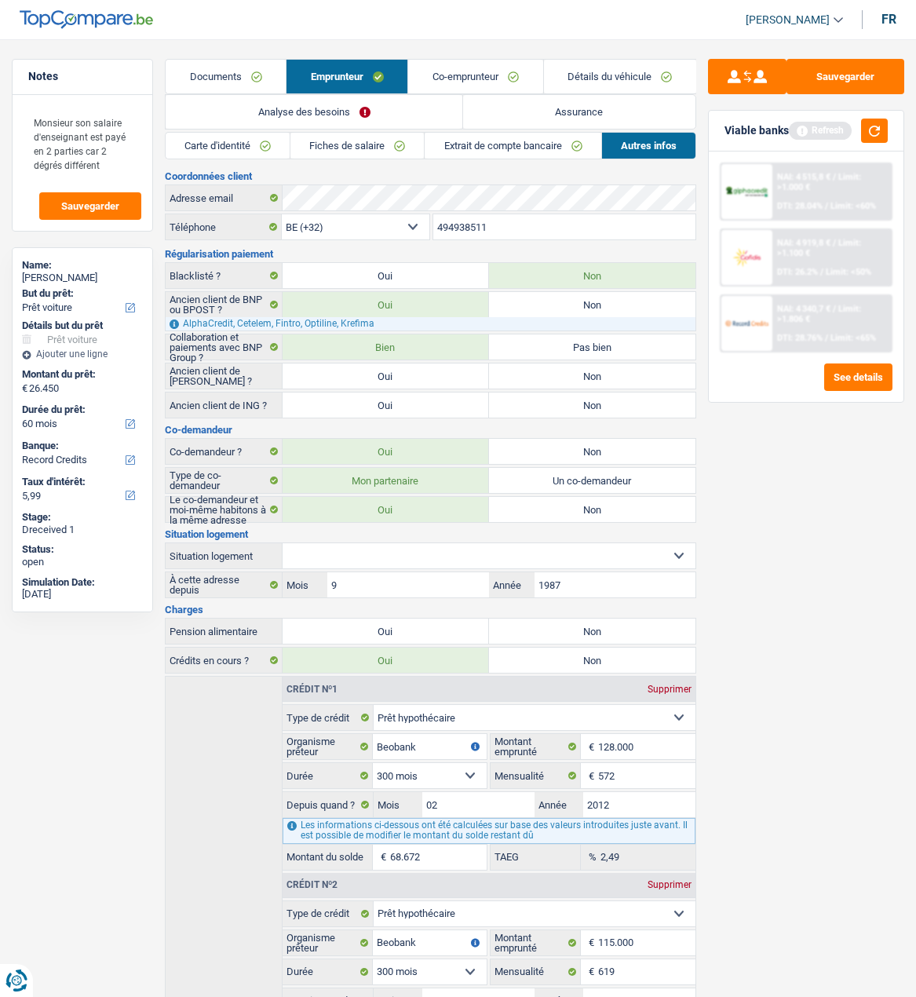
click at [283, 543] on select "Locataire Propriétaire avec prêt hypothécaire Propriétaire sans prêt hypothécai…" at bounding box center [489, 555] width 413 height 25
click at [810, 532] on div "Sauvegarder Viable banks Refresh NAI: 4 515,8 € / Limit: >1.000 € DTI: 28.04% /…" at bounding box center [807, 513] width 220 height 909
click at [473, 79] on link "Co-emprunteur" at bounding box center [475, 77] width 134 height 34
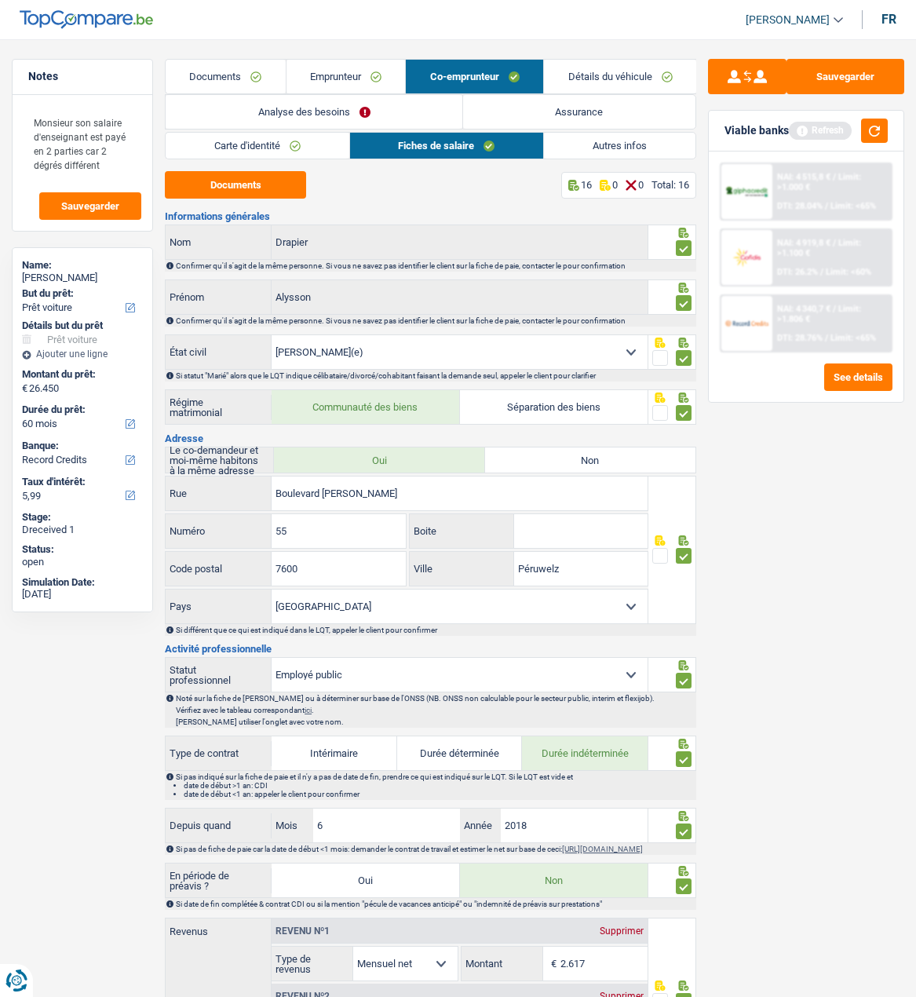
click at [609, 142] on link "Autres infos" at bounding box center [620, 146] width 152 height 26
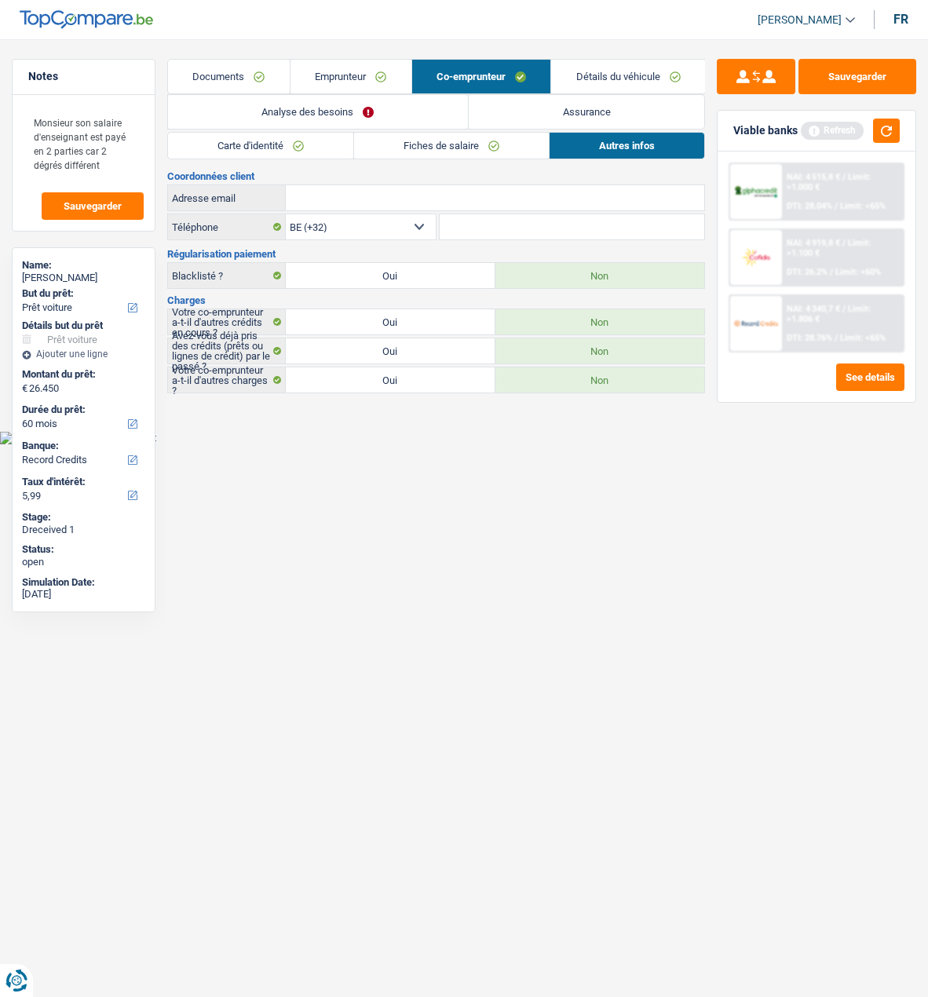
click at [367, 71] on link "Emprunteur" at bounding box center [351, 77] width 121 height 34
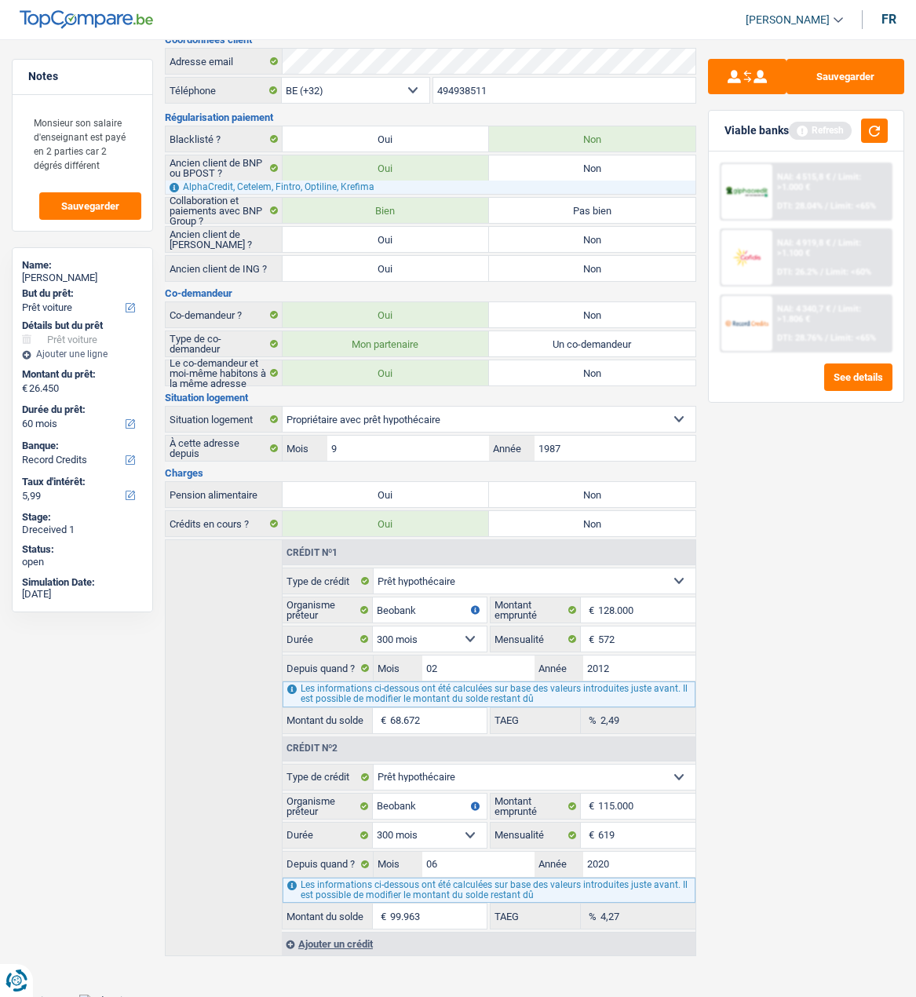
scroll to position [139, 0]
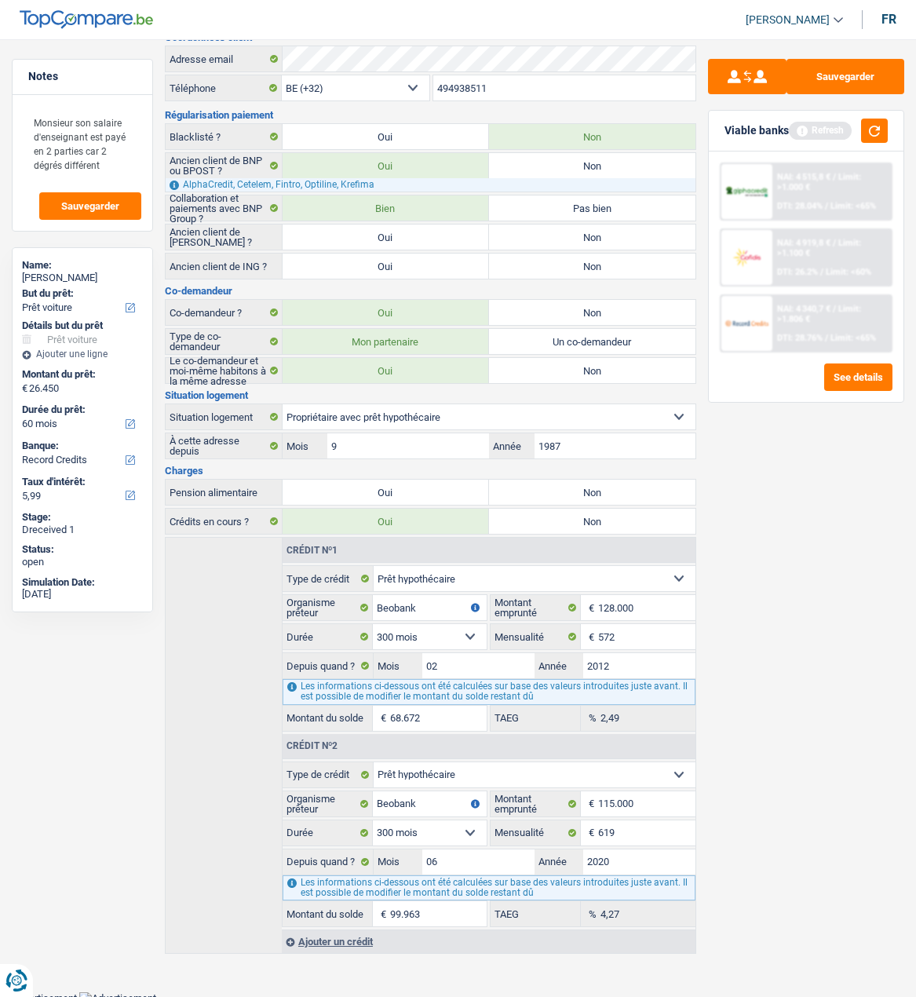
click at [581, 488] on label "Non" at bounding box center [592, 492] width 207 height 25
click at [581, 488] on input "Non" at bounding box center [592, 492] width 207 height 25
radio input "true"
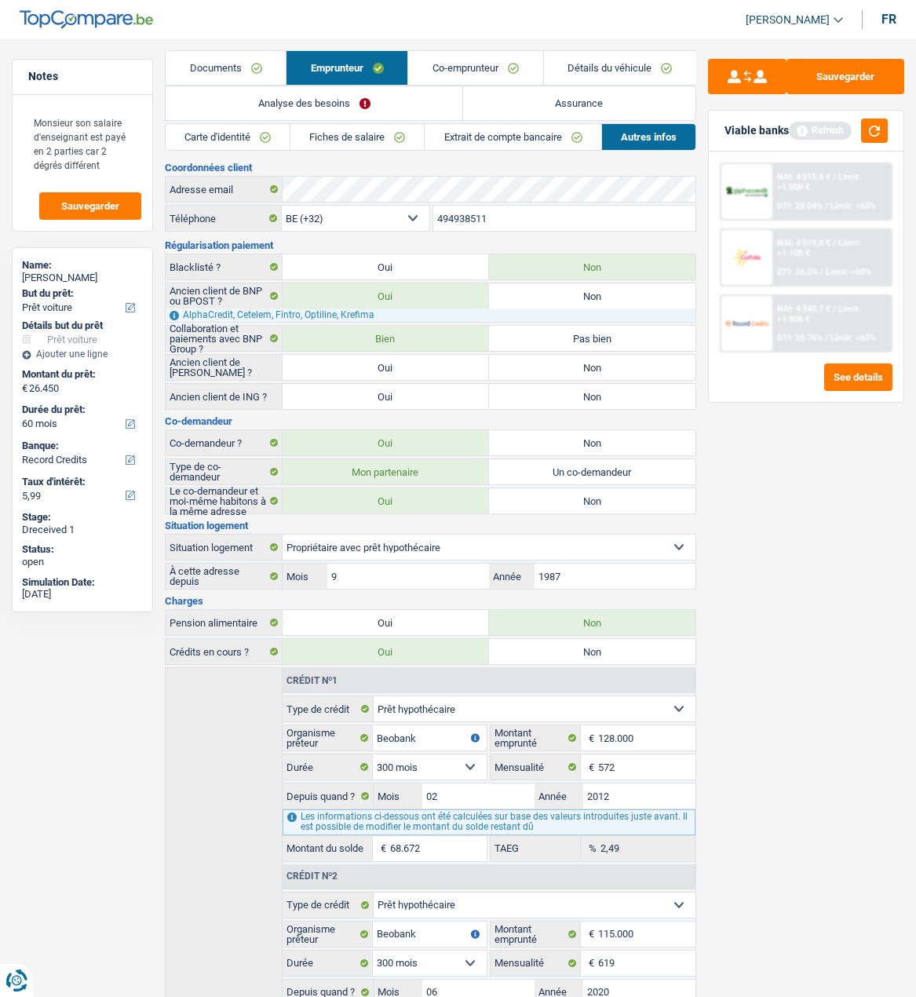
scroll to position [0, 0]
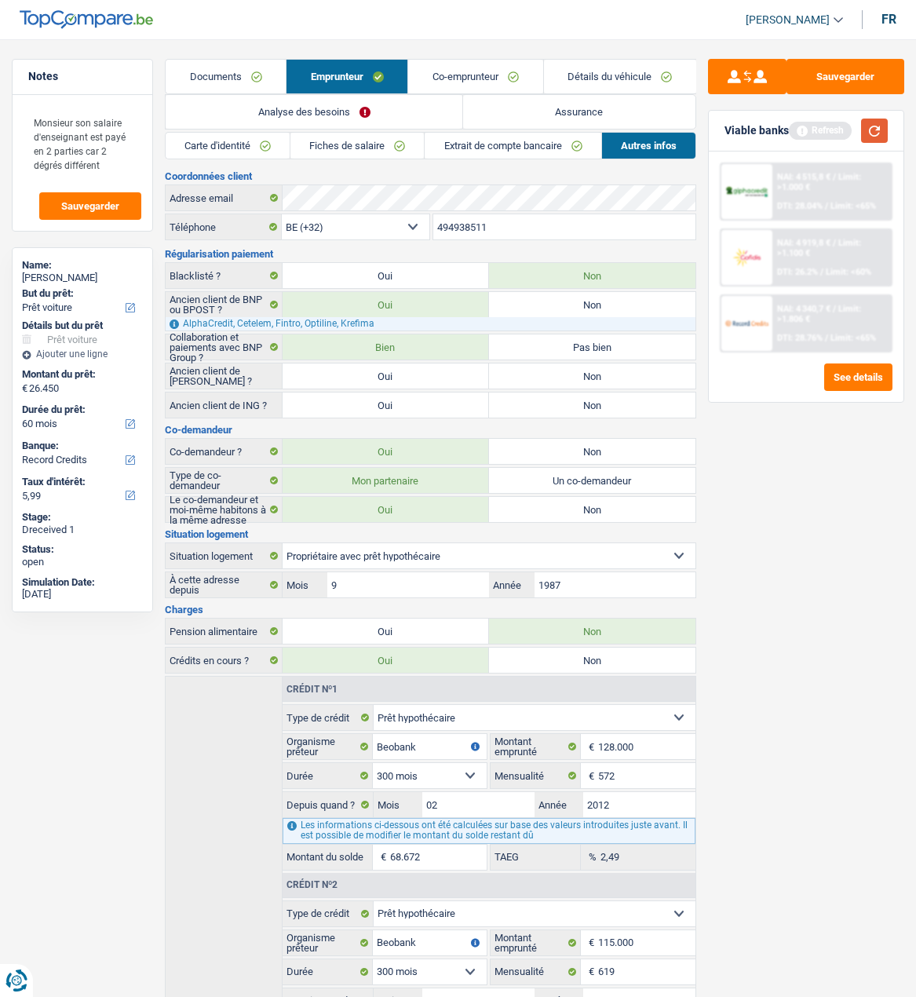
click at [865, 129] on button "button" at bounding box center [875, 131] width 27 height 24
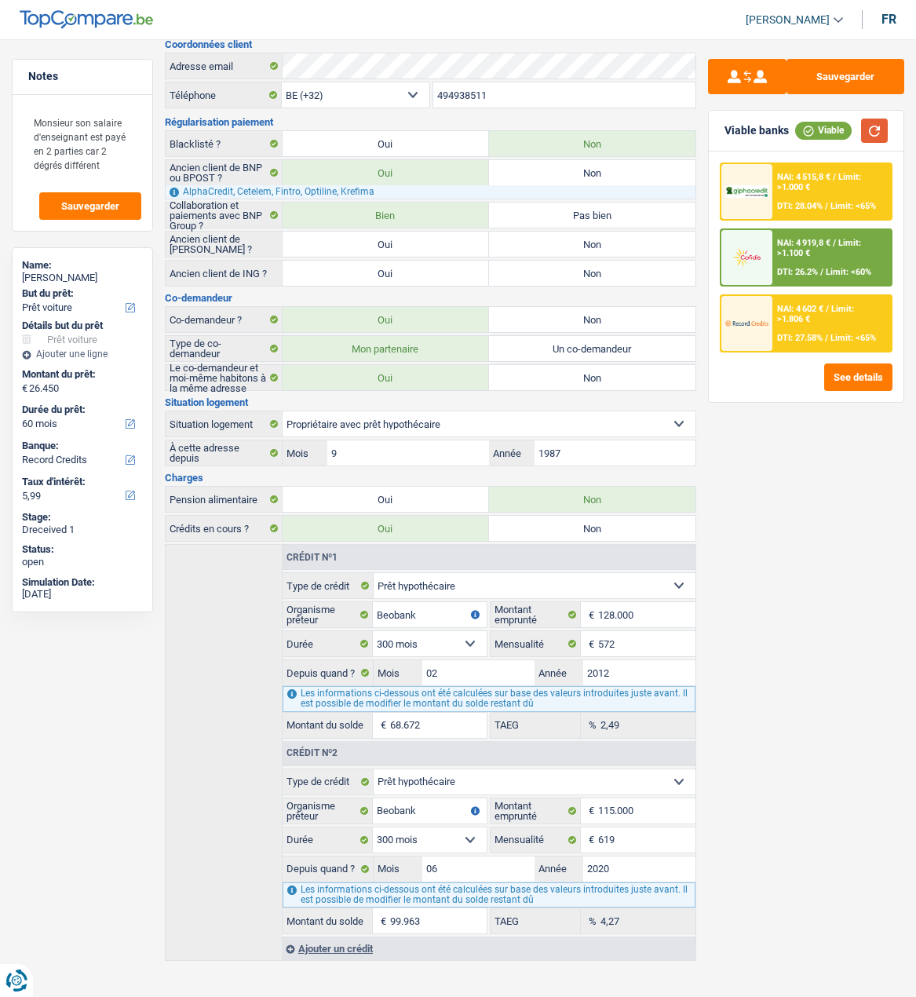
scroll to position [139, 0]
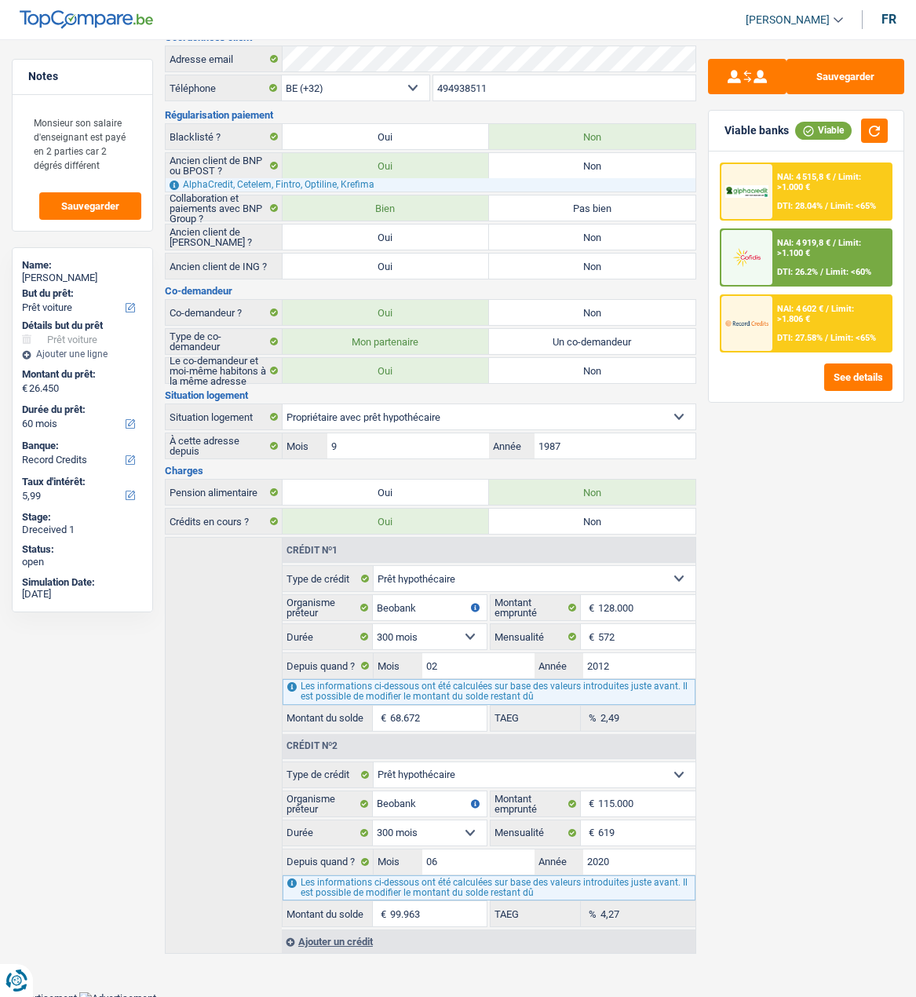
click at [840, 258] on div "NAI: 4 919,8 € / Limit: >1.100 € DTI: 26.2% / Limit: <60%" at bounding box center [832, 257] width 119 height 55
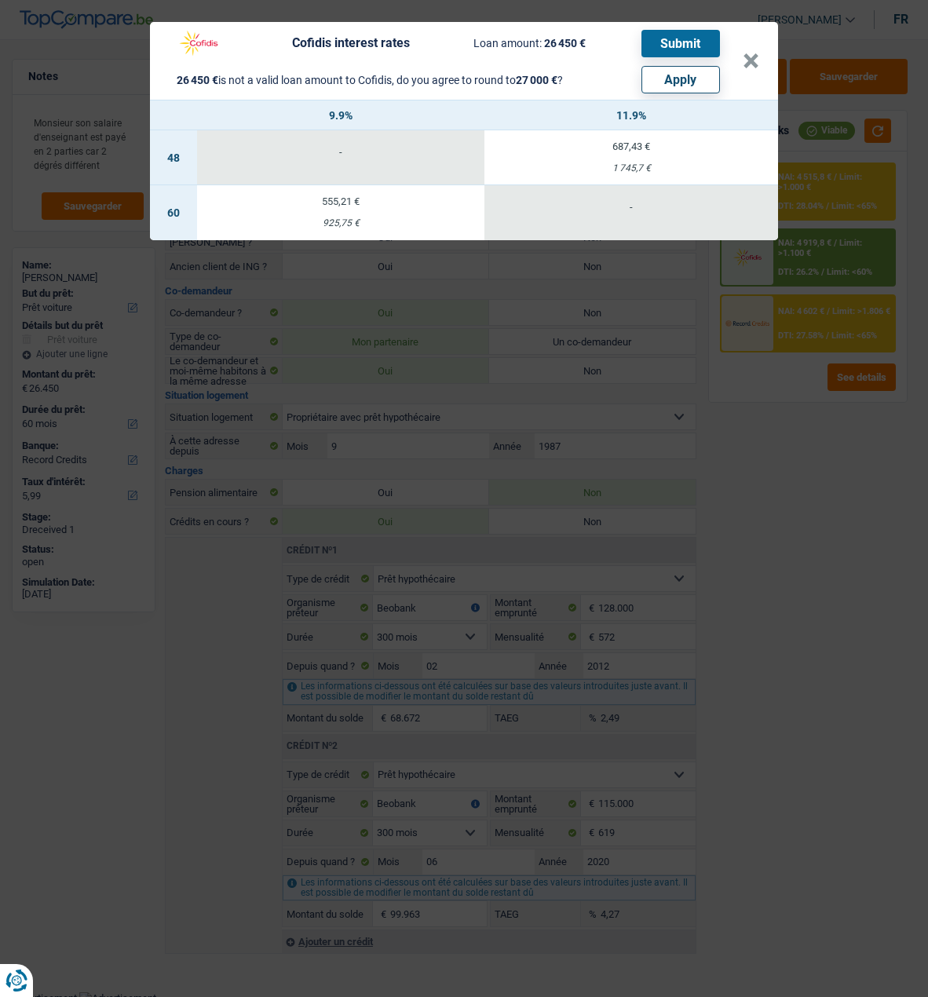
click at [326, 202] on td "555,21 € 925,75 €" at bounding box center [340, 212] width 287 height 55
select select "cofidis"
type input "9,90"
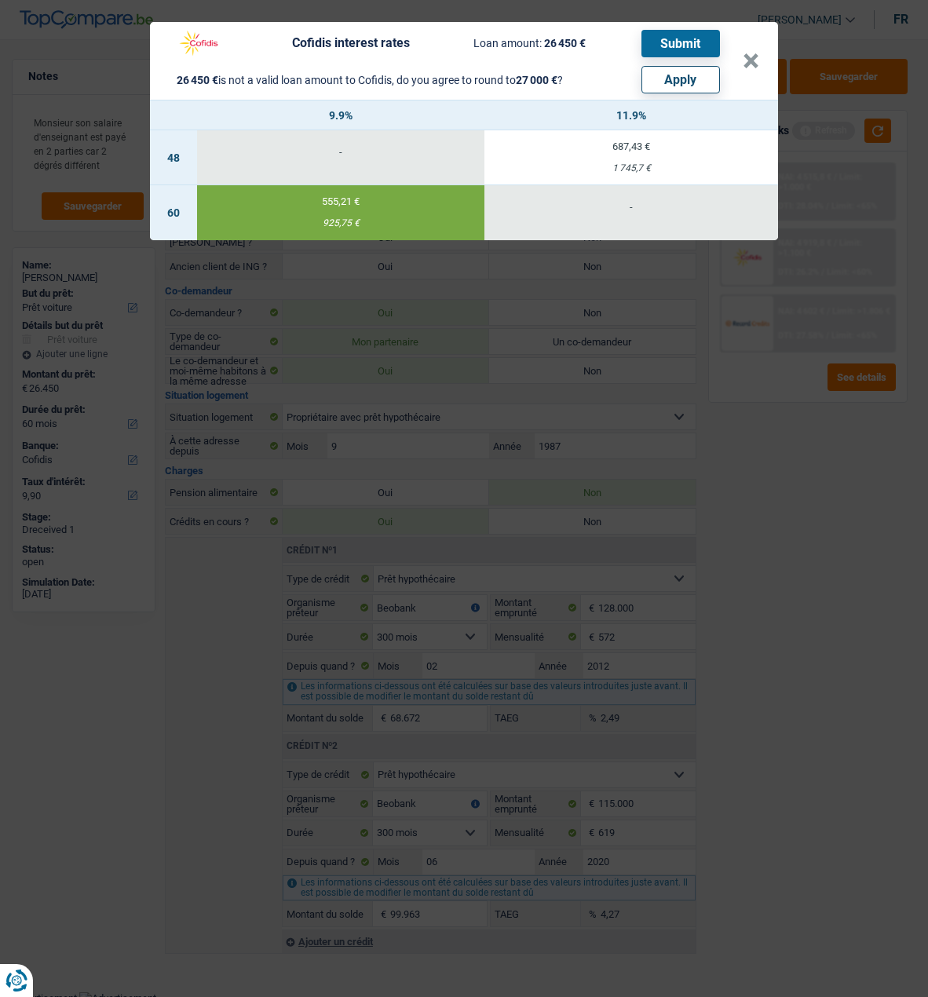
click at [693, 68] on button "Apply" at bounding box center [681, 79] width 79 height 27
type input "27.000"
select select "other"
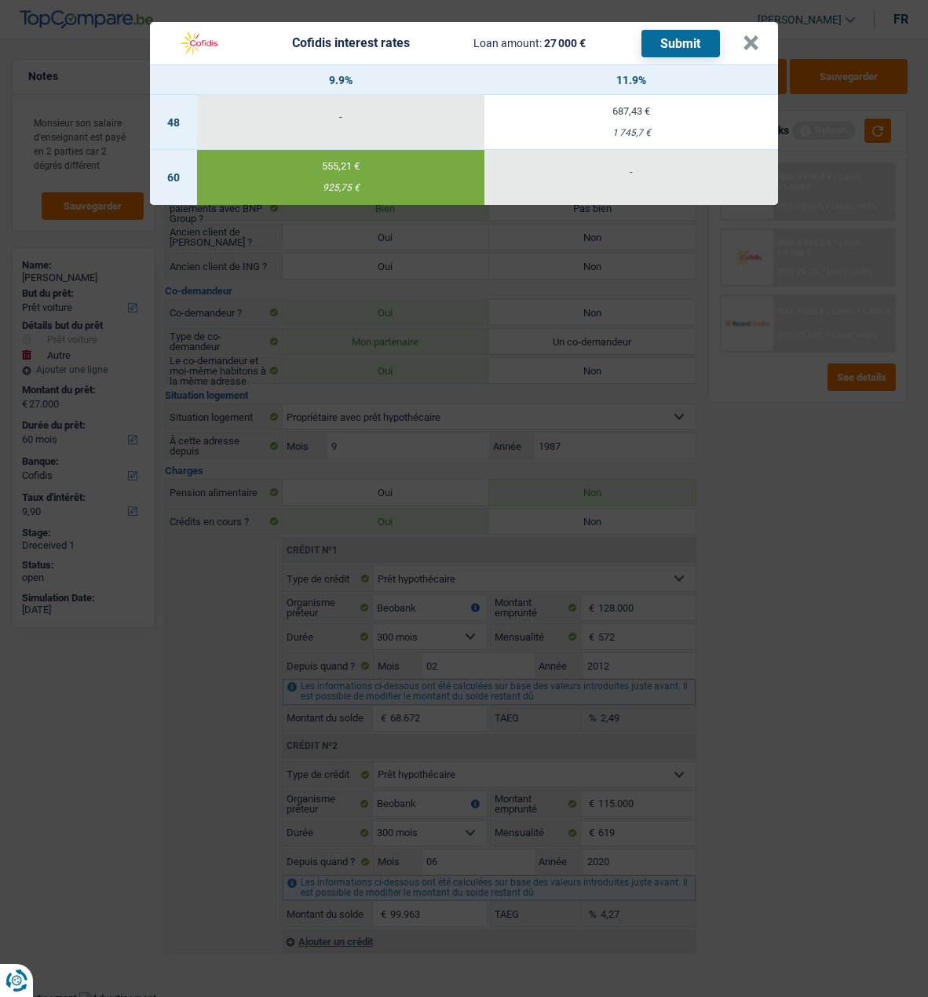
click at [704, 32] on button "Submit" at bounding box center [681, 43] width 79 height 27
click at [752, 37] on button "×" at bounding box center [751, 43] width 16 height 16
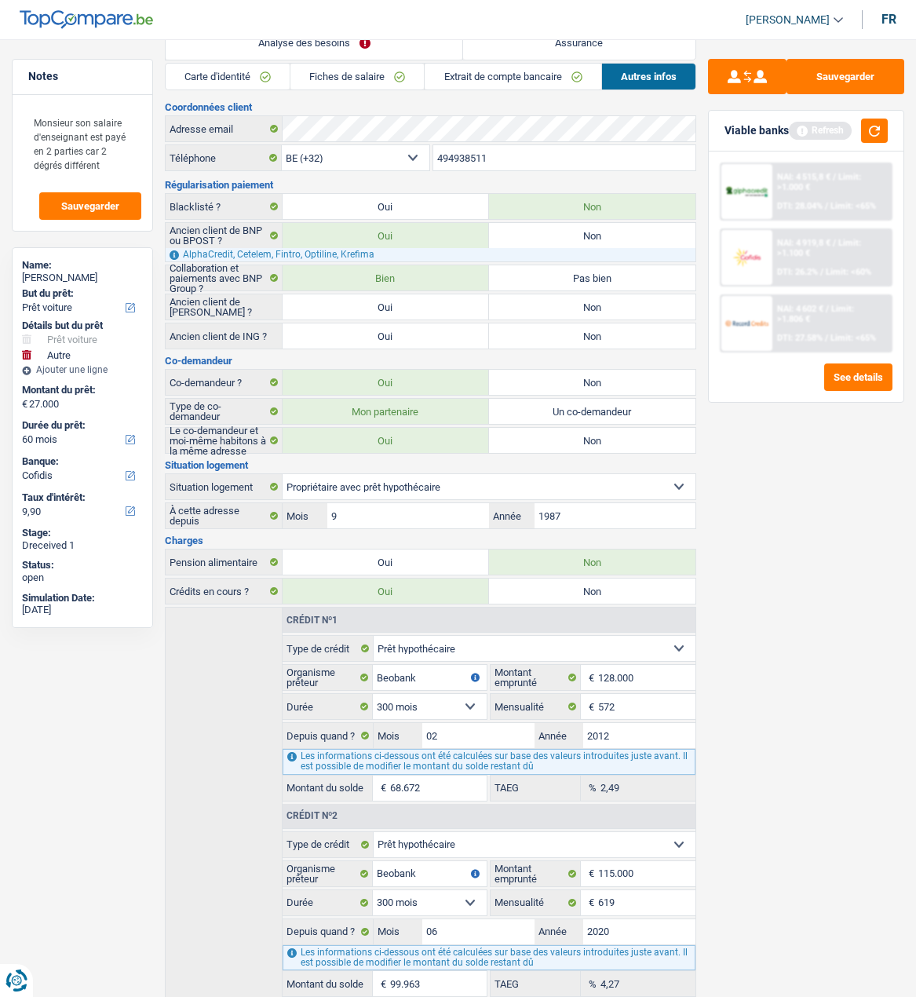
scroll to position [0, 0]
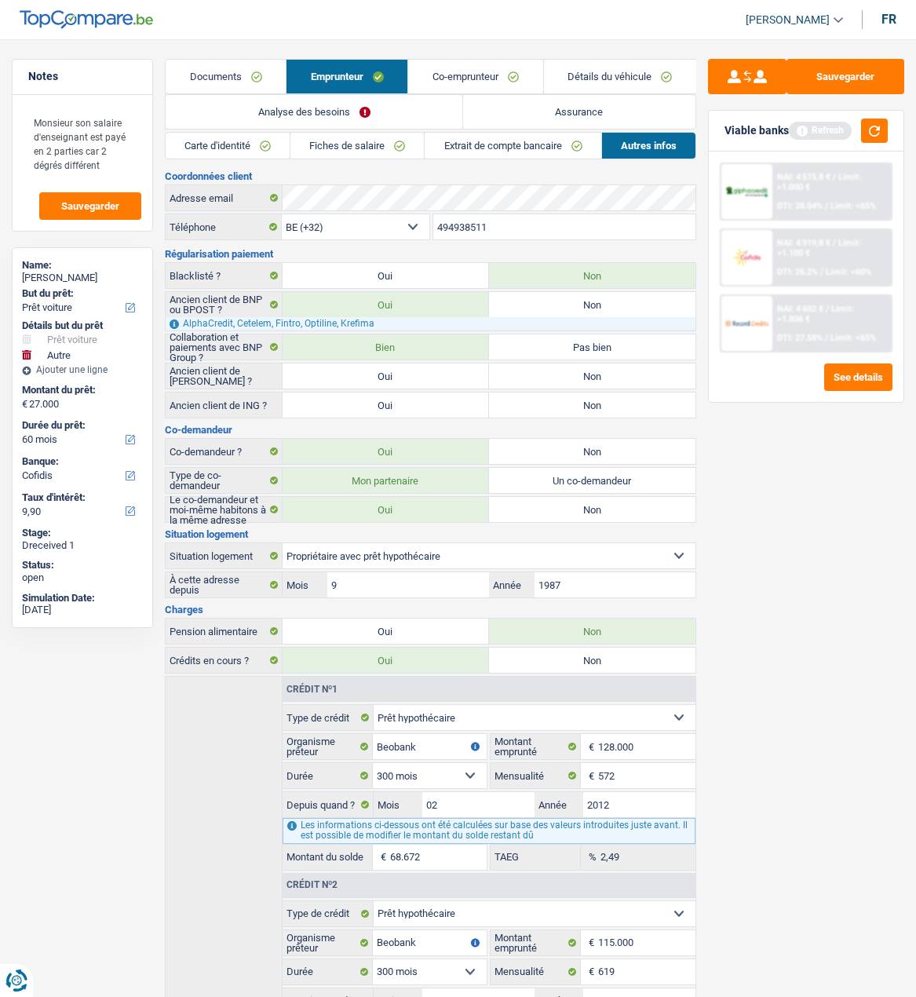
click at [472, 75] on link "Co-emprunteur" at bounding box center [475, 77] width 134 height 34
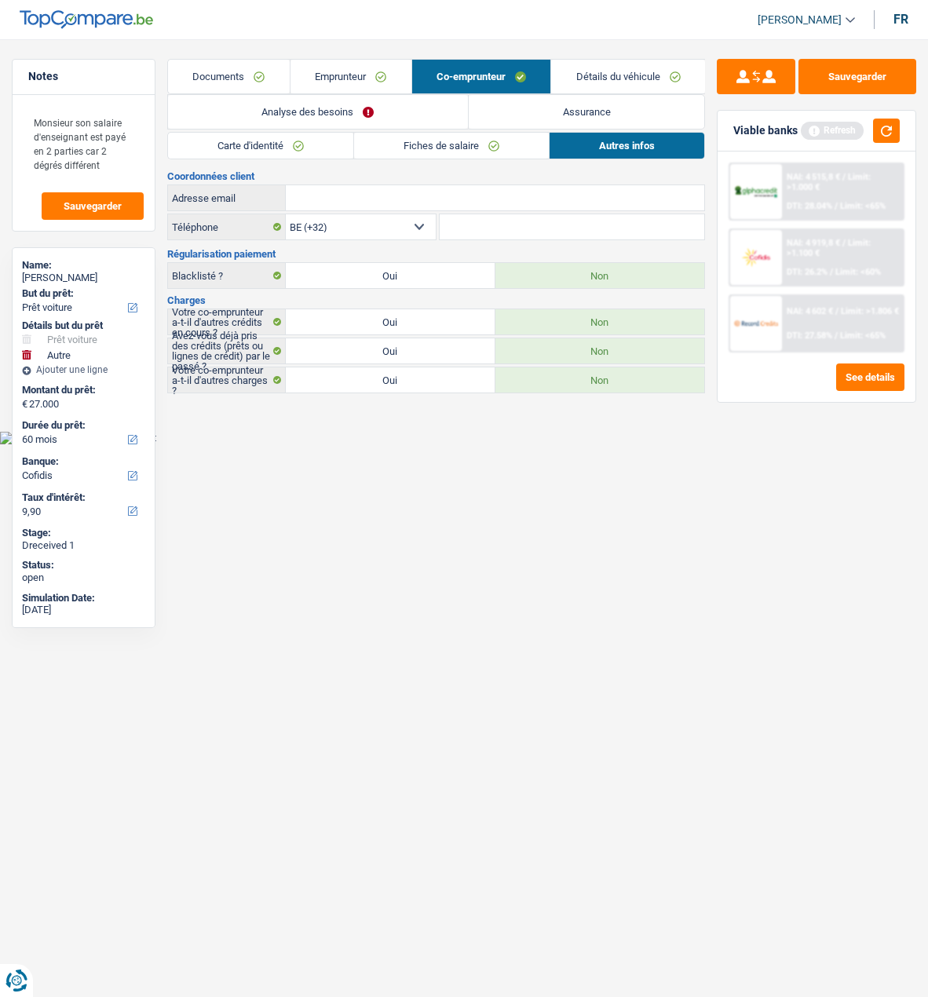
click at [423, 134] on link "Fiches de salaire" at bounding box center [451, 146] width 195 height 26
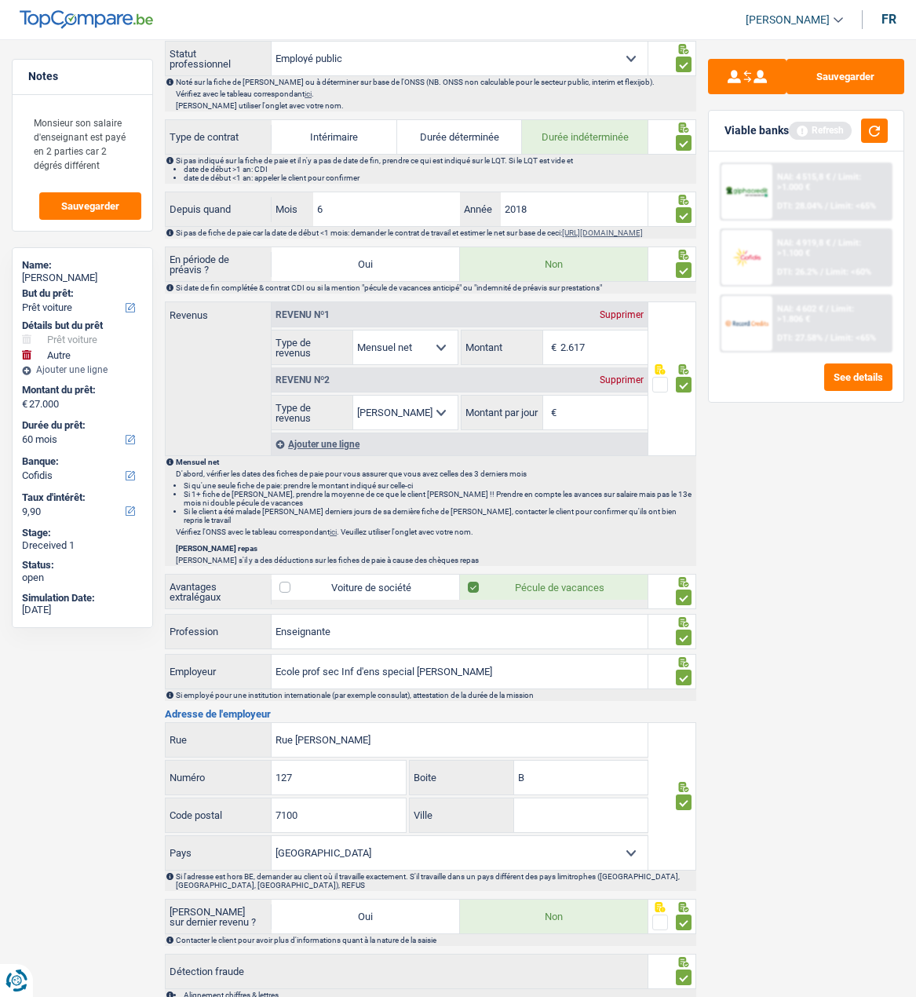
scroll to position [705, 0]
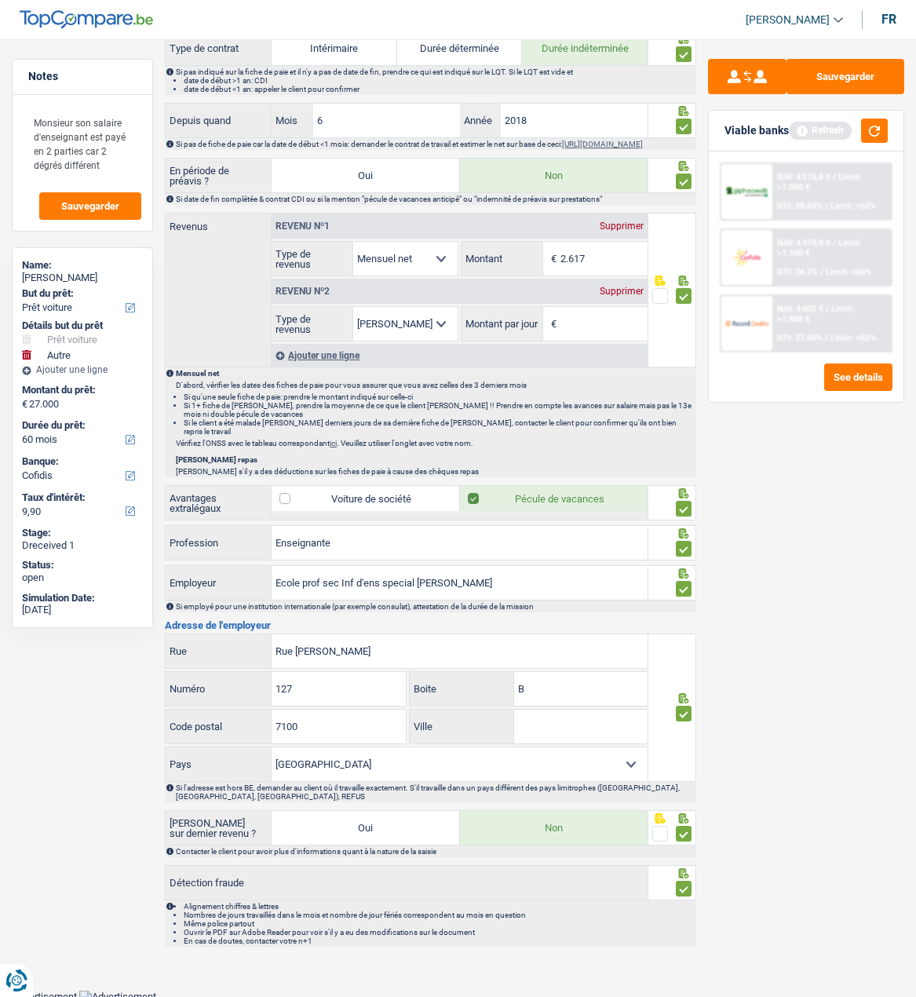
click at [535, 738] on input "Ville" at bounding box center [581, 727] width 134 height 34
click at [542, 720] on input "Ville" at bounding box center [581, 727] width 134 height 34
type input "La louvière"
click at [871, 78] on button "Sauvegarder" at bounding box center [846, 76] width 118 height 35
click at [877, 132] on button "button" at bounding box center [875, 131] width 27 height 24
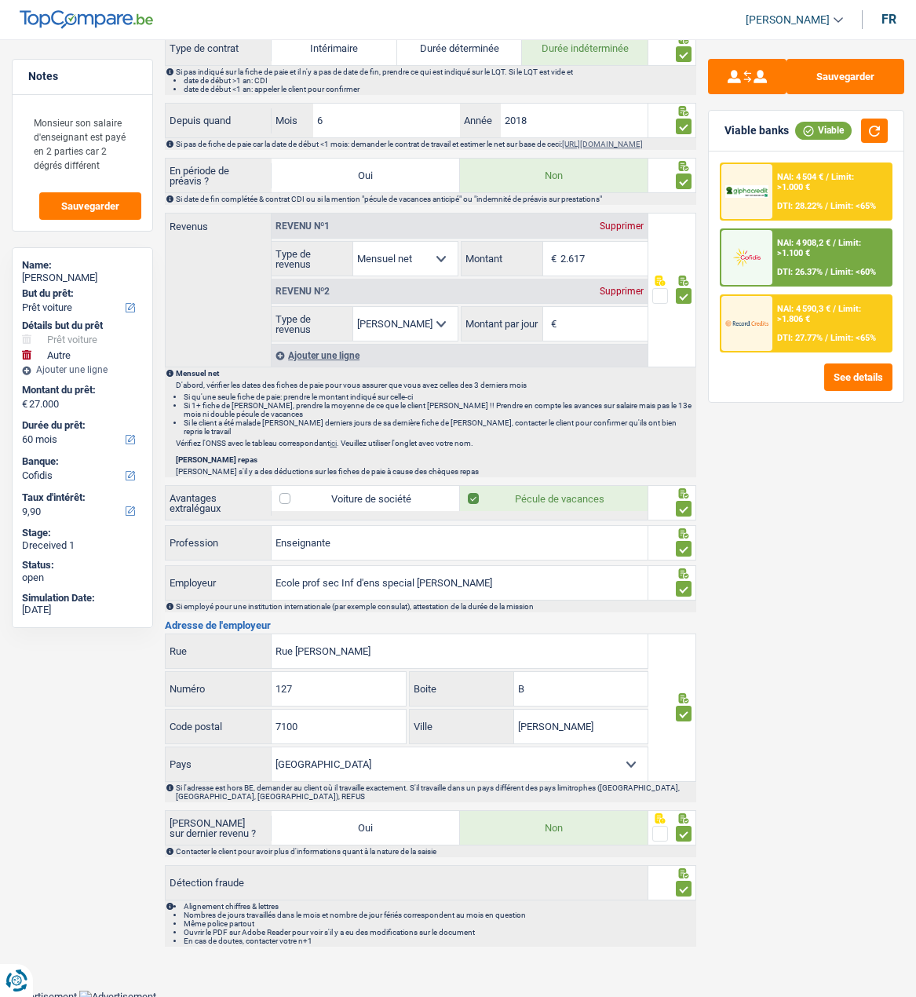
click at [831, 269] on span "Limit: <60%" at bounding box center [854, 272] width 46 height 10
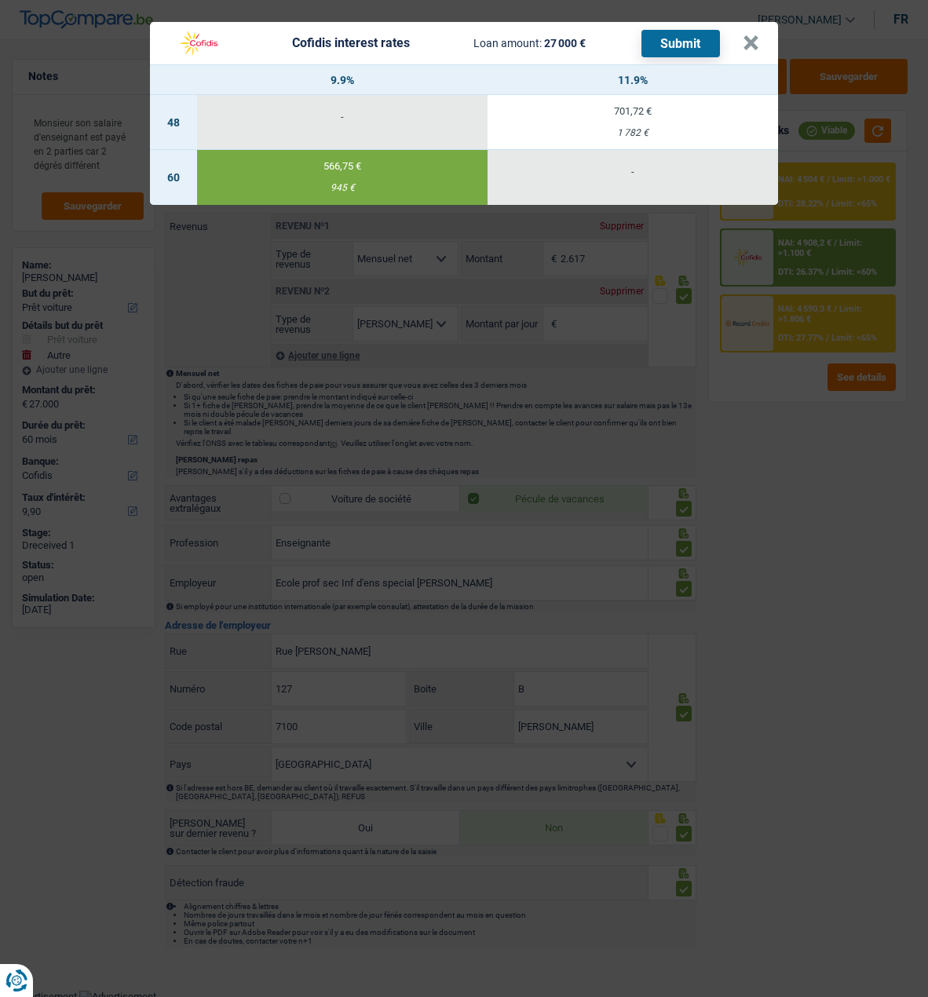
click at [682, 39] on button "Submit" at bounding box center [681, 43] width 79 height 27
click at [591, 65] on th "11.9%" at bounding box center [633, 80] width 291 height 30
click at [759, 36] on button "×" at bounding box center [751, 43] width 16 height 16
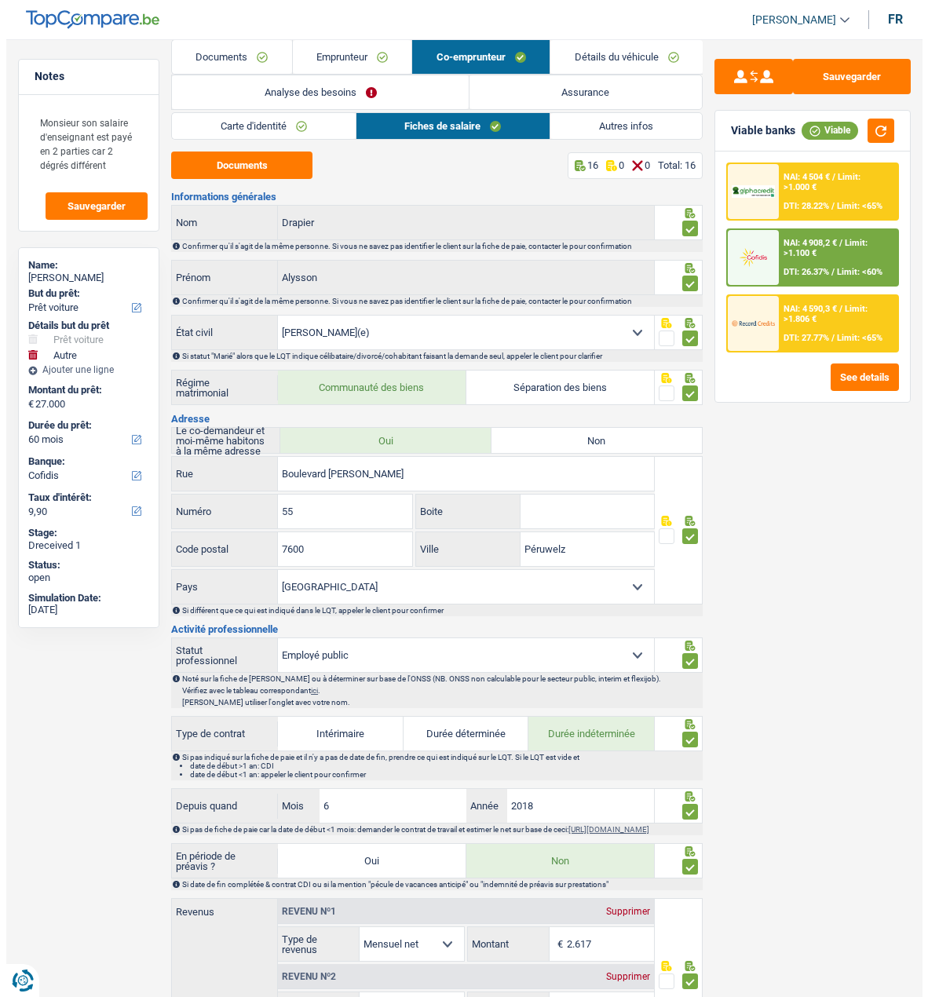
scroll to position [0, 0]
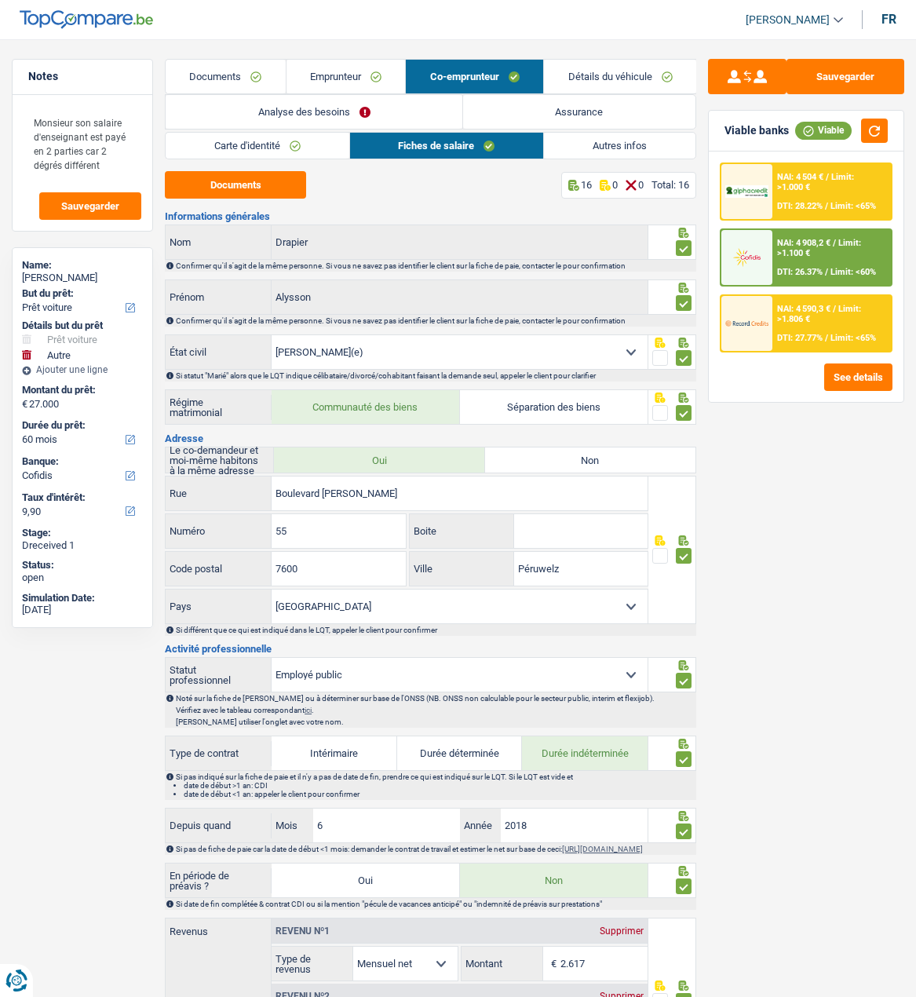
click at [242, 76] on link "Documents" at bounding box center [226, 77] width 120 height 34
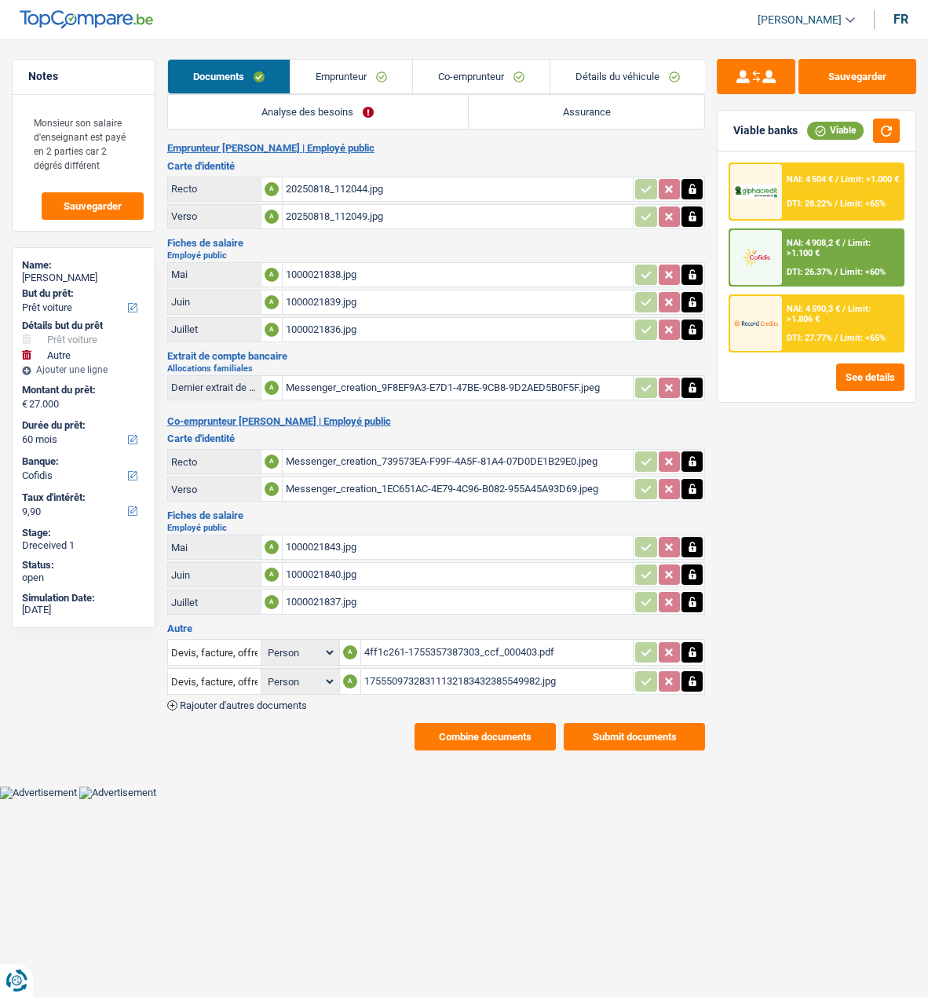
click at [629, 730] on button "Submit documents" at bounding box center [634, 736] width 141 height 27
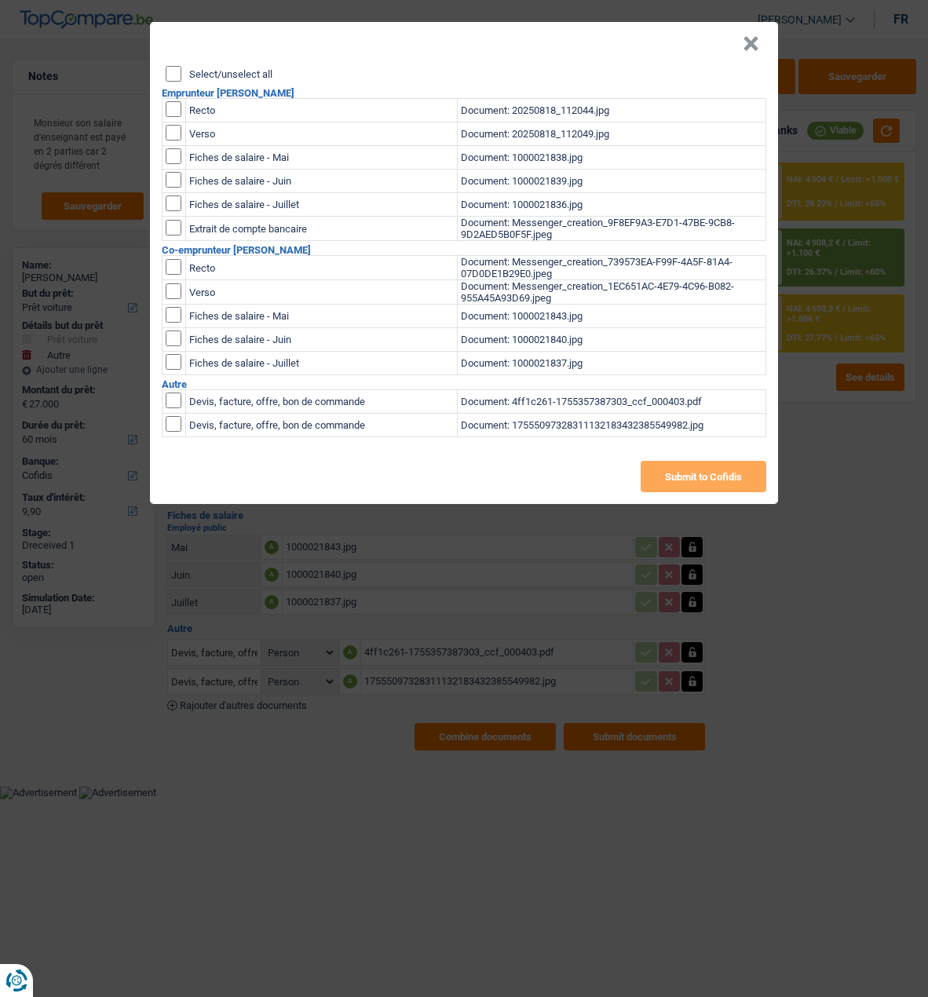
click at [179, 70] on input "Select/unselect all" at bounding box center [174, 74] width 16 height 16
checkbox input "true"
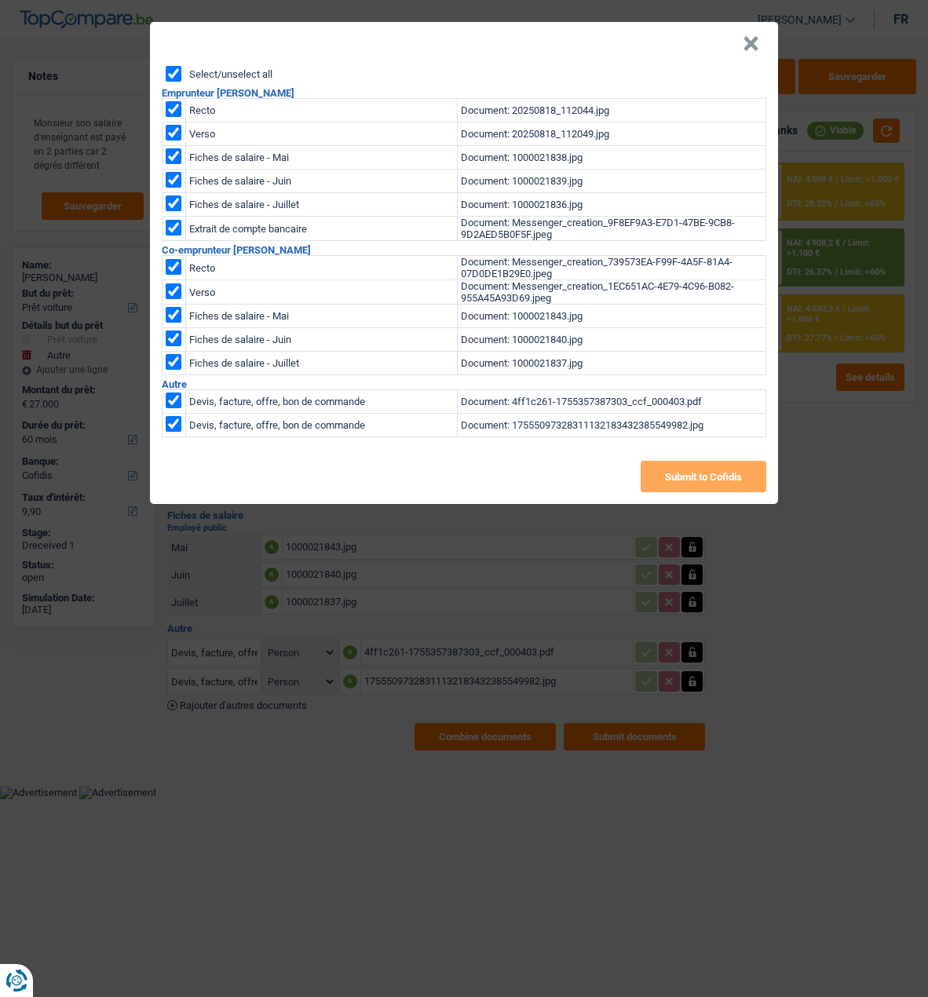
checkbox input "true"
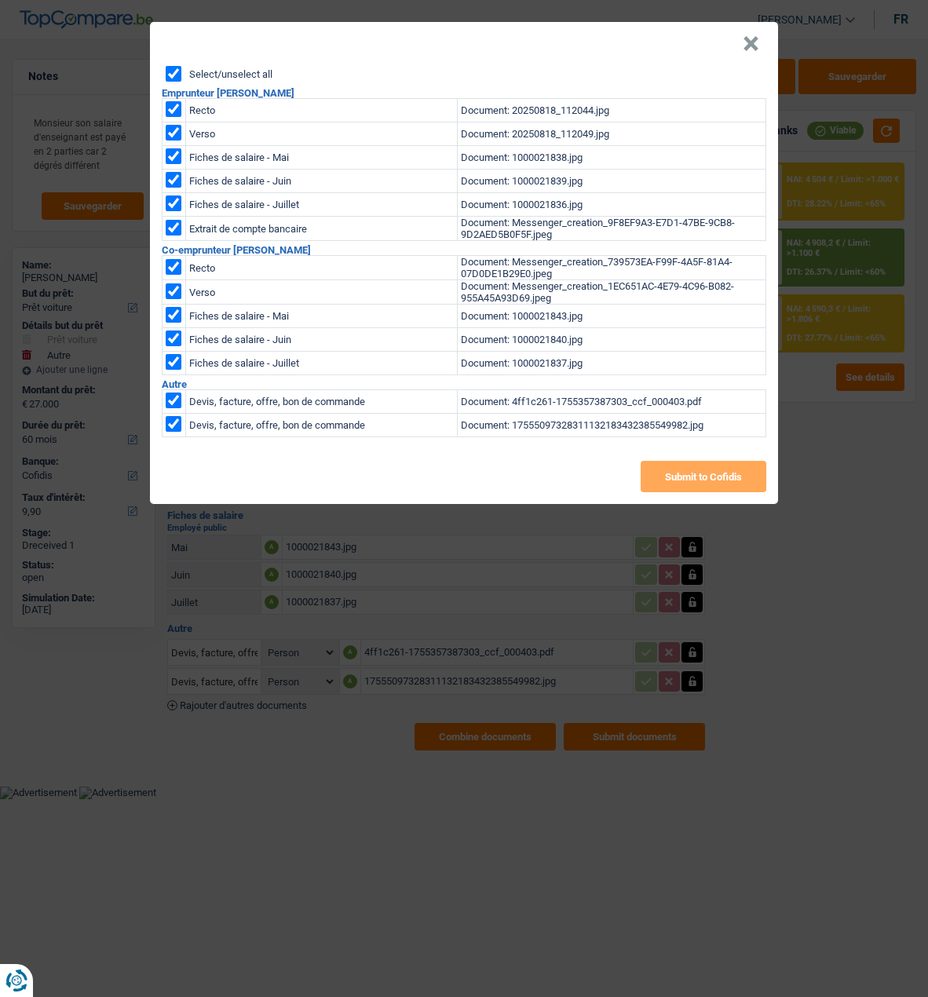
checkbox input "true"
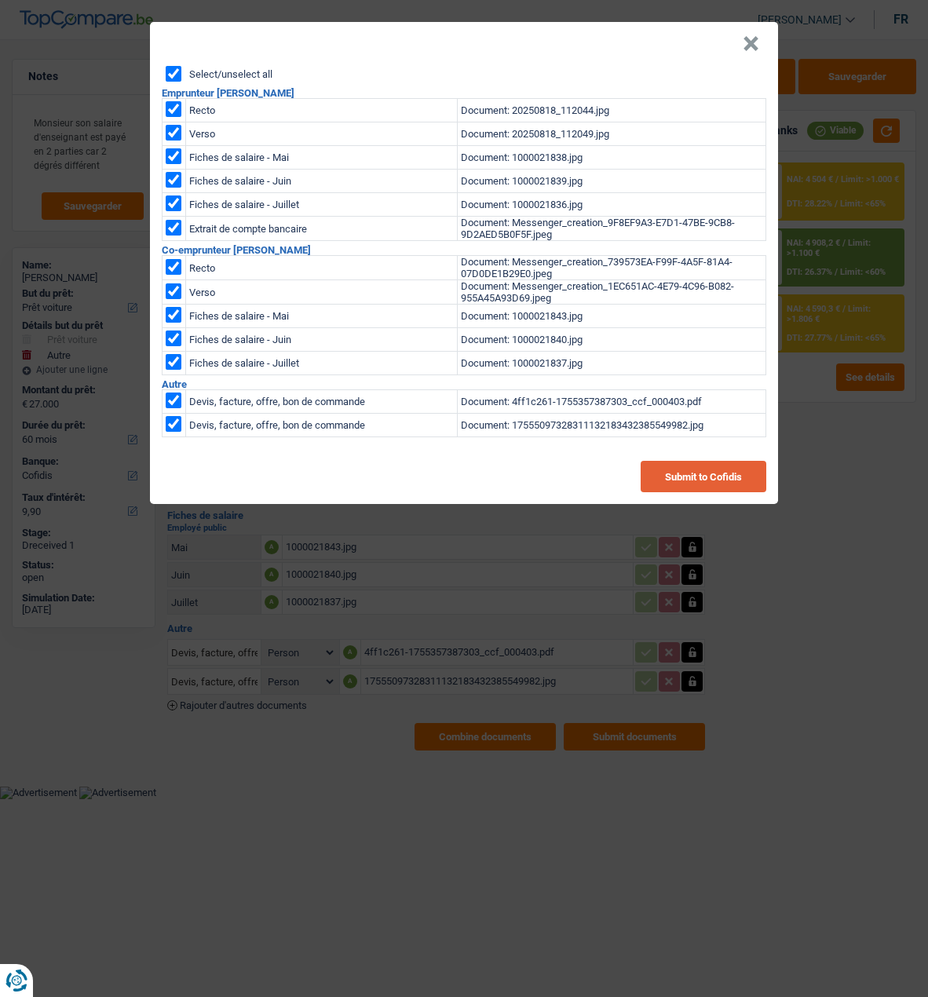
click at [686, 469] on button "Submit to Cofidis" at bounding box center [704, 476] width 126 height 31
click at [712, 463] on button "Submit to Cofidis" at bounding box center [704, 476] width 126 height 31
click at [584, 73] on div "Select/unselect all" at bounding box center [466, 74] width 601 height 16
click at [752, 41] on button "×" at bounding box center [751, 44] width 16 height 16
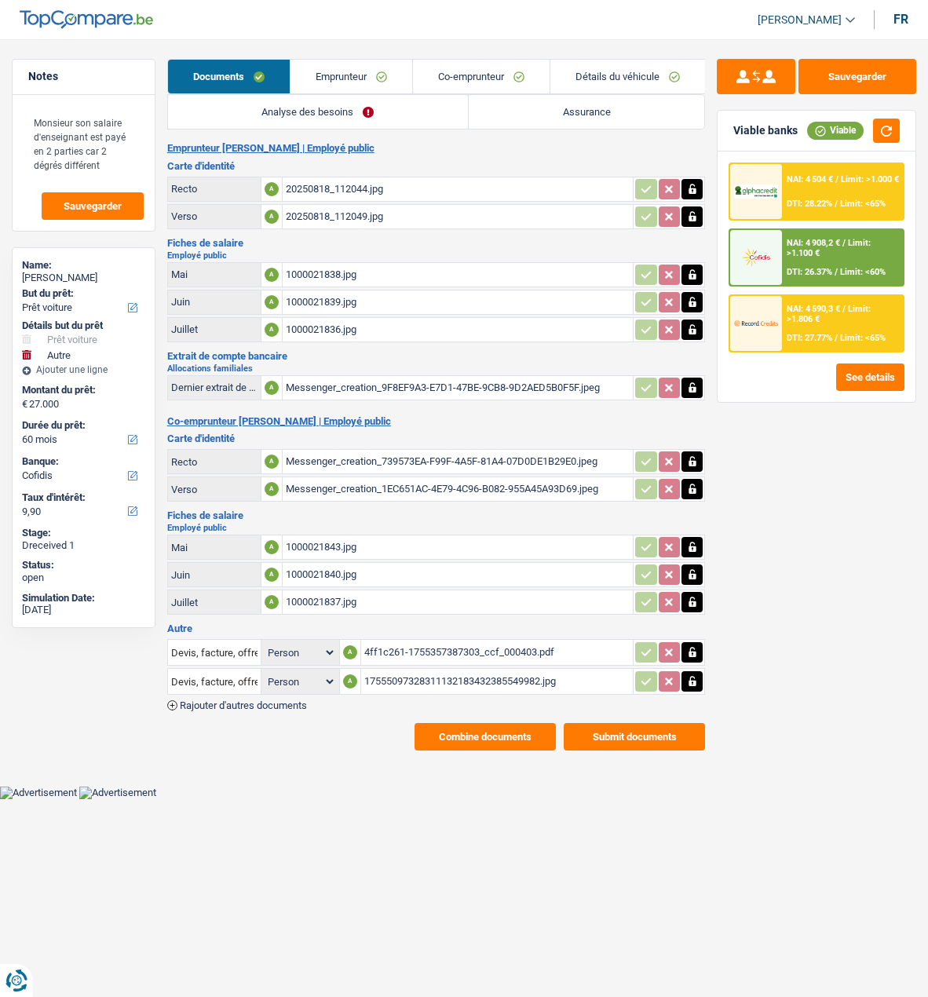
click at [464, 723] on button "Combine documents" at bounding box center [485, 736] width 141 height 27
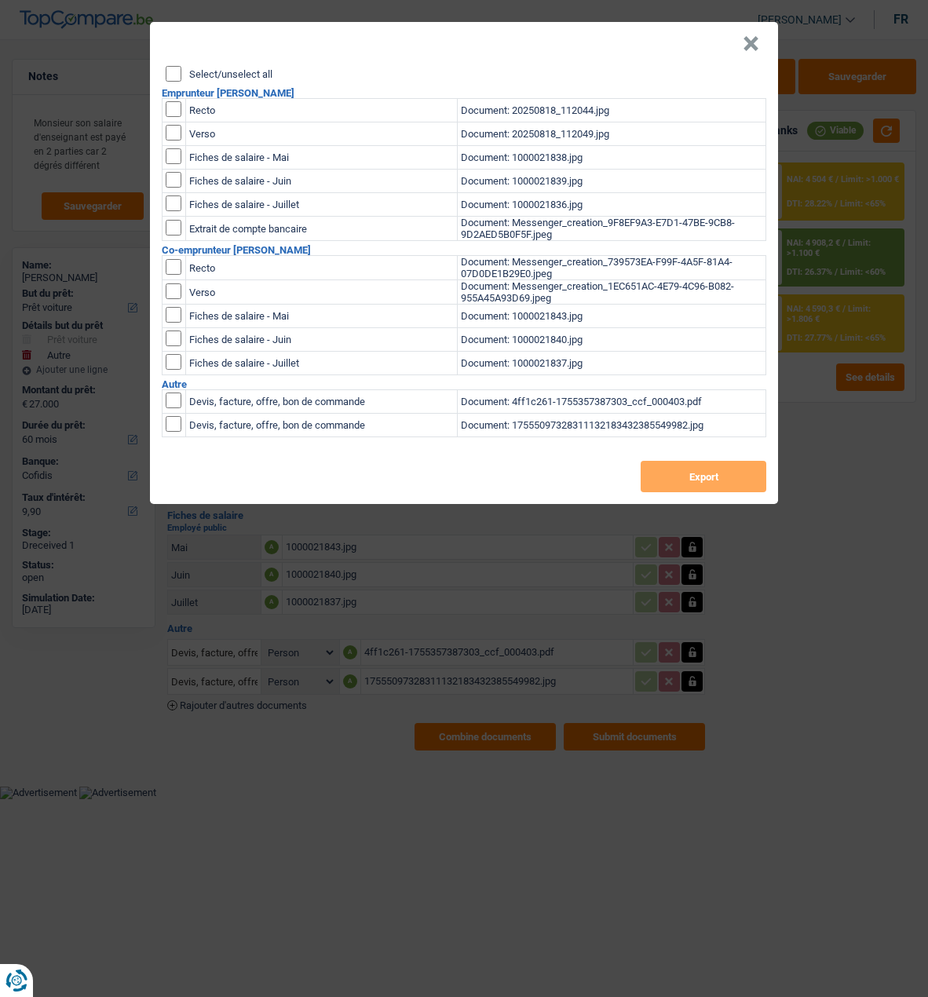
click at [174, 68] on input "Select/unselect all" at bounding box center [174, 74] width 16 height 16
checkbox input "true"
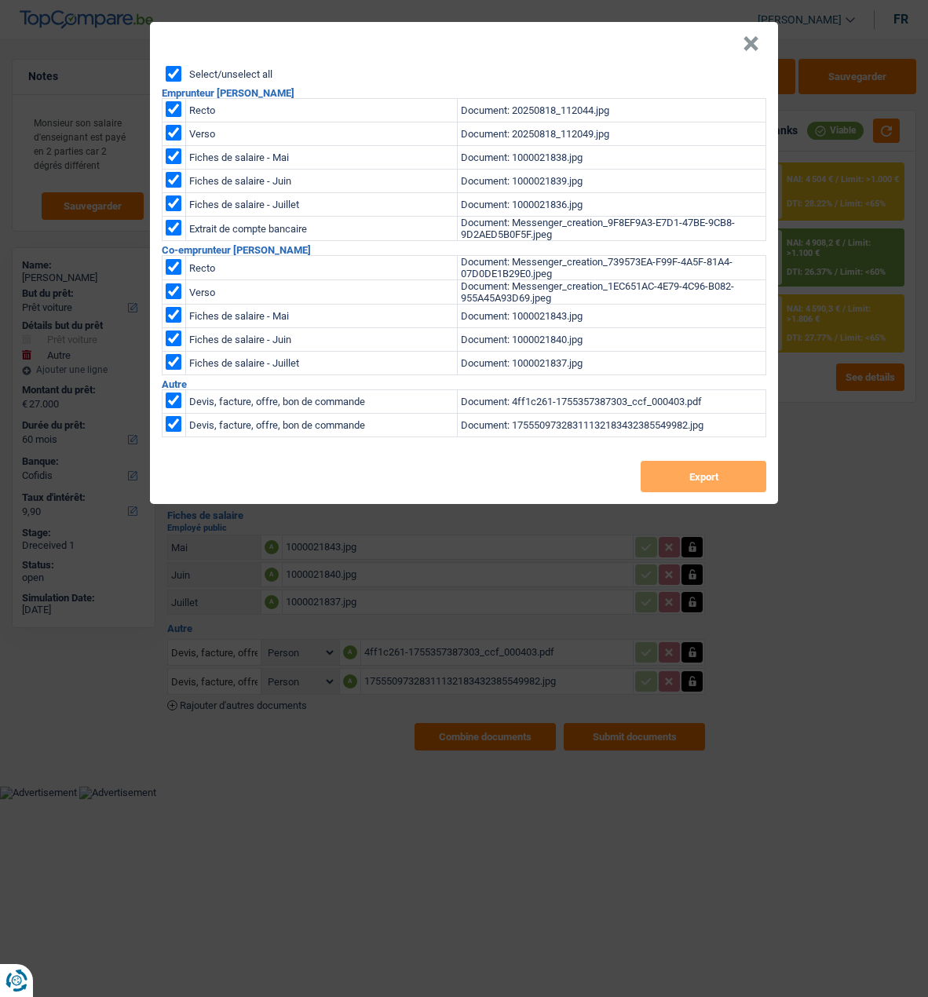
checkbox input "true"
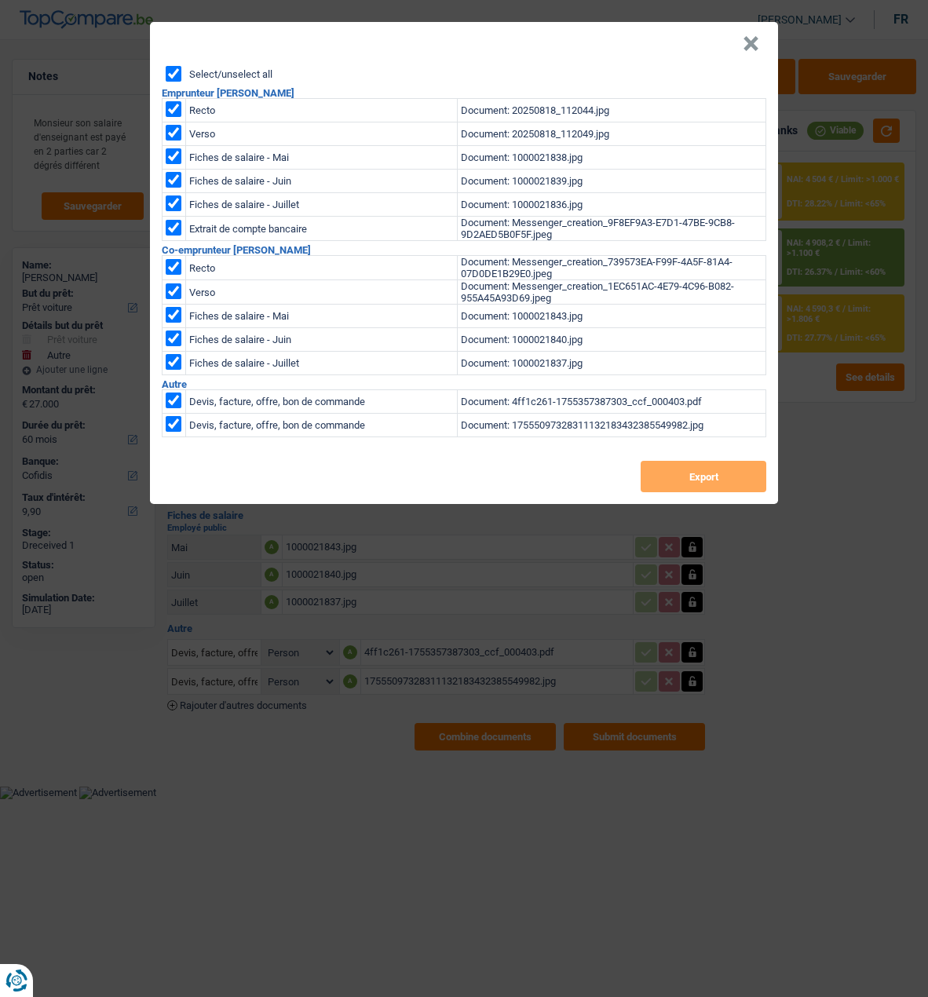
checkbox input "true"
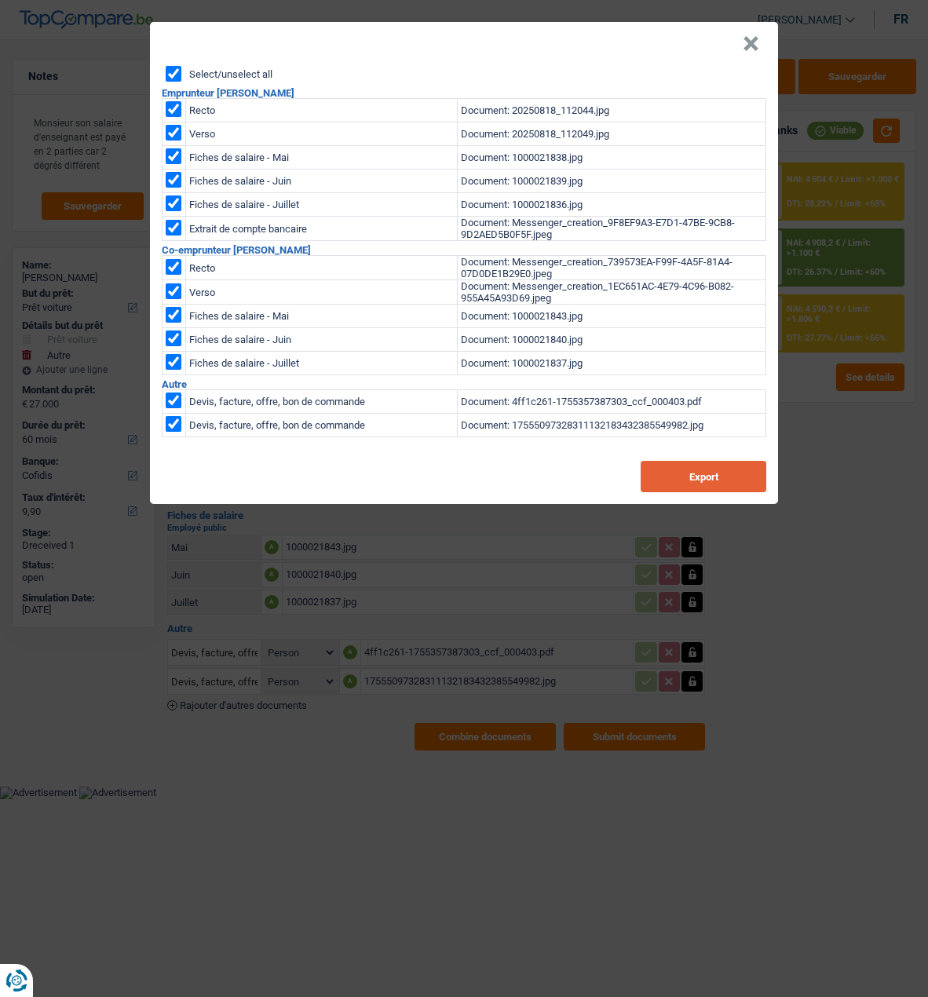
click at [692, 463] on button "Export" at bounding box center [704, 476] width 126 height 31
click at [854, 417] on div "× Select/unselect all Emprunteur Amaury Deronne Recto Document: 20250818_112044…" at bounding box center [464, 498] width 928 height 997
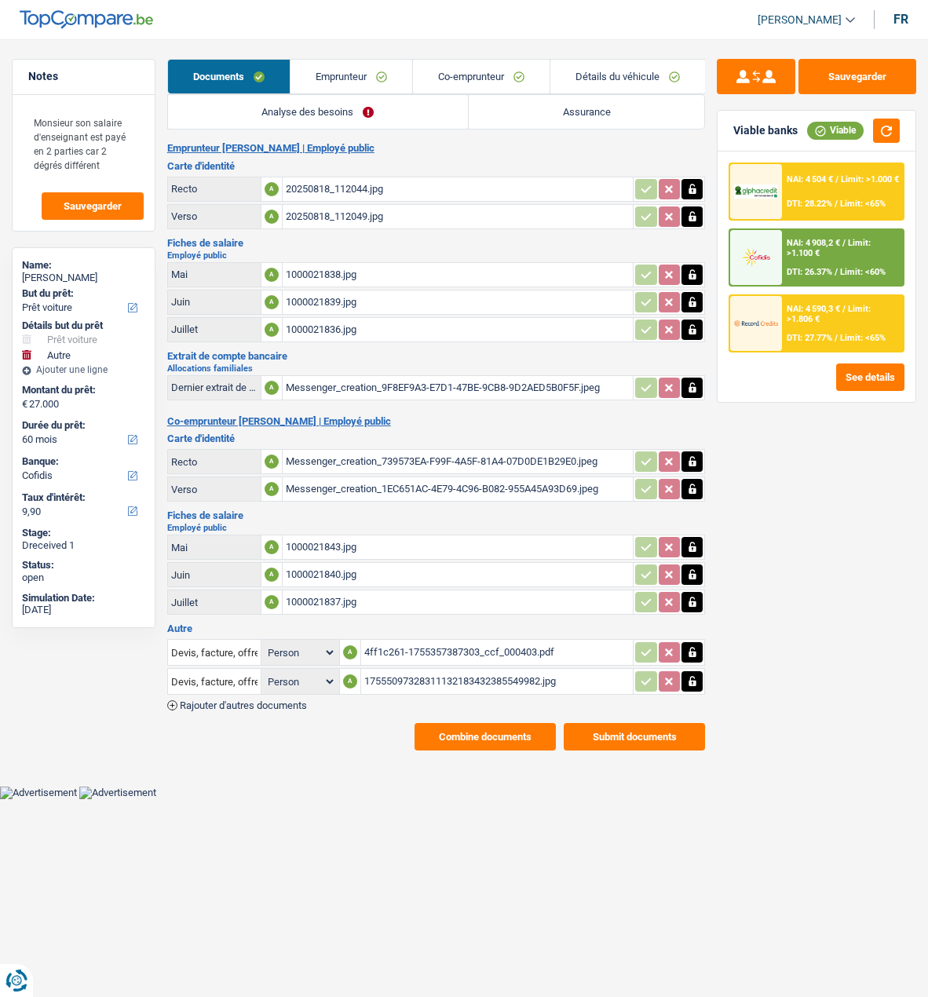
click at [336, 73] on link "Emprunteur" at bounding box center [352, 77] width 122 height 34
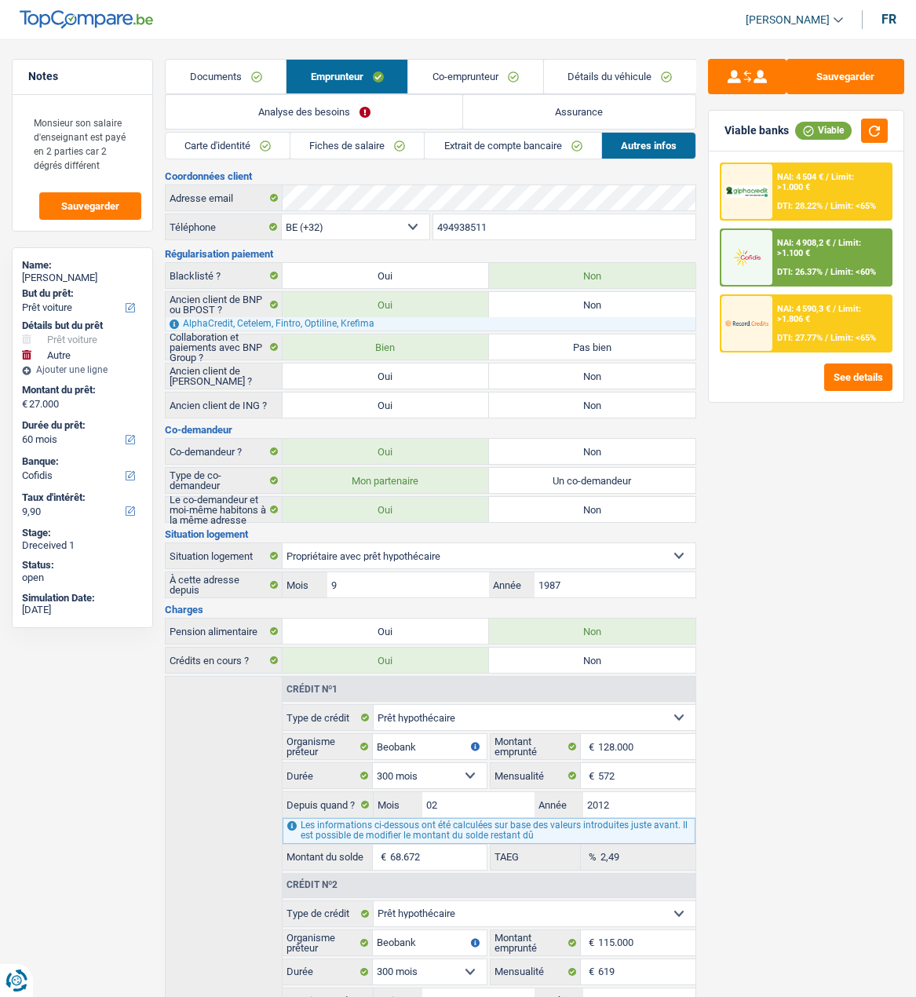
click at [248, 140] on link "Carte d'identité" at bounding box center [228, 146] width 124 height 26
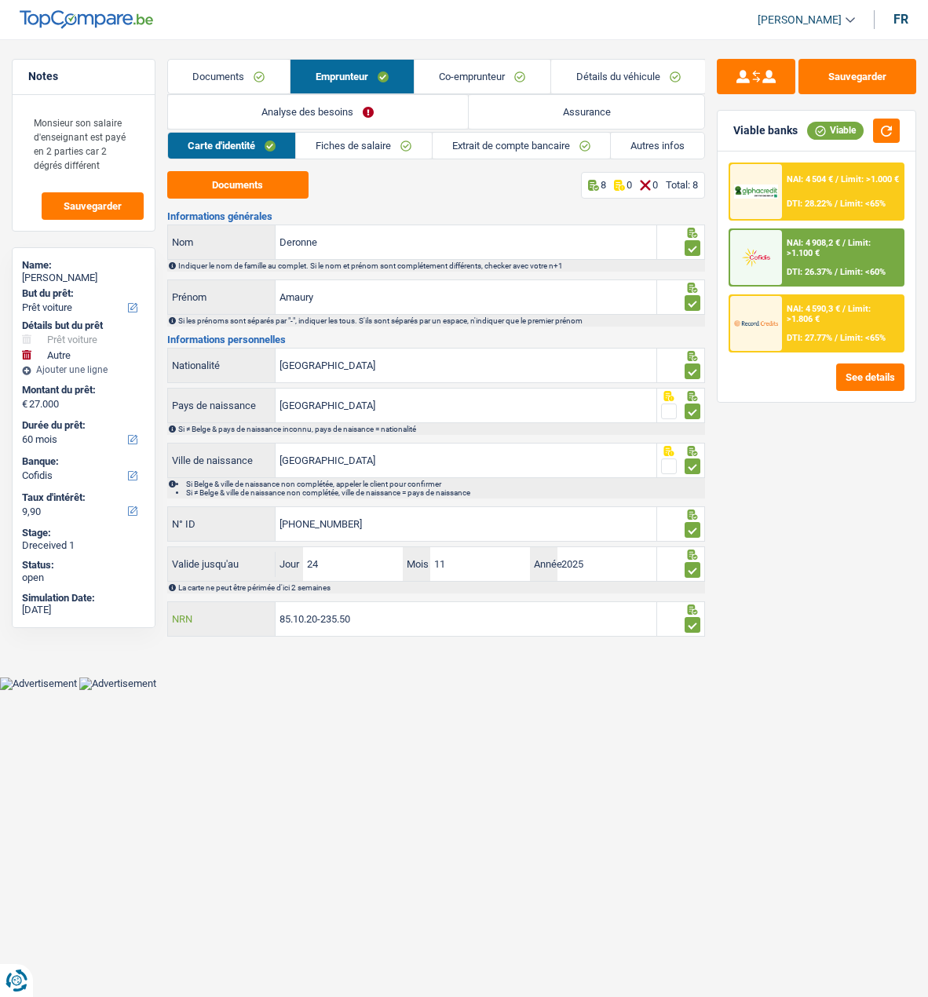
drag, startPoint x: 376, startPoint y: 616, endPoint x: 176, endPoint y: 606, distance: 200.5
click at [176, 606] on div "85.10.20-235.50 NRN" at bounding box center [412, 619] width 489 height 34
click at [865, 368] on button "See details" at bounding box center [870, 377] width 68 height 27
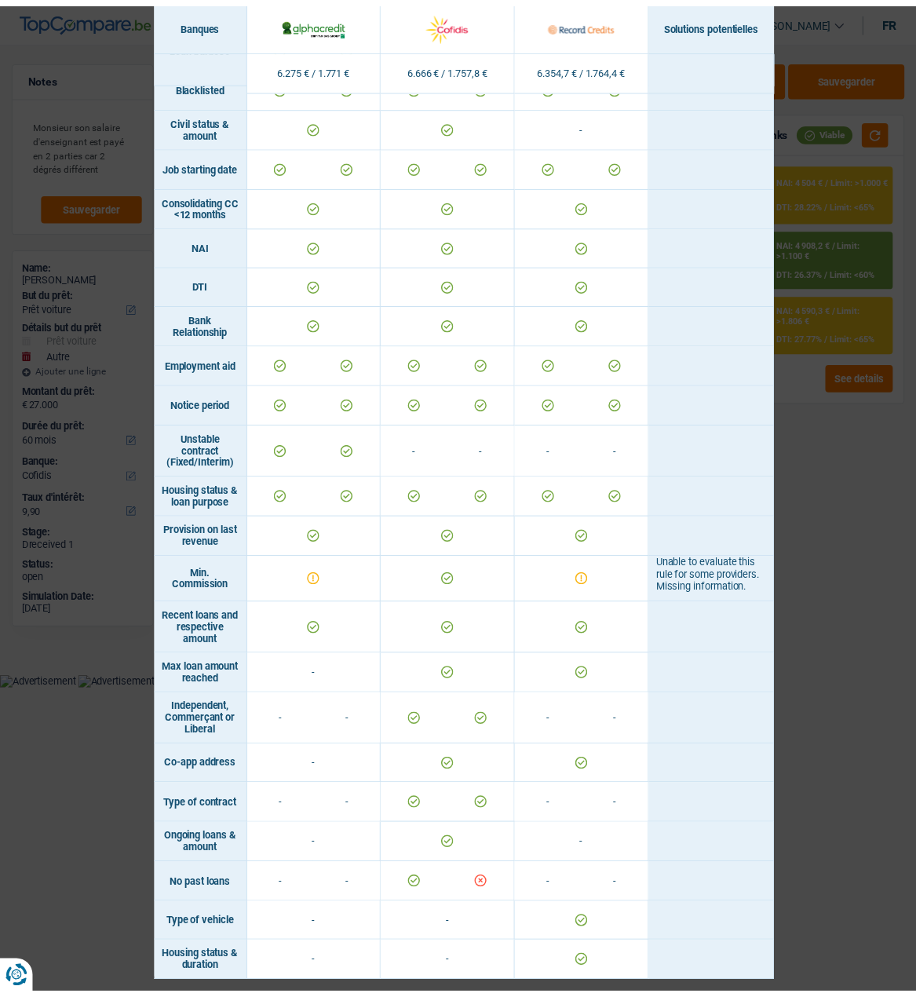
scroll to position [573, 0]
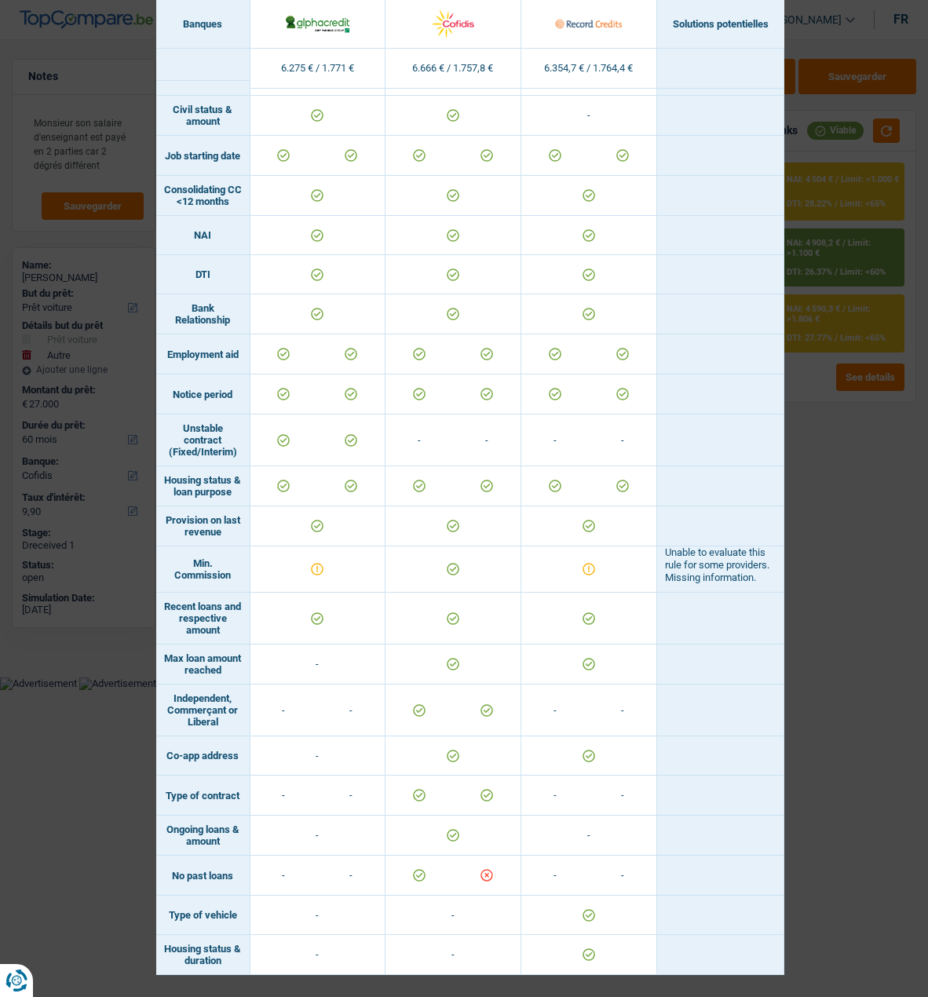
click at [862, 452] on div "Banks conditions × Banques Solutions potentielles Revenus / Charges 6.275 € / 1…" at bounding box center [464, 498] width 928 height 997
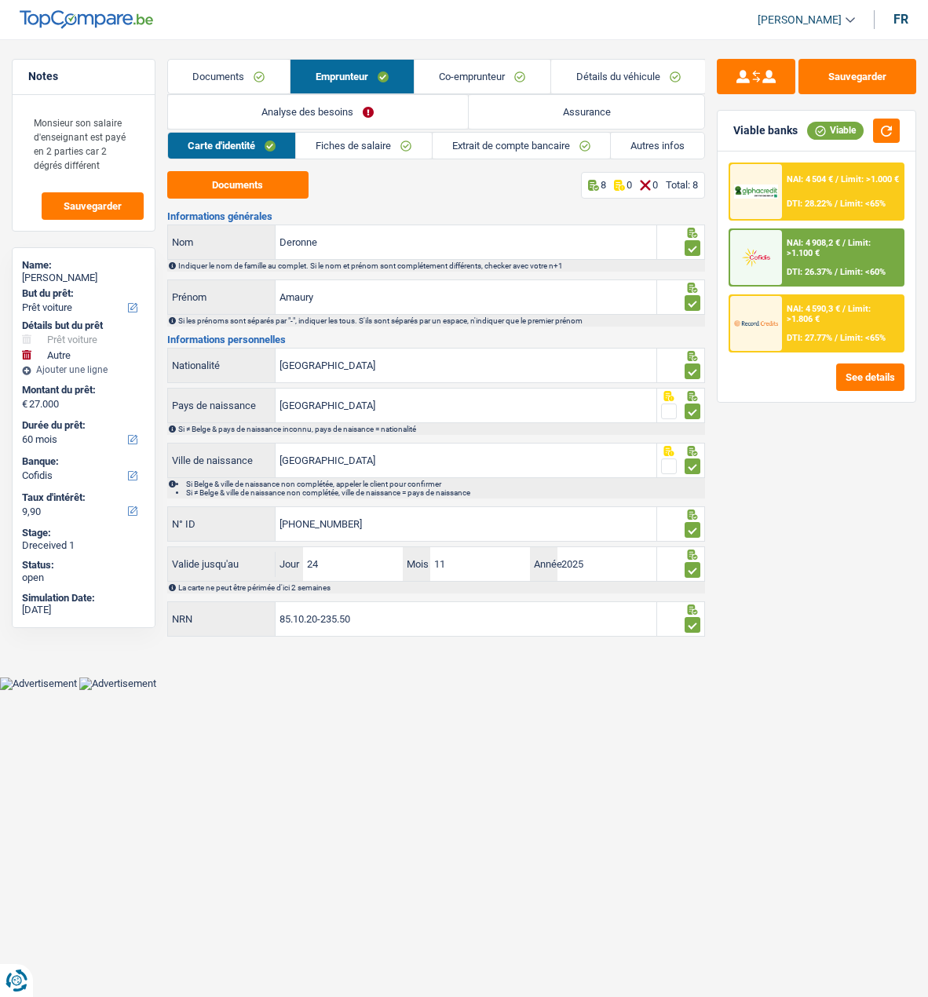
click at [852, 324] on div "NAI: 4 590,3 € / Limit: >1.806 € DTI: 27.77% / Limit: <65%" at bounding box center [842, 323] width 121 height 55
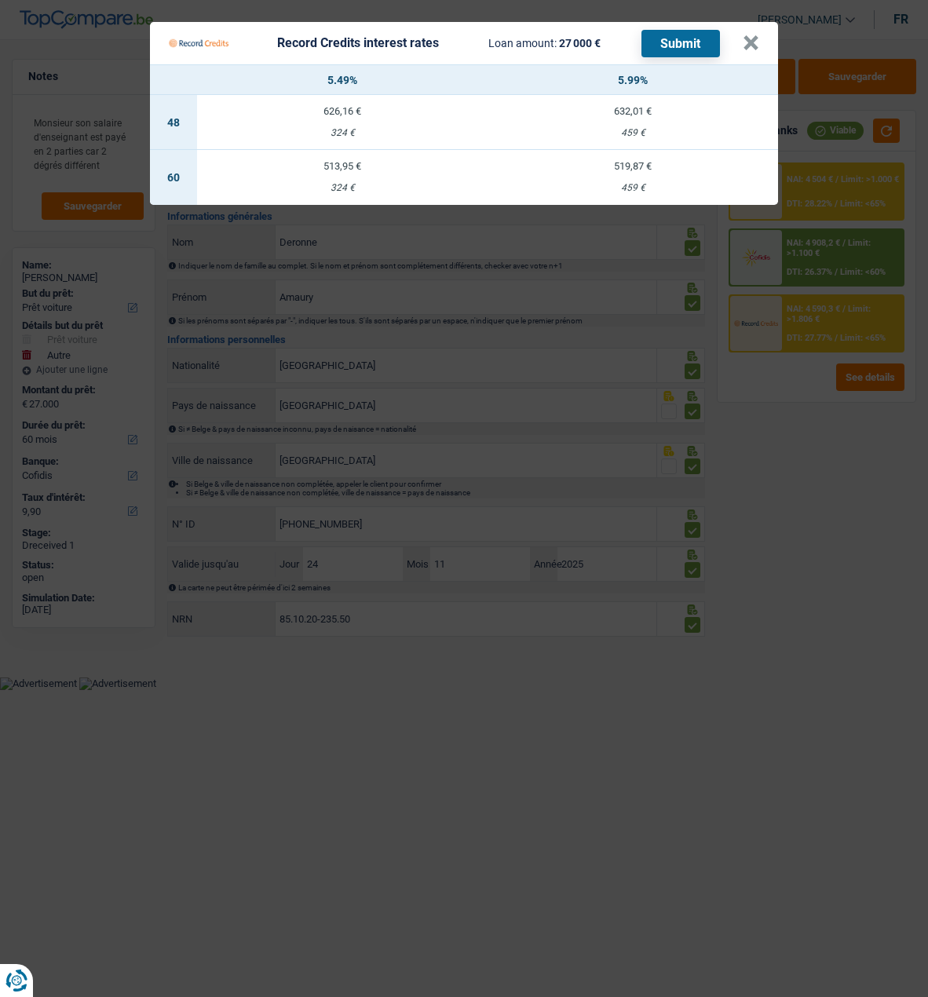
click at [676, 169] on td "519,87 € 459 €" at bounding box center [633, 177] width 291 height 55
select select "record credits"
type input "5,99"
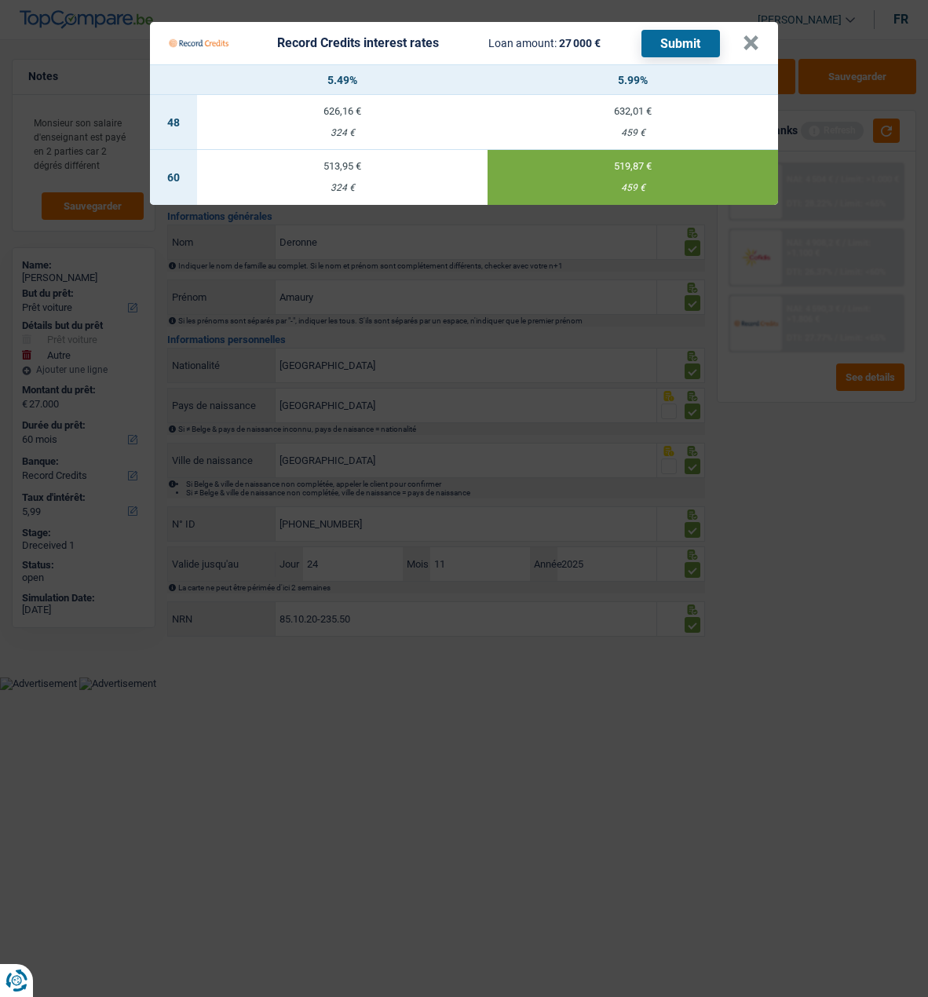
click at [683, 36] on button "Submit" at bounding box center [681, 43] width 79 height 27
click at [759, 35] on button "×" at bounding box center [751, 43] width 16 height 16
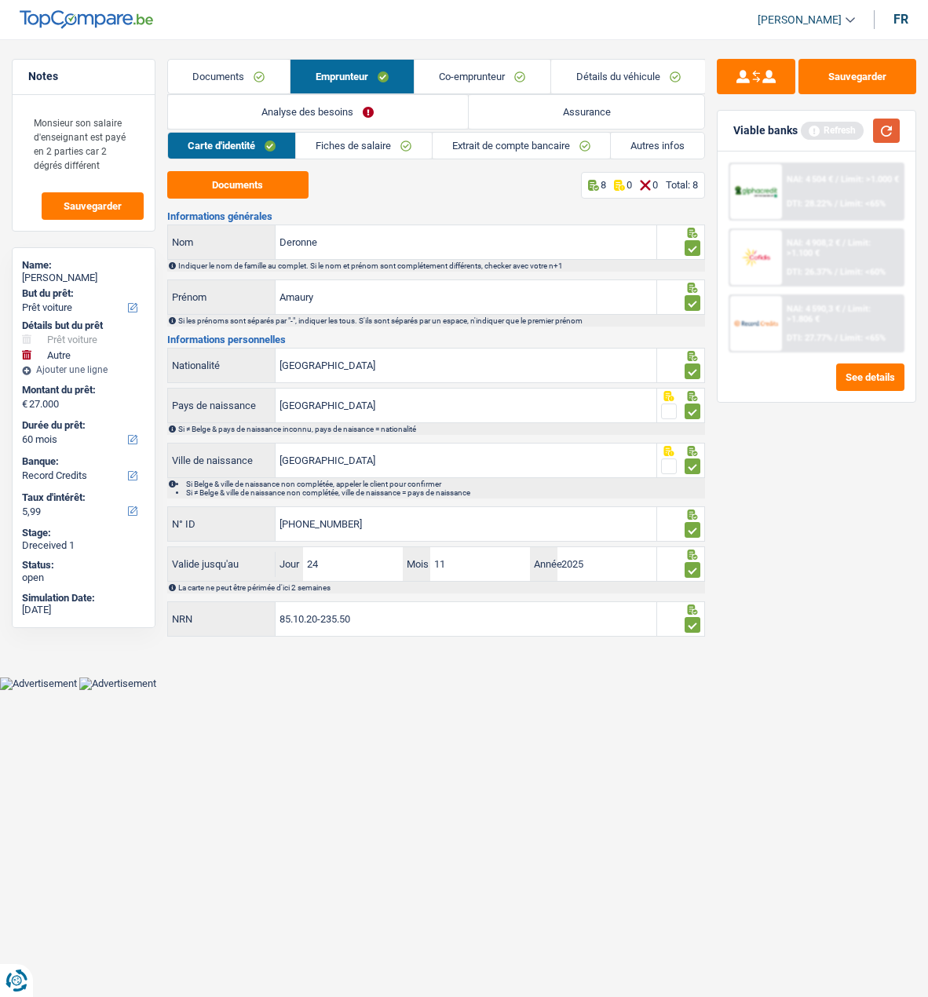
click at [879, 130] on button "button" at bounding box center [886, 131] width 27 height 24
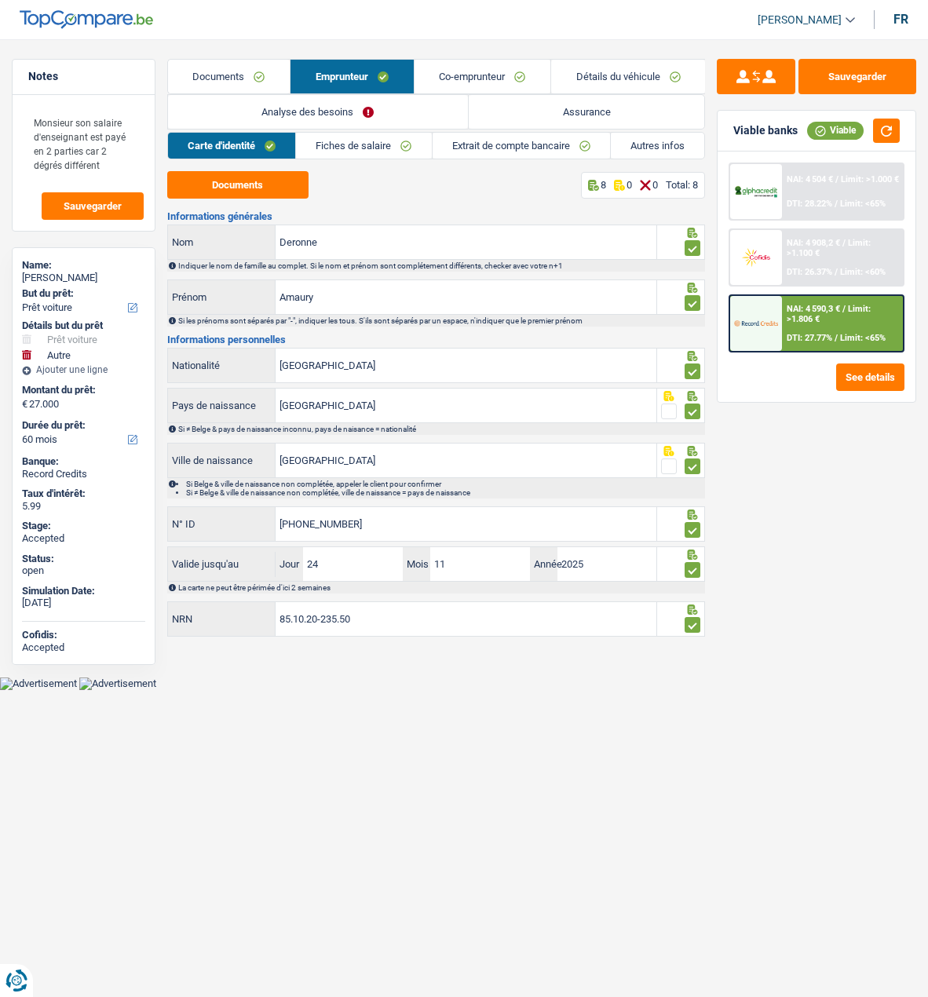
click at [846, 177] on span "Limit: >1.000 €" at bounding box center [870, 179] width 58 height 10
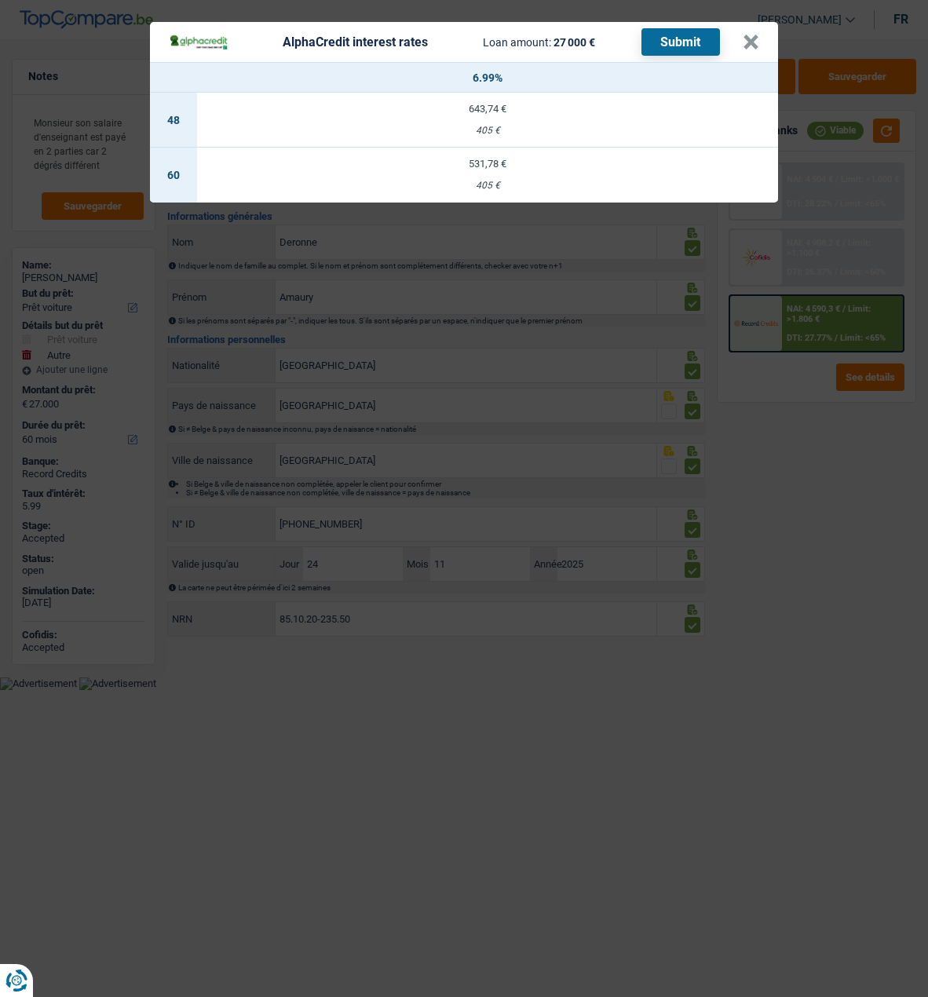
click at [510, 159] on div "531,78 €" at bounding box center [487, 164] width 581 height 10
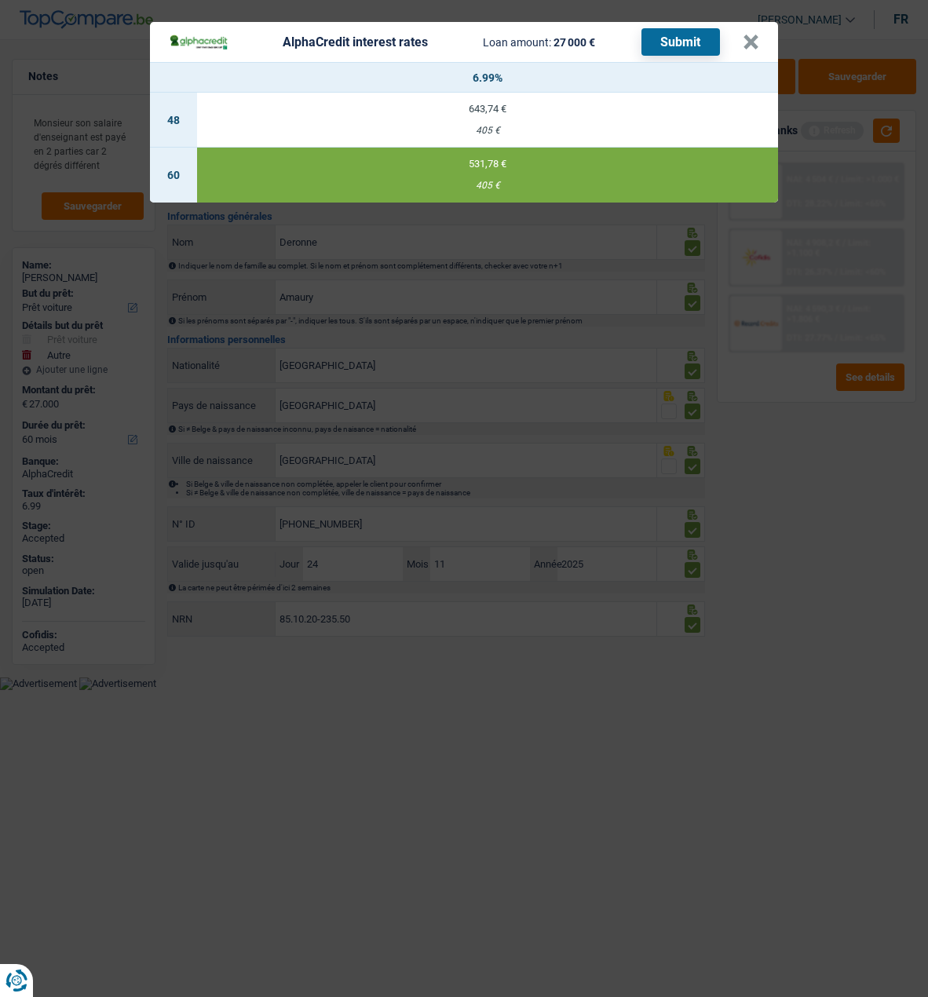
click at [681, 41] on button "Submit" at bounding box center [681, 41] width 79 height 27
click at [743, 38] on div "AlphaCredit interest rates Loan amount: 27 000 € Submit" at bounding box center [456, 41] width 574 height 27
click at [758, 38] on button "×" at bounding box center [751, 43] width 16 height 16
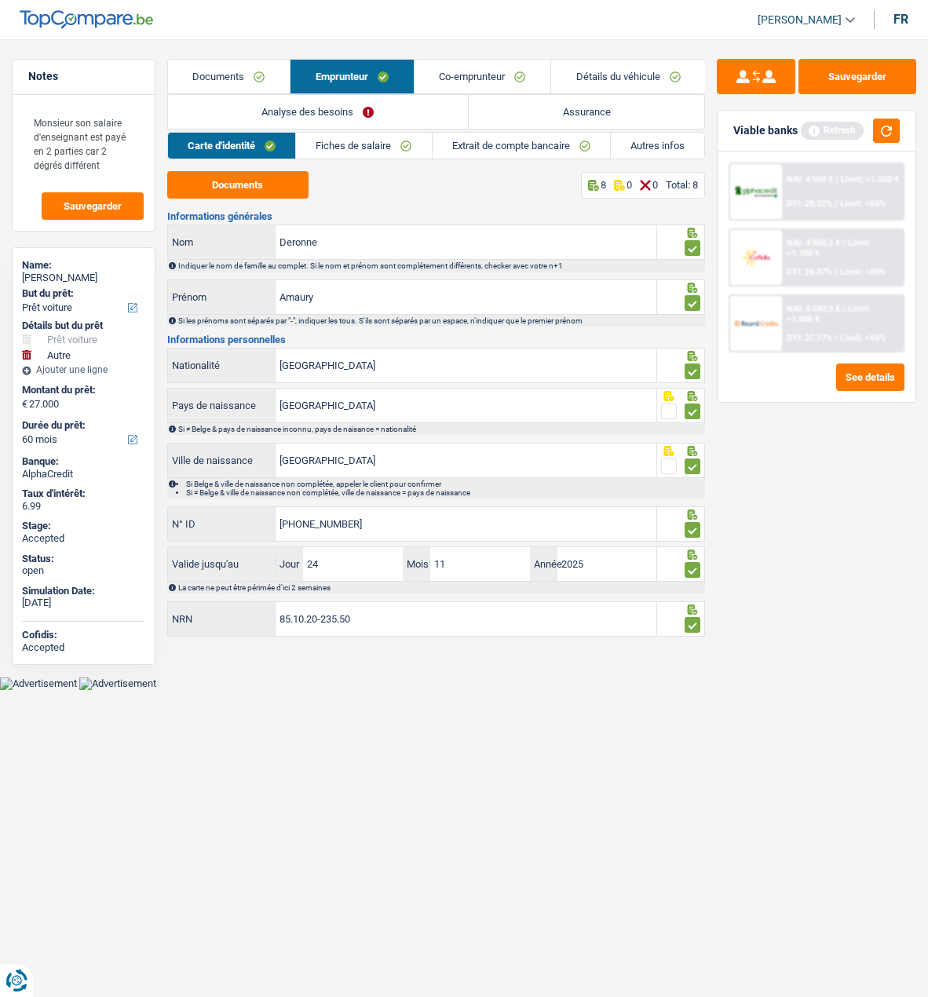
drag, startPoint x: 389, startPoint y: 116, endPoint x: 374, endPoint y: 115, distance: 15.0
click at [387, 116] on link "Analyse des besoins" at bounding box center [318, 112] width 300 height 34
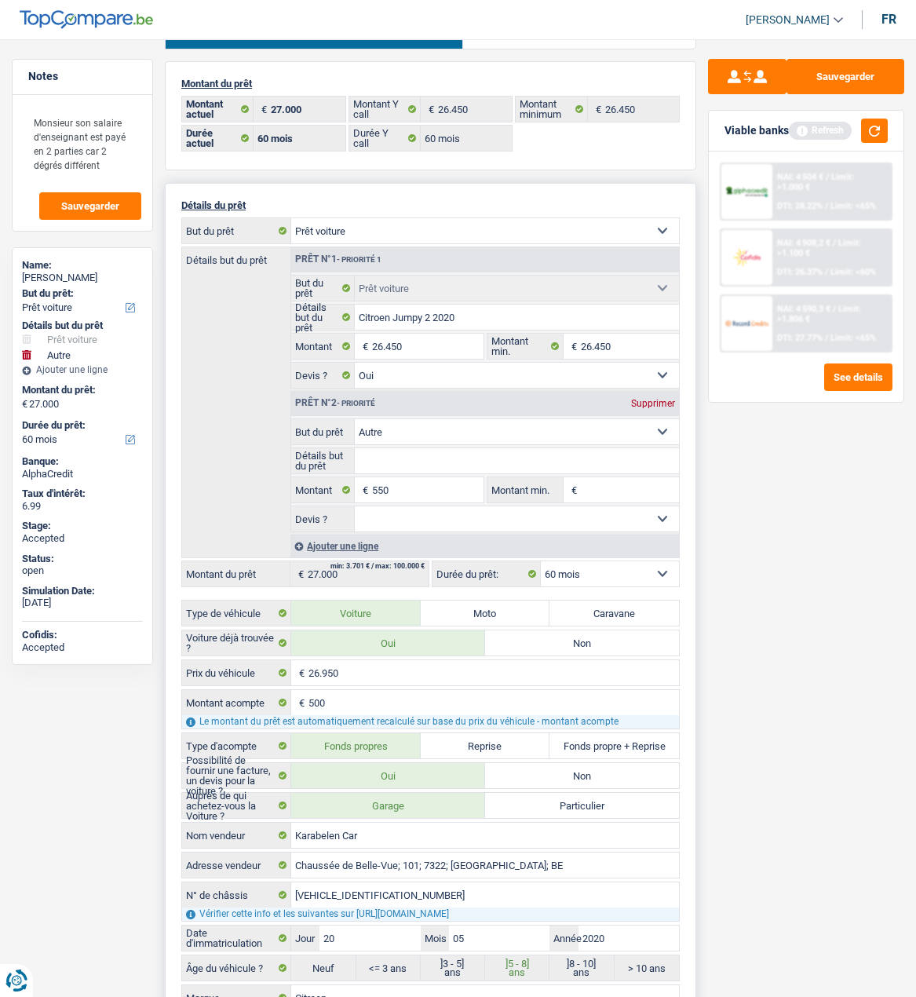
scroll to position [79, 0]
click at [648, 404] on div "Supprimer" at bounding box center [653, 405] width 52 height 9
type input "26.450"
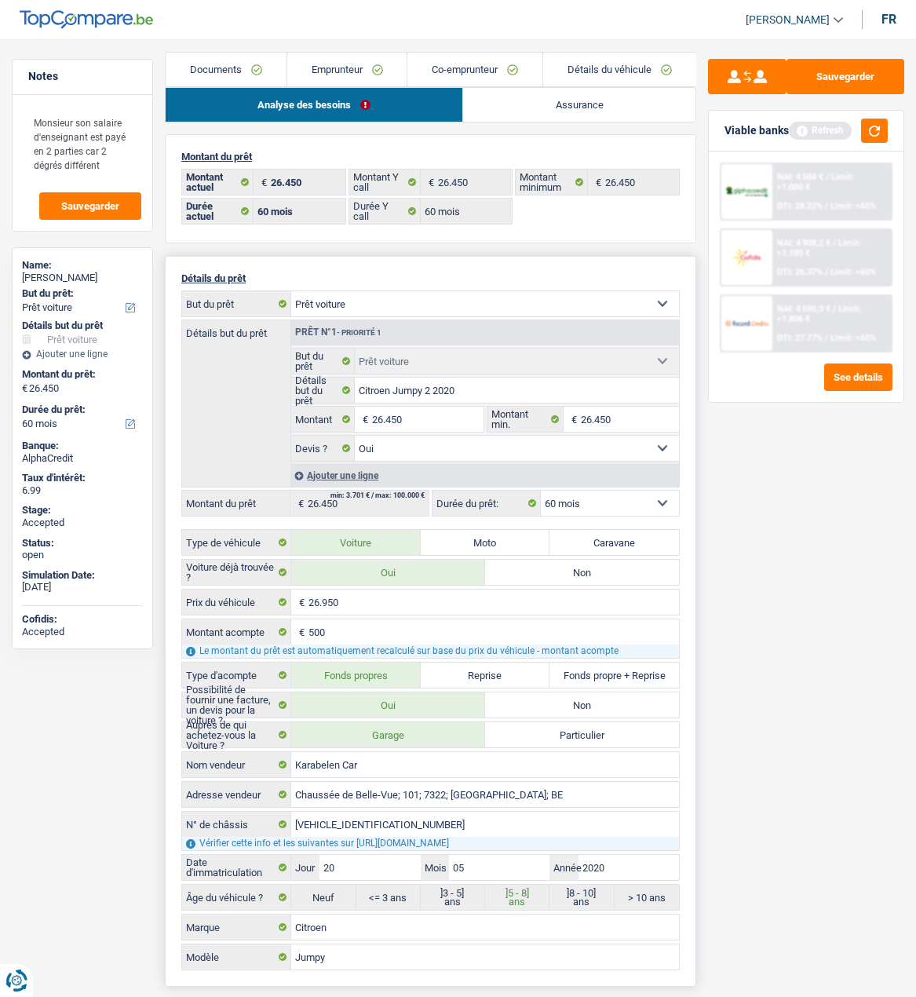
scroll to position [0, 0]
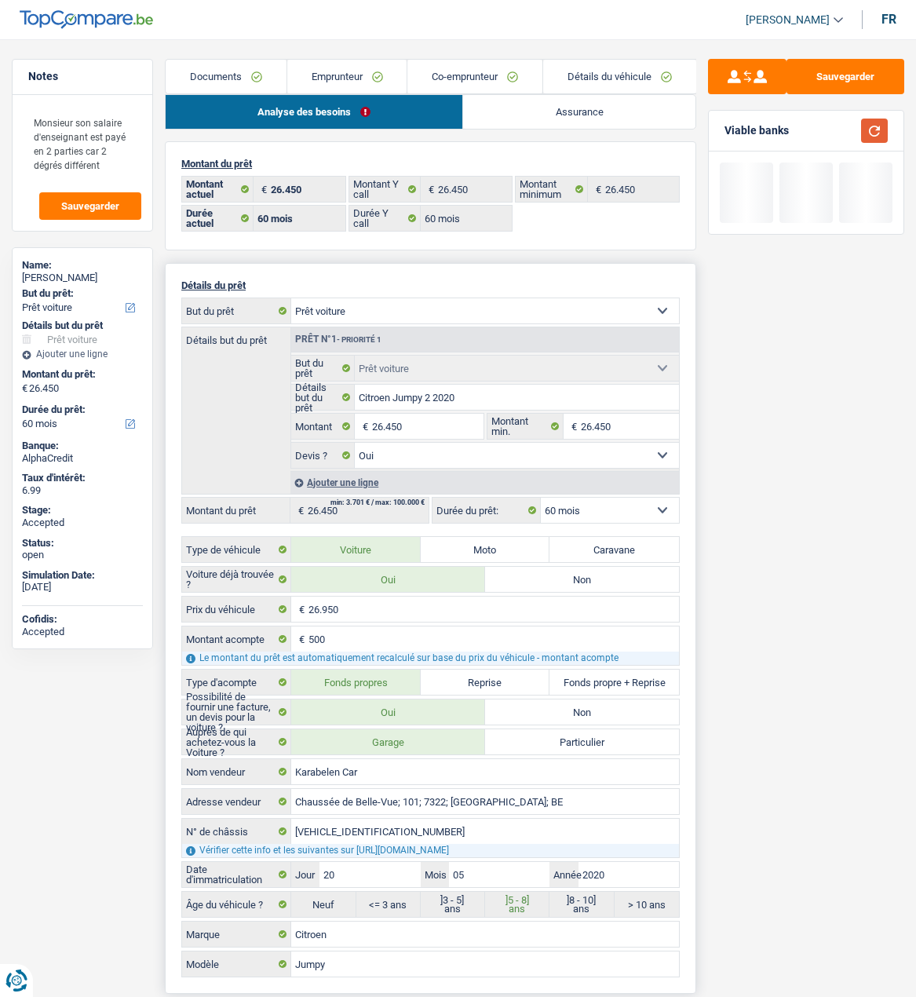
click at [875, 125] on button "button" at bounding box center [875, 131] width 27 height 24
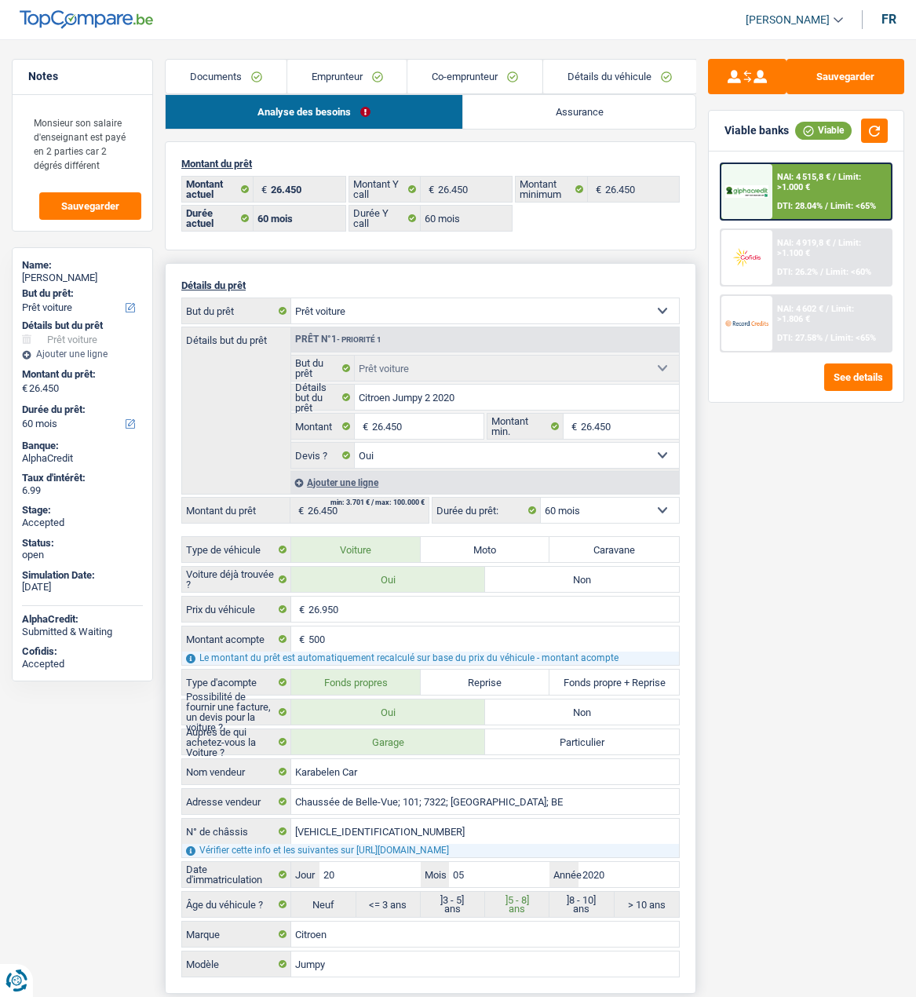
click at [814, 192] on div "NAI: 4 515,8 € / Limit: >1.000 € DTI: 28.04% / Limit: <65%" at bounding box center [832, 191] width 119 height 55
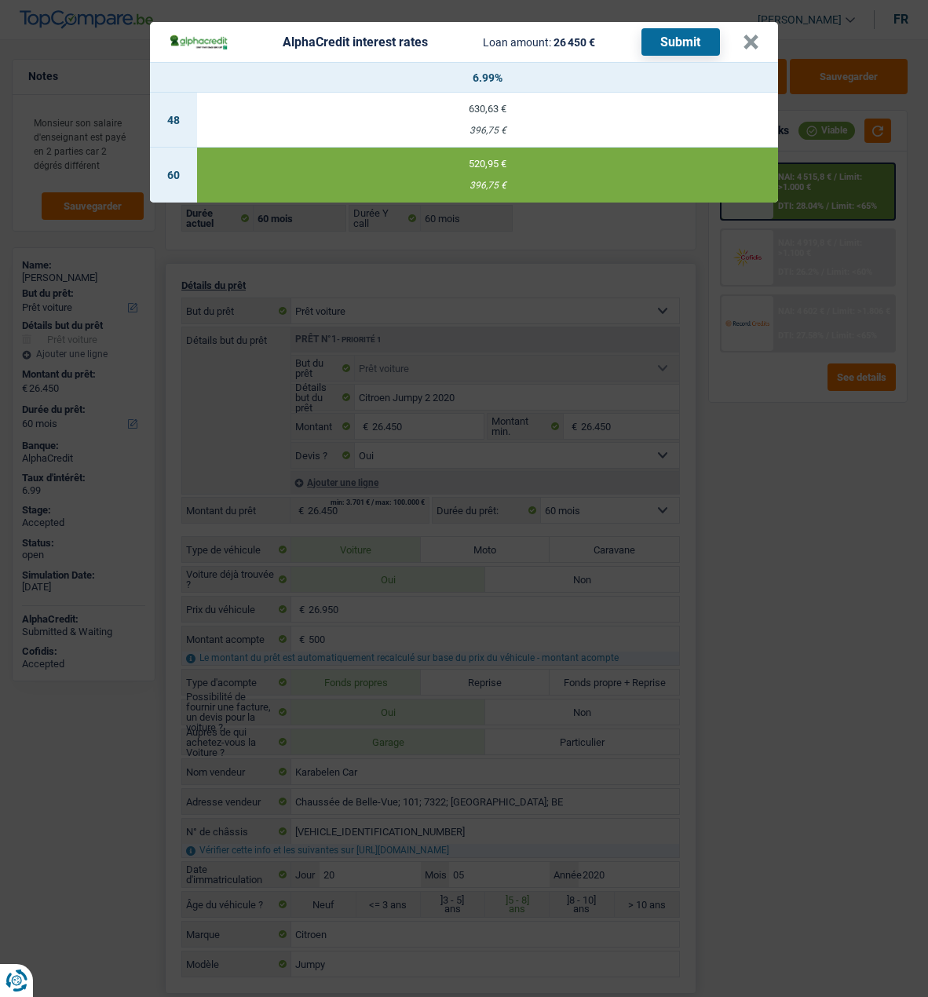
click at [684, 34] on button "Submit" at bounding box center [681, 41] width 79 height 27
click at [749, 38] on button "×" at bounding box center [751, 43] width 16 height 16
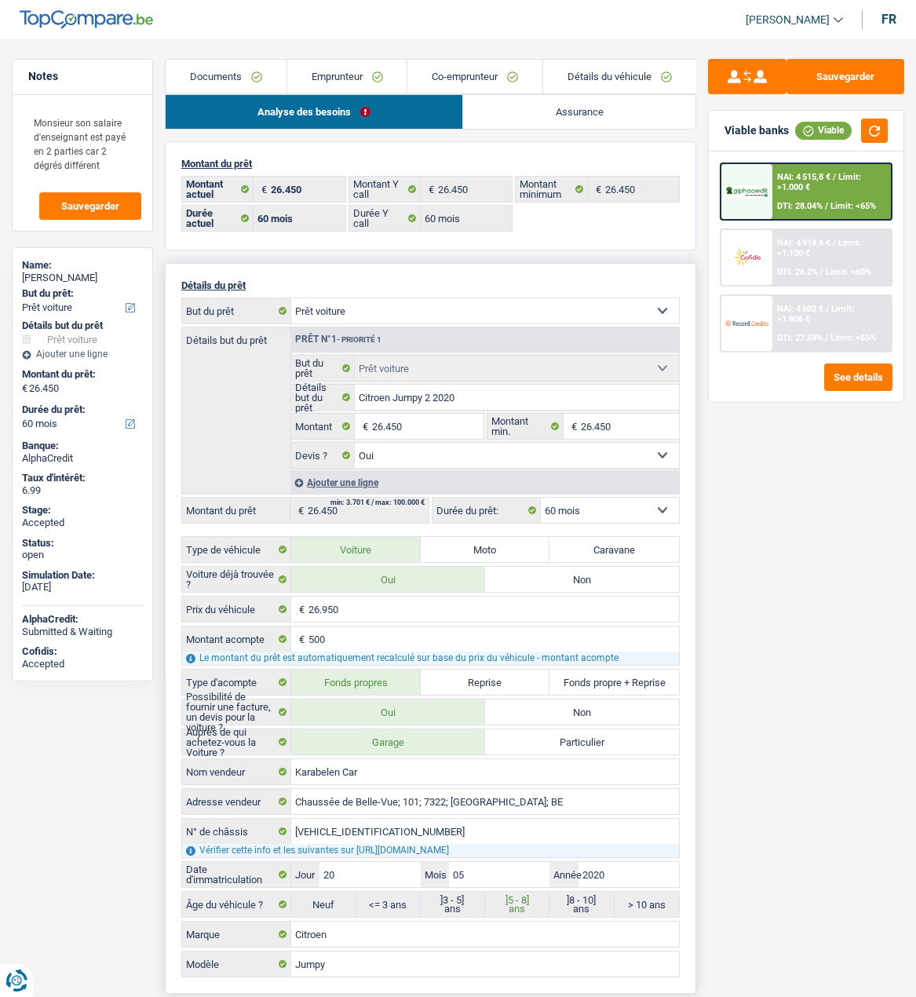
click at [818, 519] on div "Sauvegarder Viable banks Viable NAI: 4 515,8 € / Limit: >1.000 € DTI: 28.04% / …" at bounding box center [807, 513] width 220 height 909
click at [814, 320] on div "NAI: 4 602 € / Limit: >1.806 € DTI: 27.58% / Limit: <65%" at bounding box center [832, 323] width 119 height 55
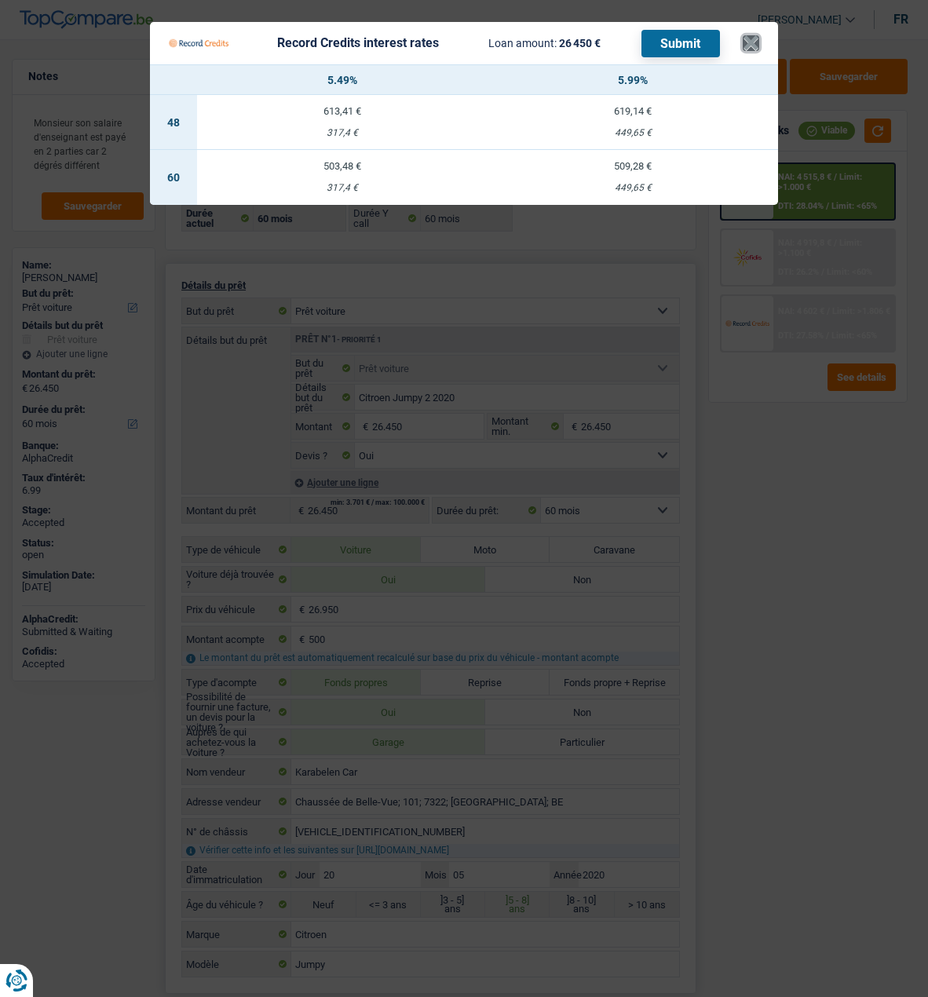
click at [758, 45] on button "×" at bounding box center [751, 43] width 16 height 16
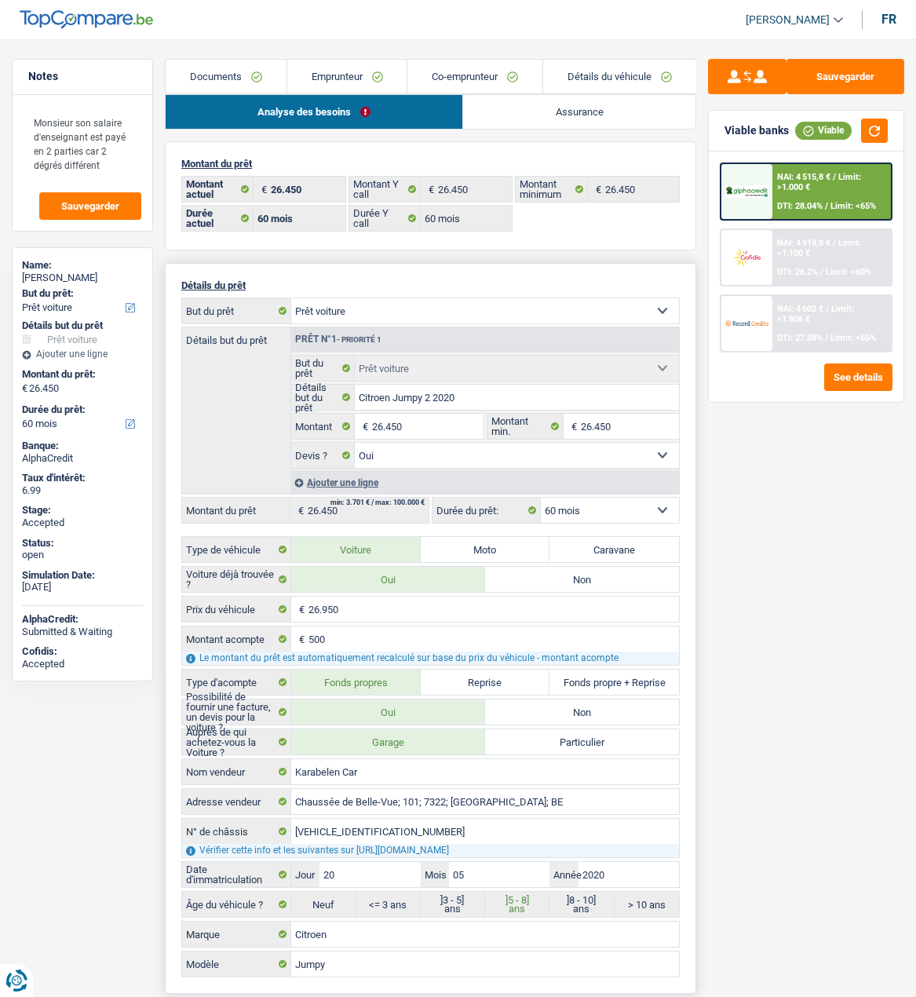
click at [810, 309] on span "NAI: 4 602 €" at bounding box center [800, 309] width 46 height 10
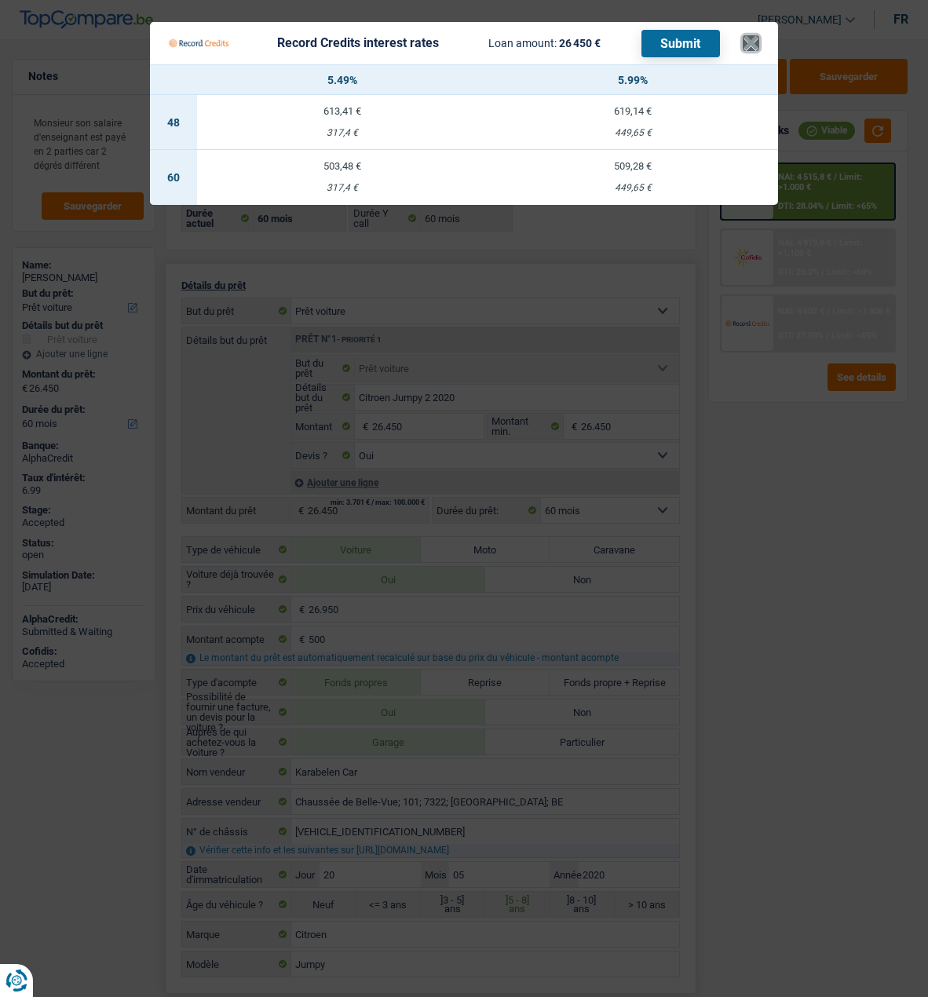
click at [752, 35] on button "×" at bounding box center [751, 43] width 16 height 16
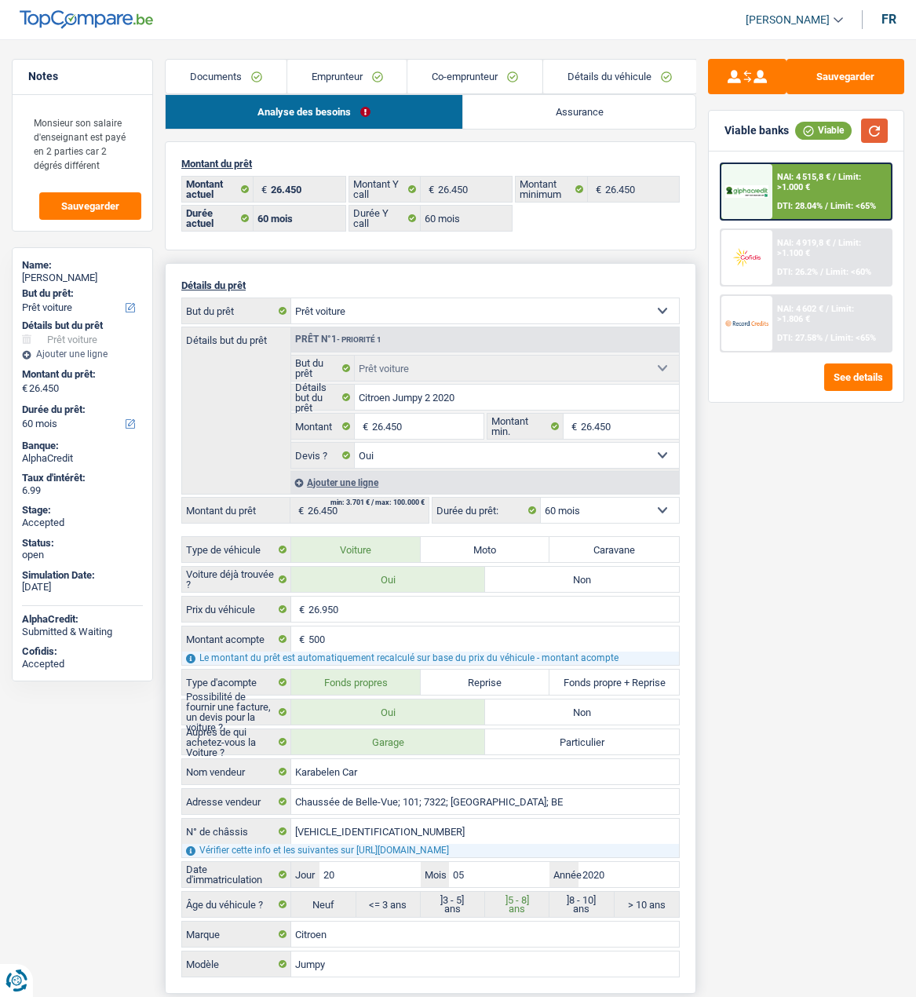
click at [867, 126] on button "button" at bounding box center [875, 131] width 27 height 24
click at [805, 324] on div "NAI: 4 602 € / Limit: >1.806 € DTI: 27.58% / Limit: <65%" at bounding box center [832, 323] width 119 height 55
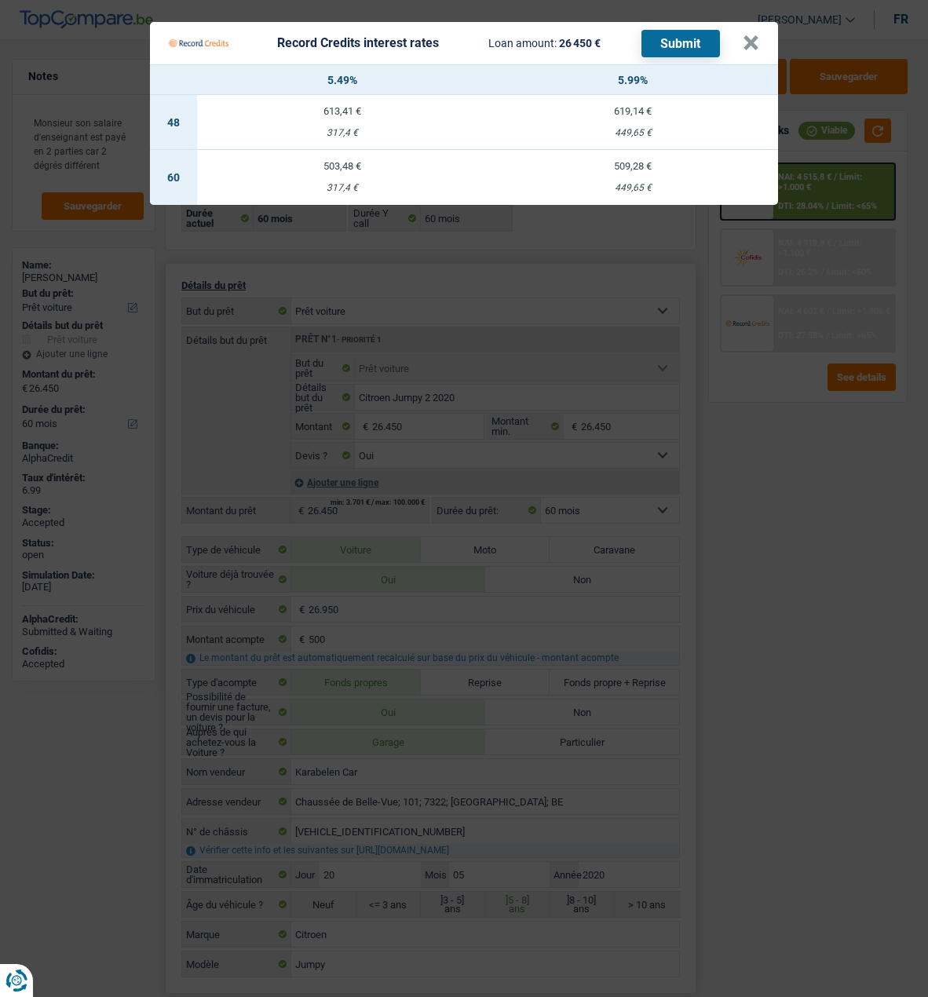
click at [663, 173] on td "509,28 € 449,65 €" at bounding box center [633, 177] width 291 height 55
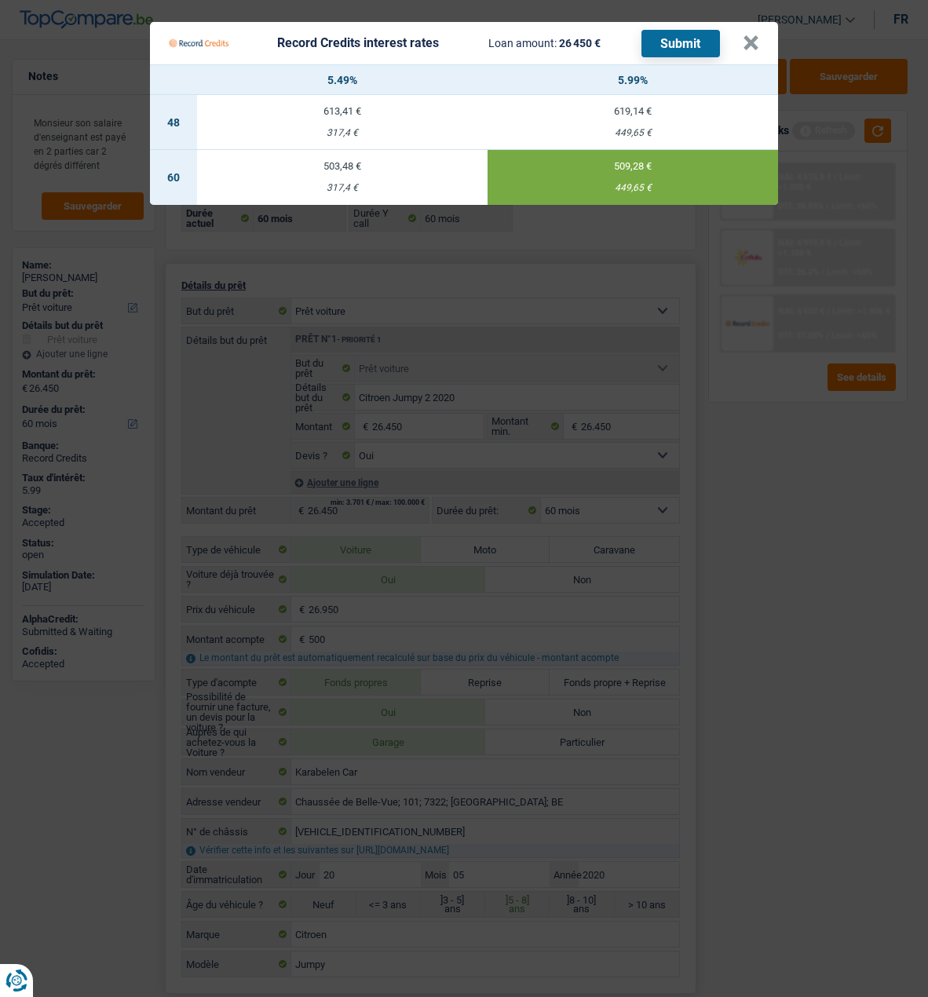
click at [675, 31] on button "Submit" at bounding box center [681, 43] width 79 height 27
click at [757, 35] on button "×" at bounding box center [751, 43] width 16 height 16
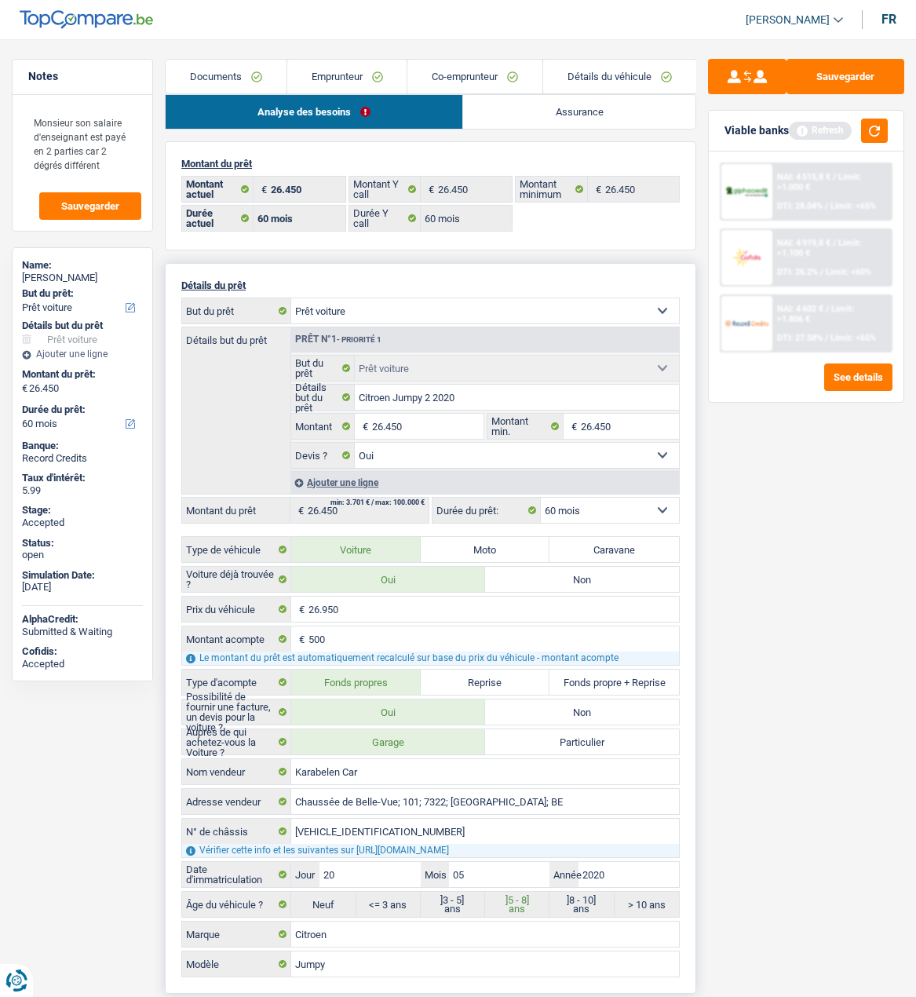
click at [366, 84] on link "Emprunteur" at bounding box center [347, 77] width 120 height 34
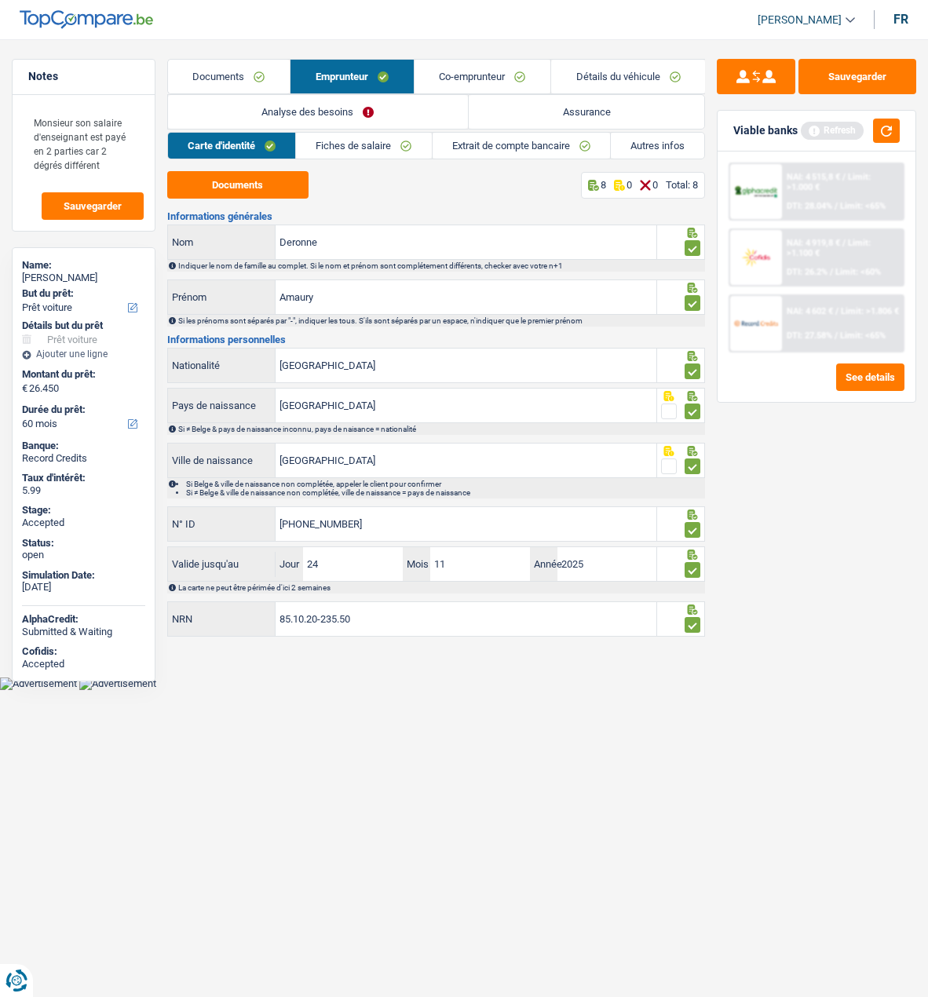
click at [651, 150] on link "Autres infos" at bounding box center [657, 146] width 93 height 26
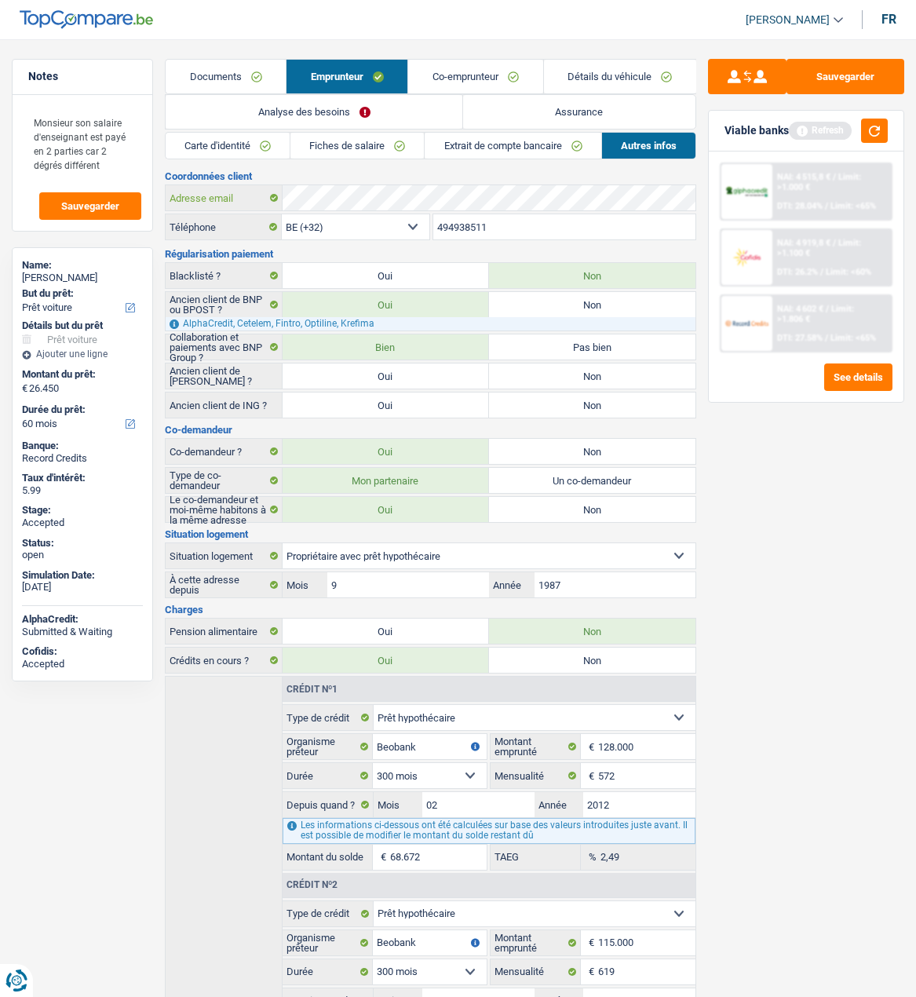
click at [152, 189] on div "Notes Monsieur son salaire d'enseignant est payé en 2 parties car 2 dégrés diff…" at bounding box center [458, 577] width 916 height 1037
click at [870, 252] on div "NAI: 4 919,8 € / Limit: >1.100 € DTI: 26.2% / Limit: <60%" at bounding box center [832, 257] width 119 height 55
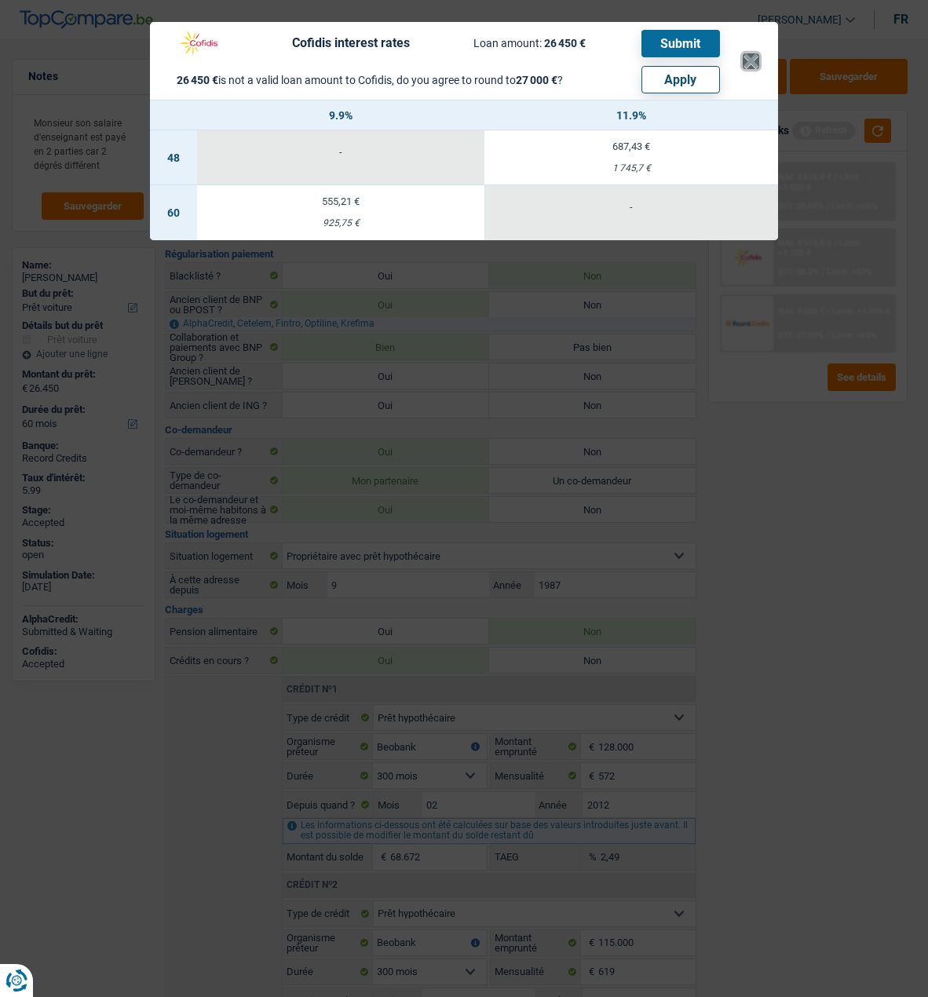
click at [755, 53] on button "×" at bounding box center [751, 61] width 16 height 16
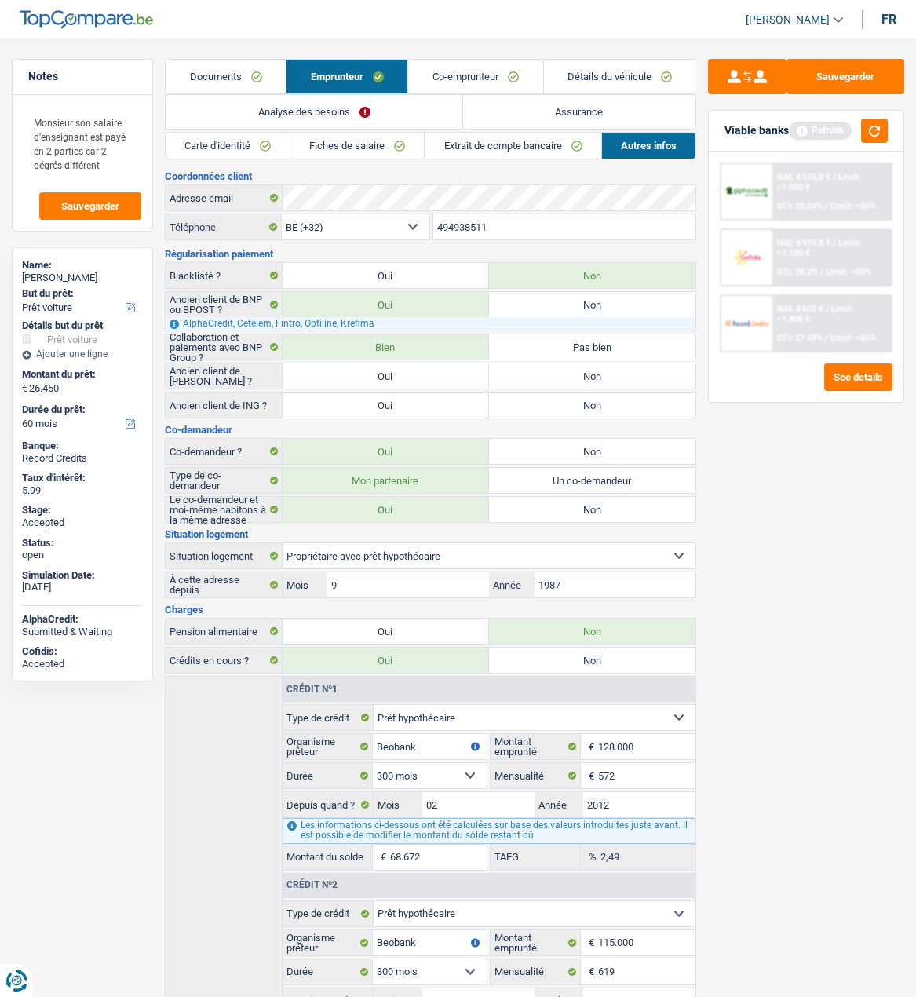
click at [802, 320] on div "NAI: 4 602 € / Limit: >1.806 € DTI: 27.58% / Limit: <65%" at bounding box center [832, 323] width 119 height 55
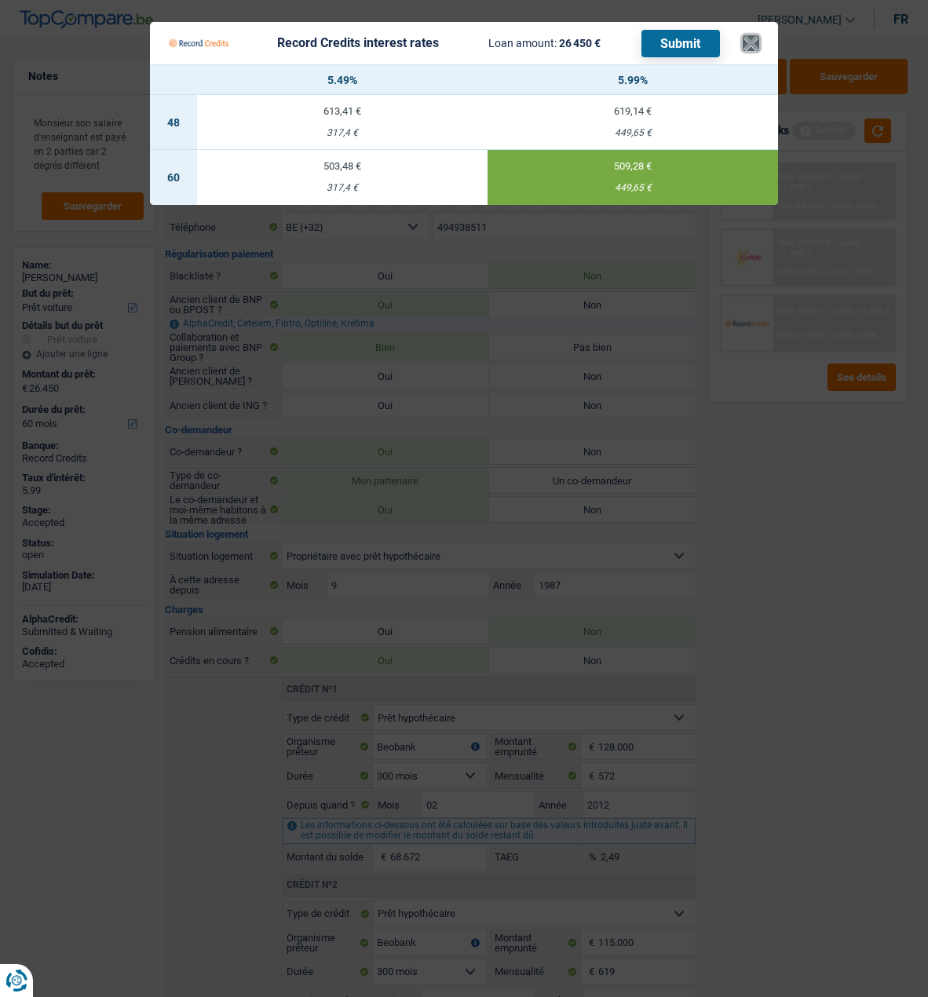
click at [752, 35] on button "×" at bounding box center [751, 43] width 16 height 16
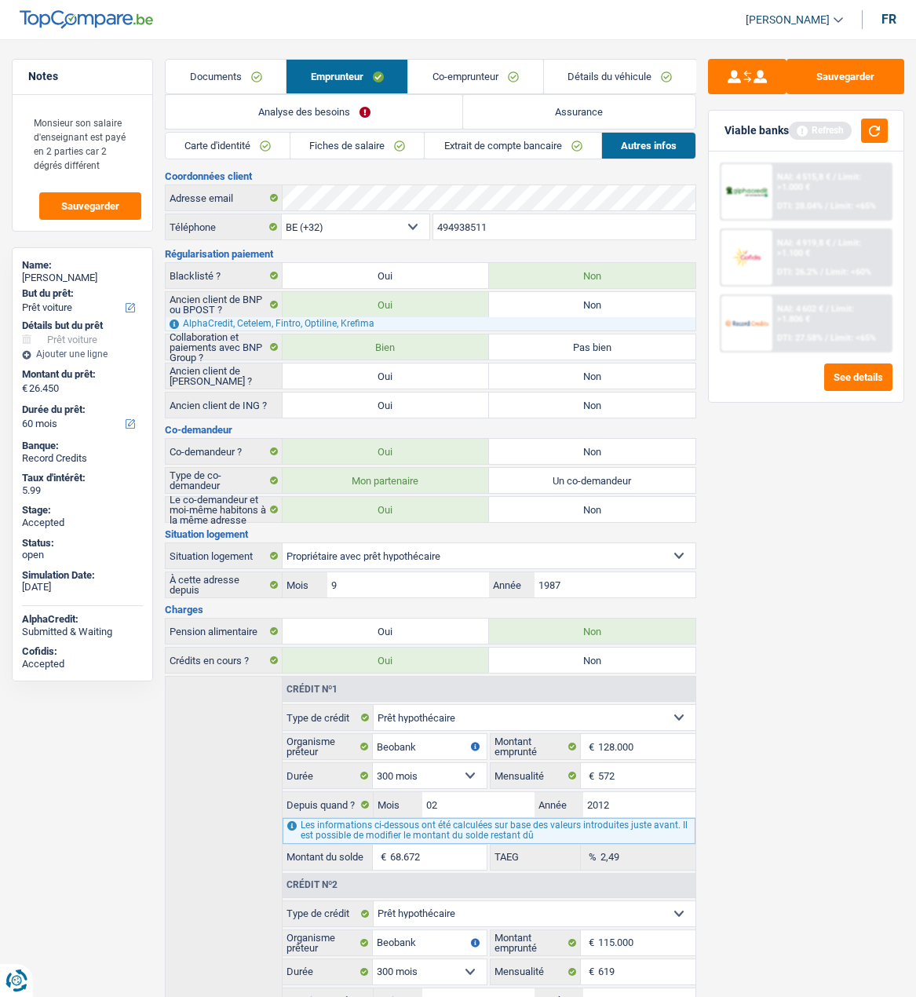
click at [481, 70] on link "Co-emprunteur" at bounding box center [475, 77] width 134 height 34
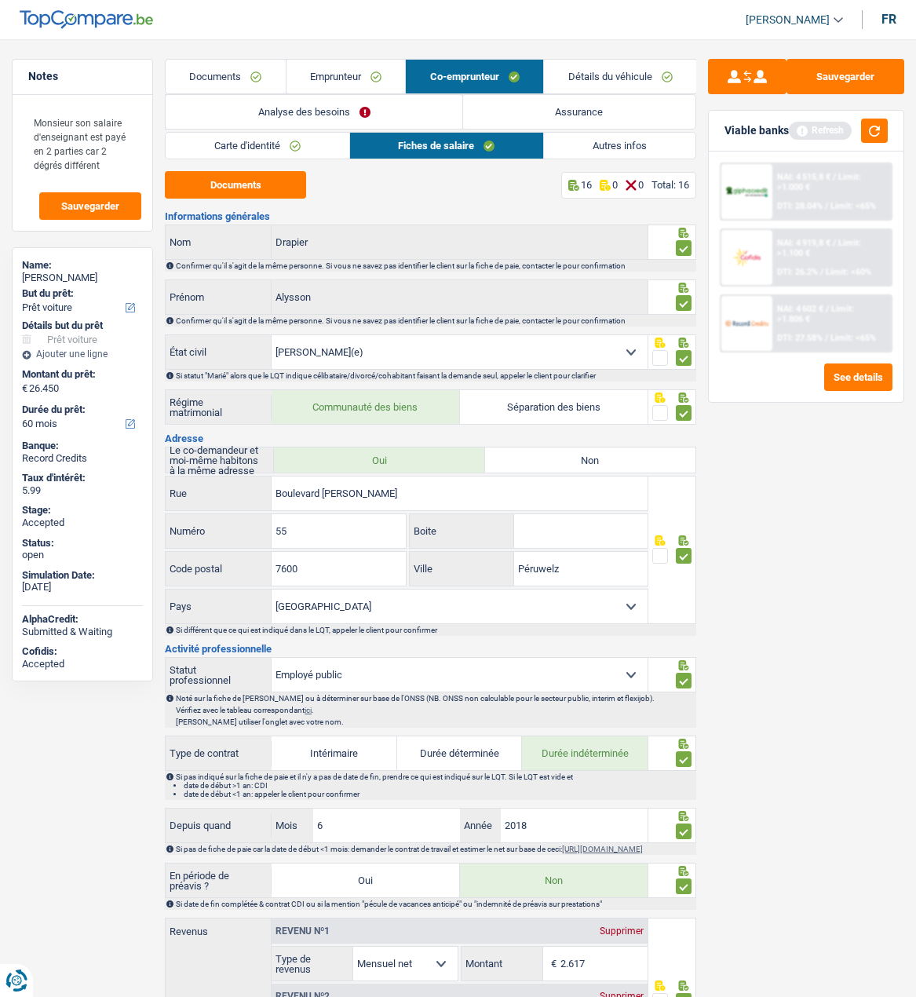
click at [814, 330] on div "NAI: 4 602 € / Limit: >1.806 € DTI: 27.58% / Limit: <65%" at bounding box center [832, 323] width 119 height 55
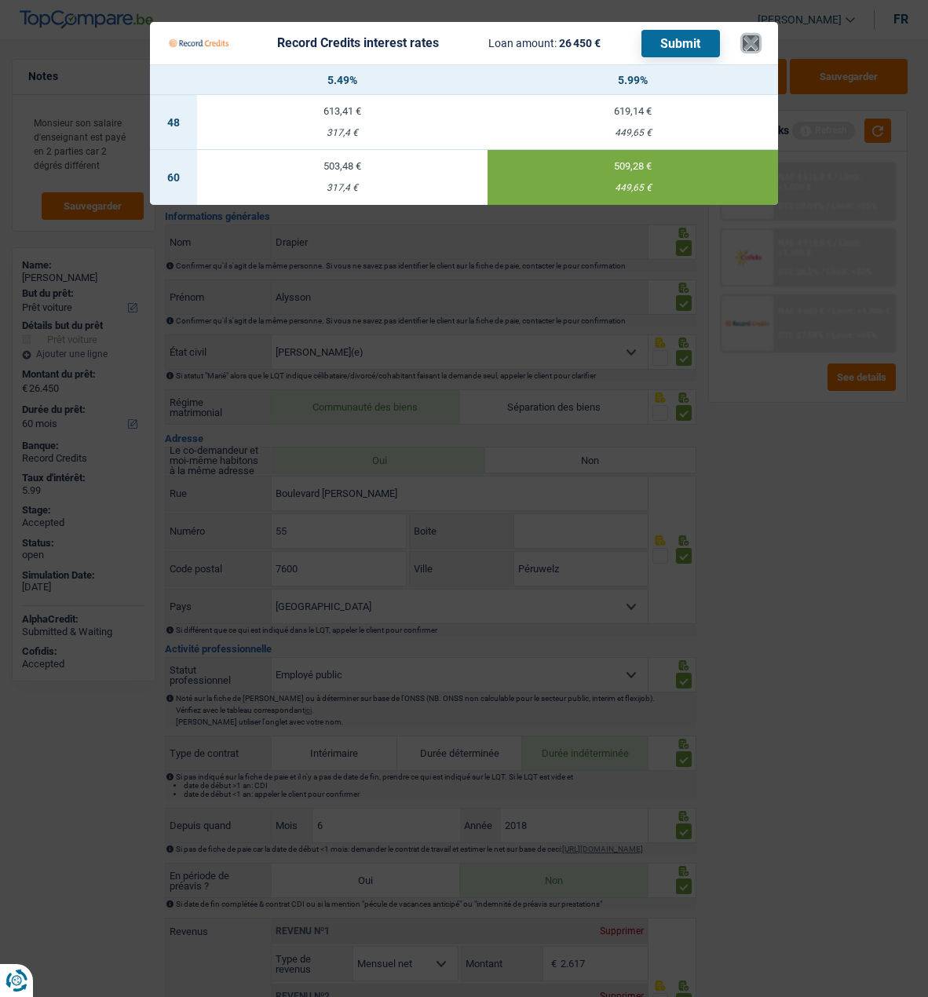
click at [752, 35] on button "×" at bounding box center [751, 43] width 16 height 16
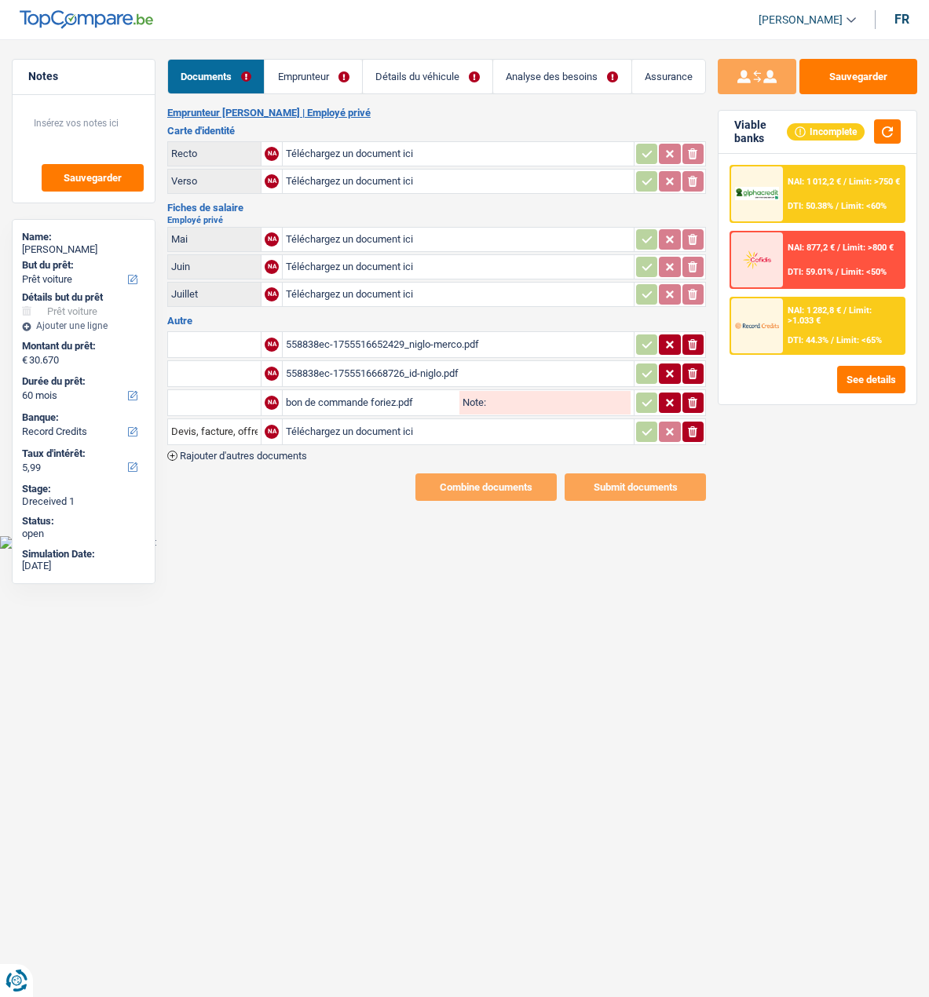
select select "car"
select select "60"
select select "record credits"
click at [244, 549] on html "Vous avez le contrôle de vos données Nous utilisons des cookies, tout comme nos…" at bounding box center [464, 274] width 929 height 549
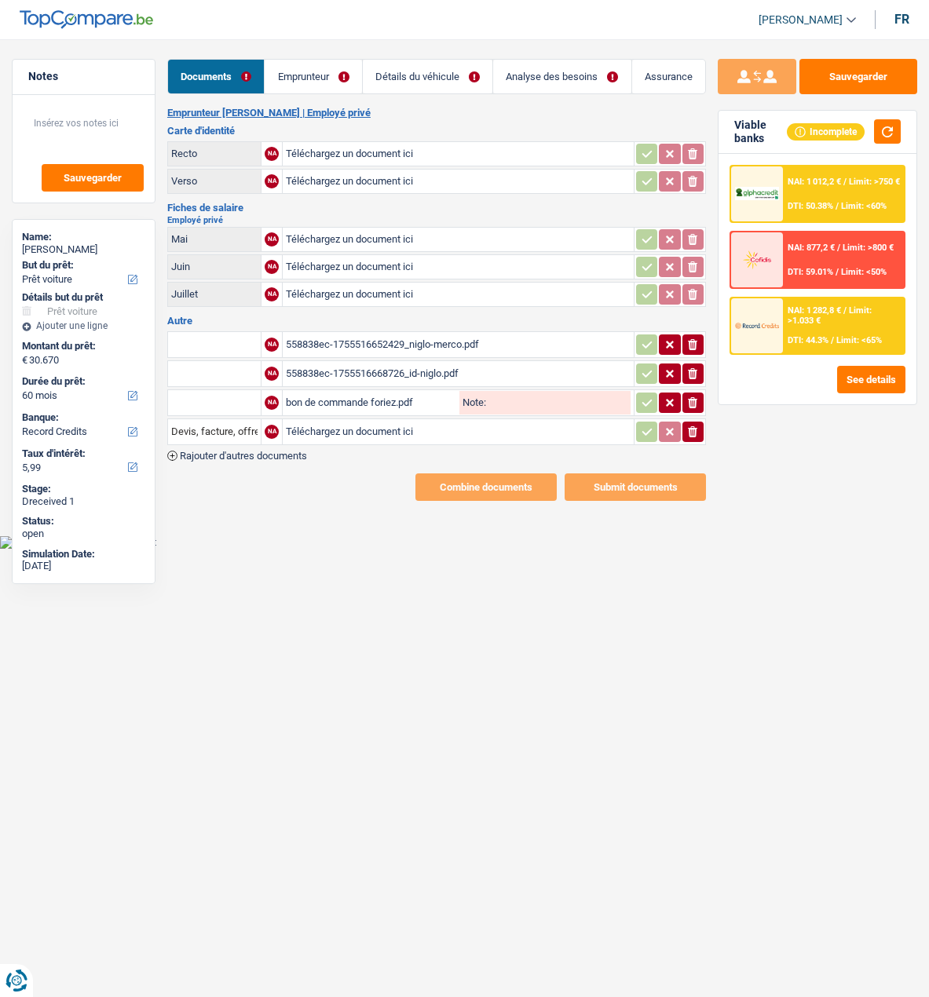
click at [300, 152] on input "Téléchargez un document ici" at bounding box center [458, 154] width 345 height 24
type input "C:\fakepath\ID [PERSON_NAME].pdf"
click at [372, 176] on input "Téléchargez un document ici" at bounding box center [458, 182] width 345 height 24
type input "C:\fakepath\ID [PERSON_NAME].pdf"
click at [344, 228] on input "Téléchargez un document ici" at bounding box center [458, 240] width 345 height 24
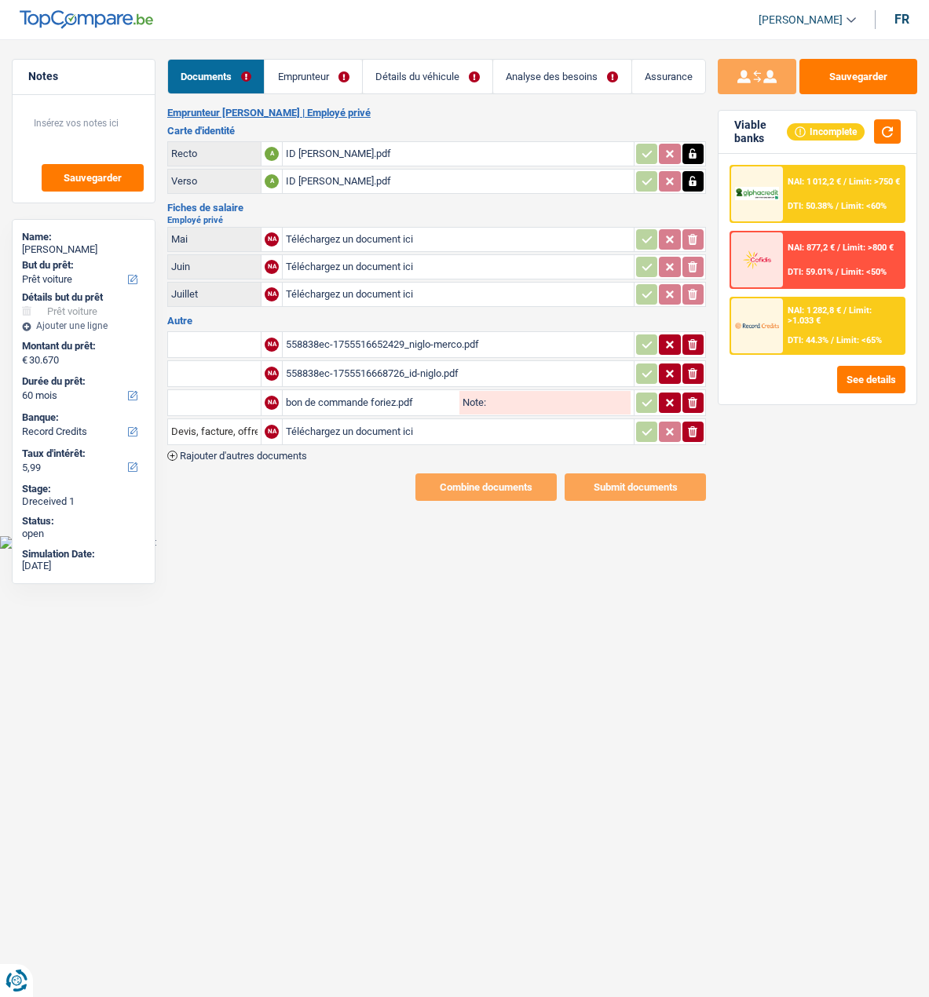
type input "C:\fakepath\FP [DATE].pdf"
click at [333, 270] on input "Téléchargez un document ici" at bounding box center [458, 267] width 345 height 24
type input "C:\fakepath\FP [DATE].pdf"
click at [210, 393] on input "text" at bounding box center [214, 402] width 86 height 25
click at [229, 430] on li "Devis, facture, offre, bon de commande" at bounding box center [272, 434] width 192 height 20
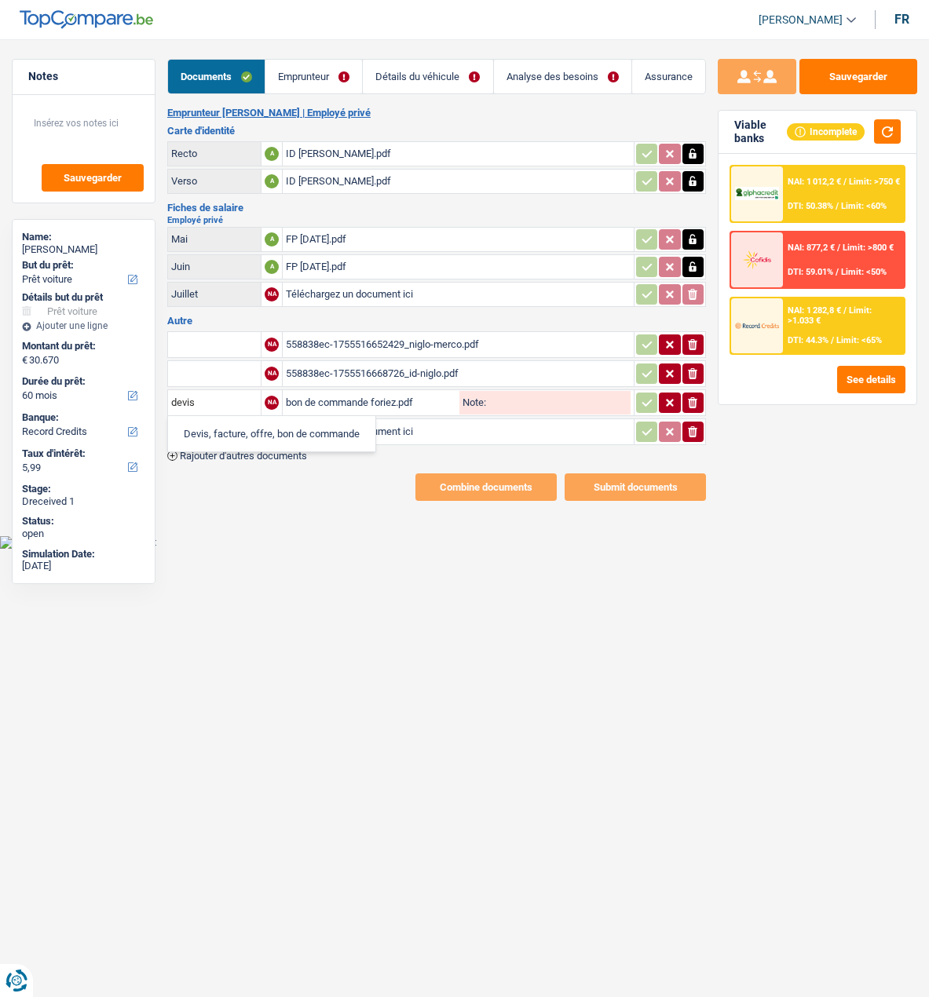
type input "Devis, facture, offre, bon de commande"
click at [668, 395] on icon "button" at bounding box center [670, 403] width 13 height 16
click at [673, 395] on icon "button" at bounding box center [670, 403] width 13 height 16
click at [646, 395] on icon "button" at bounding box center [647, 403] width 13 height 16
click at [696, 426] on icon "button" at bounding box center [692, 431] width 9 height 11
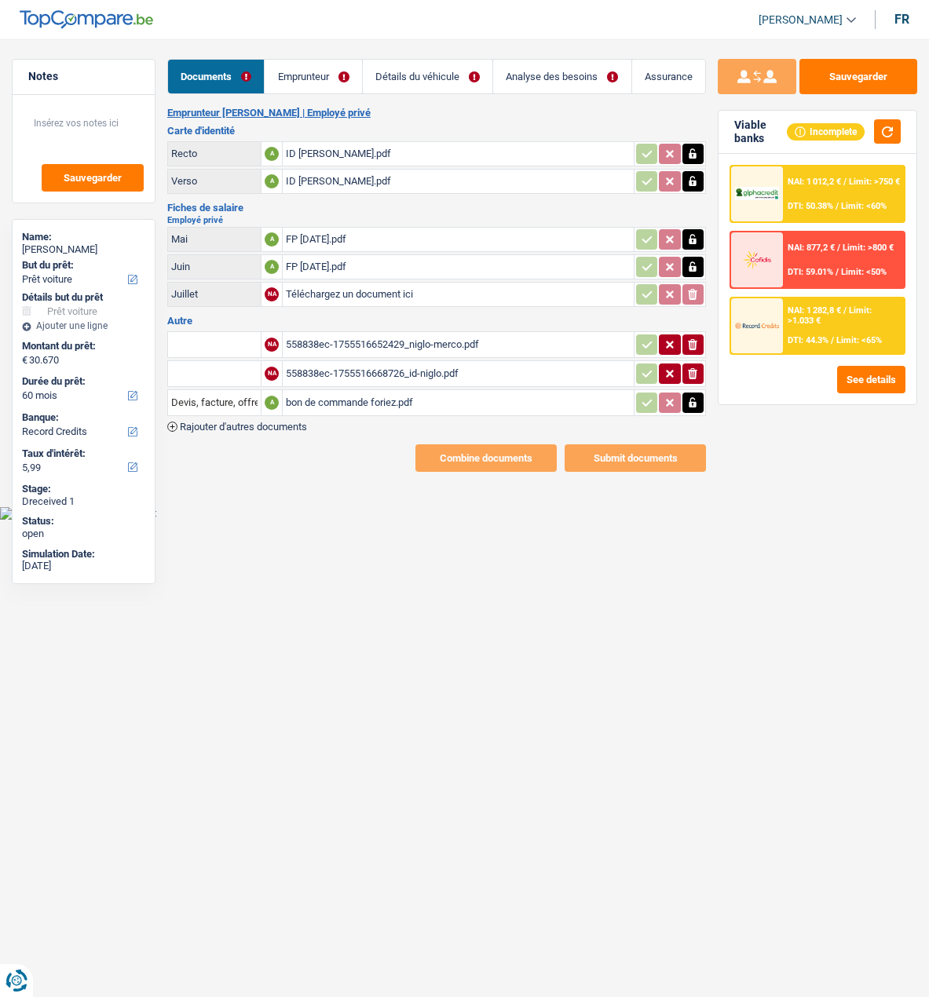
click at [373, 362] on div "558838ec-1755516668726_id-niglo.pdf" at bounding box center [458, 374] width 345 height 24
click at [693, 368] on icon "button" at bounding box center [692, 373] width 9 height 11
click at [692, 368] on icon "button" at bounding box center [692, 373] width 9 height 11
click at [419, 333] on div "558838ec-1755516652429_niglo-merco.pdf" at bounding box center [458, 345] width 345 height 24
click at [693, 343] on icon "ionicons-v5-e" at bounding box center [692, 345] width 13 height 16
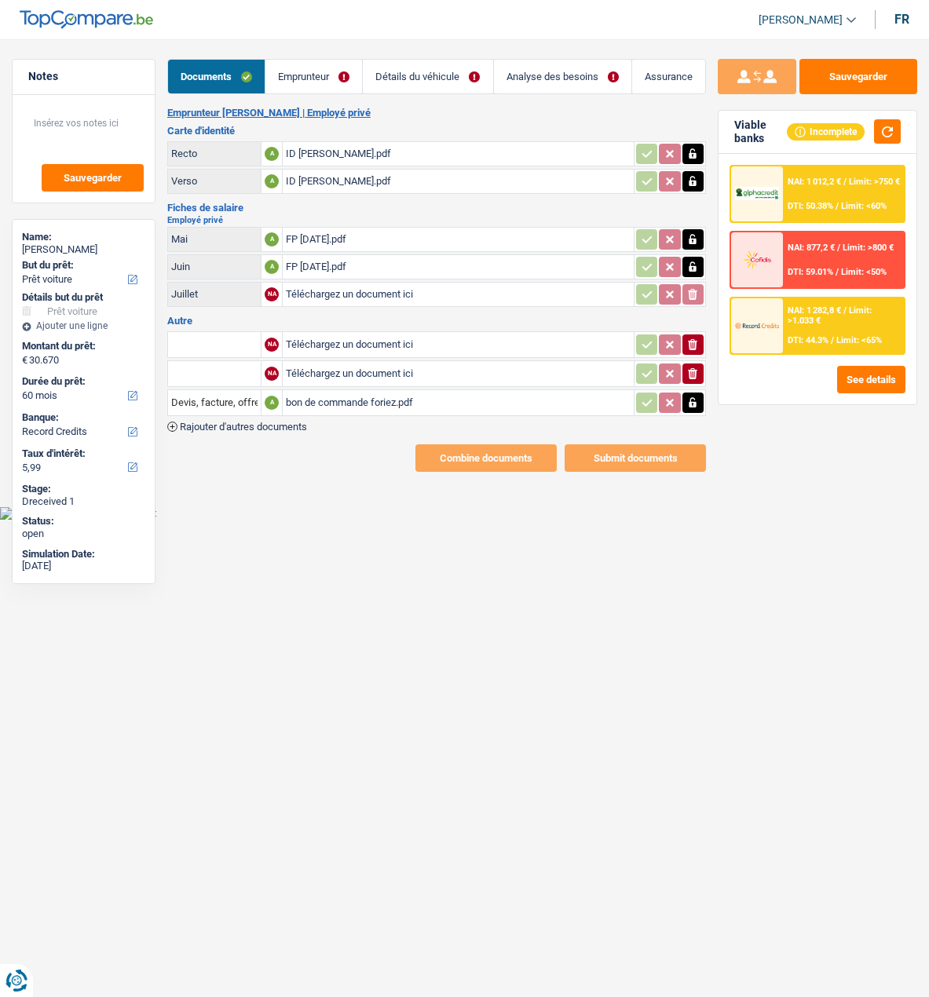
drag, startPoint x: 698, startPoint y: 377, endPoint x: 699, endPoint y: 369, distance: 7.9
click at [698, 373] on td "ionicons-v5-e" at bounding box center [670, 373] width 72 height 27
click at [854, 75] on button "Sauvegarder" at bounding box center [858, 76] width 118 height 35
click at [306, 78] on link "Emprunteur" at bounding box center [313, 77] width 97 height 34
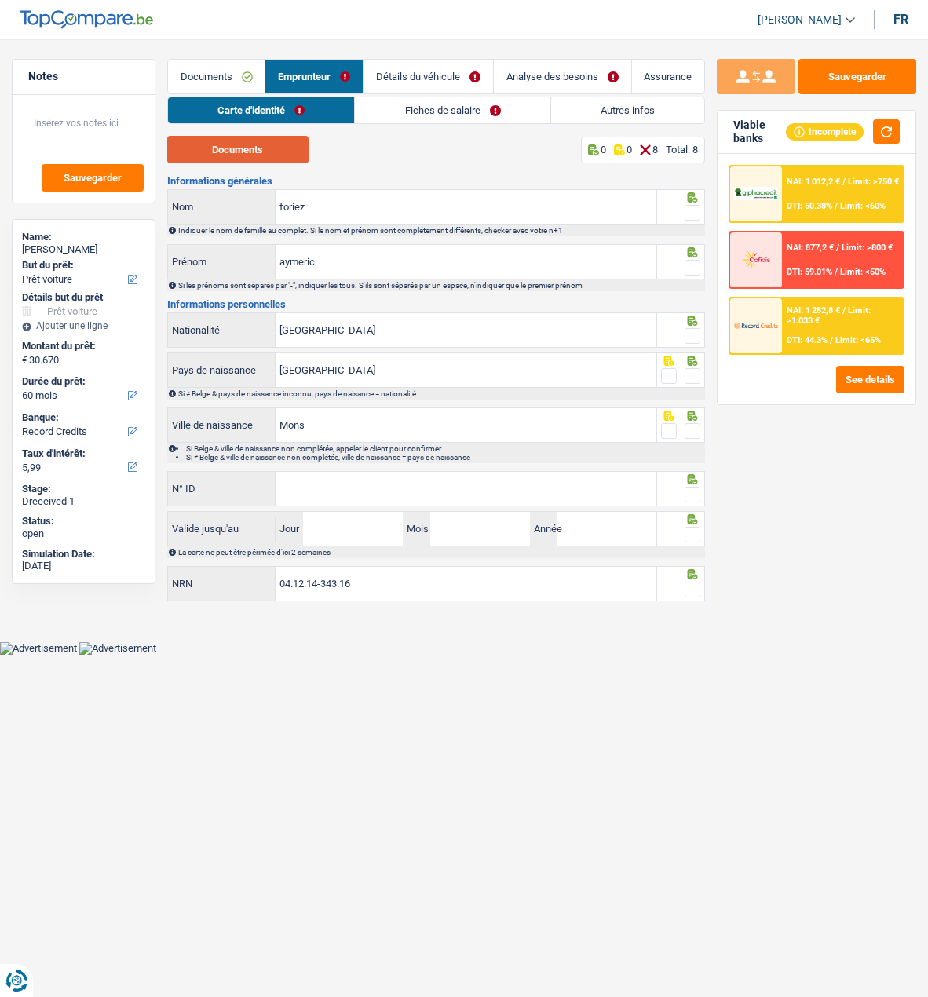
click at [271, 152] on button "Documents" at bounding box center [237, 149] width 141 height 27
select select "car"
select select "60"
select select "record credits"
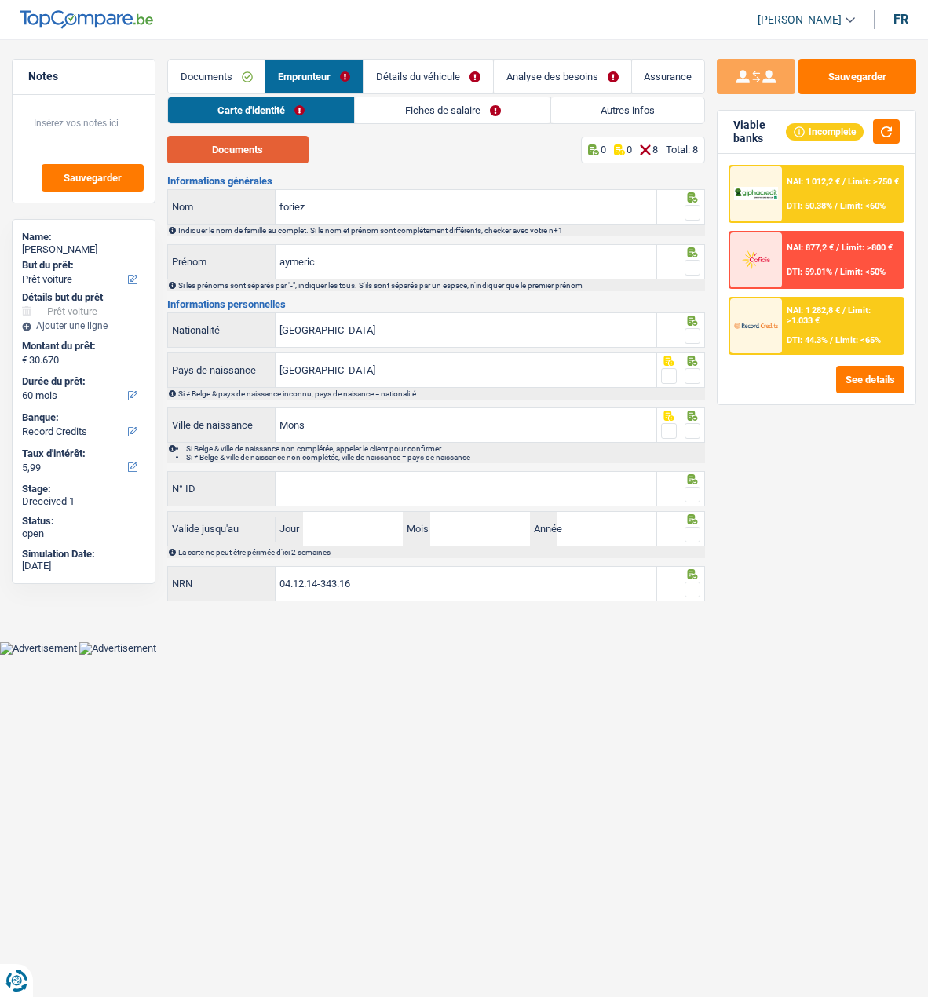
click at [239, 155] on button "Documents" at bounding box center [237, 149] width 141 height 27
